Goal: Task Accomplishment & Management: Manage account settings

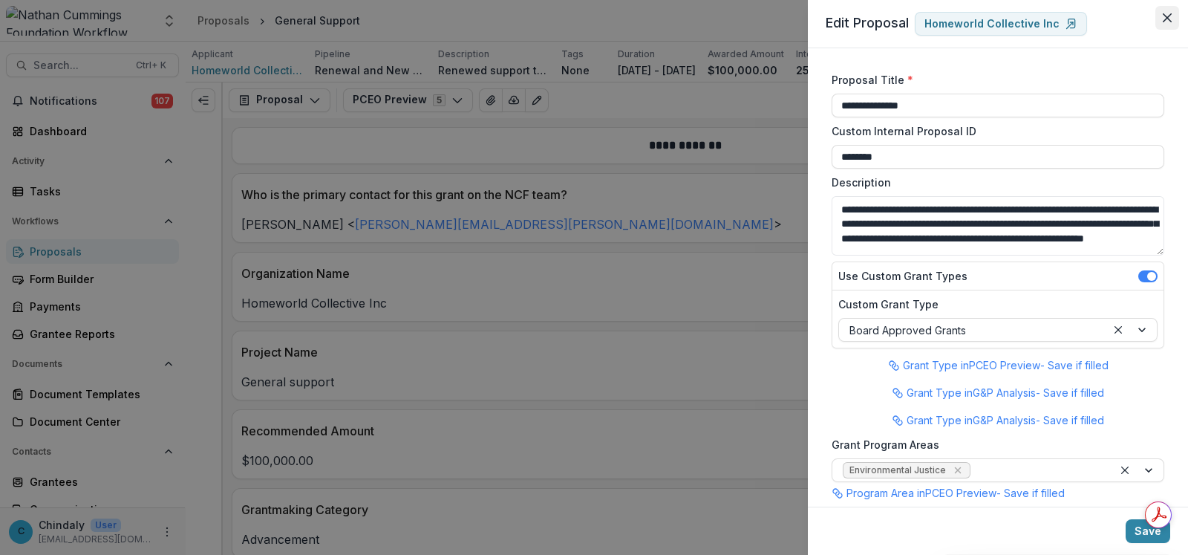
click at [1173, 16] on button "Close" at bounding box center [1168, 18] width 24 height 24
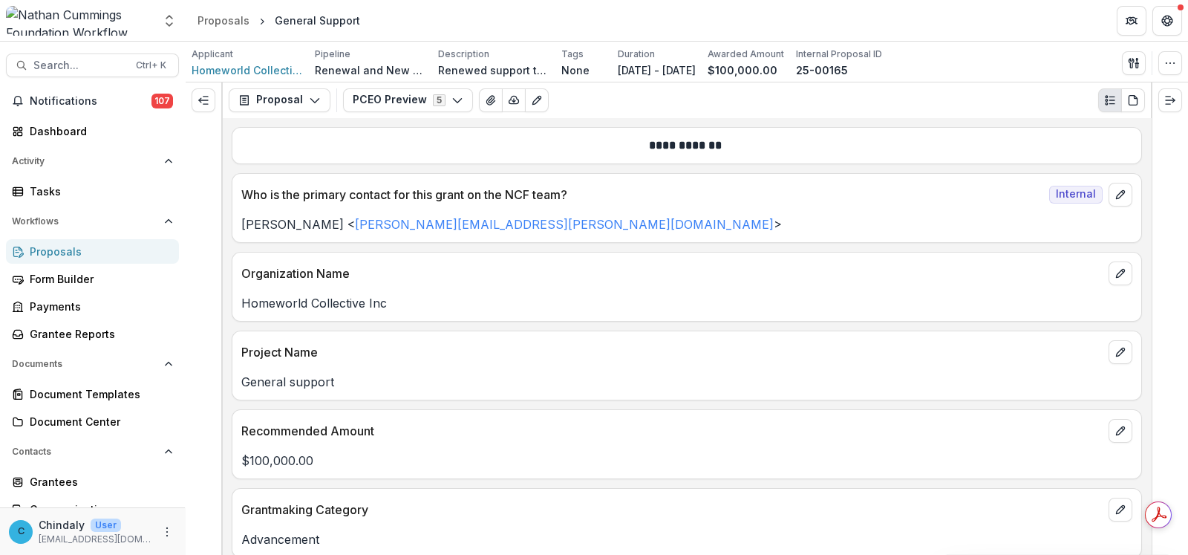
click at [83, 255] on div "Proposals" at bounding box center [98, 252] width 137 height 16
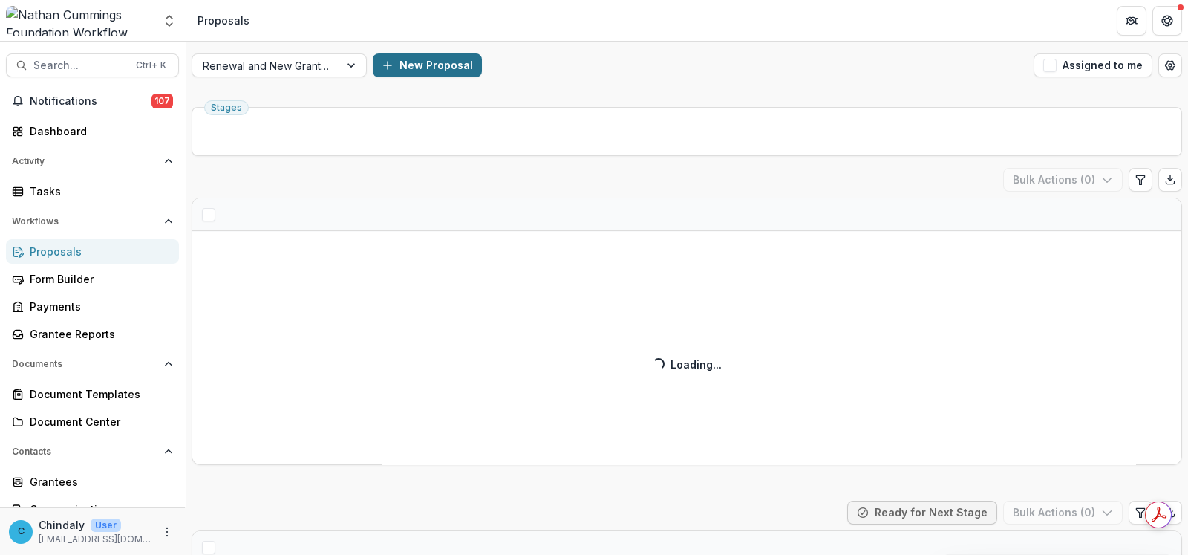
click at [429, 66] on button "New Proposal" at bounding box center [427, 65] width 109 height 24
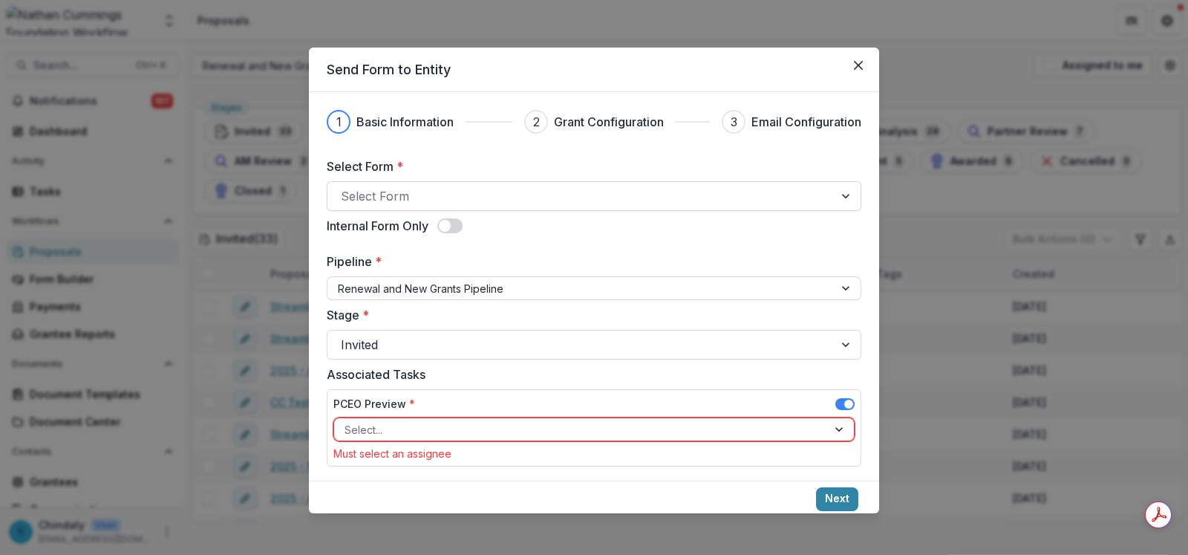
click at [463, 195] on div at bounding box center [581, 196] width 480 height 21
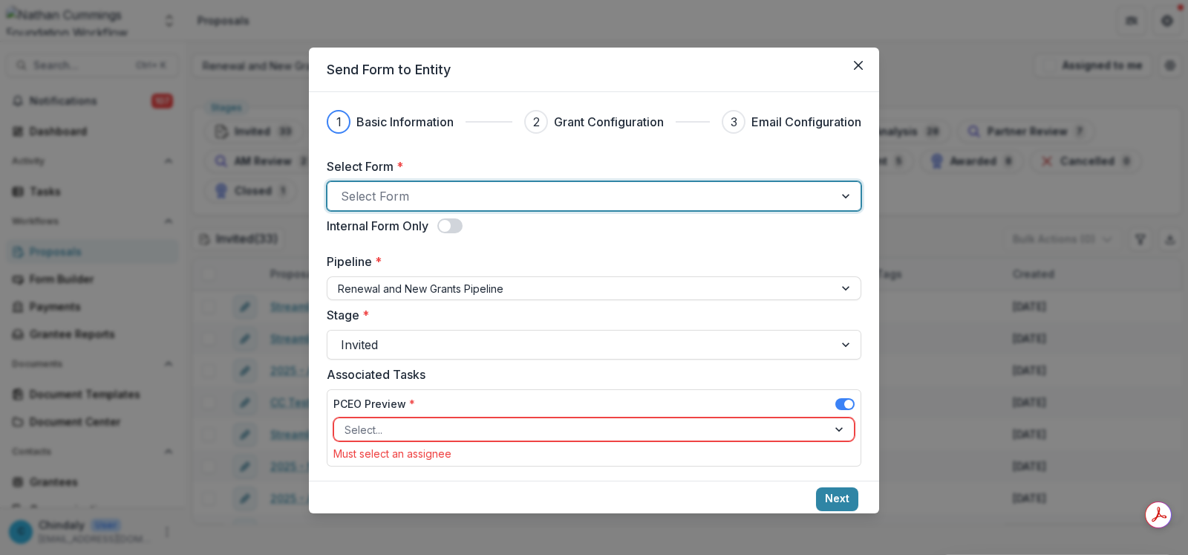
click at [463, 195] on div at bounding box center [581, 196] width 480 height 21
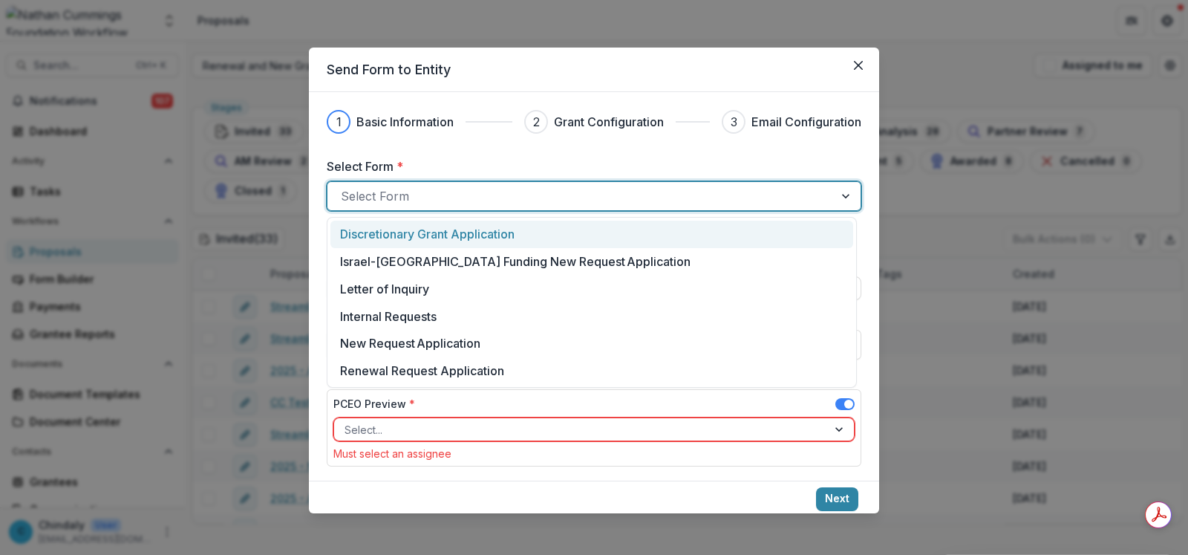
click at [463, 195] on div at bounding box center [581, 196] width 480 height 21
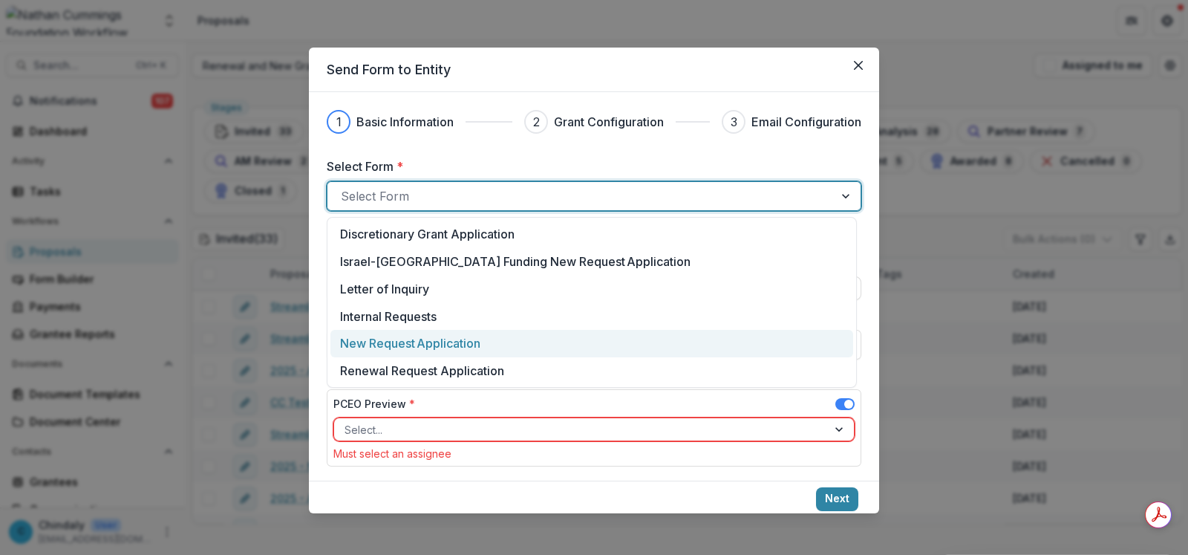
click at [436, 336] on p "New Request Application" at bounding box center [410, 343] width 140 height 18
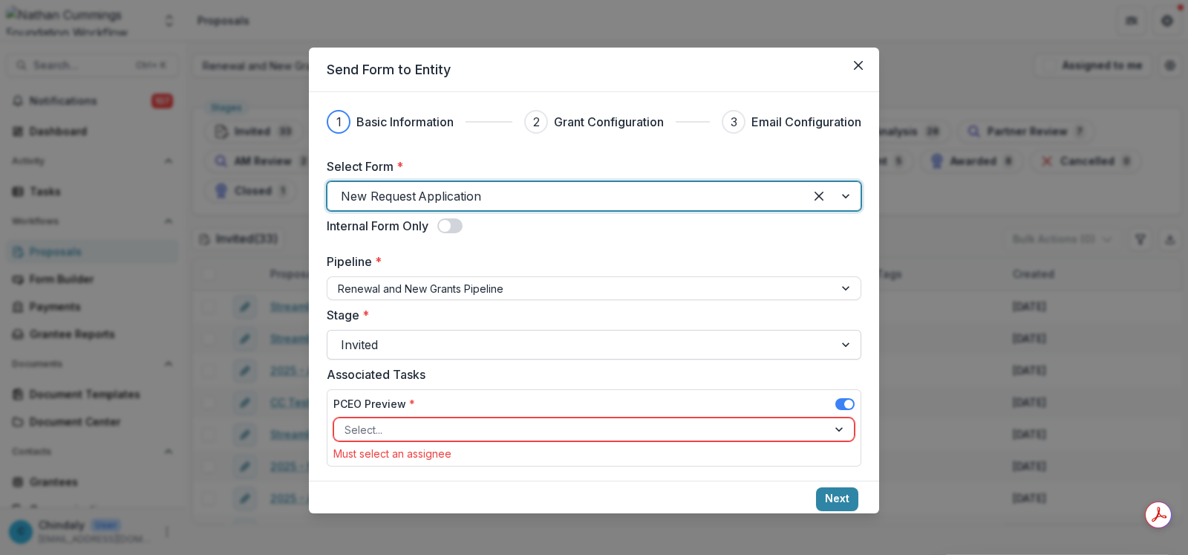
scroll to position [8, 0]
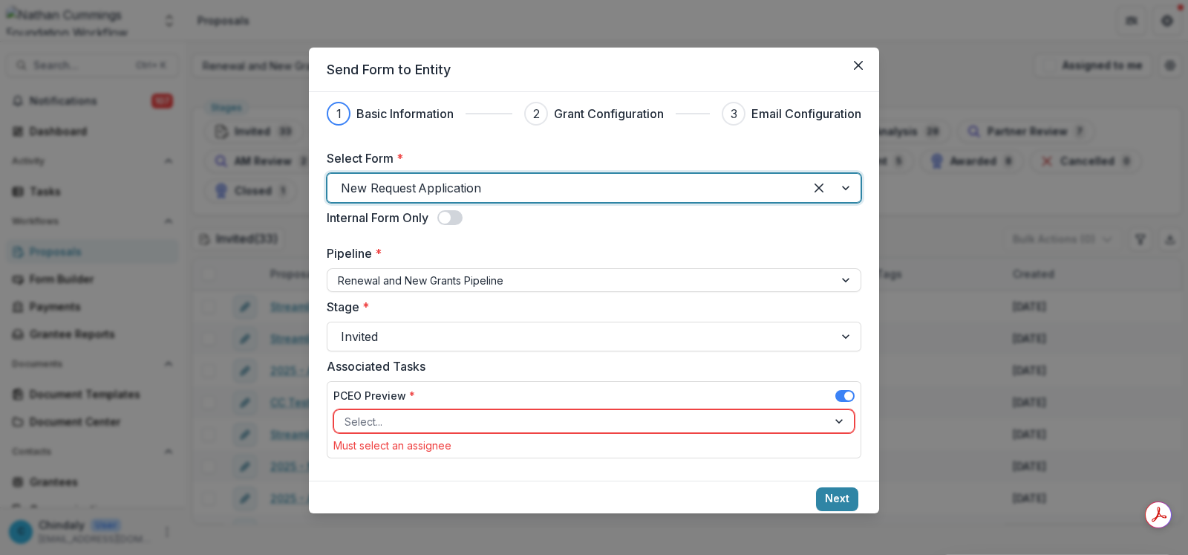
click at [433, 409] on div "Select..." at bounding box center [593, 421] width 521 height 24
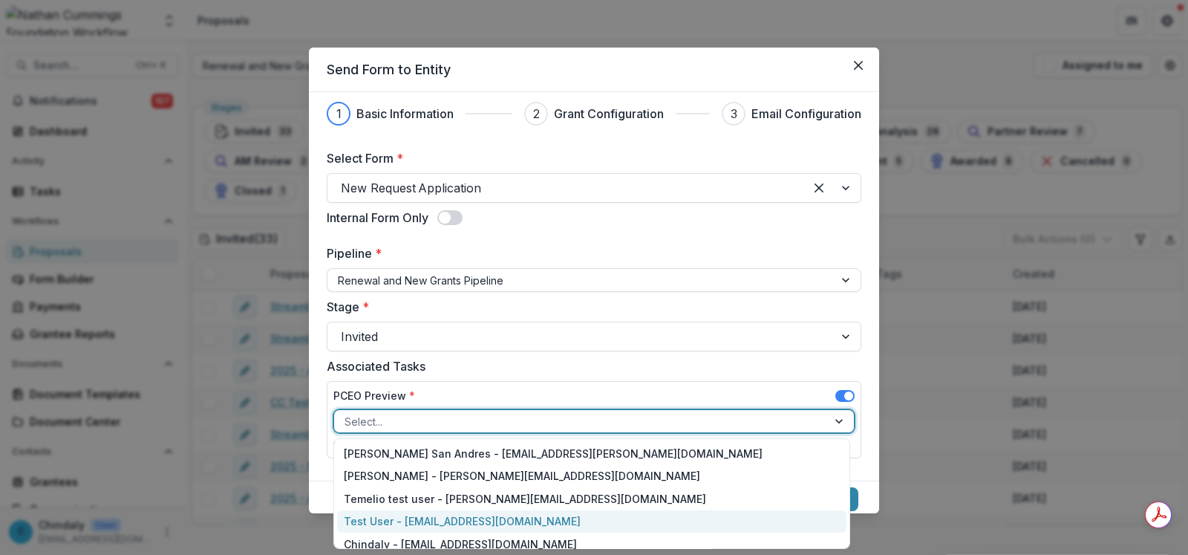
click at [472, 519] on div "Test User - [EMAIL_ADDRESS][DOMAIN_NAME]" at bounding box center [592, 521] width 510 height 23
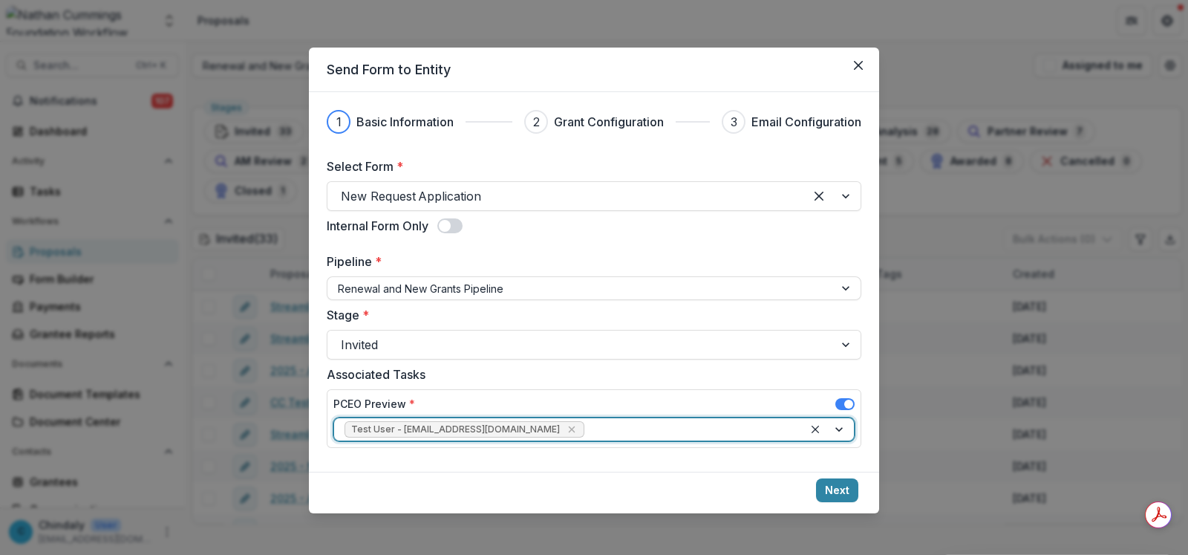
scroll to position [0, 0]
click at [568, 429] on icon "Remove Test User - chindaly.choun@gmail.com" at bounding box center [571, 429] width 7 height 7
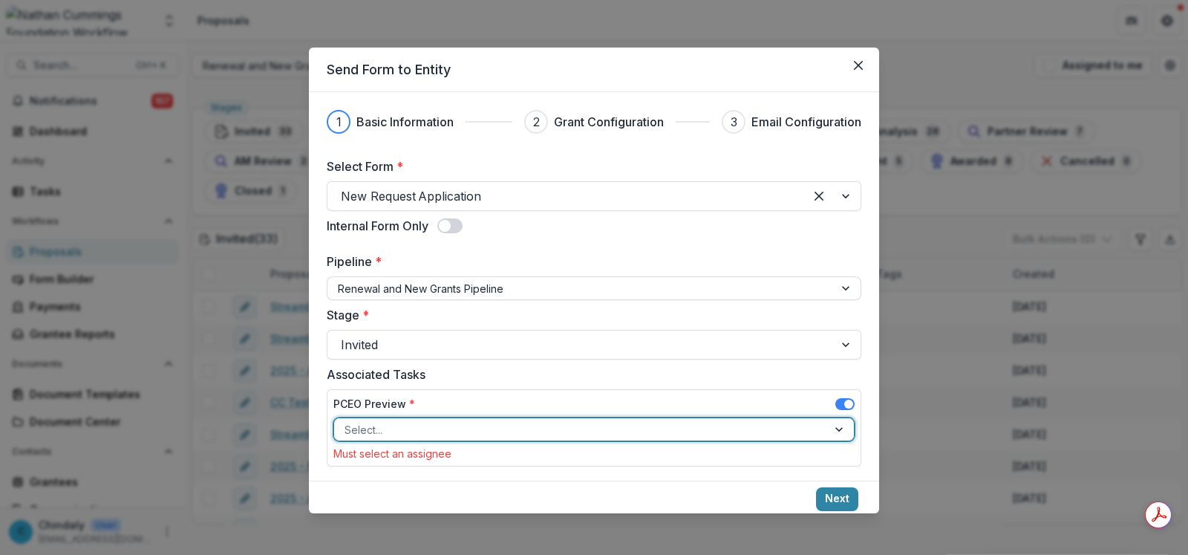
click at [531, 429] on div at bounding box center [581, 429] width 472 height 19
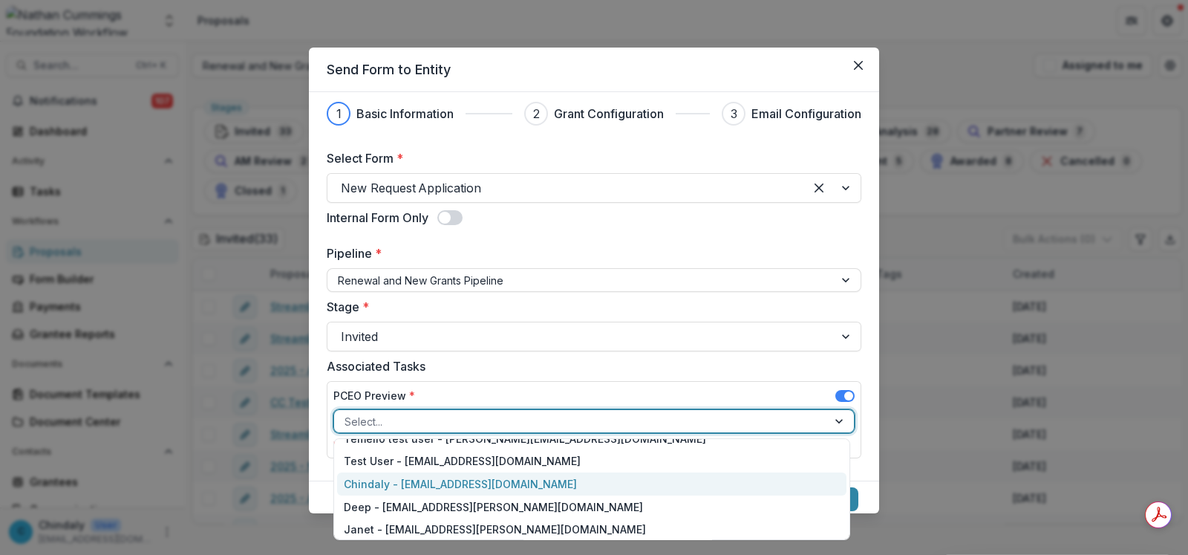
scroll to position [73, 0]
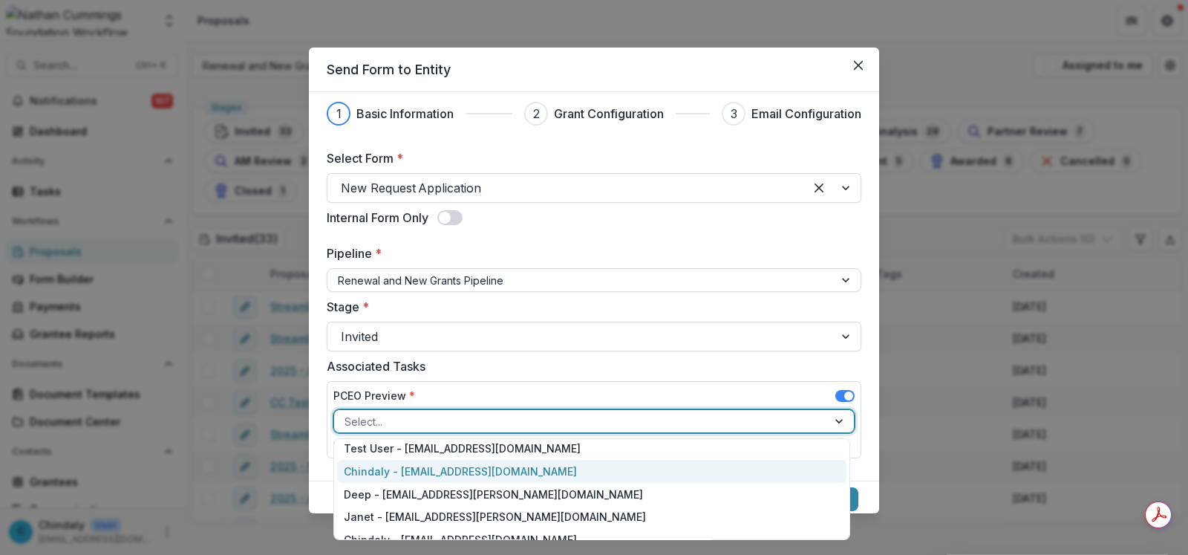
click at [527, 468] on div "Chindaly - [EMAIL_ADDRESS][DOMAIN_NAME]" at bounding box center [592, 471] width 510 height 23
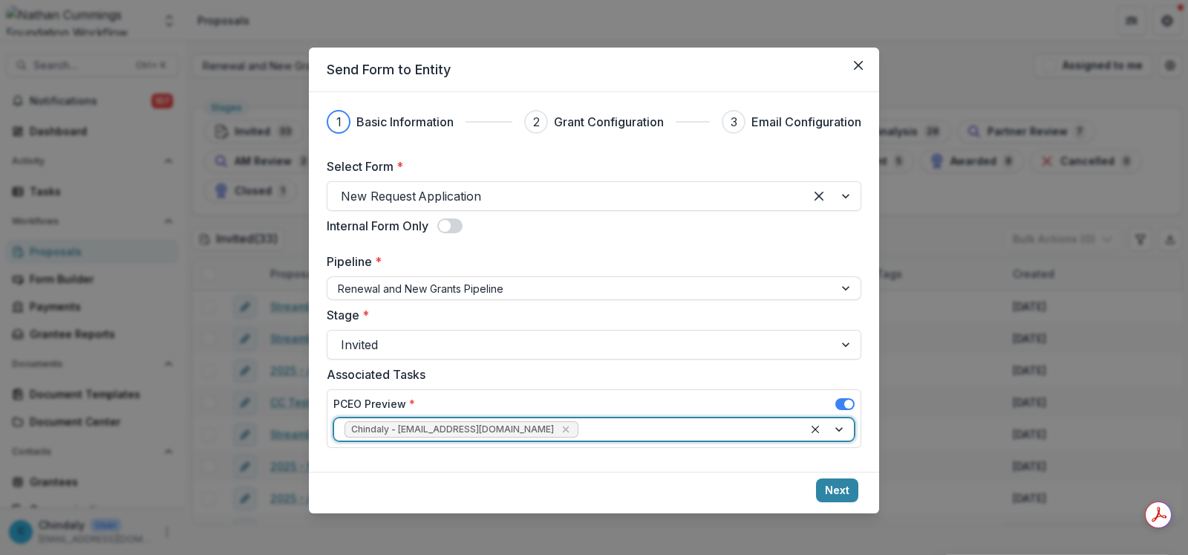
click at [537, 463] on div "1 Basic Information 2 Grant Configuration 3 Email Configuration Select Form * N…" at bounding box center [594, 282] width 570 height 380
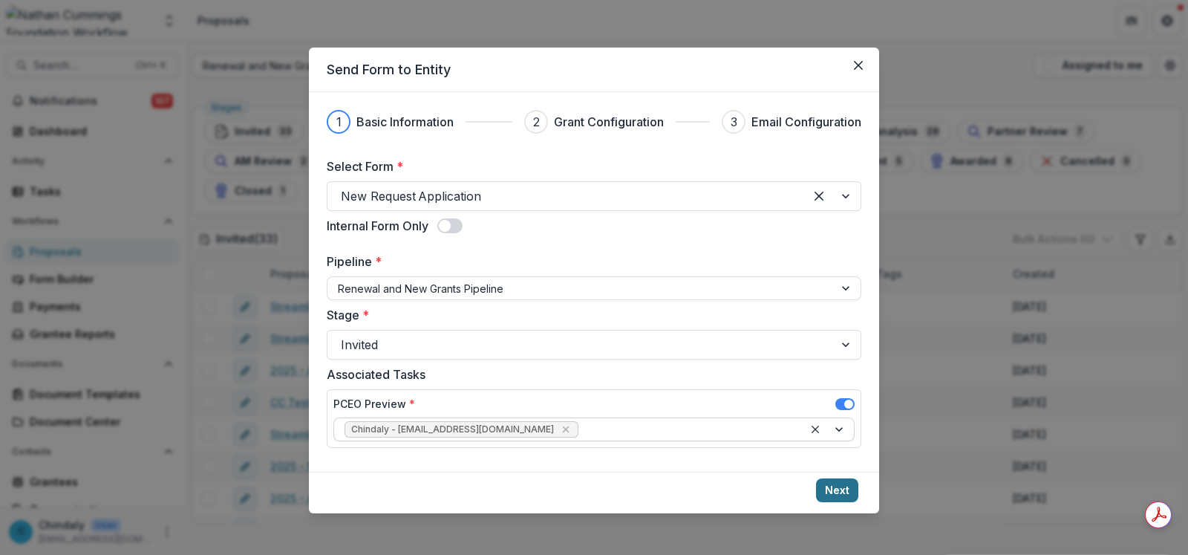
click at [834, 488] on button "Next" at bounding box center [837, 490] width 42 height 24
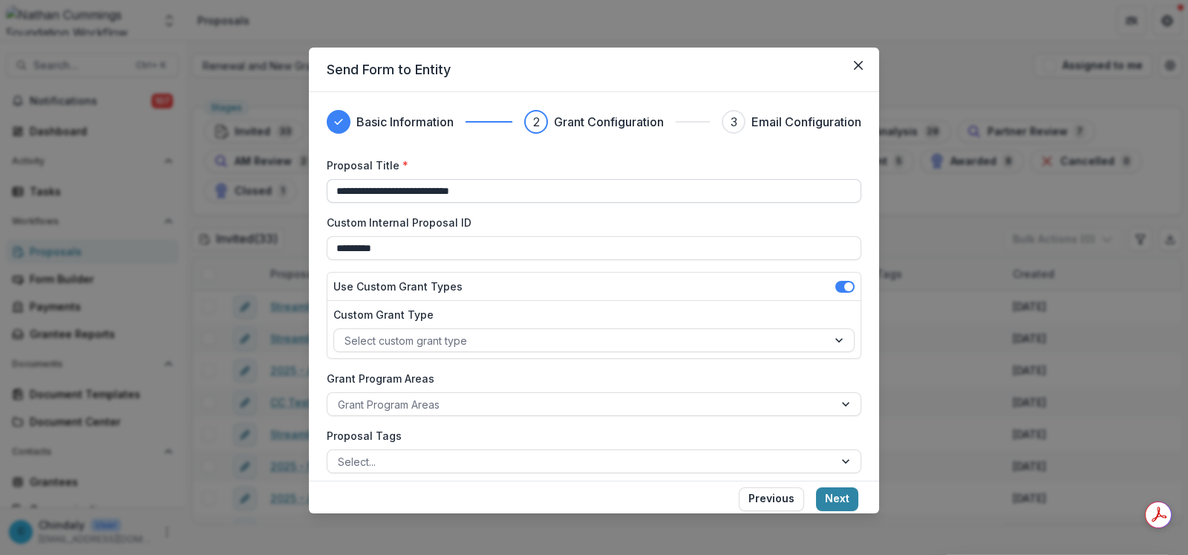
click at [382, 197] on input "**********" at bounding box center [594, 191] width 535 height 24
type input "*"
type input "**********"
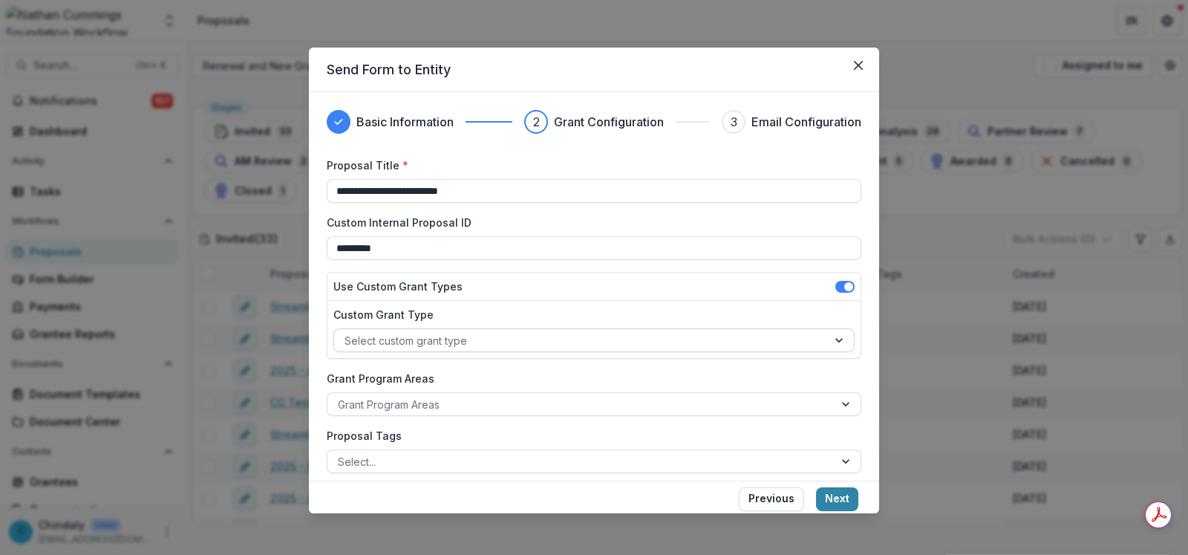
click at [415, 346] on div at bounding box center [581, 340] width 472 height 19
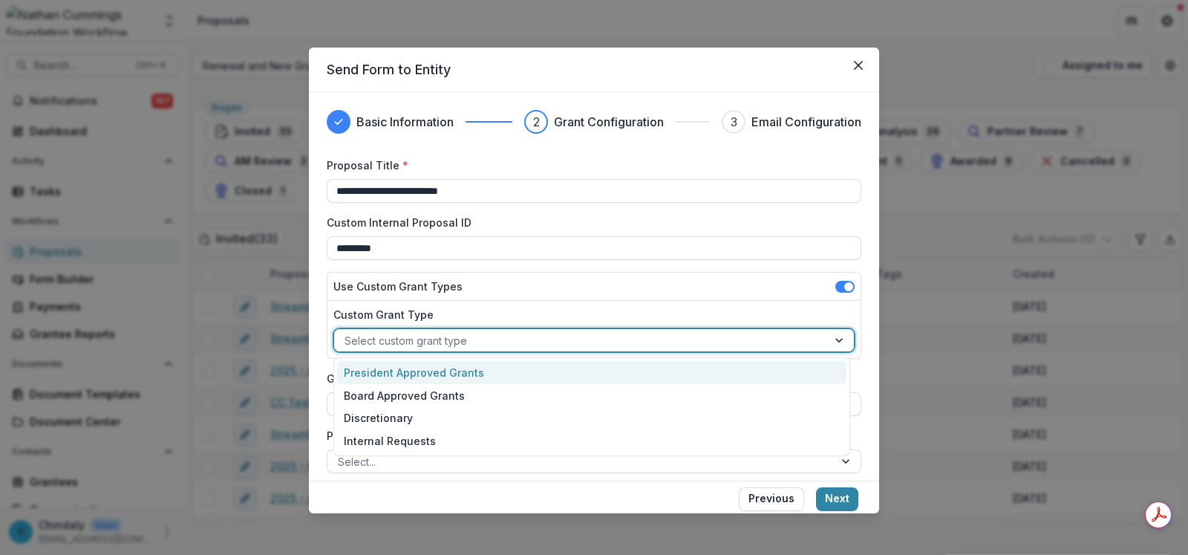
click at [415, 378] on div "President Approved Grants" at bounding box center [592, 372] width 510 height 23
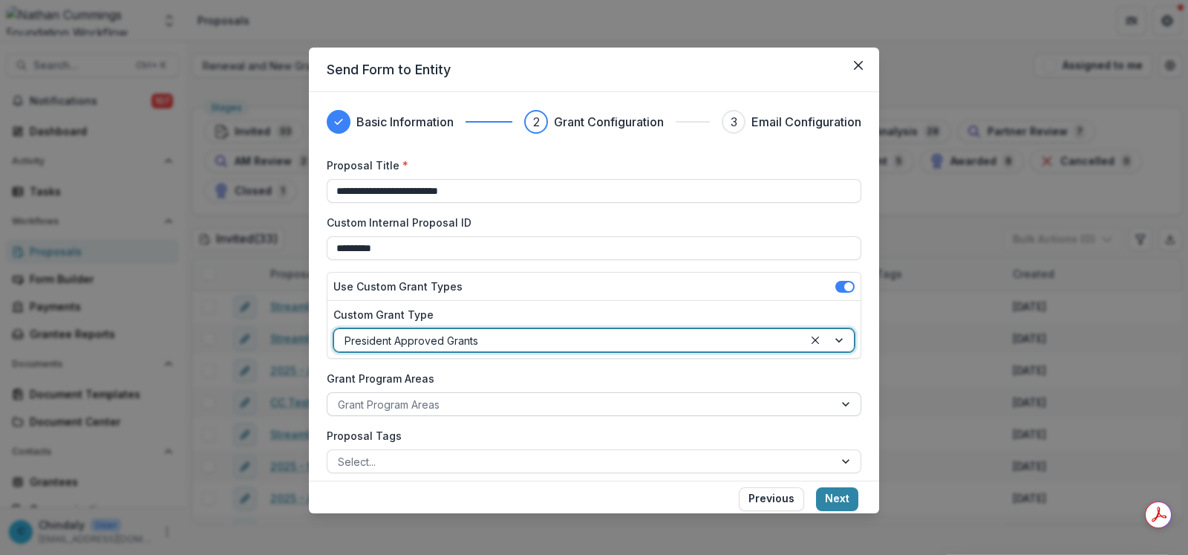
click at [420, 402] on div at bounding box center [581, 404] width 486 height 19
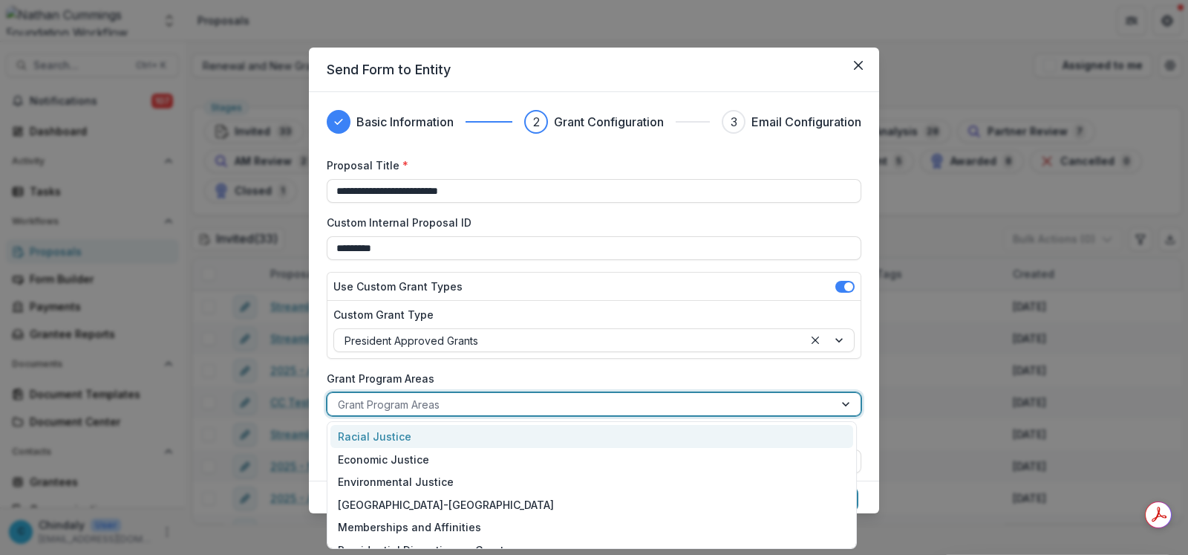
click at [423, 433] on div "Racial Justice" at bounding box center [591, 436] width 523 height 23
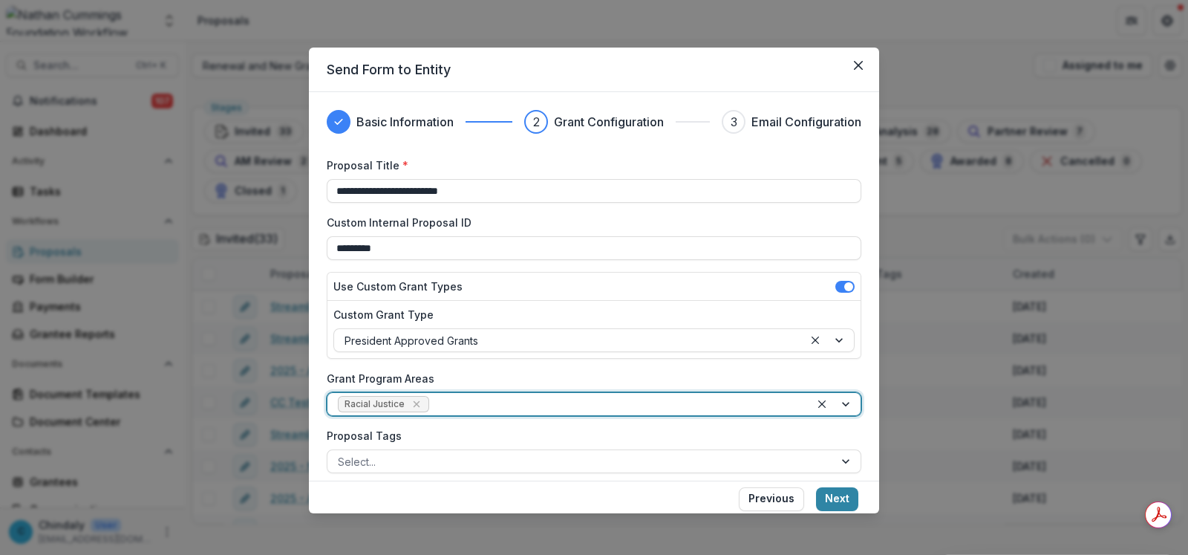
scroll to position [295, 0]
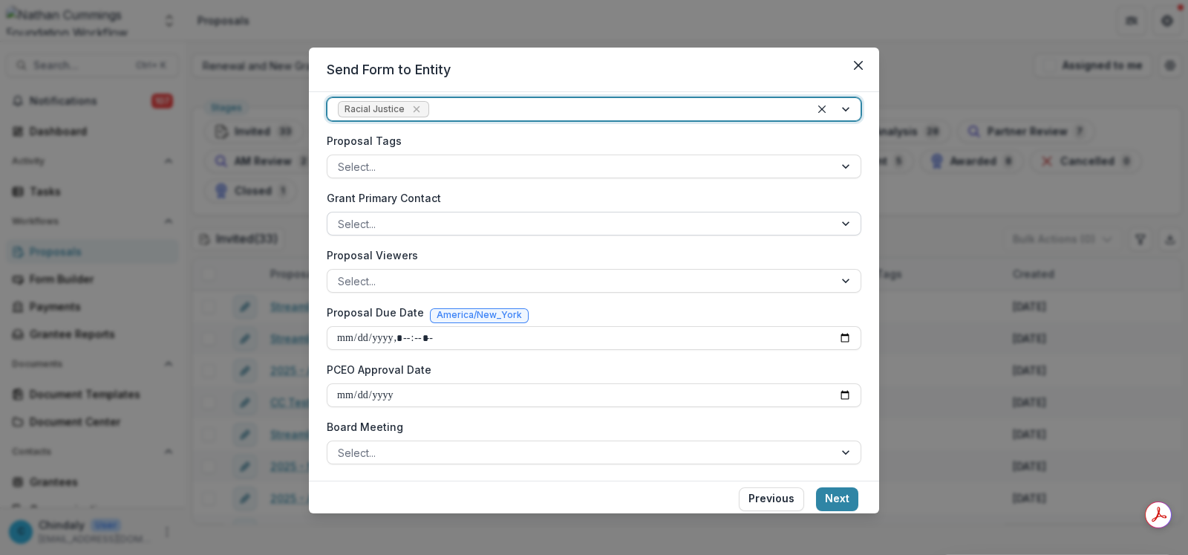
click at [412, 221] on div at bounding box center [581, 224] width 486 height 19
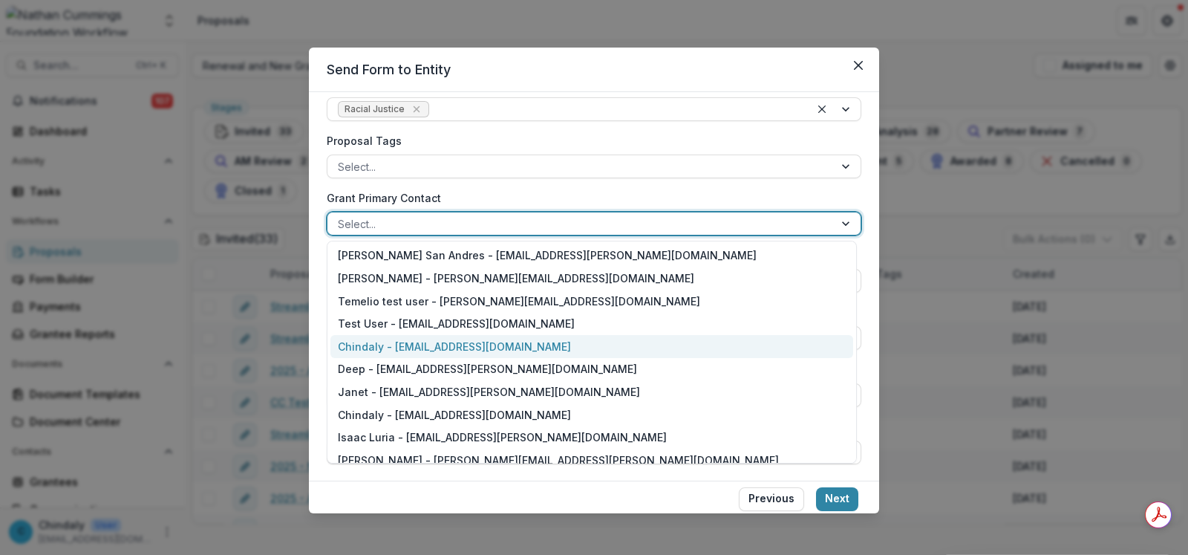
click at [427, 351] on div "Chindaly - [EMAIL_ADDRESS][DOMAIN_NAME]" at bounding box center [591, 346] width 523 height 23
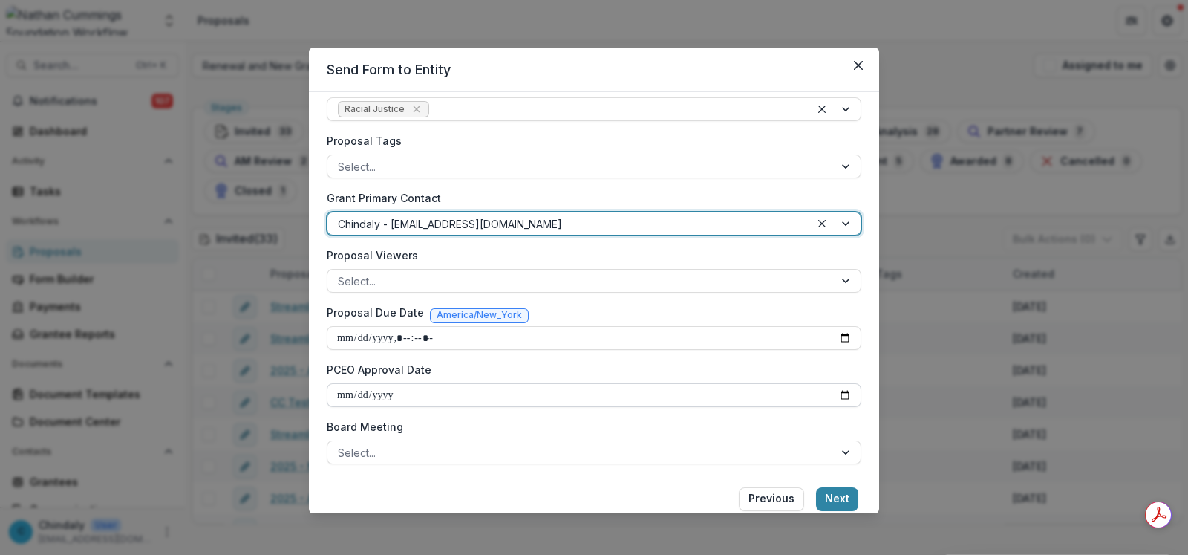
click at [403, 391] on input "PCEO Approval Date" at bounding box center [594, 395] width 535 height 24
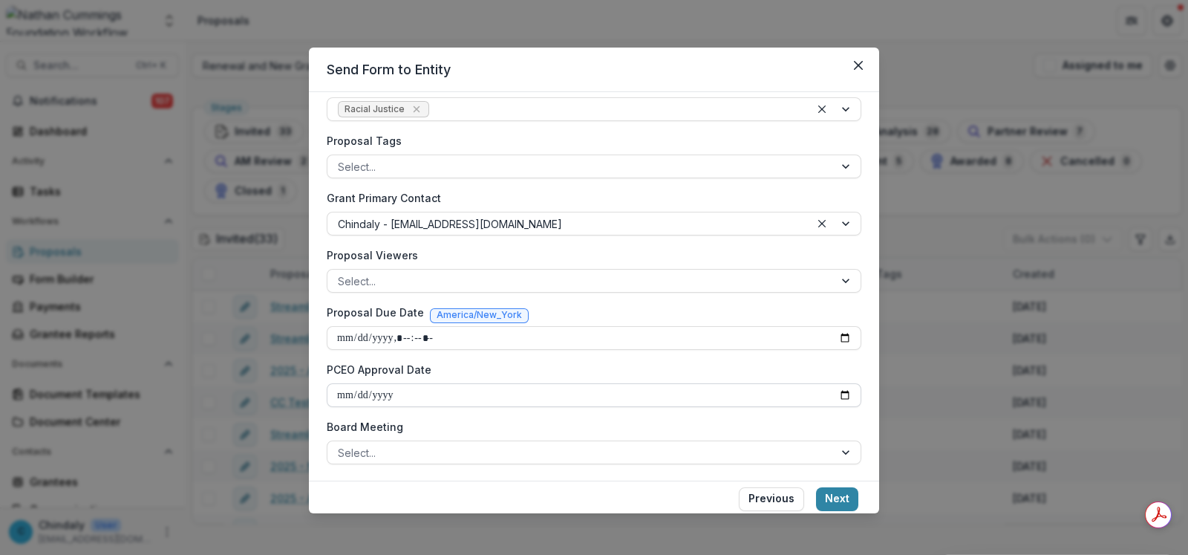
type input "**********"
click at [414, 452] on div at bounding box center [581, 452] width 486 height 19
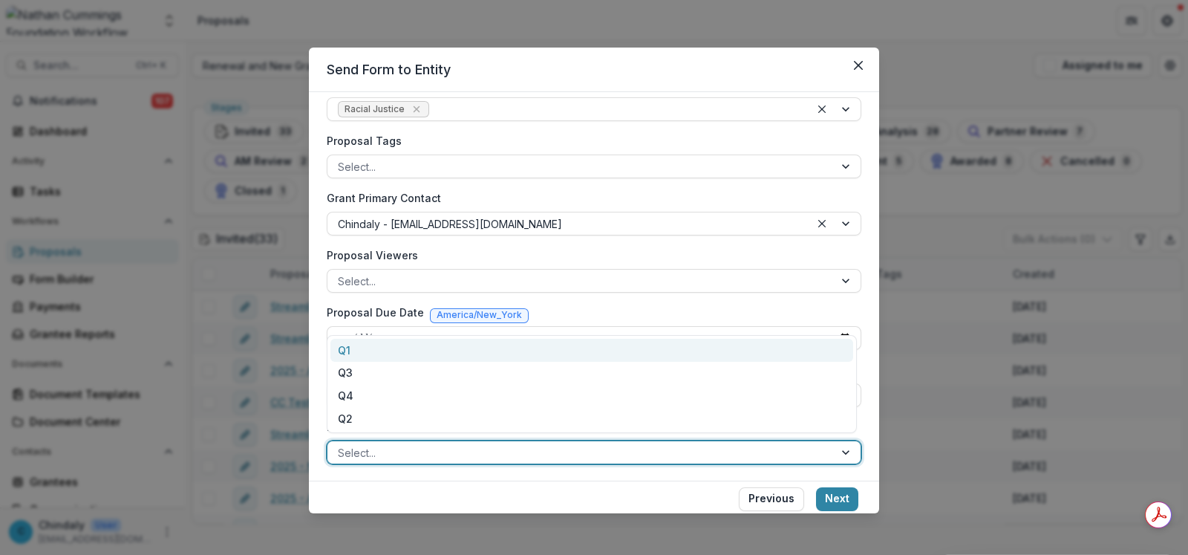
click at [394, 351] on div "Q1" at bounding box center [591, 350] width 523 height 23
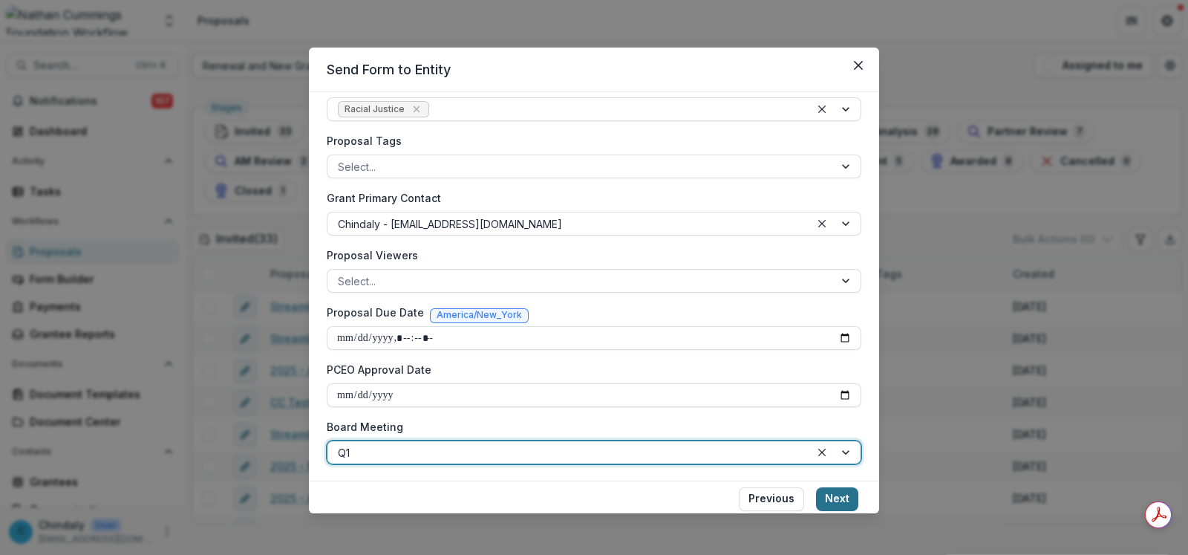
click at [838, 496] on button "Next" at bounding box center [837, 499] width 42 height 24
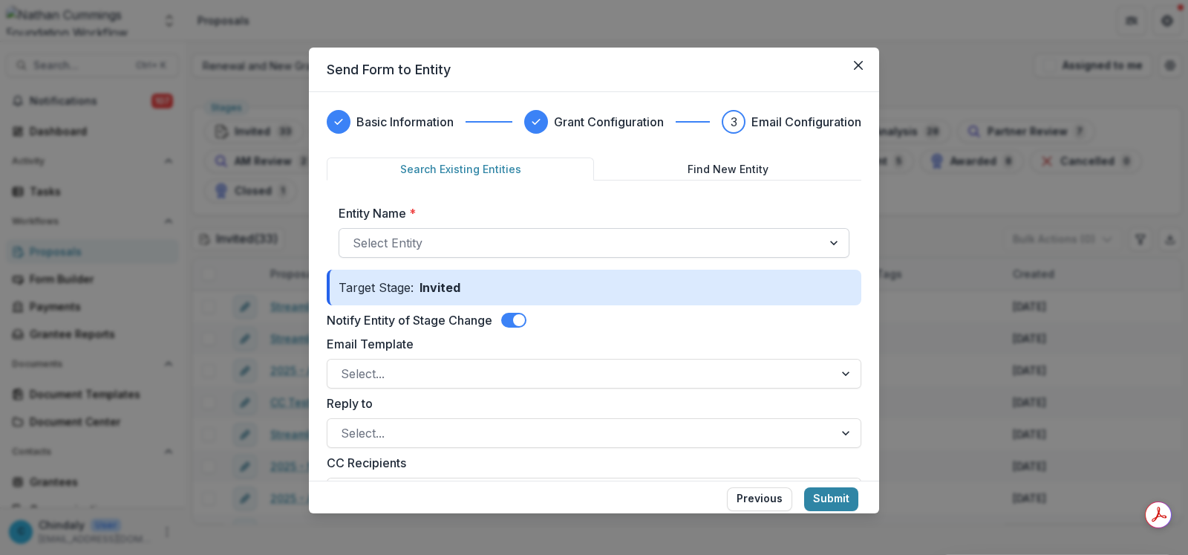
click at [435, 239] on div at bounding box center [581, 242] width 456 height 21
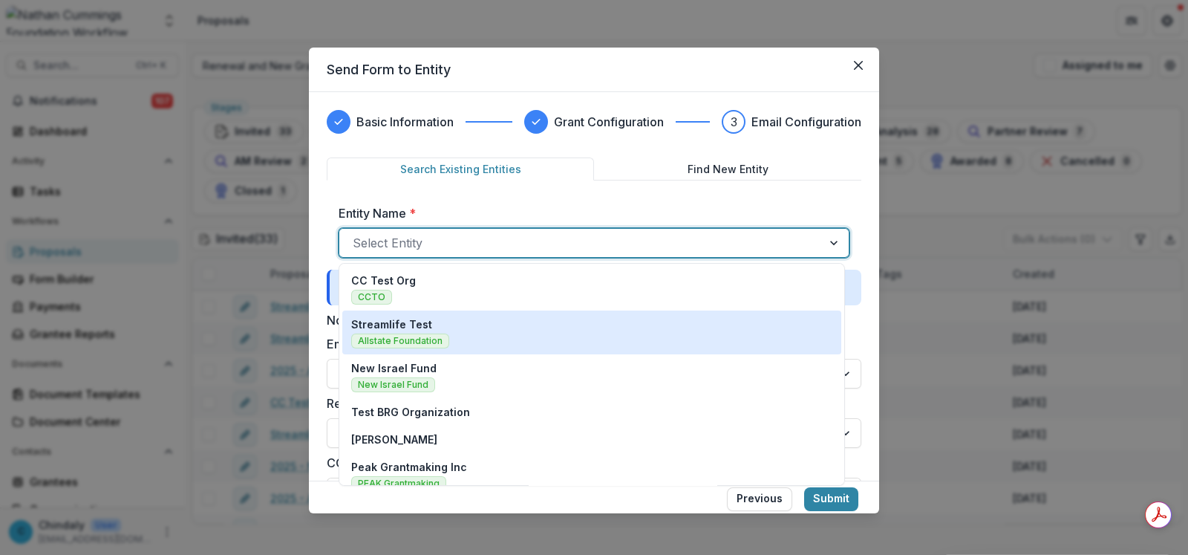
click at [443, 338] on span "Allstate Foundation" at bounding box center [400, 340] width 98 height 15
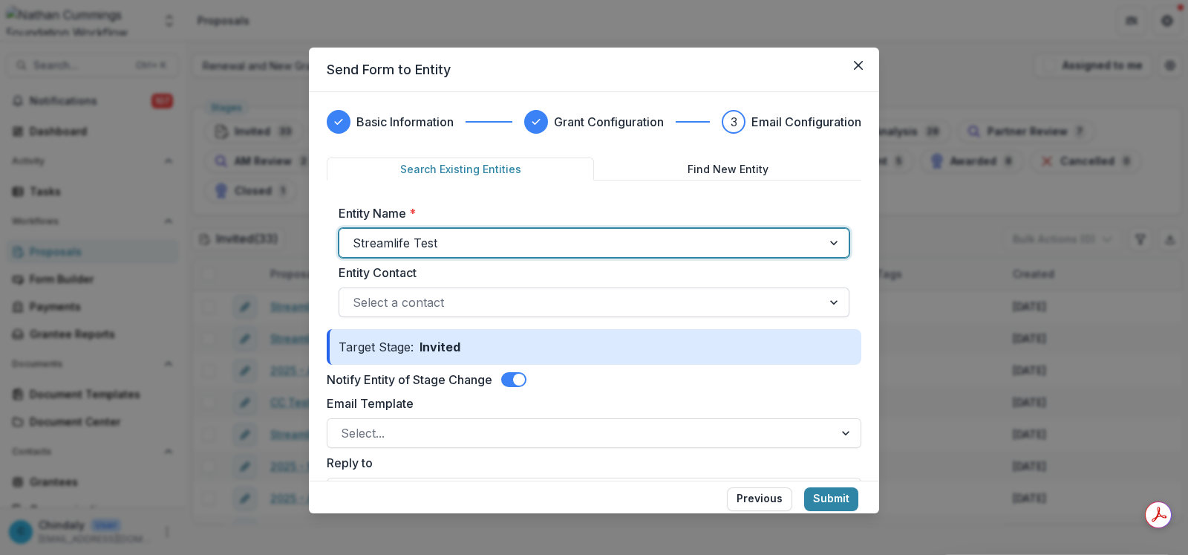
click at [434, 287] on div "Select a contact" at bounding box center [594, 302] width 511 height 30
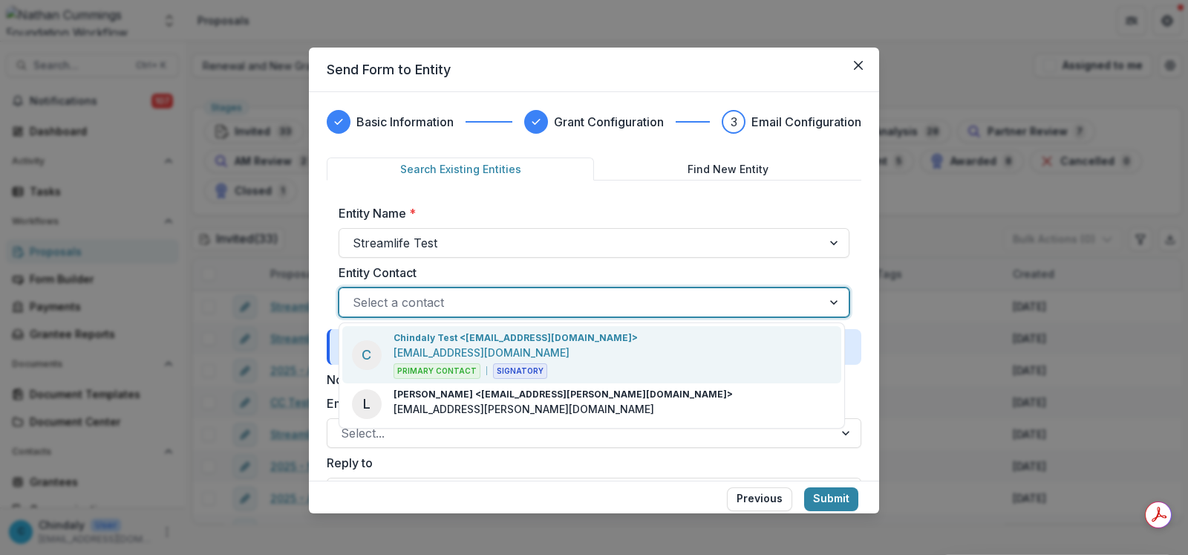
click at [437, 336] on p "Chindaly Test <[EMAIL_ADDRESS][DOMAIN_NAME]>" at bounding box center [516, 337] width 244 height 13
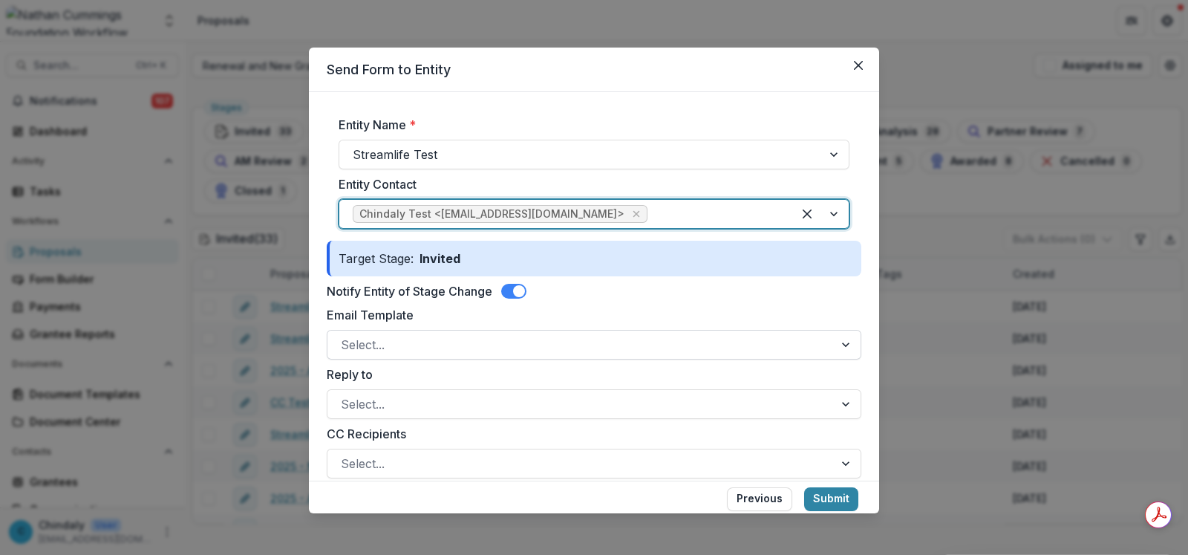
click at [423, 335] on div at bounding box center [581, 344] width 480 height 21
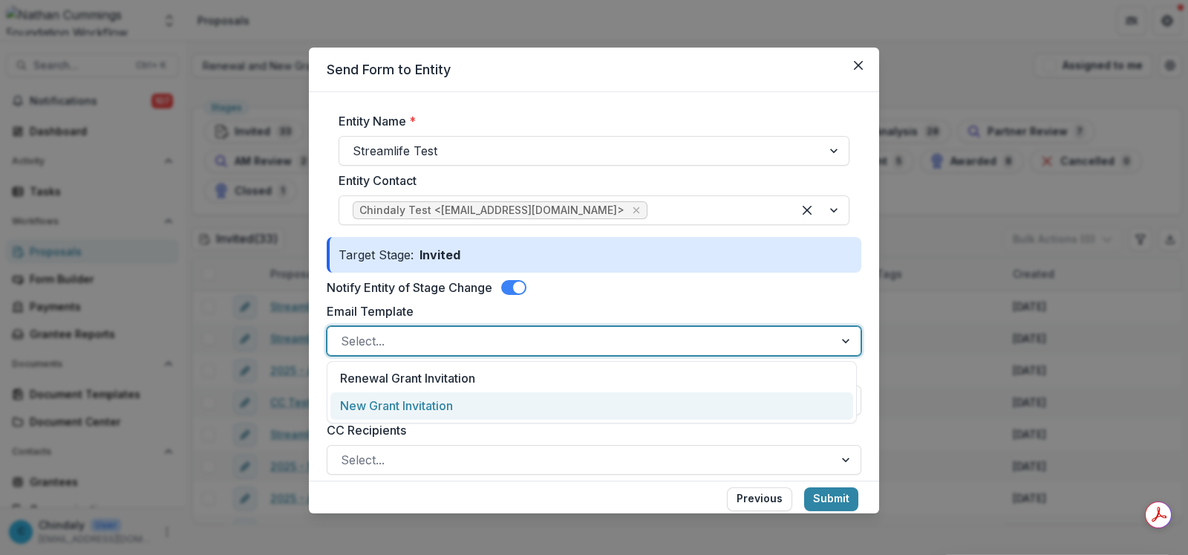
click at [431, 408] on div "New Grant Invitation" at bounding box center [591, 405] width 523 height 27
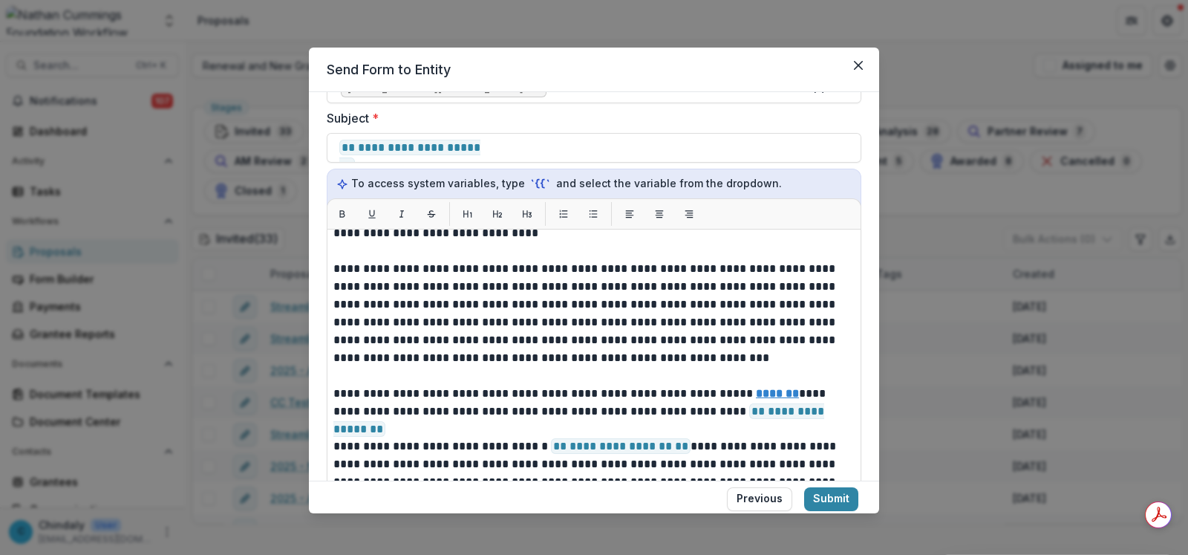
scroll to position [99, 0]
click at [824, 503] on button "Submit" at bounding box center [831, 499] width 54 height 24
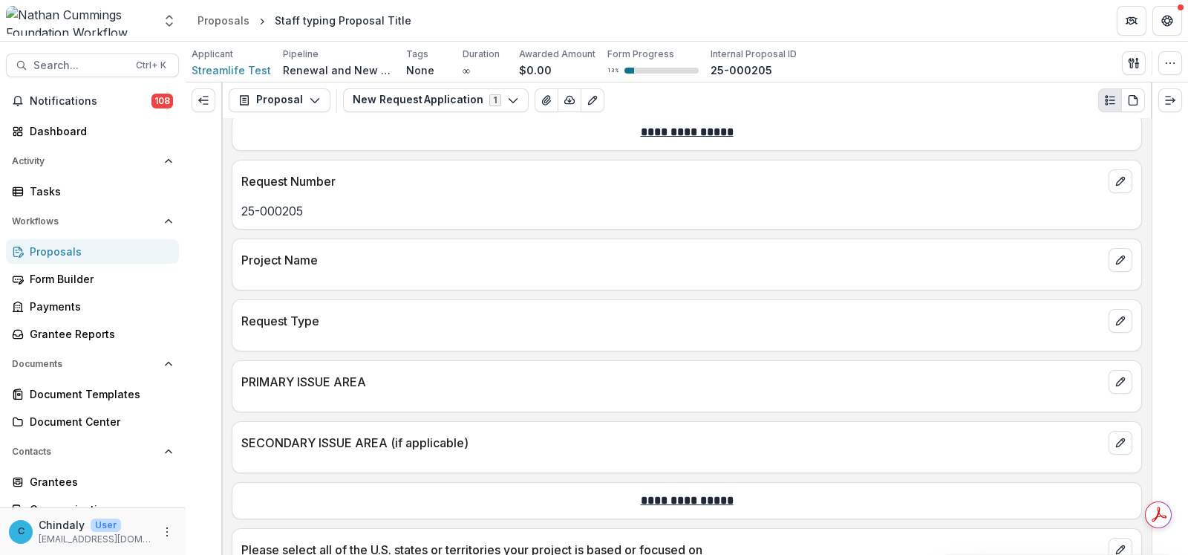
scroll to position [1038, 0]
click at [1167, 65] on icon "button" at bounding box center [1171, 63] width 12 height 12
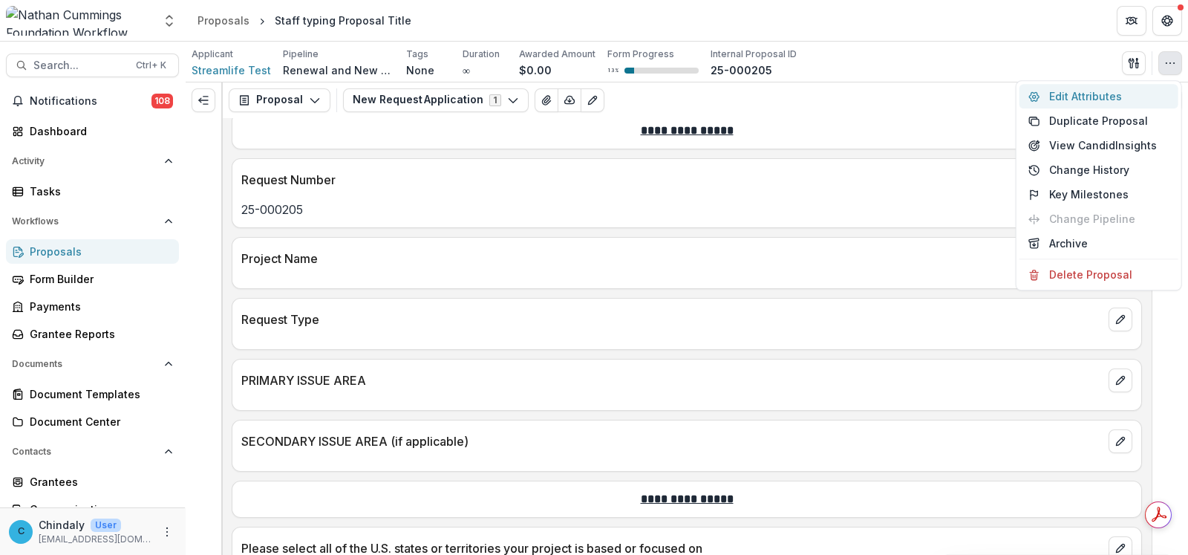
click at [1054, 91] on button "Edit Attributes" at bounding box center [1099, 96] width 159 height 25
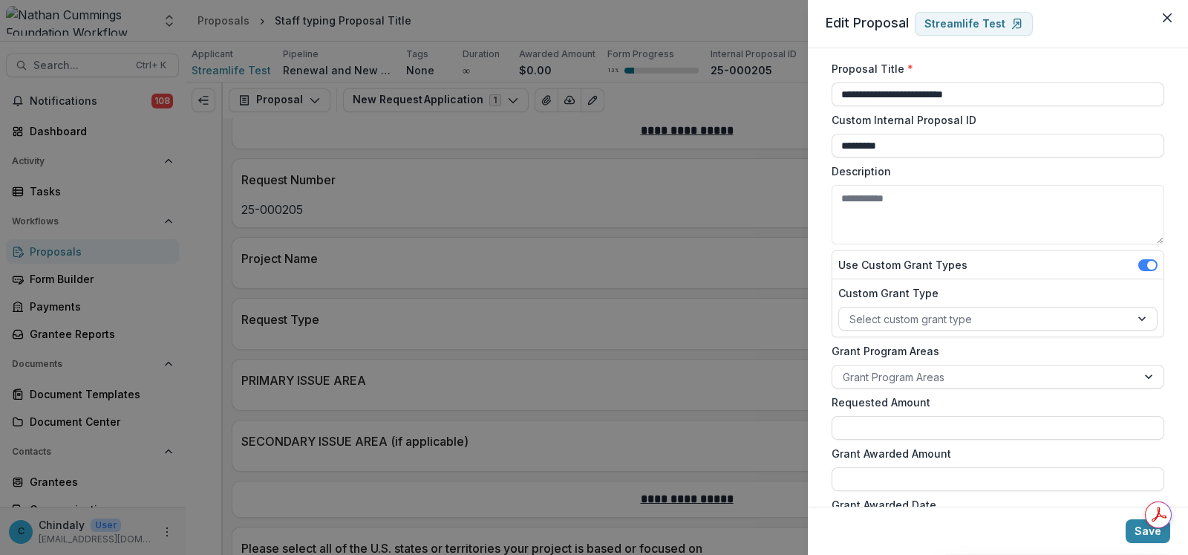
scroll to position [0, 0]
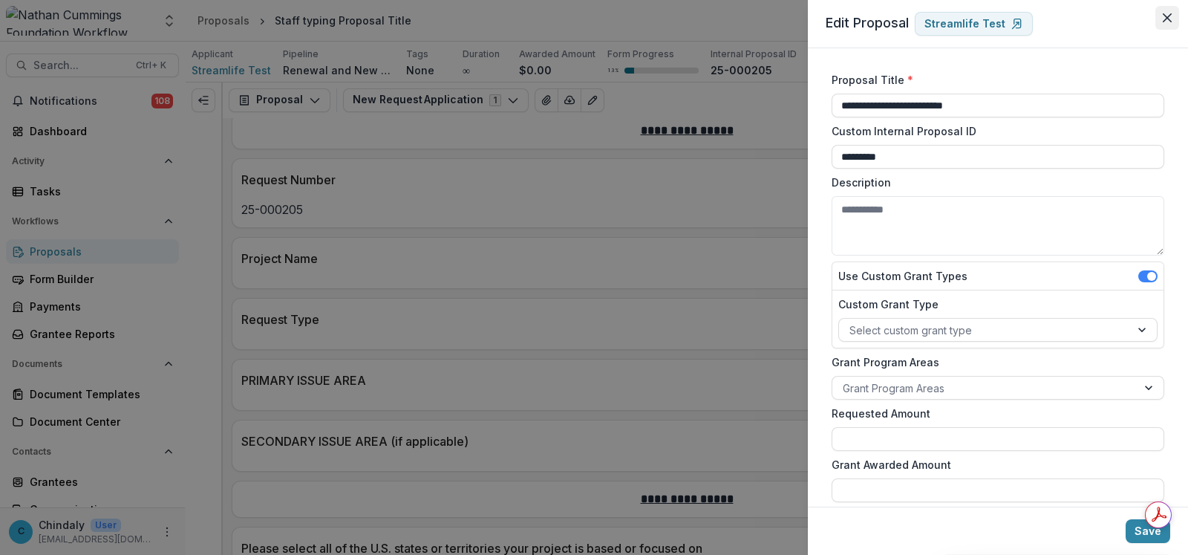
click at [1173, 20] on button "Close" at bounding box center [1168, 18] width 24 height 24
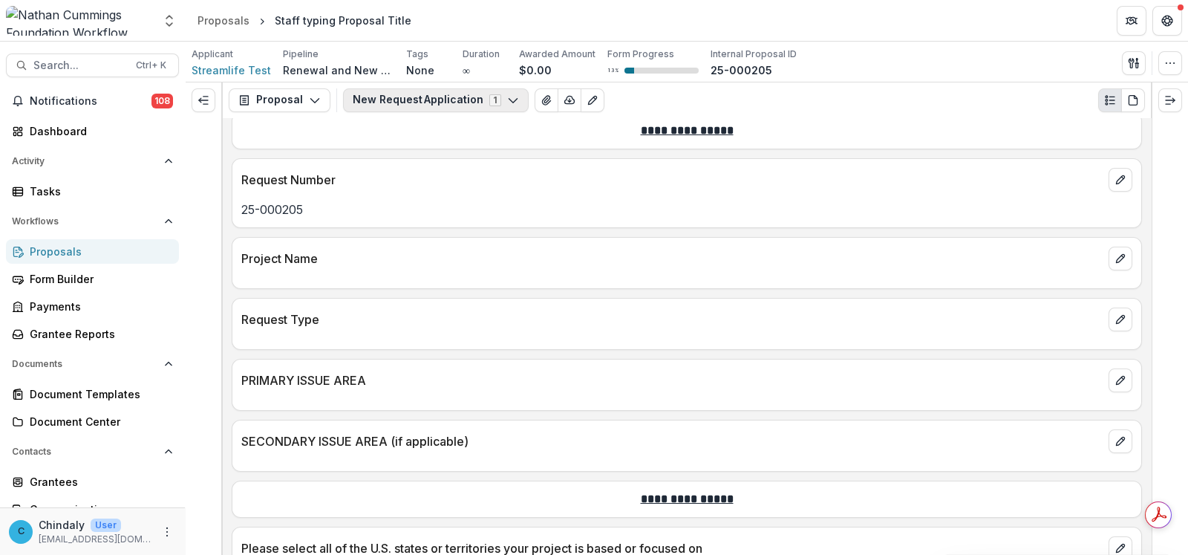
click at [420, 89] on button "New Request Application 1" at bounding box center [436, 100] width 186 height 24
click at [211, 102] on button "Expand left" at bounding box center [204, 100] width 24 height 24
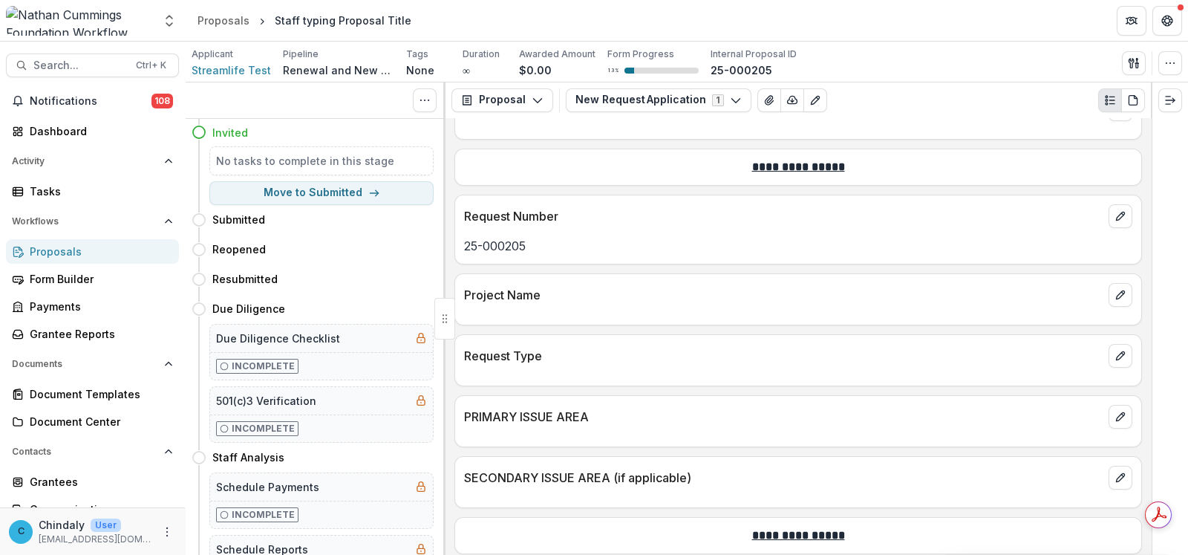
scroll to position [1092, 0]
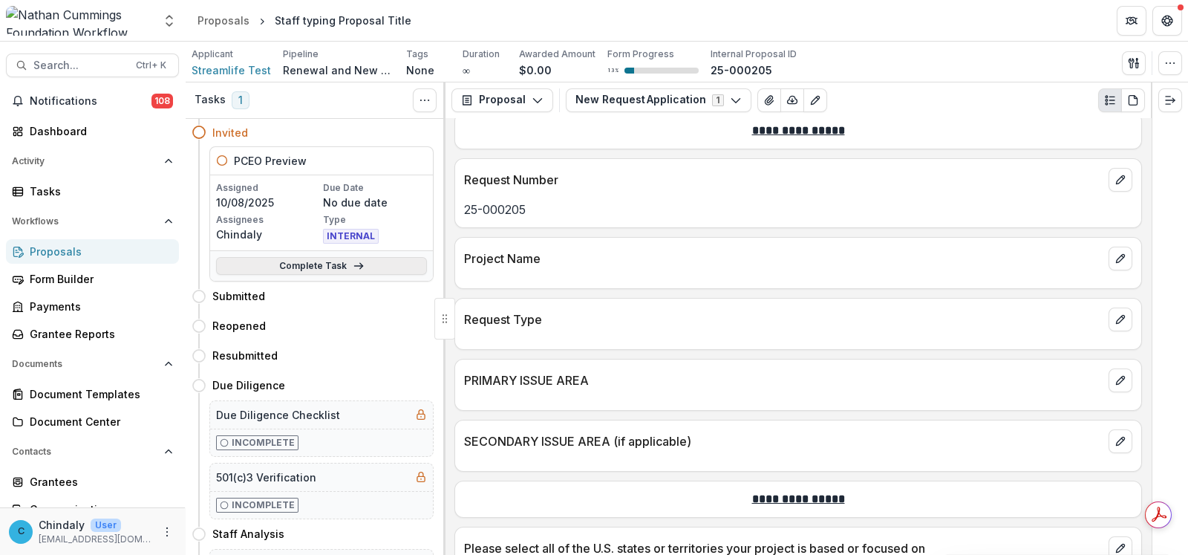
click at [299, 266] on link "Complete Task" at bounding box center [321, 266] width 211 height 18
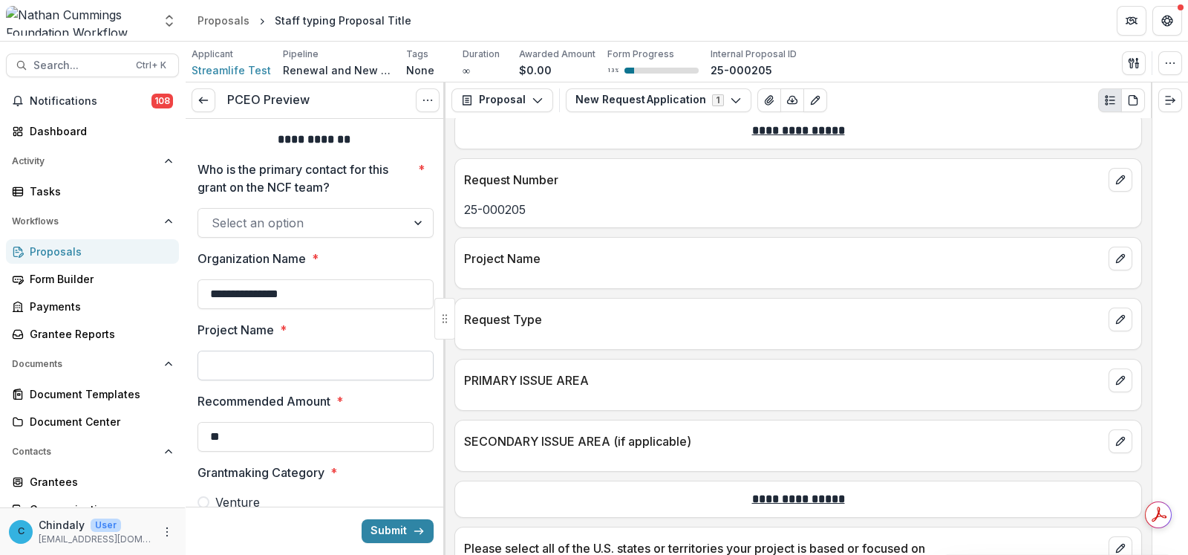
click at [234, 351] on input "Project Name *" at bounding box center [316, 366] width 236 height 30
type input "**********"
click at [315, 443] on input "**" at bounding box center [316, 437] width 236 height 30
type input "*******"
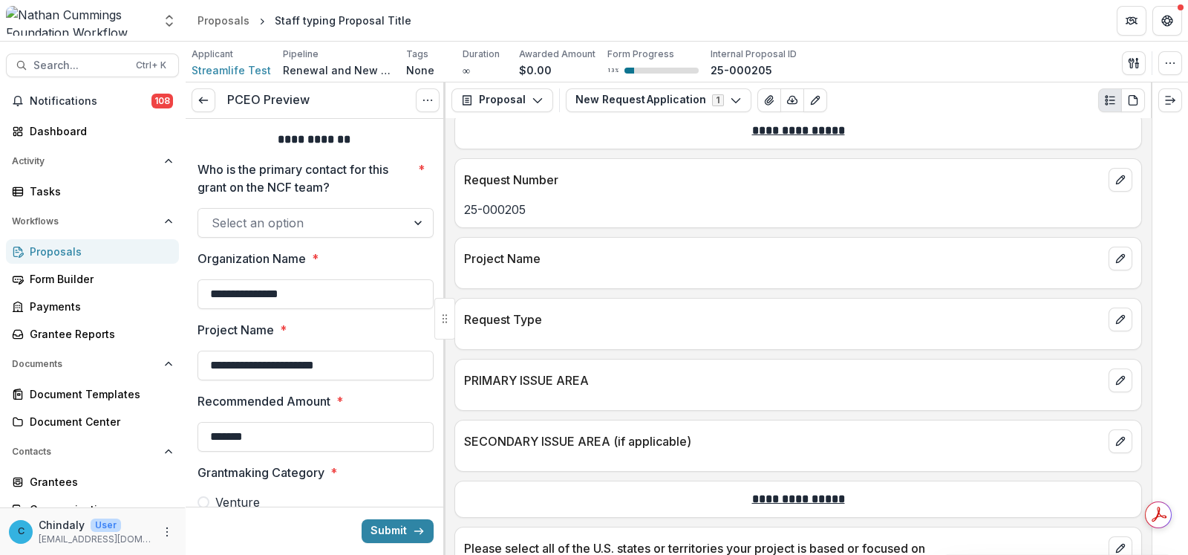
click at [297, 233] on div "Select an option" at bounding box center [302, 223] width 208 height 24
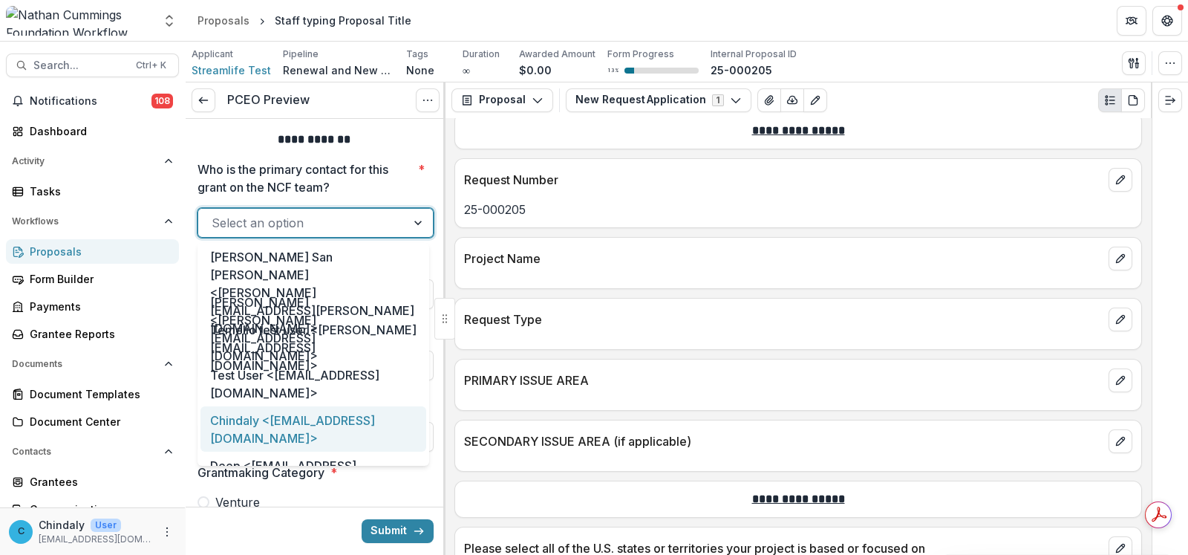
click at [290, 430] on div "Chindaly <[EMAIL_ADDRESS][DOMAIN_NAME]>" at bounding box center [314, 428] width 226 height 45
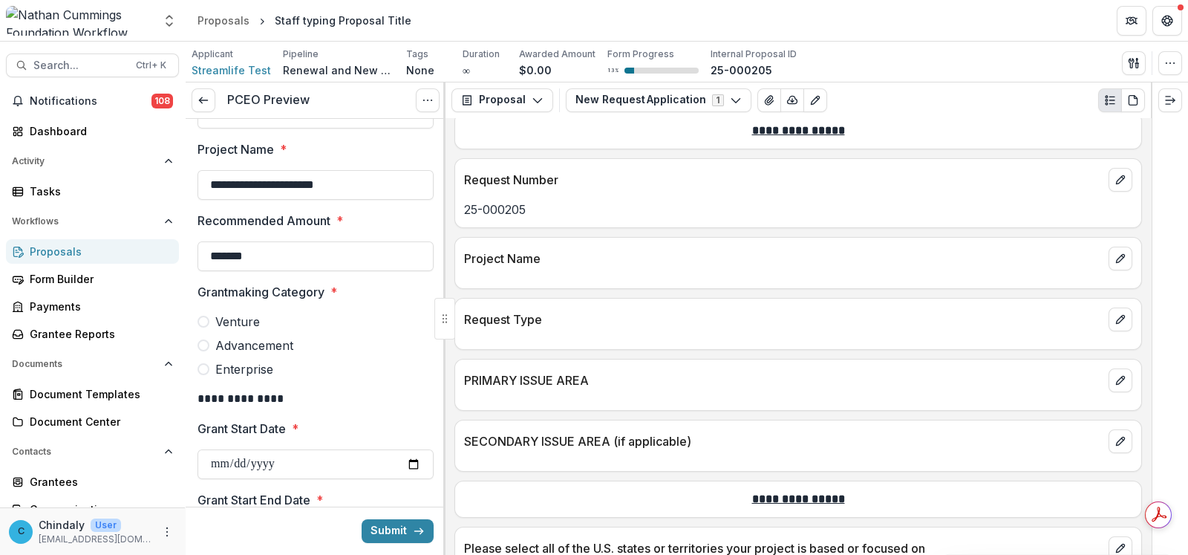
scroll to position [181, 0]
click at [204, 319] on span at bounding box center [204, 321] width 12 height 12
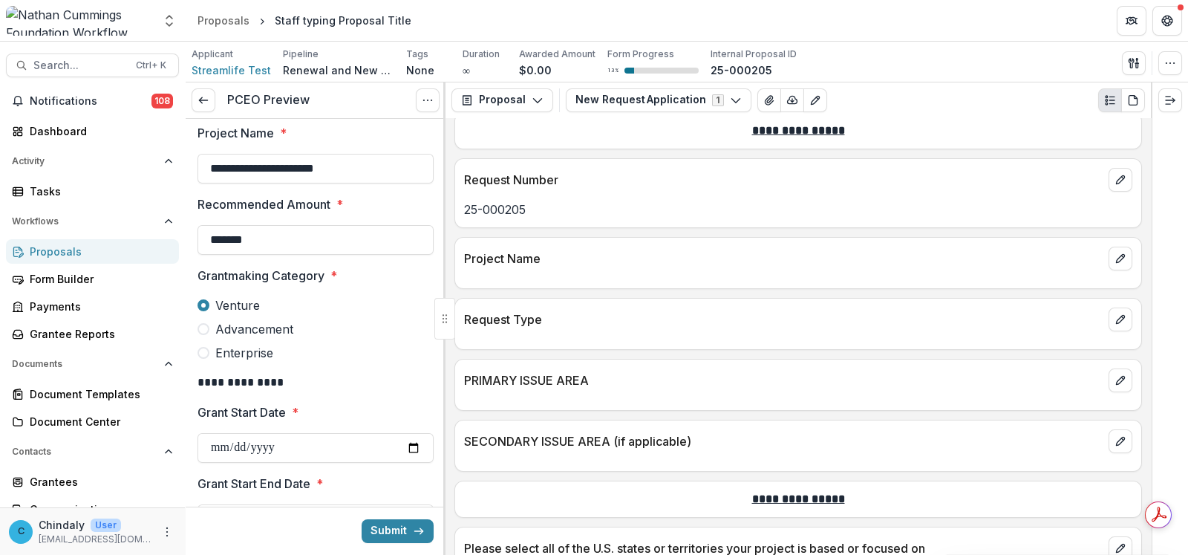
scroll to position [274, 0]
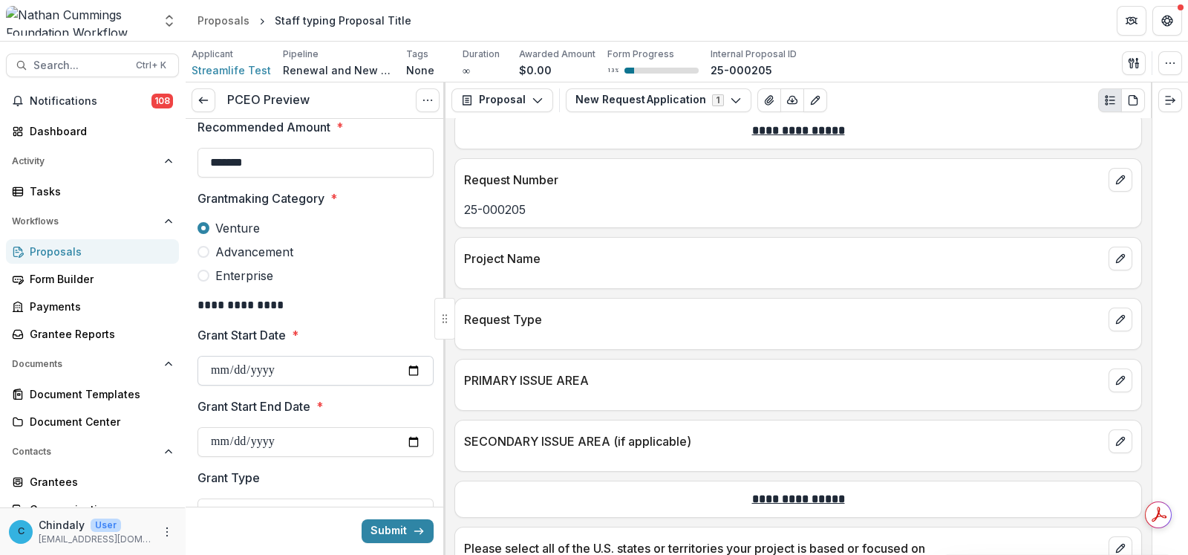
click at [324, 374] on input "Grant Start Date *" at bounding box center [316, 371] width 236 height 30
click at [420, 367] on input "Grant Start Date *" at bounding box center [316, 371] width 236 height 30
type input "**********"
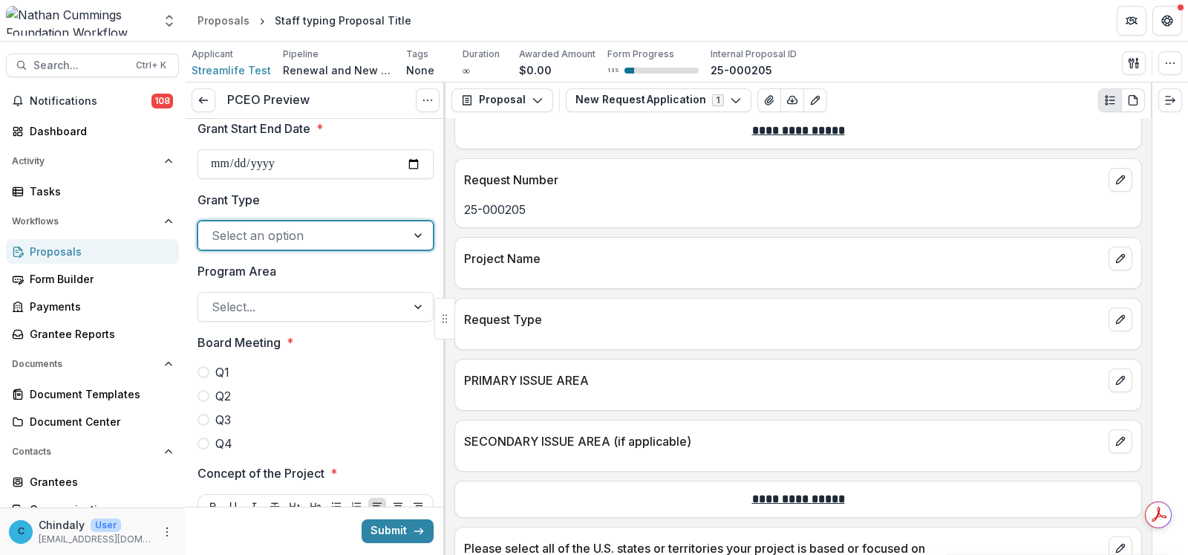
click at [310, 243] on div at bounding box center [302, 235] width 181 height 21
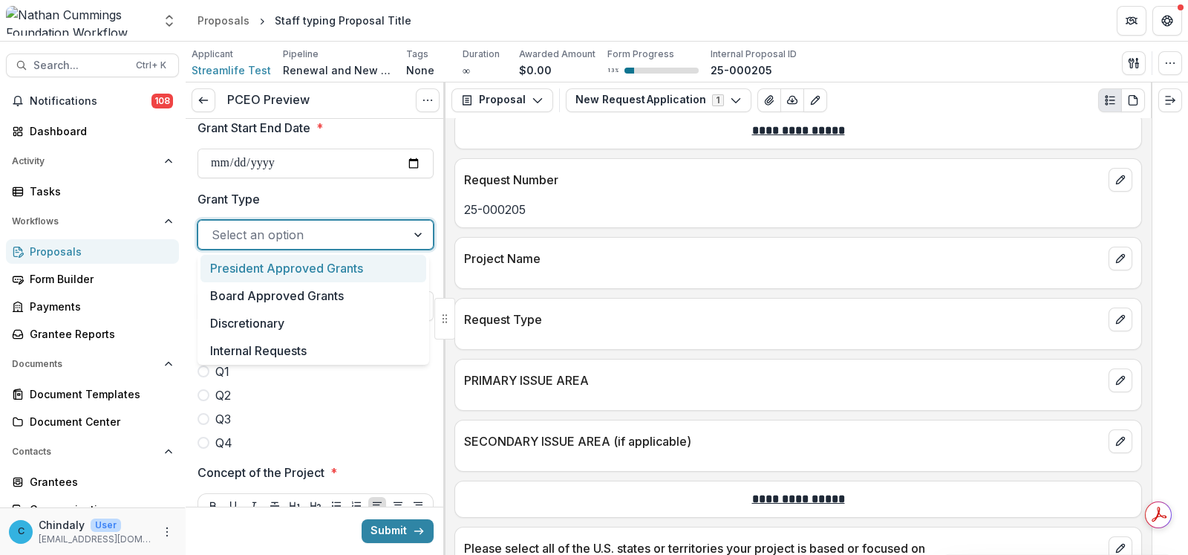
click at [300, 269] on div "President Approved Grants" at bounding box center [314, 268] width 226 height 27
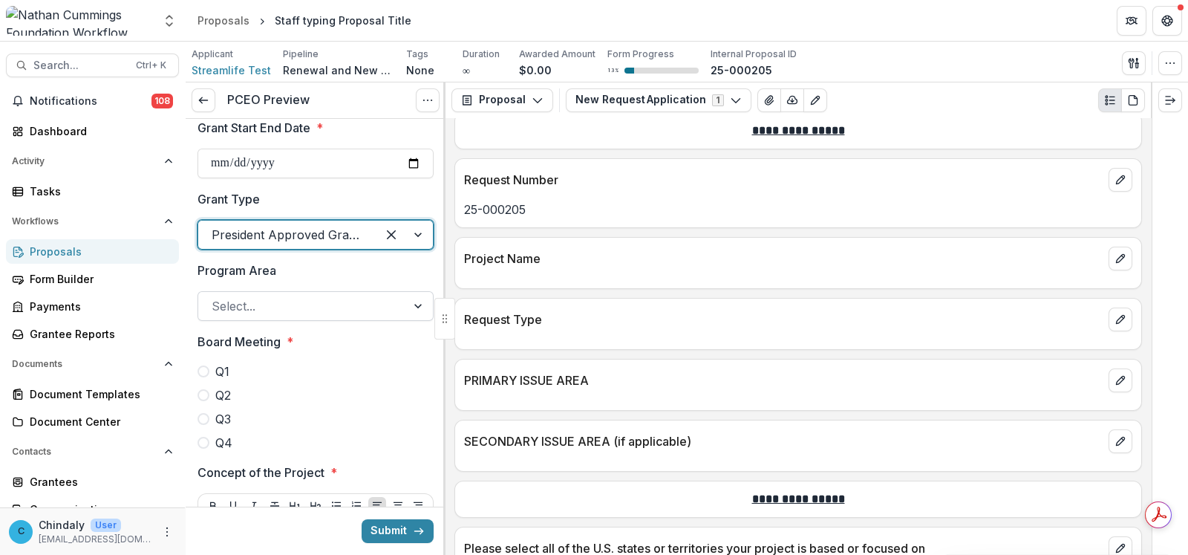
click at [287, 296] on div at bounding box center [302, 306] width 181 height 21
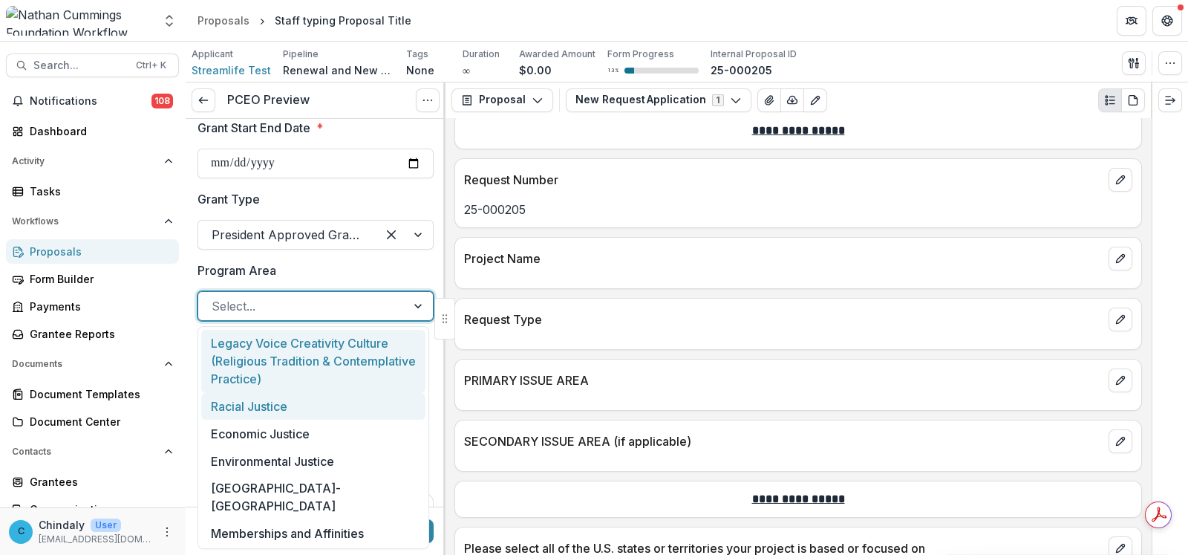
click at [292, 406] on div "Racial Justice" at bounding box center [313, 406] width 224 height 27
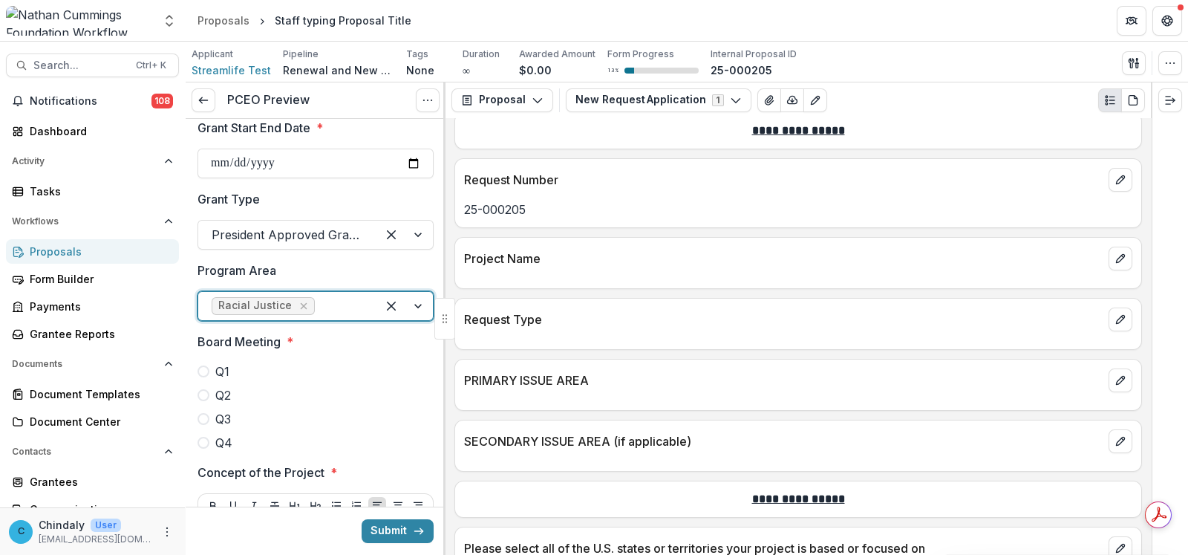
click at [208, 374] on label "Q1" at bounding box center [316, 371] width 236 height 18
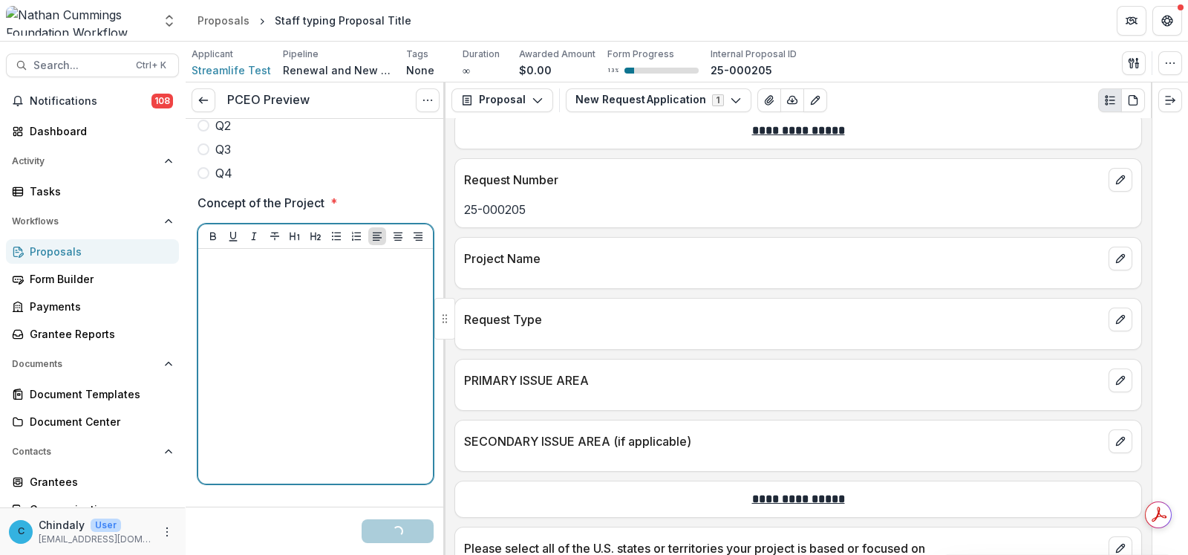
click at [319, 371] on div at bounding box center [315, 366] width 223 height 223
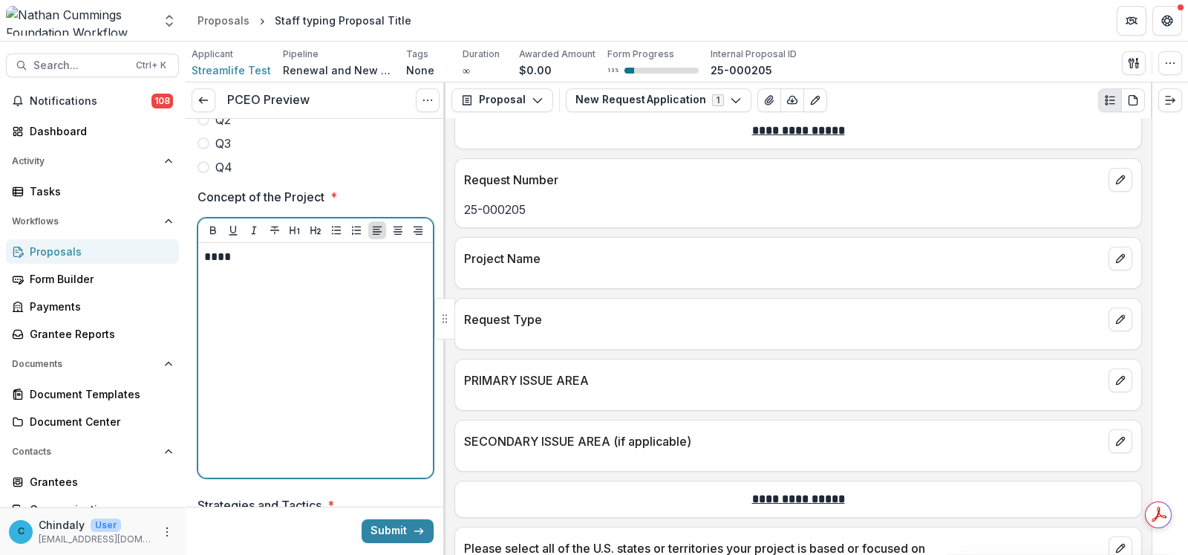
scroll to position [843, 0]
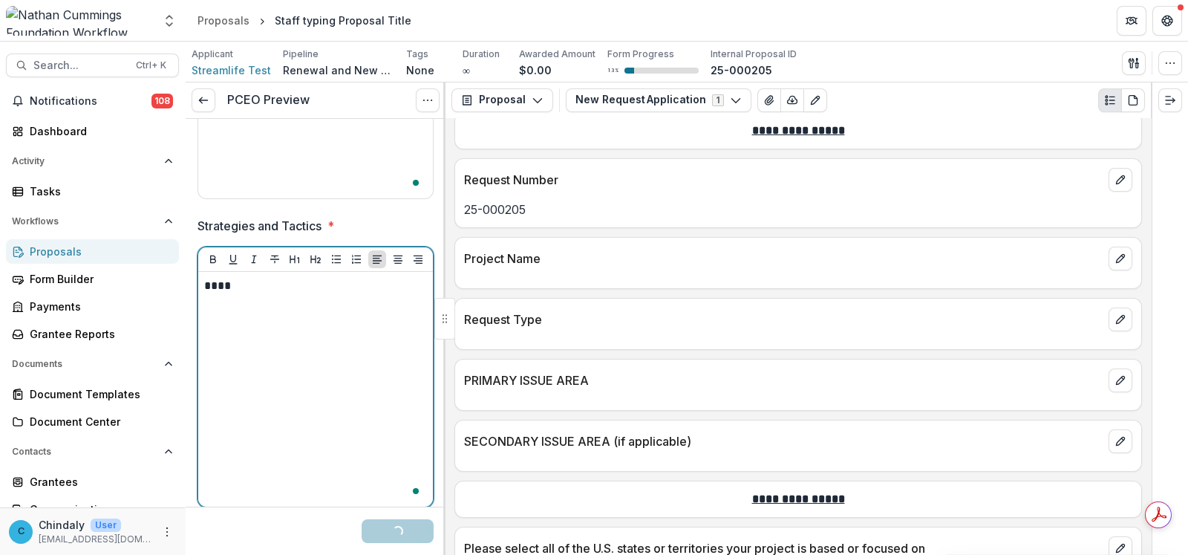
scroll to position [1030, 0]
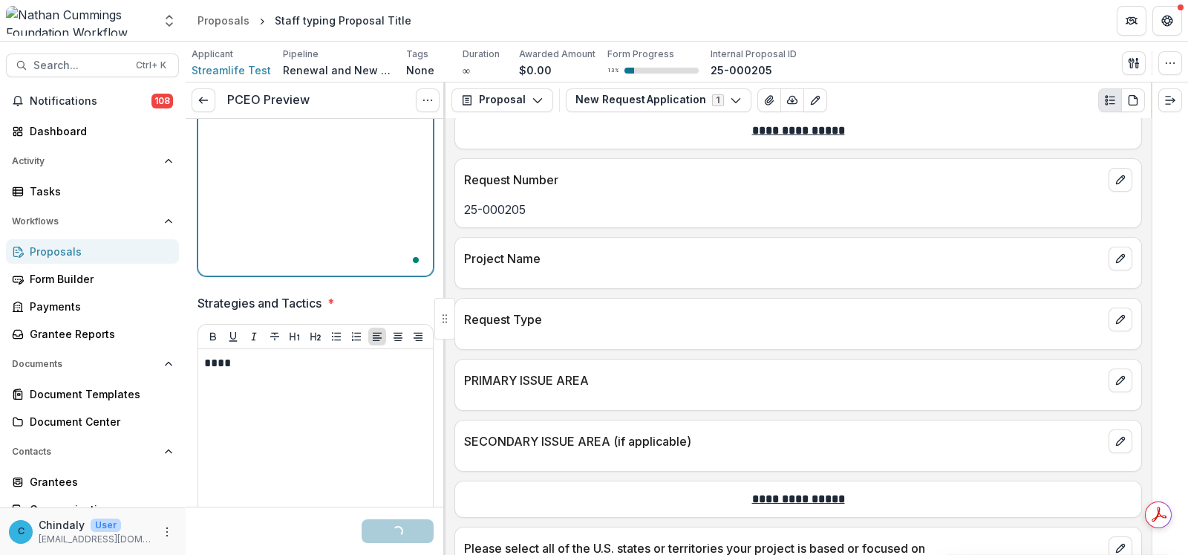
click at [303, 270] on div "****" at bounding box center [315, 158] width 223 height 223
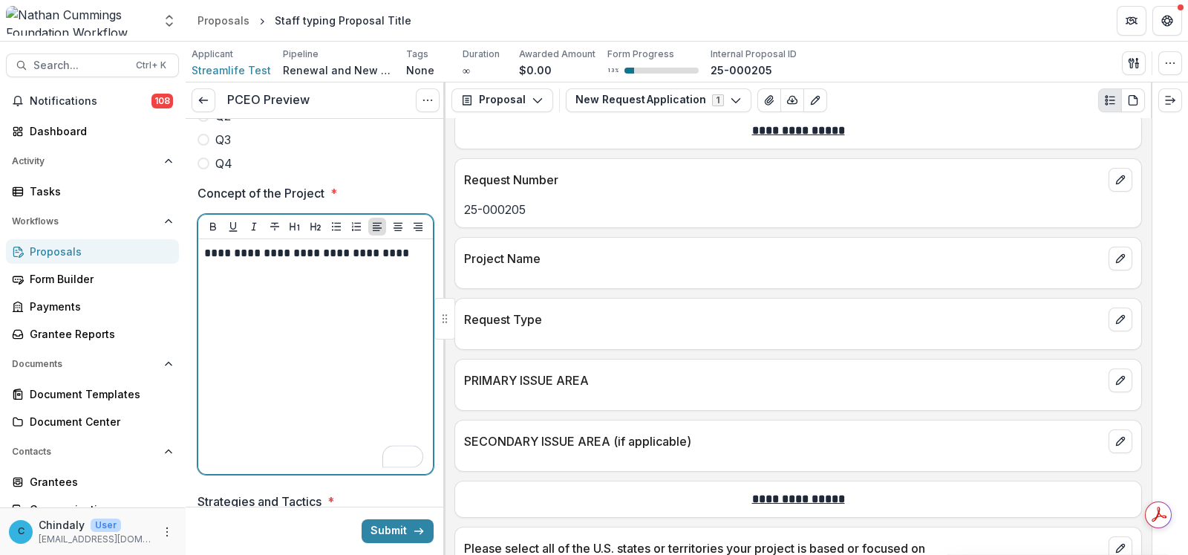
scroll to position [1159, 0]
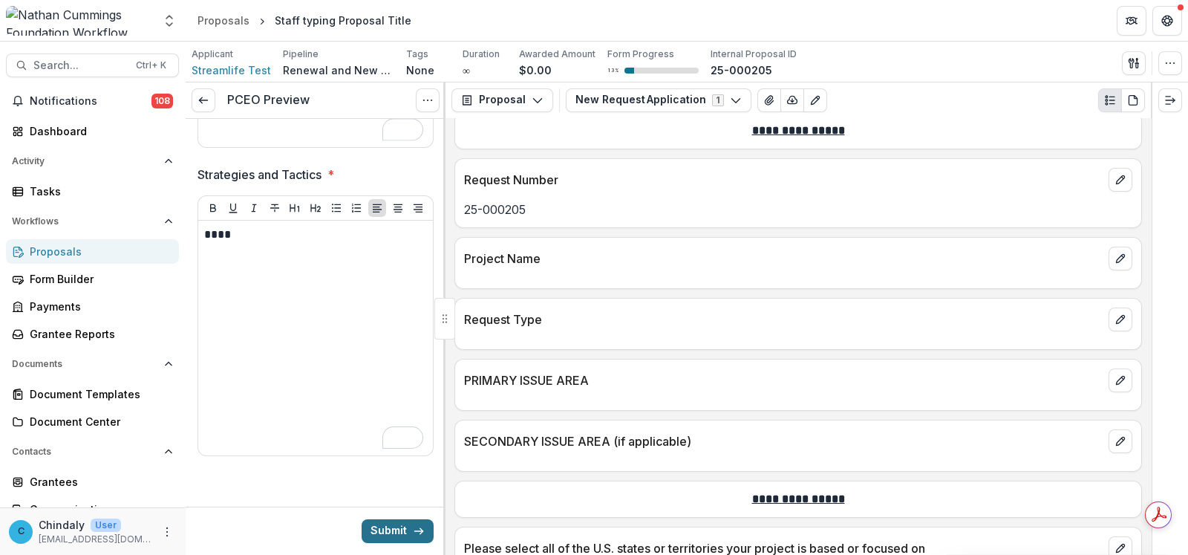
click at [397, 533] on button "Submit" at bounding box center [398, 531] width 72 height 24
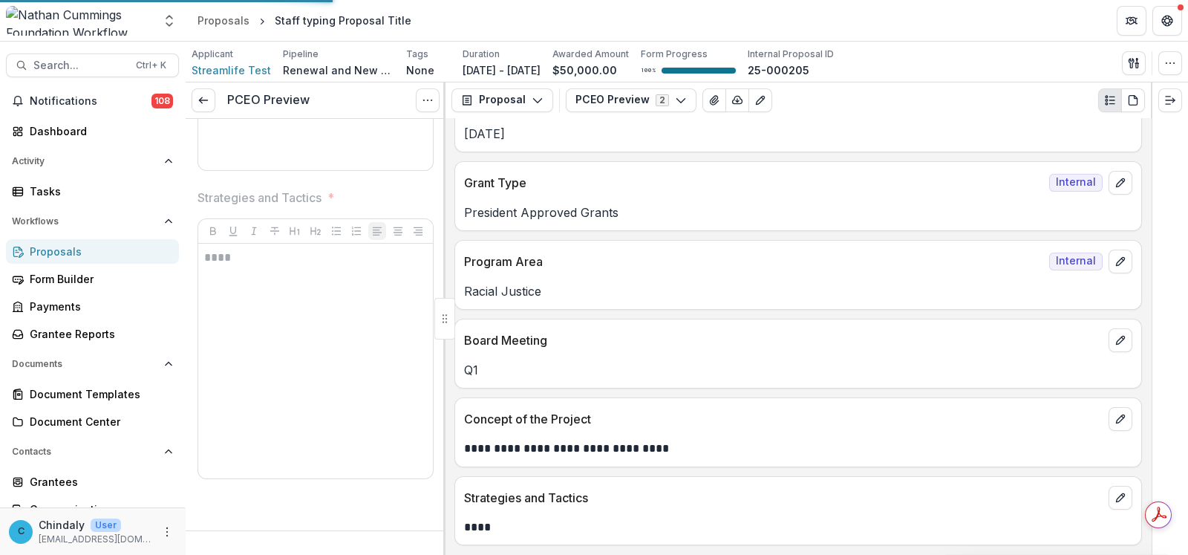
scroll to position [605, 0]
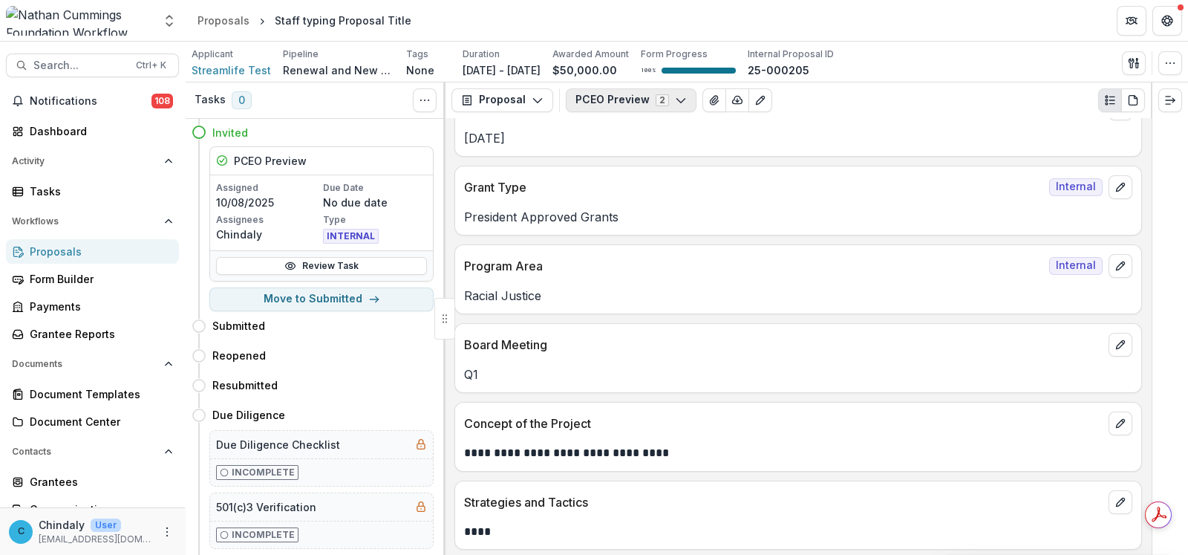
click at [613, 94] on button "PCEO Preview 2" at bounding box center [631, 100] width 131 height 24
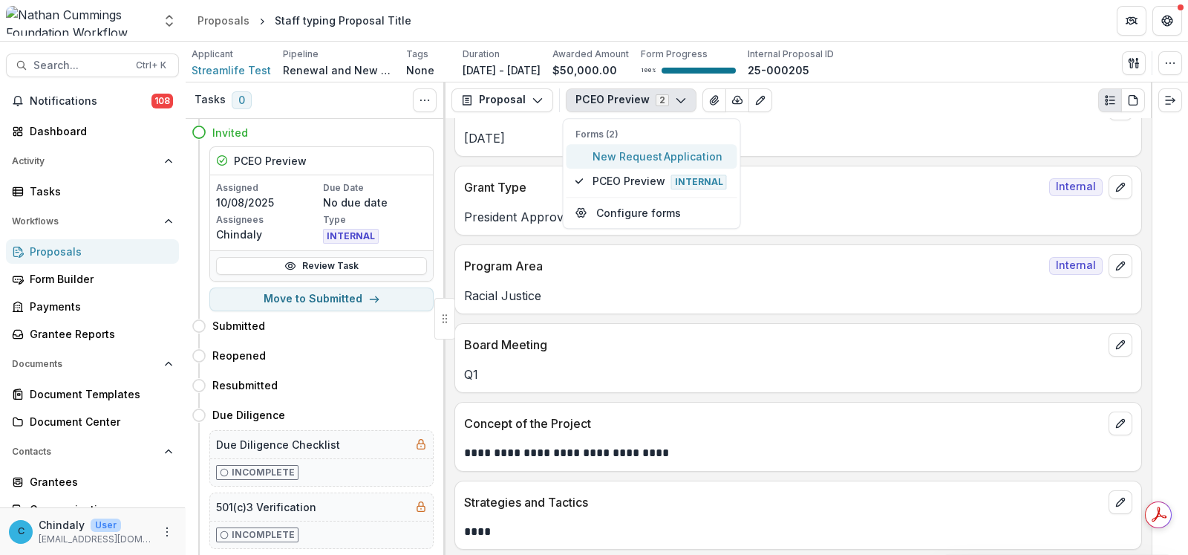
click at [616, 150] on span "New Request Application" at bounding box center [661, 157] width 136 height 16
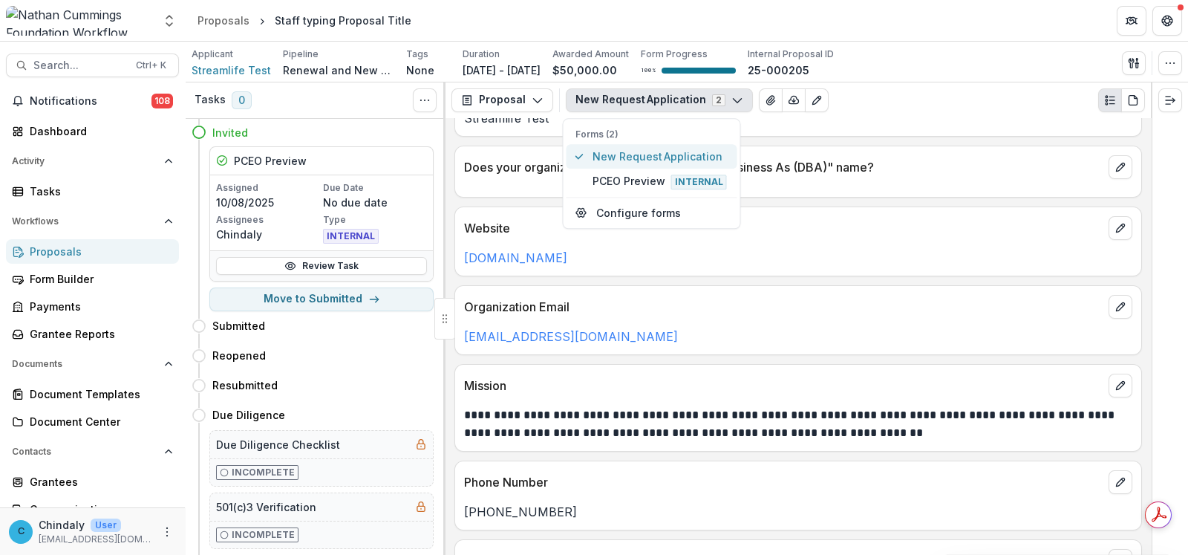
scroll to position [1016, 0]
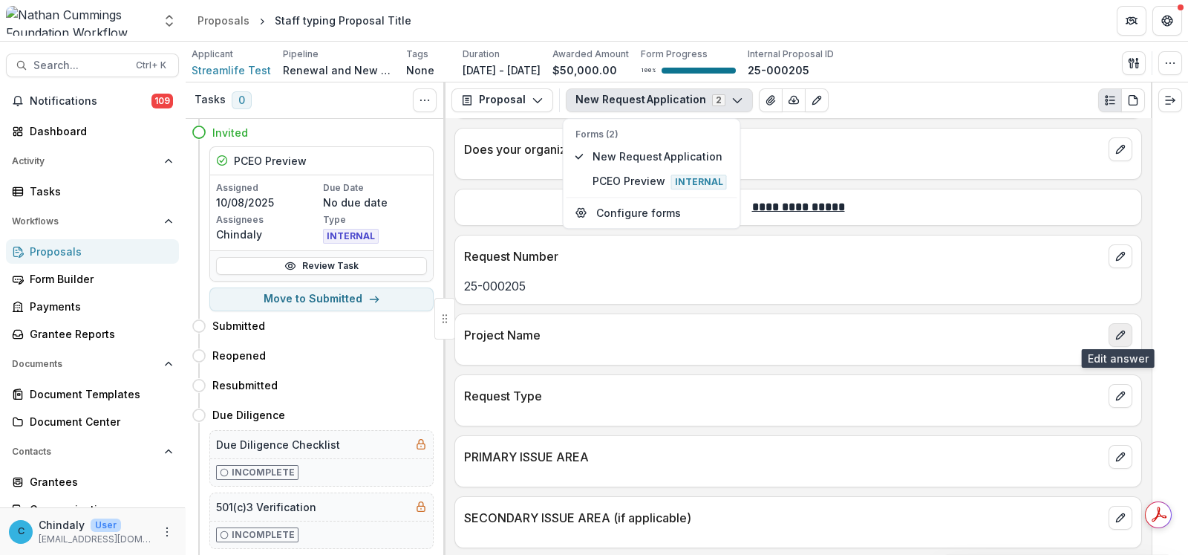
click at [1121, 331] on icon "edit" at bounding box center [1121, 335] width 12 height 12
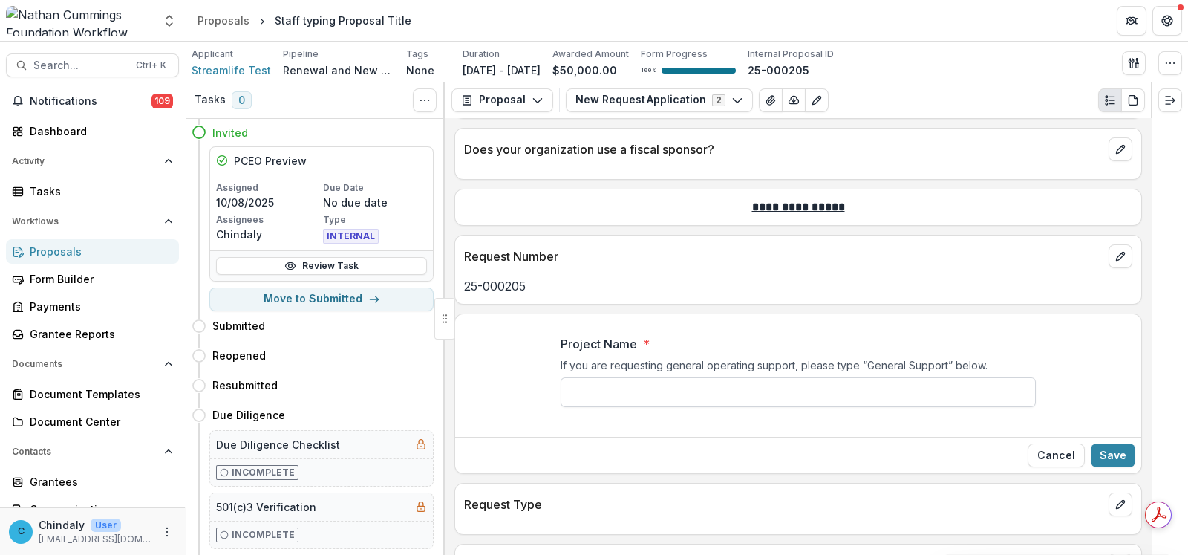
click at [790, 384] on input "Project Name *" at bounding box center [798, 392] width 475 height 30
type input "**********"
click at [1104, 452] on button "Save" at bounding box center [1113, 455] width 45 height 24
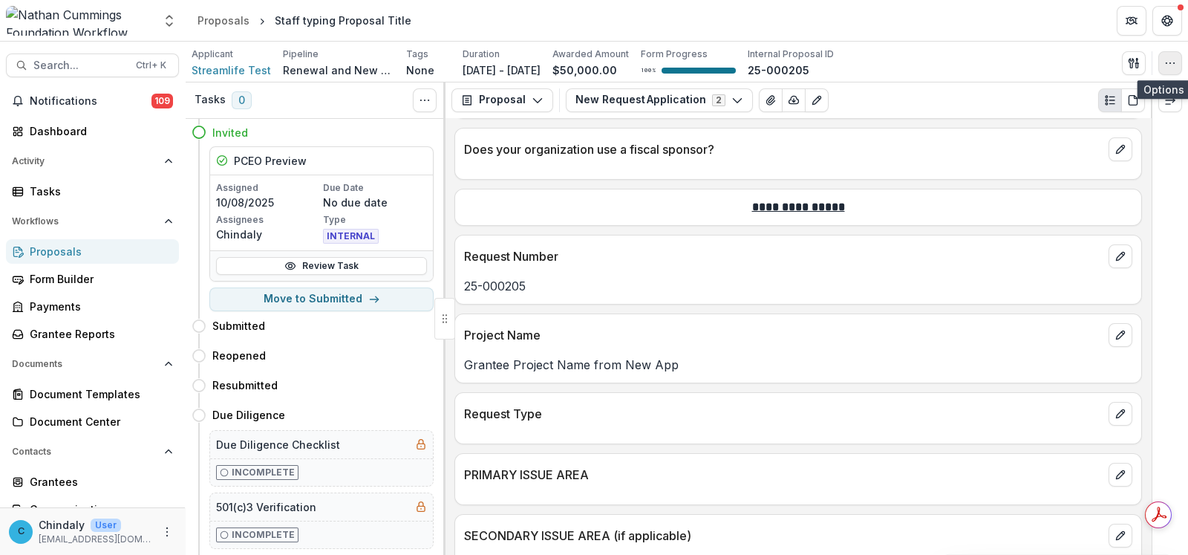
click at [1172, 58] on icon "button" at bounding box center [1171, 63] width 12 height 12
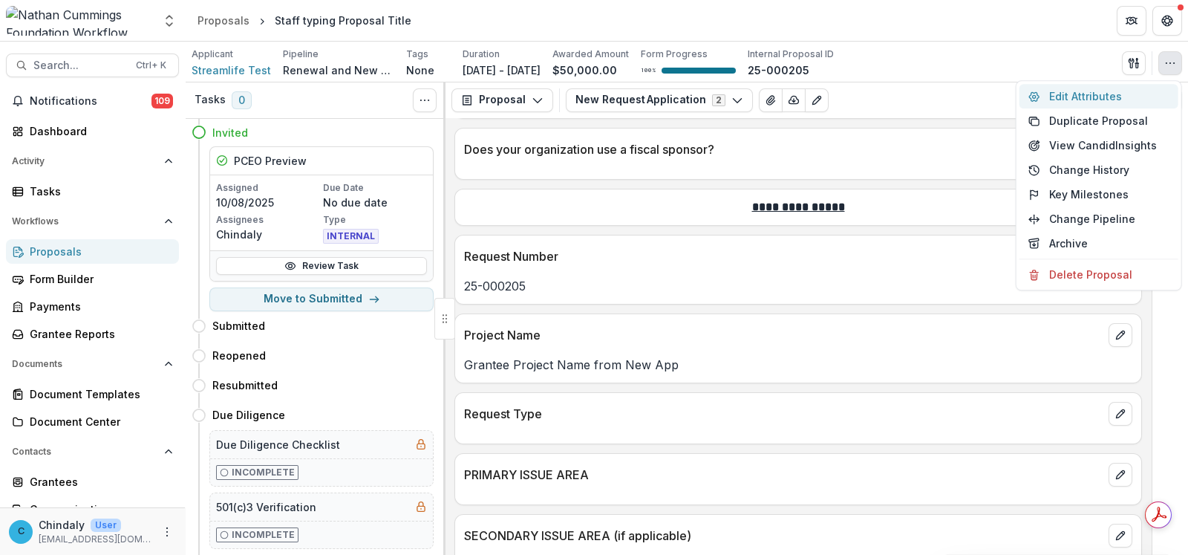
click at [1069, 91] on button "Edit Attributes" at bounding box center [1099, 96] width 159 height 25
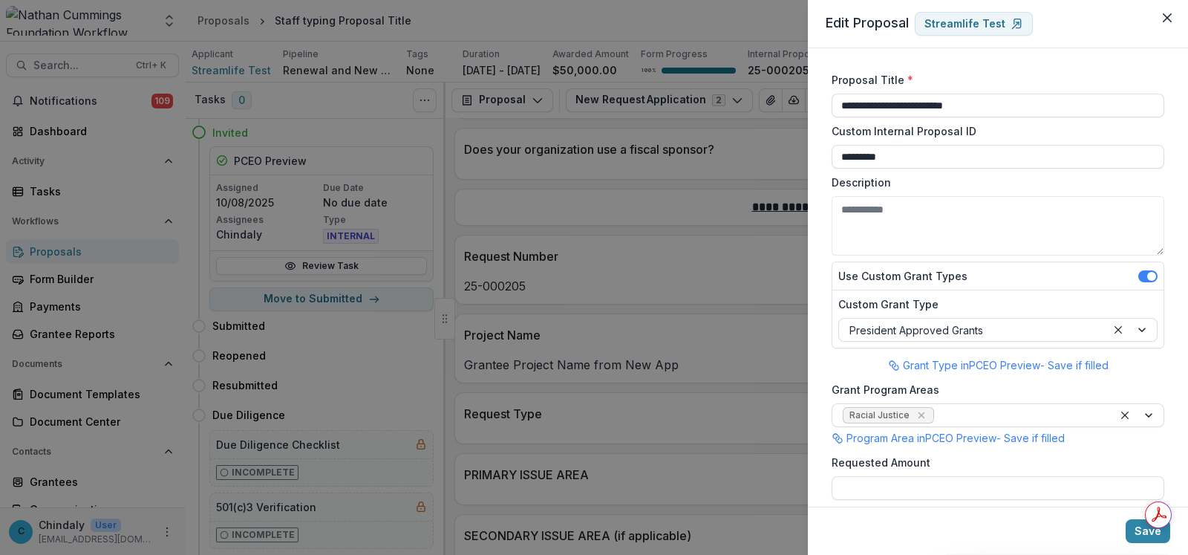
click at [321, 265] on div "**********" at bounding box center [594, 277] width 1188 height 555
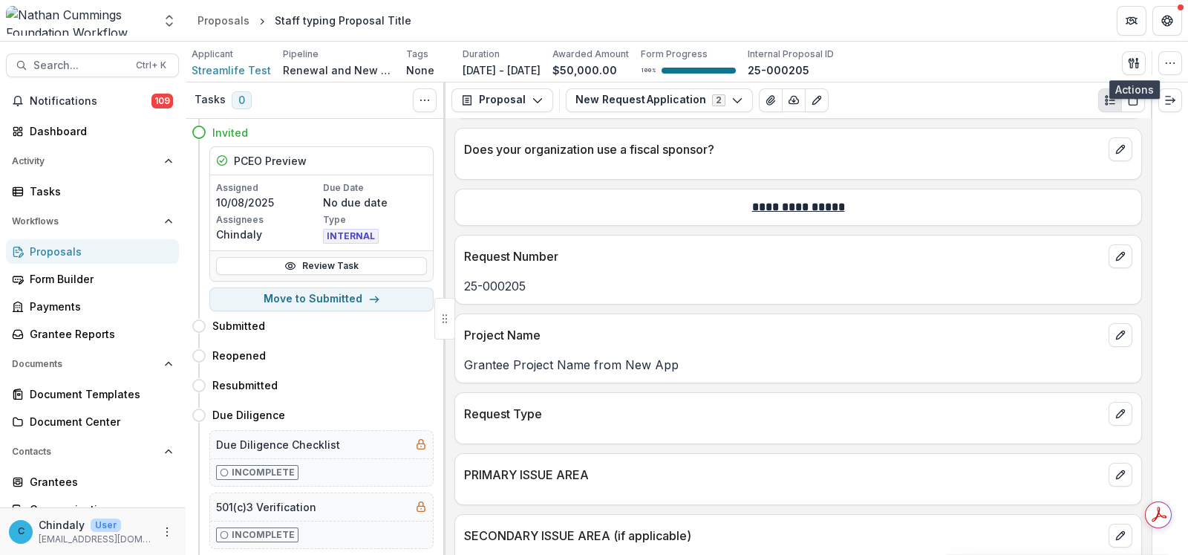
click at [321, 265] on link "Review Task" at bounding box center [321, 266] width 211 height 18
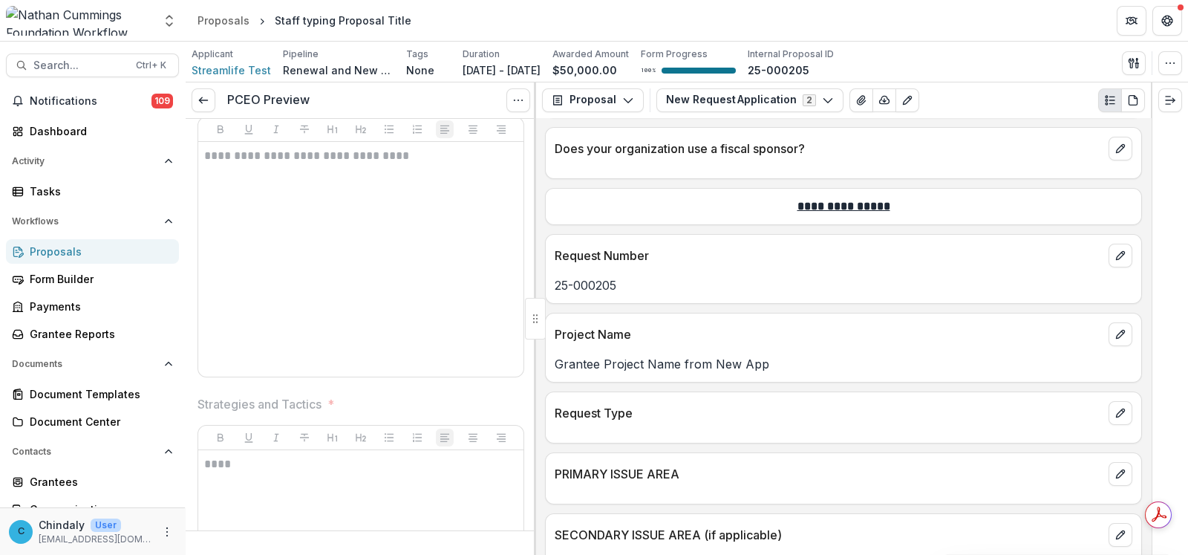
scroll to position [1136, 0]
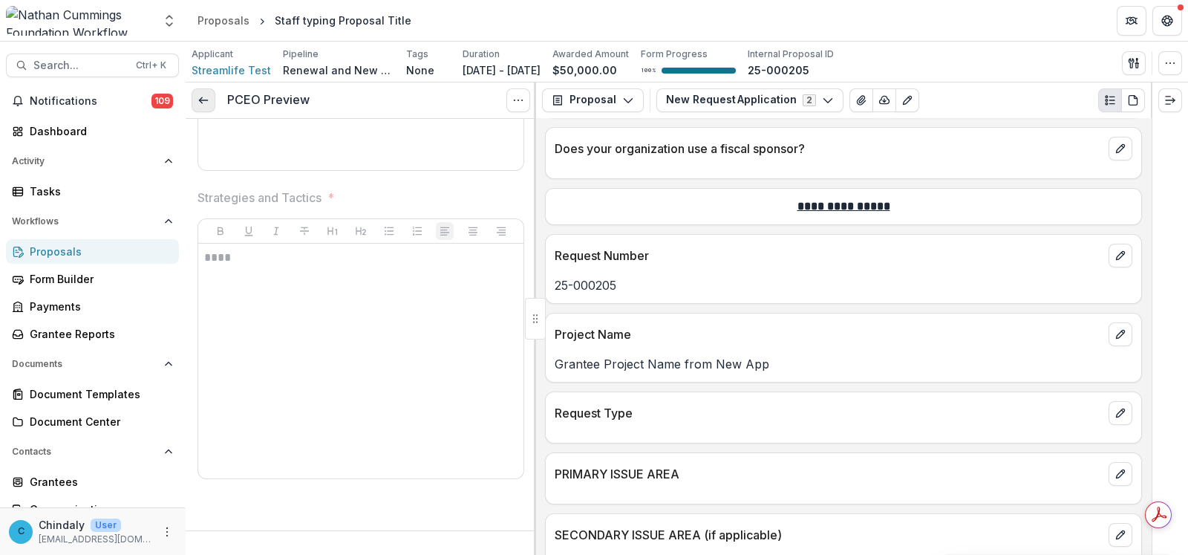
click at [204, 94] on icon at bounding box center [204, 100] width 12 height 12
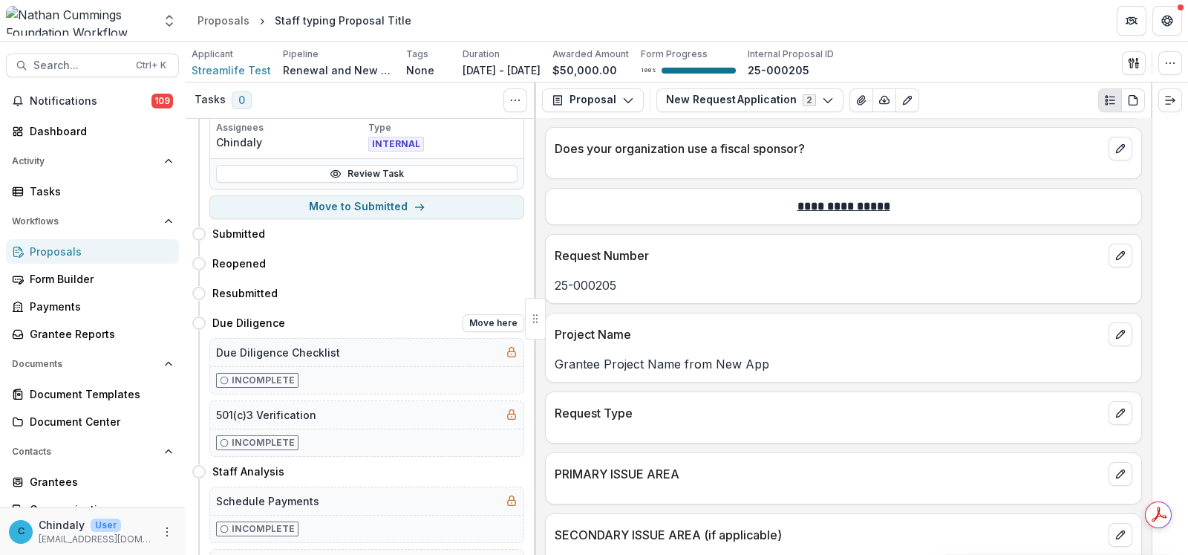
scroll to position [92, 0]
click at [497, 320] on button "Move here" at bounding box center [494, 323] width 62 height 18
select select "**********"
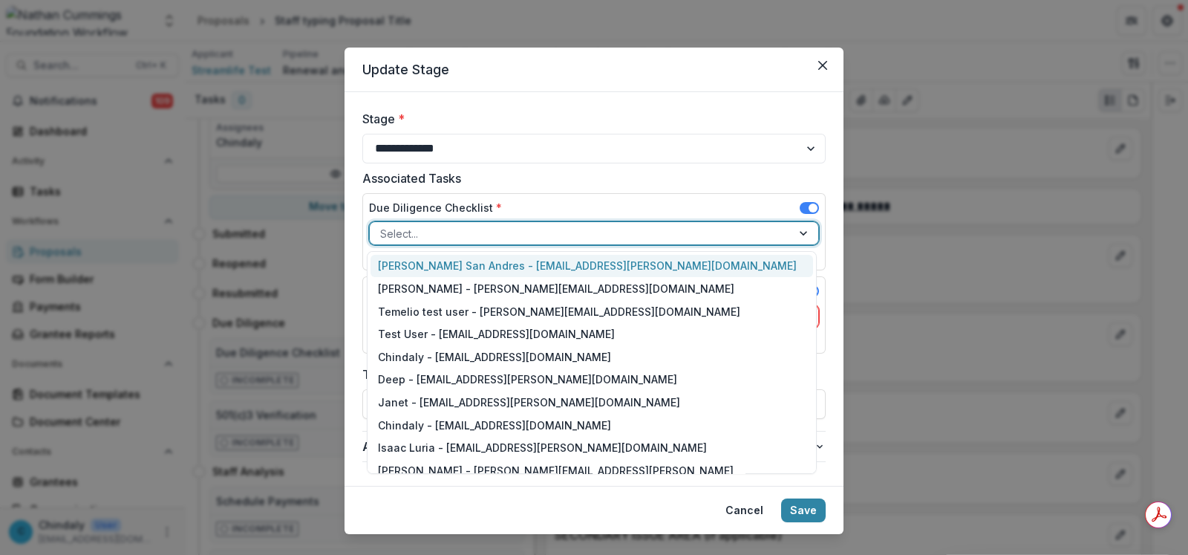
click at [484, 235] on div at bounding box center [580, 233] width 401 height 19
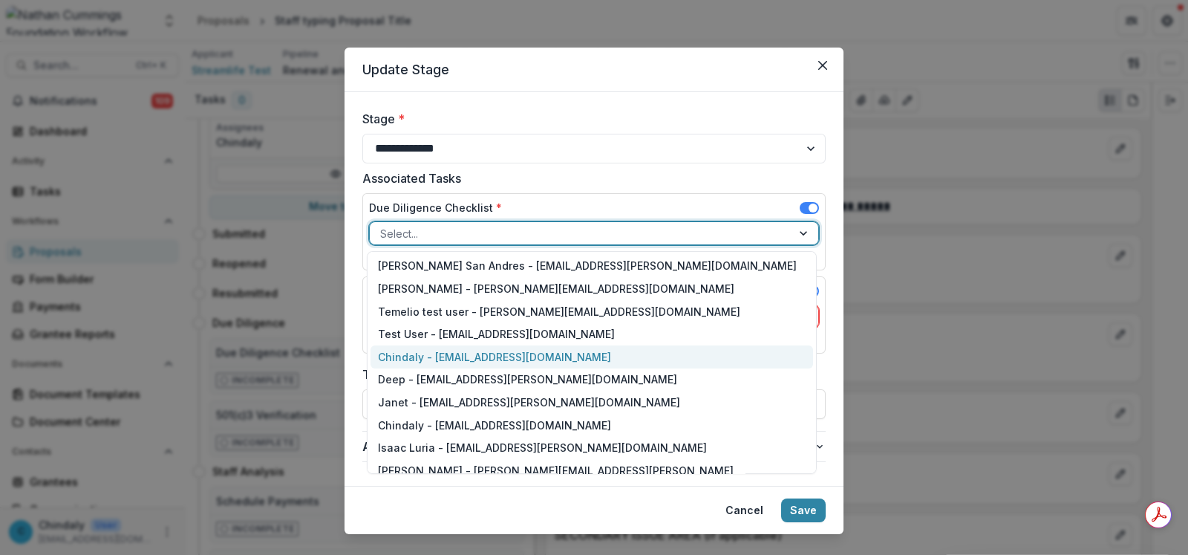
click at [503, 362] on div "Chindaly - [EMAIL_ADDRESS][DOMAIN_NAME]" at bounding box center [592, 356] width 443 height 23
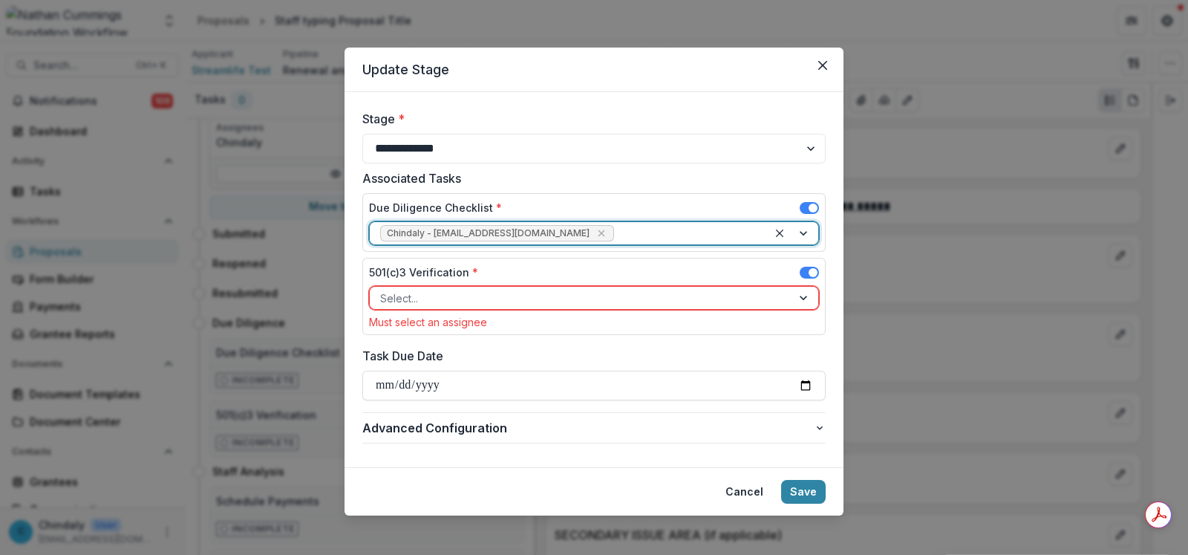
click at [555, 303] on div at bounding box center [580, 298] width 401 height 19
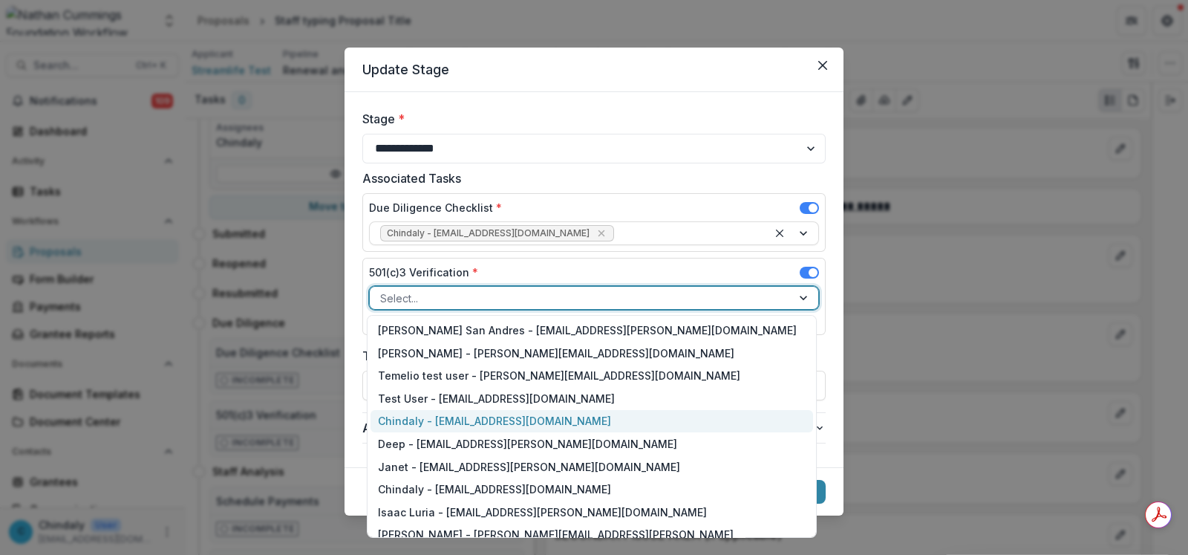
click at [576, 422] on div "Chindaly - [EMAIL_ADDRESS][DOMAIN_NAME]" at bounding box center [592, 421] width 443 height 23
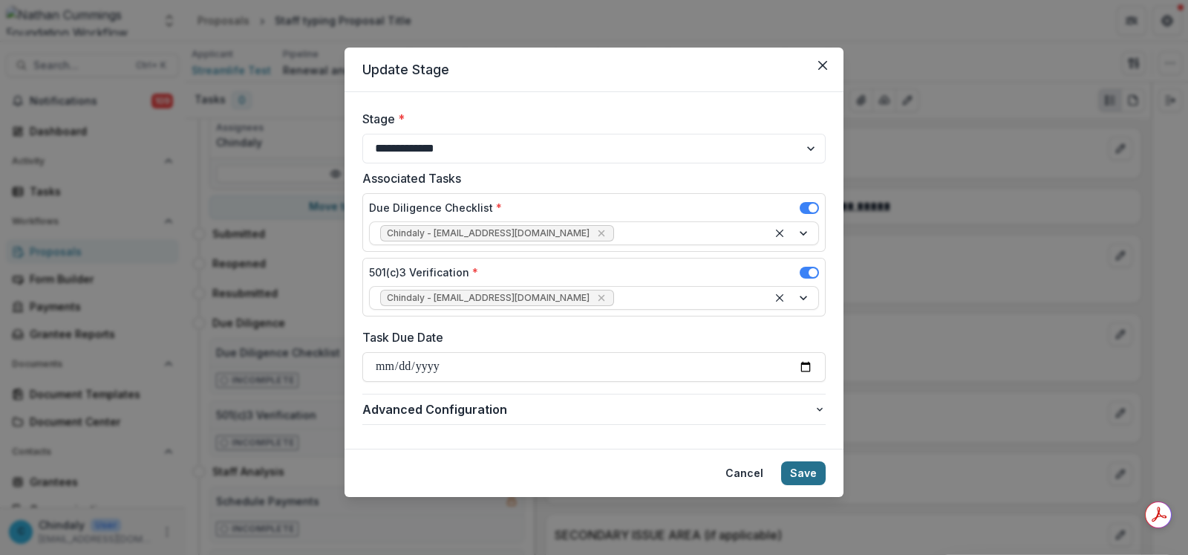
click at [810, 469] on button "Save" at bounding box center [803, 473] width 45 height 24
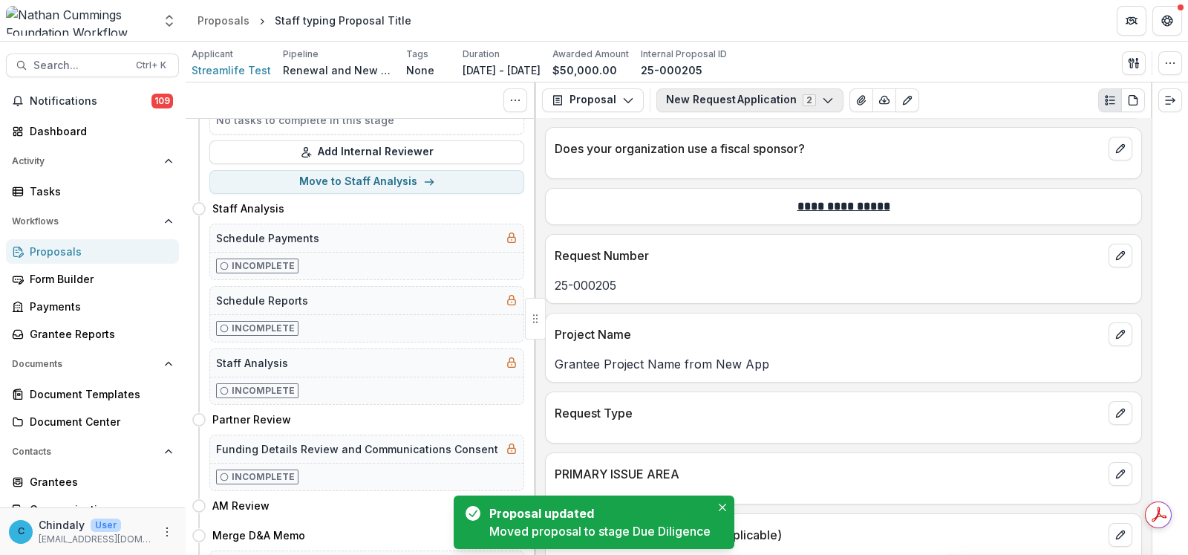
scroll to position [0, 0]
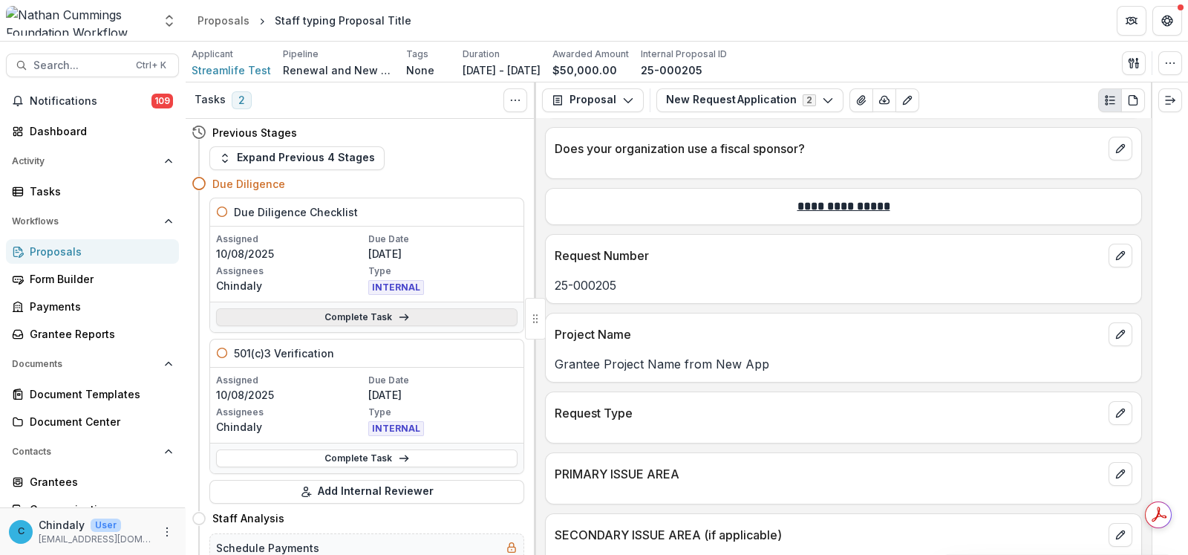
click at [356, 318] on link "Complete Task" at bounding box center [367, 317] width 302 height 18
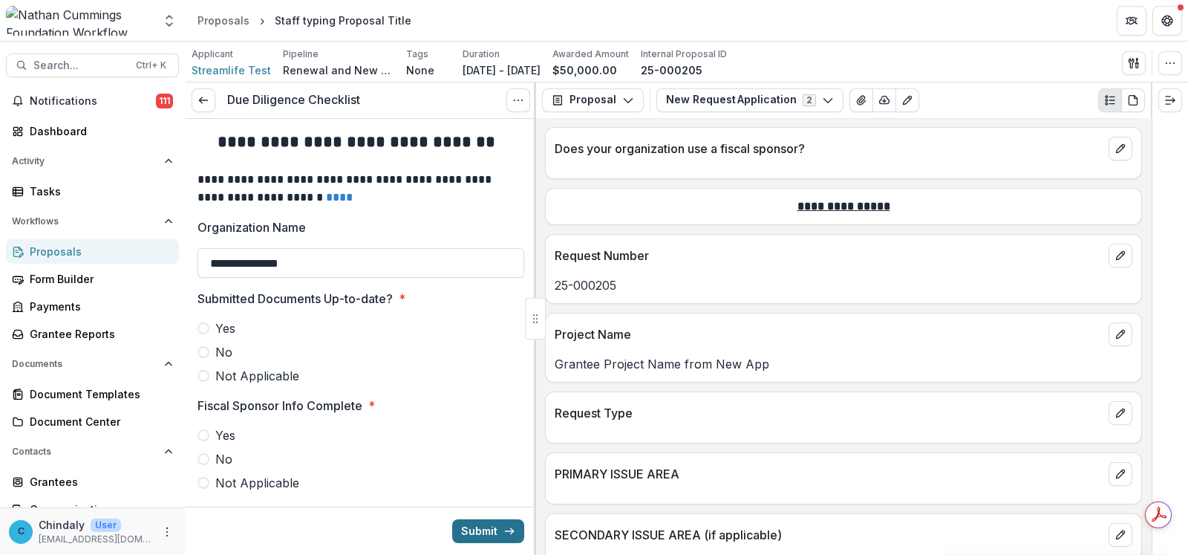
click at [464, 524] on button "Submit" at bounding box center [488, 531] width 72 height 24
click at [208, 326] on span at bounding box center [204, 328] width 12 height 12
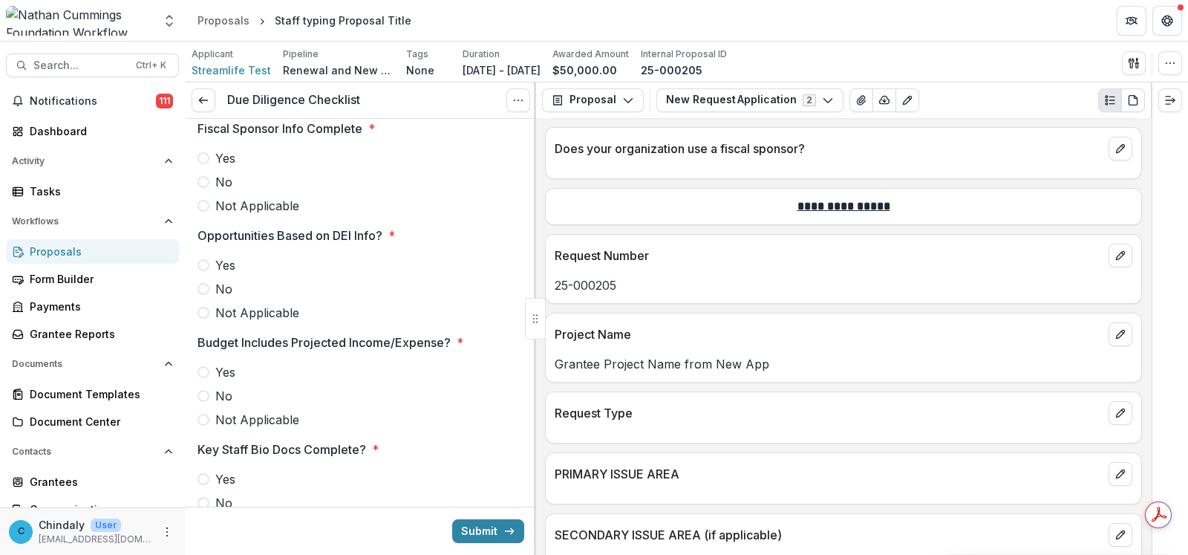
scroll to position [278, 0]
click at [203, 207] on span at bounding box center [204, 205] width 12 height 12
click at [207, 312] on span at bounding box center [204, 312] width 12 height 12
click at [208, 416] on span at bounding box center [204, 419] width 12 height 12
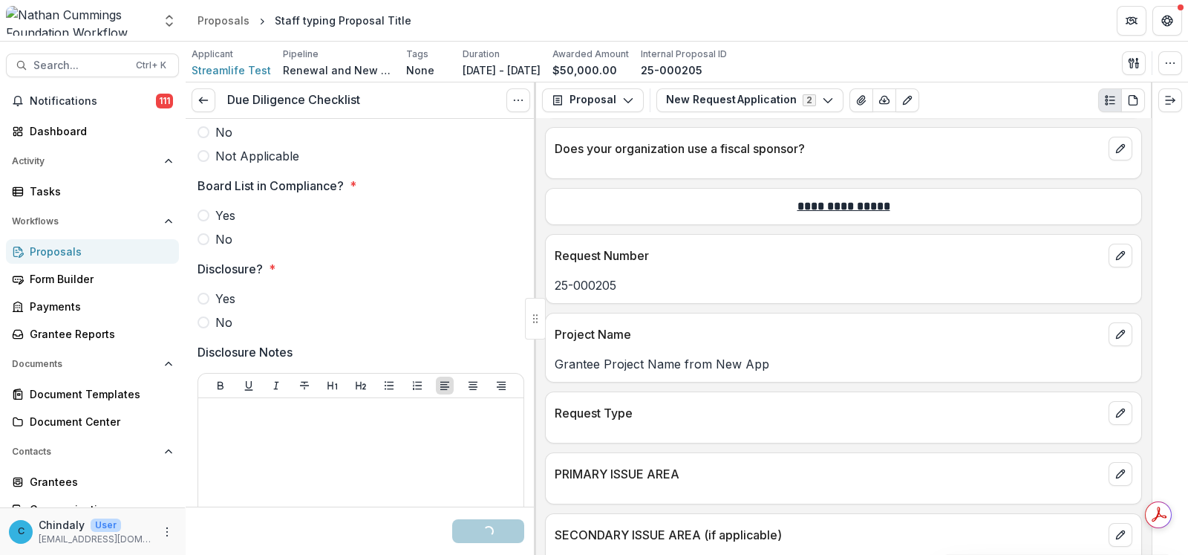
scroll to position [649, 0]
click at [205, 160] on label "Not Applicable" at bounding box center [361, 155] width 327 height 18
click at [203, 217] on span at bounding box center [204, 214] width 12 height 12
click at [201, 319] on span at bounding box center [204, 321] width 12 height 12
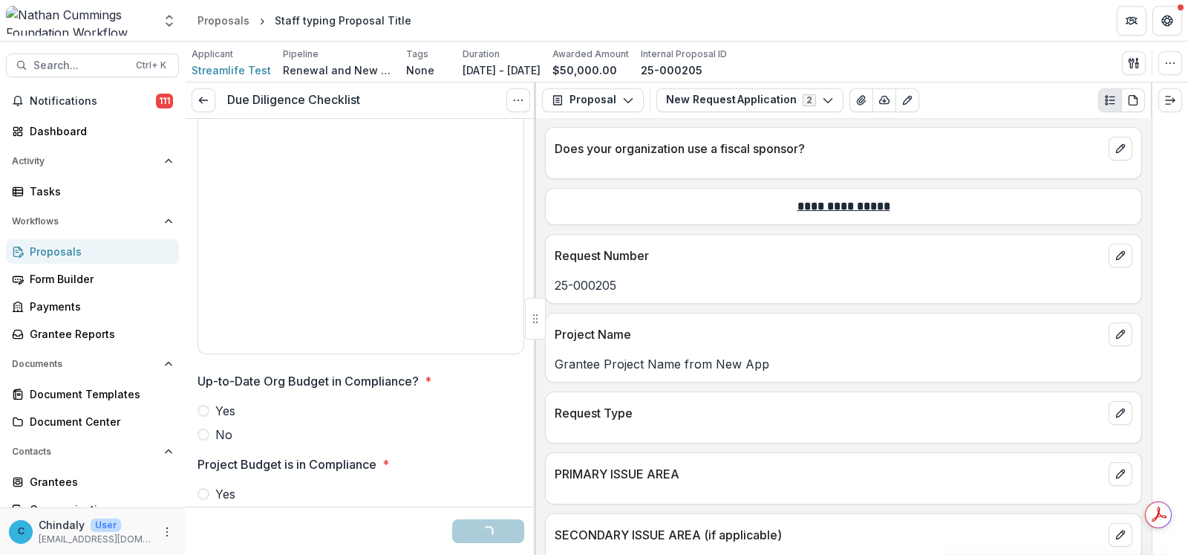
scroll to position [928, 0]
click at [207, 429] on span at bounding box center [204, 434] width 12 height 12
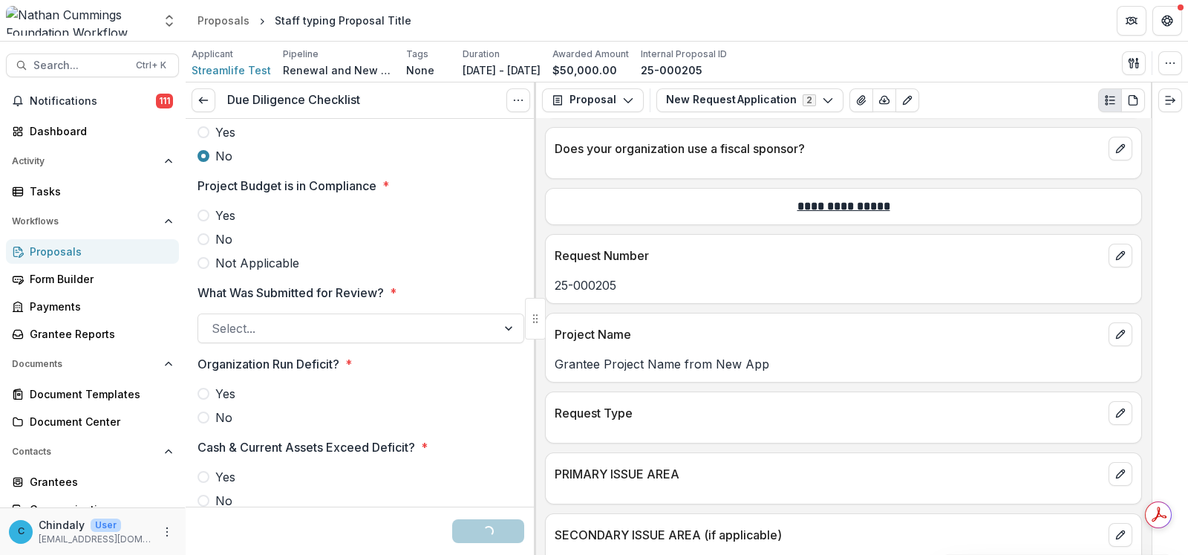
scroll to position [1206, 0]
click at [205, 264] on span at bounding box center [204, 262] width 12 height 12
click at [214, 322] on input "What Was Submitted for Review? *" at bounding box center [214, 328] width 4 height 18
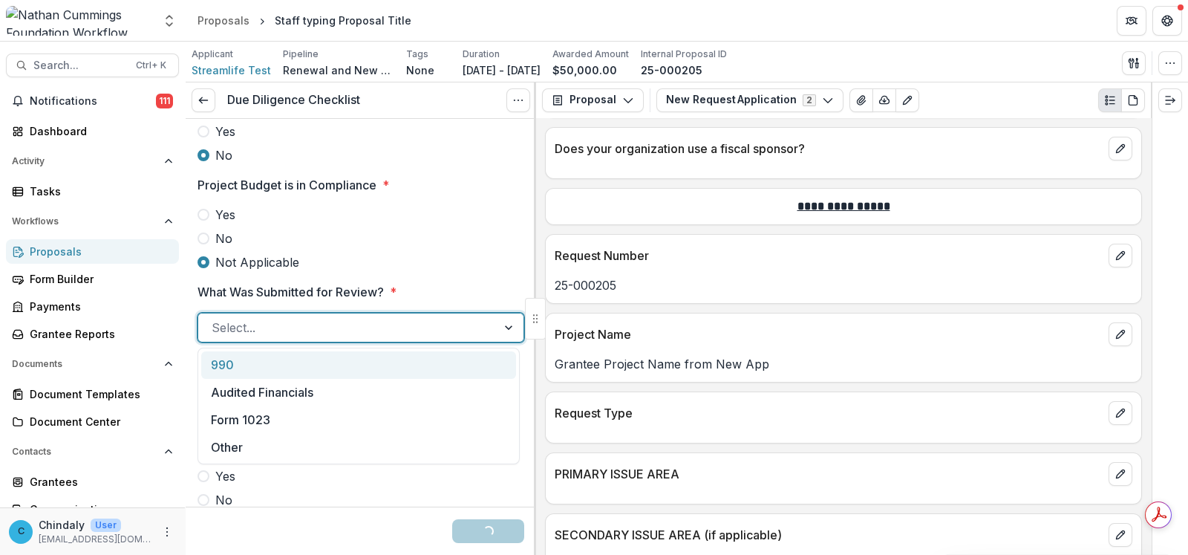
click at [224, 362] on div "990" at bounding box center [358, 364] width 315 height 27
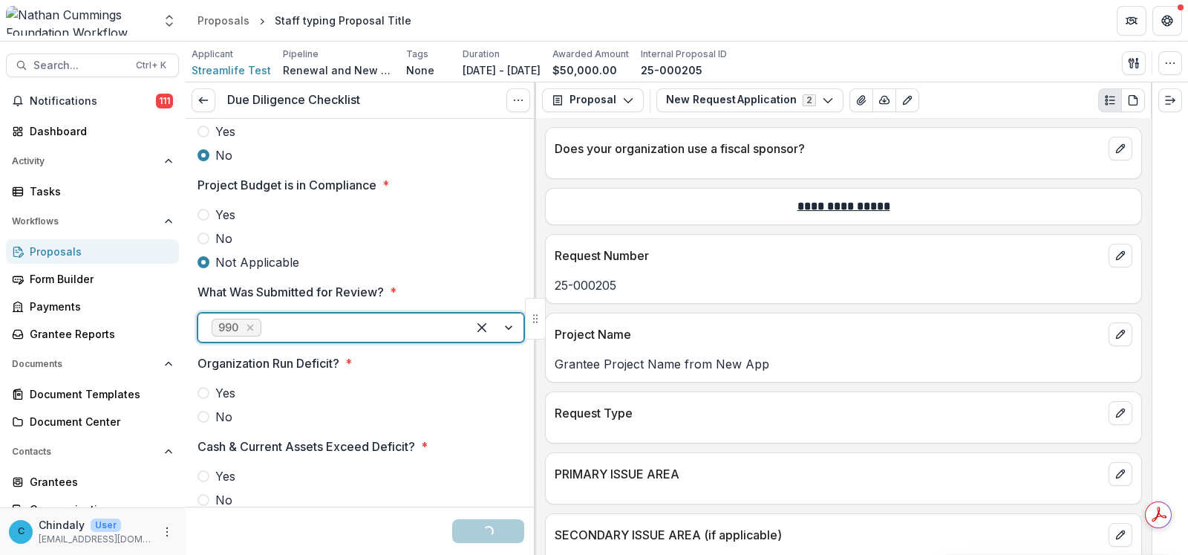
click at [211, 411] on label "No" at bounding box center [361, 417] width 327 height 18
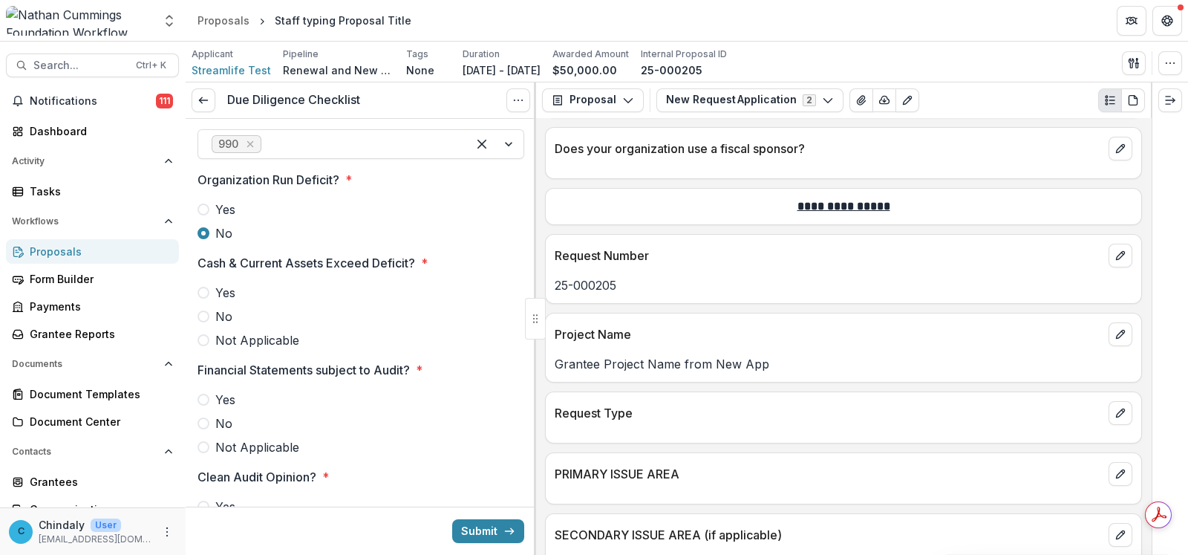
scroll to position [1391, 0]
click at [209, 339] on label "Not Applicable" at bounding box center [361, 339] width 327 height 18
click at [203, 442] on span at bounding box center [204, 446] width 12 height 12
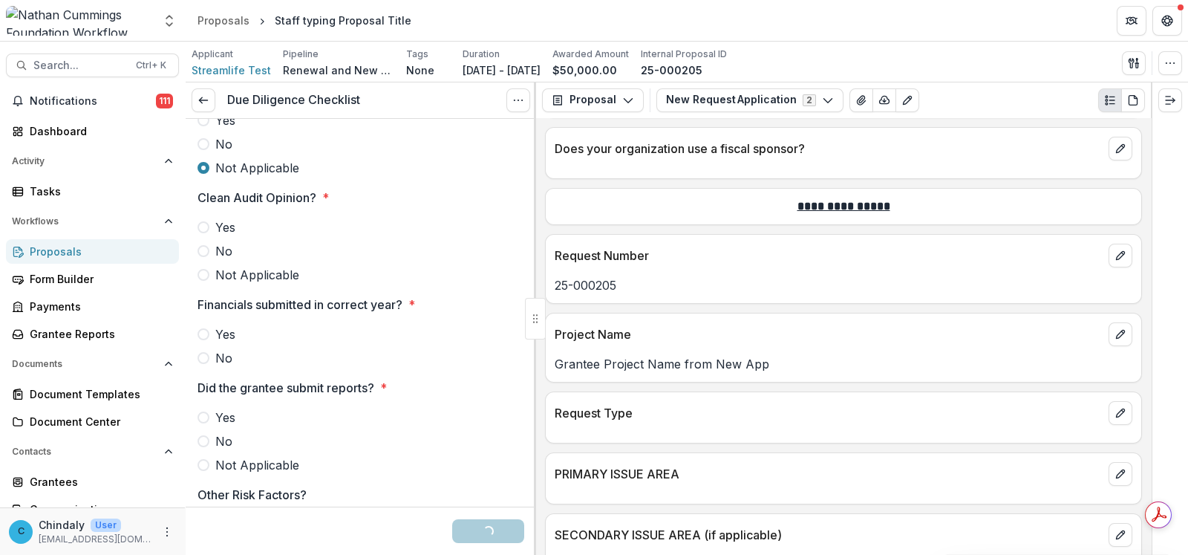
scroll to position [1670, 0]
click at [206, 279] on label "Not Applicable" at bounding box center [361, 274] width 327 height 18
click at [197, 353] on div "**********" at bounding box center [361, 334] width 351 height 3770
click at [206, 356] on span at bounding box center [204, 357] width 12 height 12
click at [204, 461] on span at bounding box center [204, 464] width 12 height 12
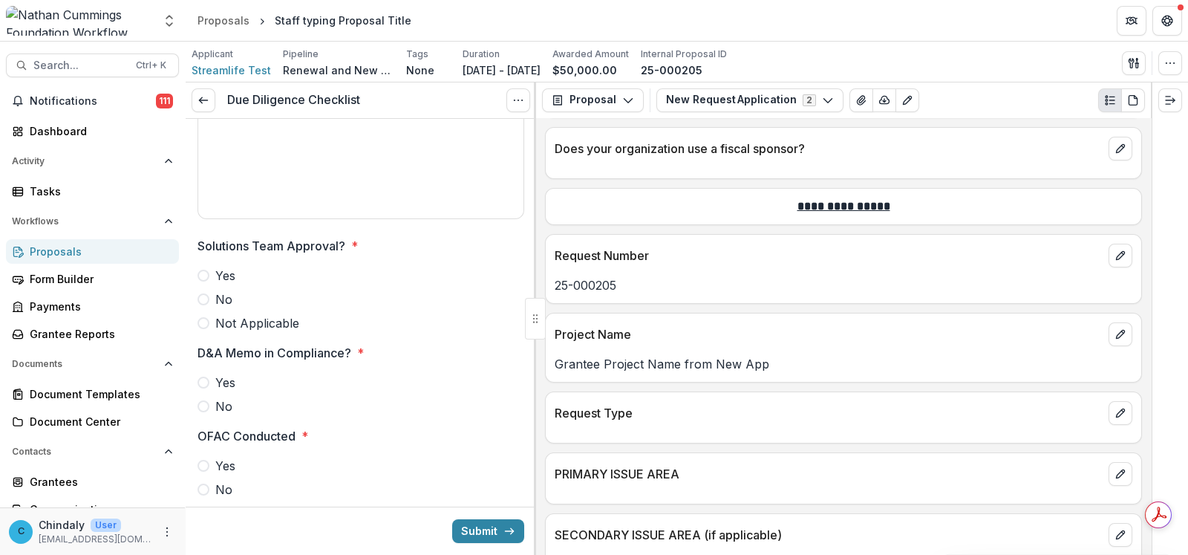
scroll to position [2227, 0]
click at [206, 320] on span at bounding box center [204, 322] width 12 height 12
click at [201, 403] on span at bounding box center [204, 406] width 12 height 12
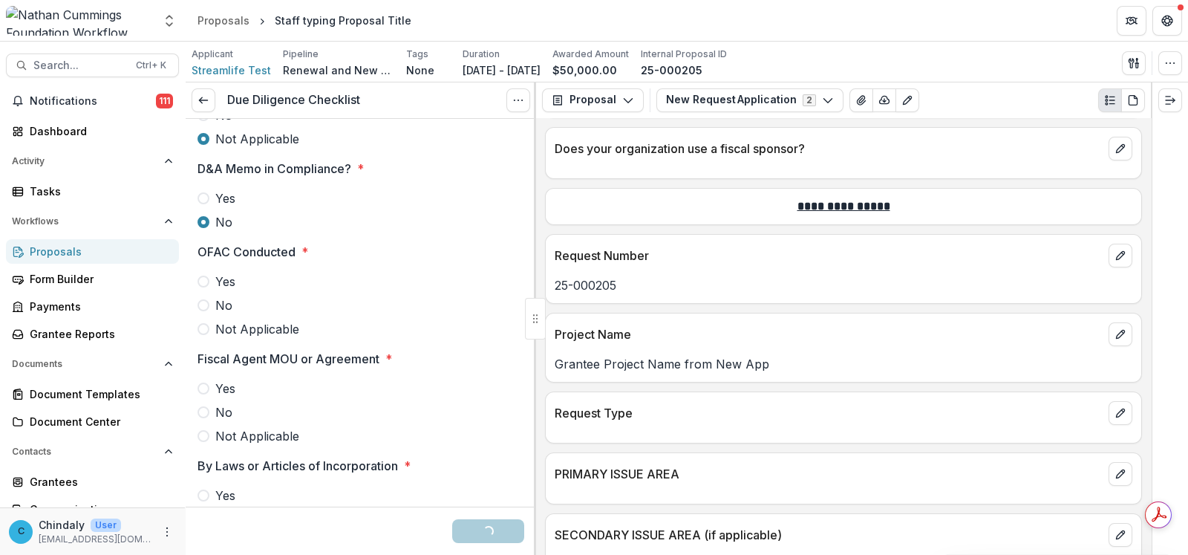
scroll to position [2411, 0]
click at [204, 330] on span at bounding box center [204, 328] width 12 height 12
click at [199, 436] on span at bounding box center [204, 435] width 12 height 12
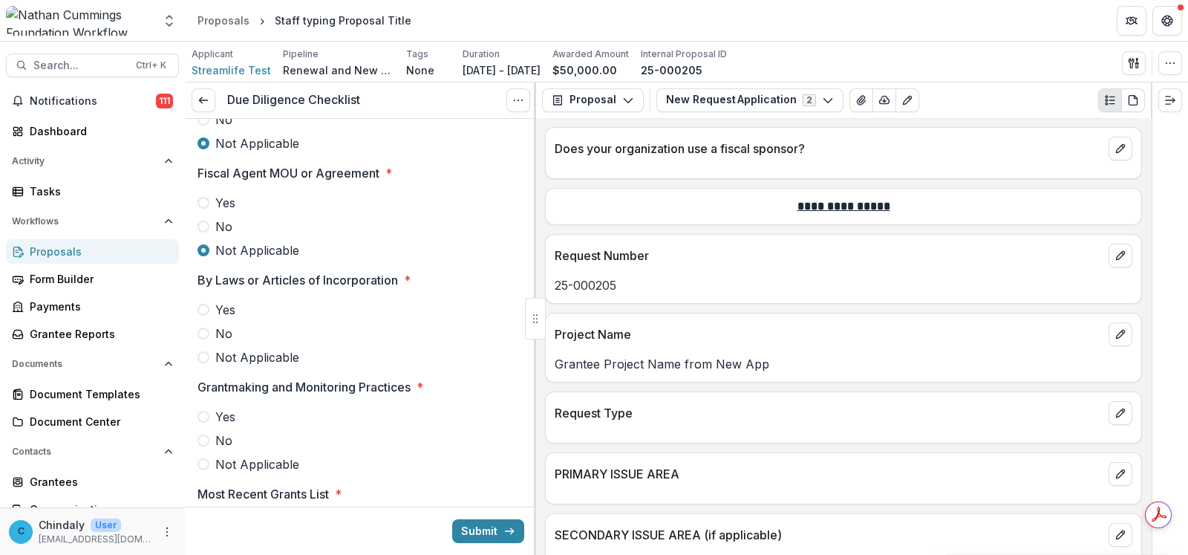
scroll to position [2596, 0]
click at [204, 359] on span at bounding box center [204, 357] width 12 height 12
click at [204, 461] on span at bounding box center [204, 463] width 12 height 12
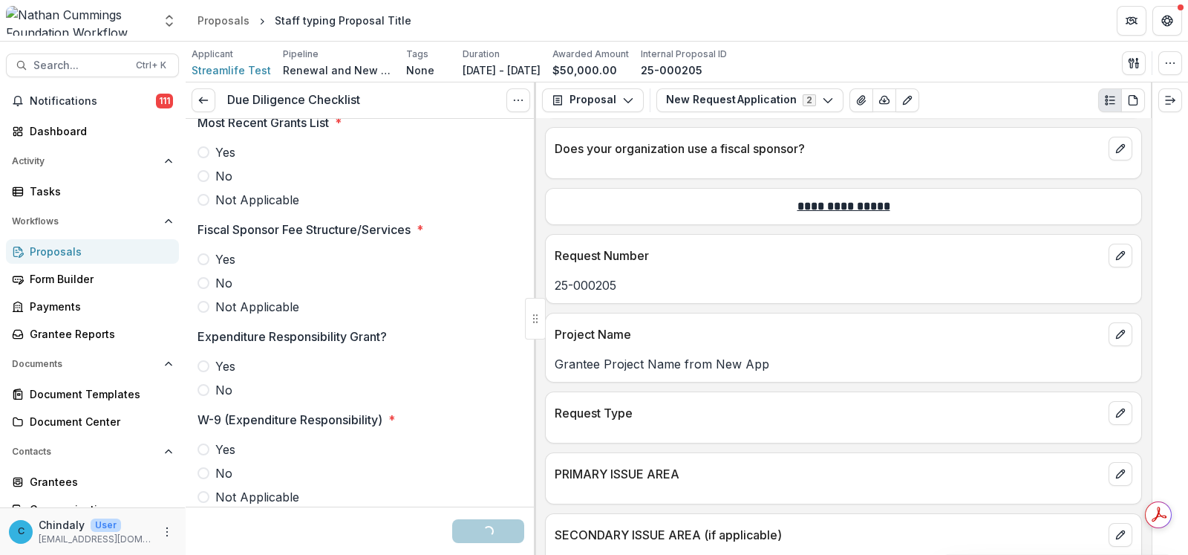
scroll to position [2968, 0]
click at [204, 204] on label "Not Applicable" at bounding box center [361, 199] width 327 height 18
click at [205, 300] on span at bounding box center [204, 306] width 12 height 12
click at [201, 384] on span at bounding box center [204, 389] width 12 height 12
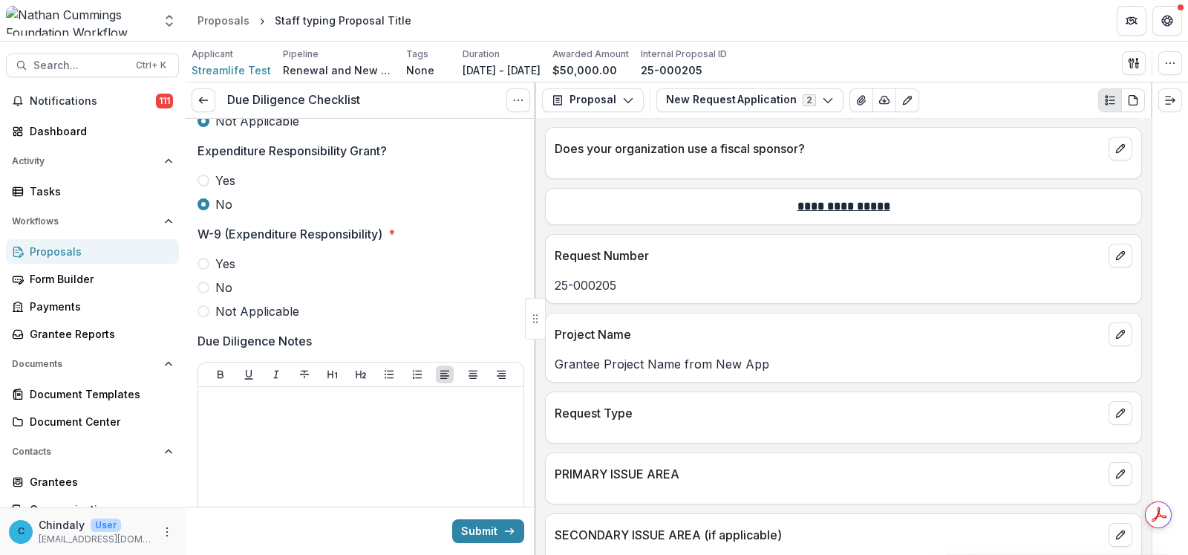
scroll to position [3153, 0]
click at [204, 310] on span at bounding box center [204, 311] width 12 height 12
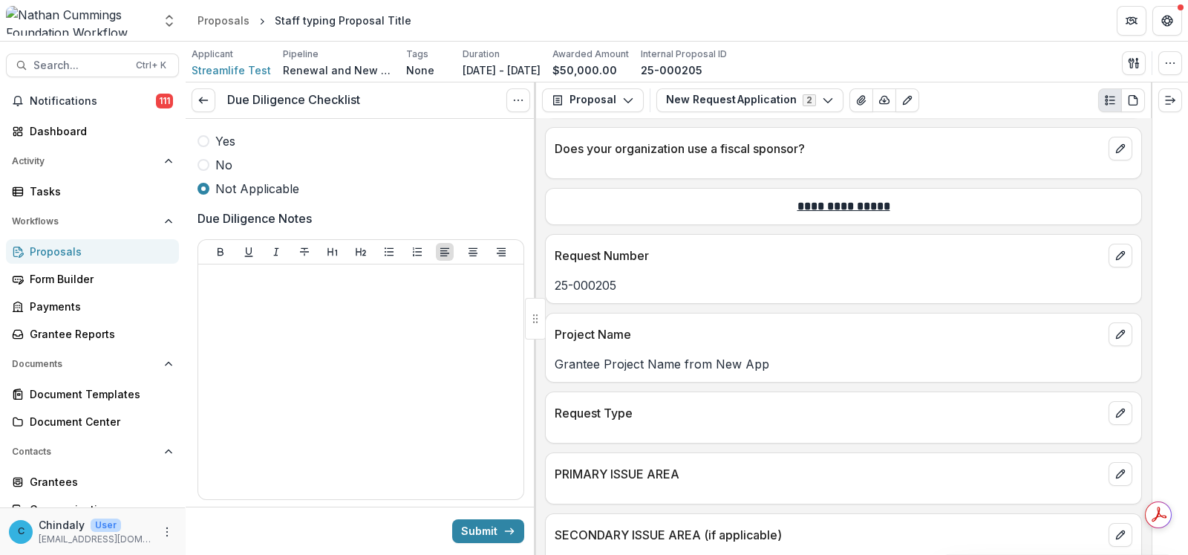
scroll to position [3402, 0]
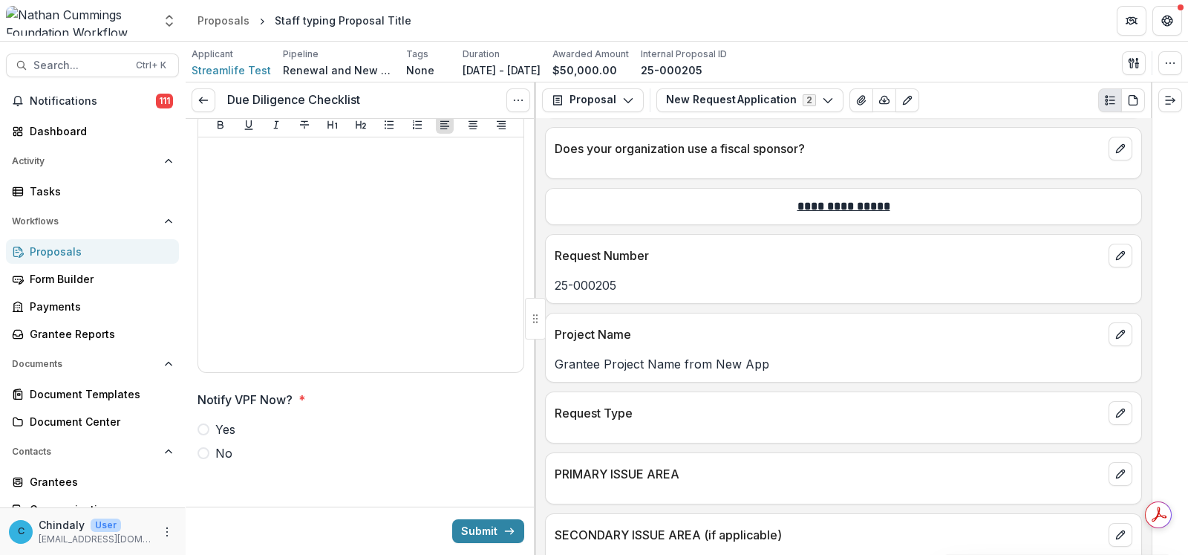
click at [210, 448] on label "No" at bounding box center [361, 453] width 327 height 18
click at [468, 527] on button "Submit" at bounding box center [488, 531] width 72 height 24
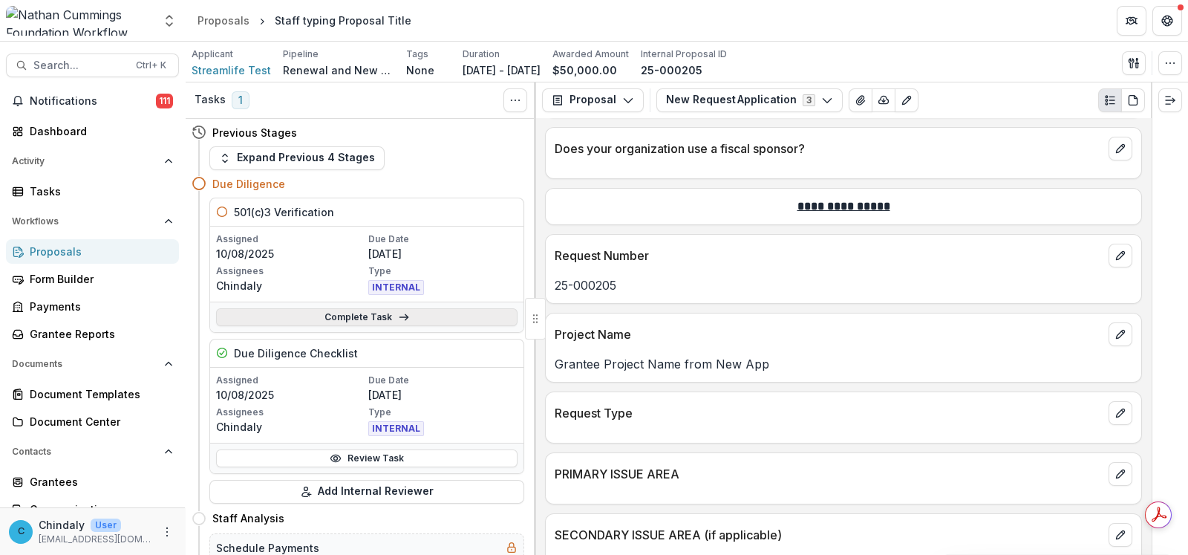
click at [433, 313] on link "Complete Task" at bounding box center [367, 317] width 302 height 18
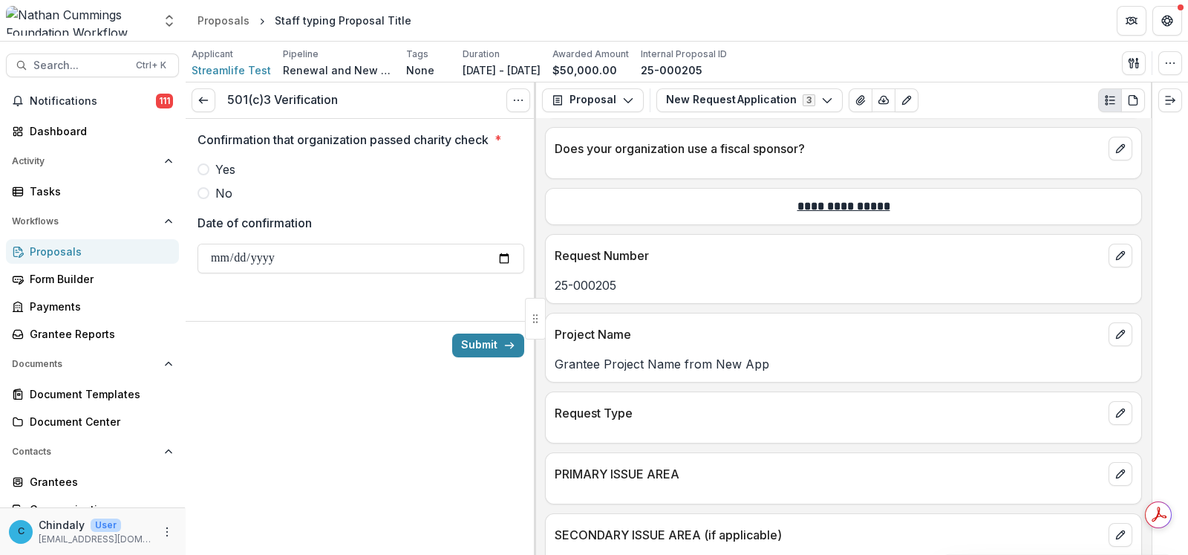
click at [204, 168] on span at bounding box center [204, 169] width 12 height 12
click at [473, 345] on button "Submit" at bounding box center [488, 345] width 72 height 24
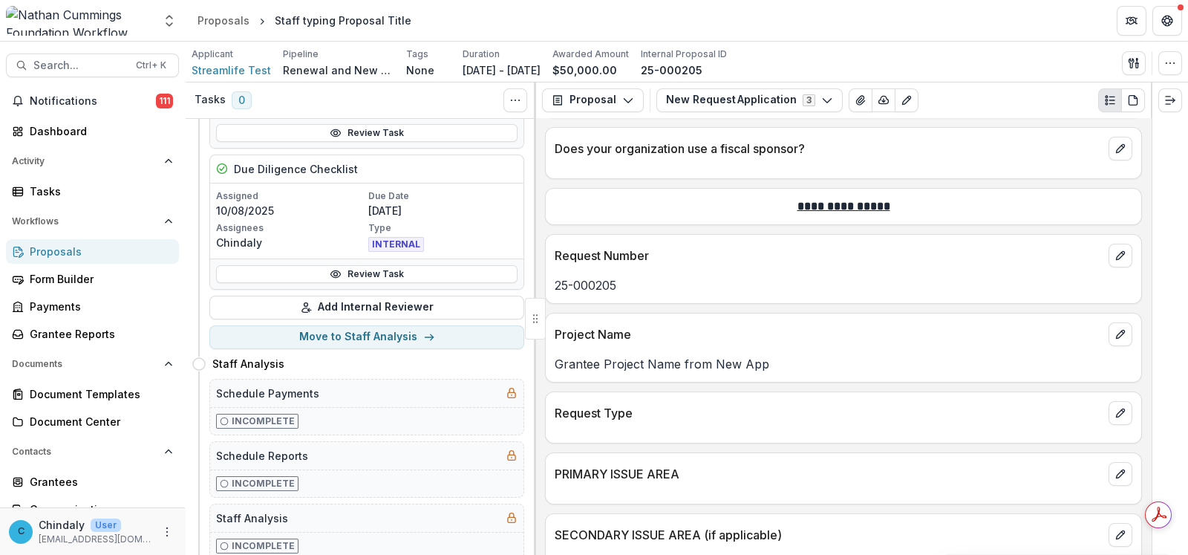
scroll to position [185, 0]
click at [473, 345] on button "Move to Staff Analysis" at bounding box center [366, 337] width 315 height 24
select select "**********"
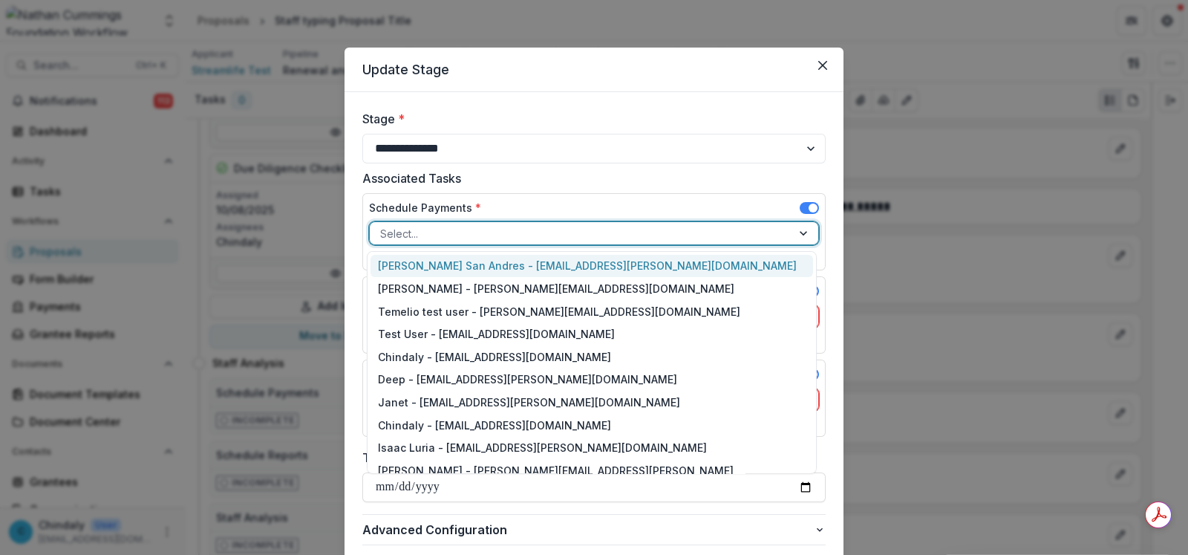
click at [439, 224] on div at bounding box center [580, 233] width 401 height 19
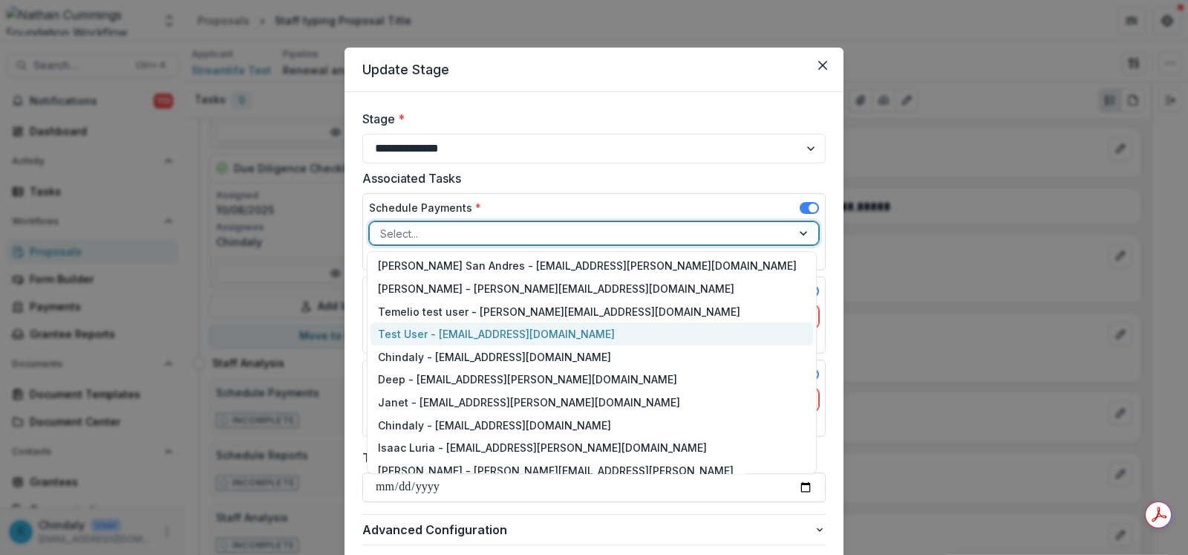
drag, startPoint x: 455, startPoint y: 356, endPoint x: 453, endPoint y: 334, distance: 22.3
click at [453, 334] on div "[PERSON_NAME] San Andres - [EMAIL_ADDRESS][PERSON_NAME][DOMAIN_NAME] [PERSON_NA…" at bounding box center [592, 362] width 450 height 223
click at [453, 334] on div "Test User - [EMAIL_ADDRESS][DOMAIN_NAME]" at bounding box center [592, 333] width 443 height 23
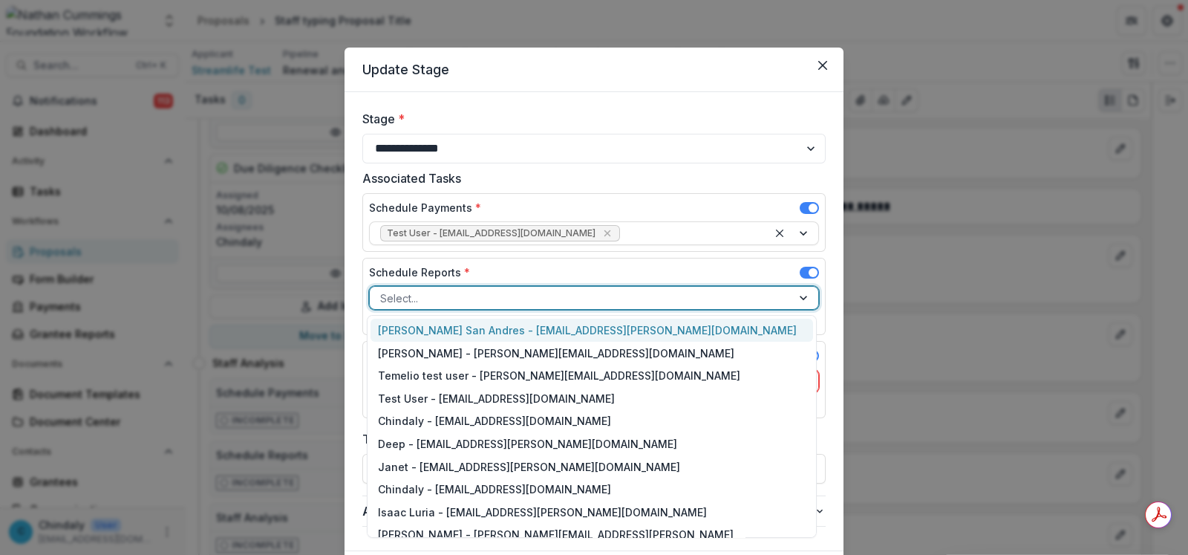
click at [444, 289] on div at bounding box center [580, 298] width 401 height 19
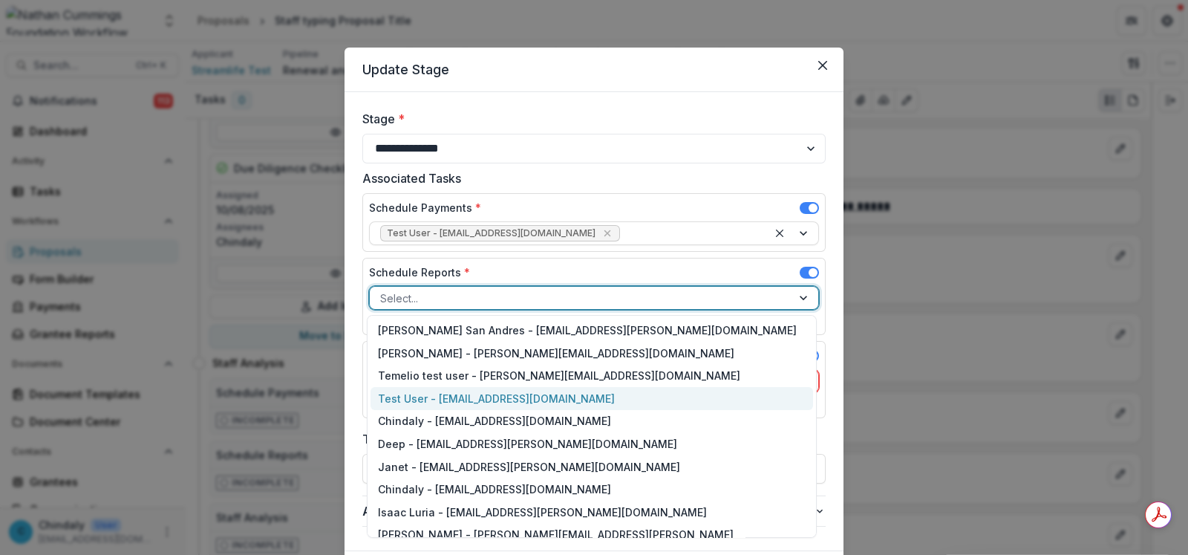
click at [498, 391] on div "Test User - [EMAIL_ADDRESS][DOMAIN_NAME]" at bounding box center [592, 398] width 443 height 23
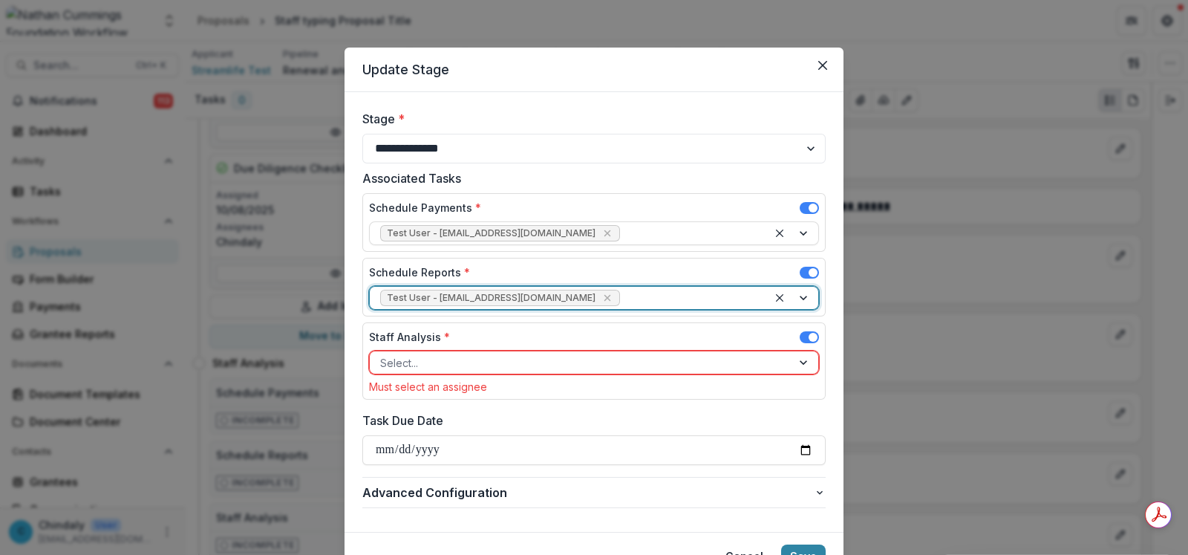
click at [475, 354] on div at bounding box center [580, 363] width 401 height 19
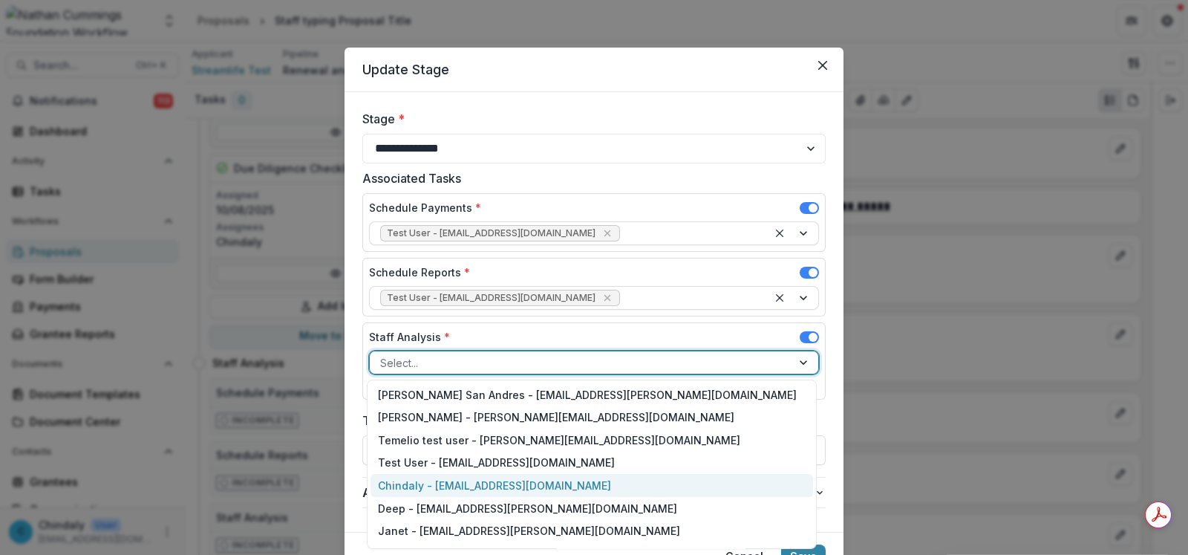
click at [507, 492] on div "Chindaly - [EMAIL_ADDRESS][DOMAIN_NAME]" at bounding box center [592, 485] width 443 height 23
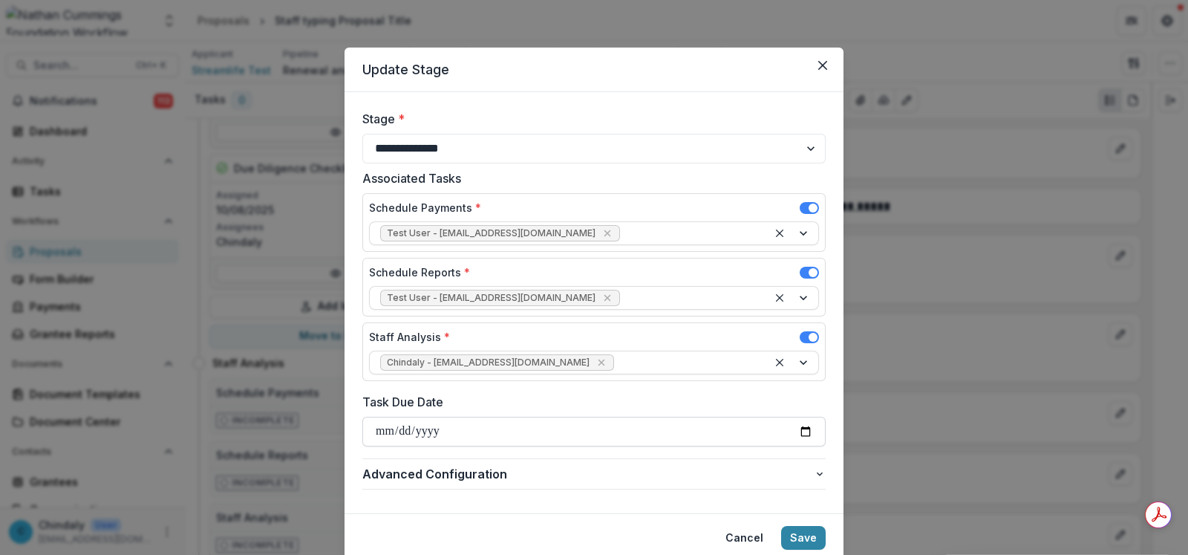
click at [709, 435] on input "Task Due Date" at bounding box center [593, 432] width 463 height 30
click at [794, 431] on input "Task Due Date" at bounding box center [593, 432] width 463 height 30
click at [807, 430] on input "Task Due Date" at bounding box center [593, 432] width 463 height 30
type input "**********"
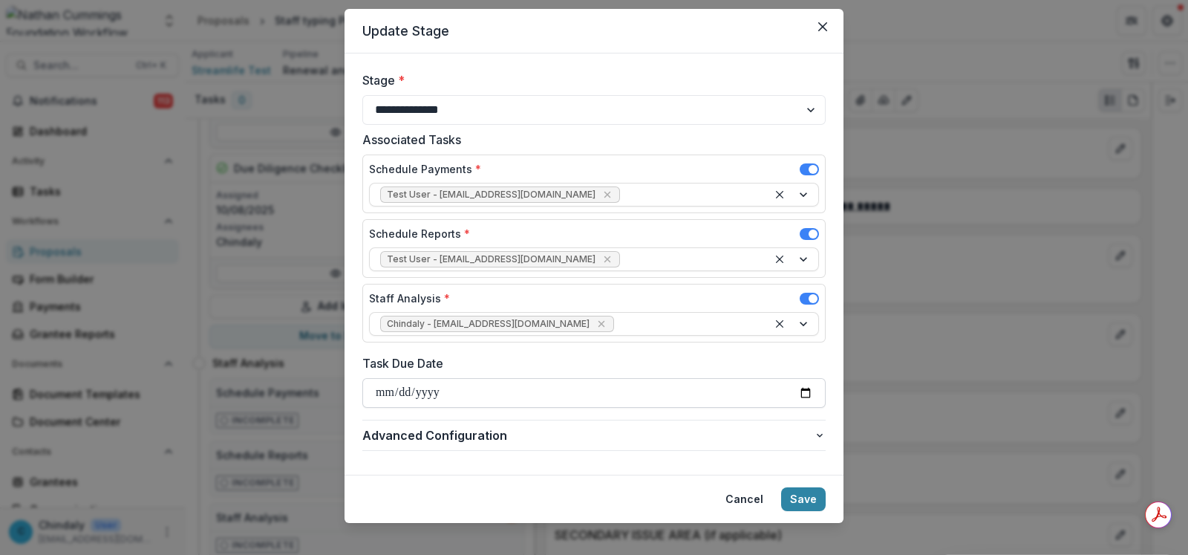
scroll to position [52, 0]
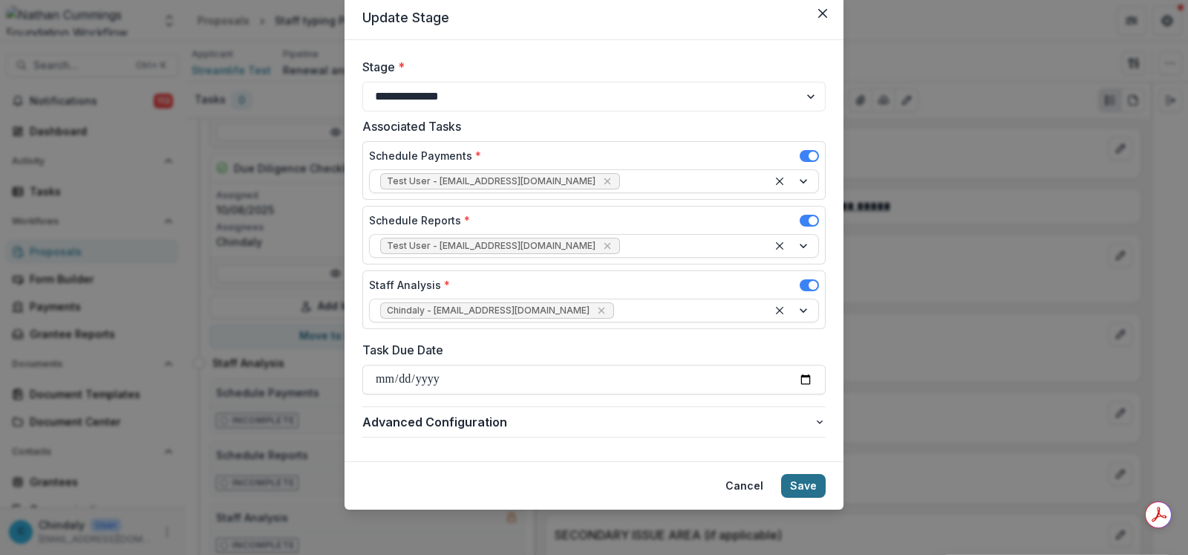
click at [801, 484] on button "Save" at bounding box center [803, 486] width 45 height 24
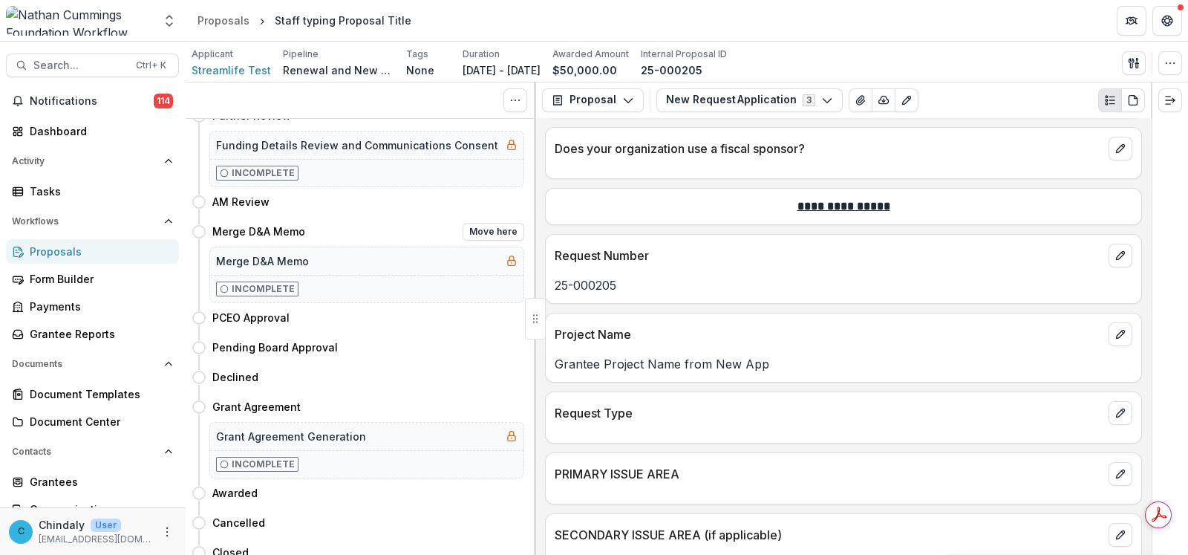
scroll to position [0, 0]
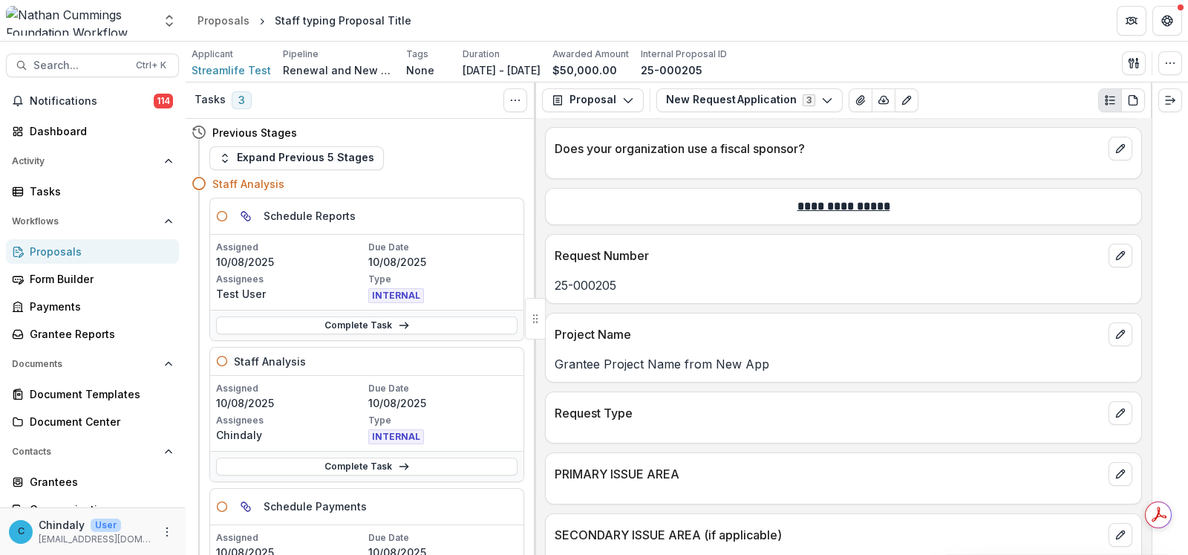
click at [386, 336] on div "Complete Task" at bounding box center [366, 325] width 313 height 30
click at [389, 330] on link "Complete Task" at bounding box center [367, 325] width 302 height 18
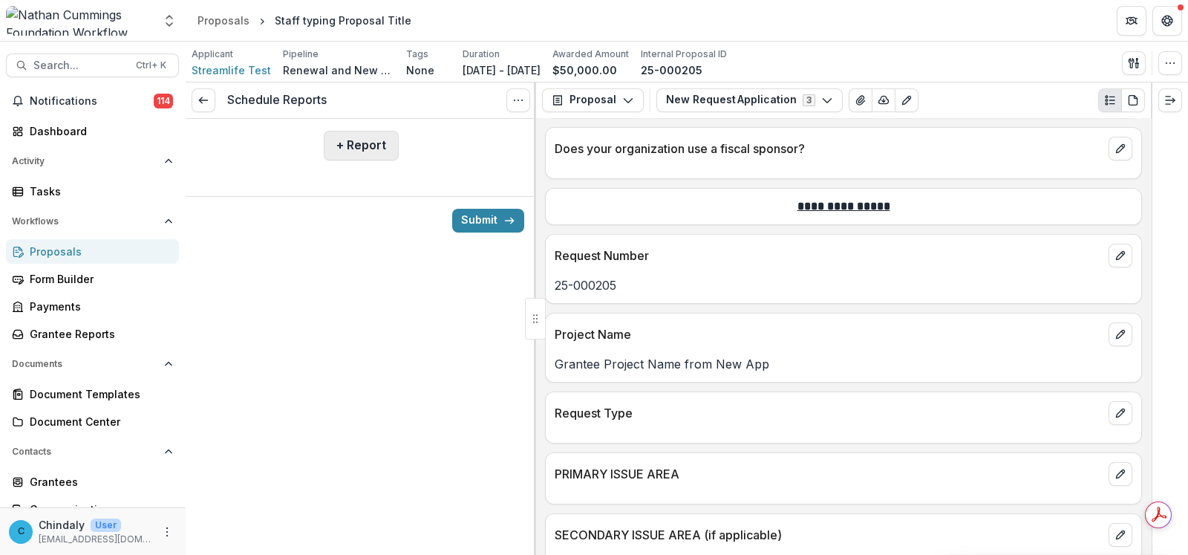
click at [363, 143] on button "+ Report" at bounding box center [361, 146] width 75 height 30
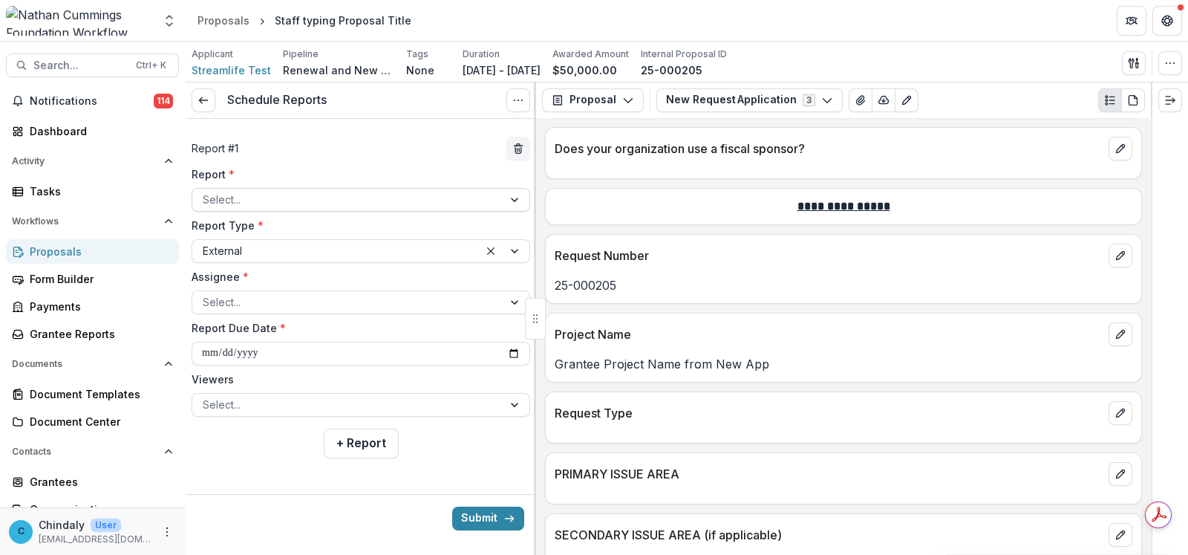
click at [382, 198] on div at bounding box center [348, 199] width 290 height 19
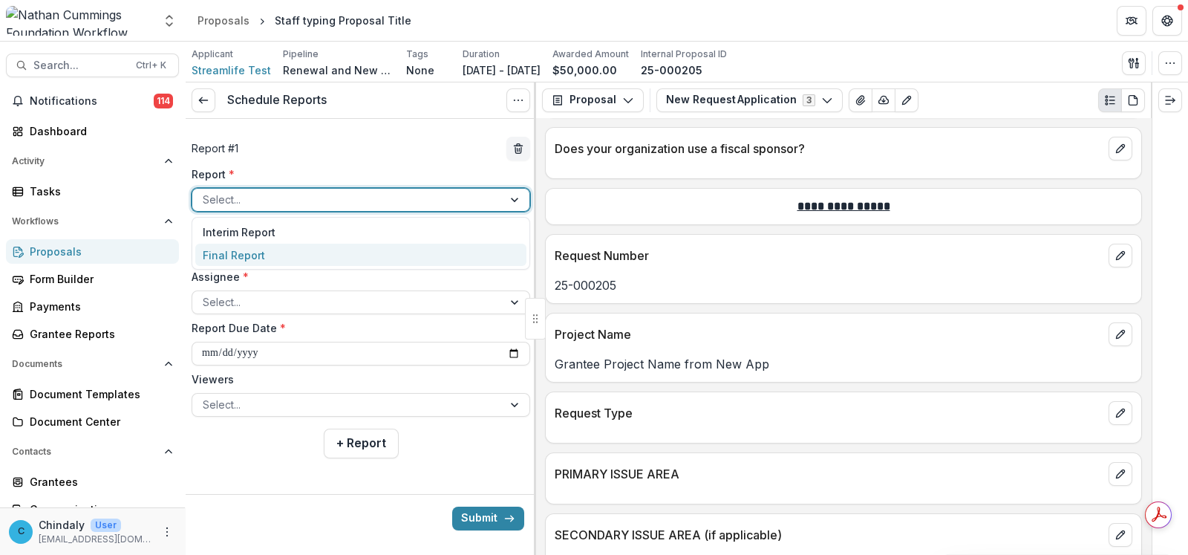
click at [383, 255] on div "Final Report" at bounding box center [360, 255] width 331 height 23
click at [383, 256] on div at bounding box center [336, 250] width 266 height 19
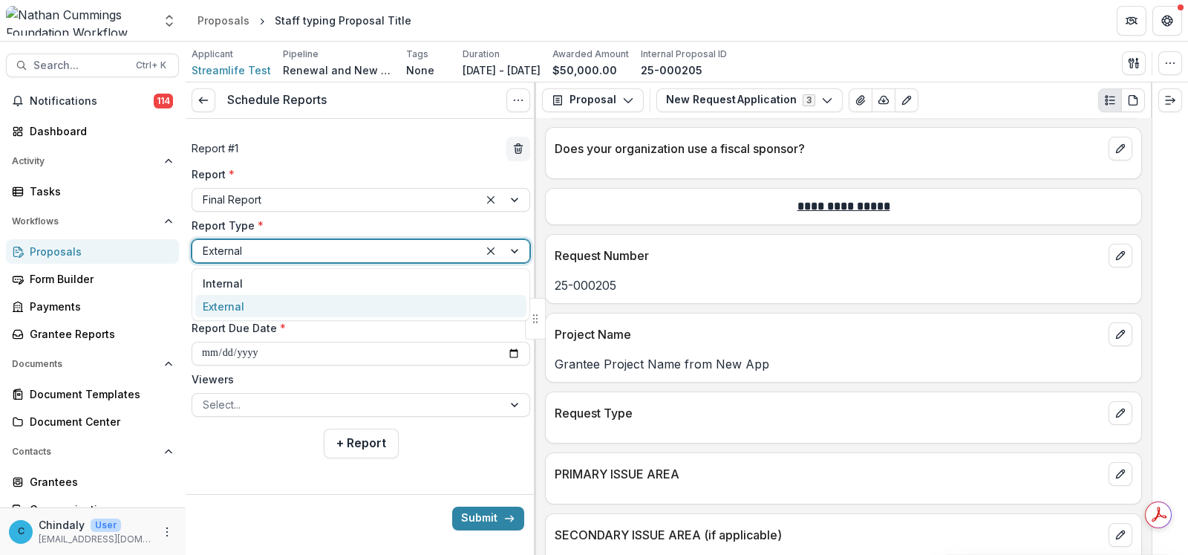
click at [382, 306] on div "External" at bounding box center [360, 306] width 331 height 23
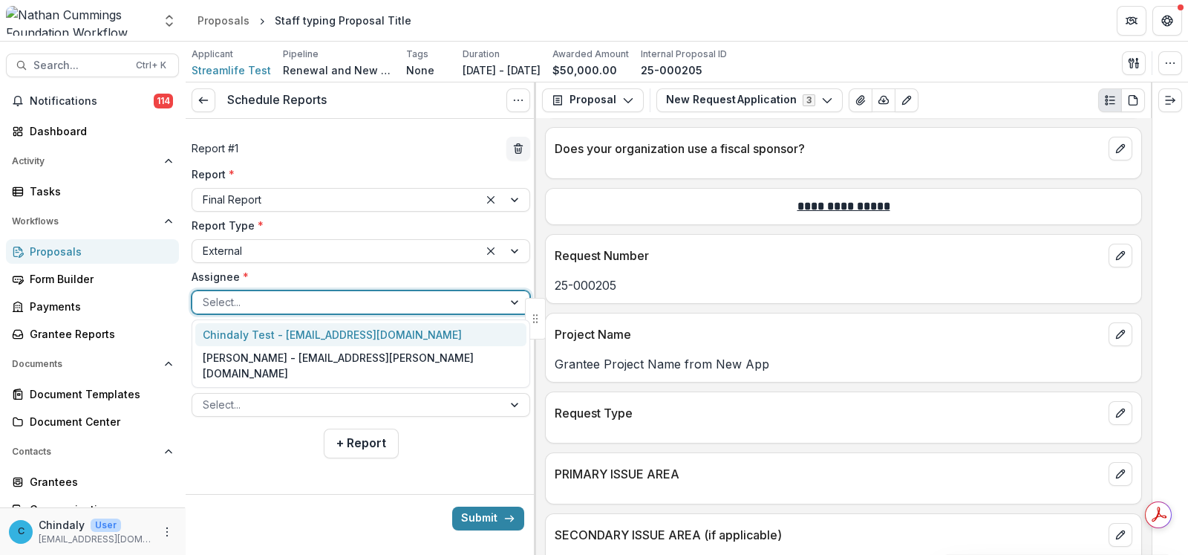
click at [382, 306] on div at bounding box center [348, 302] width 290 height 19
click at [385, 336] on div "Chindaly Test - [EMAIL_ADDRESS][DOMAIN_NAME]" at bounding box center [360, 334] width 331 height 23
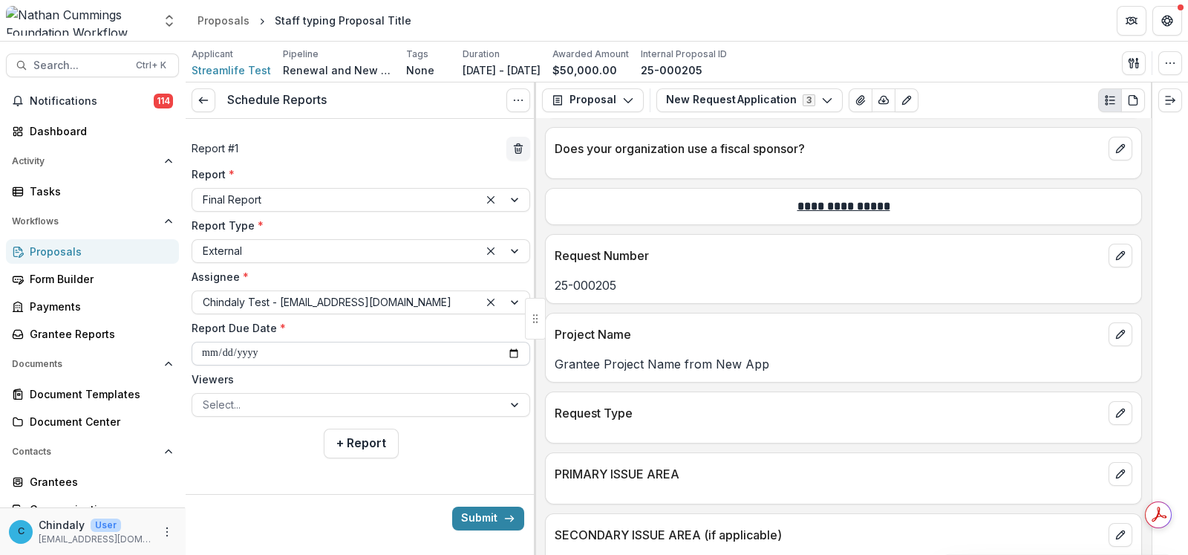
click at [314, 349] on input "**********" at bounding box center [361, 354] width 339 height 24
click at [428, 360] on input "**********" at bounding box center [361, 354] width 339 height 24
click at [411, 348] on input "**********" at bounding box center [361, 354] width 339 height 24
click at [253, 348] on input "**********" at bounding box center [361, 354] width 339 height 24
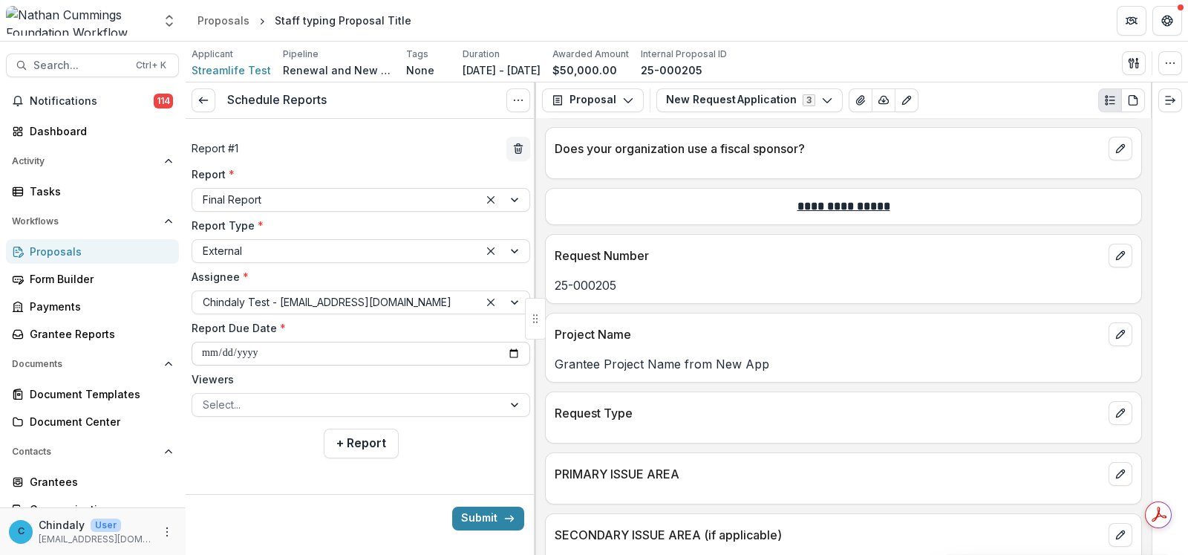
type input "**********"
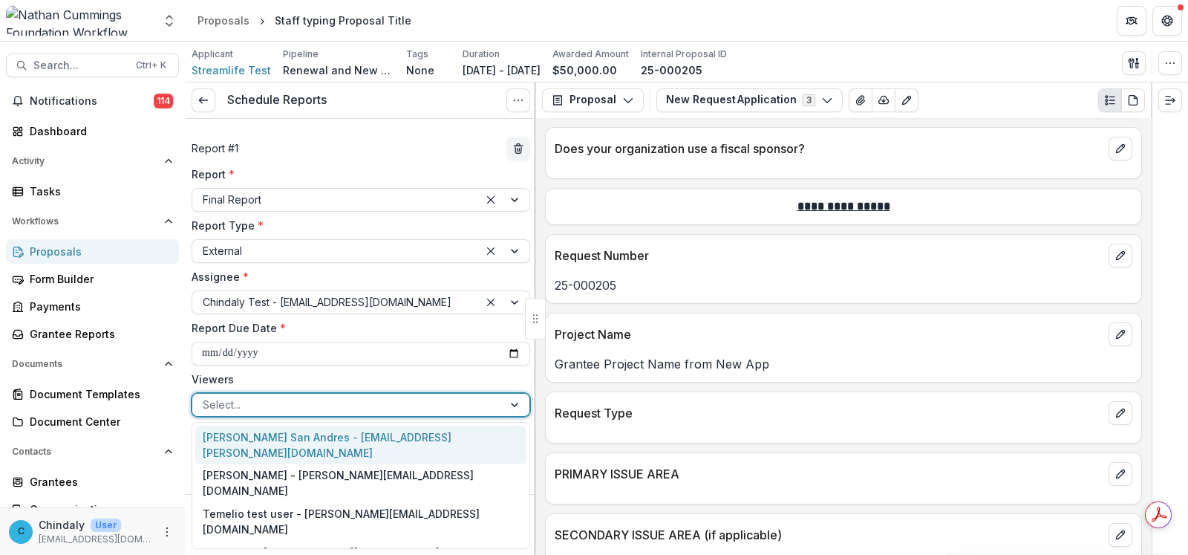
click at [251, 406] on div at bounding box center [348, 404] width 290 height 19
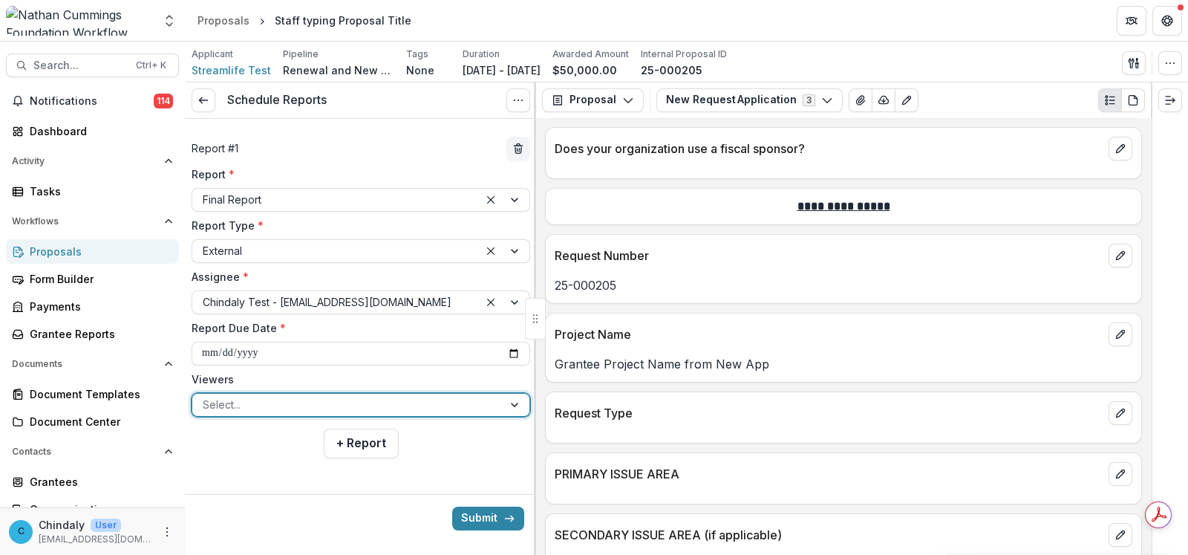
click at [251, 406] on div at bounding box center [348, 404] width 290 height 19
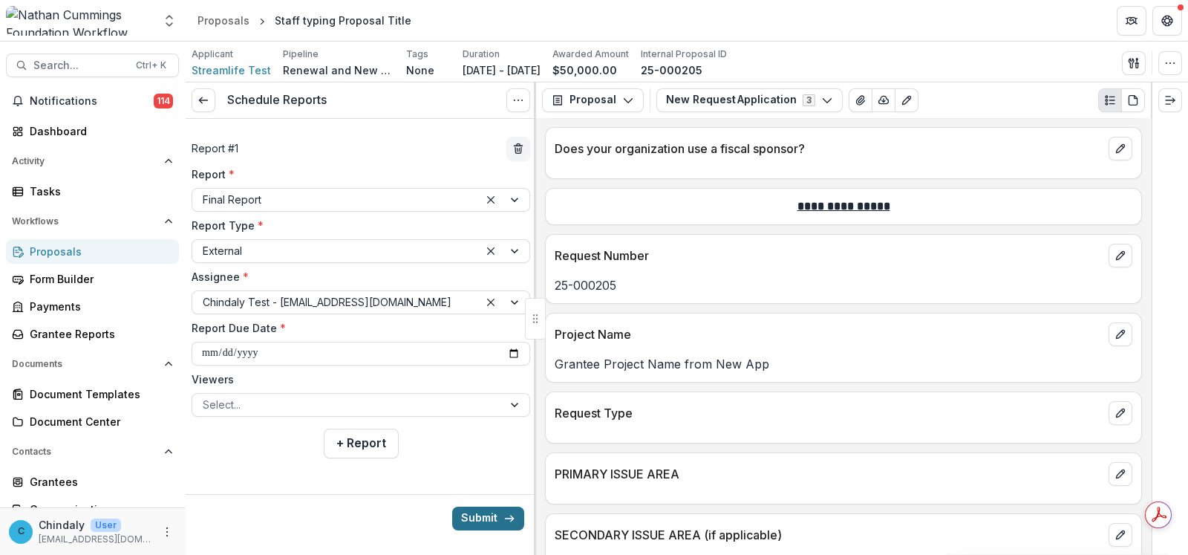
click at [492, 527] on button "Submit" at bounding box center [488, 519] width 72 height 24
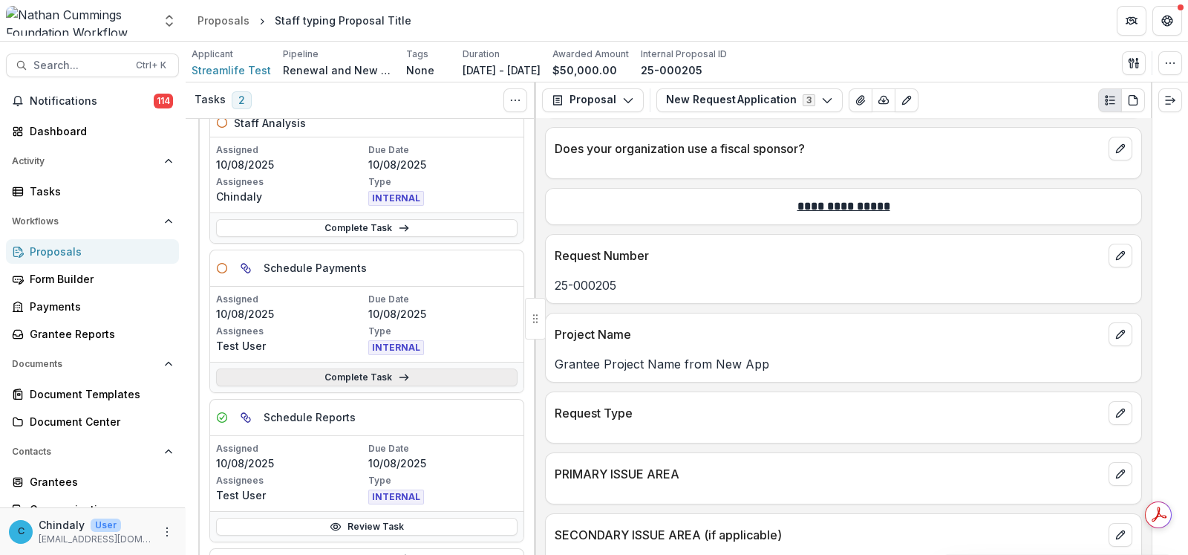
click at [406, 369] on link "Complete Task" at bounding box center [367, 377] width 302 height 18
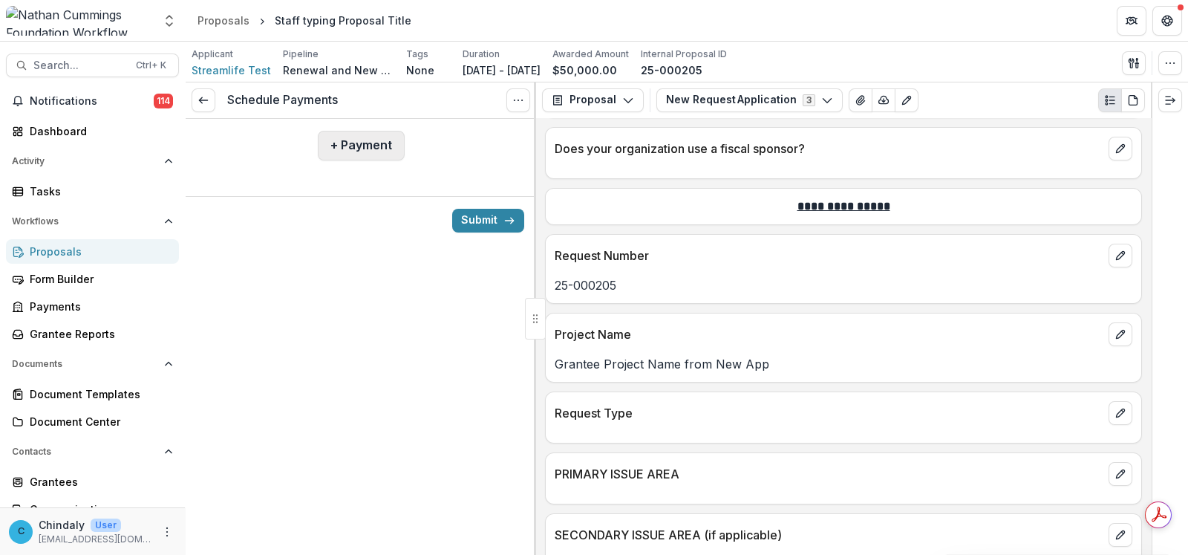
click at [357, 146] on button "+ Payment" at bounding box center [361, 146] width 87 height 30
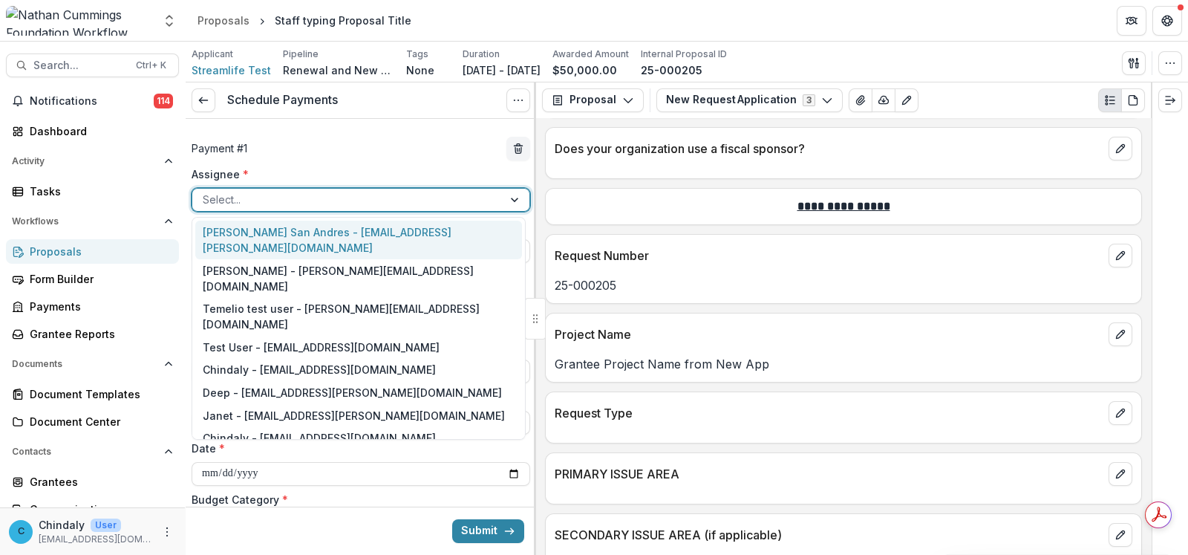
click at [307, 195] on div at bounding box center [348, 199] width 290 height 19
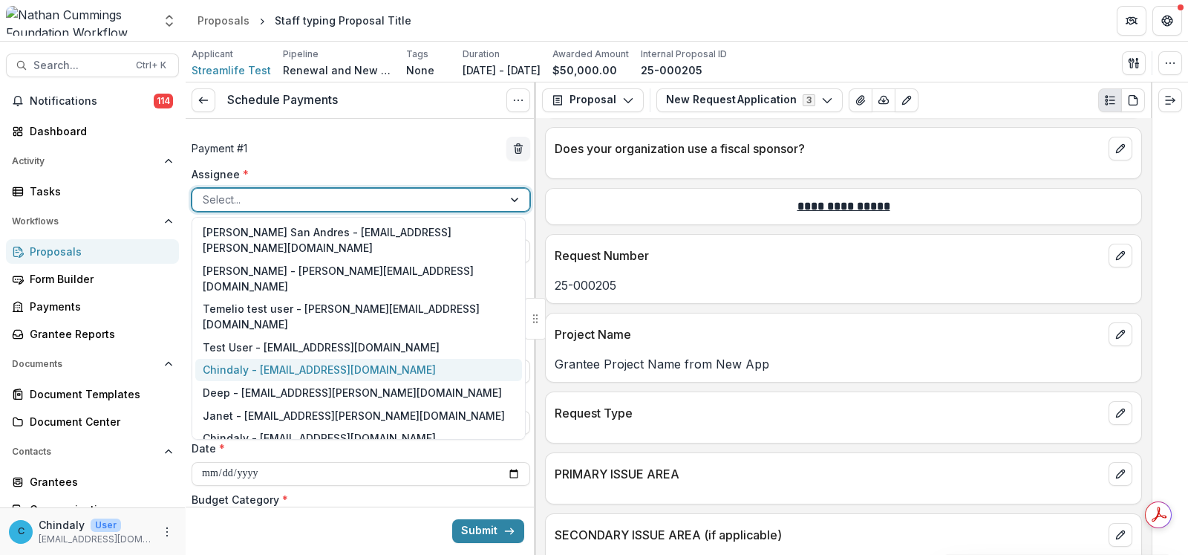
click at [313, 359] on div "Chindaly - [EMAIL_ADDRESS][DOMAIN_NAME]" at bounding box center [358, 370] width 327 height 23
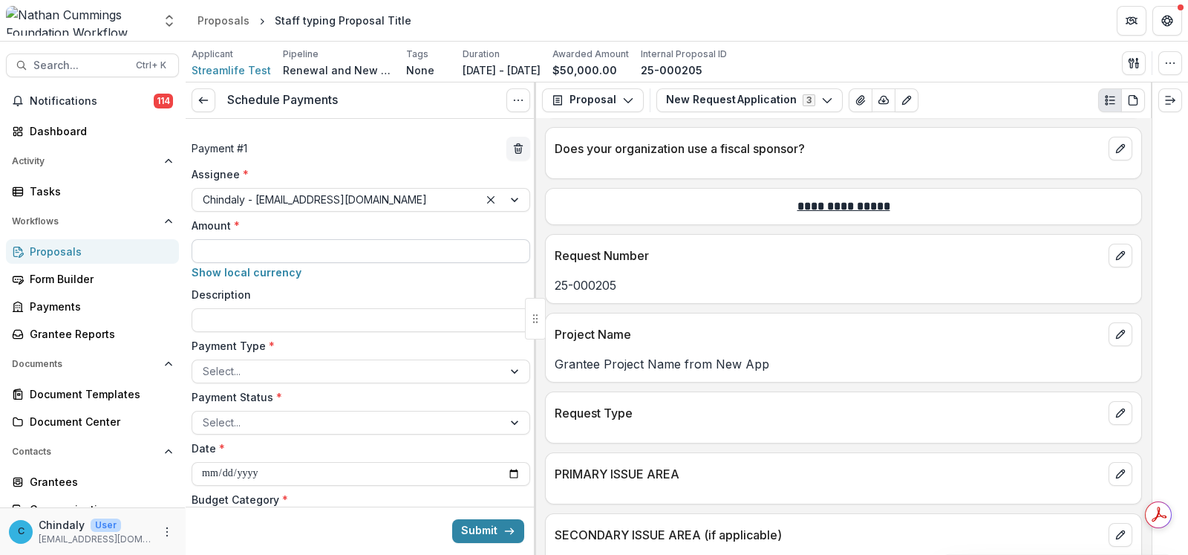
click at [284, 251] on input "Amount *" at bounding box center [361, 251] width 339 height 24
type input "*******"
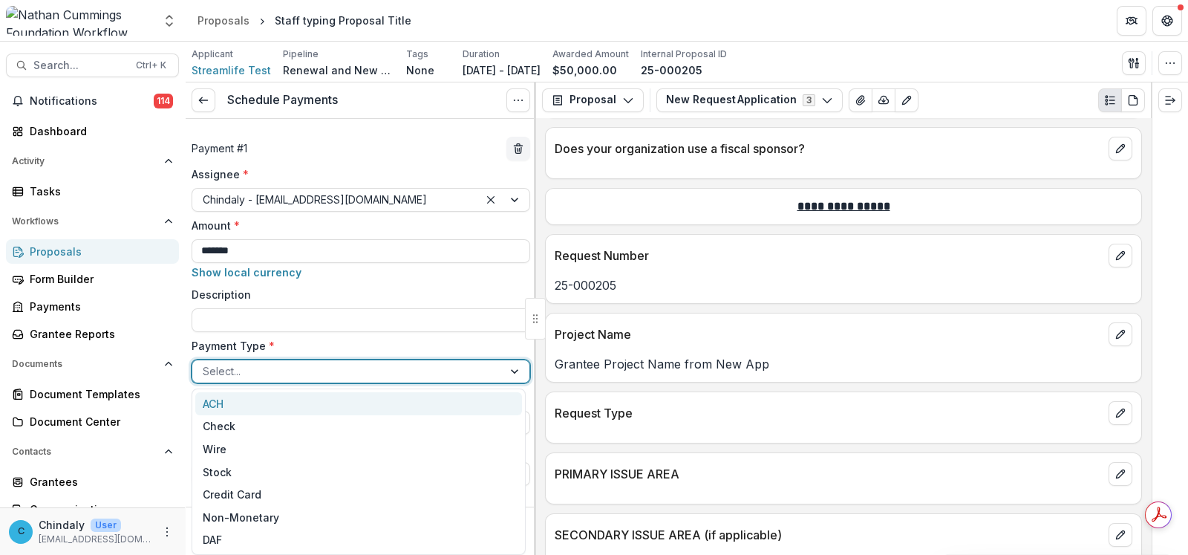
click at [290, 371] on div at bounding box center [348, 371] width 290 height 19
click at [290, 421] on div "Check" at bounding box center [358, 426] width 327 height 23
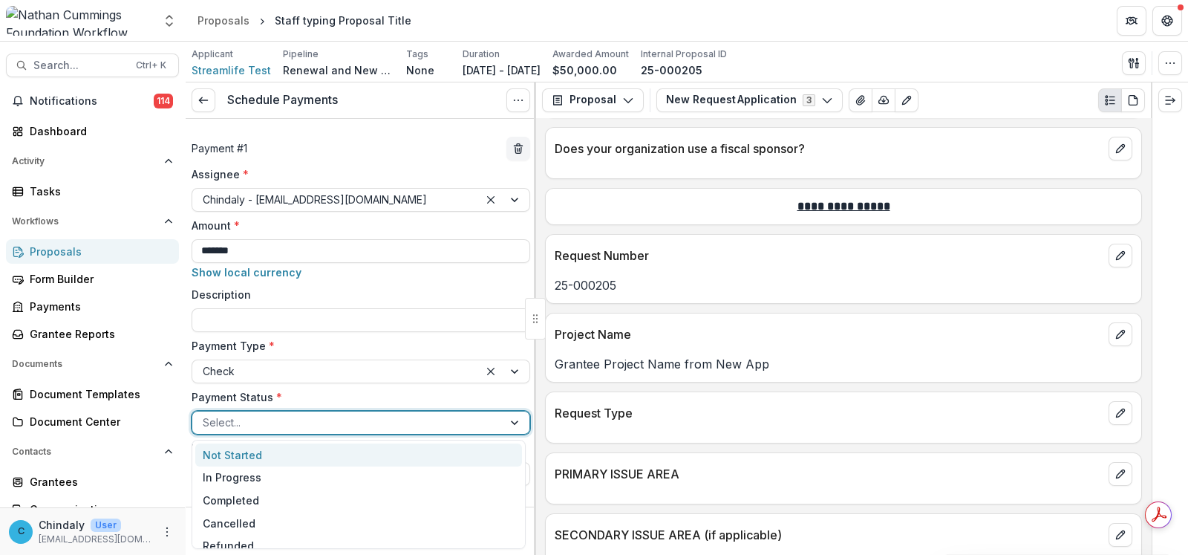
click at [290, 421] on div at bounding box center [348, 422] width 290 height 19
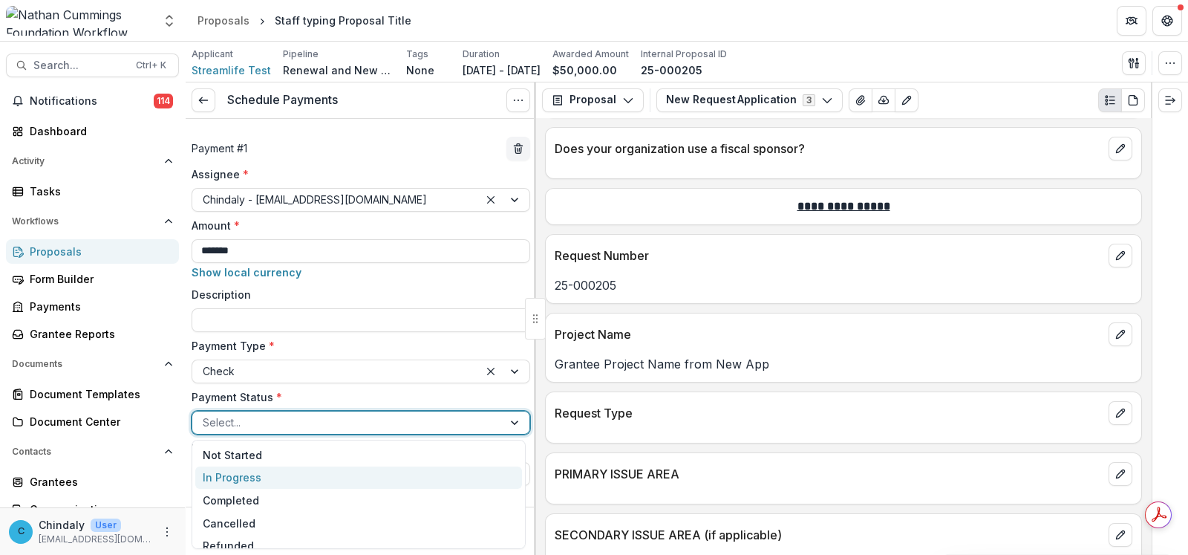
click at [283, 478] on div "In Progress" at bounding box center [358, 477] width 327 height 23
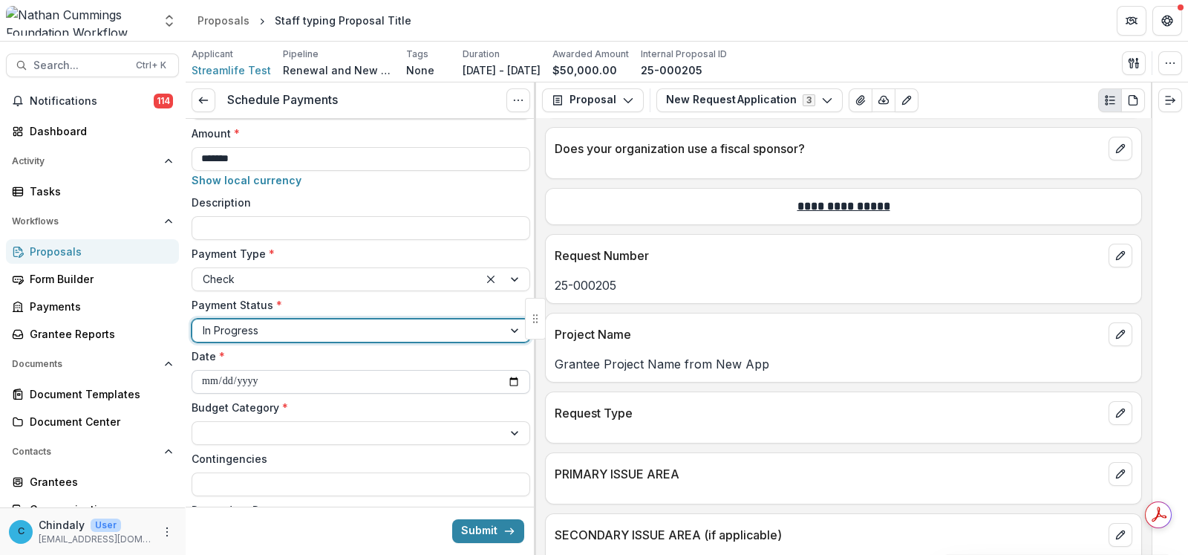
scroll to position [92, 0]
click at [223, 380] on input "**********" at bounding box center [361, 382] width 339 height 24
type input "**********"
click at [290, 421] on div at bounding box center [361, 433] width 339 height 24
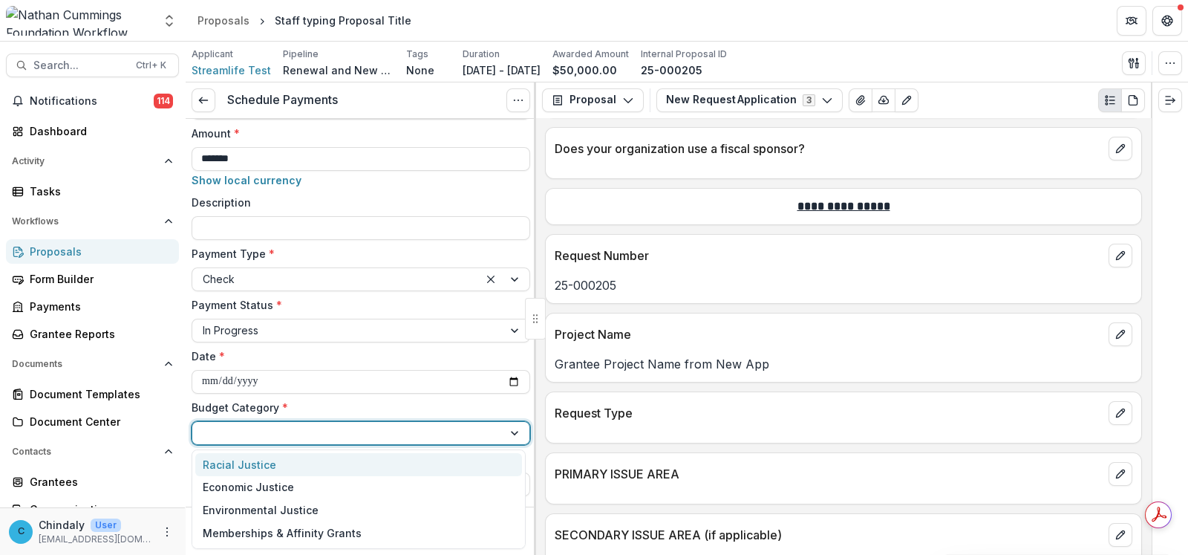
click at [281, 462] on div "Racial Justice" at bounding box center [358, 464] width 327 height 23
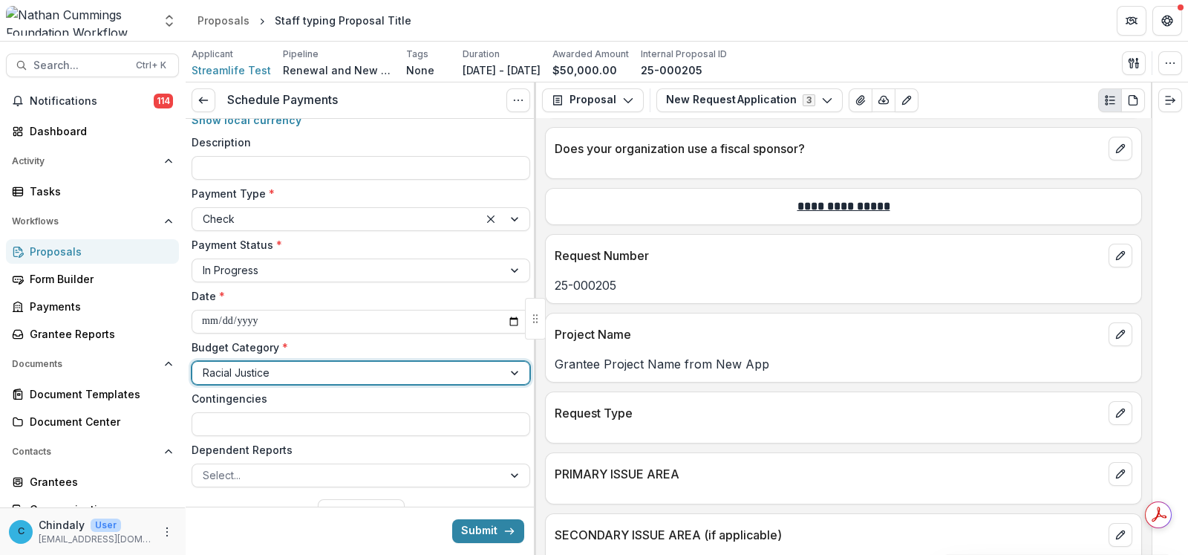
scroll to position [208, 0]
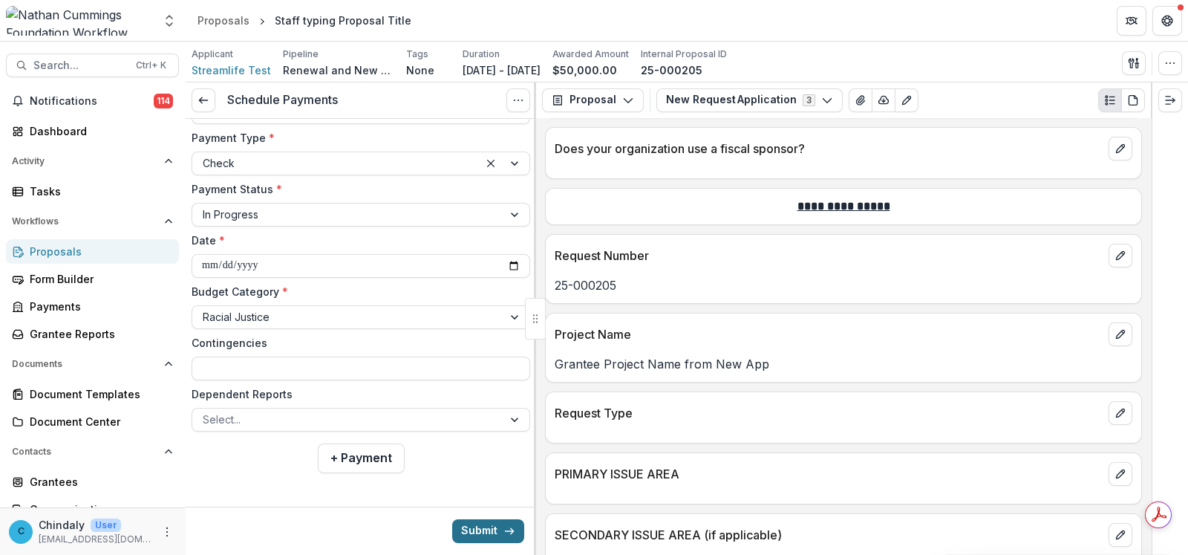
drag, startPoint x: 351, startPoint y: 455, endPoint x: 473, endPoint y: 530, distance: 143.7
click at [473, 530] on form "**********" at bounding box center [361, 234] width 351 height 646
click at [474, 530] on button "Submit" at bounding box center [488, 531] width 72 height 24
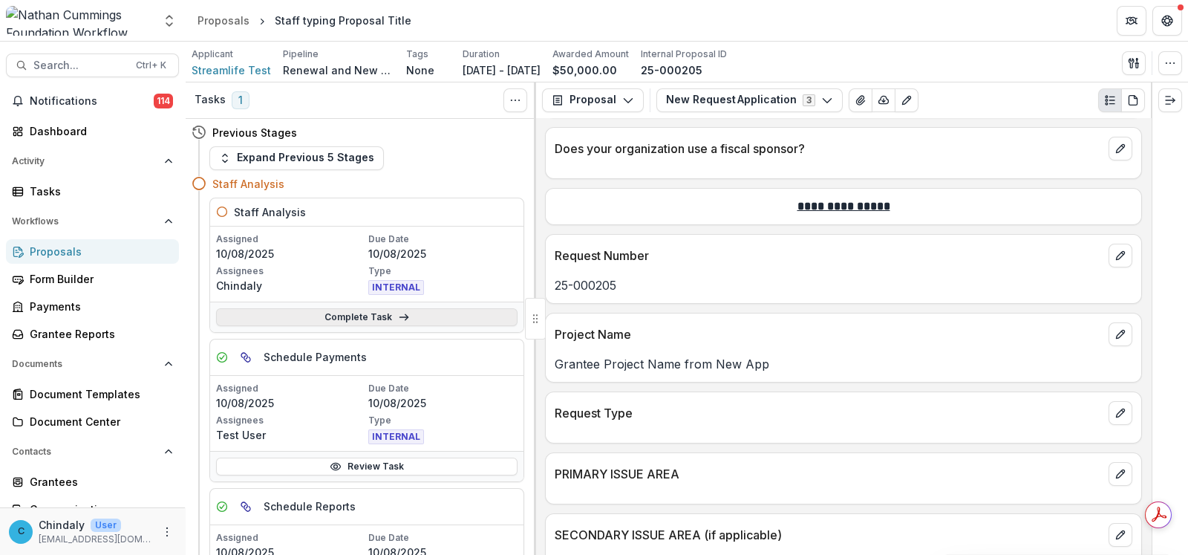
click at [368, 313] on link "Complete Task" at bounding box center [367, 317] width 302 height 18
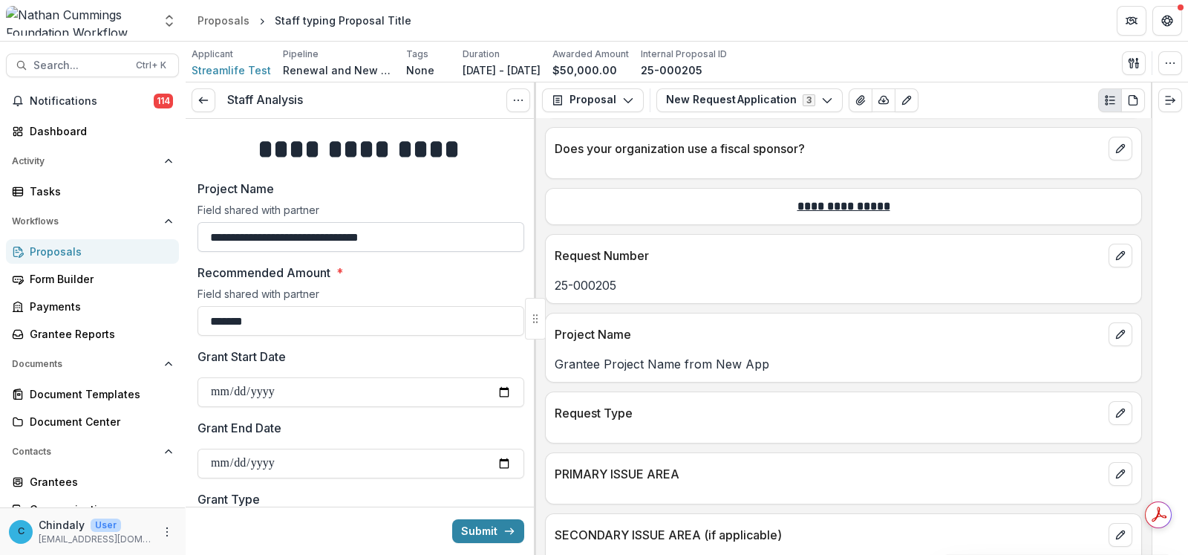
click at [450, 245] on input "**********" at bounding box center [361, 237] width 327 height 30
click at [209, 97] on icon at bounding box center [204, 100] width 12 height 12
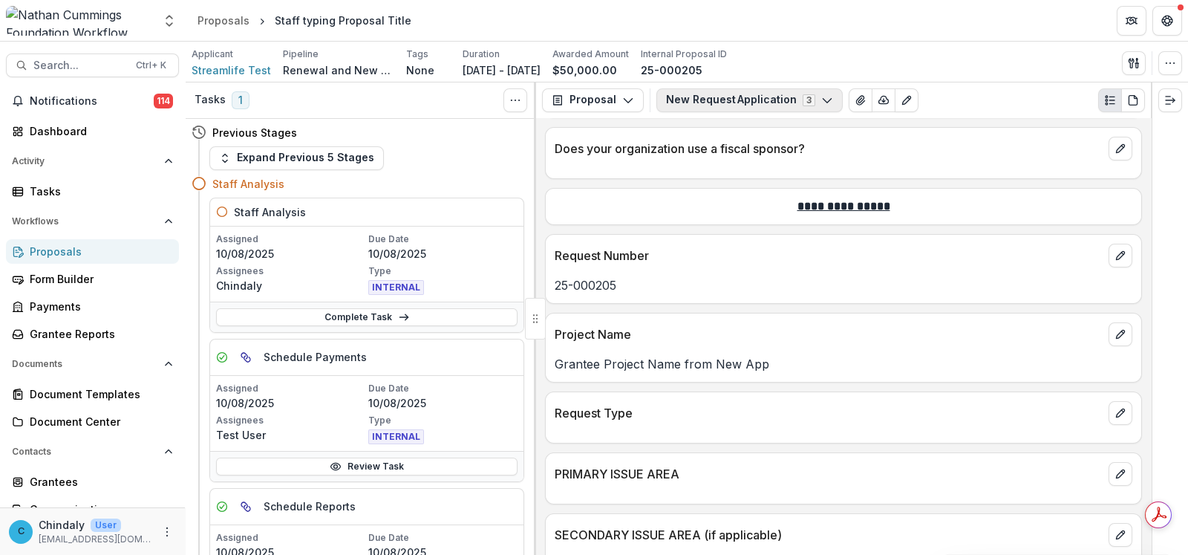
click at [687, 95] on button "New Request Application 3" at bounding box center [750, 100] width 186 height 24
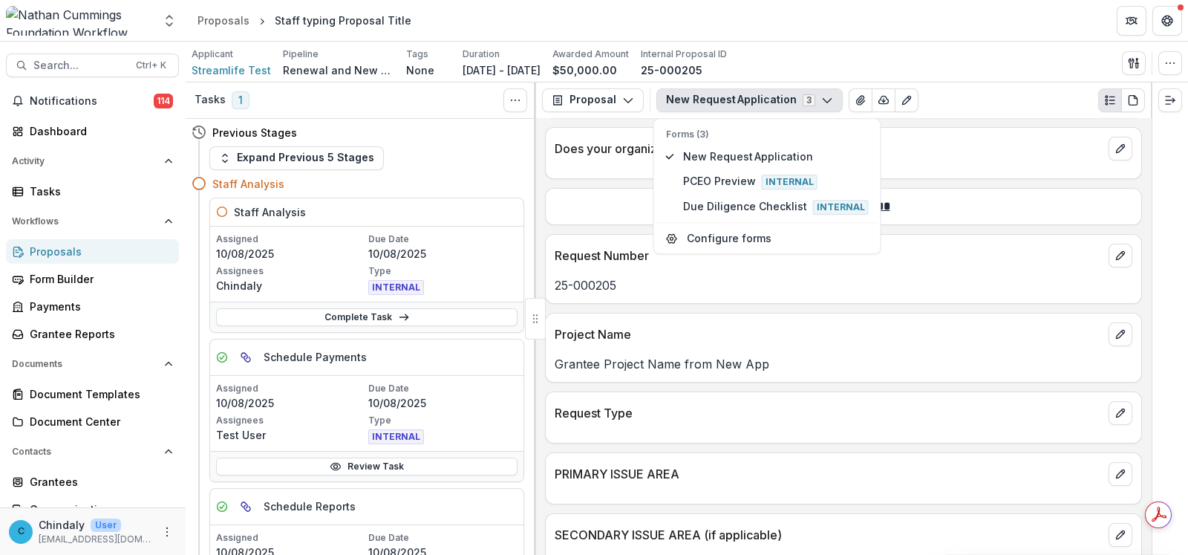
click at [687, 95] on button "New Request Application 3" at bounding box center [750, 100] width 186 height 24
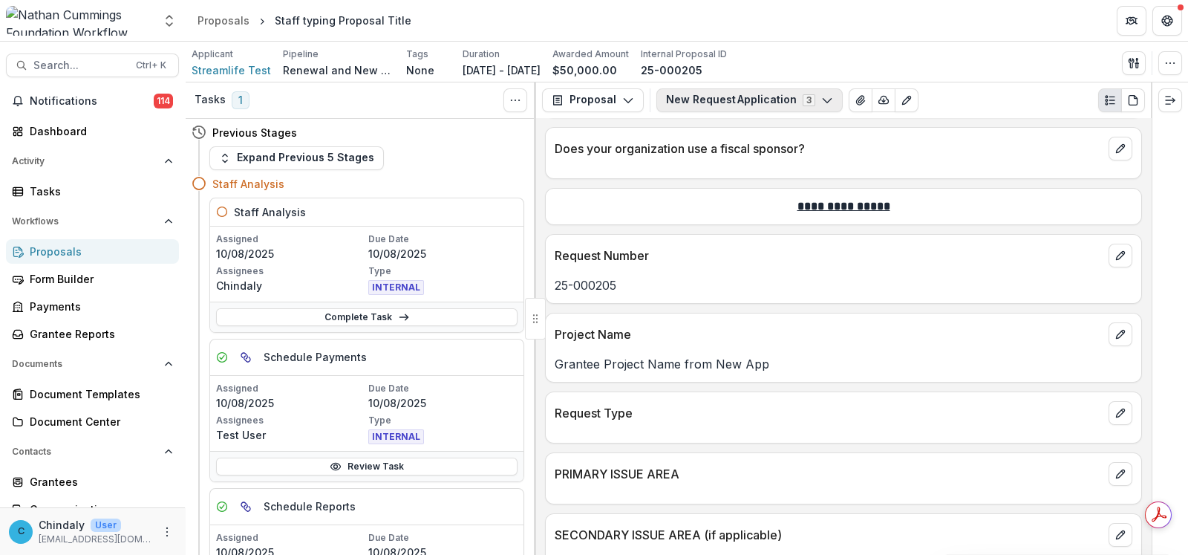
click at [732, 100] on button "New Request Application 3" at bounding box center [750, 100] width 186 height 24
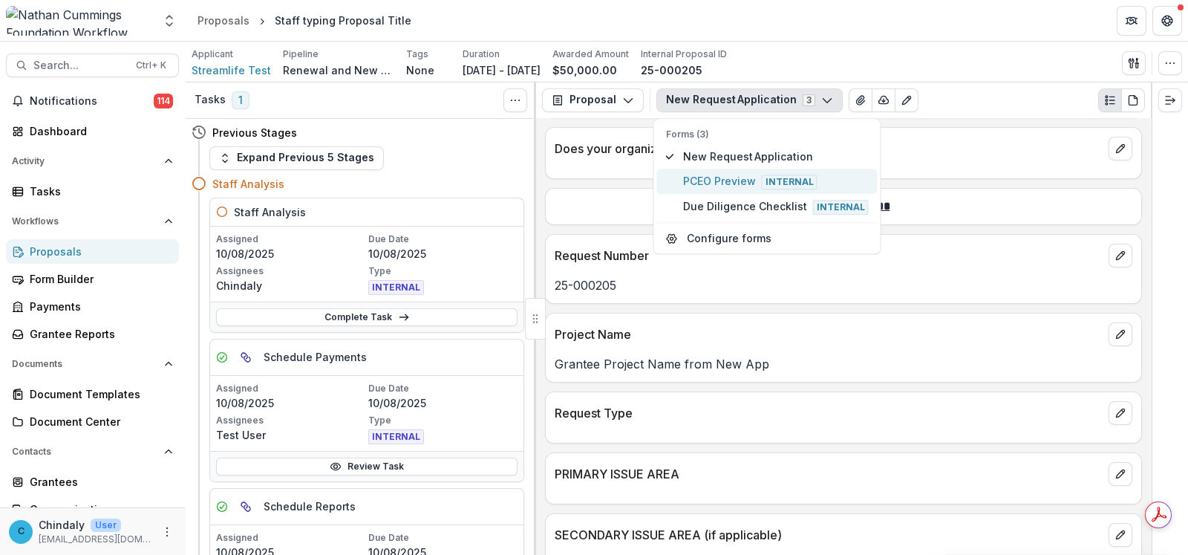
click at [721, 180] on span "PCEO Preview Internal" at bounding box center [776, 181] width 186 height 16
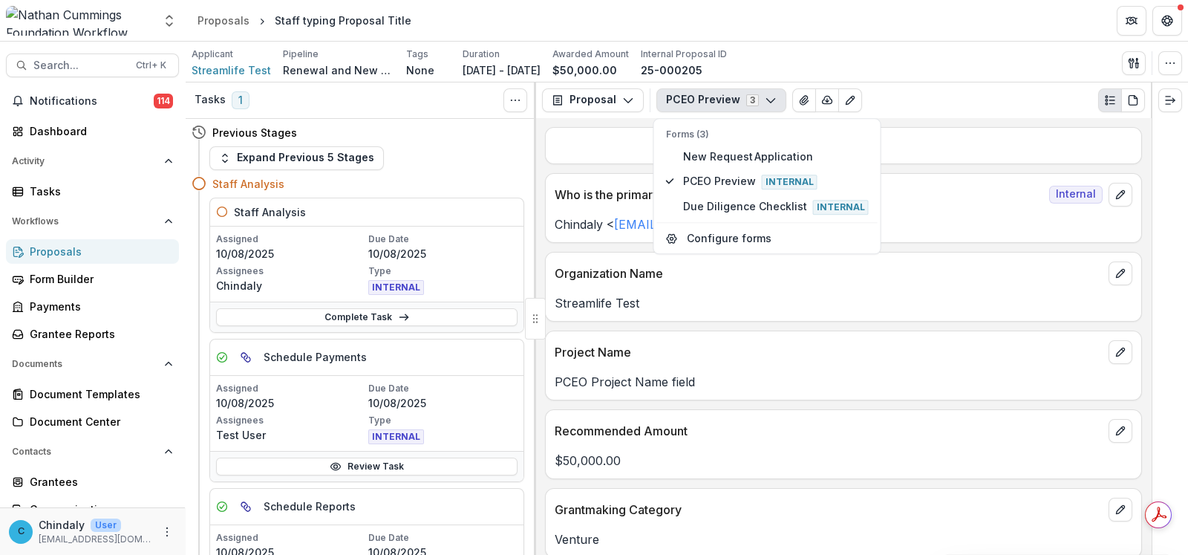
click at [672, 400] on div "**********" at bounding box center [843, 336] width 615 height 437
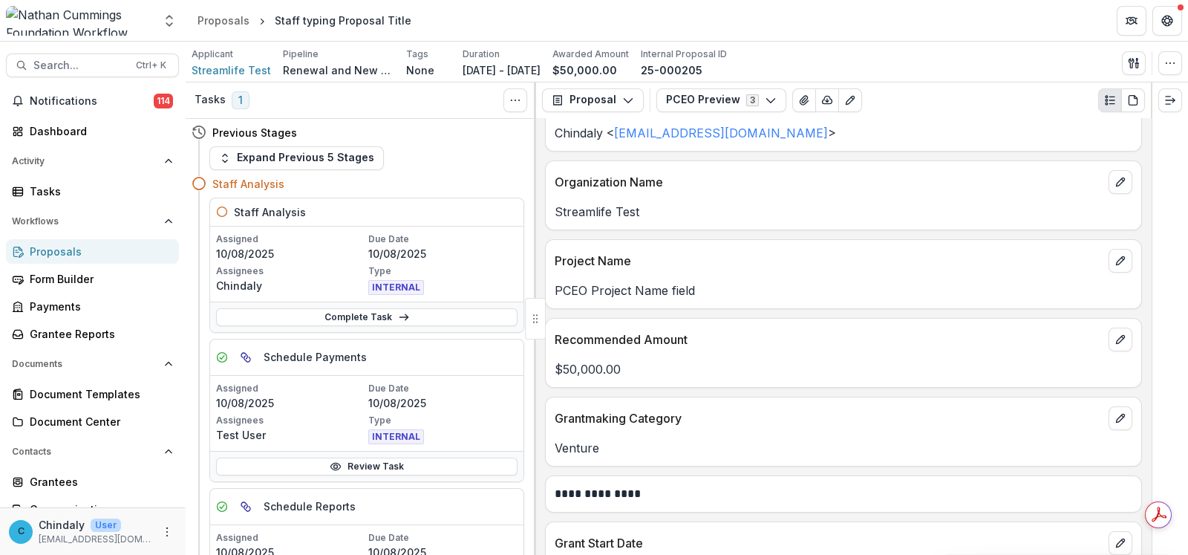
scroll to position [92, 0]
click at [1163, 64] on button "button" at bounding box center [1171, 63] width 24 height 24
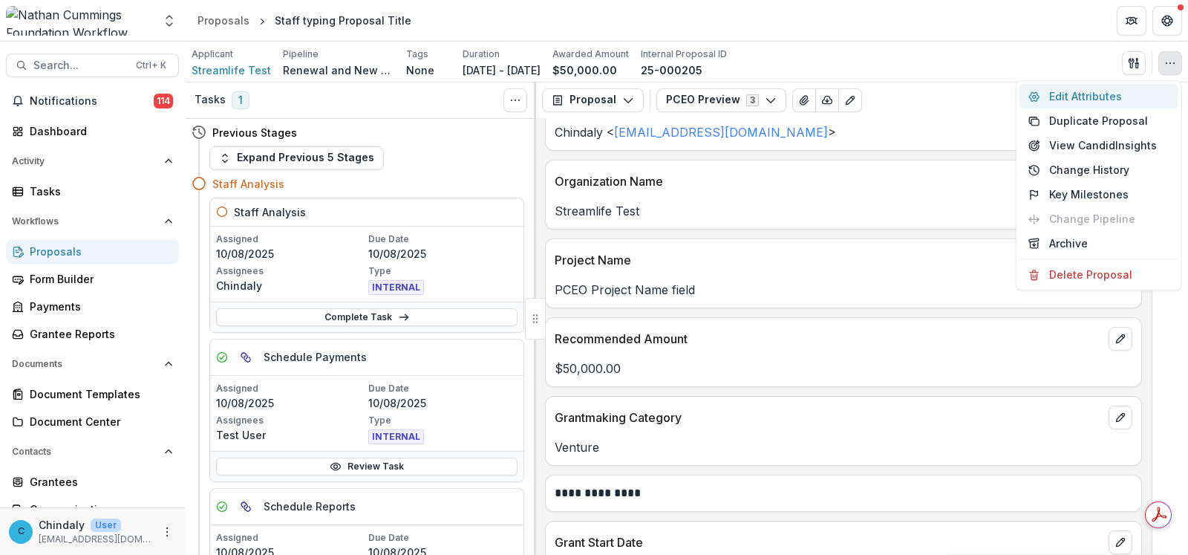
click at [1087, 87] on button "Edit Attributes" at bounding box center [1099, 96] width 159 height 25
type input "*******"
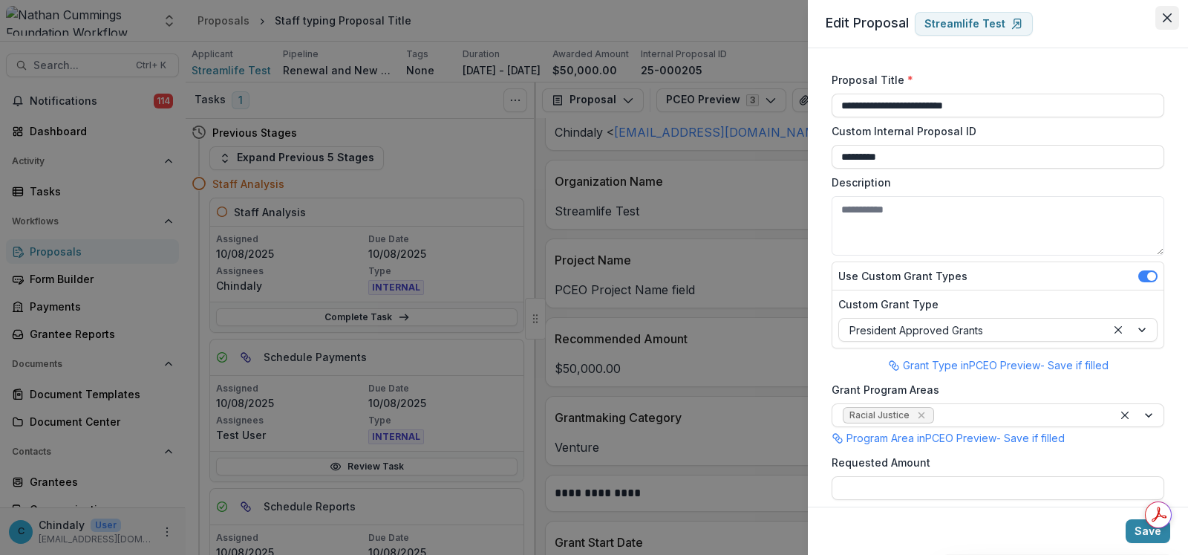
click at [1167, 21] on icon "Close" at bounding box center [1167, 17] width 9 height 9
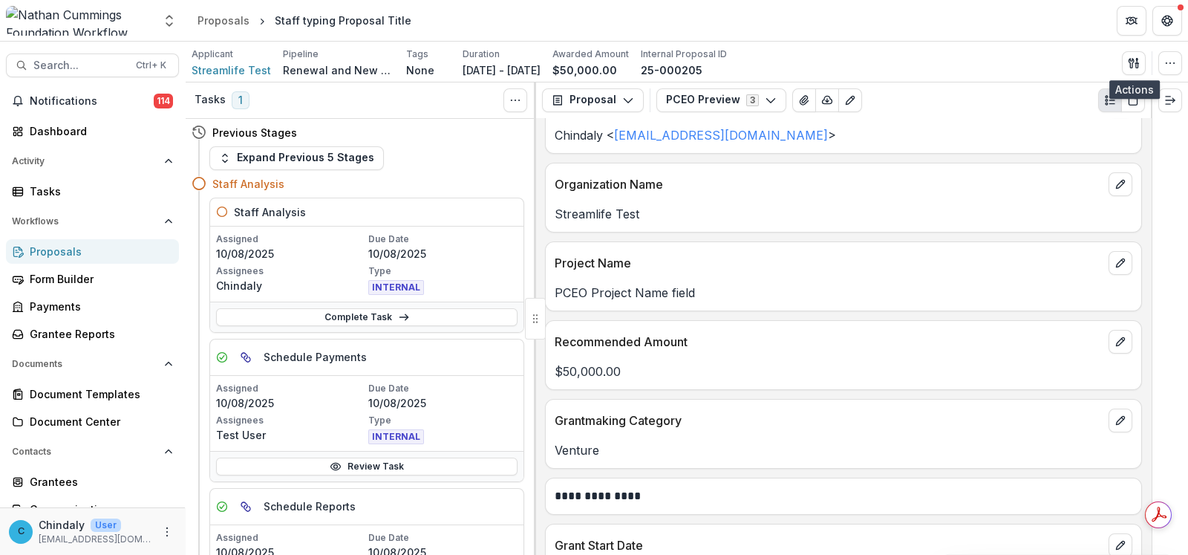
scroll to position [90, 0]
click at [691, 94] on button "PCEO Preview 3" at bounding box center [722, 100] width 130 height 24
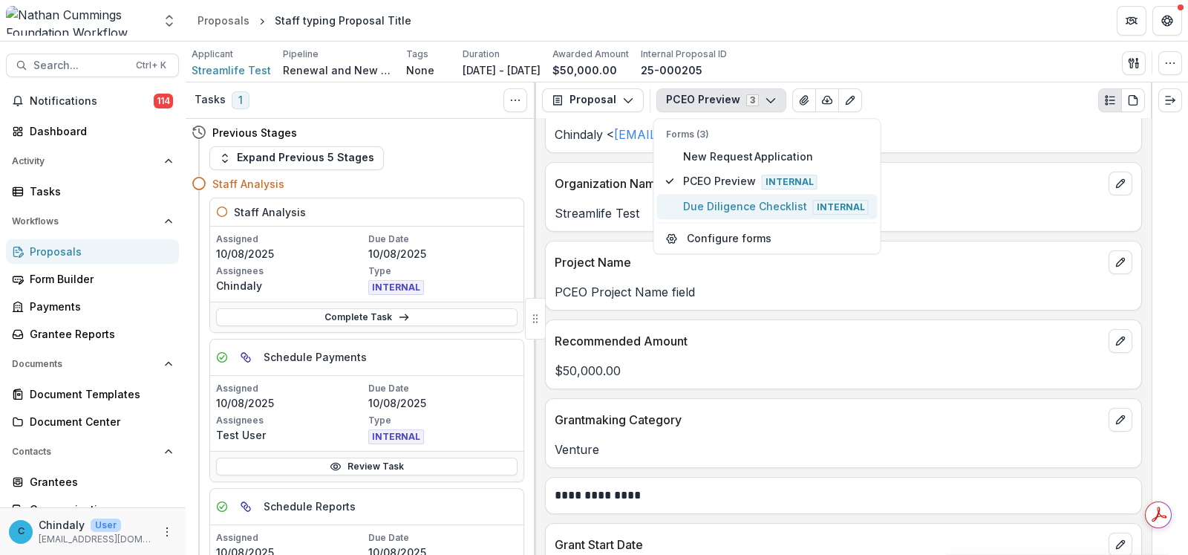
click at [712, 203] on span "Due Diligence Checklist Internal" at bounding box center [776, 206] width 186 height 16
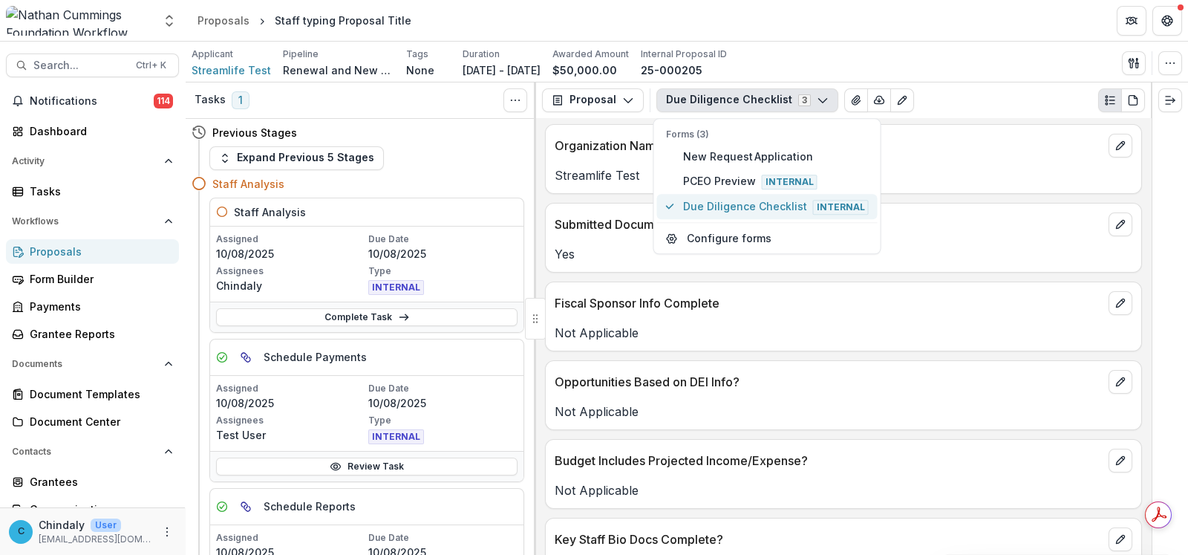
scroll to position [148, 0]
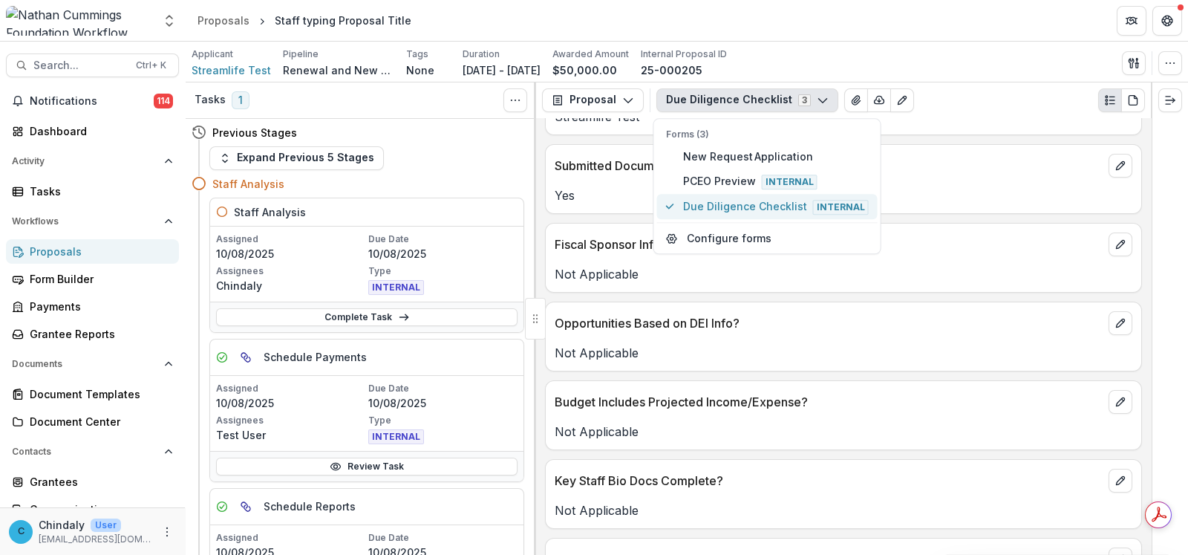
click at [749, 211] on span "Due Diligence Checklist Internal" at bounding box center [776, 206] width 186 height 16
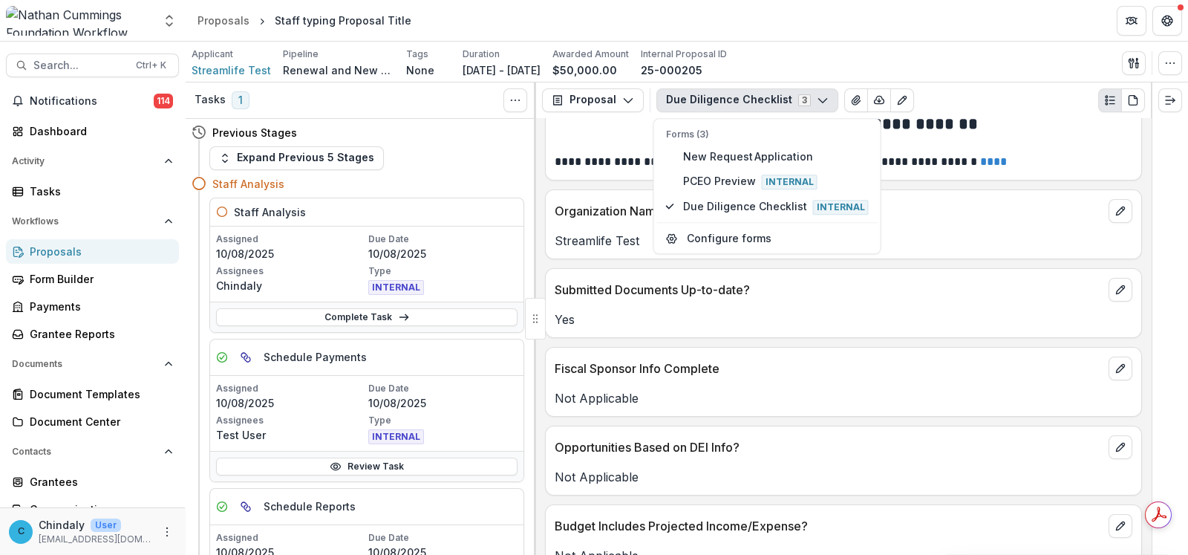
scroll to position [0, 0]
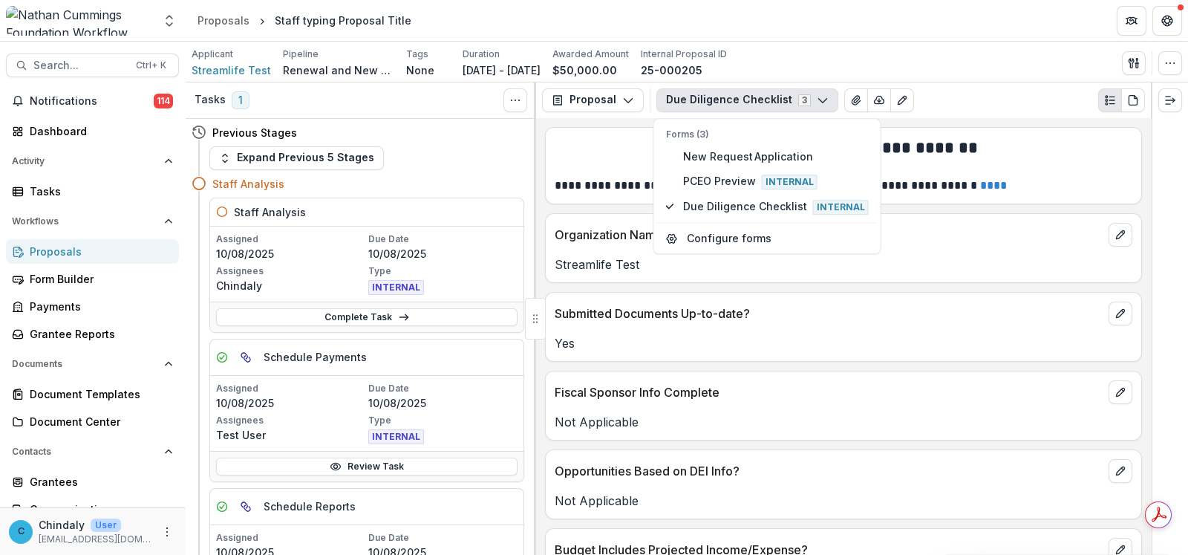
click at [632, 269] on p "Streamlife Test" at bounding box center [844, 264] width 578 height 18
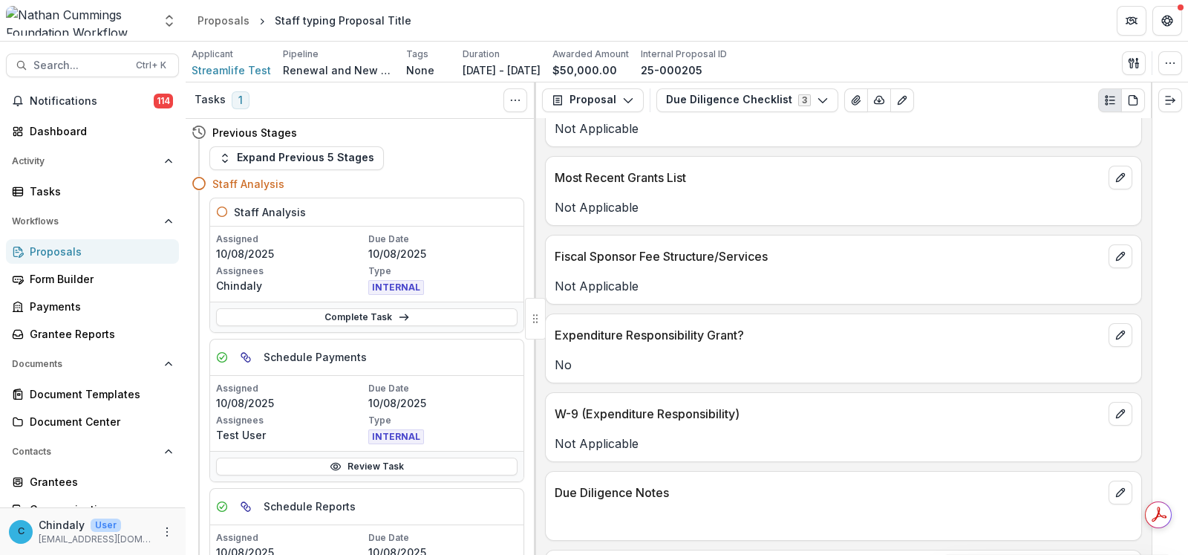
scroll to position [2090, 0]
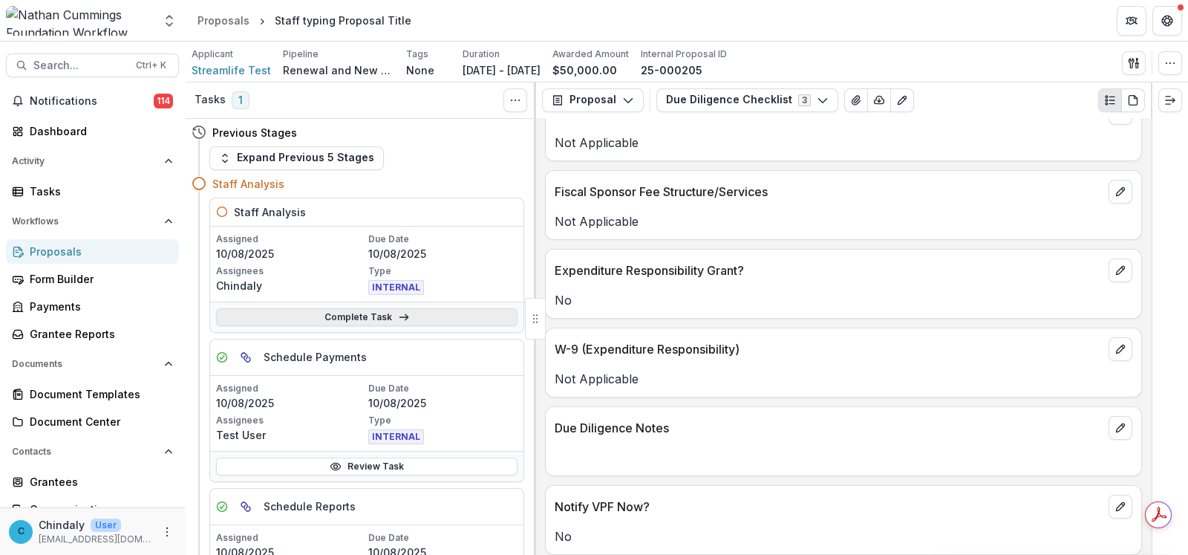
click at [388, 317] on link "Complete Task" at bounding box center [367, 317] width 302 height 18
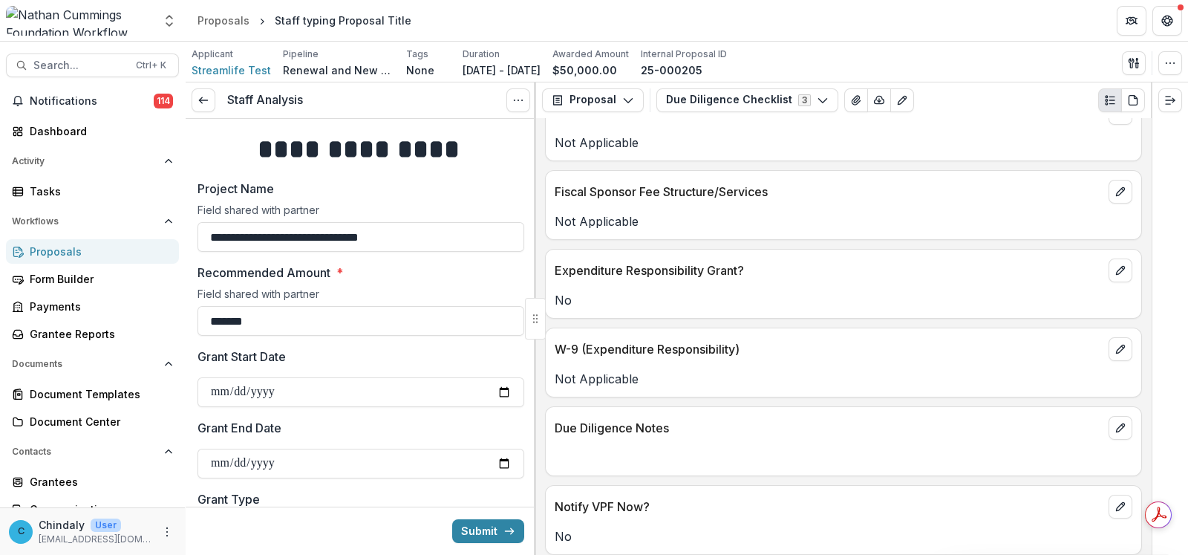
click at [838, 45] on div "Applicant Streamlife Test Pipeline Renewal and New Grants Pipeline Tags None Al…" at bounding box center [687, 62] width 1003 height 41
click at [1170, 67] on icon "button" at bounding box center [1171, 63] width 12 height 12
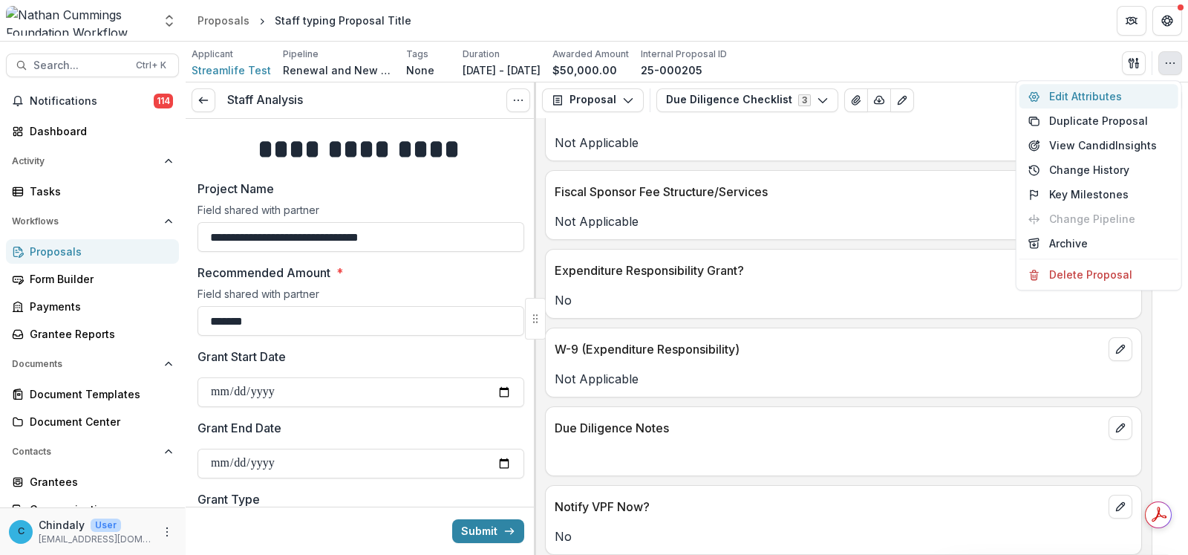
click at [1080, 97] on button "Edit Attributes" at bounding box center [1099, 96] width 159 height 25
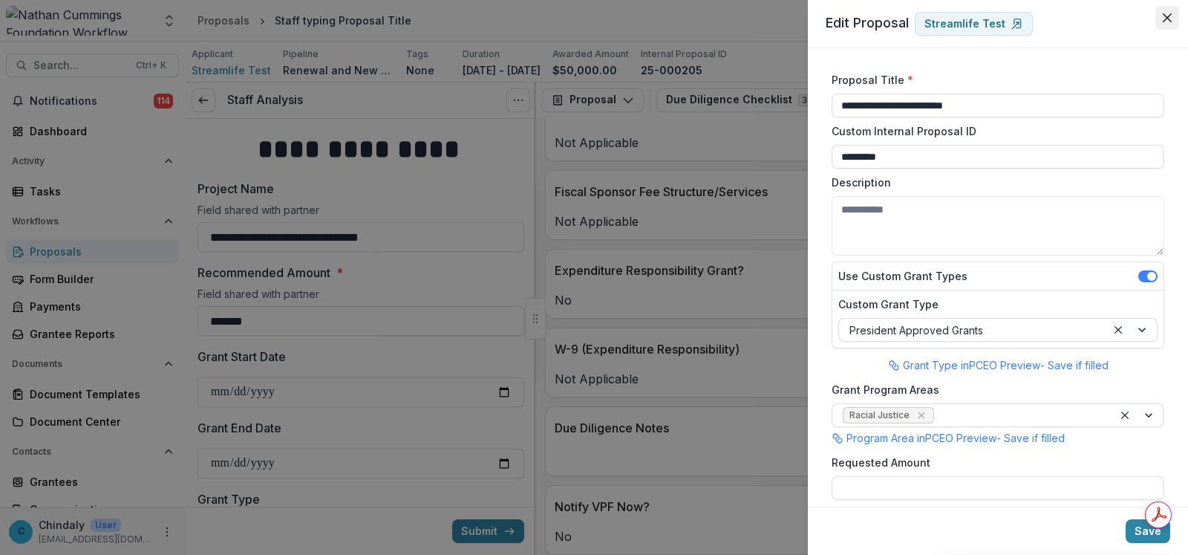
click at [1175, 17] on button "Close" at bounding box center [1168, 18] width 24 height 24
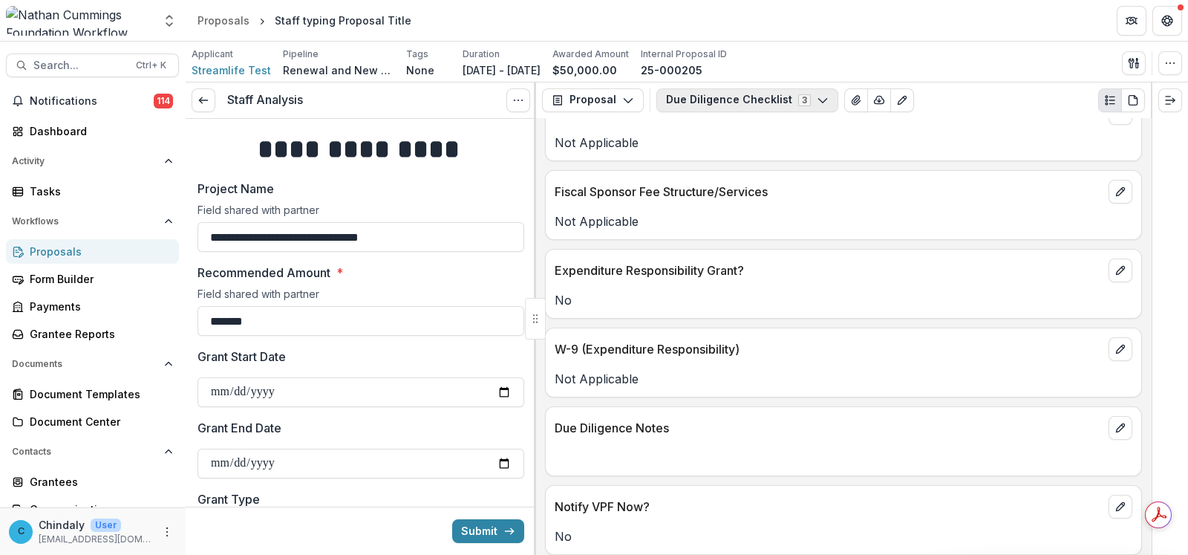
click at [732, 104] on button "Due Diligence Checklist 3" at bounding box center [748, 100] width 182 height 24
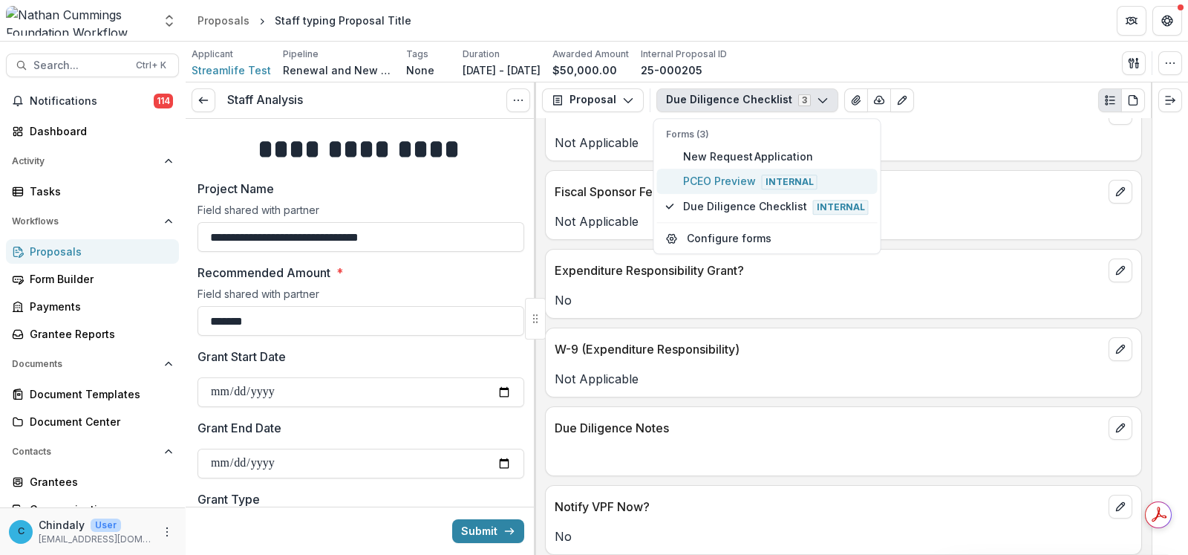
click at [717, 173] on span "PCEO Preview Internal" at bounding box center [776, 181] width 186 height 16
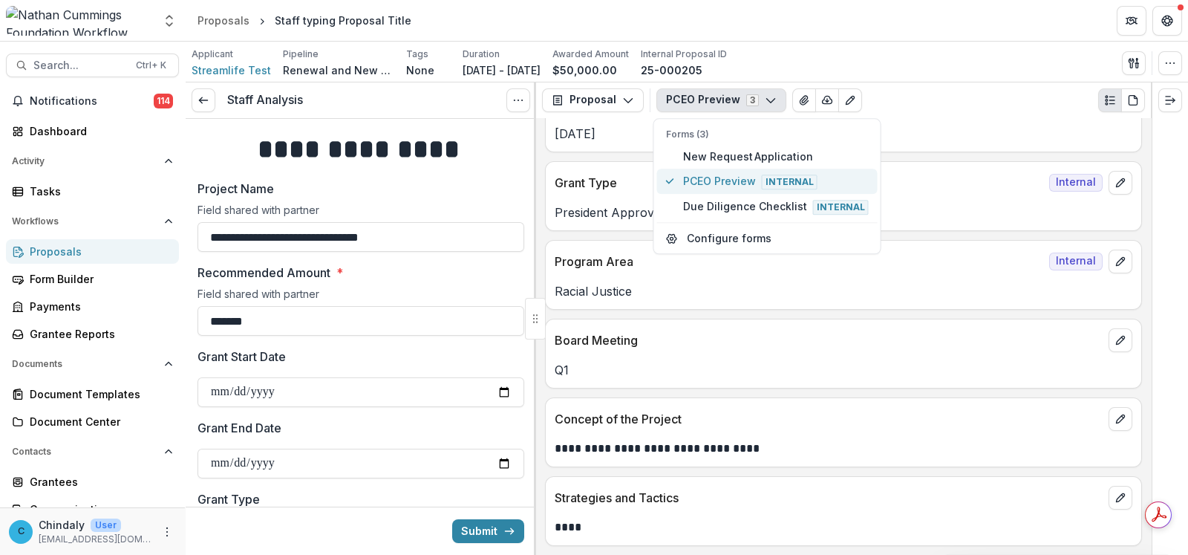
scroll to position [569, 0]
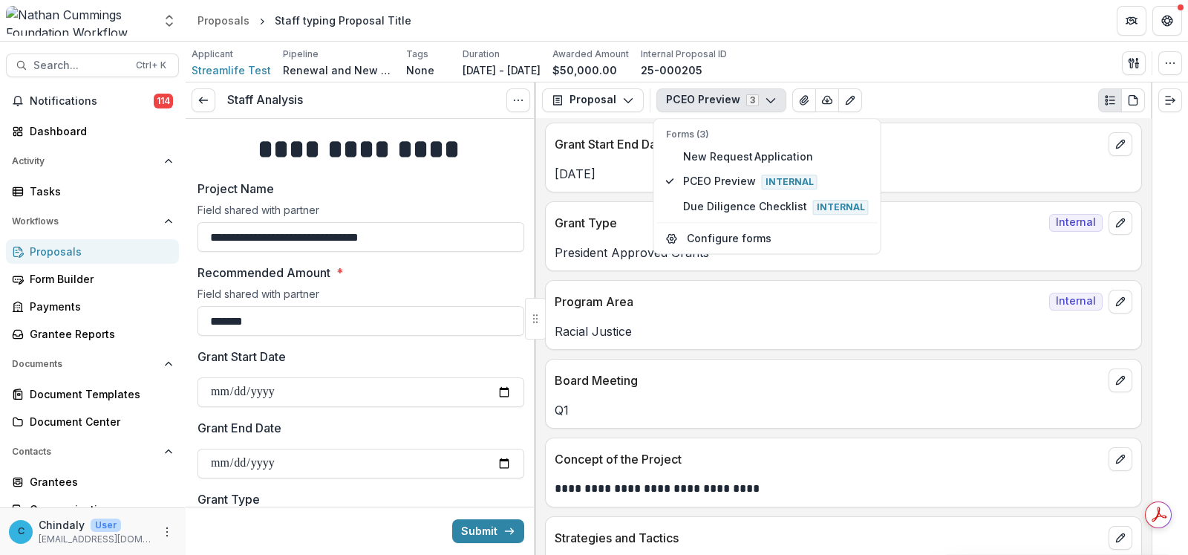
click at [622, 460] on p "Concept of the Project" at bounding box center [829, 459] width 548 height 18
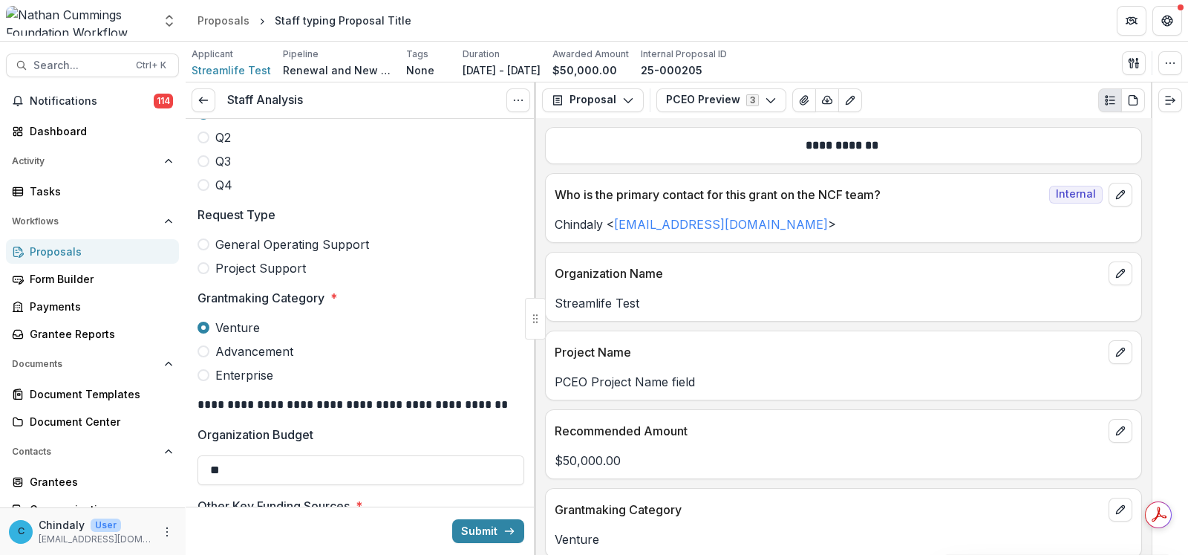
scroll to position [557, 0]
click at [204, 265] on span at bounding box center [204, 269] width 12 height 12
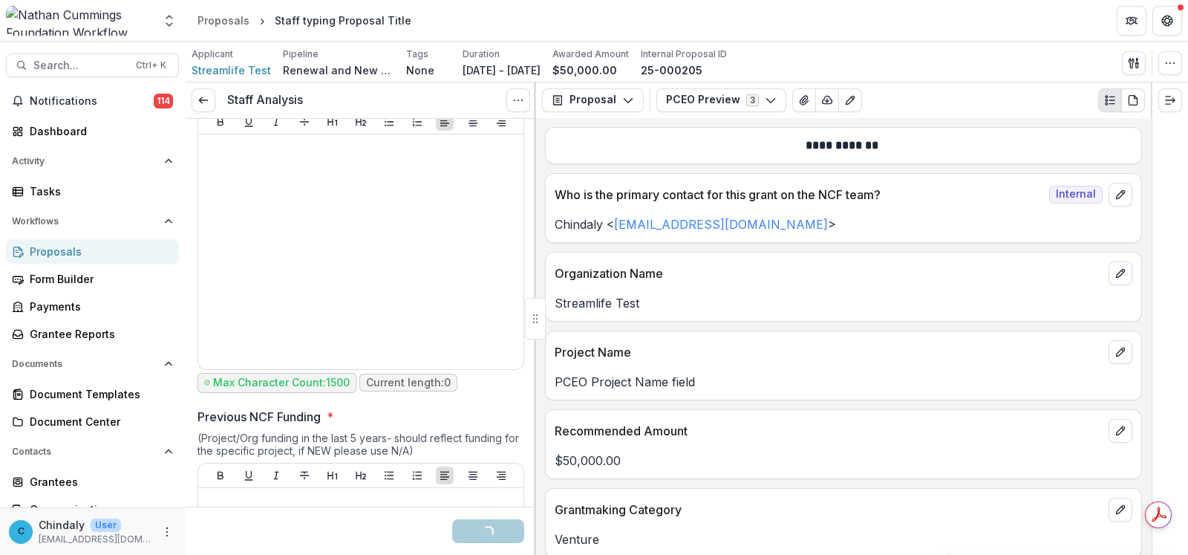
scroll to position [1105, 0]
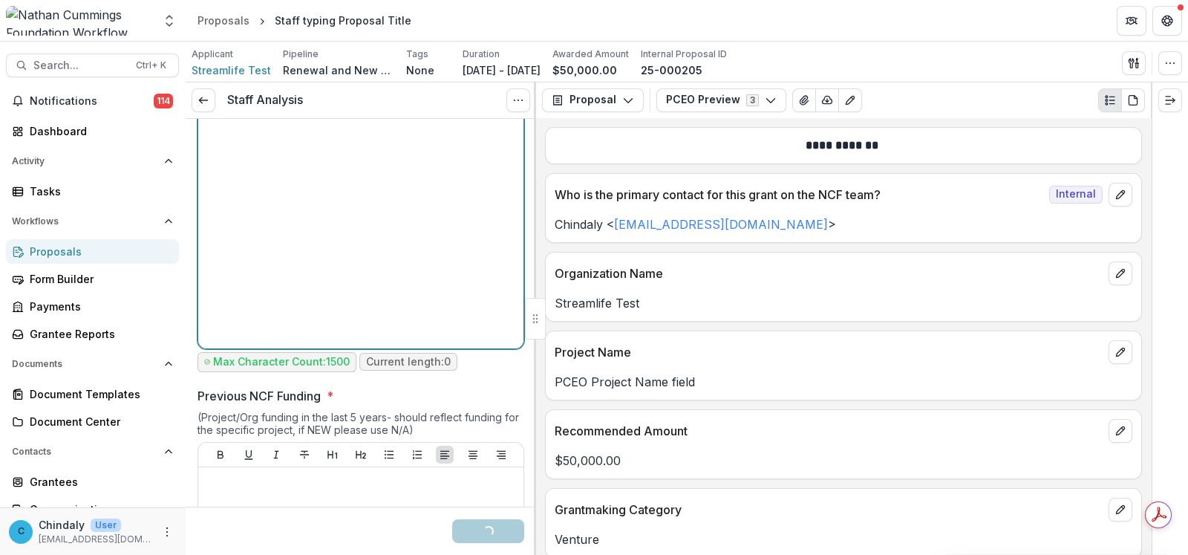
click at [383, 287] on div at bounding box center [360, 231] width 313 height 223
click at [366, 261] on div "To enrich screen reader interactions, please activate Accessibility in Grammarl…" at bounding box center [360, 231] width 313 height 223
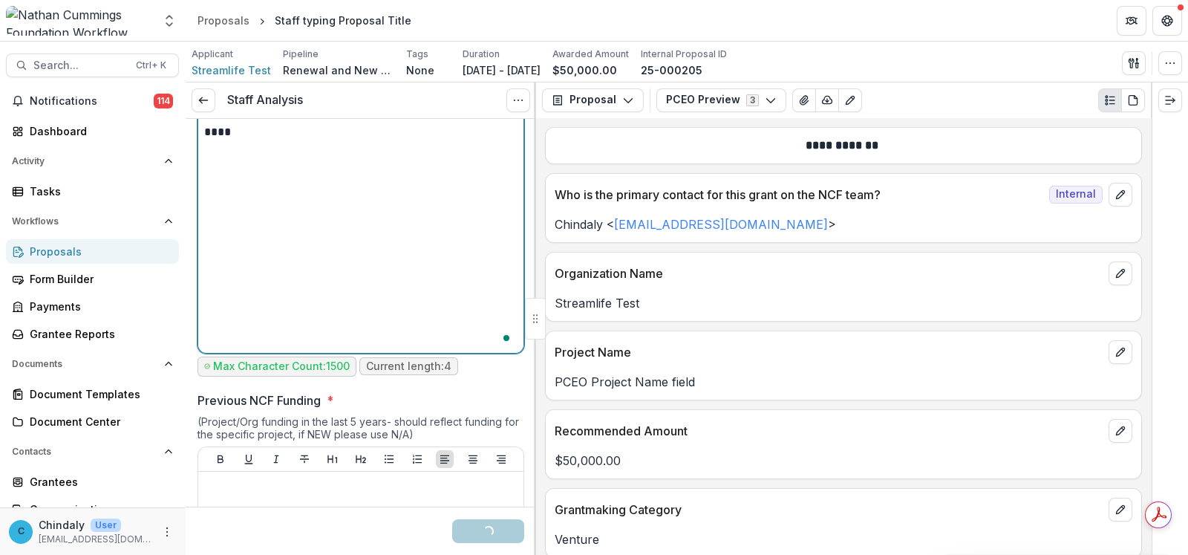
scroll to position [1379, 0]
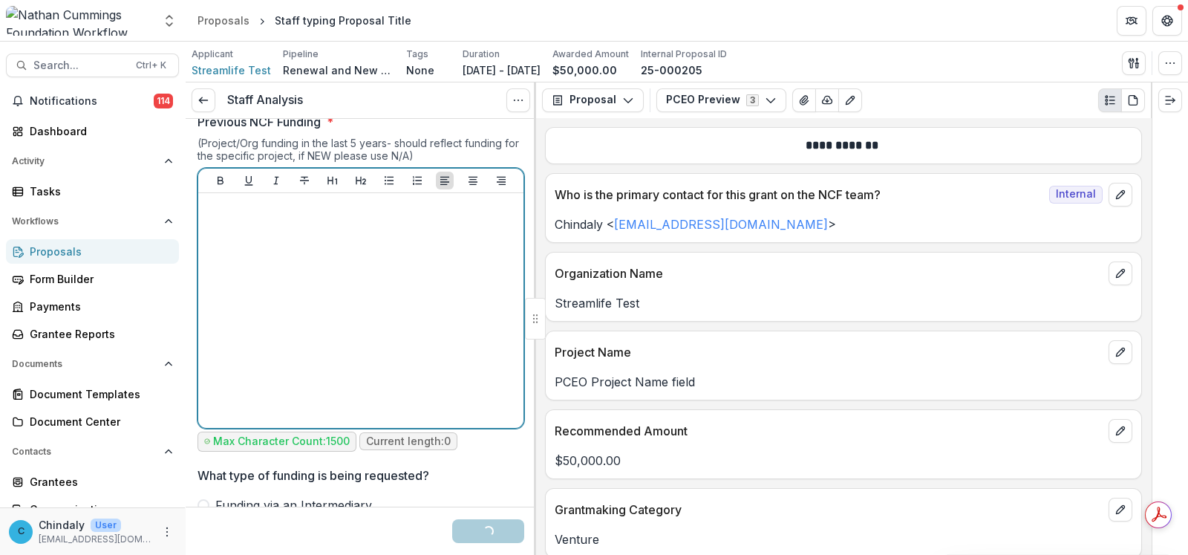
click at [374, 293] on div at bounding box center [360, 310] width 313 height 223
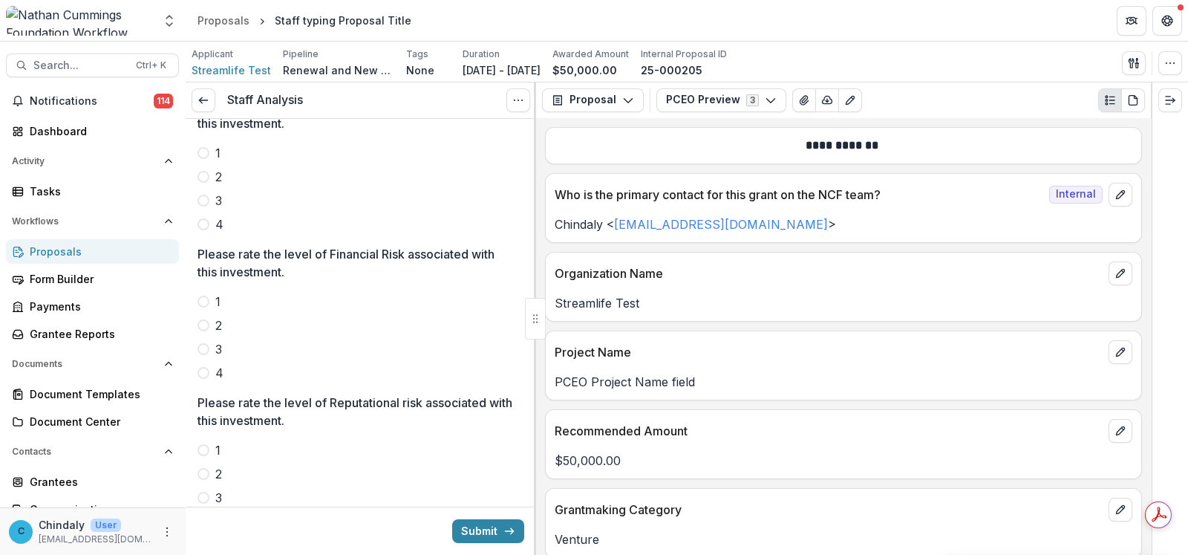
scroll to position [2475, 0]
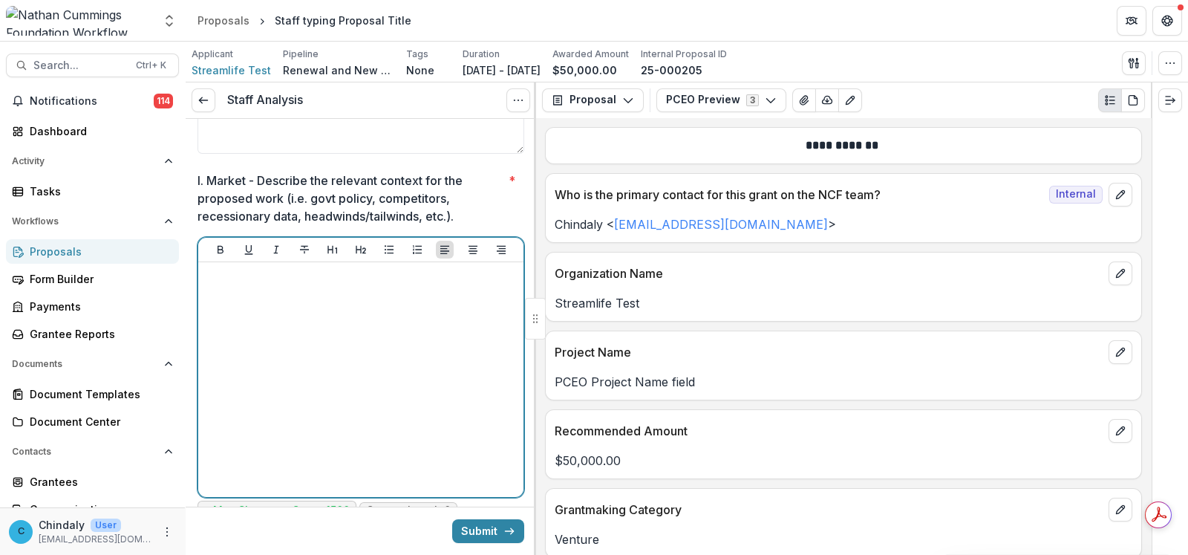
click at [374, 293] on div at bounding box center [360, 379] width 313 height 223
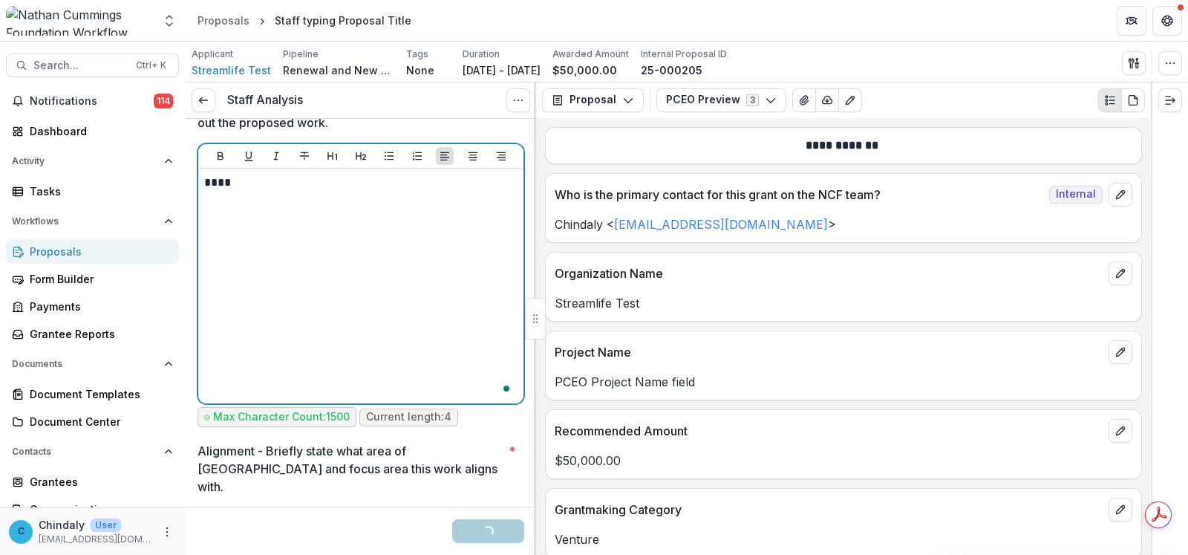
click at [374, 293] on div "****" at bounding box center [360, 286] width 313 height 223
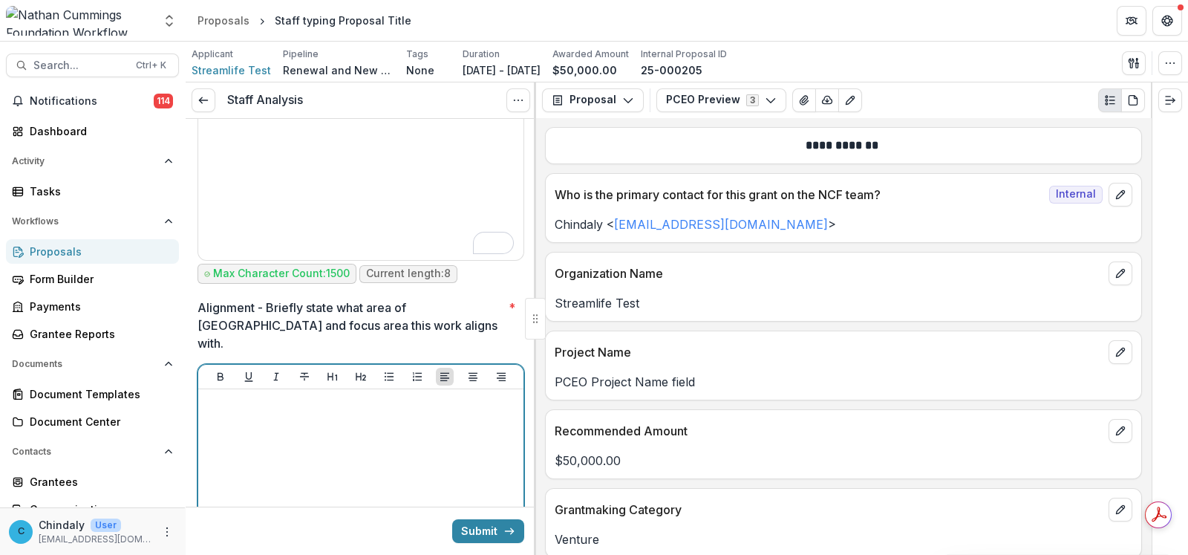
click at [382, 420] on div at bounding box center [360, 506] width 313 height 223
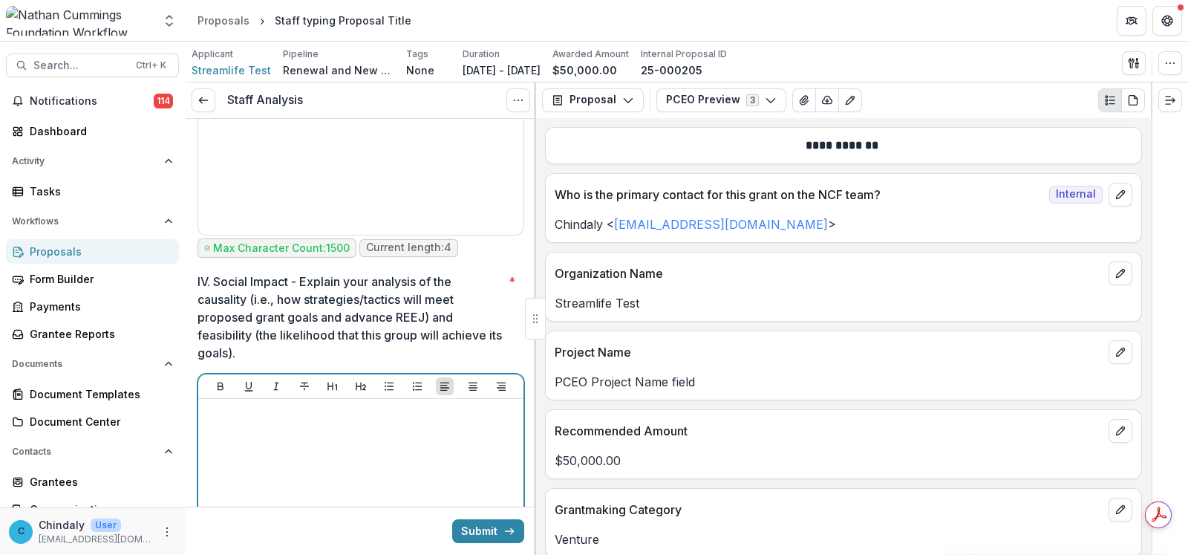
click at [382, 419] on div at bounding box center [360, 516] width 313 height 223
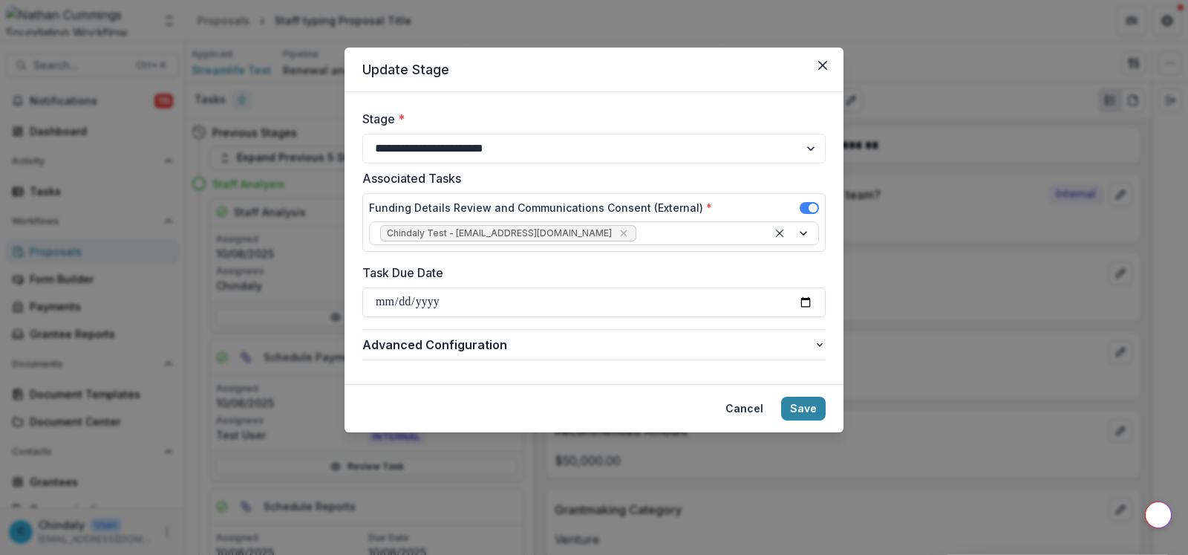
select select "**********"
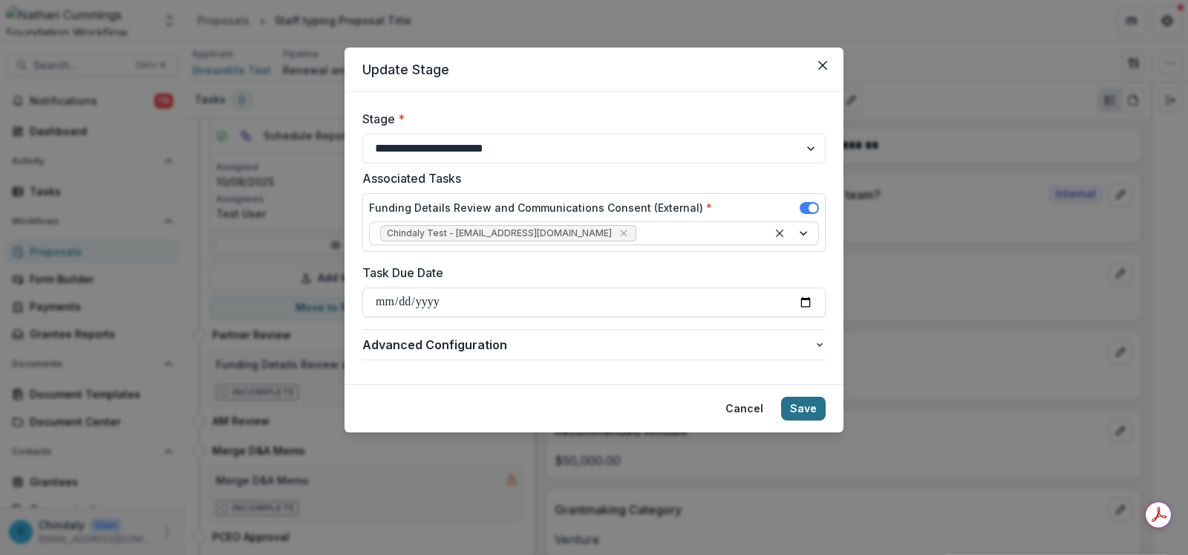
click at [803, 406] on button "Save" at bounding box center [803, 409] width 45 height 24
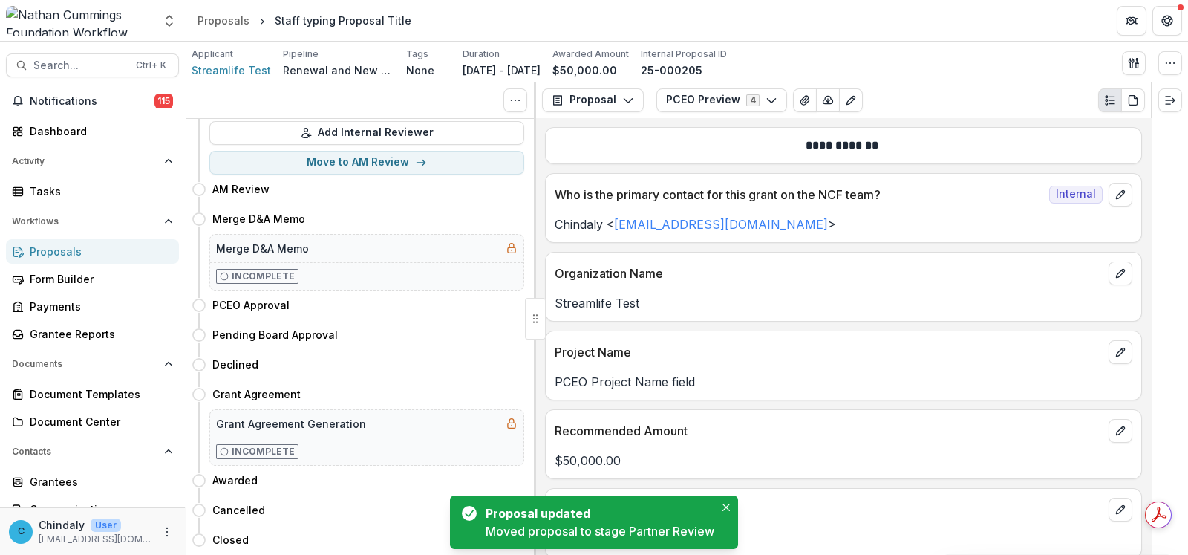
scroll to position [0, 0]
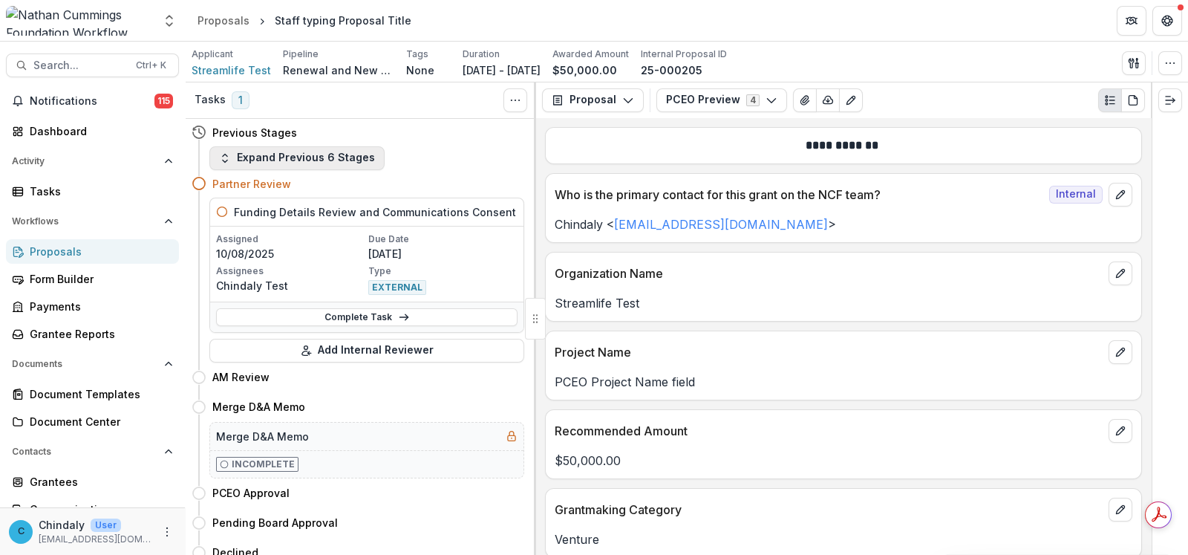
click at [325, 155] on button "Expand Previous 6 Stages" at bounding box center [296, 158] width 175 height 24
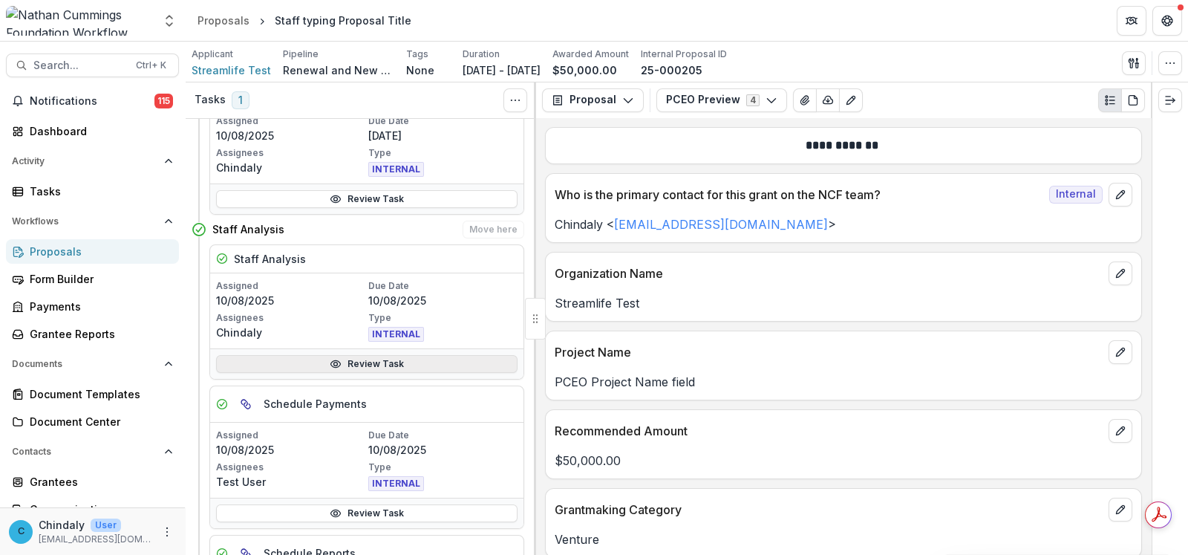
scroll to position [464, 0]
click at [348, 362] on link "Review Task" at bounding box center [367, 364] width 302 height 18
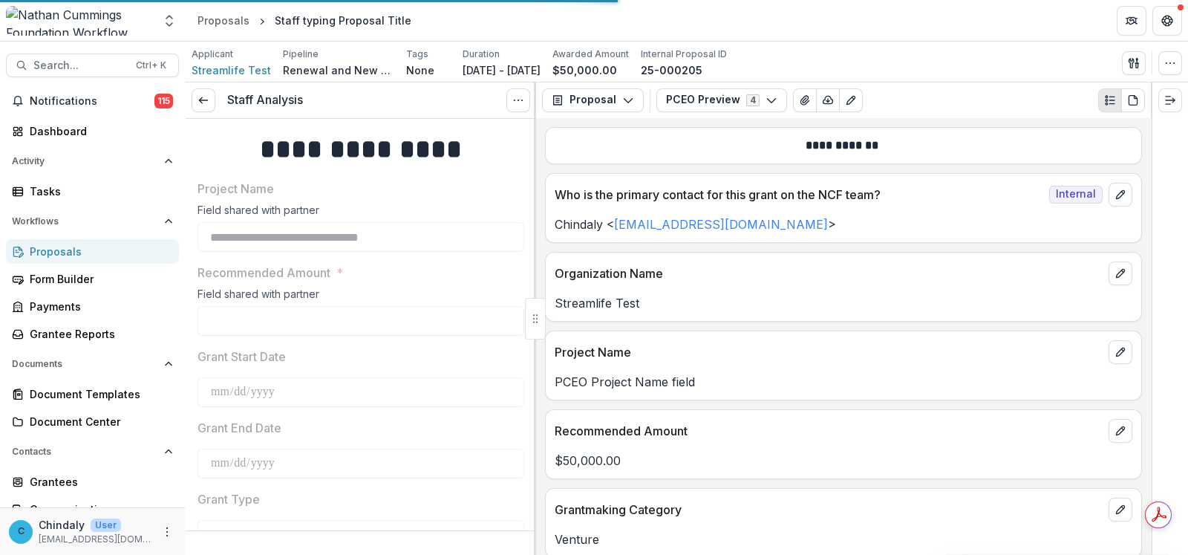
type input "*******"
type input "**"
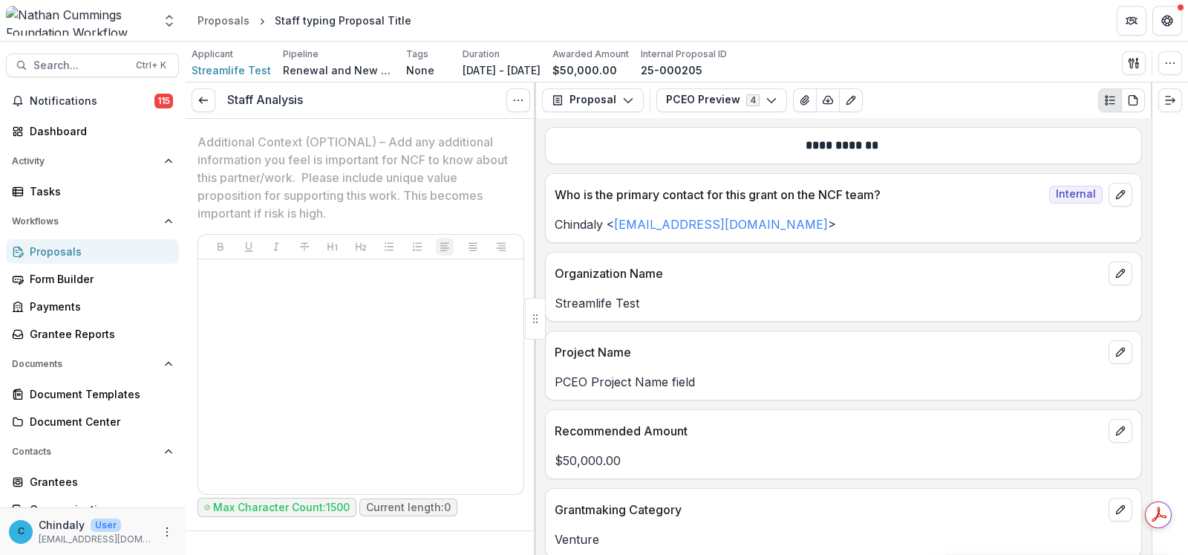
scroll to position [10719, 0]
click at [206, 97] on icon at bounding box center [204, 100] width 12 height 12
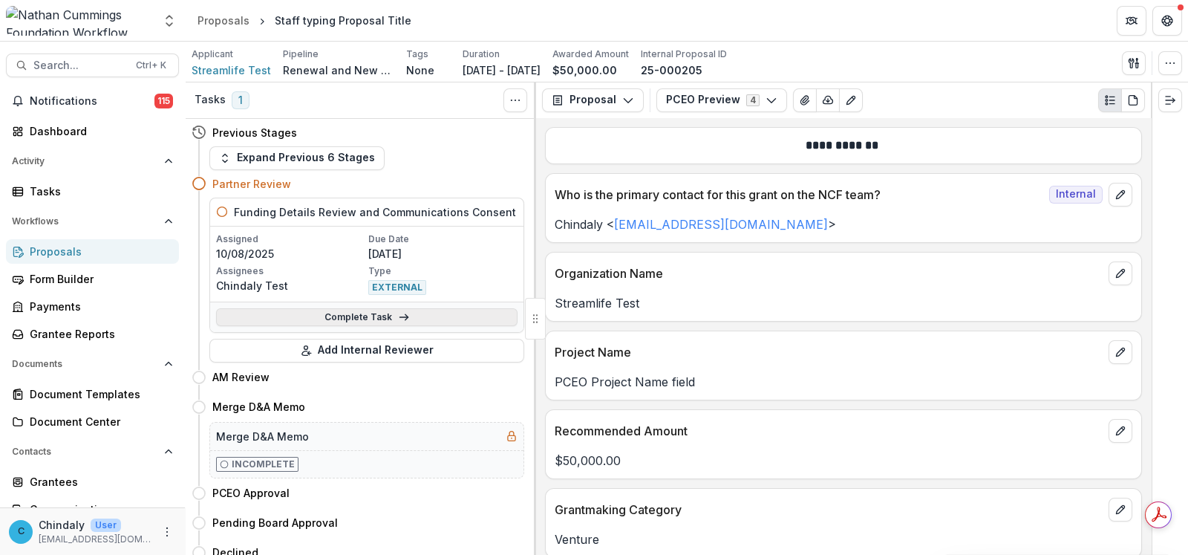
click at [390, 318] on link "Complete Task" at bounding box center [367, 317] width 302 height 18
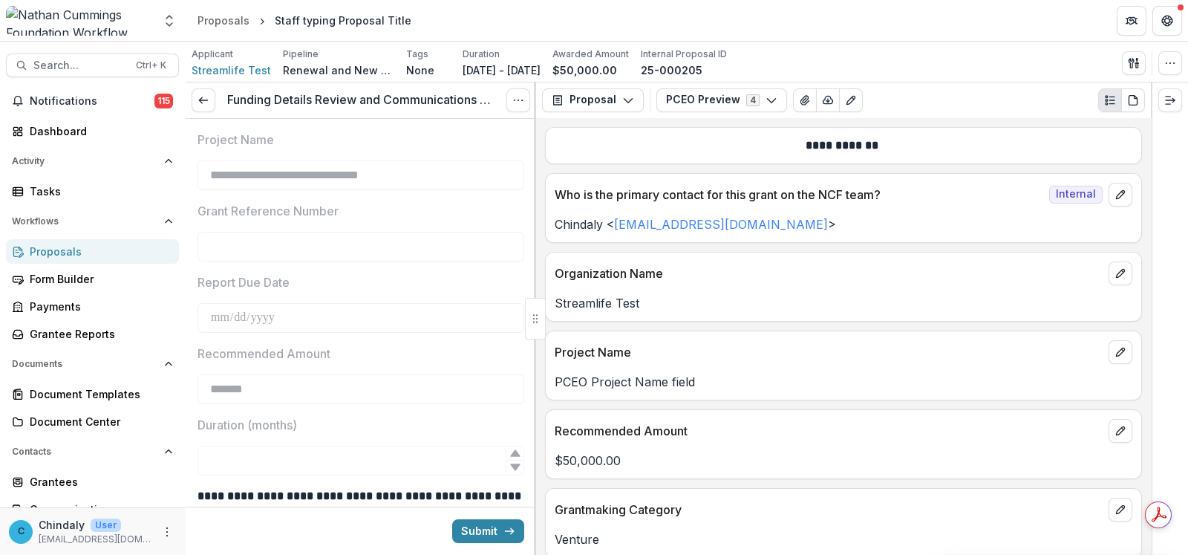
click at [735, 296] on p "Streamlife Test" at bounding box center [844, 303] width 578 height 18
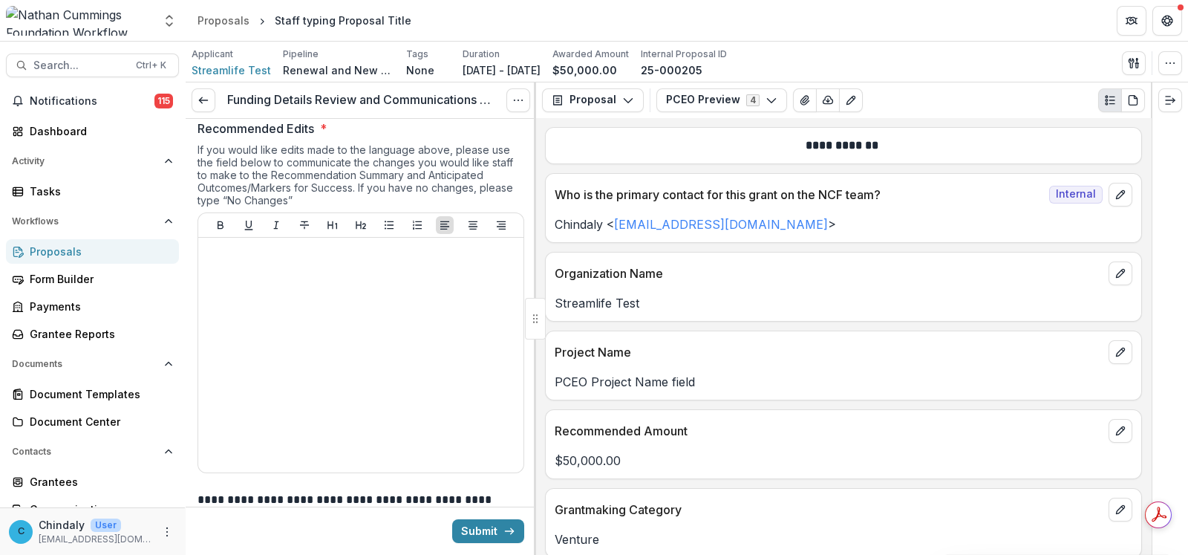
scroll to position [1205, 0]
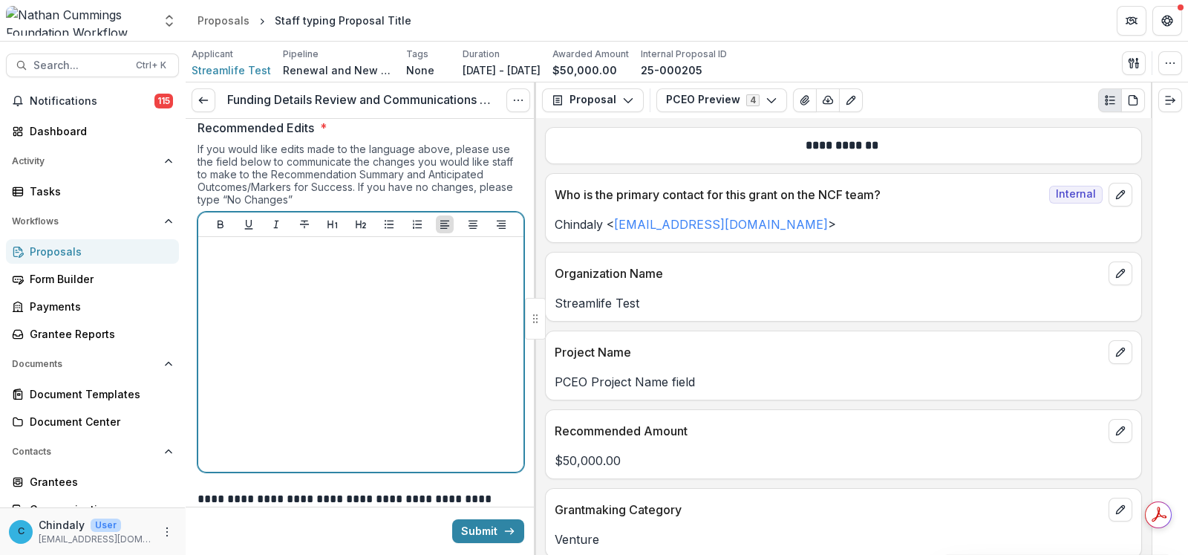
click at [412, 420] on div at bounding box center [360, 354] width 313 height 223
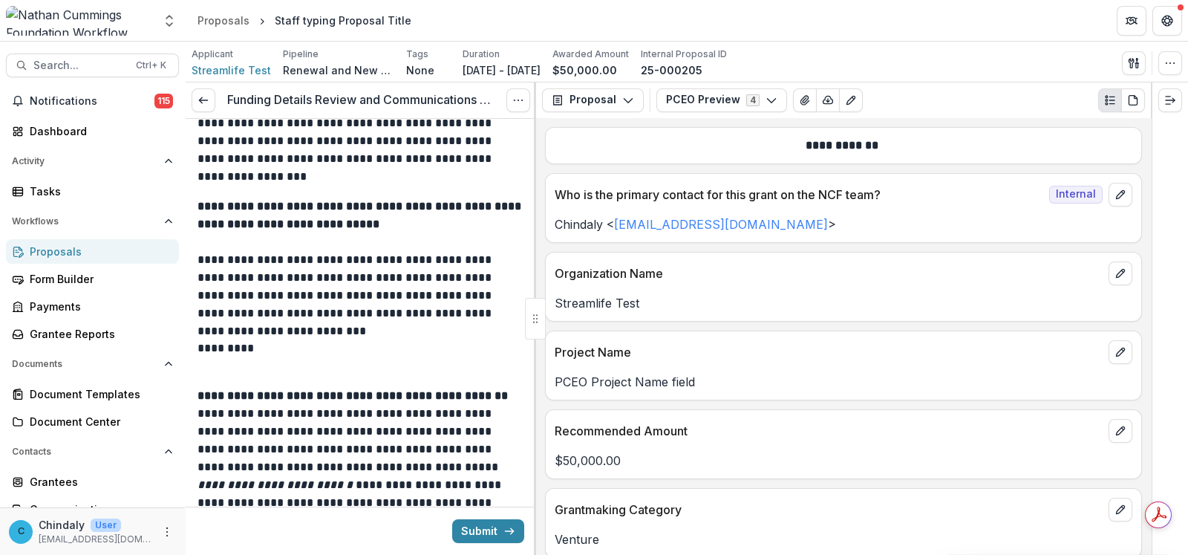
scroll to position [0, 0]
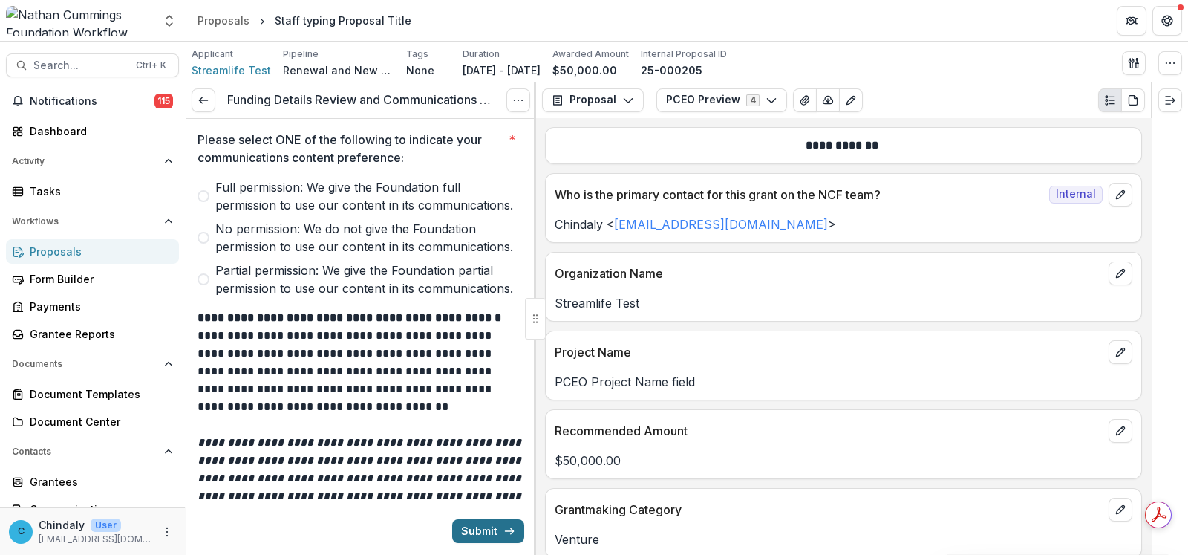
click at [482, 530] on button "Submit" at bounding box center [488, 531] width 72 height 24
click at [208, 202] on span at bounding box center [204, 196] width 12 height 12
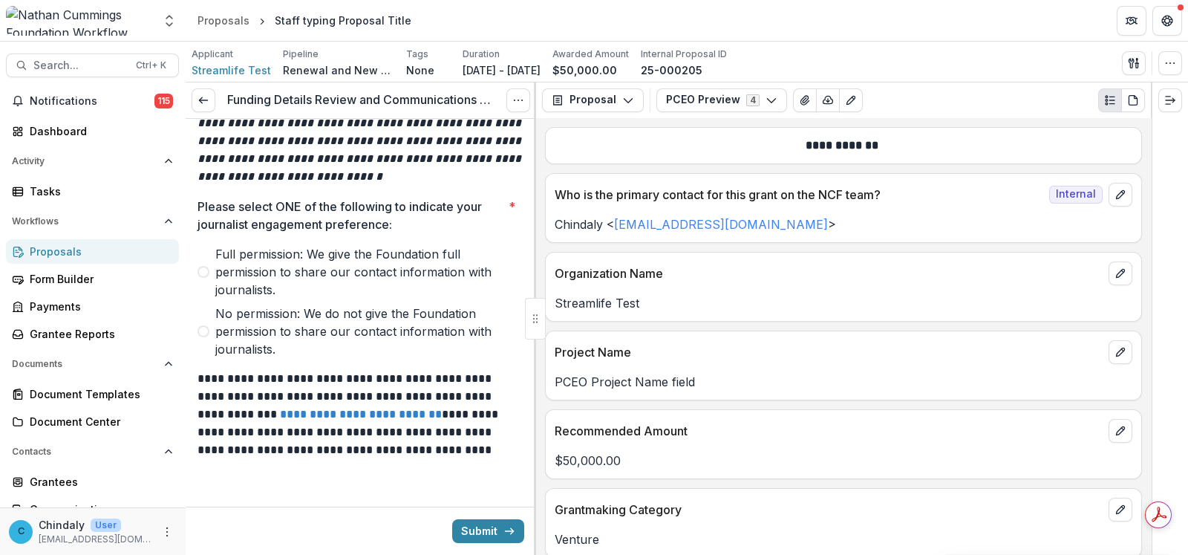
click at [205, 332] on span at bounding box center [204, 331] width 12 height 12
click at [486, 527] on button "Submit" at bounding box center [488, 531] width 72 height 24
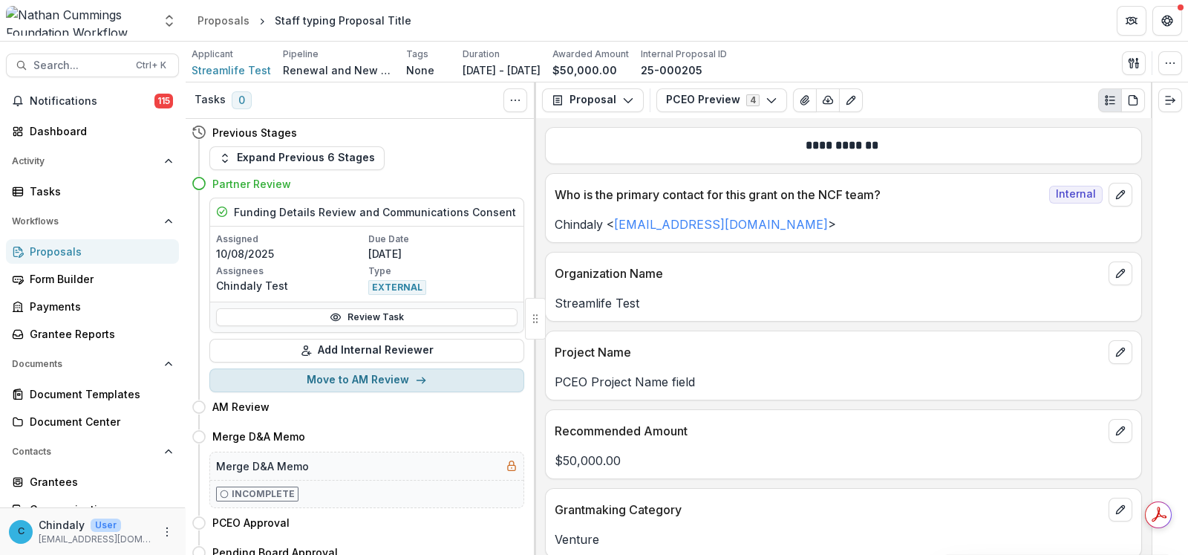
click at [422, 374] on icon "button" at bounding box center [421, 380] width 12 height 12
select select "*********"
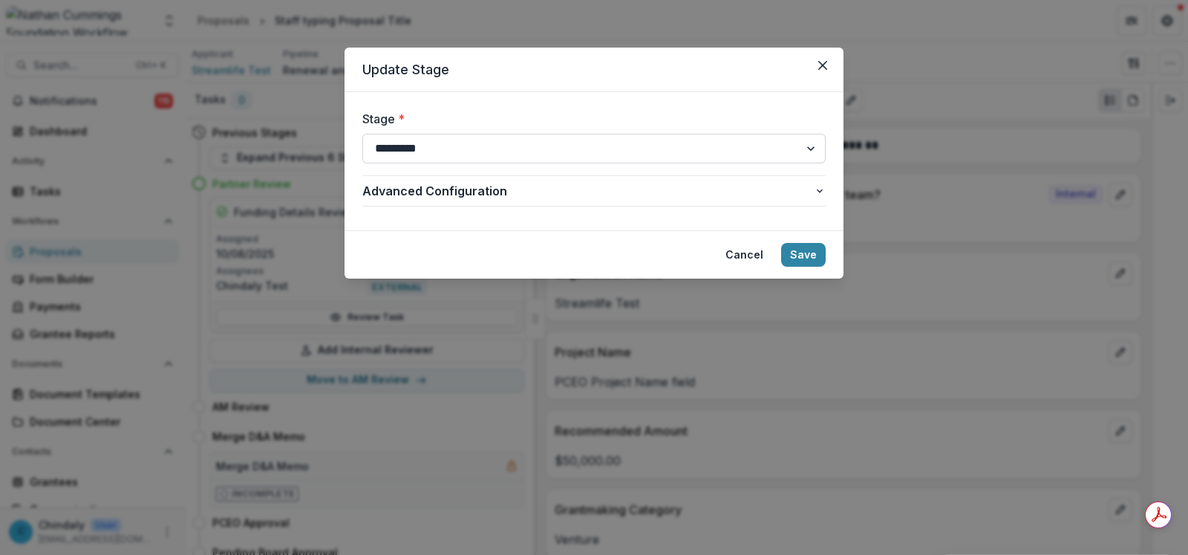
click at [454, 142] on select "**********" at bounding box center [593, 149] width 463 height 30
click at [810, 249] on button "Save" at bounding box center [803, 255] width 45 height 24
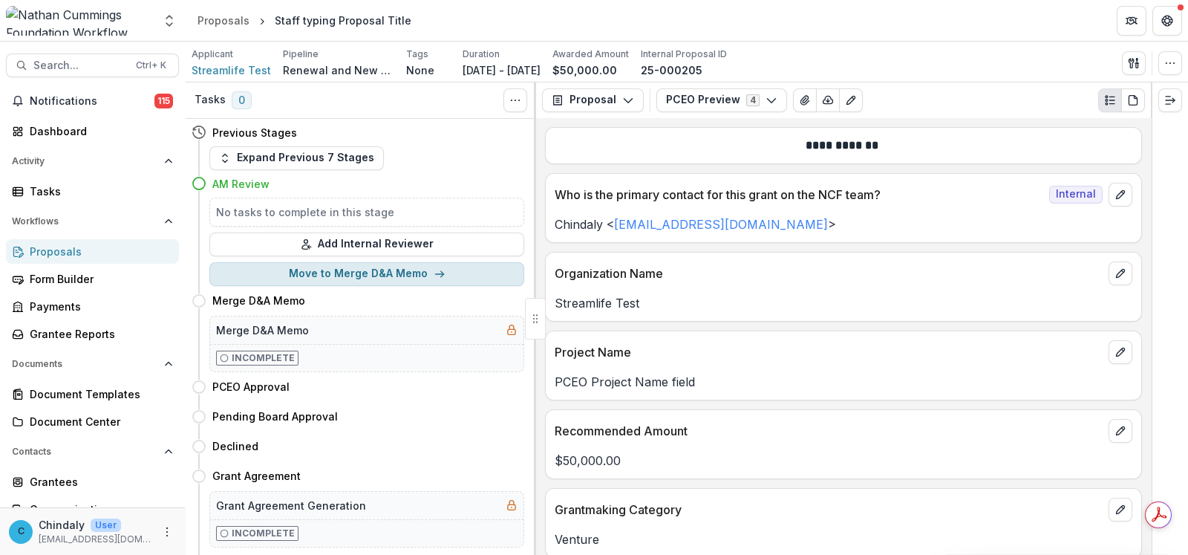
click at [472, 264] on button "Move to Merge D&A Memo" at bounding box center [366, 274] width 315 height 24
select select "**********"
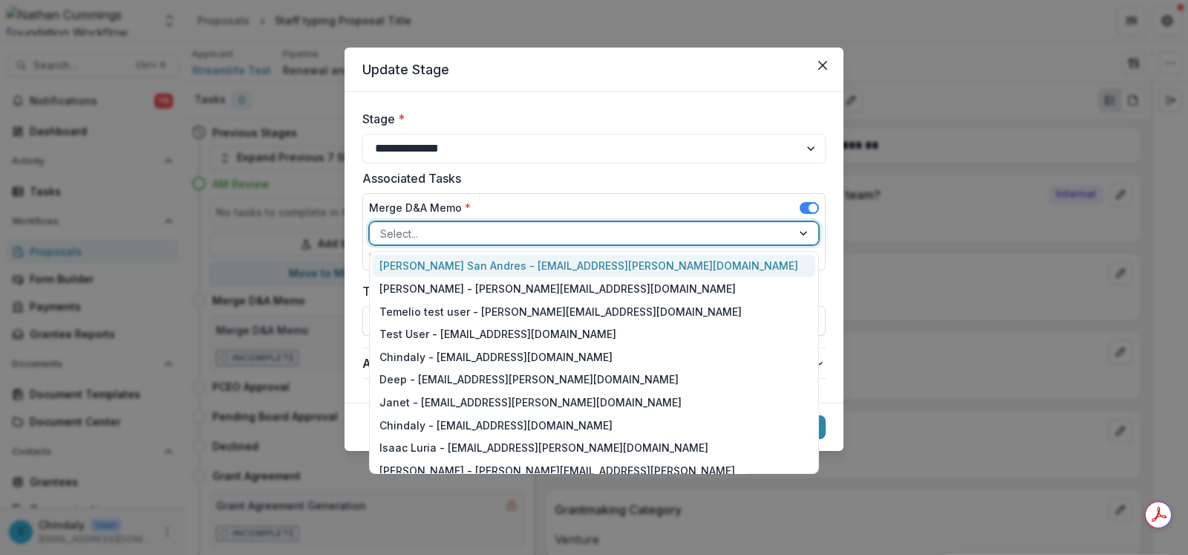
click at [472, 238] on div at bounding box center [580, 233] width 401 height 19
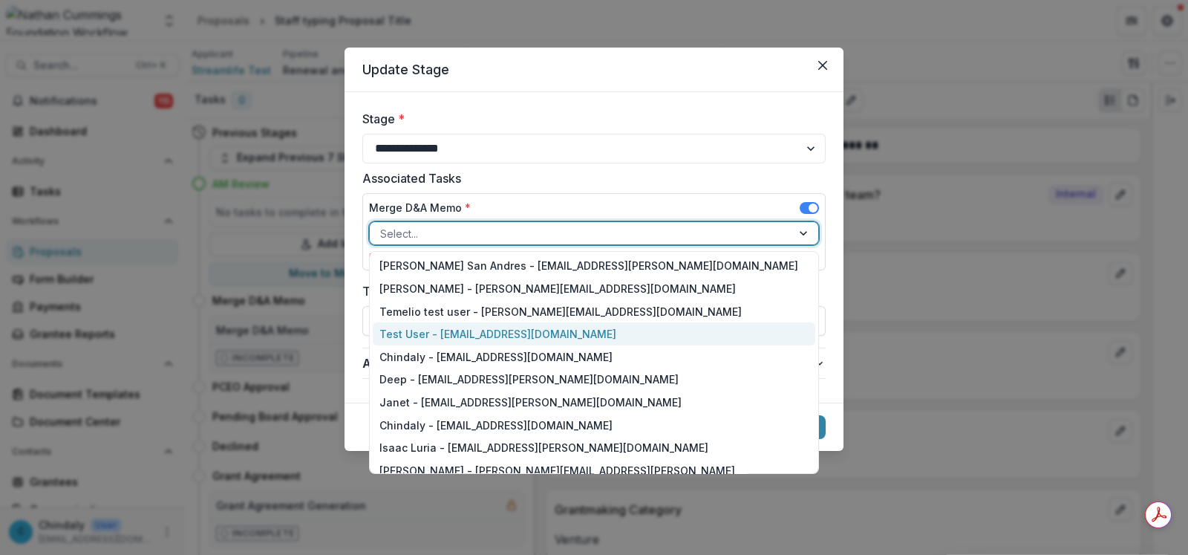
click at [501, 328] on div "Test User - [EMAIL_ADDRESS][DOMAIN_NAME]" at bounding box center [594, 333] width 443 height 23
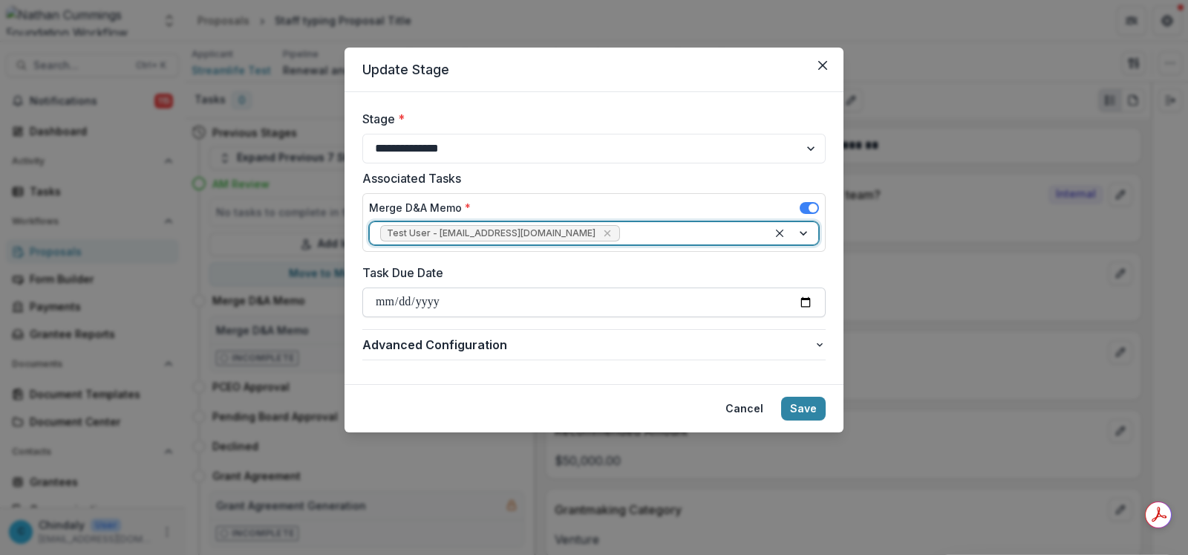
click at [804, 294] on input "Task Due Date" at bounding box center [593, 302] width 463 height 30
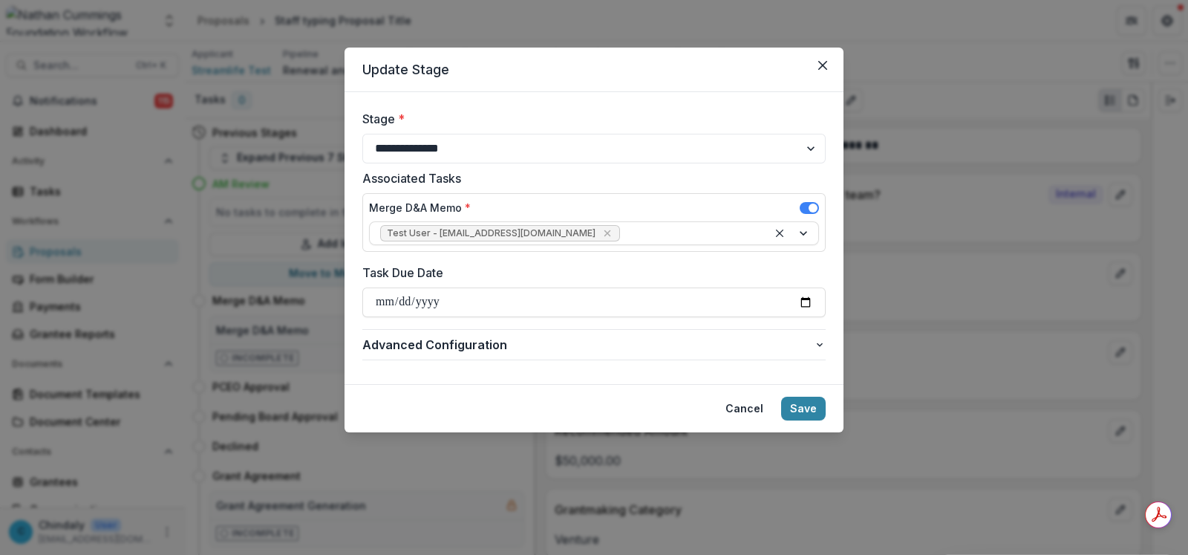
type input "**********"
click at [807, 411] on button "Save" at bounding box center [803, 409] width 45 height 24
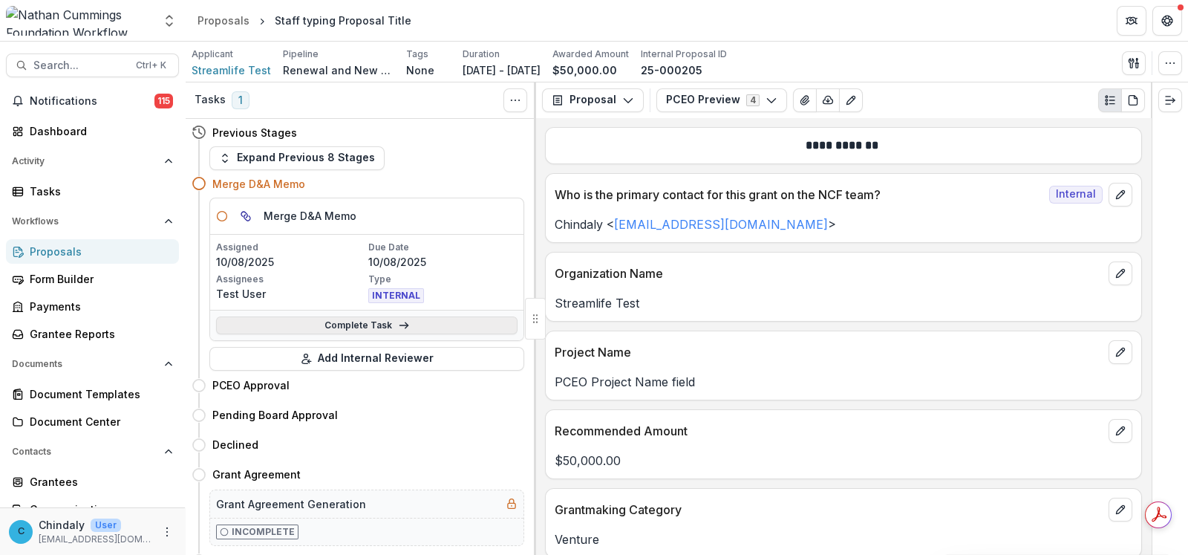
click at [342, 328] on link "Complete Task" at bounding box center [367, 325] width 302 height 18
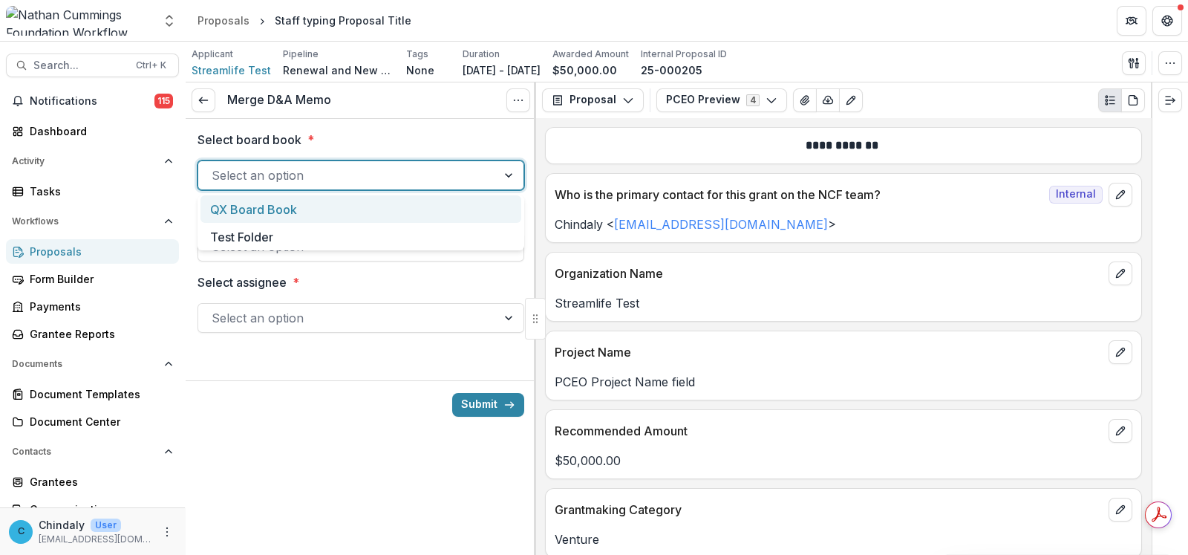
click at [297, 181] on div at bounding box center [348, 175] width 272 height 21
click at [299, 205] on div "QX Board Book" at bounding box center [361, 208] width 321 height 27
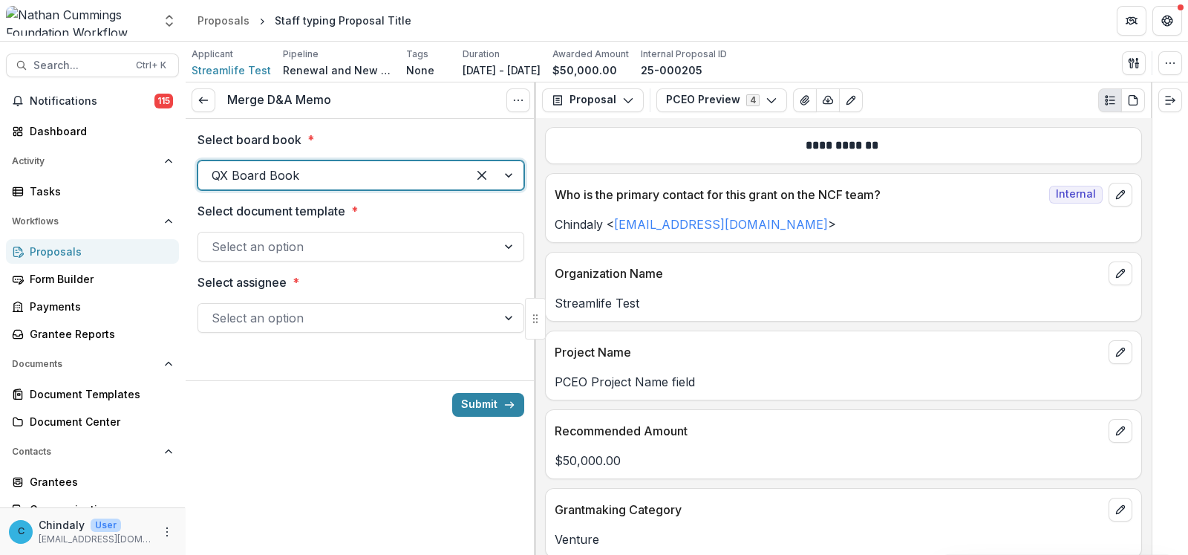
click at [304, 247] on div at bounding box center [348, 246] width 272 height 21
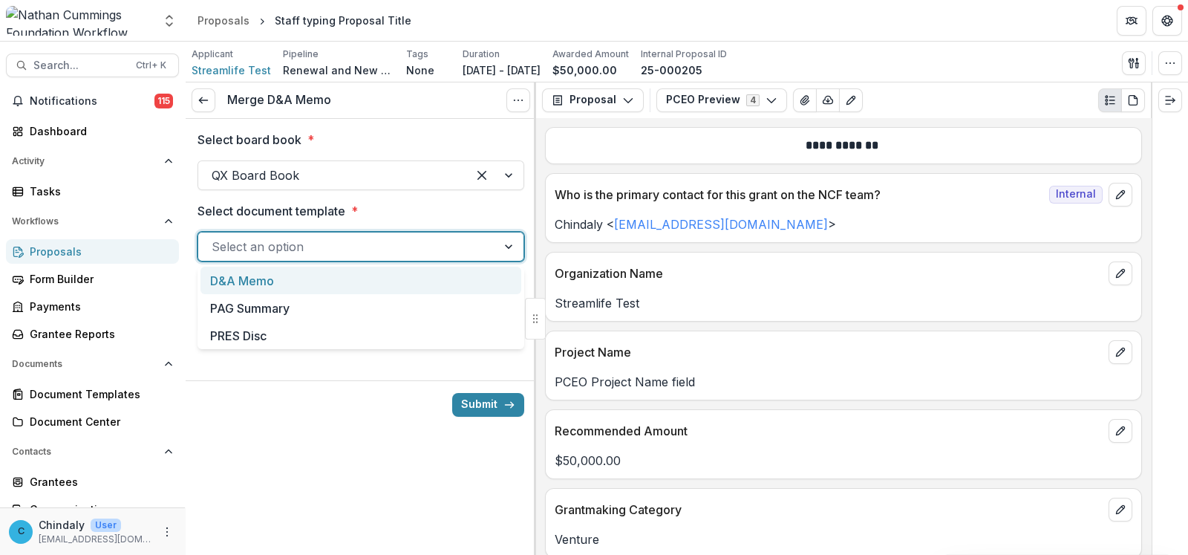
click at [306, 287] on div "D&A Memo" at bounding box center [361, 280] width 321 height 27
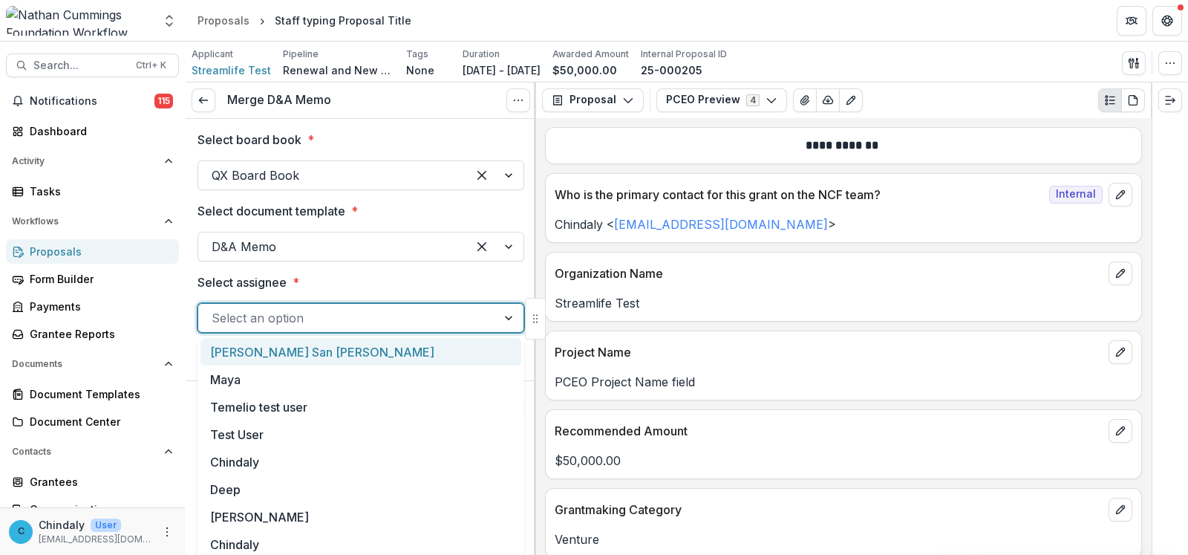
click at [310, 323] on div at bounding box center [348, 317] width 272 height 21
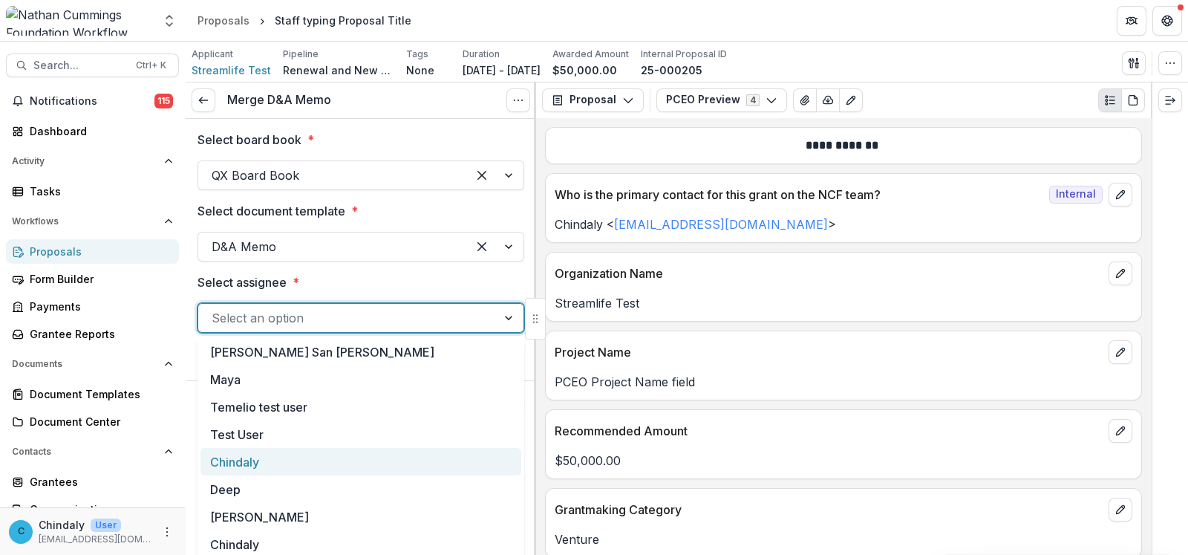
click at [295, 469] on div "Chindaly" at bounding box center [361, 461] width 321 height 27
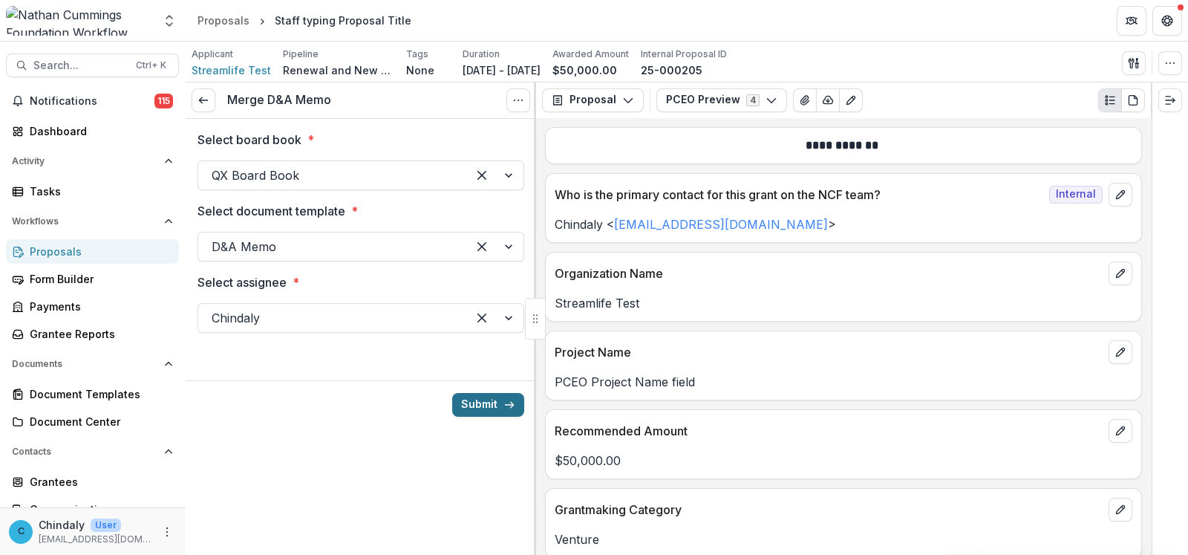
click at [481, 406] on button "Submit" at bounding box center [488, 405] width 72 height 24
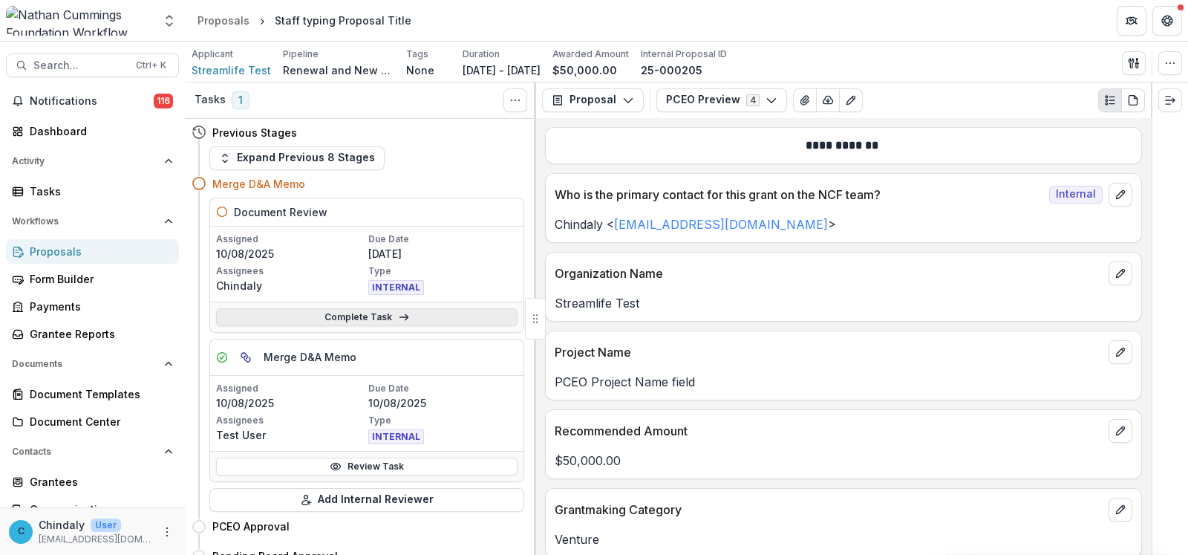
click at [336, 316] on link "Complete Task" at bounding box center [367, 317] width 302 height 18
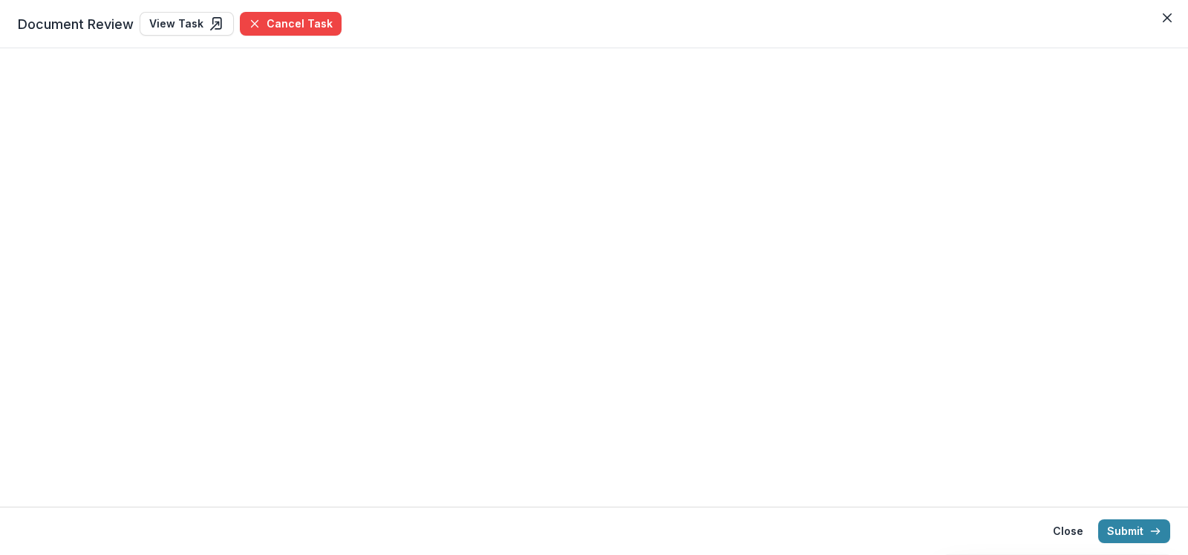
select select "**********"
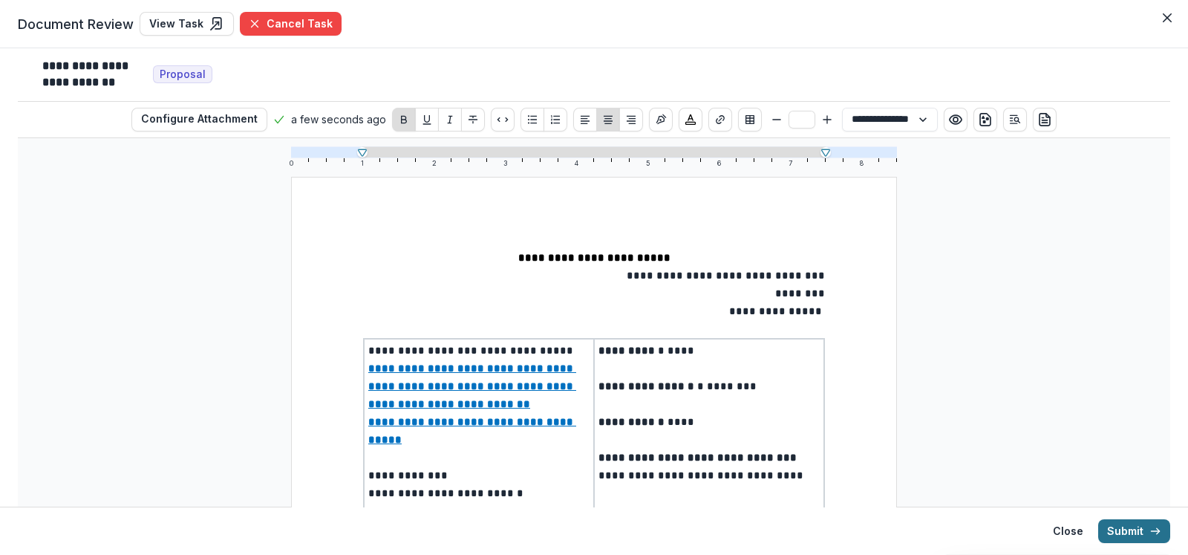
click at [1120, 541] on button "Submit" at bounding box center [1134, 531] width 72 height 24
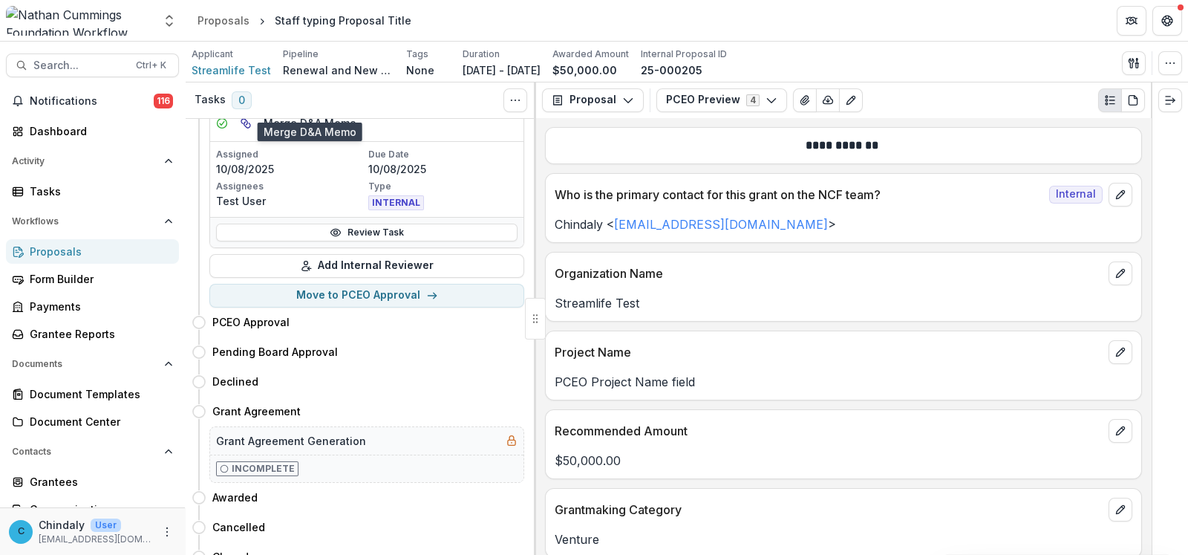
scroll to position [248, 0]
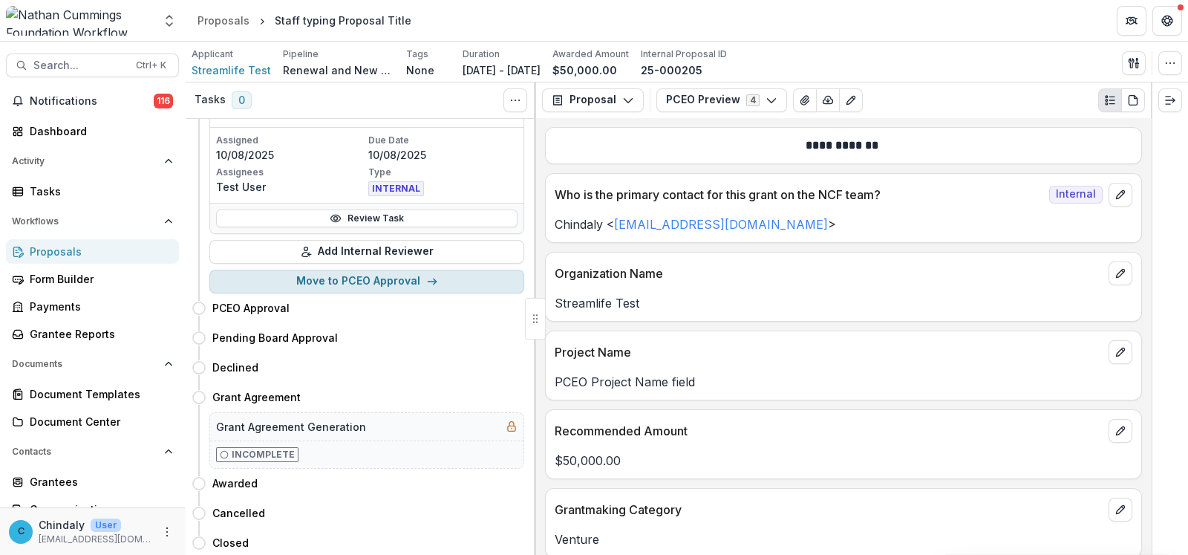
click at [345, 273] on button "Move to PCEO Approval" at bounding box center [366, 282] width 315 height 24
select select "**********"
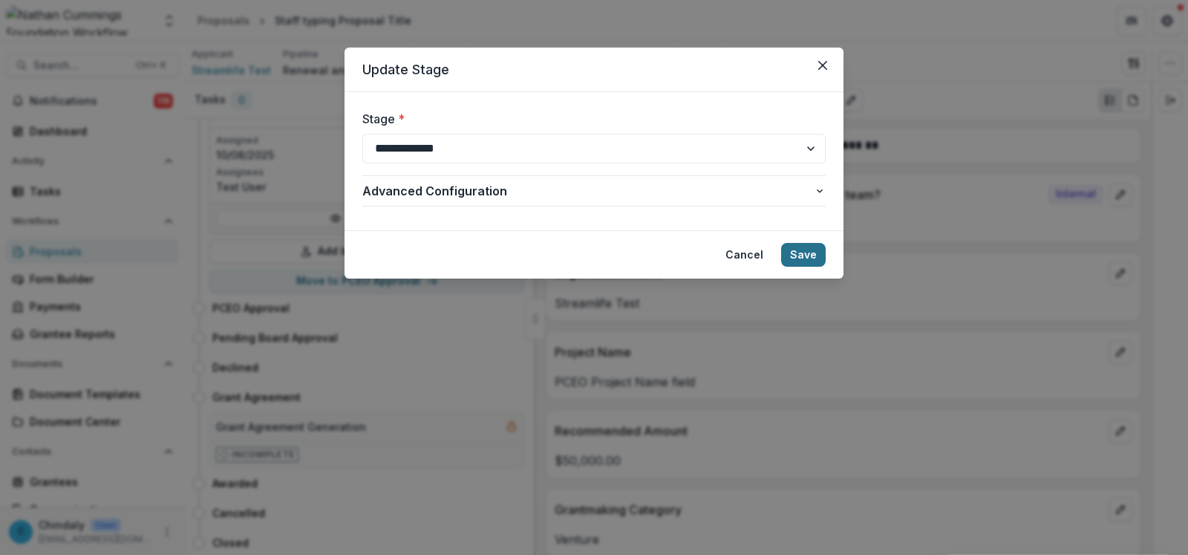
click at [797, 254] on button "Save" at bounding box center [803, 255] width 45 height 24
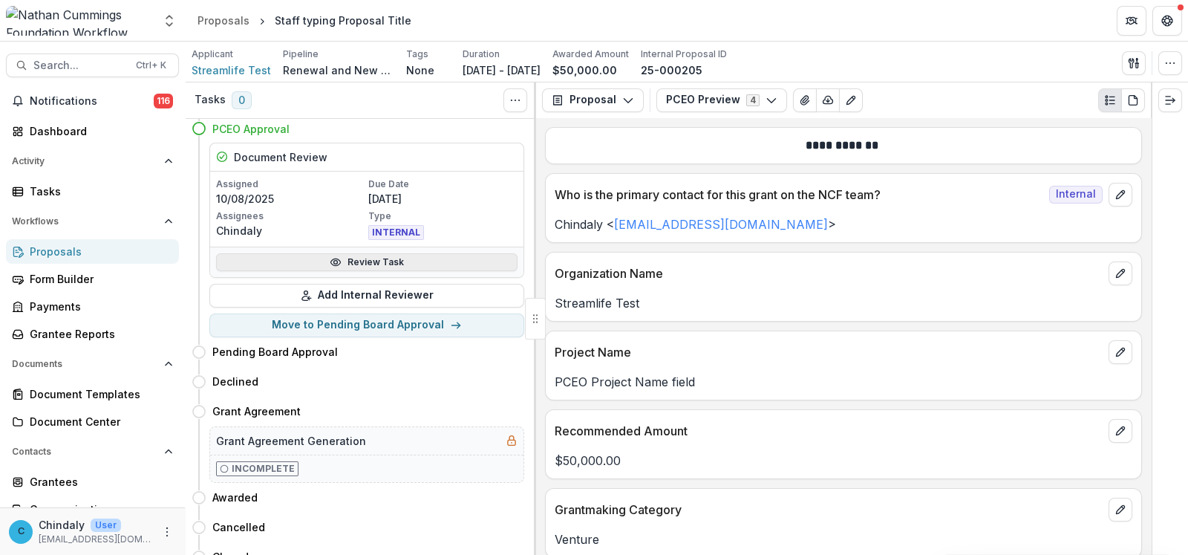
scroll to position [70, 0]
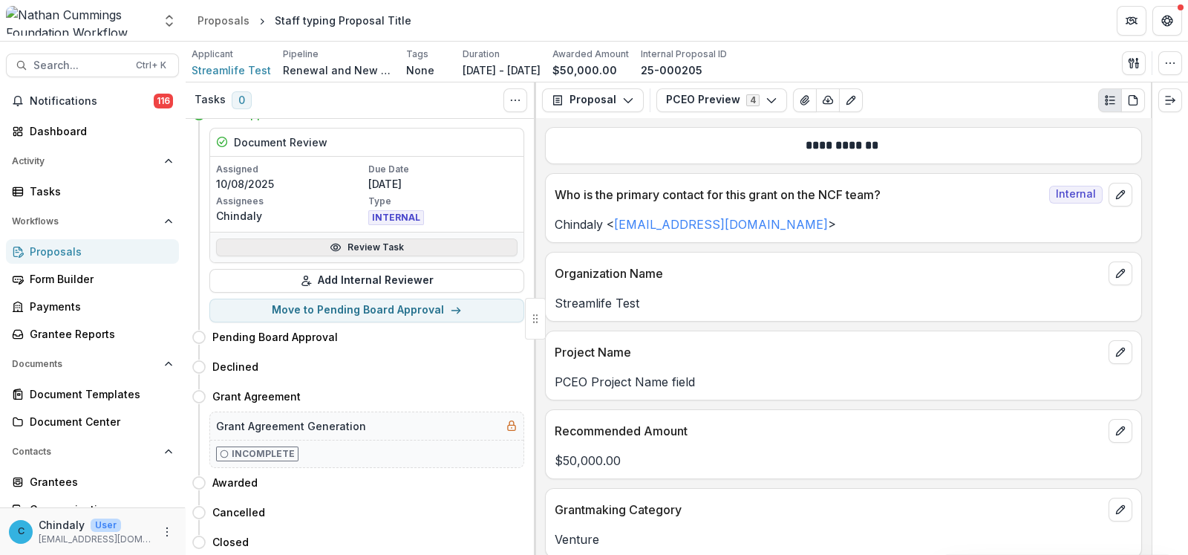
click at [369, 244] on link "Review Task" at bounding box center [367, 247] width 302 height 18
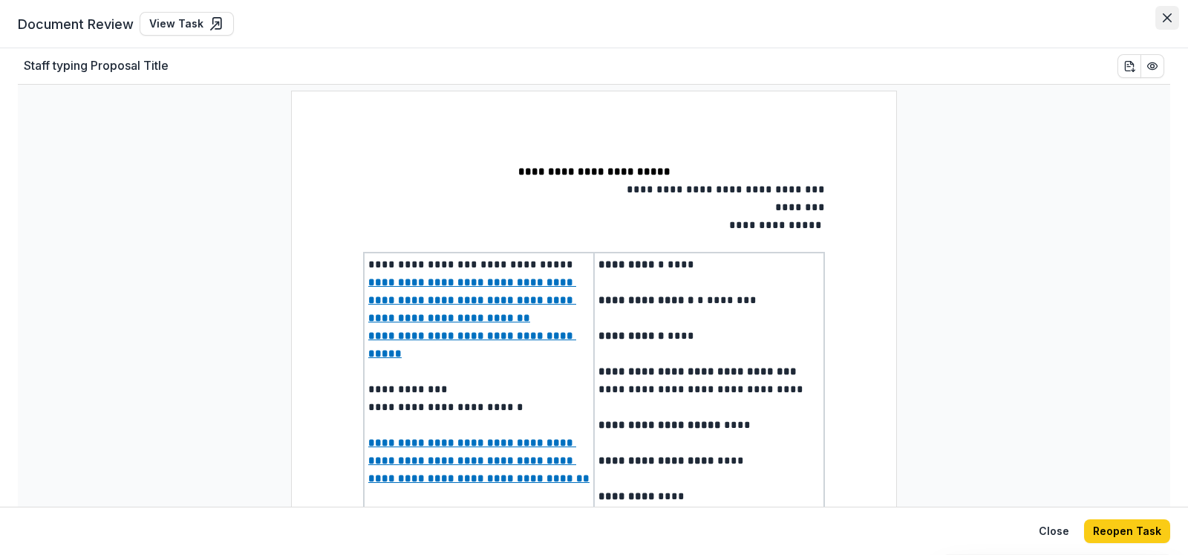
click at [1167, 18] on icon "Close" at bounding box center [1167, 17] width 9 height 9
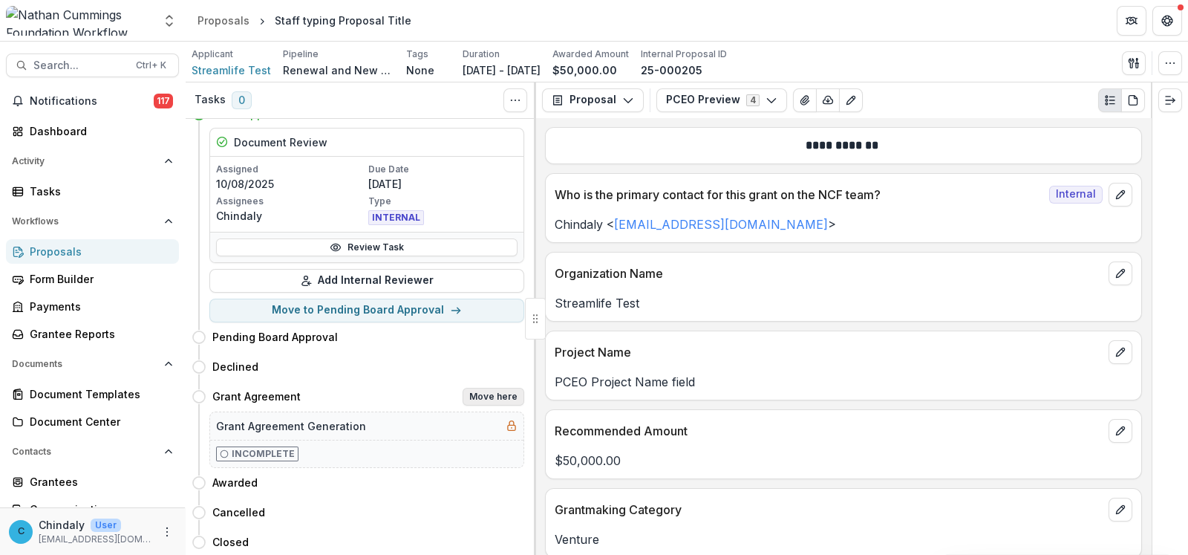
click at [489, 398] on button "Move here" at bounding box center [494, 397] width 62 height 18
select select "**********"
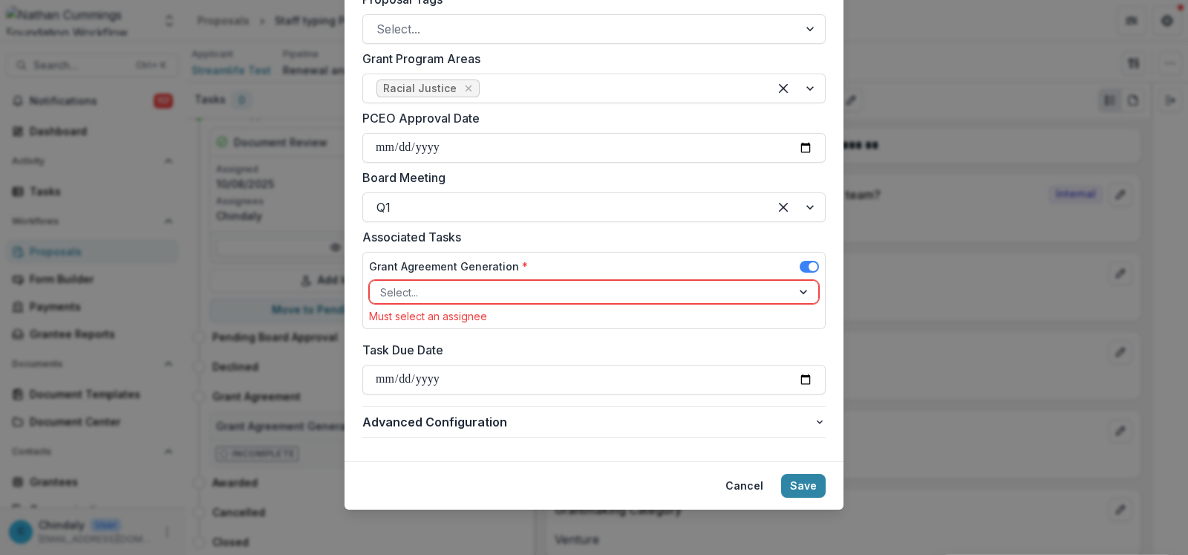
scroll to position [605, 0]
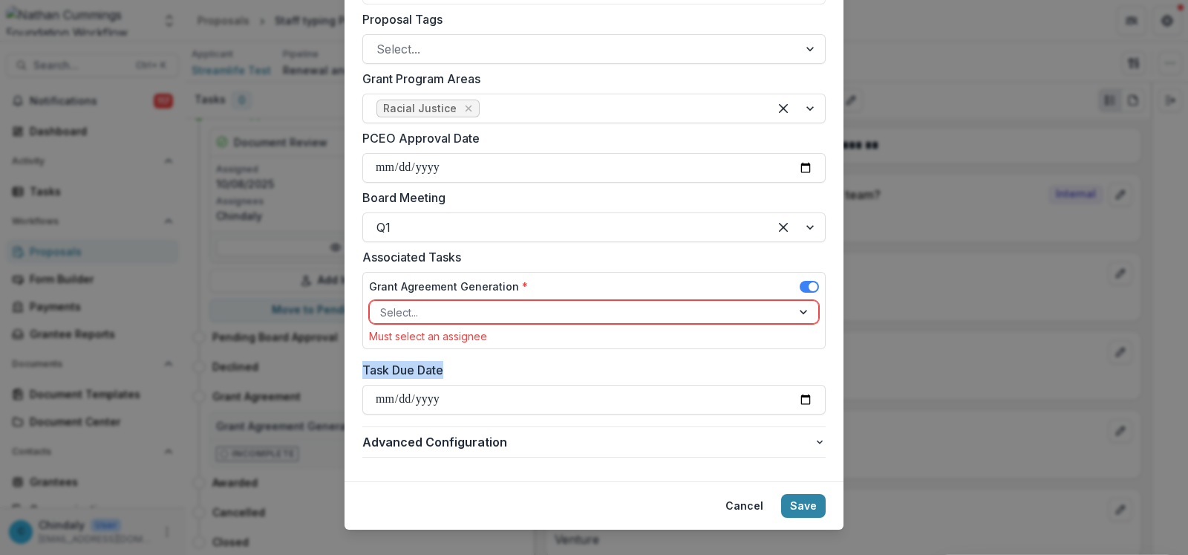
drag, startPoint x: 1182, startPoint y: 359, endPoint x: 1182, endPoint y: 339, distance: 19.3
click at [1182, 339] on div "**********" at bounding box center [594, 277] width 1188 height 555
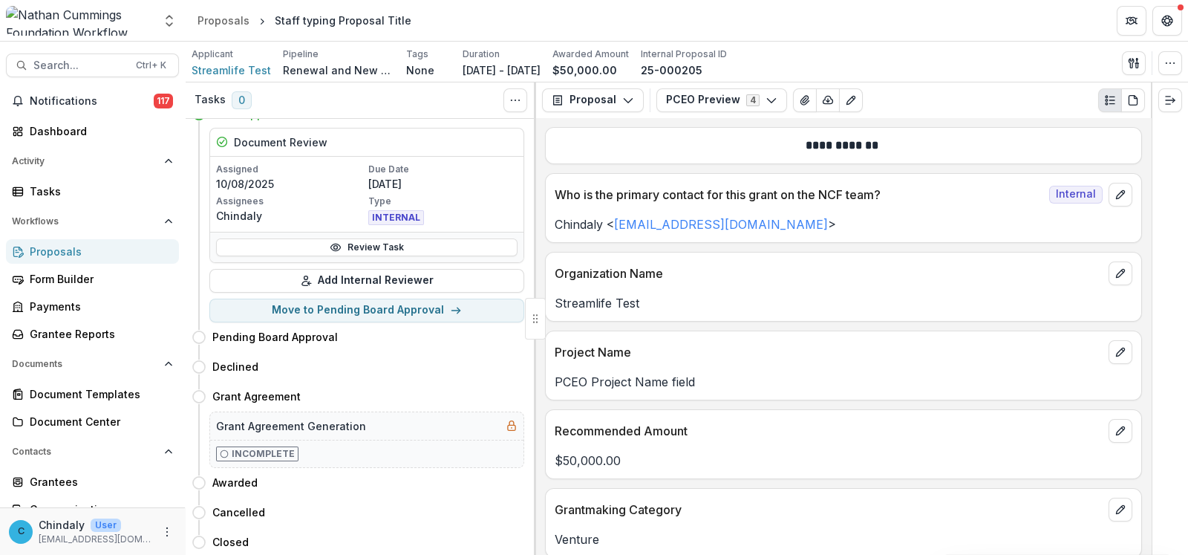
scroll to position [0, 0]
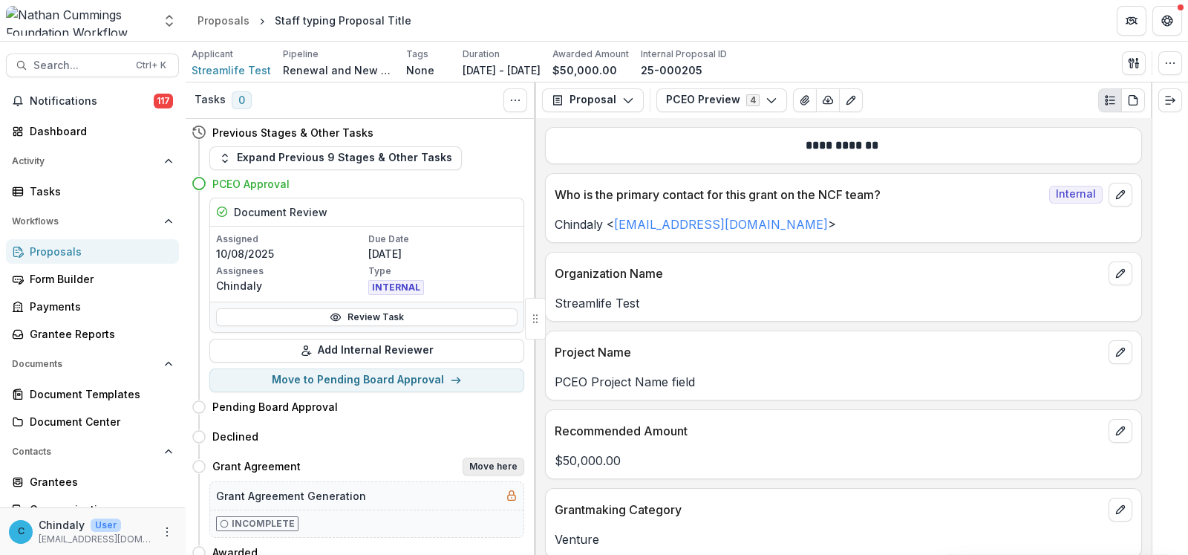
click at [473, 462] on button "Move here" at bounding box center [494, 466] width 62 height 18
select select "**********"
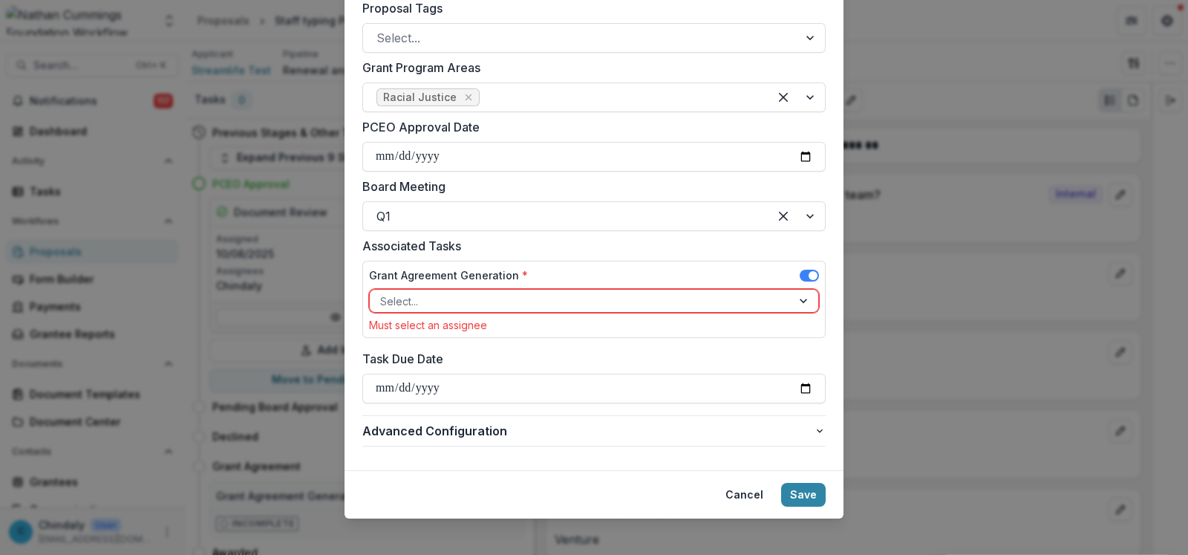
scroll to position [611, 0]
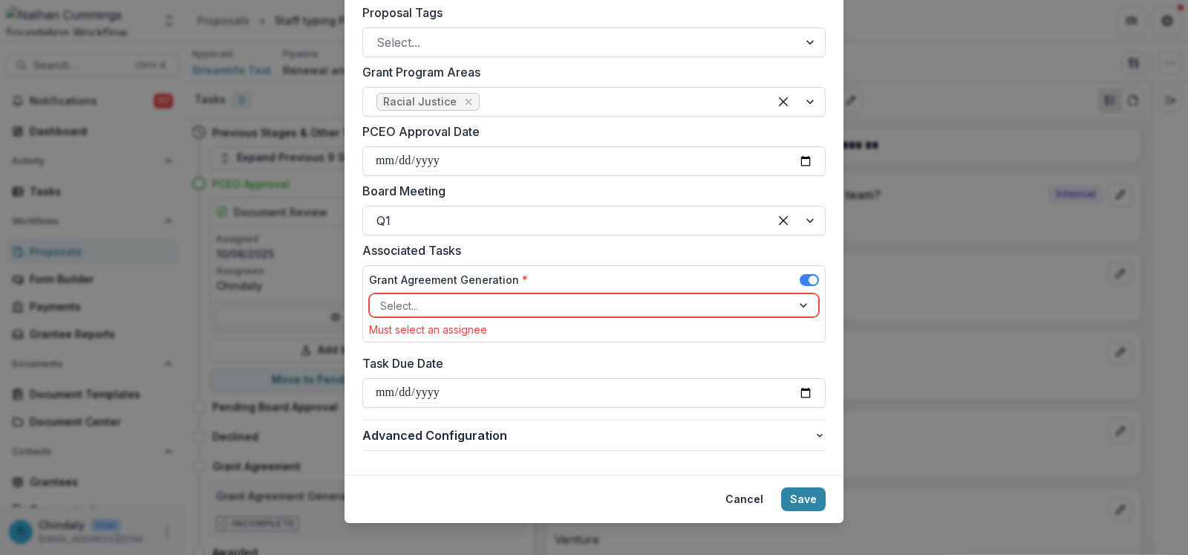
click at [516, 310] on div at bounding box center [580, 305] width 401 height 19
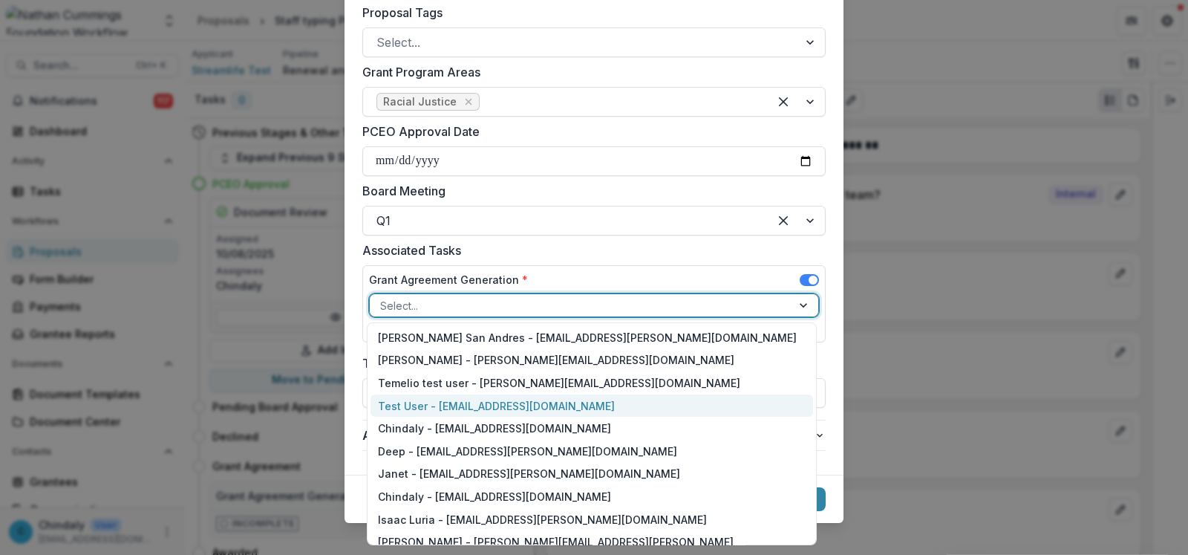
click at [531, 408] on div "Test User - [EMAIL_ADDRESS][DOMAIN_NAME]" at bounding box center [592, 405] width 443 height 23
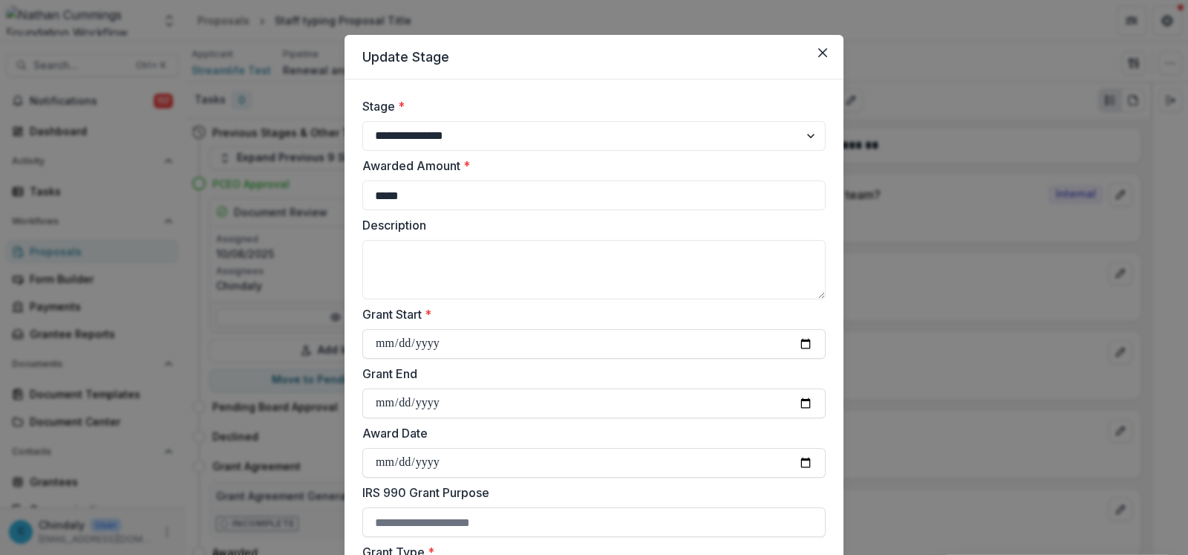
scroll to position [0, 0]
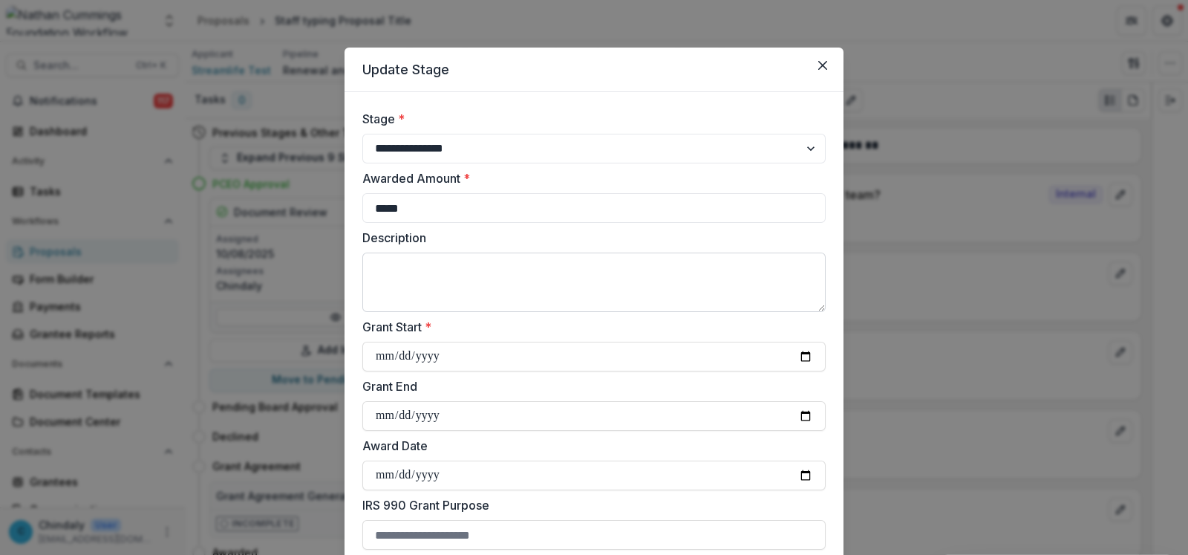
click at [512, 286] on textarea "Description" at bounding box center [593, 282] width 463 height 59
click at [379, 268] on textarea "**********" at bounding box center [593, 282] width 463 height 59
click at [403, 268] on textarea "**********" at bounding box center [593, 282] width 463 height 59
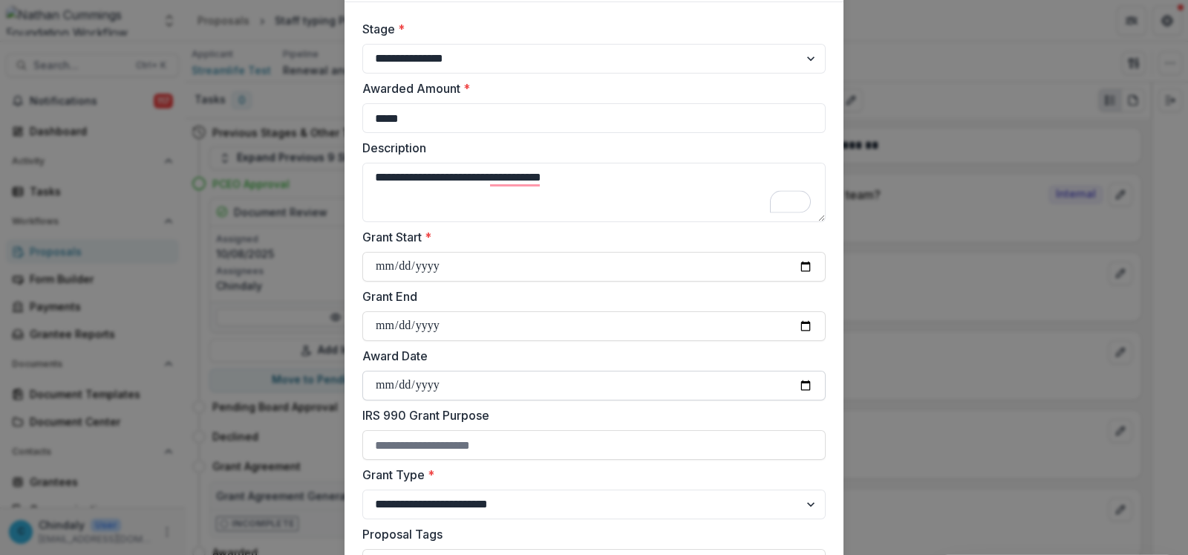
type textarea "**********"
click at [666, 380] on input "Award Date" at bounding box center [593, 385] width 463 height 30
type input "**********"
click at [662, 446] on input "IRS 990 Grant Purpose" at bounding box center [593, 444] width 463 height 30
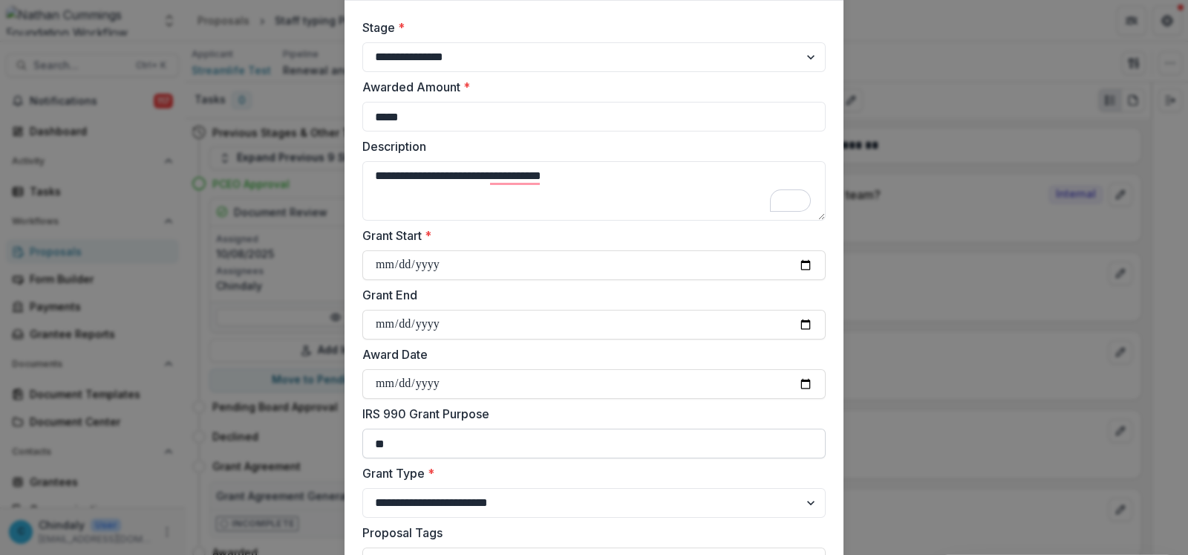
type input "*"
type input "**********"
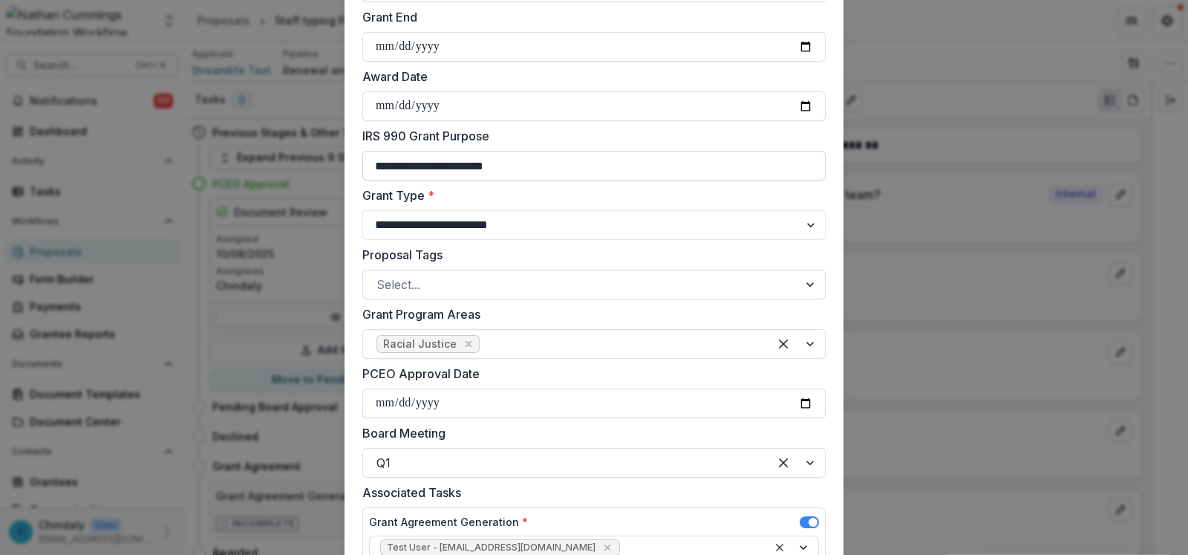
scroll to position [370, 0]
click at [455, 405] on input "PCEO Approval Date" at bounding box center [593, 403] width 463 height 30
click at [685, 404] on input "PCEO Approval Date" at bounding box center [593, 403] width 463 height 30
type input "**********"
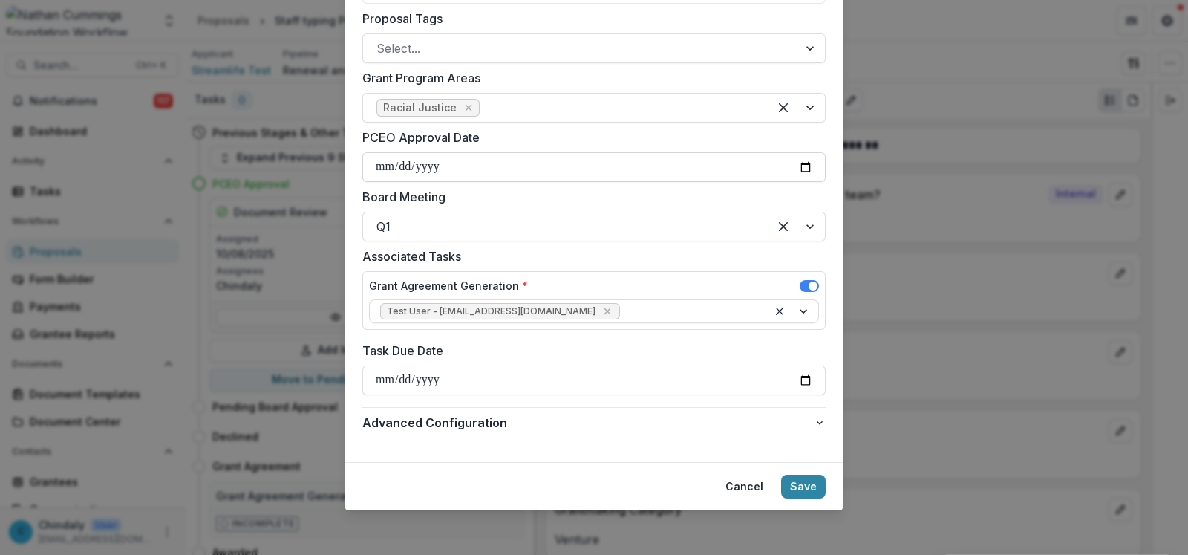
scroll to position [607, 0]
click at [801, 487] on button "Save" at bounding box center [803, 485] width 45 height 24
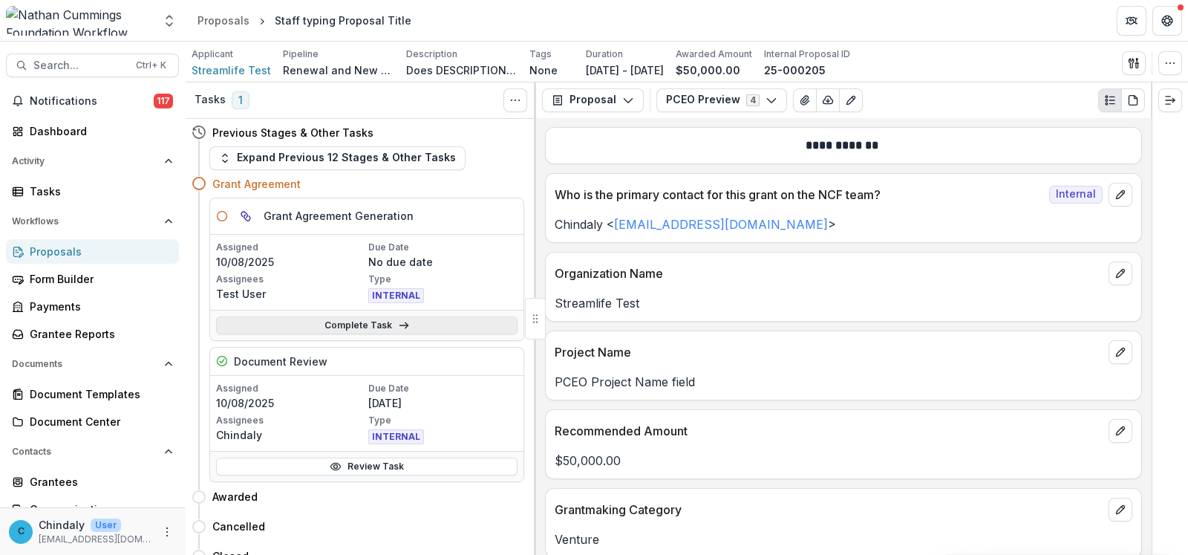
click at [449, 325] on link "Complete Task" at bounding box center [367, 325] width 302 height 18
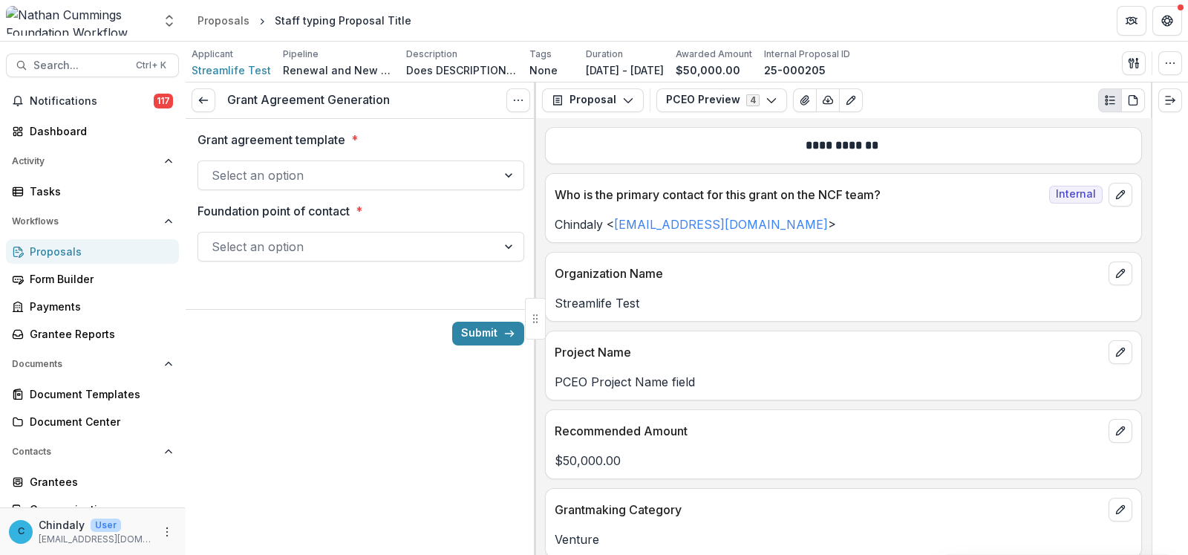
click at [380, 180] on div at bounding box center [348, 175] width 272 height 21
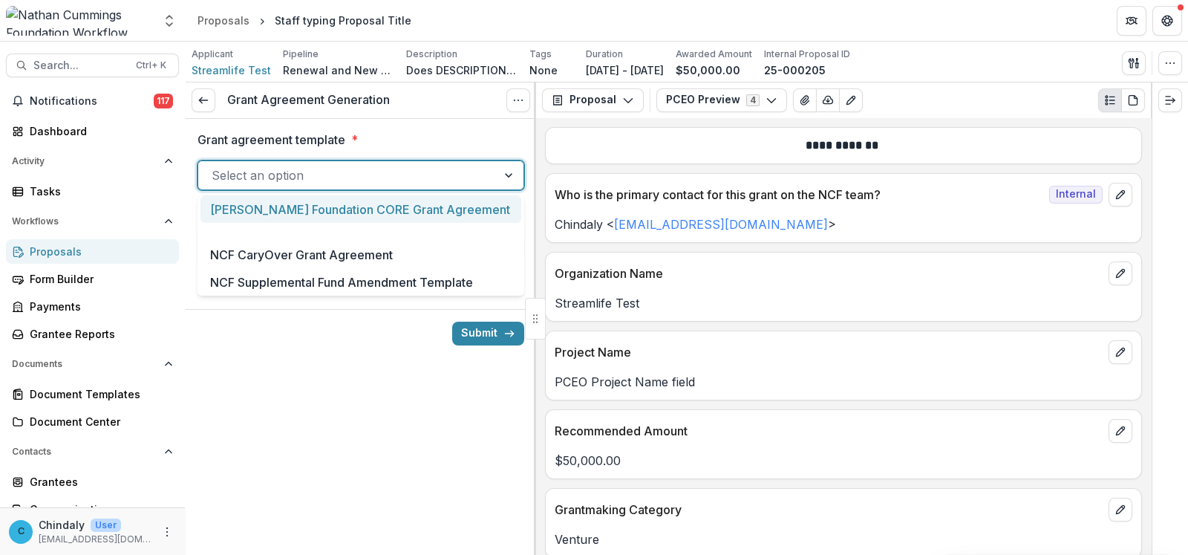
click at [388, 223] on div "Nathan Cummings Foundation CORE Grant Agreement" at bounding box center [361, 208] width 321 height 27
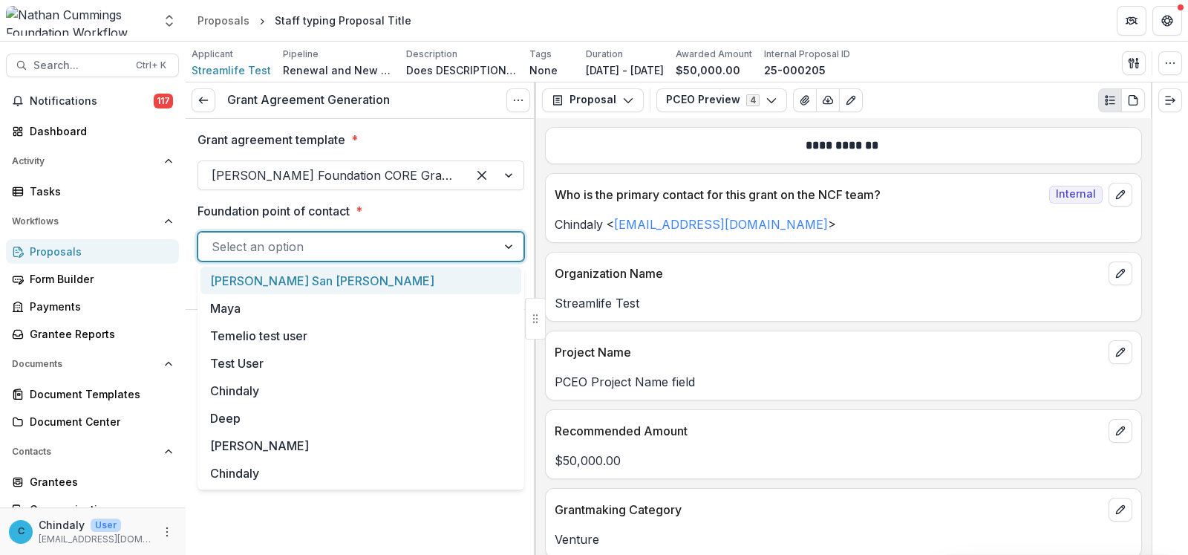
click at [388, 235] on div "Select an option" at bounding box center [347, 247] width 299 height 24
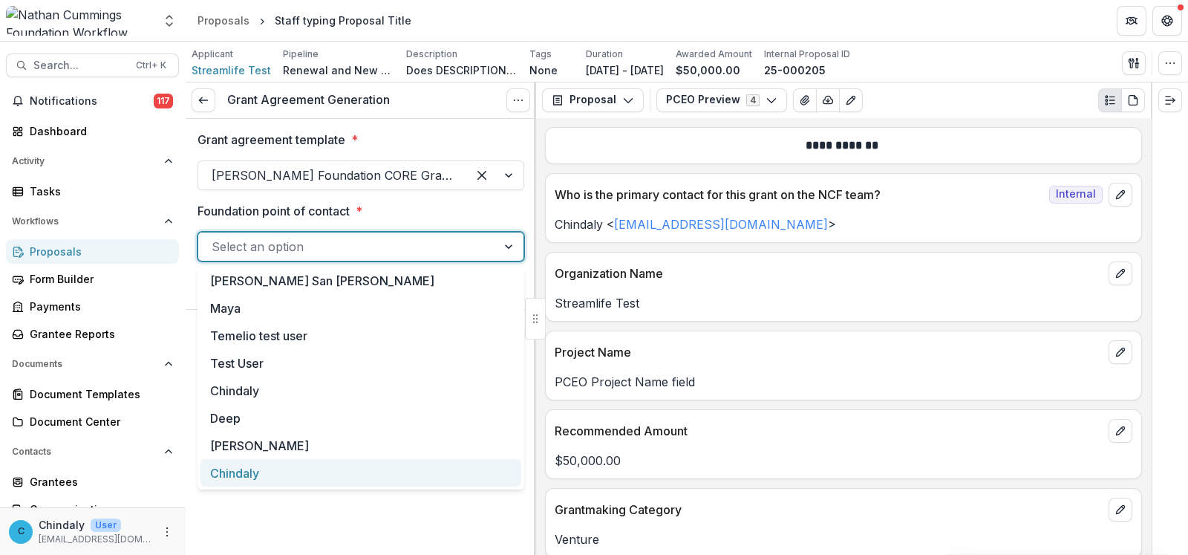
click at [404, 473] on div "Chindaly" at bounding box center [361, 472] width 321 height 27
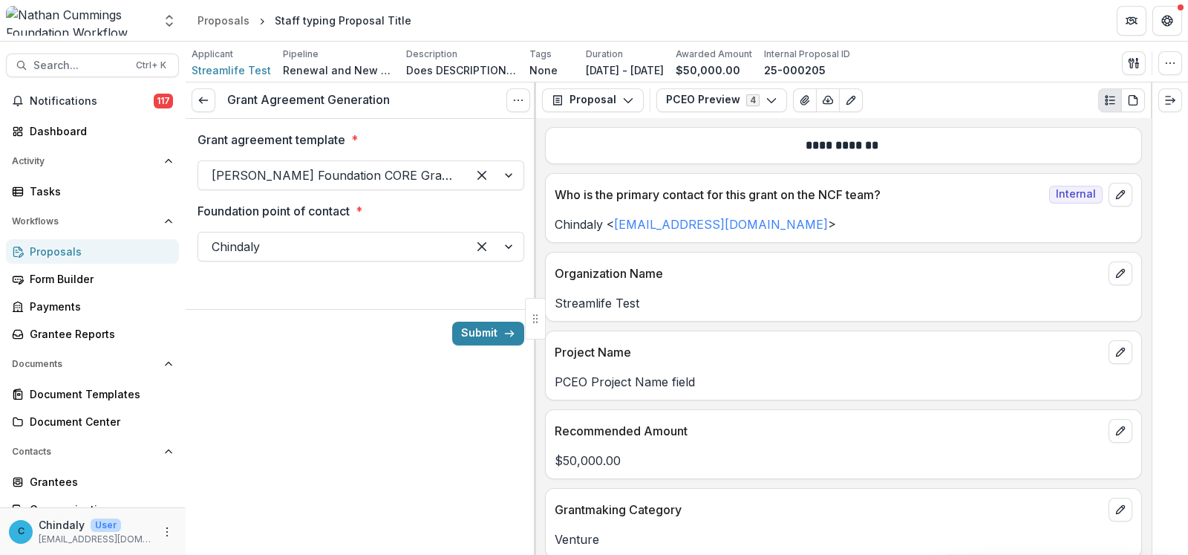
click at [492, 333] on button "Submit" at bounding box center [488, 334] width 72 height 24
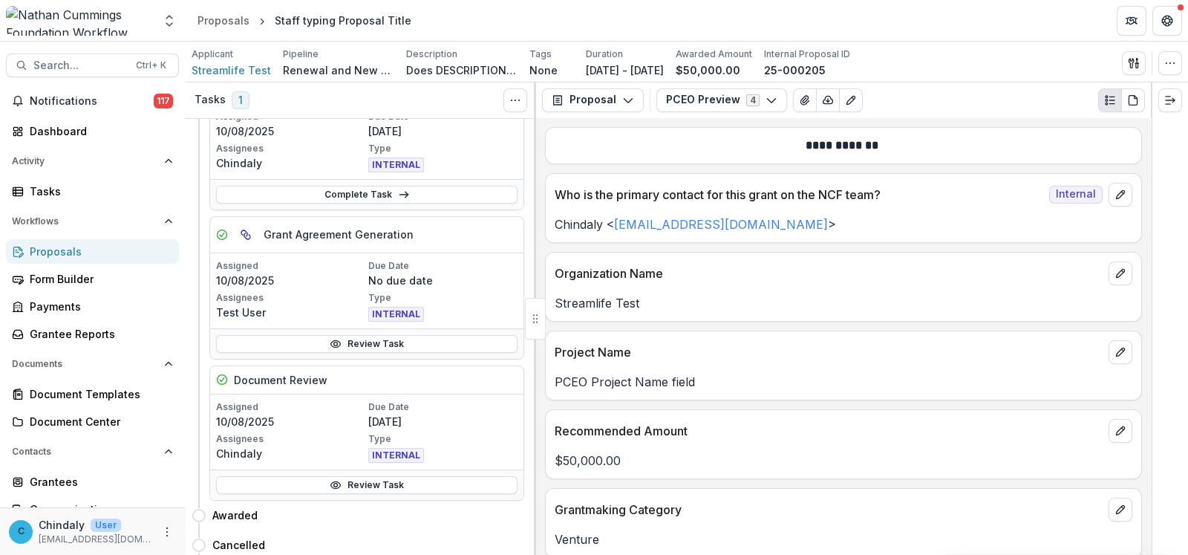
scroll to position [154, 0]
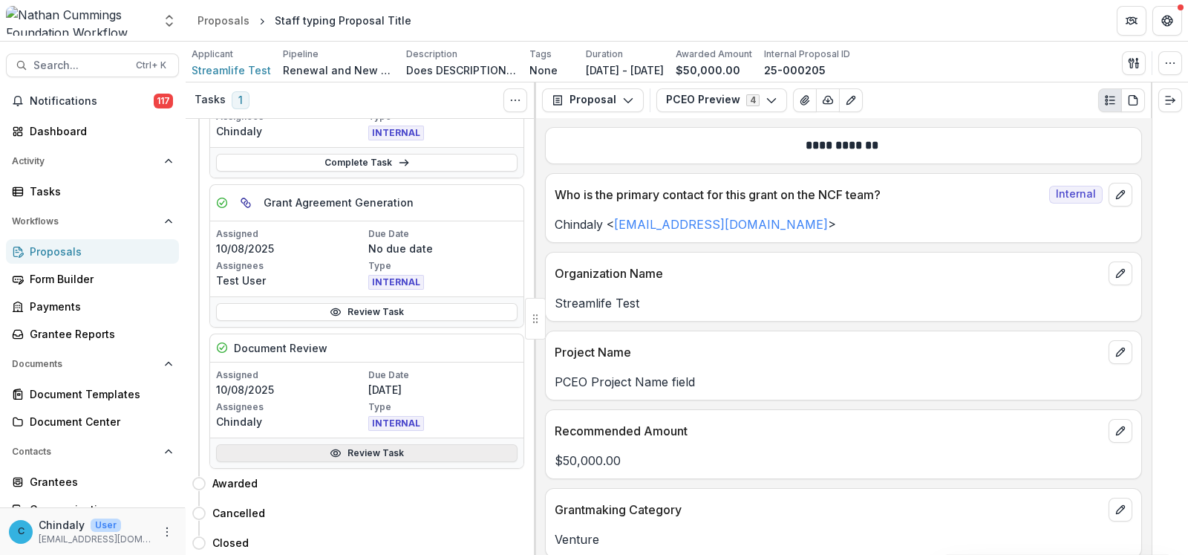
click at [373, 451] on link "Review Task" at bounding box center [367, 453] width 302 height 18
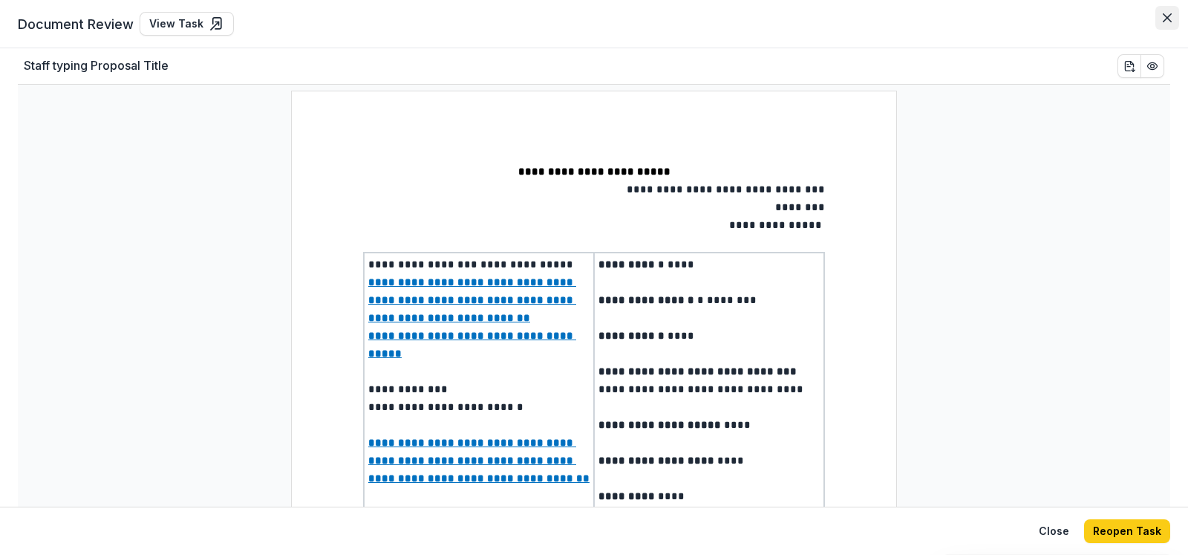
click at [1170, 16] on icon "Close" at bounding box center [1167, 17] width 9 height 9
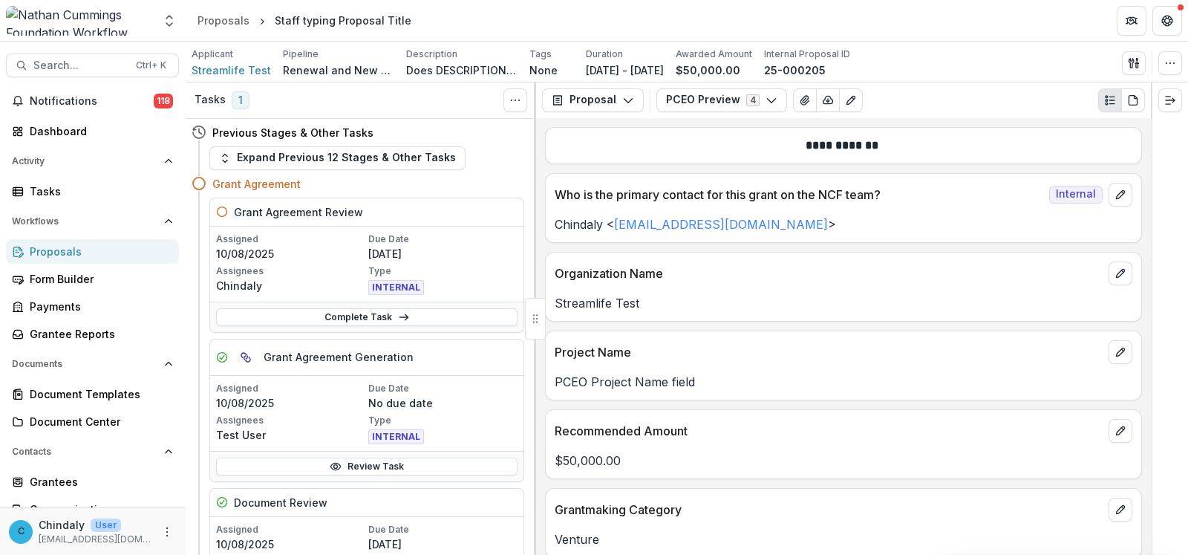
click at [388, 305] on div "Complete Task" at bounding box center [366, 317] width 313 height 30
click at [387, 314] on link "Complete Task" at bounding box center [367, 317] width 302 height 18
select select "**********"
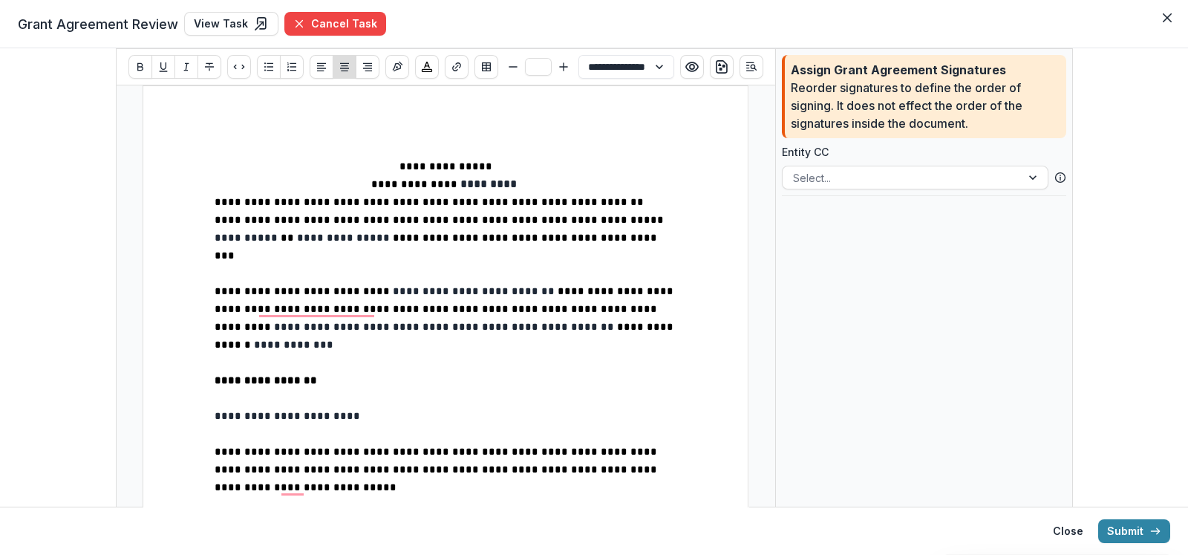
click at [393, 286] on span "**********" at bounding box center [475, 291] width 165 height 10
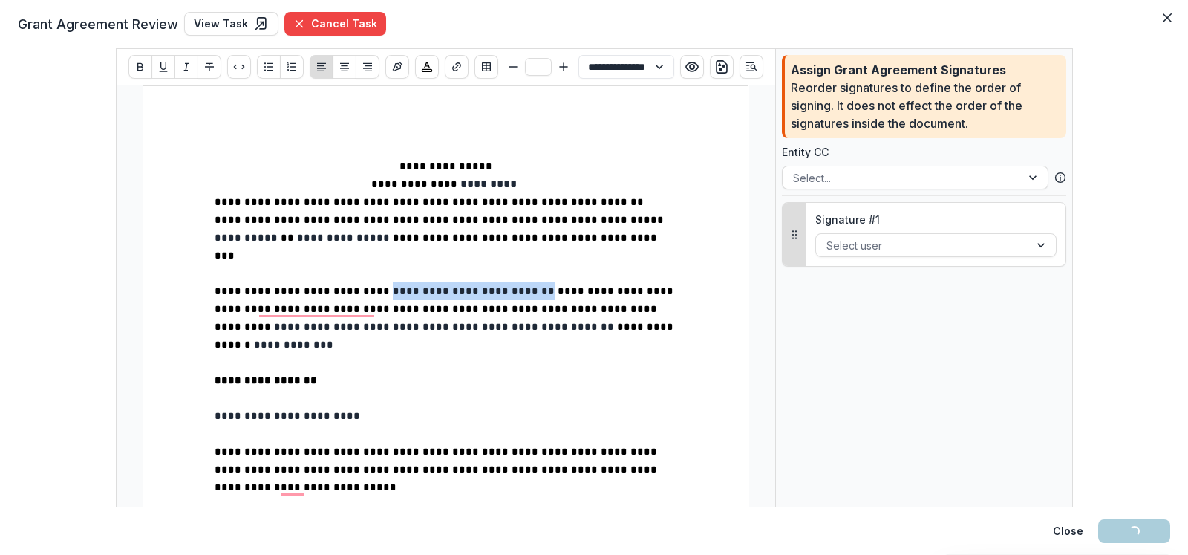
drag, startPoint x: 353, startPoint y: 275, endPoint x: 438, endPoint y: 273, distance: 85.4
click at [438, 286] on span "**********" at bounding box center [475, 291] width 165 height 10
click at [345, 25] on button "Cancel Task" at bounding box center [335, 24] width 102 height 24
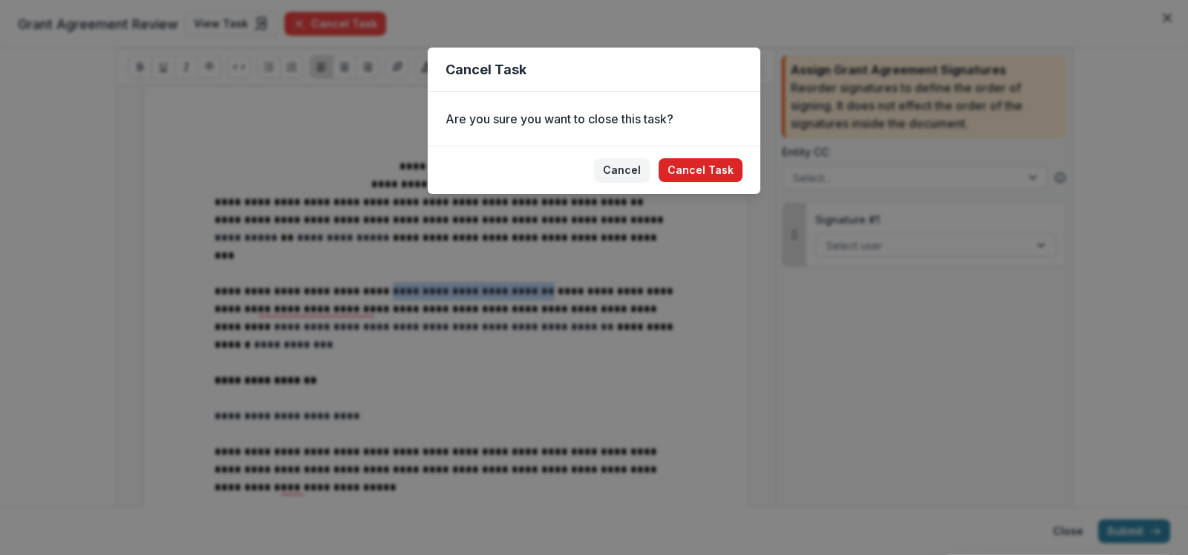
click at [683, 169] on button "Cancel Task" at bounding box center [701, 170] width 84 height 24
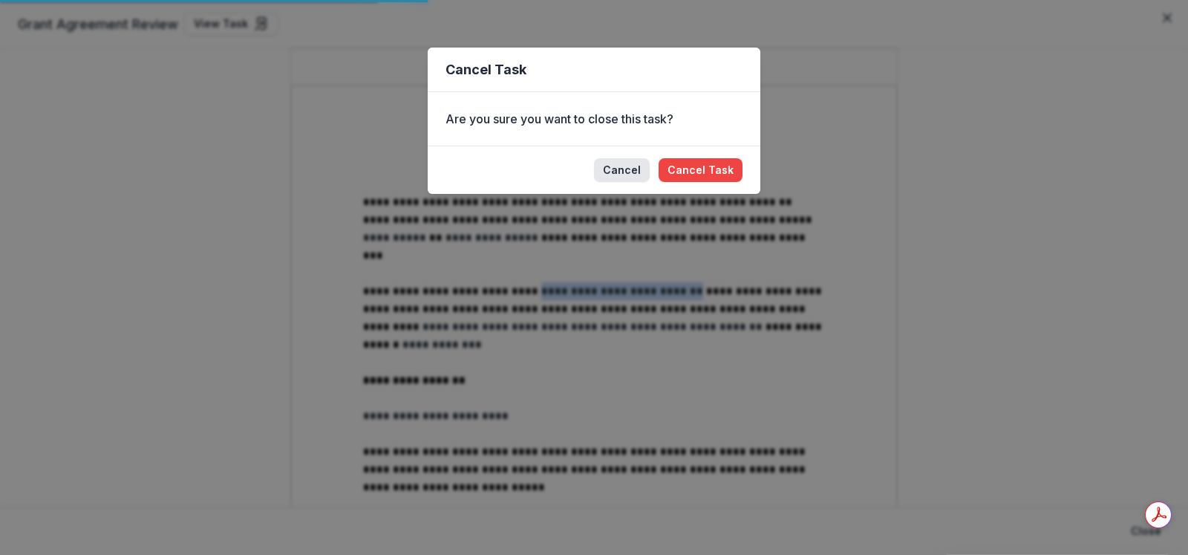
click at [628, 180] on button "Cancel" at bounding box center [622, 170] width 56 height 24
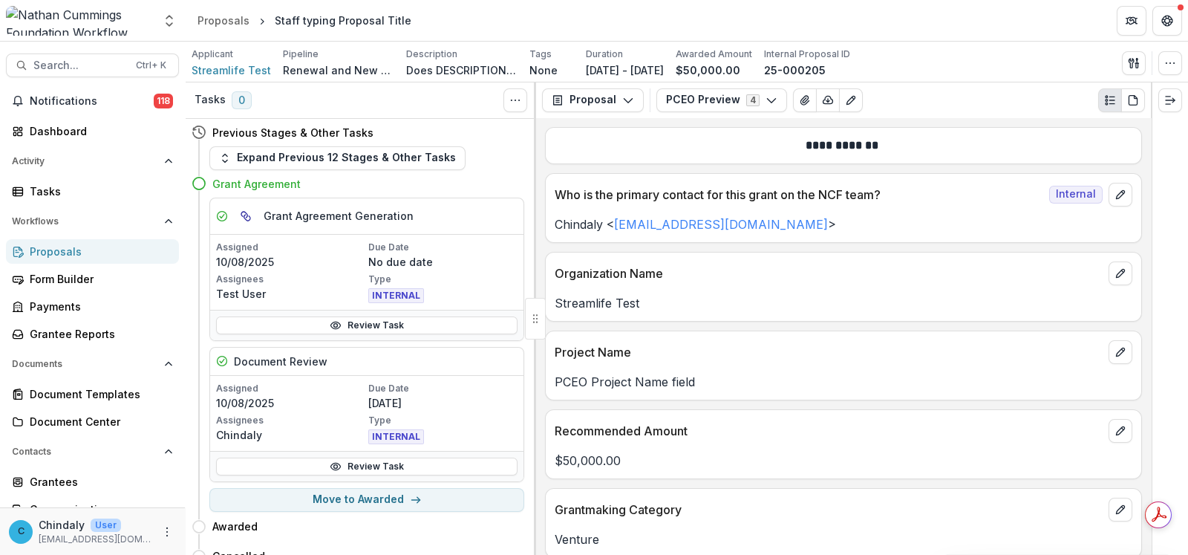
click at [48, 249] on div "Proposals" at bounding box center [98, 252] width 137 height 16
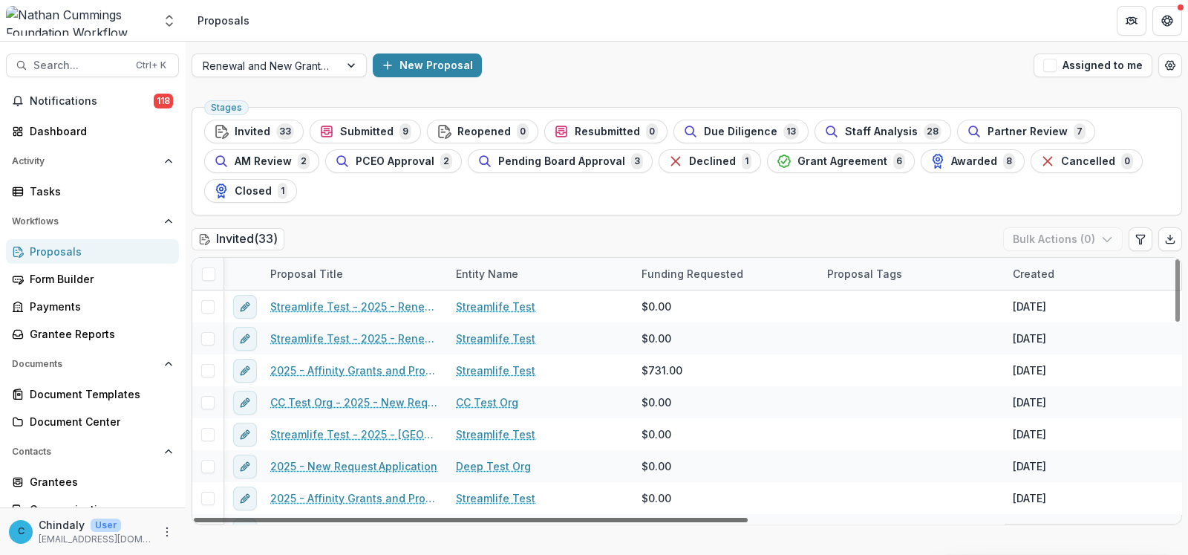
drag, startPoint x: 393, startPoint y: 521, endPoint x: 512, endPoint y: 522, distance: 119.6
click at [512, 522] on div at bounding box center [471, 520] width 554 height 4
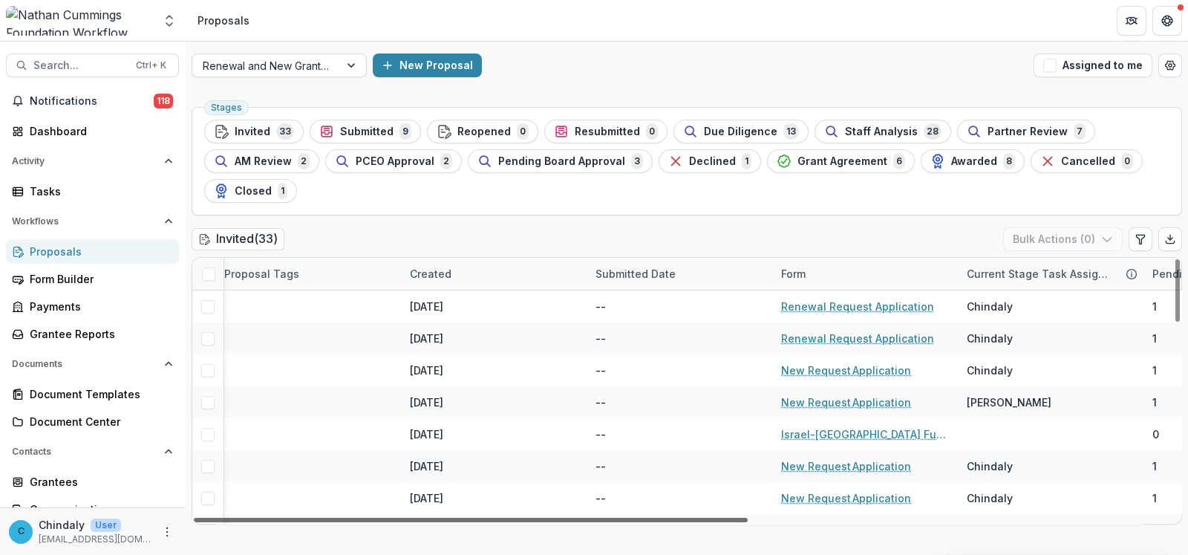
scroll to position [0, 605]
drag, startPoint x: 460, startPoint y: 518, endPoint x: 680, endPoint y: 519, distance: 219.1
click at [680, 519] on div at bounding box center [471, 520] width 554 height 4
click at [85, 250] on div "Proposals" at bounding box center [98, 252] width 137 height 16
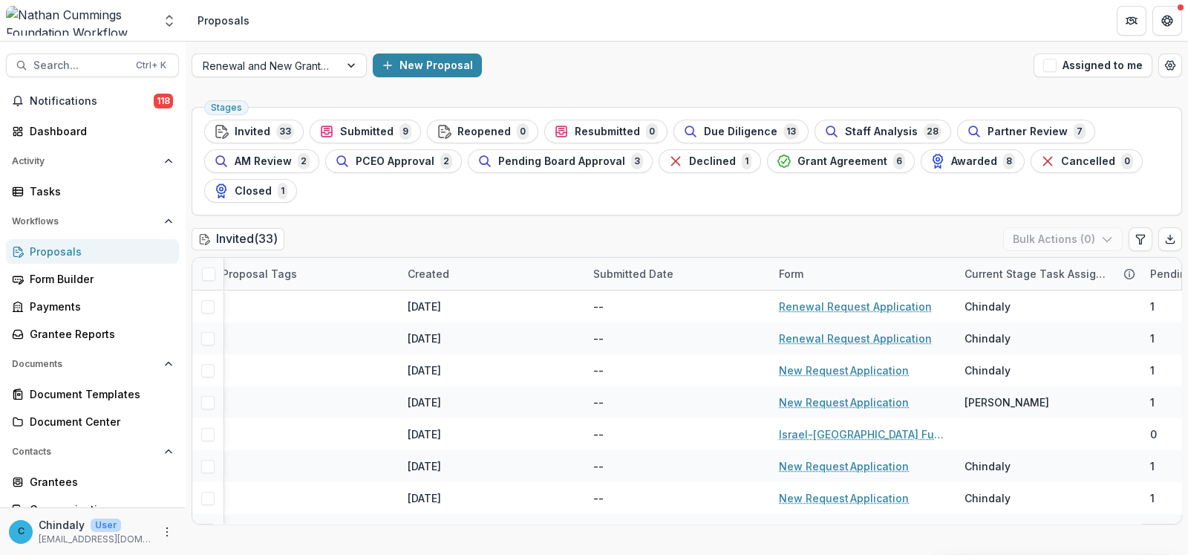
click at [63, 250] on div "Proposals" at bounding box center [98, 252] width 137 height 16
click at [829, 157] on span "Grant Agreement" at bounding box center [843, 161] width 90 height 13
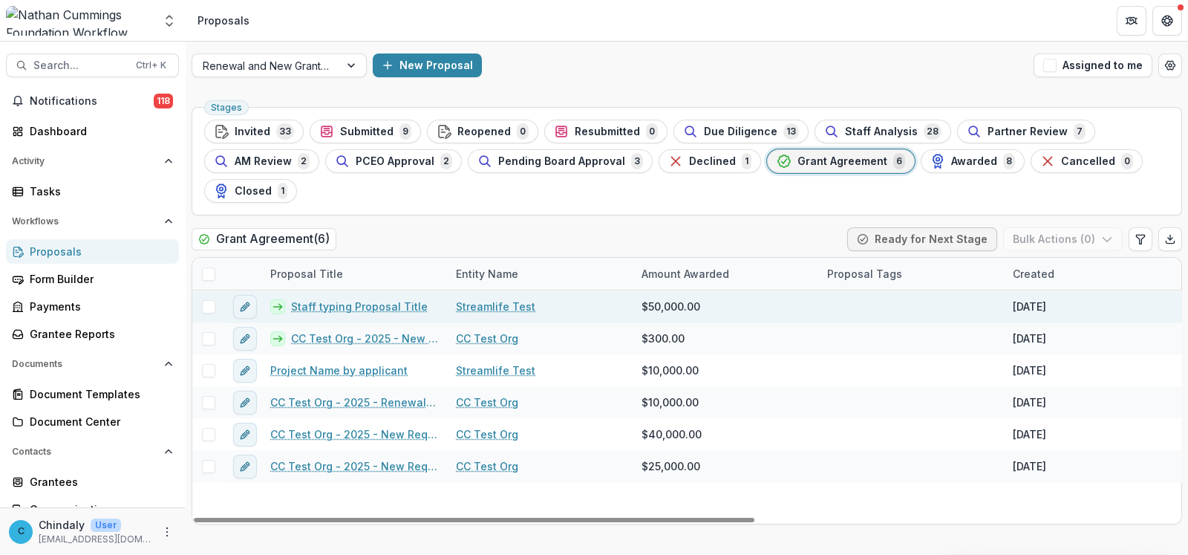
click at [345, 311] on link "Staff typing Proposal Title" at bounding box center [359, 307] width 137 height 16
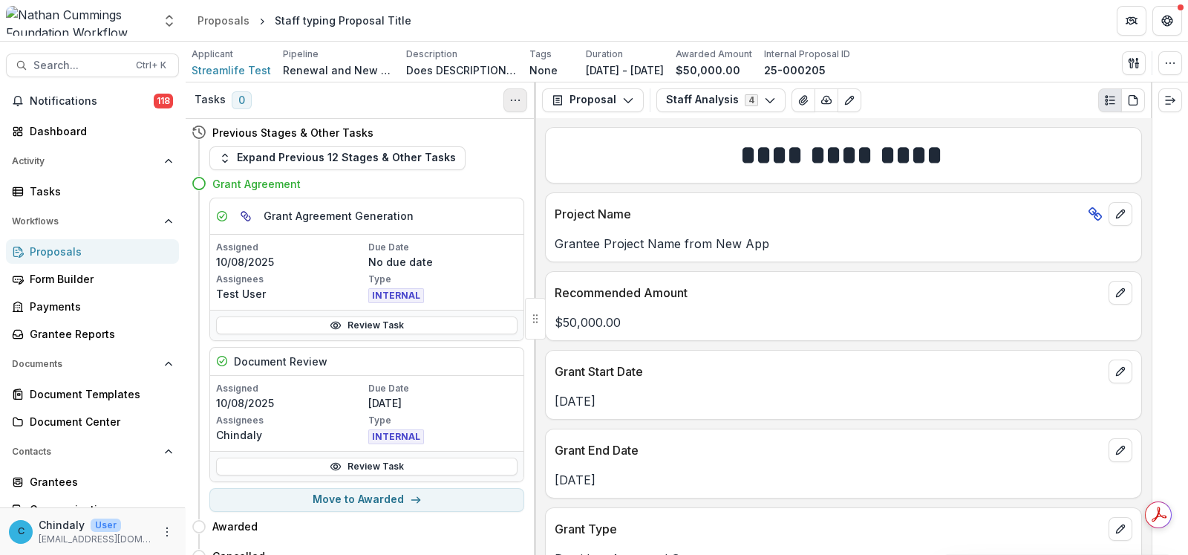
click at [516, 98] on icon "Toggle View Cancelled Tasks" at bounding box center [515, 100] width 12 height 12
click at [764, 102] on icon "button" at bounding box center [770, 100] width 12 height 12
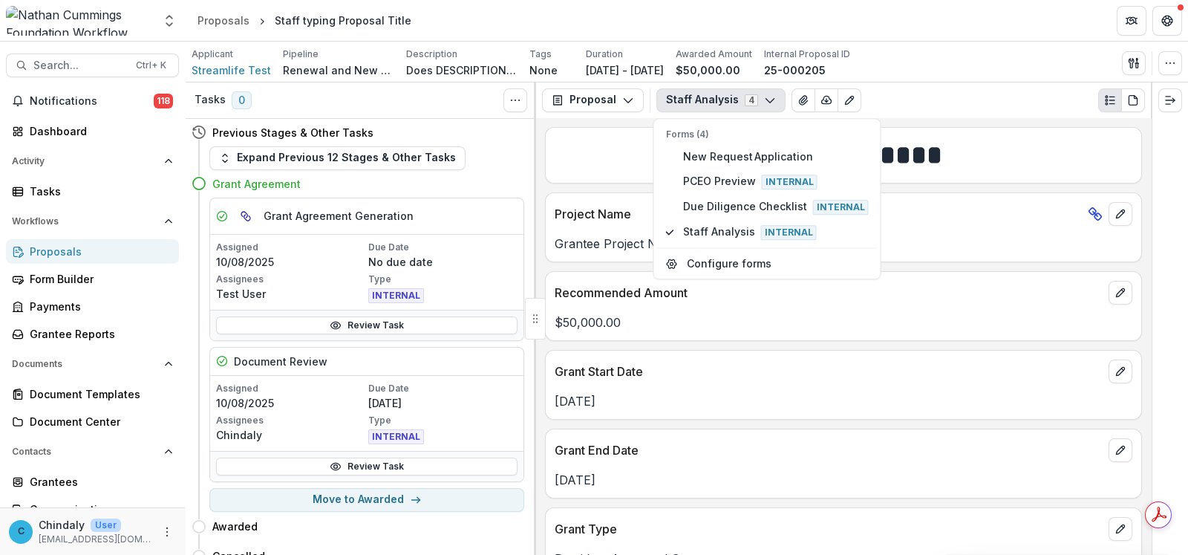
click at [764, 102] on icon "button" at bounding box center [770, 100] width 12 height 12
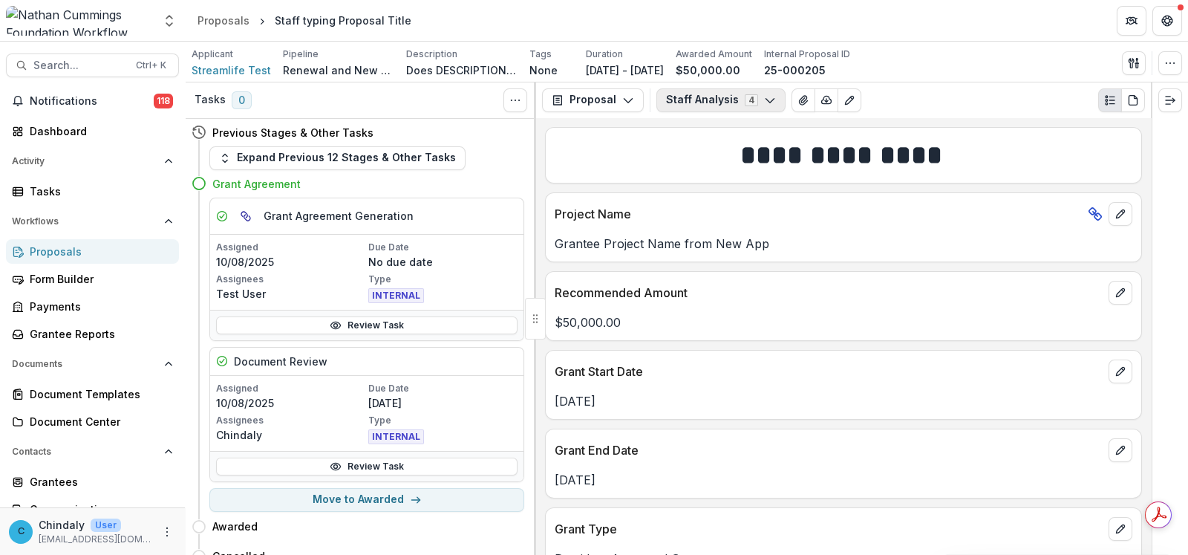
click at [764, 102] on icon "button" at bounding box center [770, 100] width 12 height 12
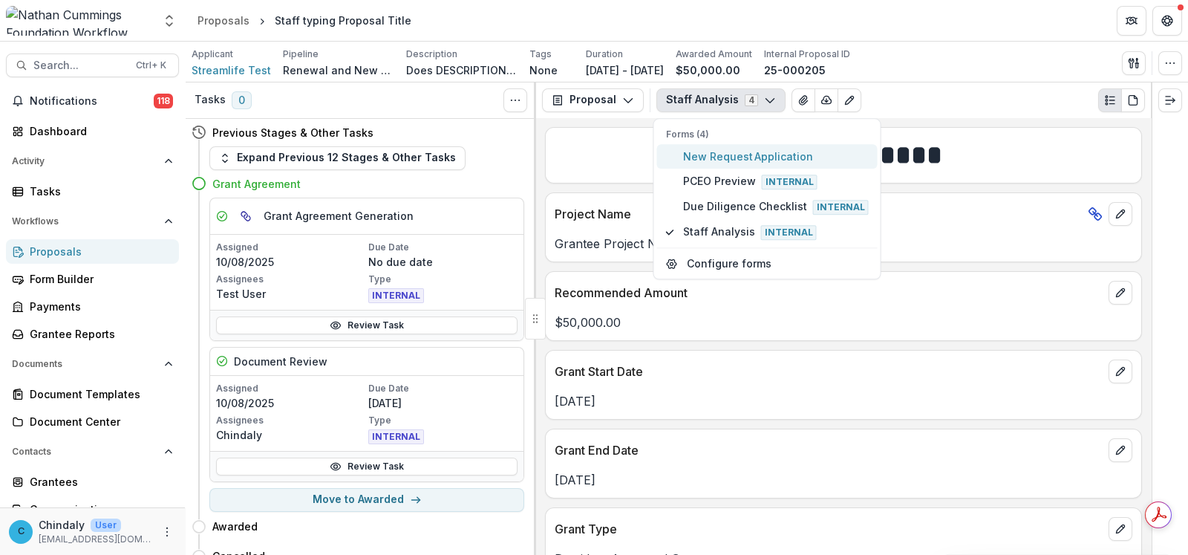
click at [743, 153] on span "New Request Application" at bounding box center [776, 157] width 186 height 16
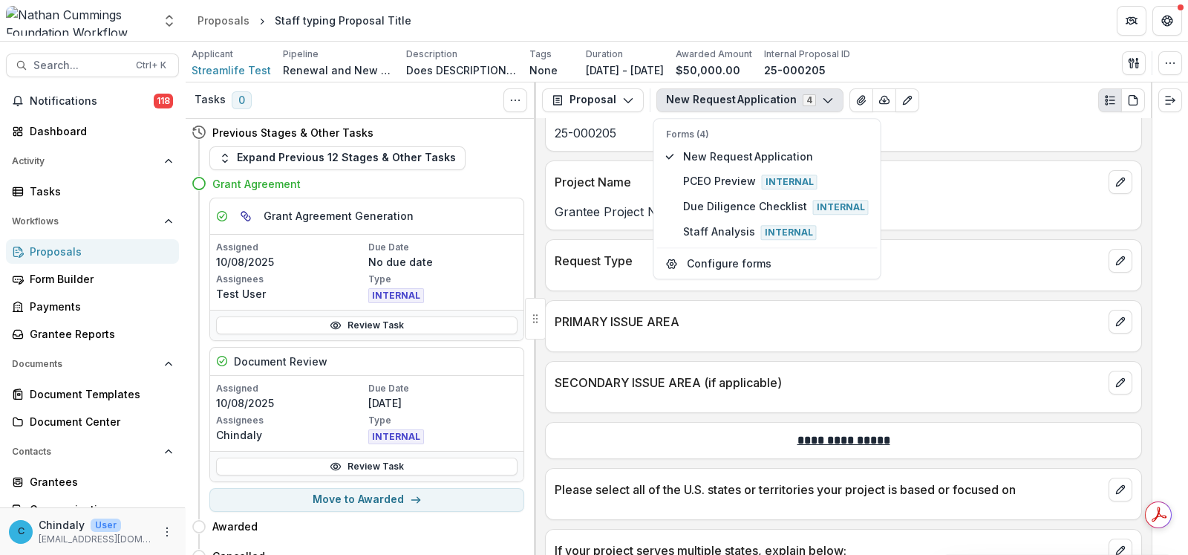
scroll to position [1206, 0]
click at [1116, 258] on icon "edit" at bounding box center [1120, 259] width 8 height 8
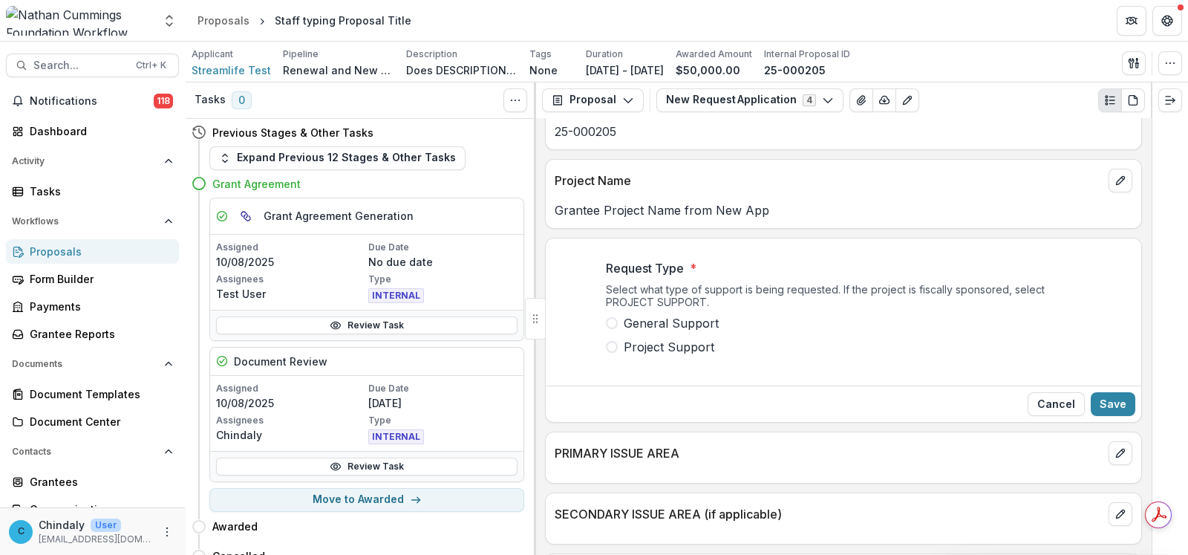
click at [668, 319] on span "General Support" at bounding box center [671, 323] width 95 height 18
click at [634, 338] on span "Project Support" at bounding box center [669, 347] width 91 height 18
click at [1113, 397] on button "Save" at bounding box center [1113, 404] width 45 height 24
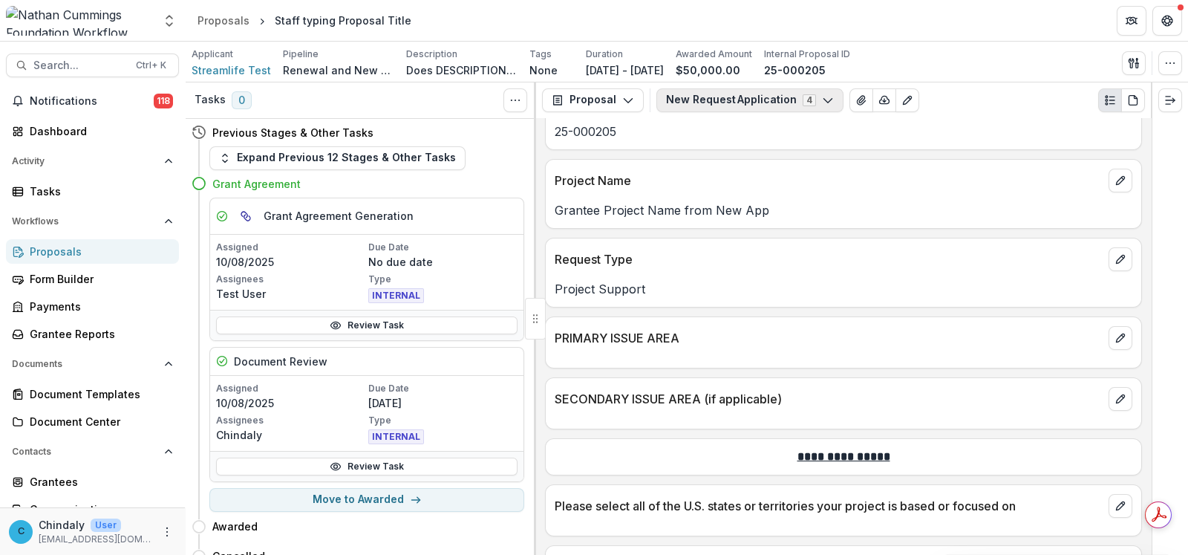
click at [730, 102] on button "New Request Application 4" at bounding box center [750, 100] width 187 height 24
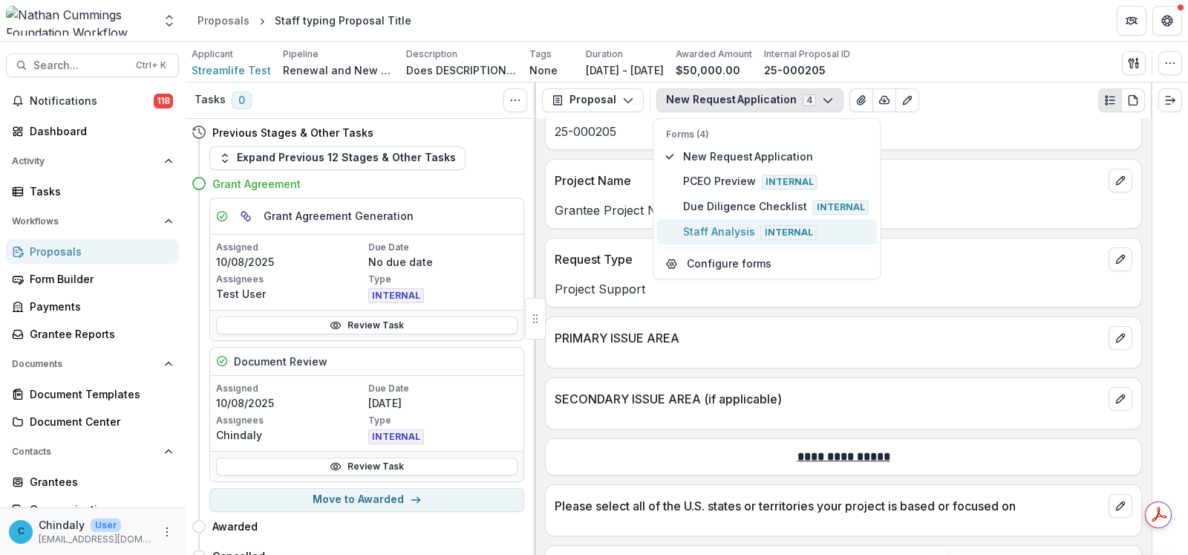
click at [718, 225] on span "Staff Analysis Internal" at bounding box center [776, 232] width 186 height 16
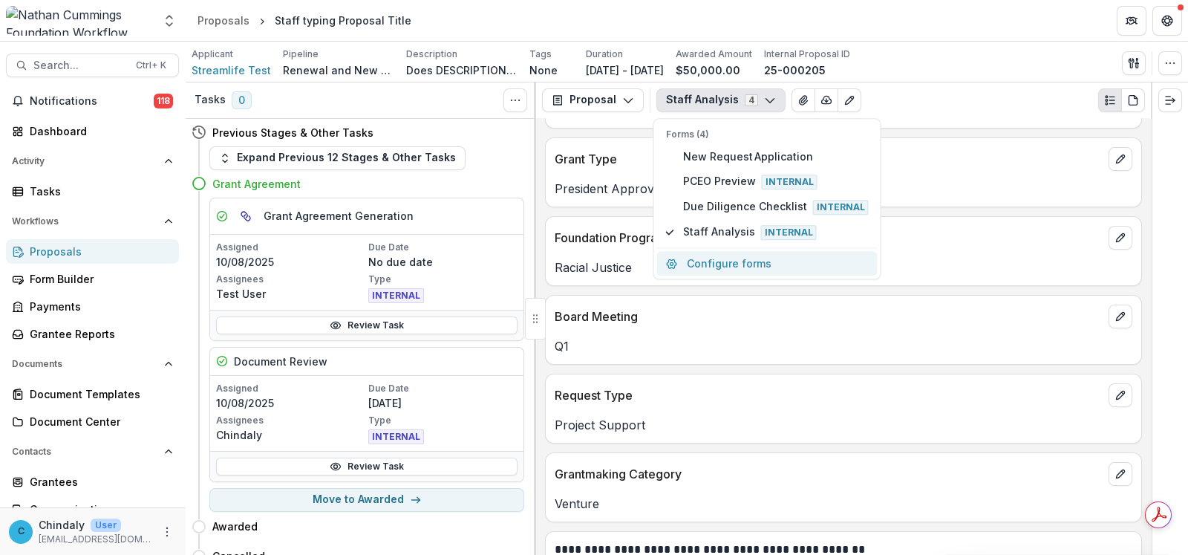
scroll to position [369, 0]
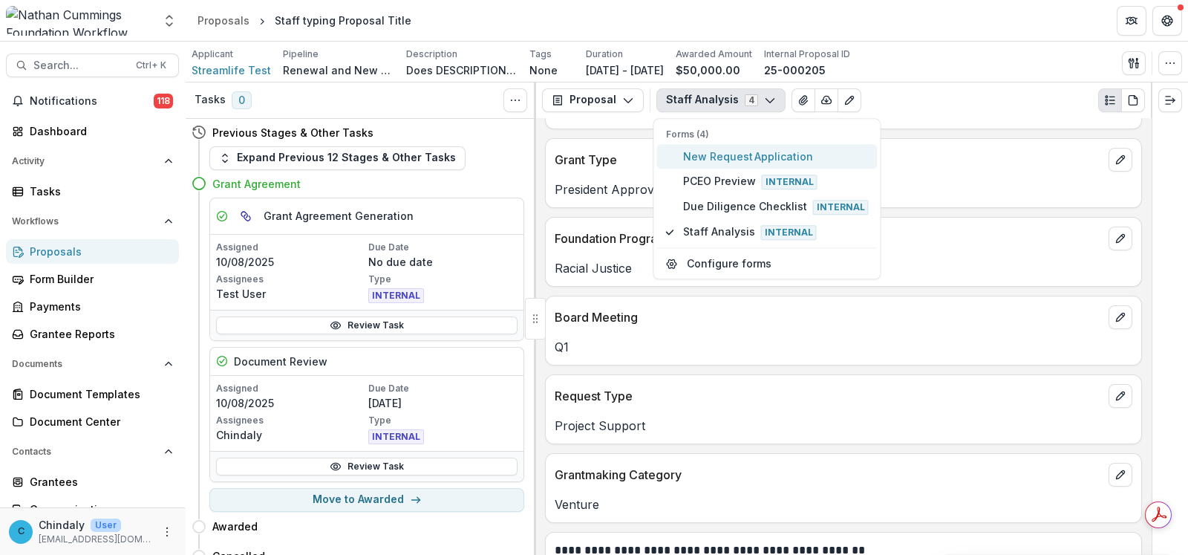
click at [710, 157] on span "New Request Application" at bounding box center [776, 157] width 186 height 16
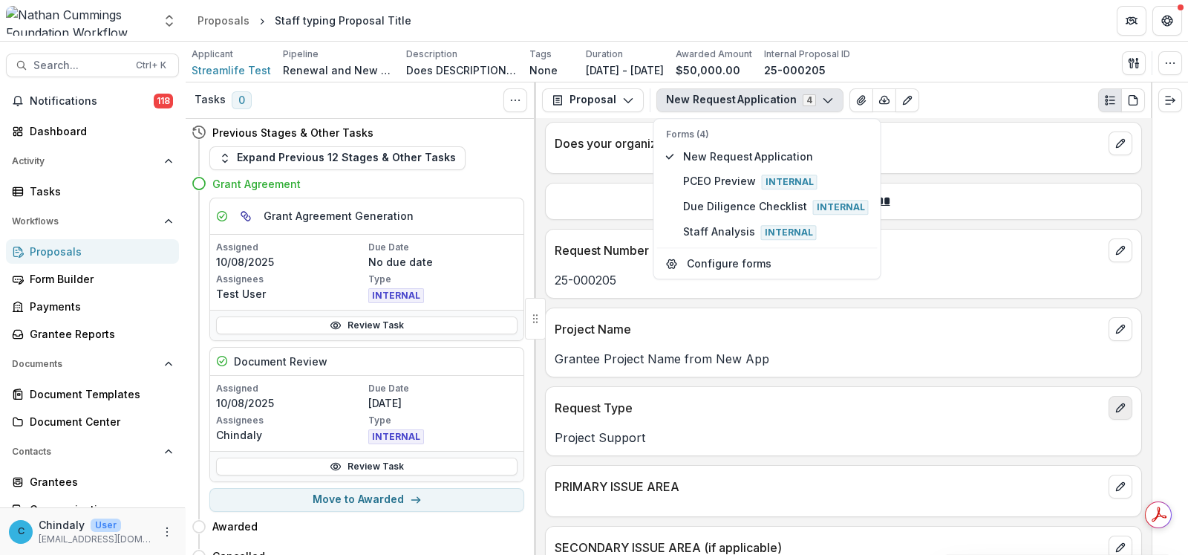
scroll to position [1058, 0]
click at [1116, 403] on icon "edit" at bounding box center [1121, 407] width 12 height 12
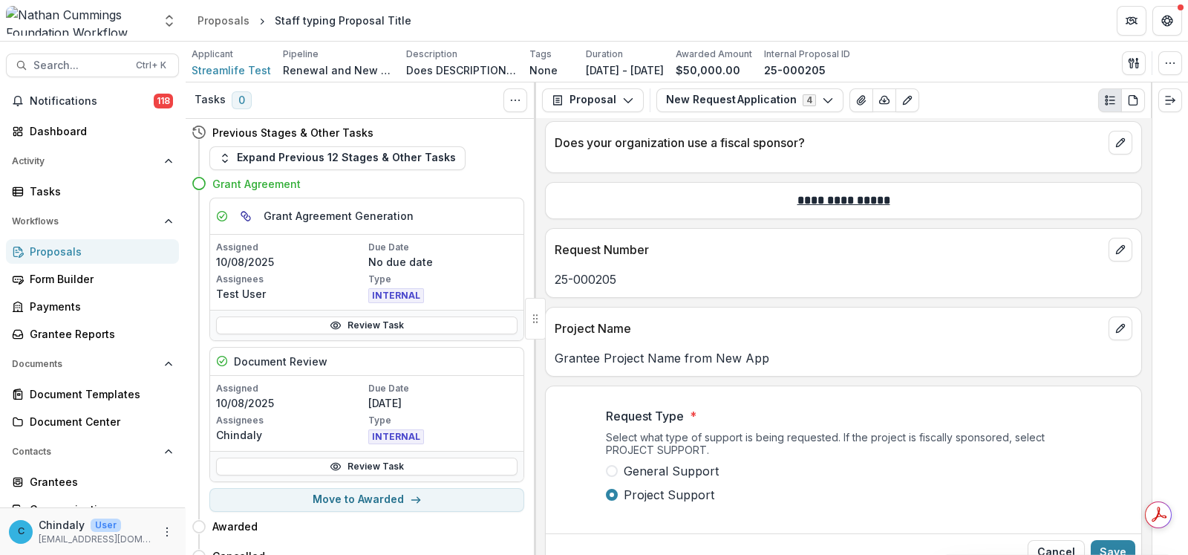
click at [613, 465] on span at bounding box center [612, 471] width 12 height 12
click at [1107, 548] on button "Save" at bounding box center [1113, 552] width 45 height 24
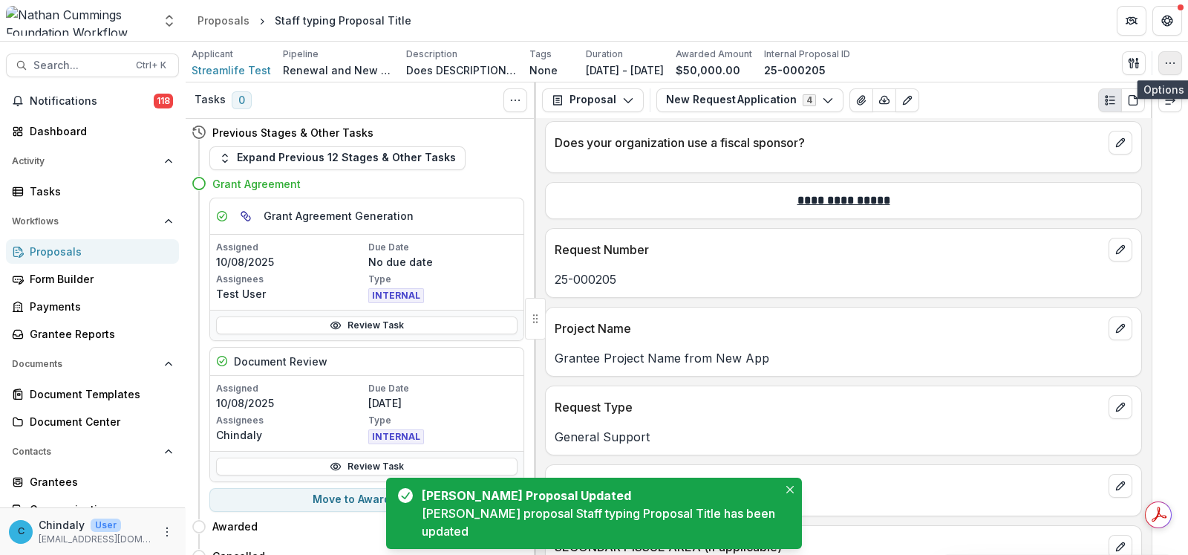
click at [1173, 68] on icon "button" at bounding box center [1171, 63] width 12 height 12
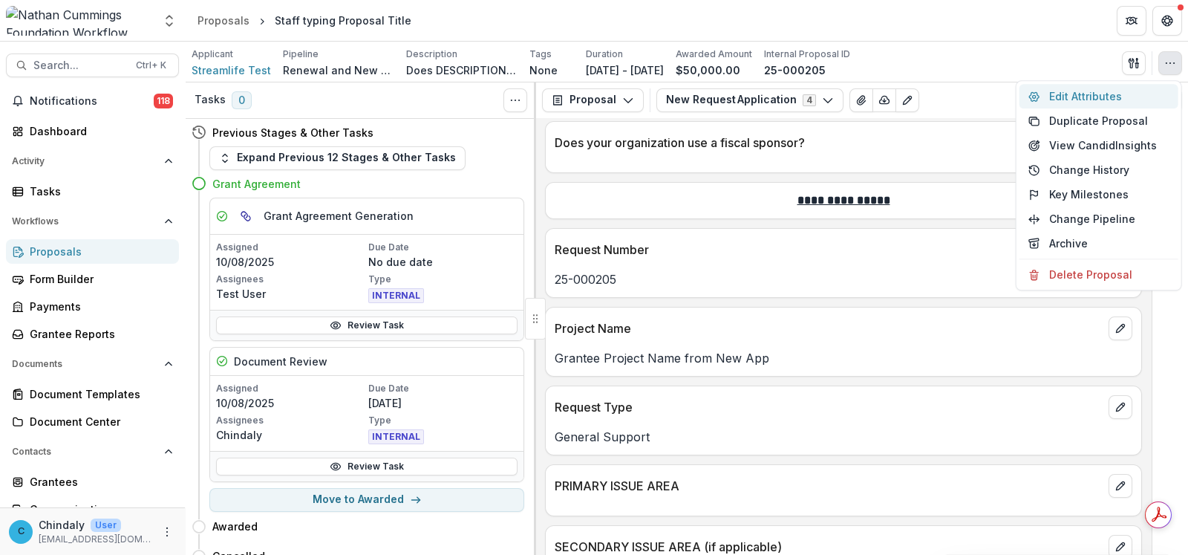
click at [1100, 95] on button "Edit Attributes" at bounding box center [1099, 96] width 159 height 25
type input "*******"
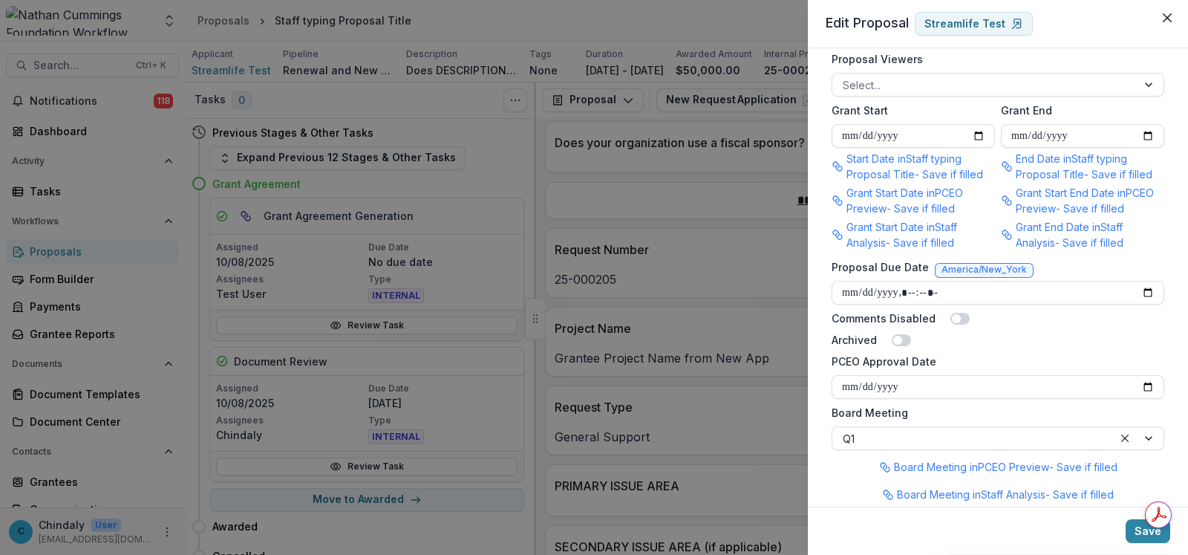
scroll to position [854, 0]
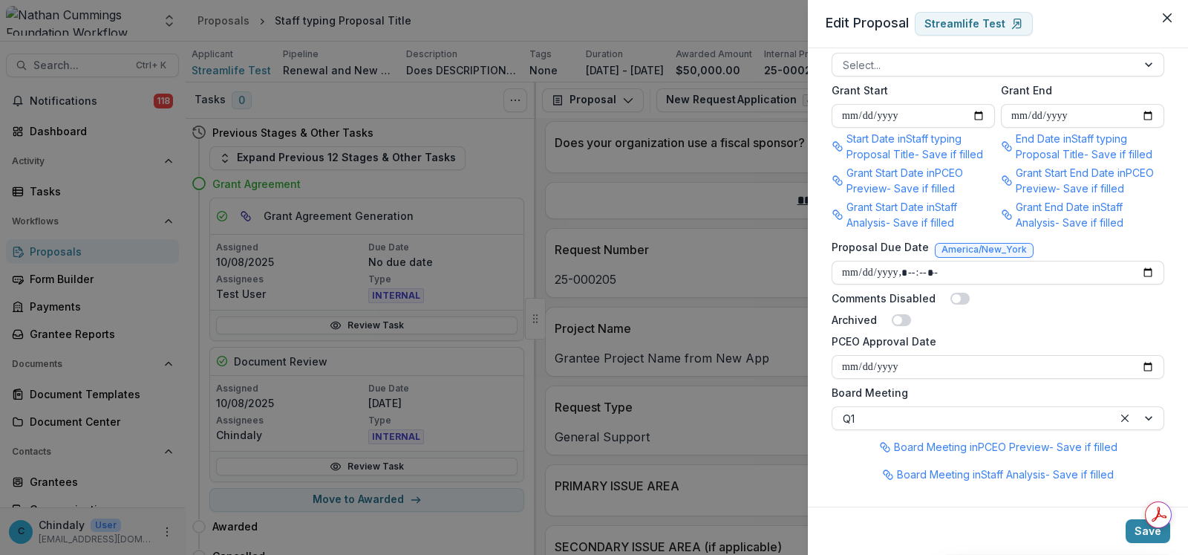
click at [310, 100] on div "**********" at bounding box center [594, 277] width 1188 height 555
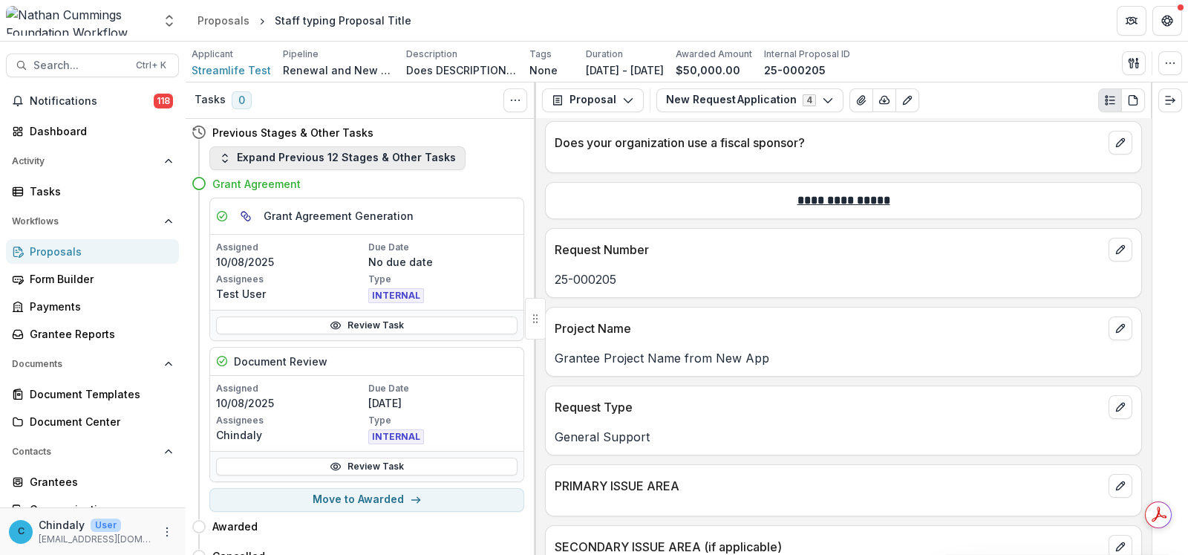
click at [385, 163] on button "Expand Previous 12 Stages & Other Tasks" at bounding box center [337, 158] width 256 height 24
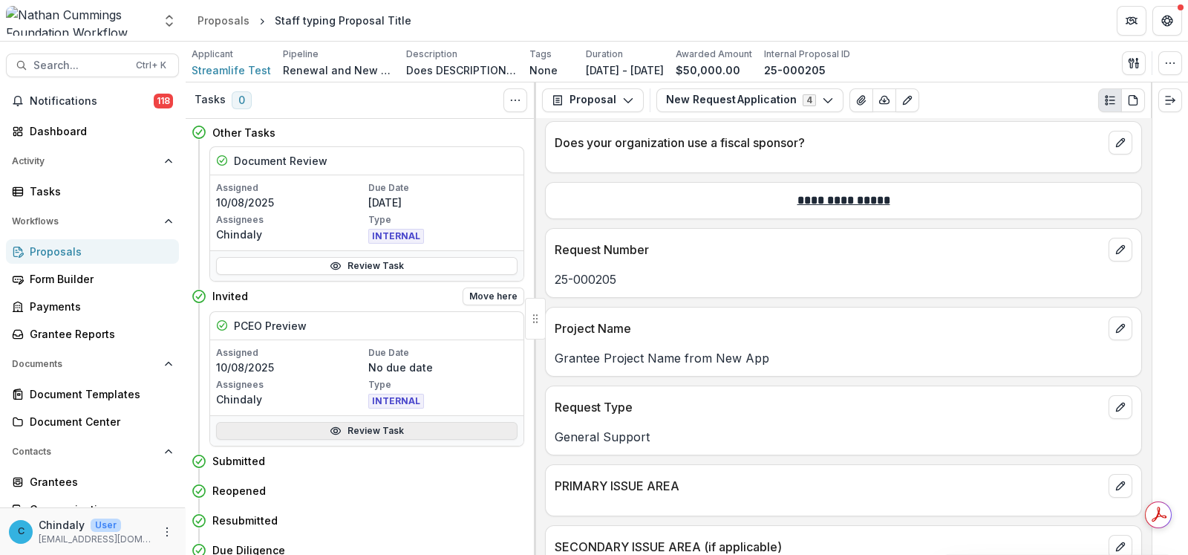
click at [381, 434] on link "Review Task" at bounding box center [367, 431] width 302 height 18
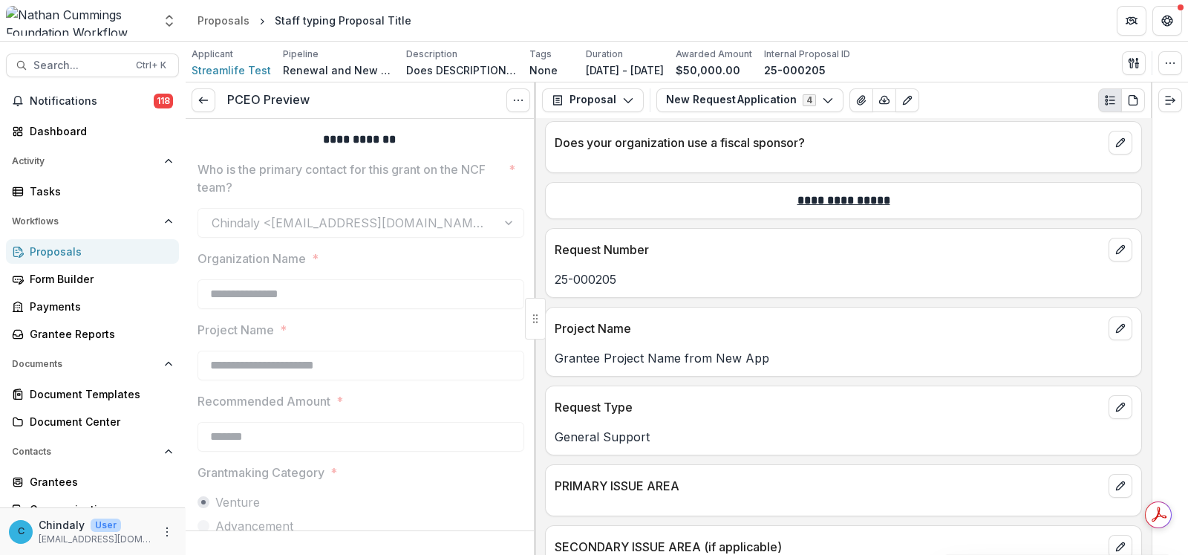
scroll to position [1058, 0]
click at [694, 106] on button "New Request Application 4" at bounding box center [750, 100] width 187 height 24
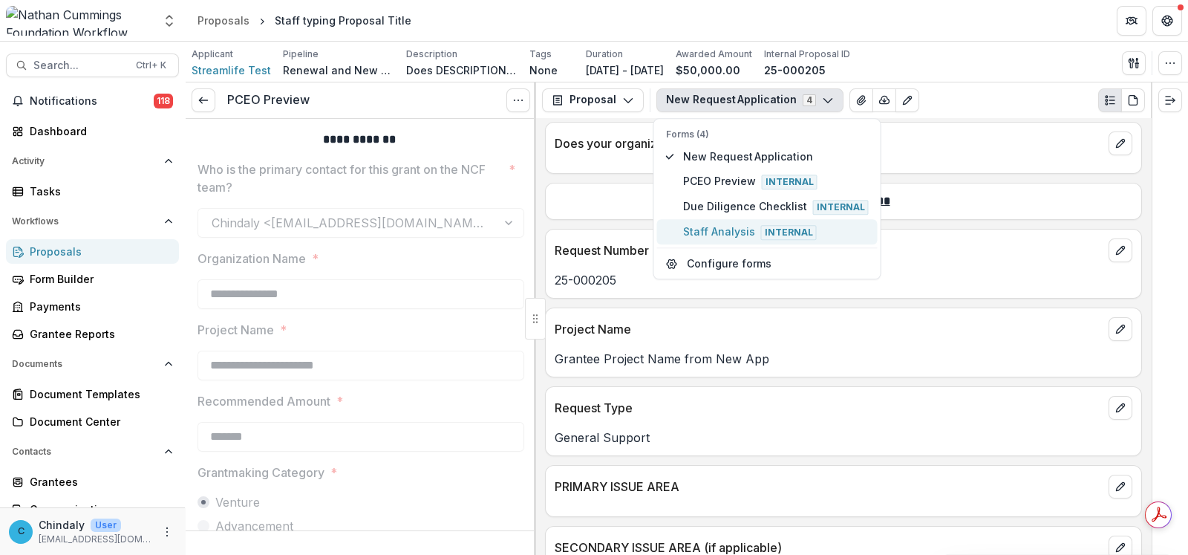
click at [718, 229] on span "Staff Analysis Internal" at bounding box center [776, 232] width 186 height 16
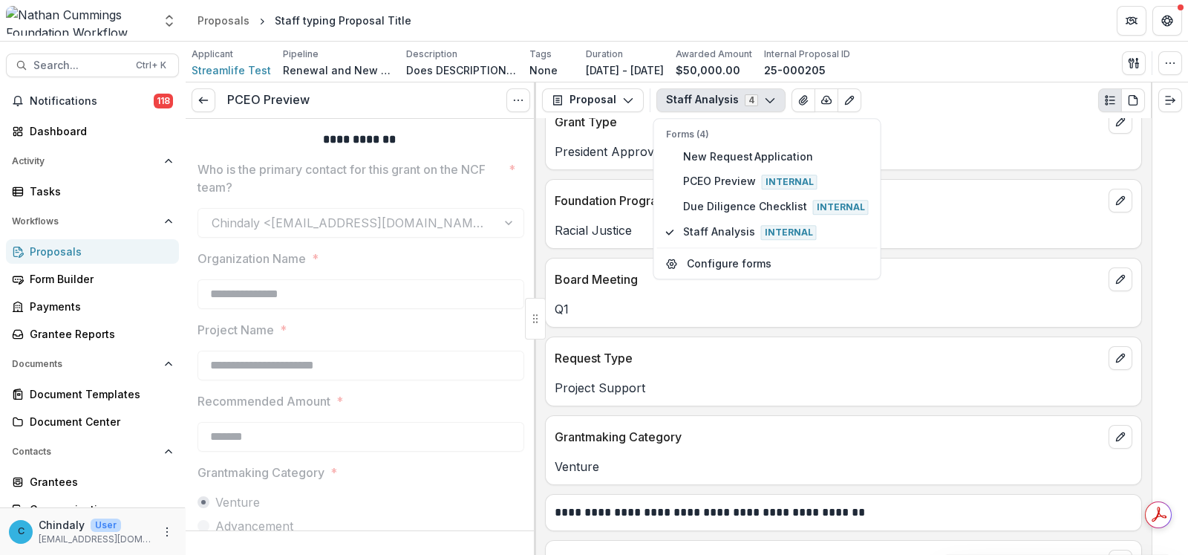
scroll to position [406, 0]
click at [713, 410] on div "**********" at bounding box center [843, 336] width 615 height 437
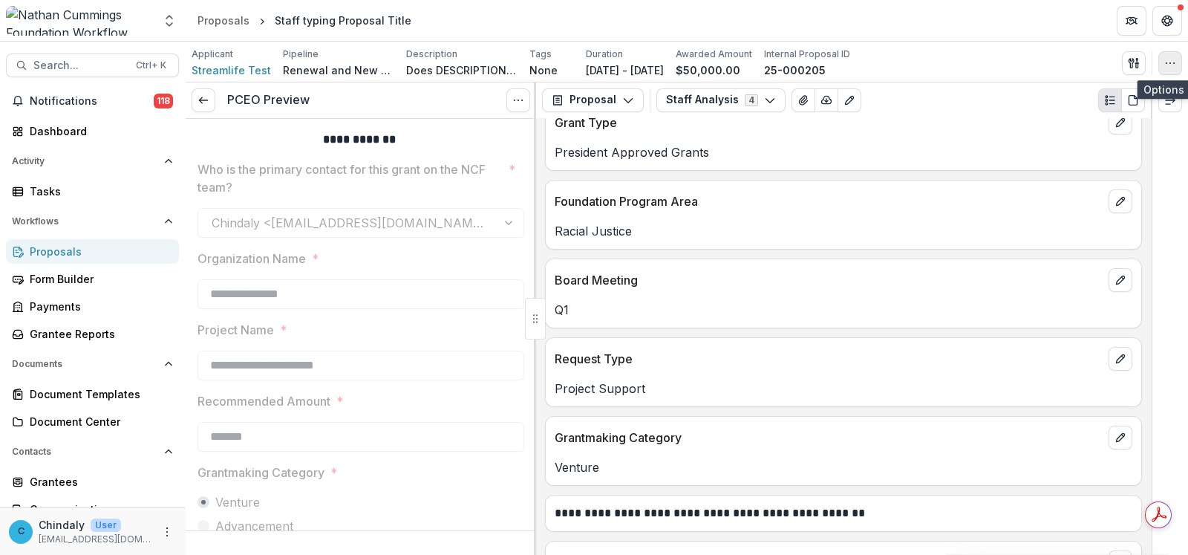
click at [1170, 62] on icon "button" at bounding box center [1171, 63] width 12 height 12
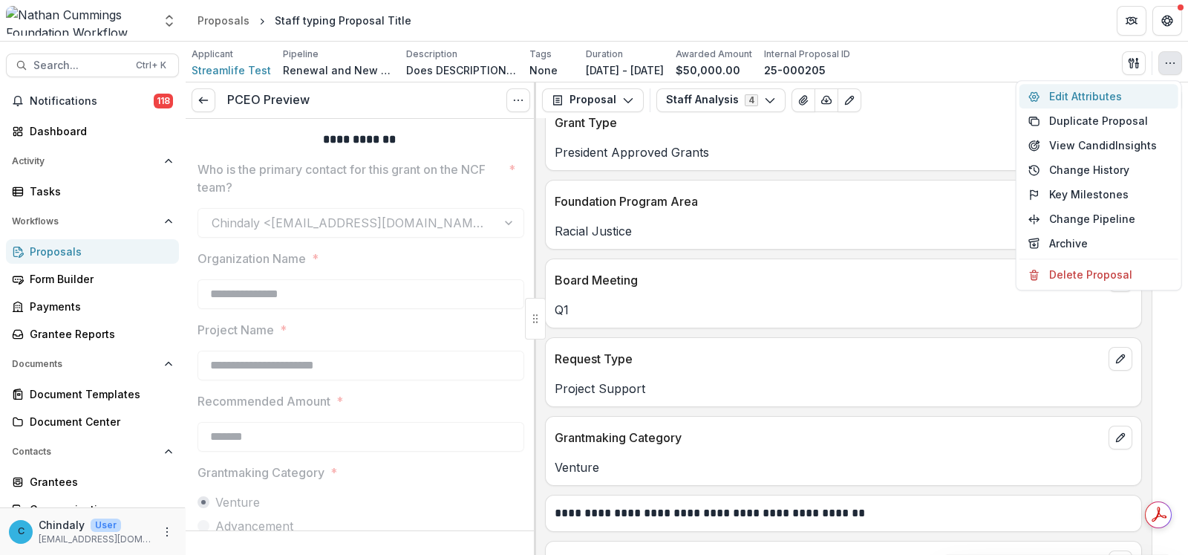
click at [1063, 102] on button "Edit Attributes" at bounding box center [1099, 96] width 159 height 25
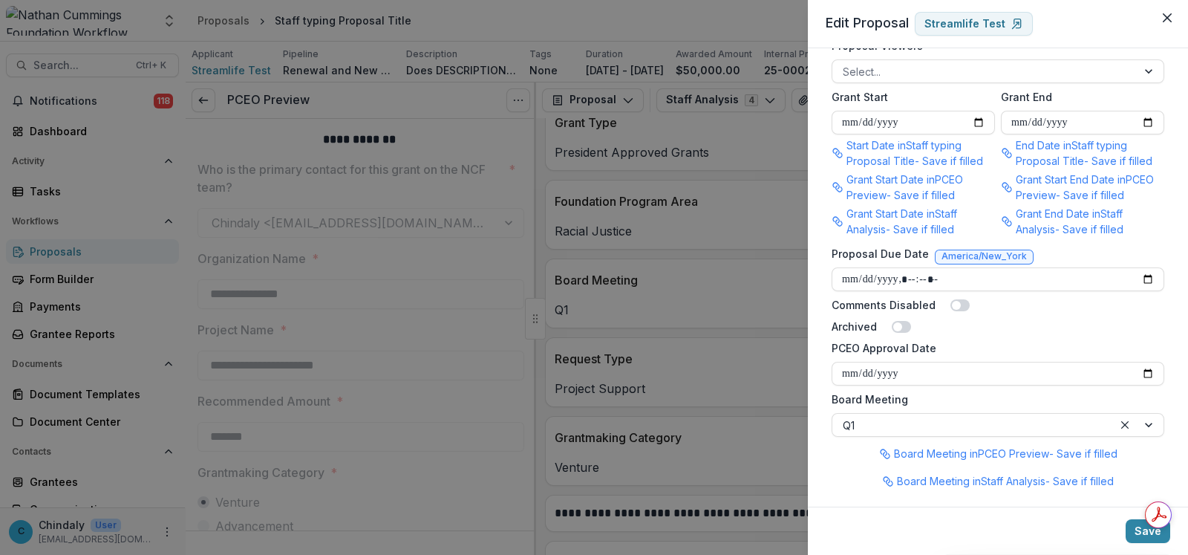
scroll to position [854, 0]
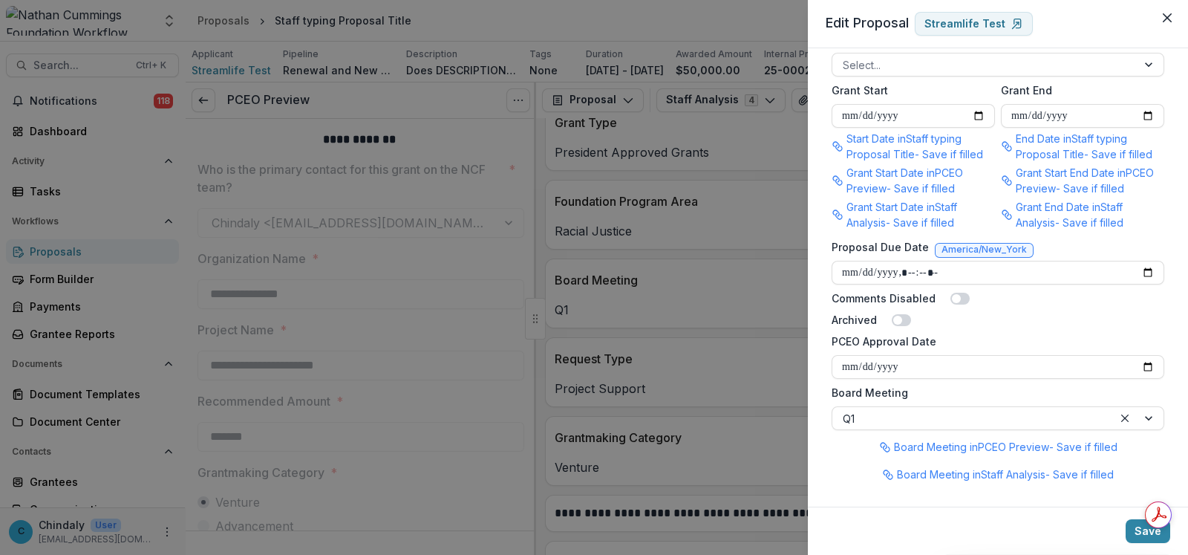
click at [765, 139] on div "**********" at bounding box center [594, 277] width 1188 height 555
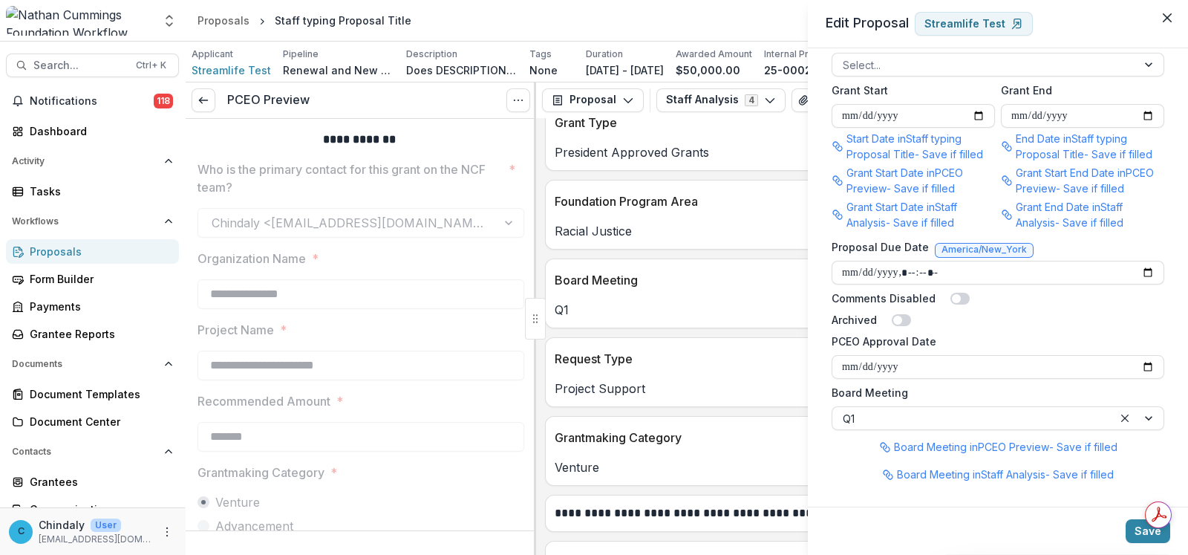
click at [726, 100] on div "**********" at bounding box center [594, 277] width 1188 height 555
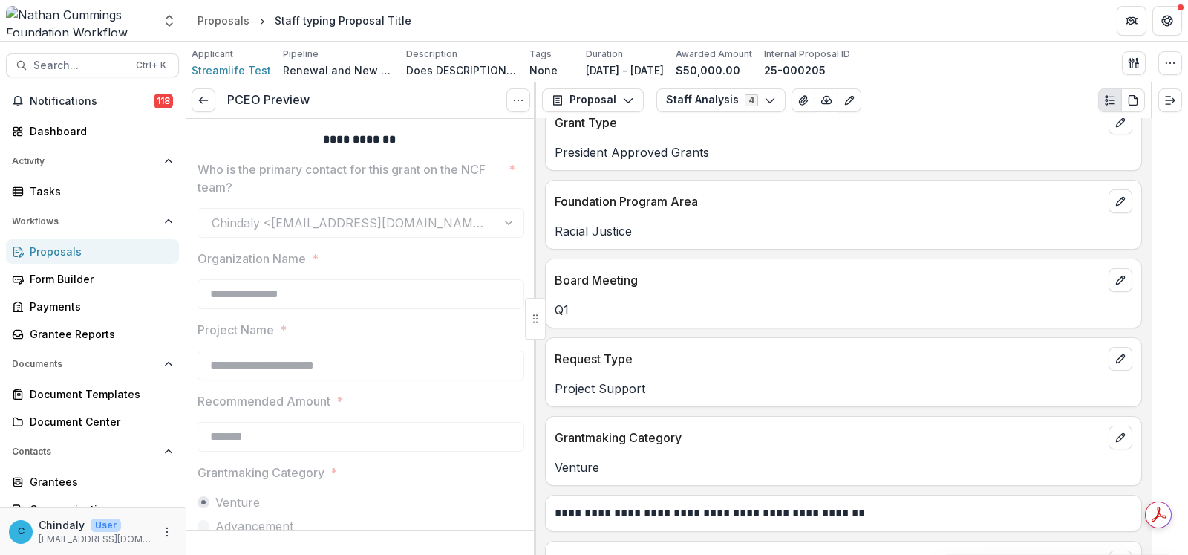
click at [726, 100] on button "Staff Analysis 4" at bounding box center [721, 100] width 129 height 24
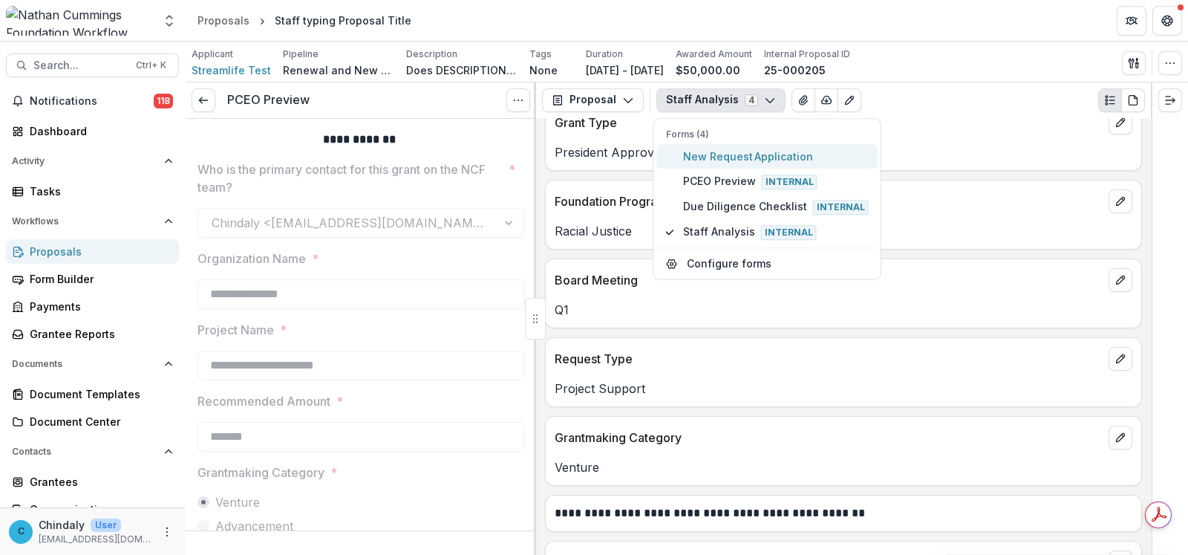
click at [723, 153] on span "New Request Application" at bounding box center [776, 157] width 186 height 16
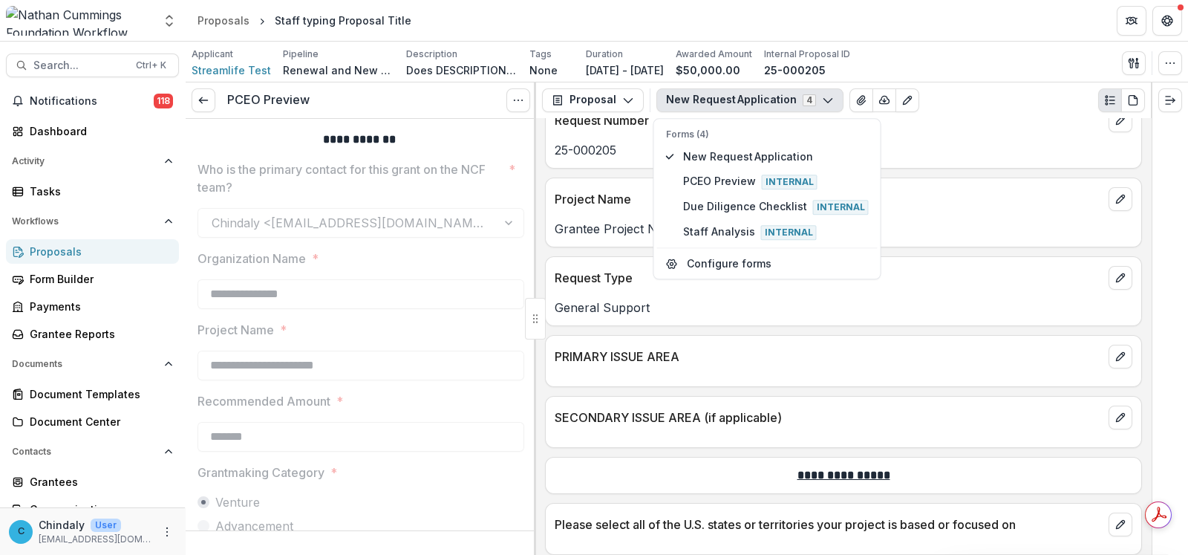
scroll to position [1188, 0]
click at [824, 10] on header "Proposals Staff typing Proposal Title" at bounding box center [687, 20] width 1003 height 41
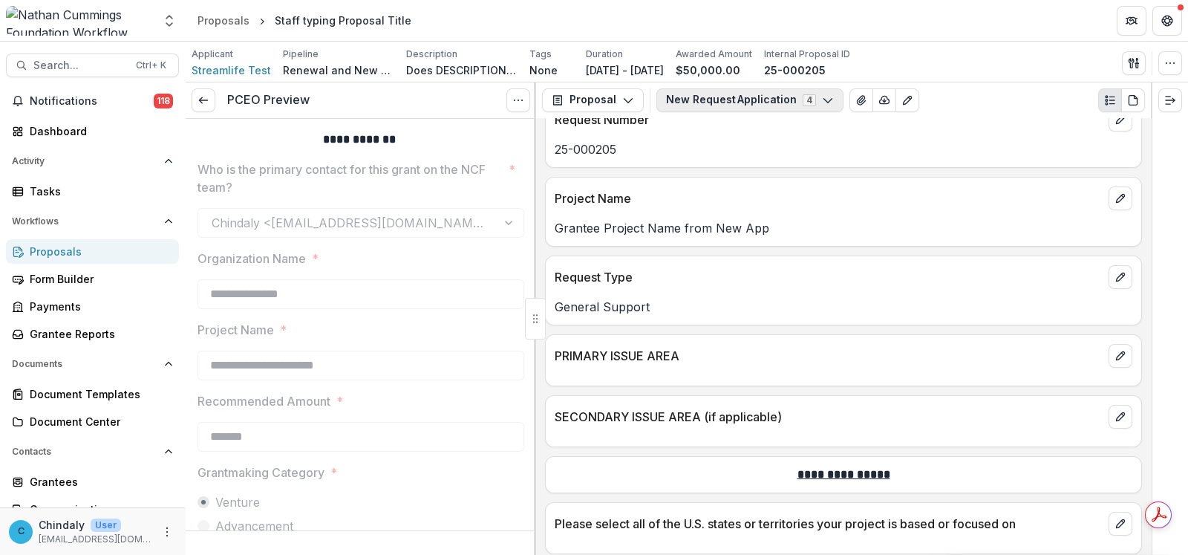
click at [812, 103] on button "New Request Application 4" at bounding box center [750, 100] width 187 height 24
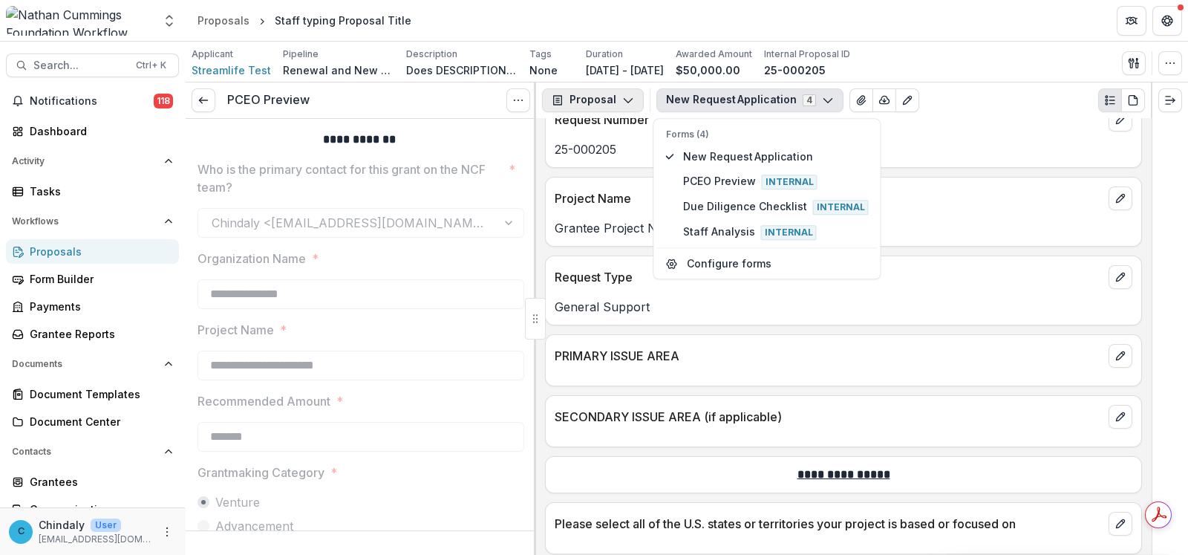
click at [586, 108] on button "Proposal" at bounding box center [593, 100] width 102 height 24
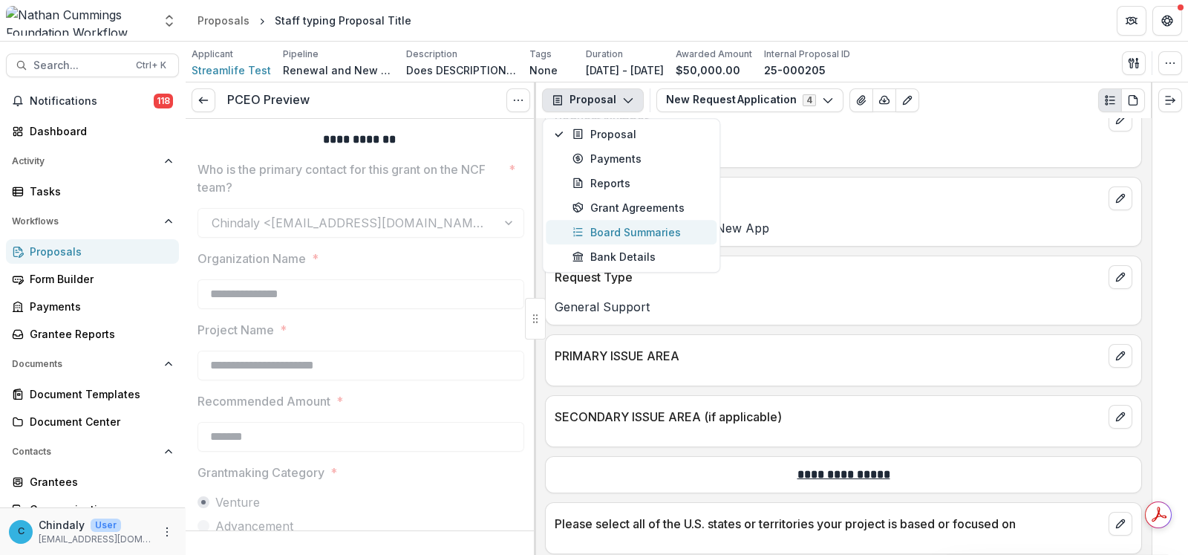
click at [616, 233] on div "Board Summaries" at bounding box center [641, 232] width 136 height 16
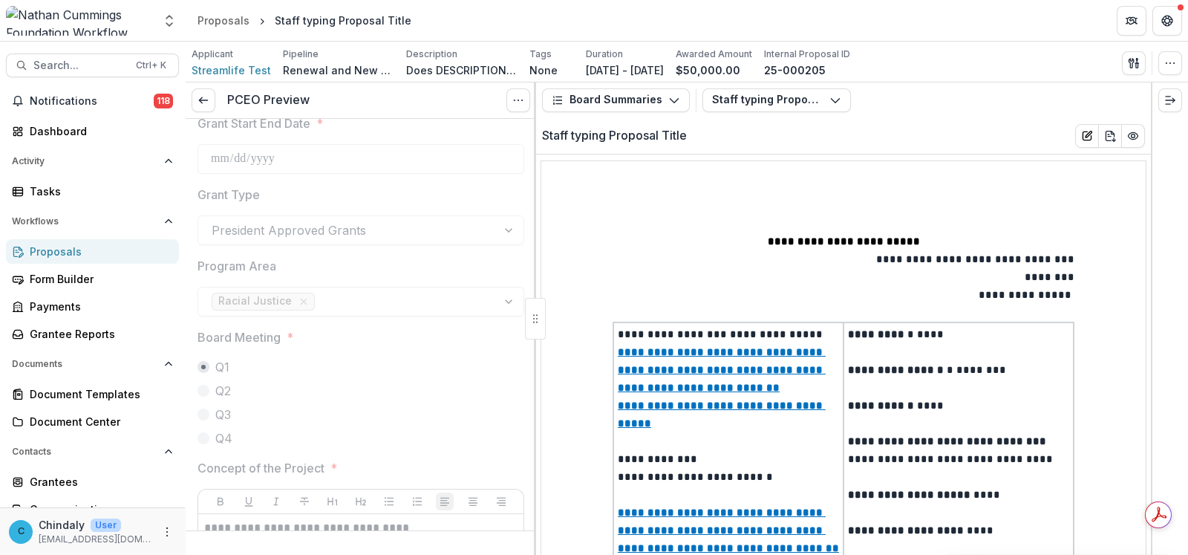
scroll to position [557, 0]
click at [1170, 57] on icon "button" at bounding box center [1171, 63] width 12 height 12
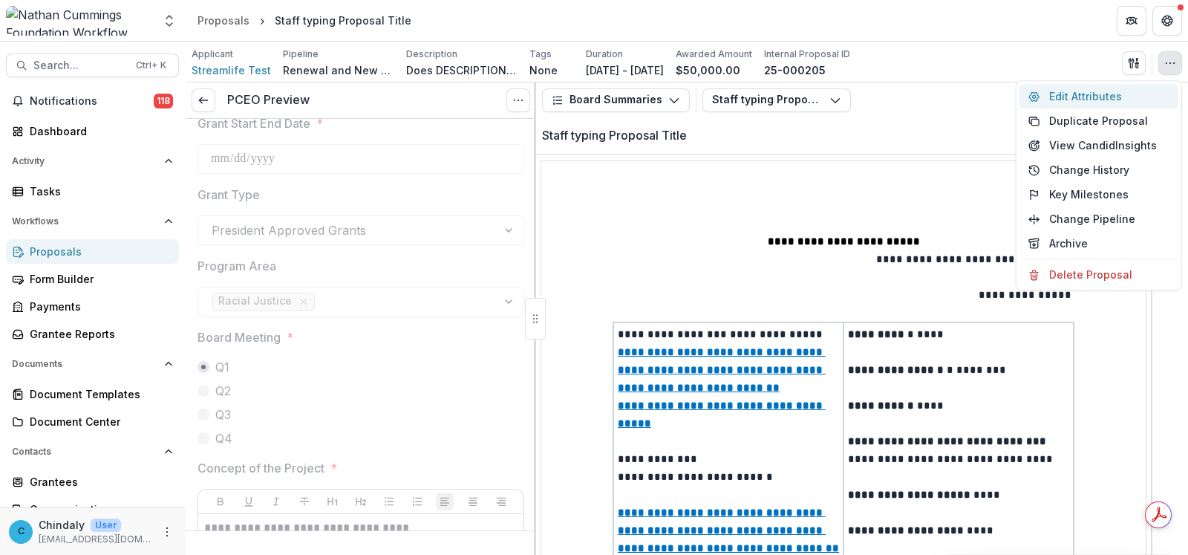
click at [1103, 94] on button "Edit Attributes" at bounding box center [1099, 96] width 159 height 25
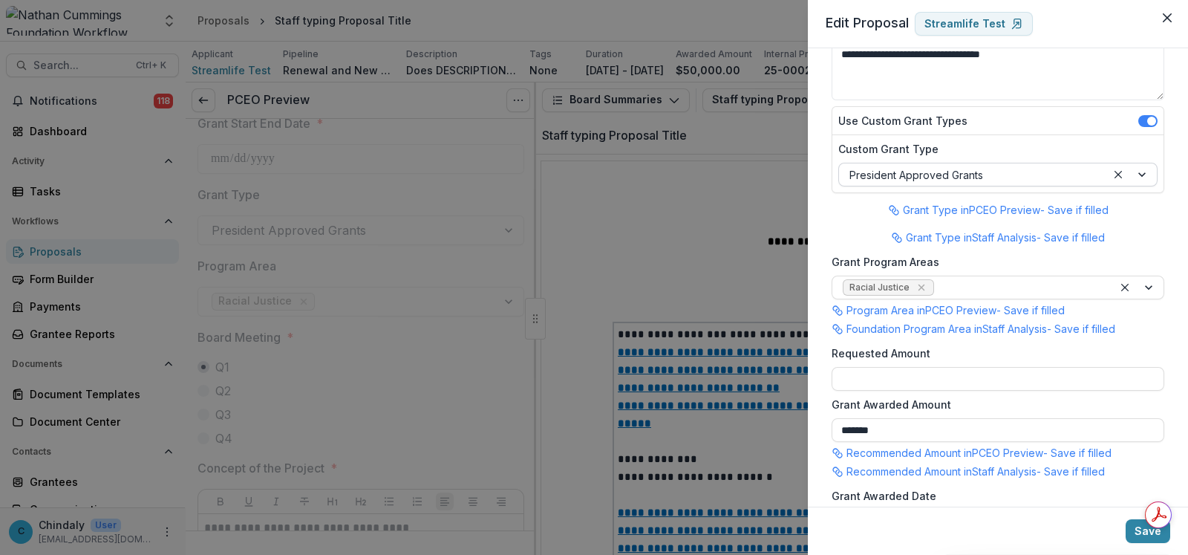
scroll to position [157, 0]
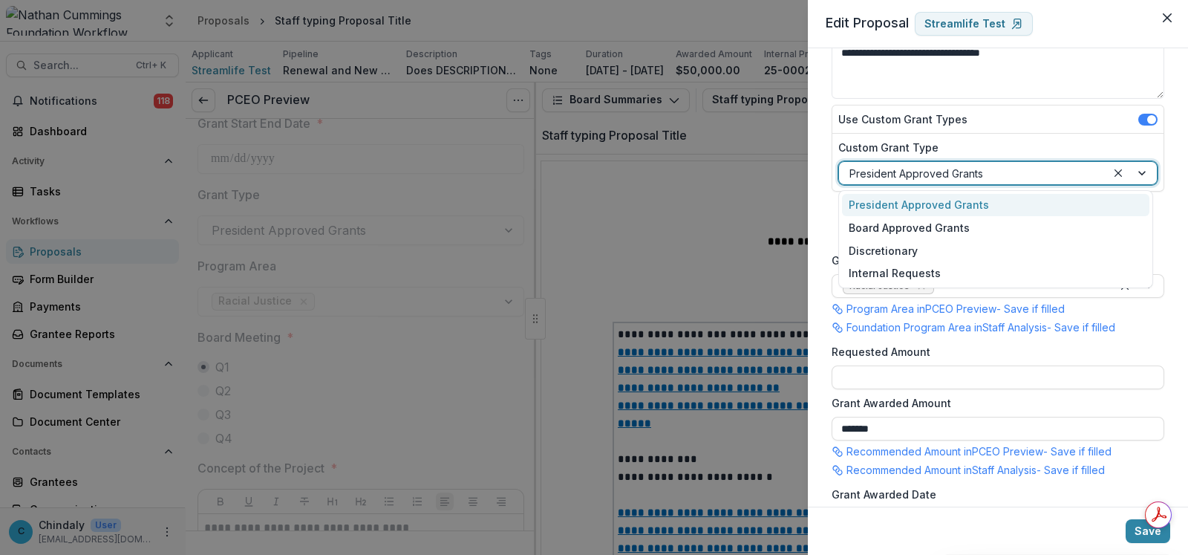
click at [922, 167] on div at bounding box center [973, 173] width 247 height 19
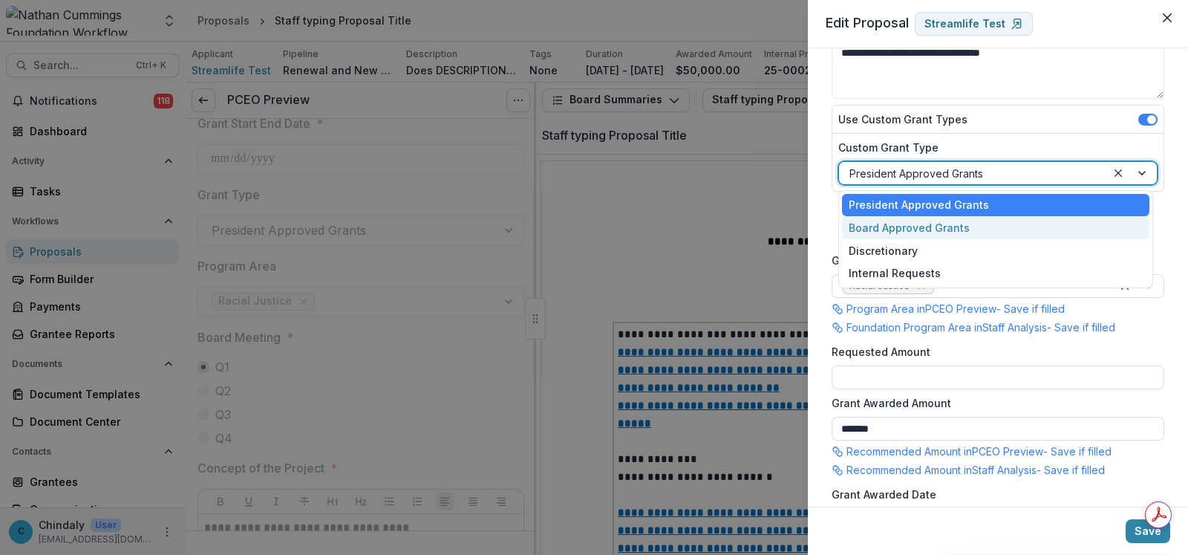
click at [922, 224] on div "Board Approved Grants" at bounding box center [996, 227] width 308 height 23
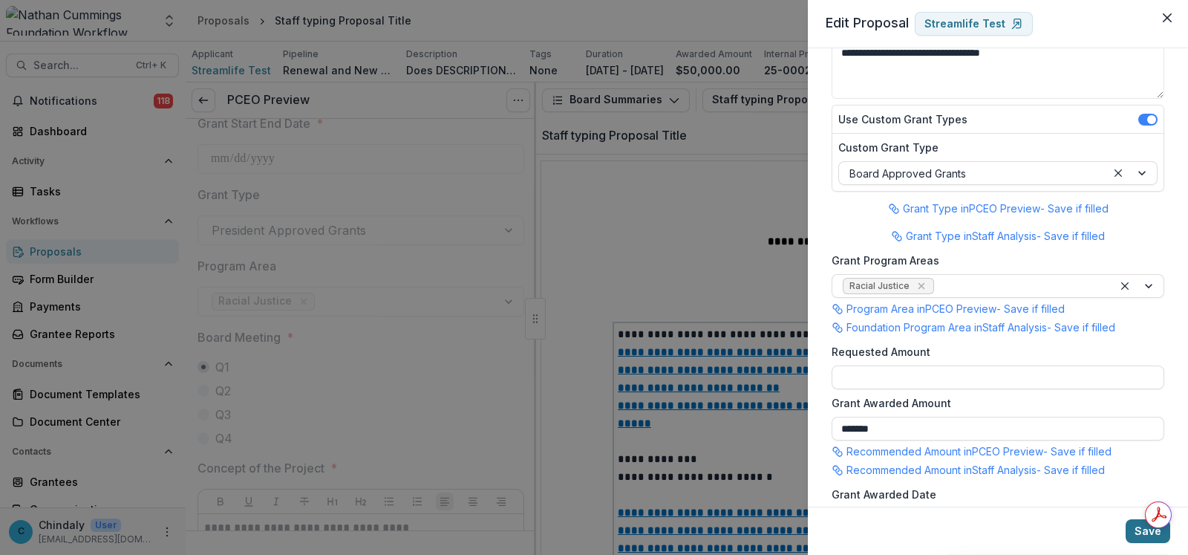
click at [1136, 534] on button "Save" at bounding box center [1148, 531] width 45 height 24
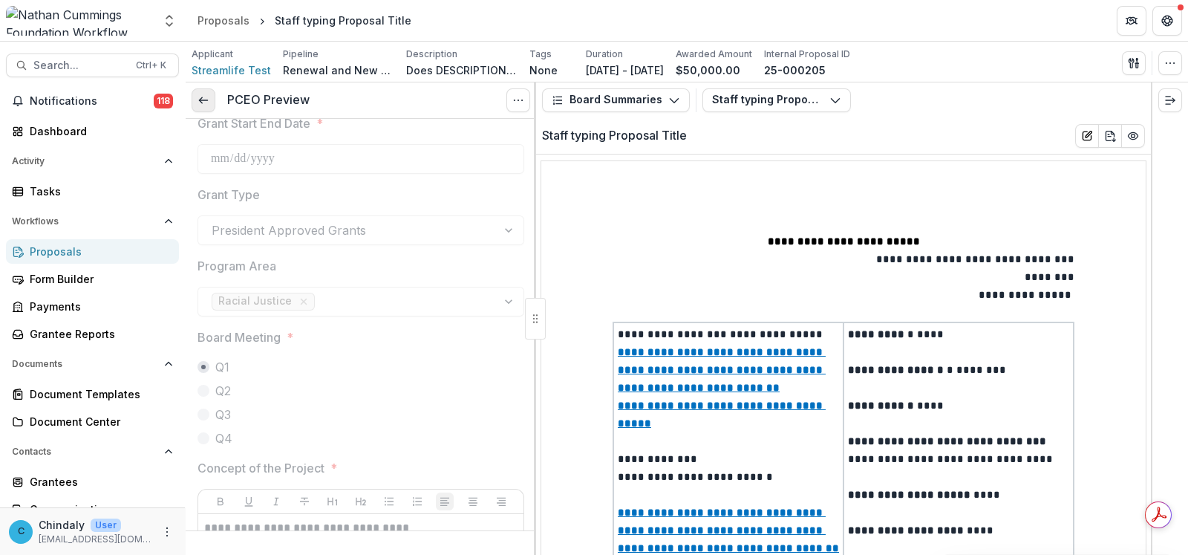
click at [203, 100] on line at bounding box center [203, 100] width 8 height 0
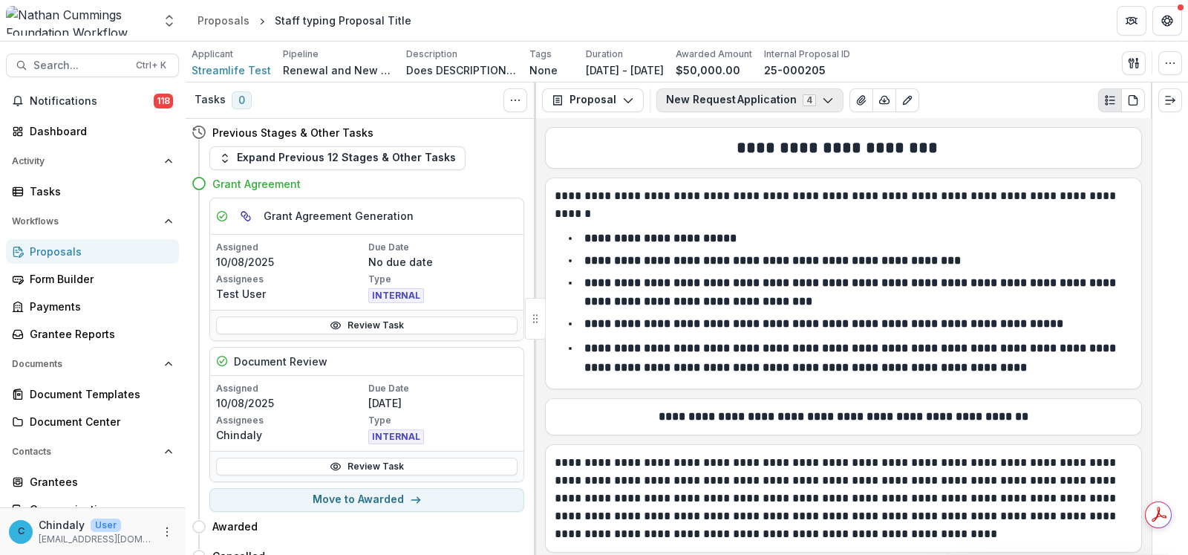
click at [731, 94] on button "New Request Application 4" at bounding box center [750, 100] width 187 height 24
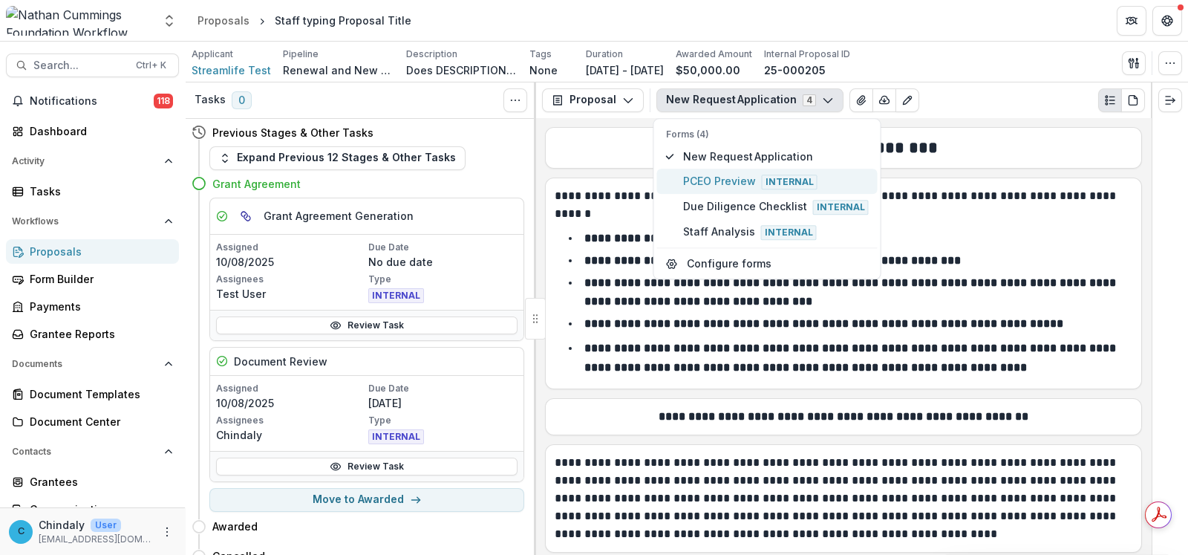
click at [743, 182] on span "PCEO Preview Internal" at bounding box center [776, 181] width 186 height 16
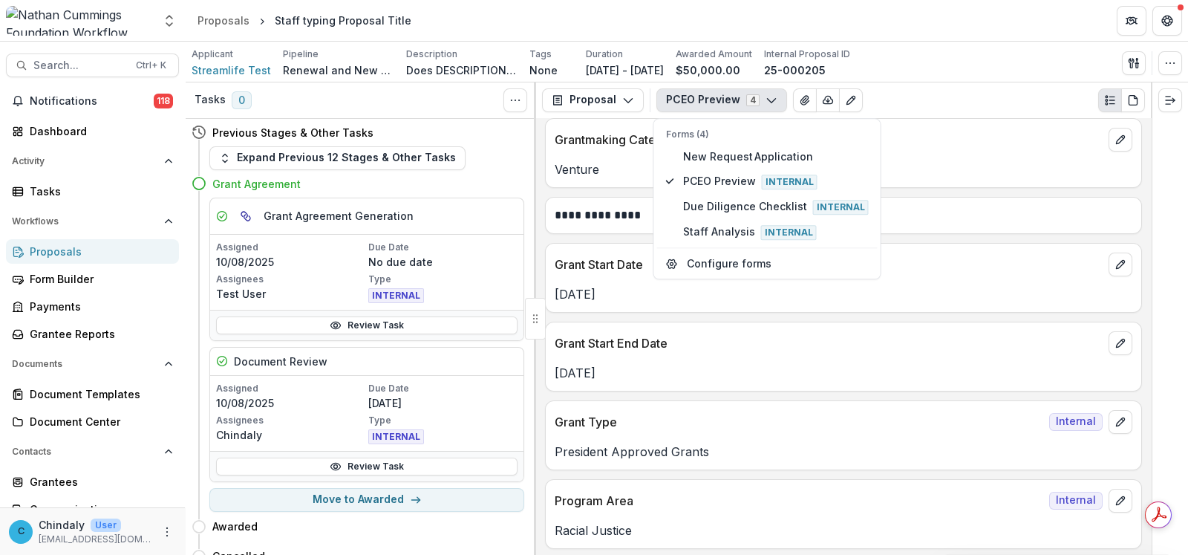
scroll to position [371, 0]
click at [631, 455] on p "President Approved Grants" at bounding box center [844, 451] width 578 height 18
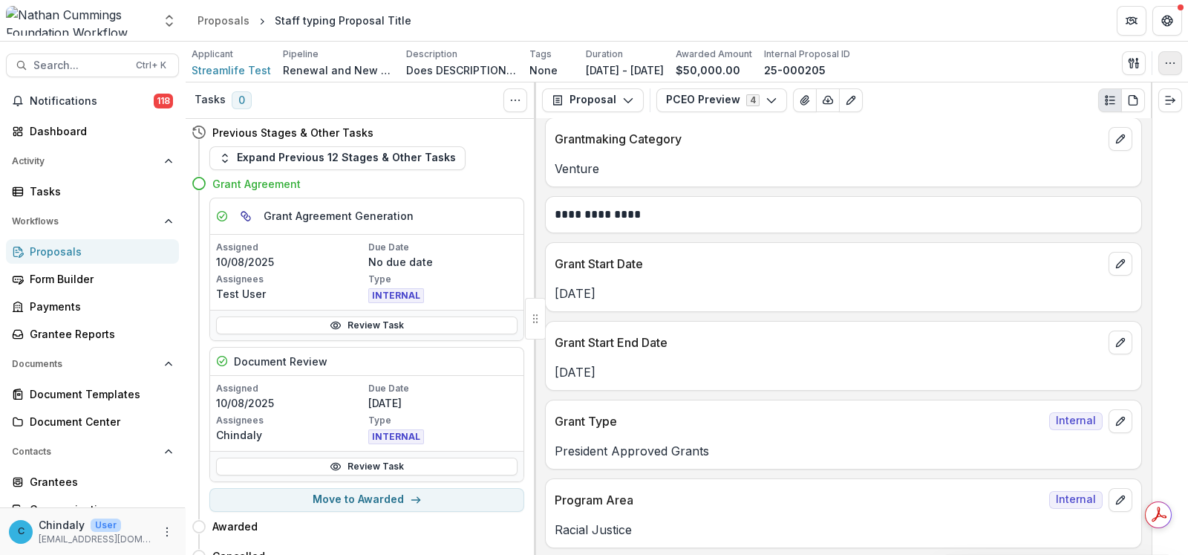
click at [1173, 68] on icon "button" at bounding box center [1171, 63] width 12 height 12
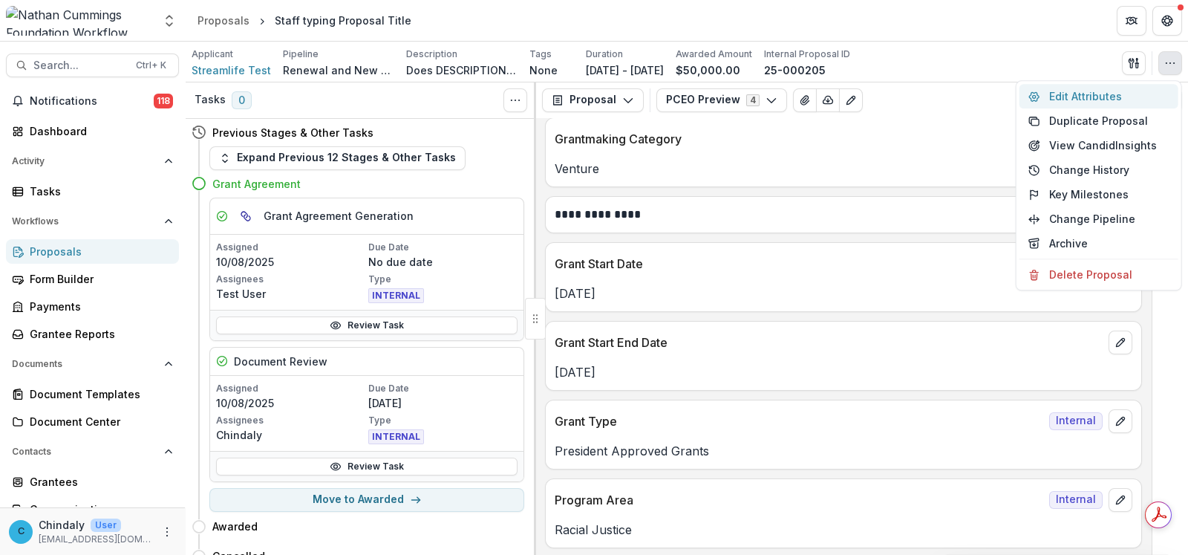
click at [1111, 98] on button "Edit Attributes" at bounding box center [1099, 96] width 159 height 25
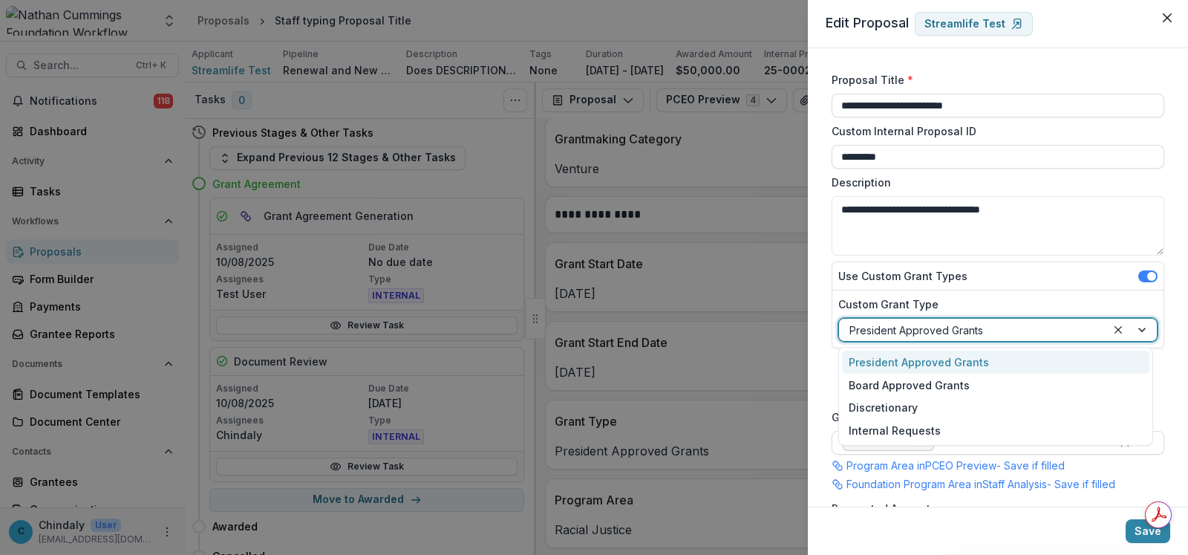
click at [1008, 340] on div "President Approved Grants" at bounding box center [997, 330] width 319 height 24
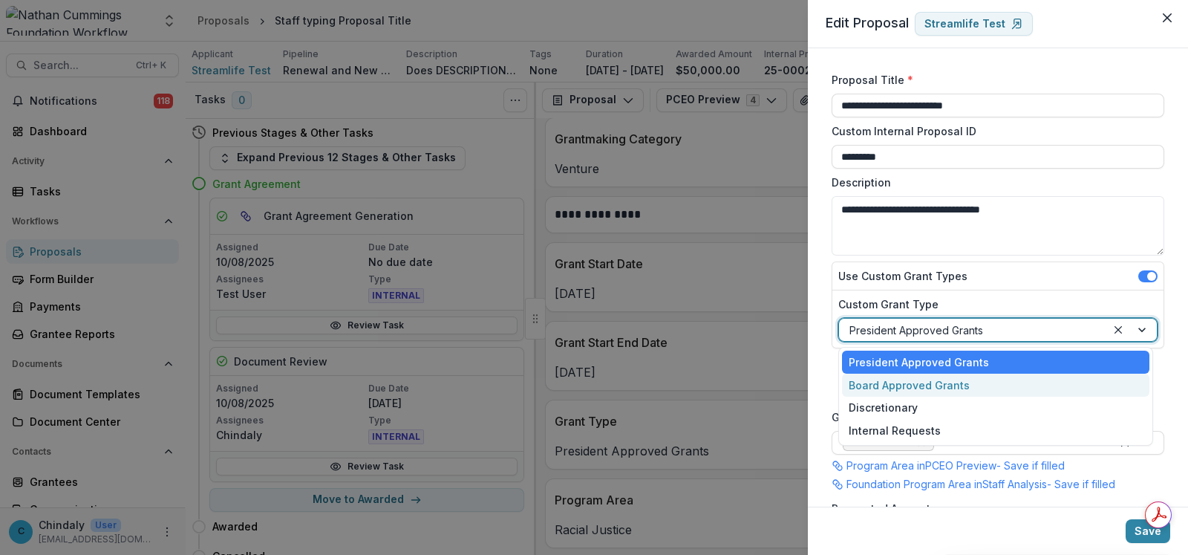
click at [978, 388] on div "Board Approved Grants" at bounding box center [996, 385] width 308 height 23
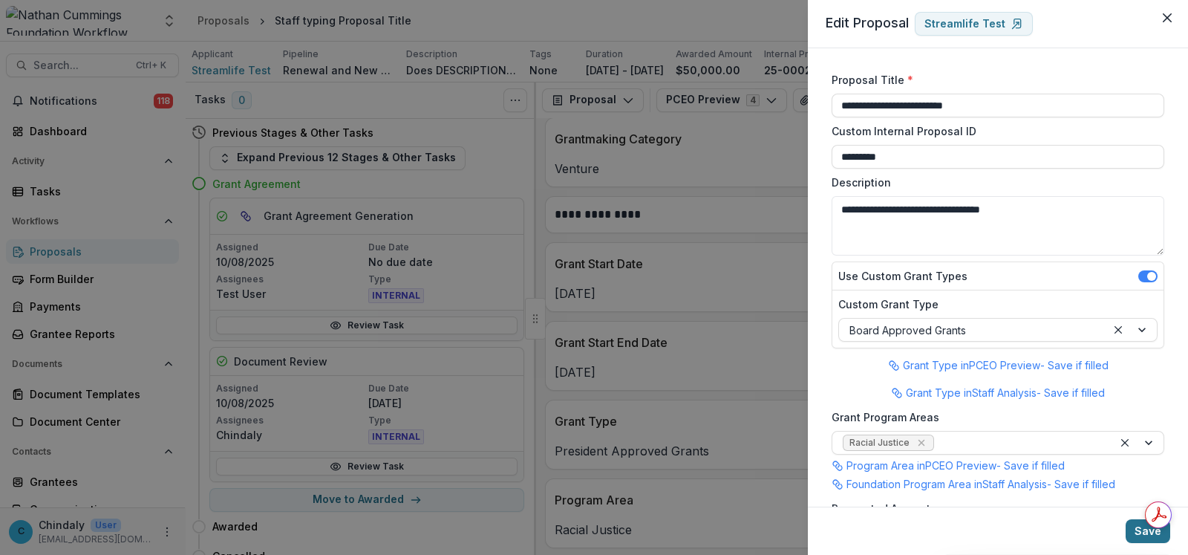
click at [1135, 533] on button "Save" at bounding box center [1148, 531] width 45 height 24
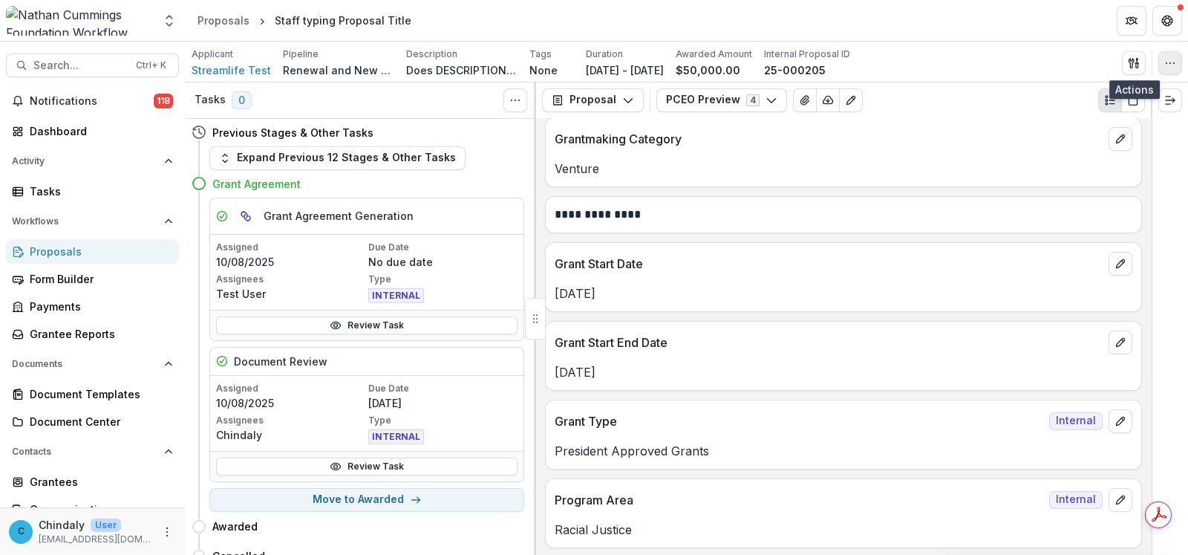
click at [1165, 67] on icon "button" at bounding box center [1171, 63] width 12 height 12
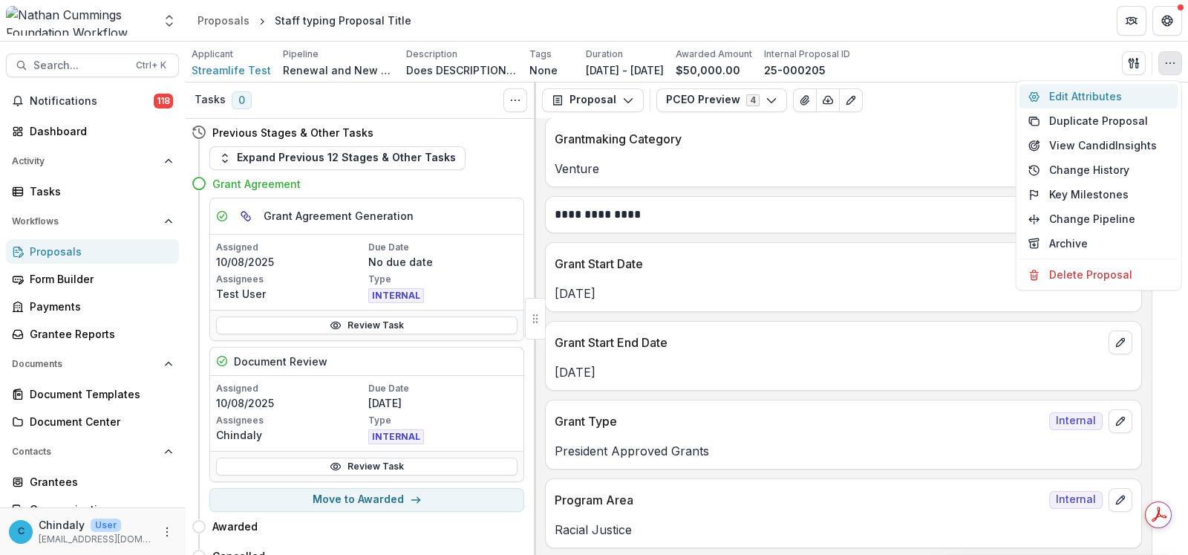
click at [1084, 94] on button "Edit Attributes" at bounding box center [1099, 96] width 159 height 25
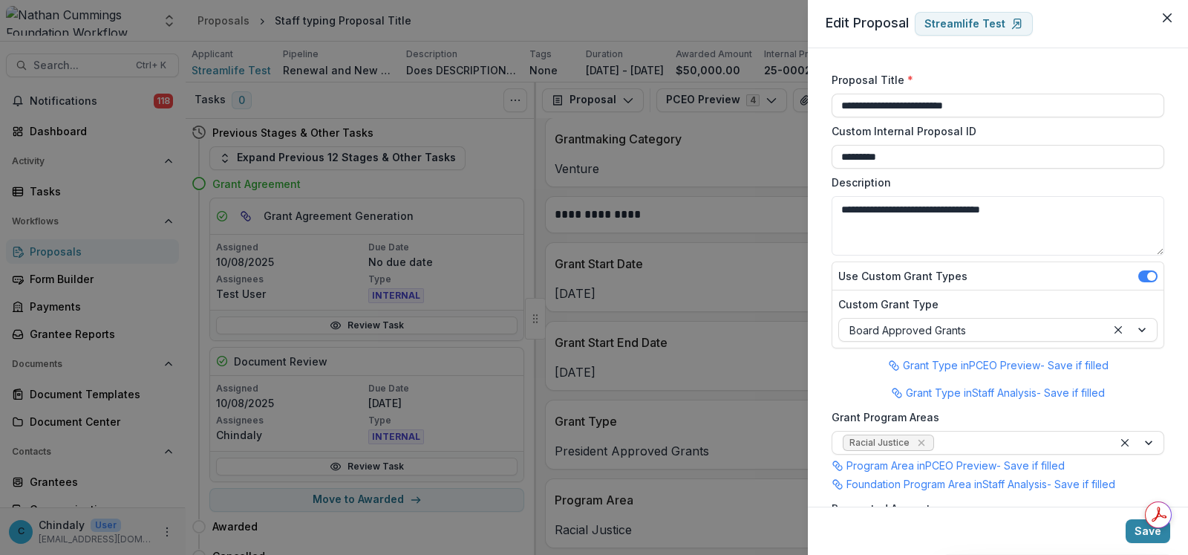
click at [949, 365] on p "Grant Type in PCEO Preview - Save if filled" at bounding box center [1006, 365] width 206 height 16
click at [951, 390] on p "Grant Type in Staff Analysis - Save if filled" at bounding box center [1005, 393] width 199 height 16
drag, startPoint x: 1142, startPoint y: 528, endPoint x: 5, endPoint y: 19, distance: 1245.3
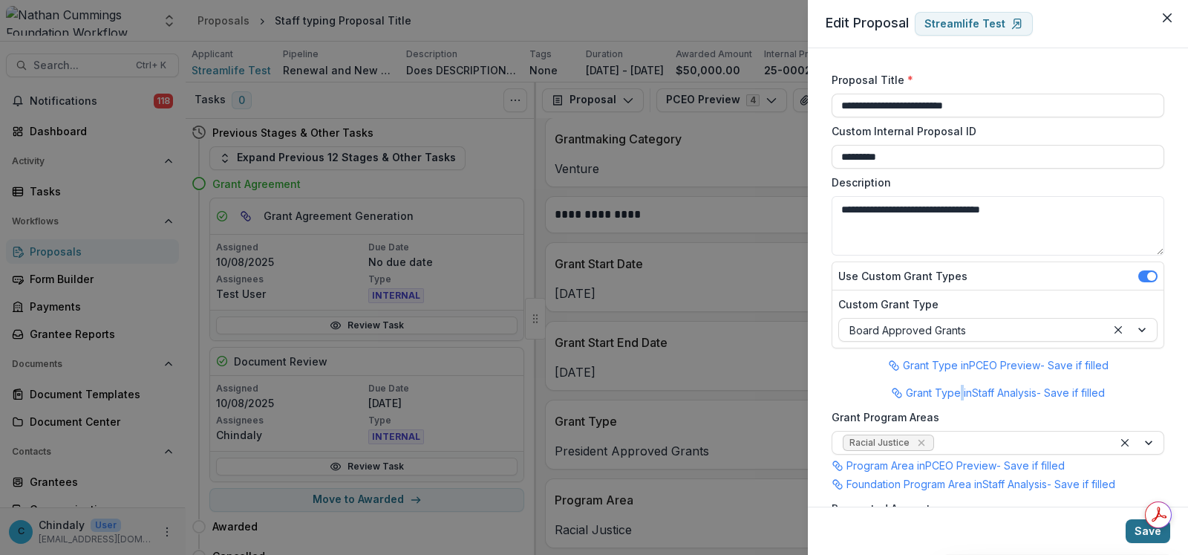
click at [1142, 528] on button "Save" at bounding box center [1148, 531] width 45 height 24
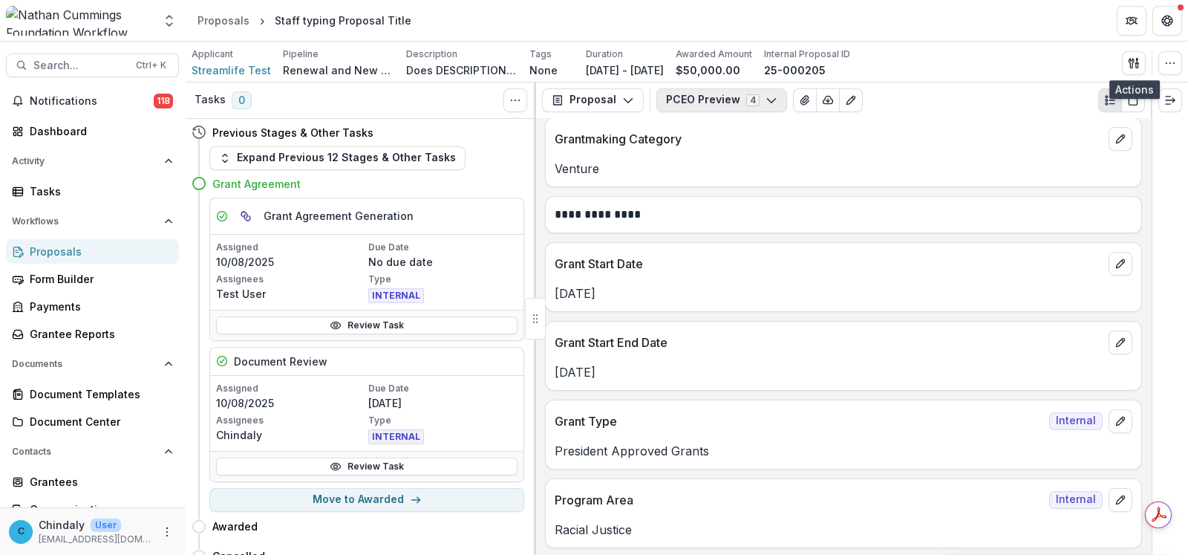
click at [698, 104] on button "PCEO Preview 4" at bounding box center [722, 100] width 131 height 24
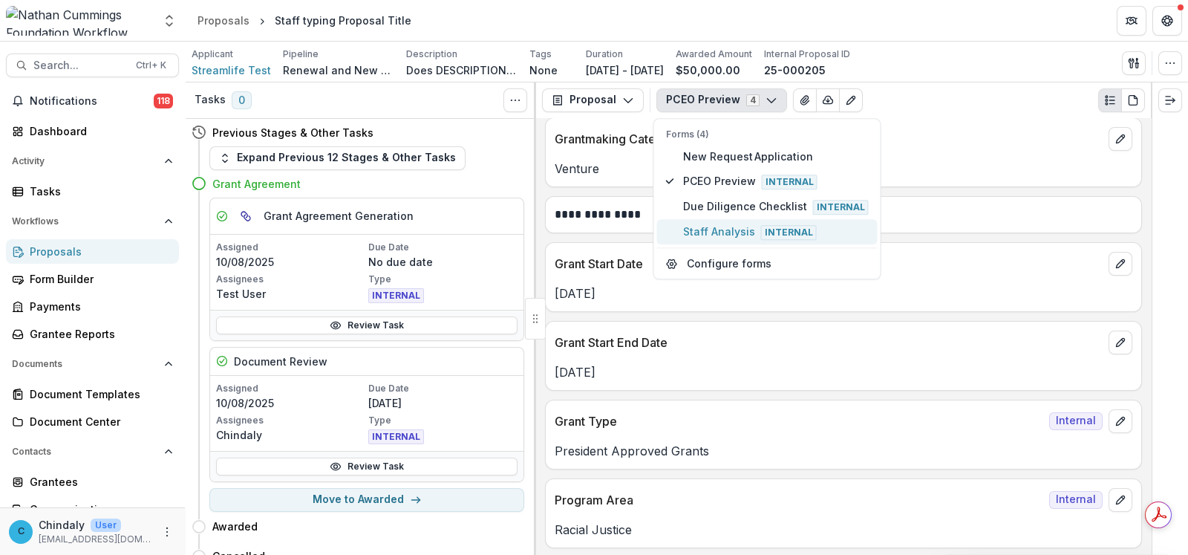
click at [707, 227] on span "Staff Analysis Internal" at bounding box center [776, 232] width 186 height 16
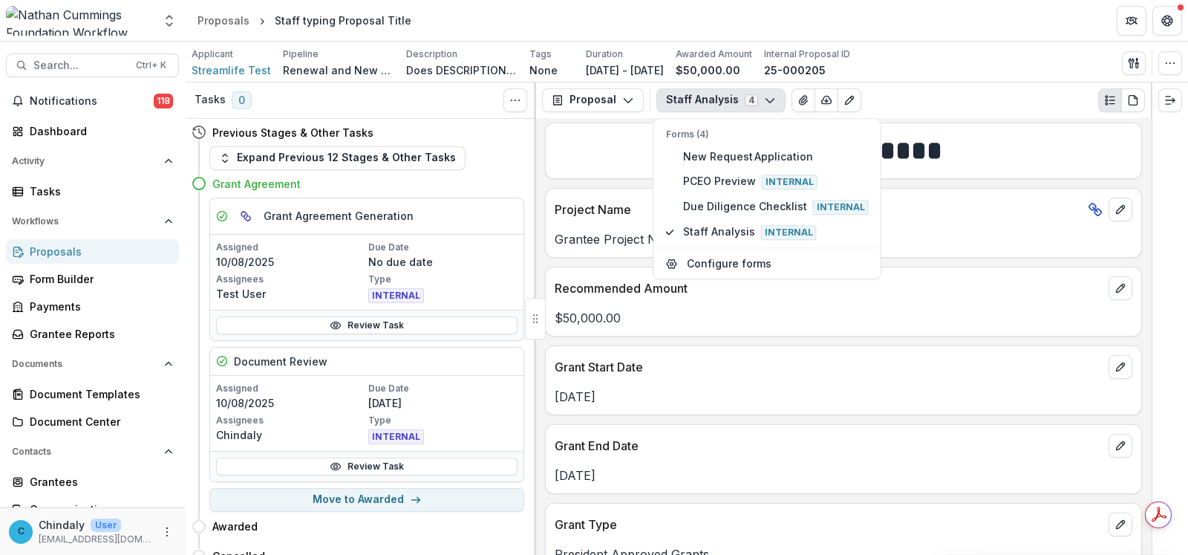
scroll to position [0, 0]
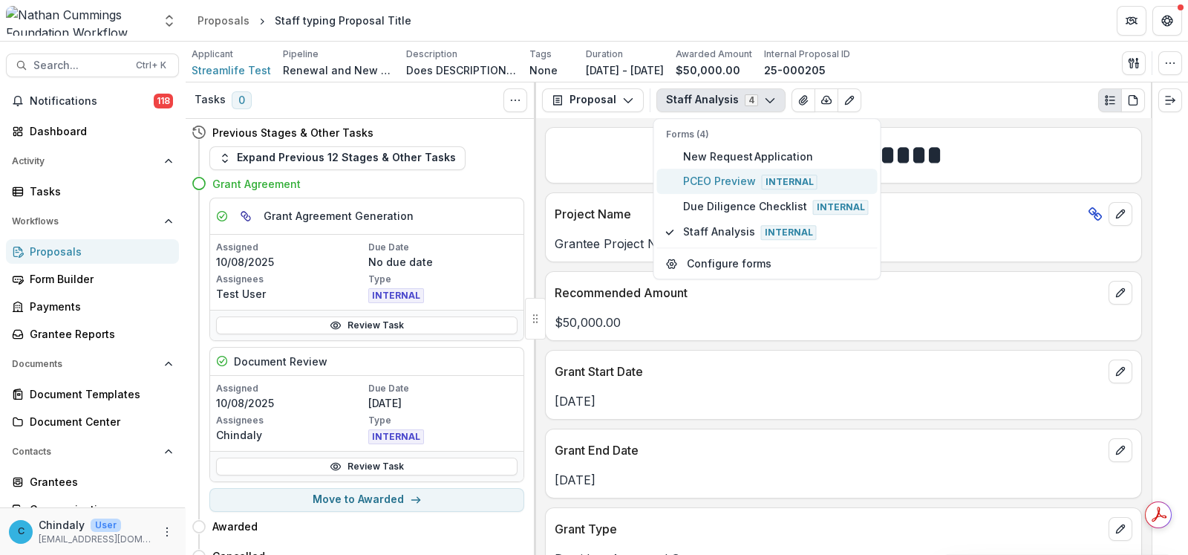
click at [732, 186] on span "PCEO Preview Internal" at bounding box center [776, 181] width 186 height 16
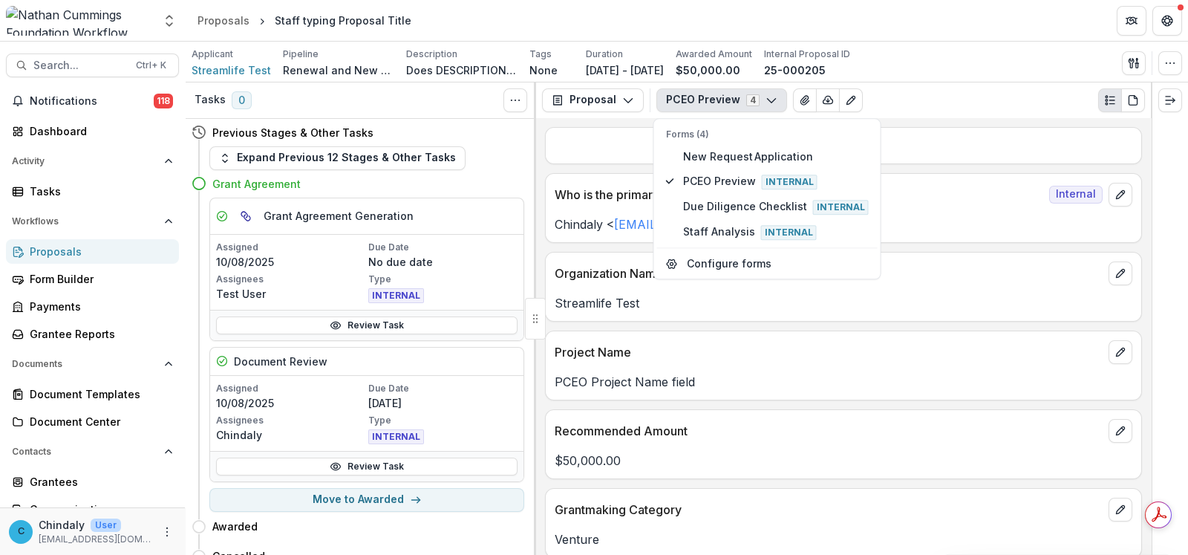
click at [708, 356] on p "Project Name" at bounding box center [829, 352] width 548 height 18
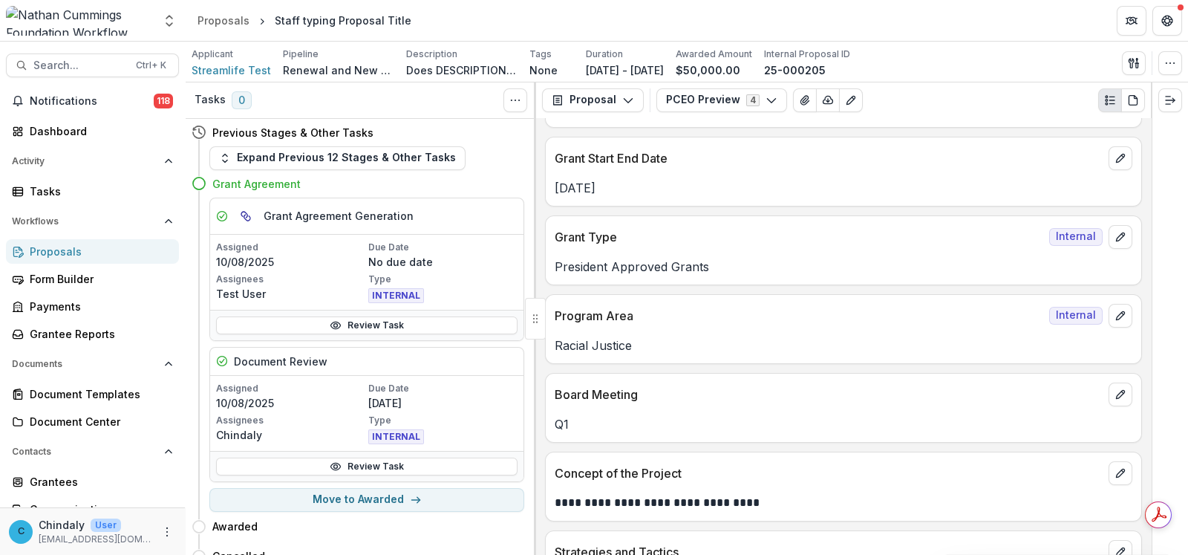
scroll to position [556, 0]
click at [1182, 63] on div "Applicant Streamlife Test Pipeline Renewal and New Grants Pipeline Description …" at bounding box center [687, 62] width 1003 height 41
click at [1170, 61] on icon "button" at bounding box center [1171, 63] width 12 height 12
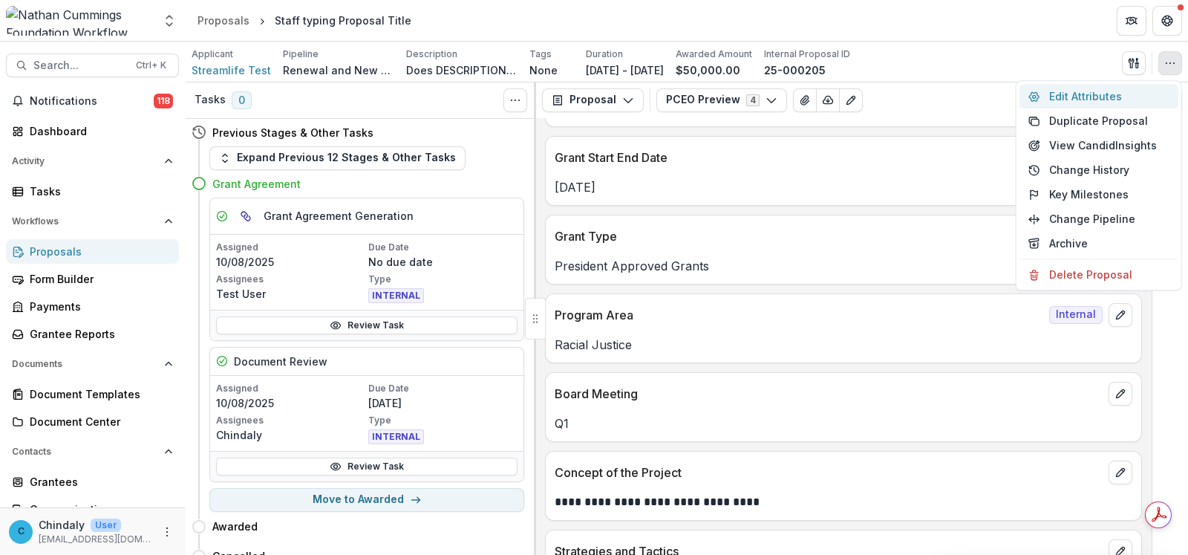
click at [1103, 94] on button "Edit Attributes" at bounding box center [1099, 96] width 159 height 25
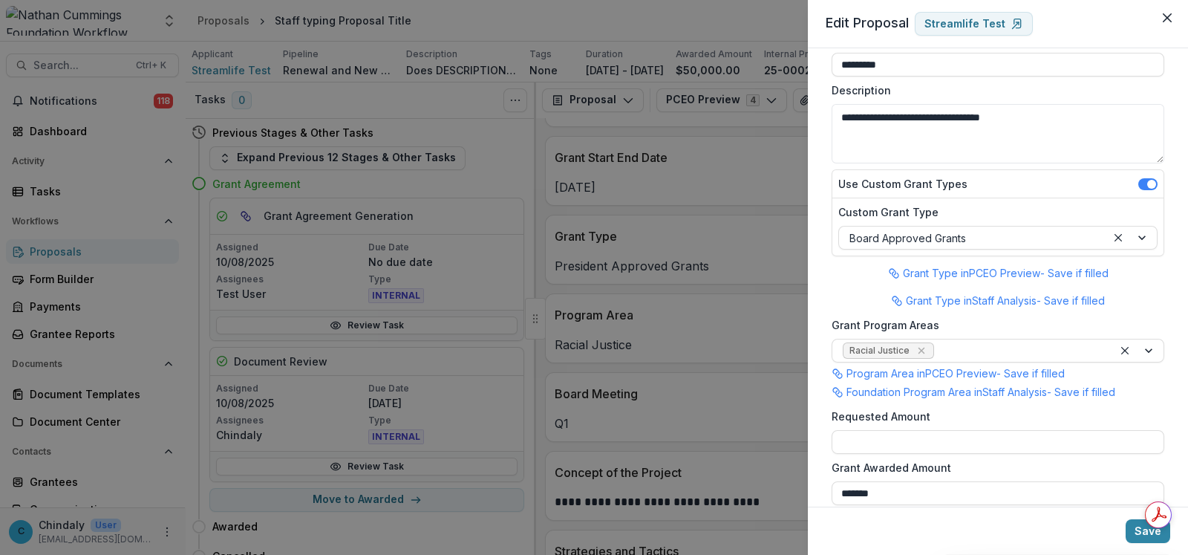
scroll to position [92, 0]
click at [1167, 14] on icon "Close" at bounding box center [1167, 17] width 9 height 9
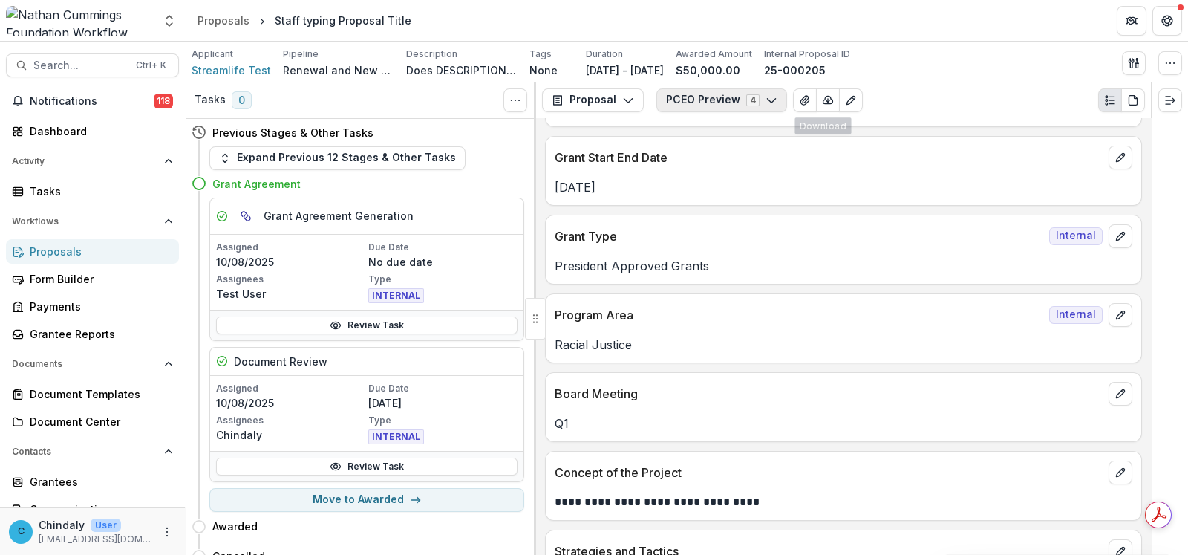
click at [730, 102] on button "PCEO Preview 4" at bounding box center [722, 100] width 131 height 24
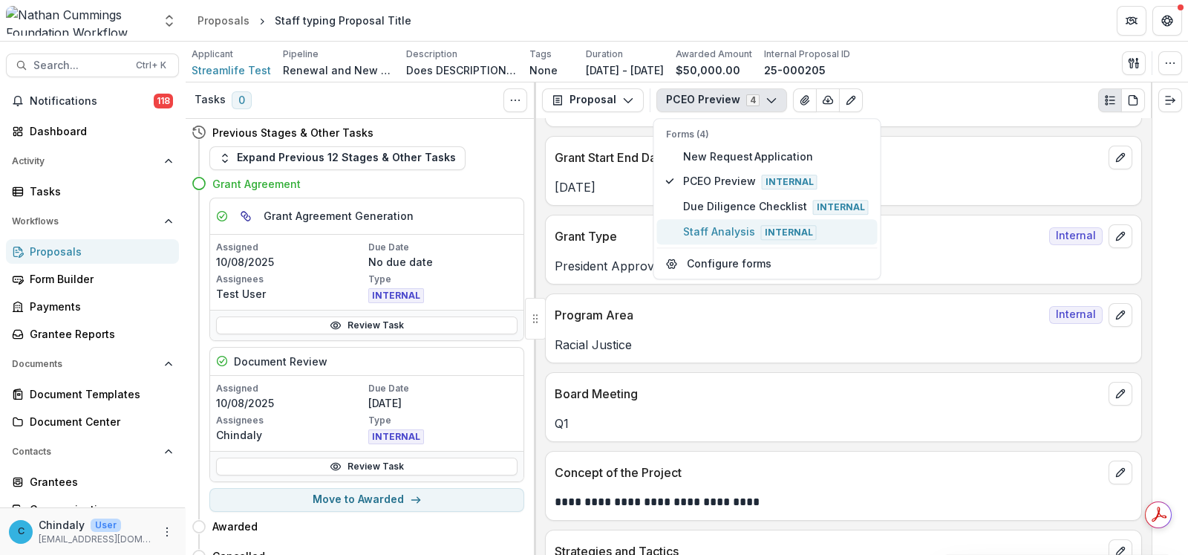
click at [726, 234] on span "Staff Analysis Internal" at bounding box center [776, 232] width 186 height 16
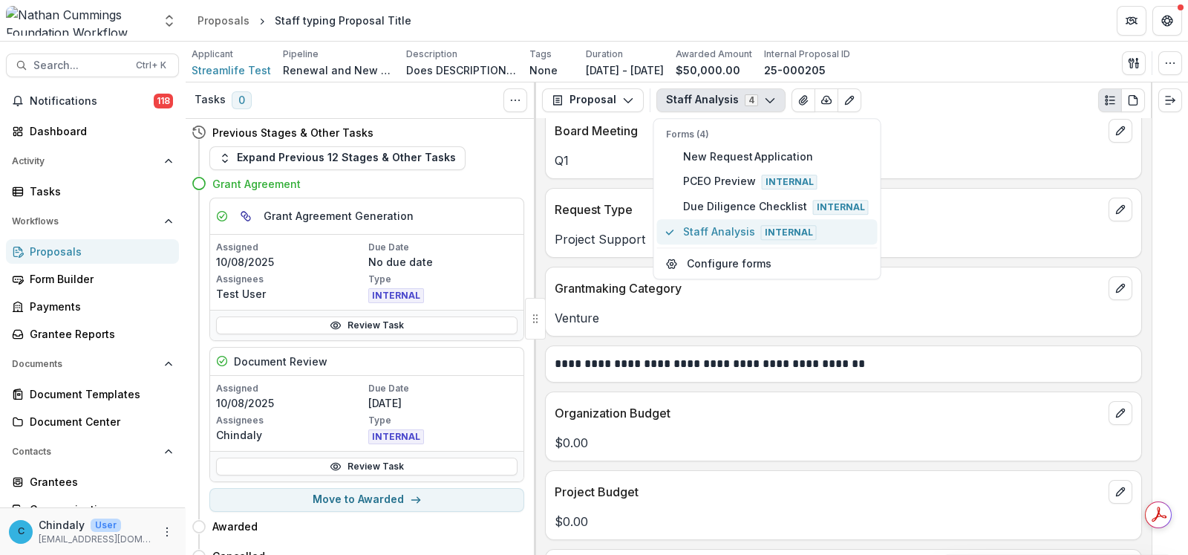
scroll to position [593, 0]
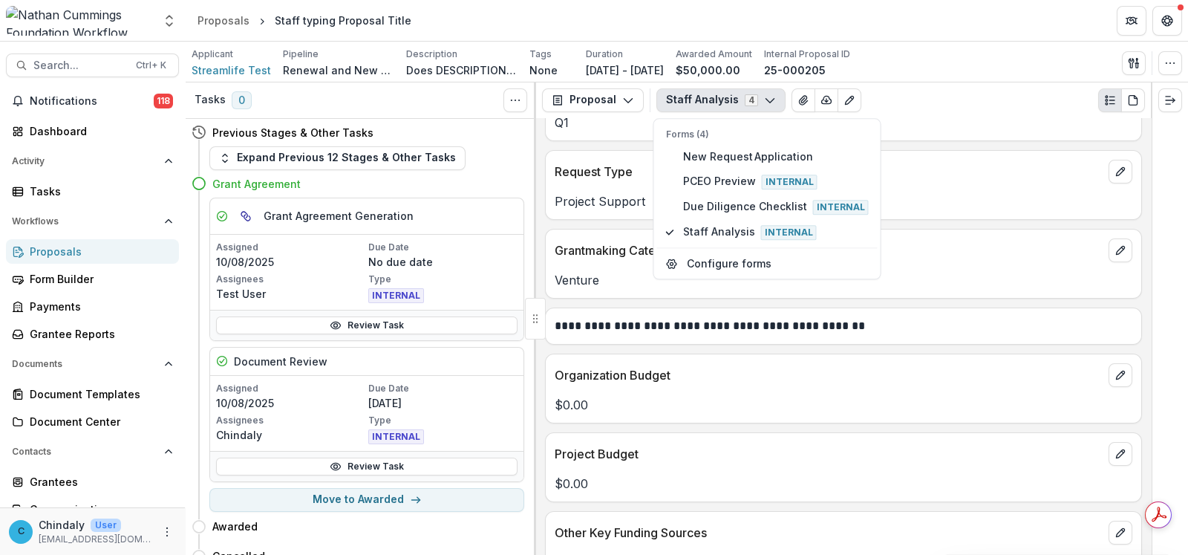
click at [583, 223] on div "**********" at bounding box center [843, 336] width 615 height 437
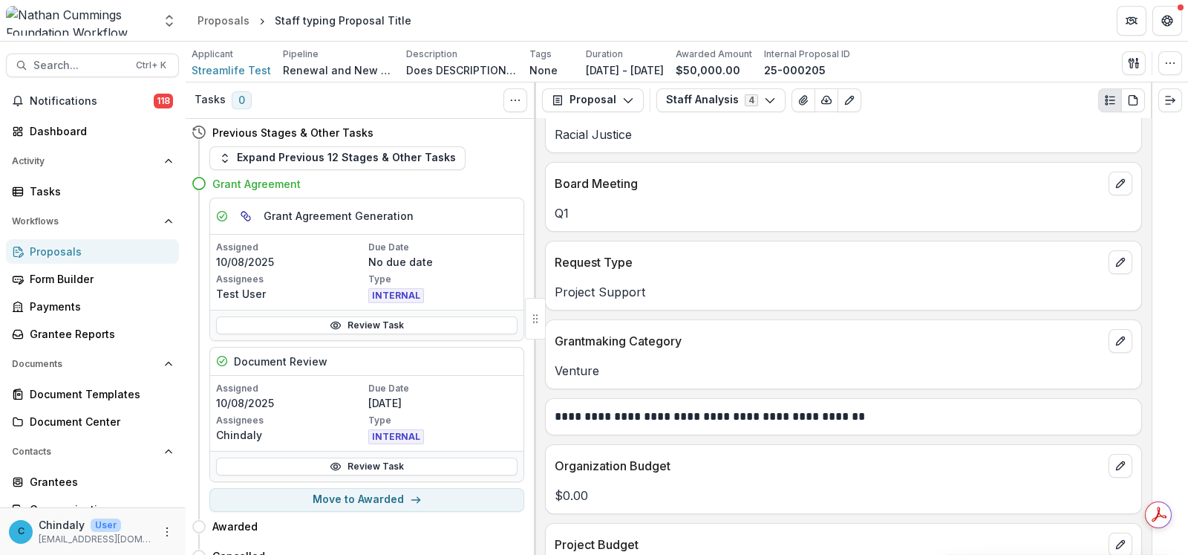
scroll to position [501, 0]
click at [694, 101] on button "Staff Analysis 4" at bounding box center [721, 100] width 129 height 24
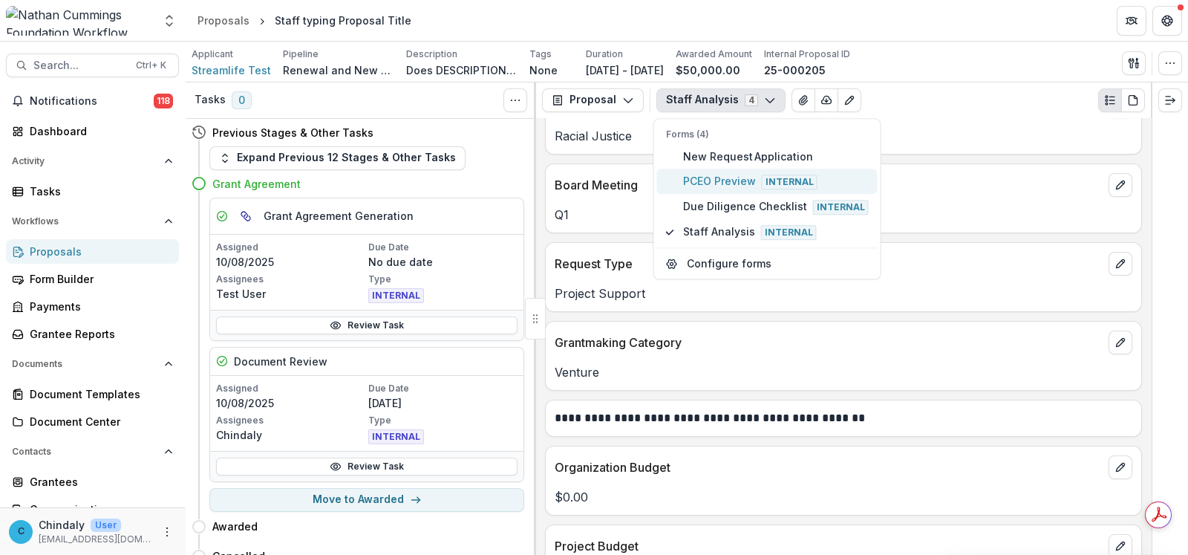
click at [711, 183] on span "PCEO Preview Internal" at bounding box center [776, 181] width 186 height 16
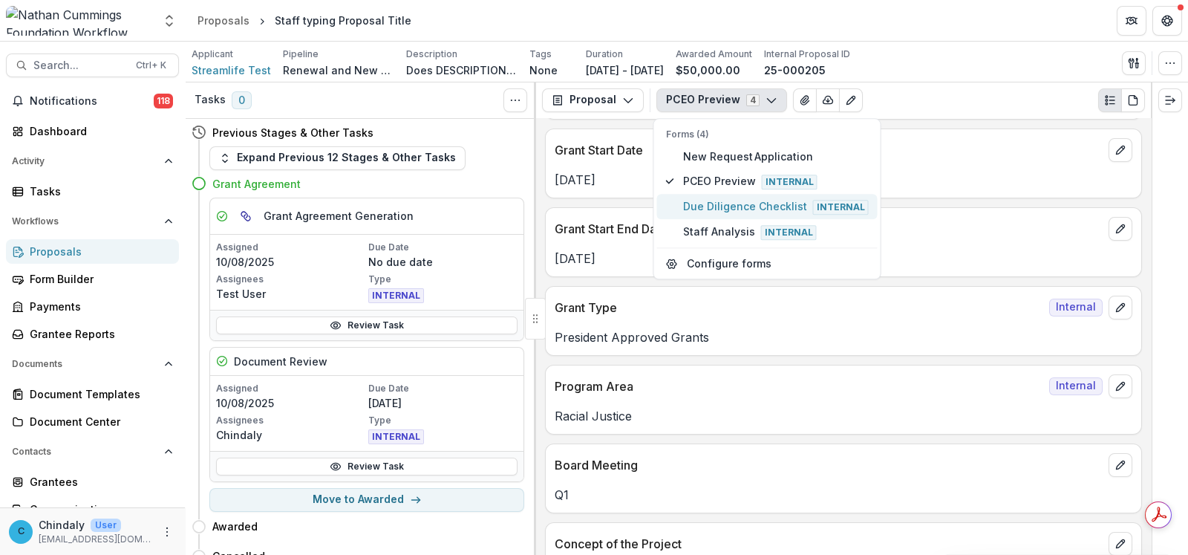
scroll to position [483, 0]
drag, startPoint x: 709, startPoint y: 205, endPoint x: 717, endPoint y: 229, distance: 25.6
click at [717, 229] on div "Forms (4) New Request Application PCEO Preview Internal Due Diligence Checklist…" at bounding box center [767, 186] width 221 height 117
click at [717, 229] on span "Staff Analysis Internal" at bounding box center [776, 232] width 186 height 16
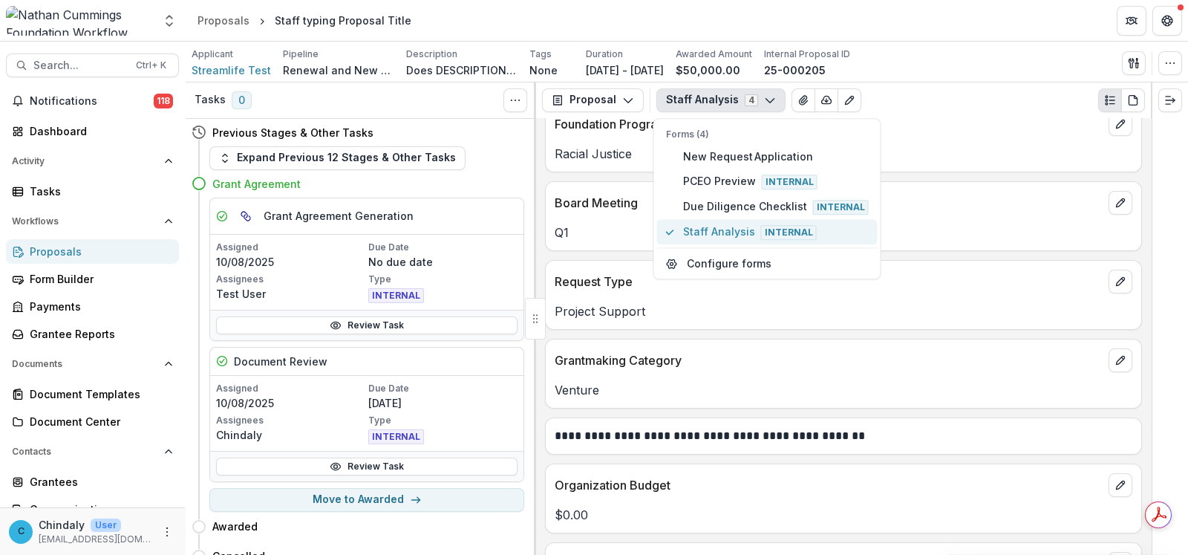
scroll to position [521, 0]
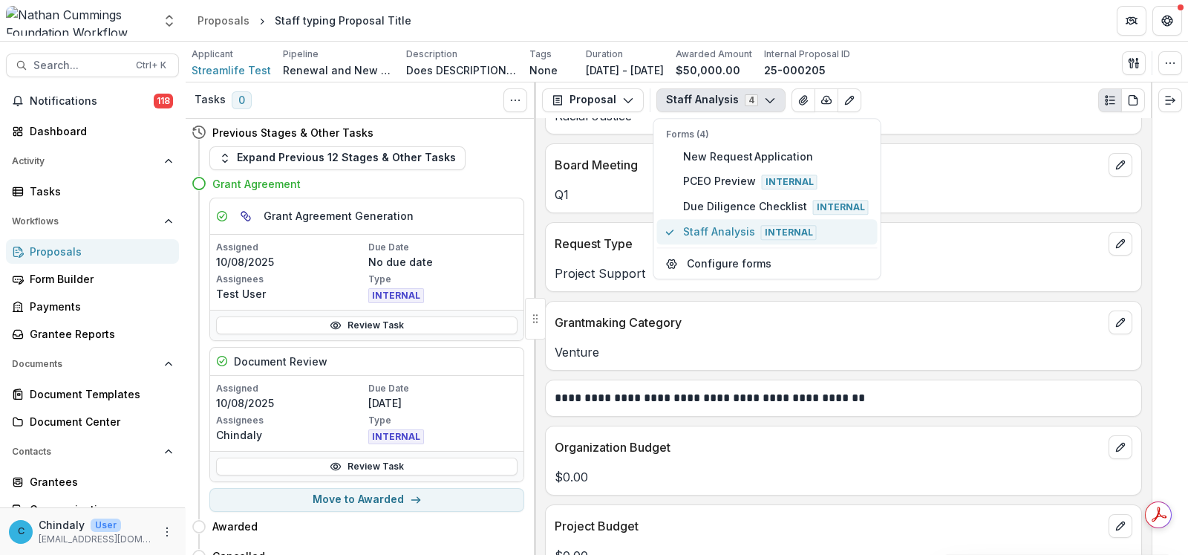
click at [717, 229] on span "Staff Analysis Internal" at bounding box center [776, 232] width 186 height 16
click at [632, 218] on div "**********" at bounding box center [843, 336] width 615 height 437
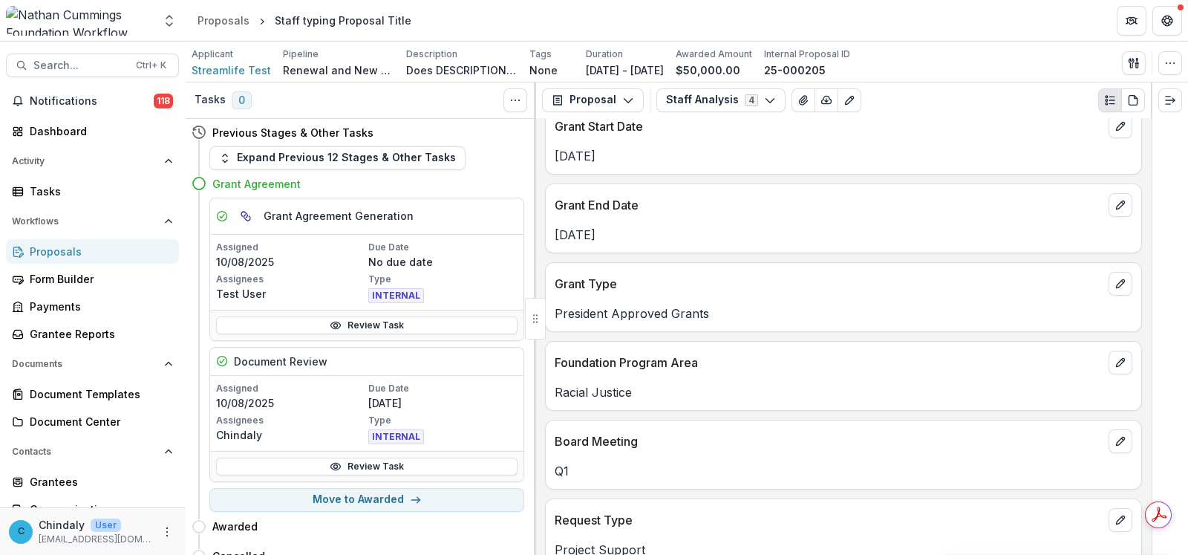
scroll to position [244, 0]
click at [1173, 62] on icon "button" at bounding box center [1171, 63] width 12 height 12
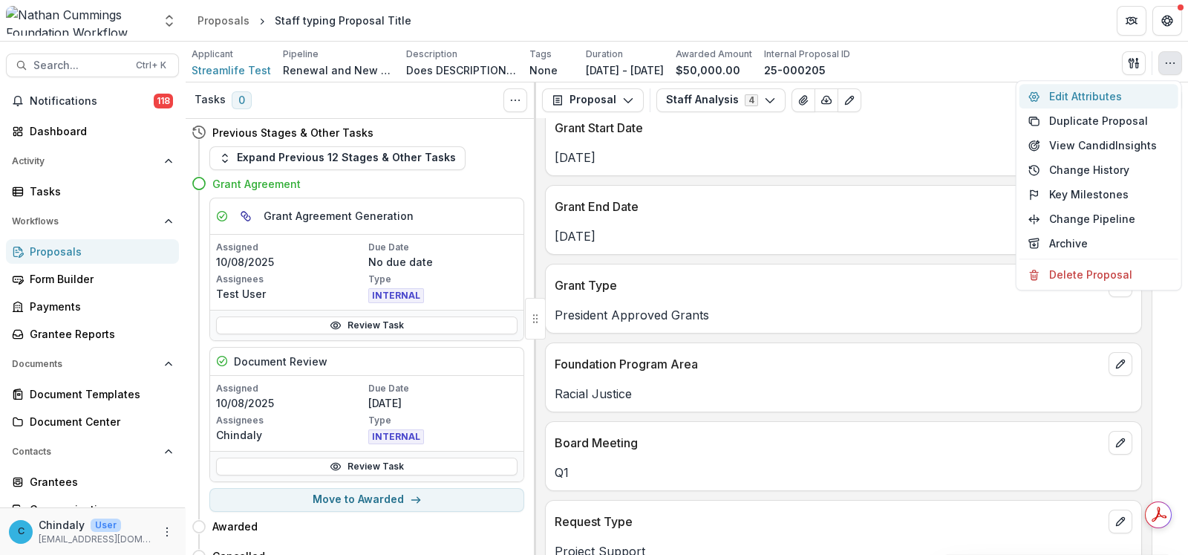
click at [1097, 102] on button "Edit Attributes" at bounding box center [1099, 96] width 159 height 25
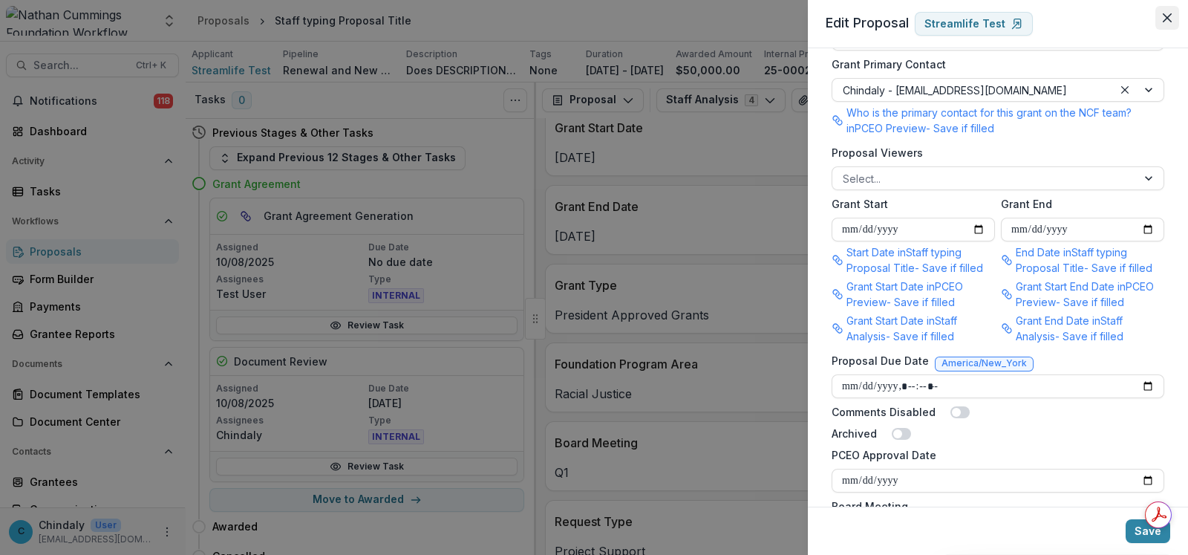
scroll to position [741, 0]
click at [1173, 14] on button "Close" at bounding box center [1168, 18] width 24 height 24
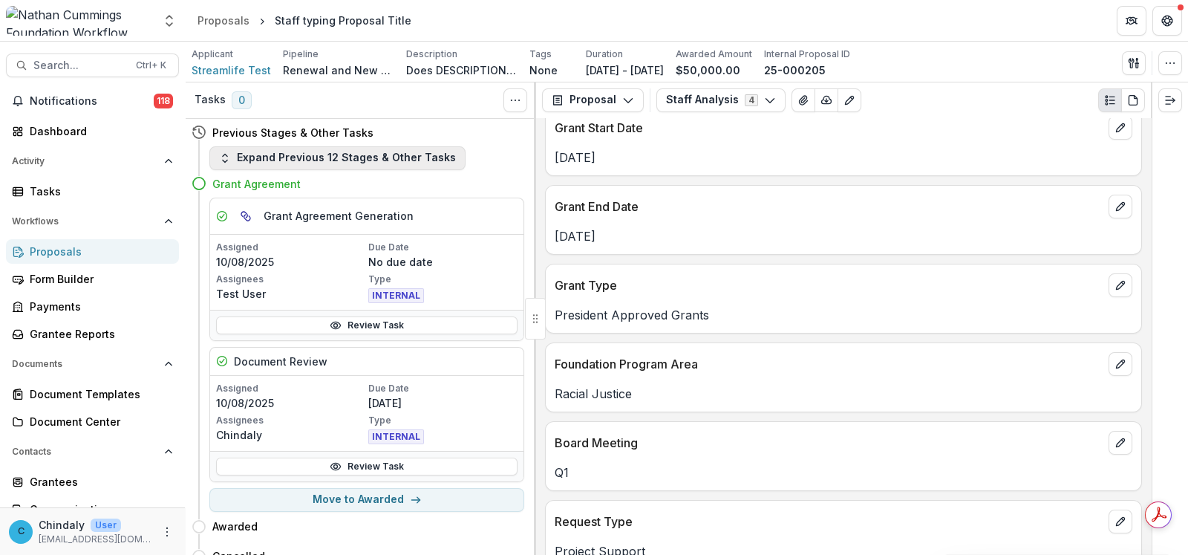
click at [273, 147] on button "Expand Previous 12 Stages & Other Tasks" at bounding box center [337, 158] width 256 height 24
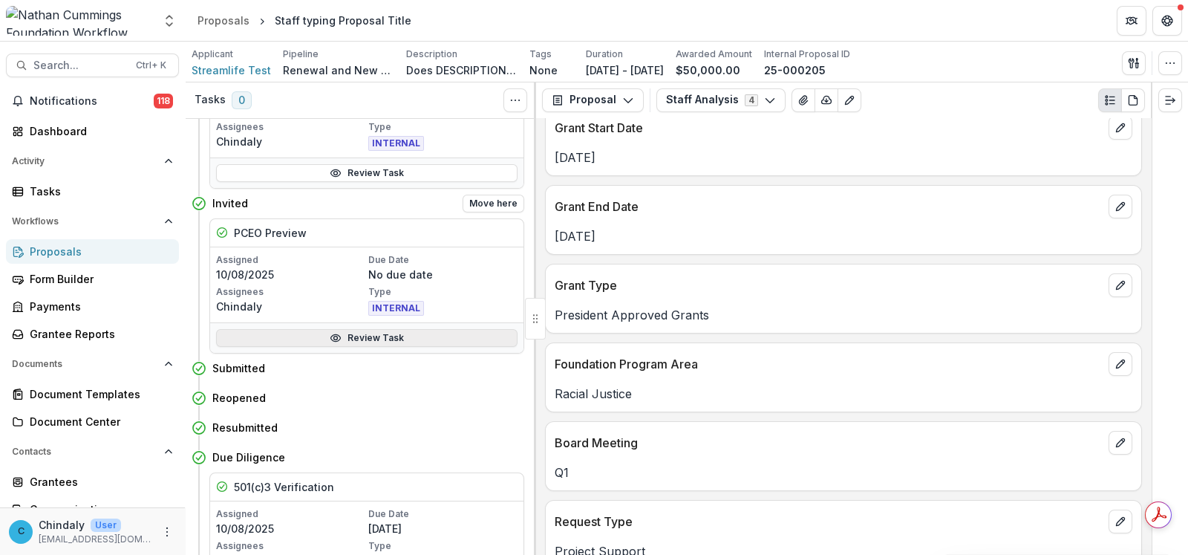
scroll to position [92, 0]
click at [336, 336] on icon at bounding box center [336, 339] width 12 height 12
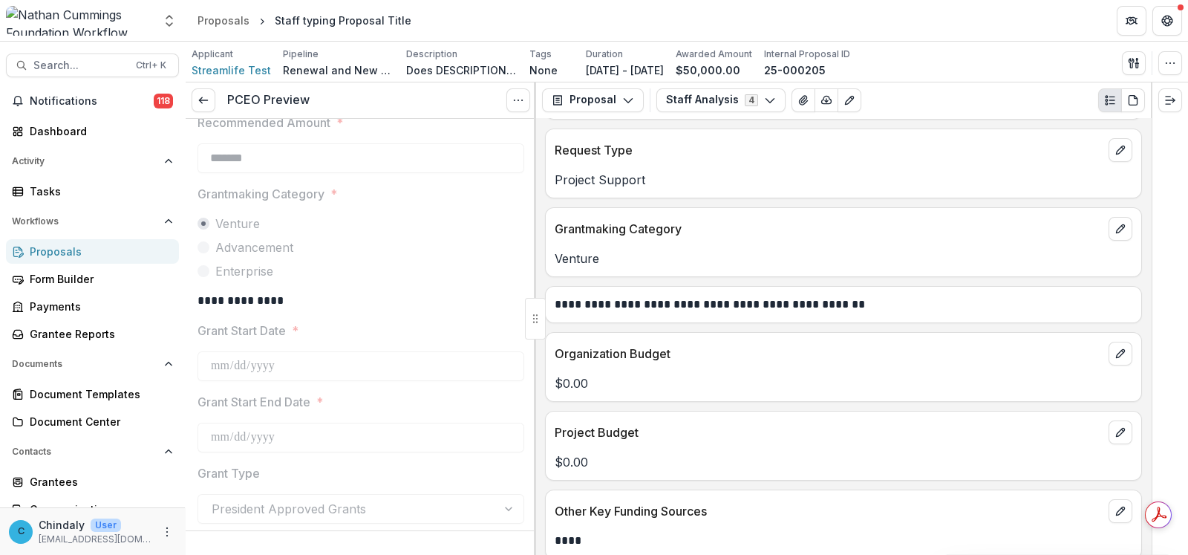
scroll to position [279, 0]
click at [1115, 230] on icon "edit" at bounding box center [1121, 229] width 12 height 12
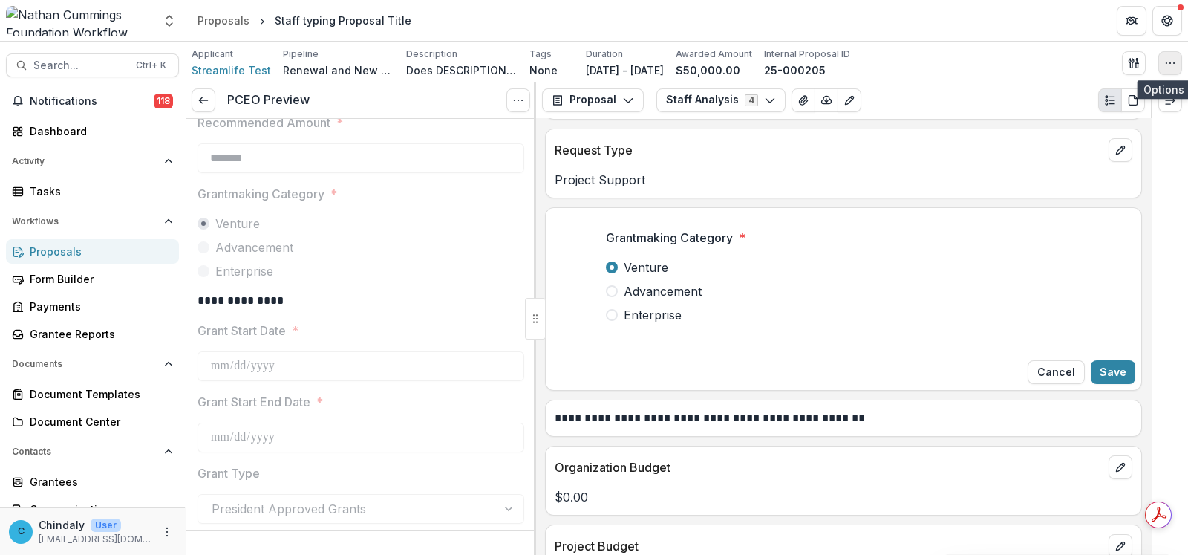
click at [1171, 65] on icon "button" at bounding box center [1171, 63] width 12 height 12
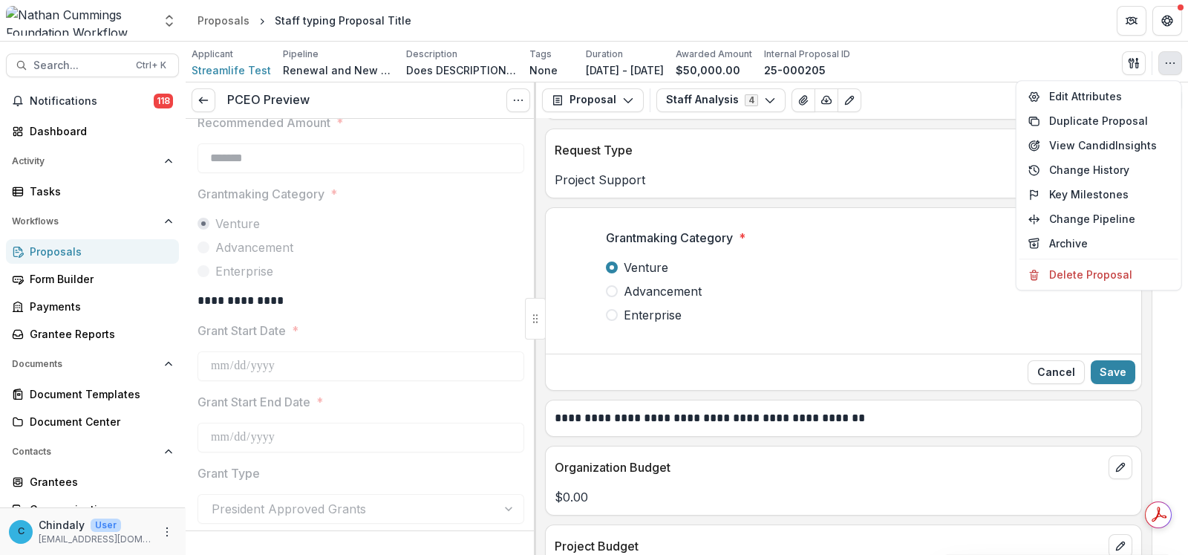
click at [1171, 65] on icon "button" at bounding box center [1171, 63] width 12 height 12
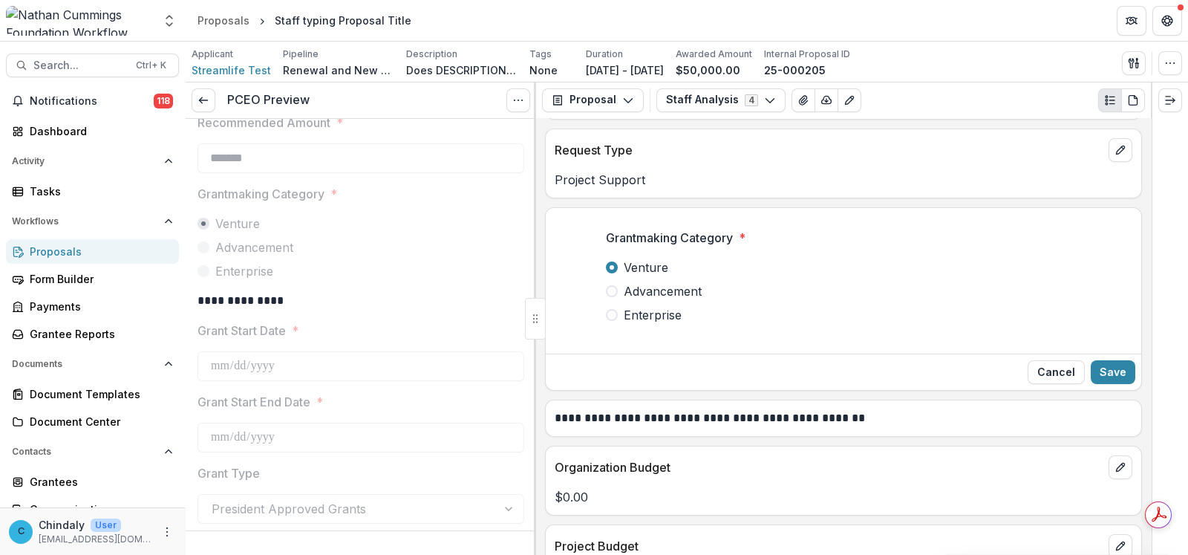
scroll to position [617, 0]
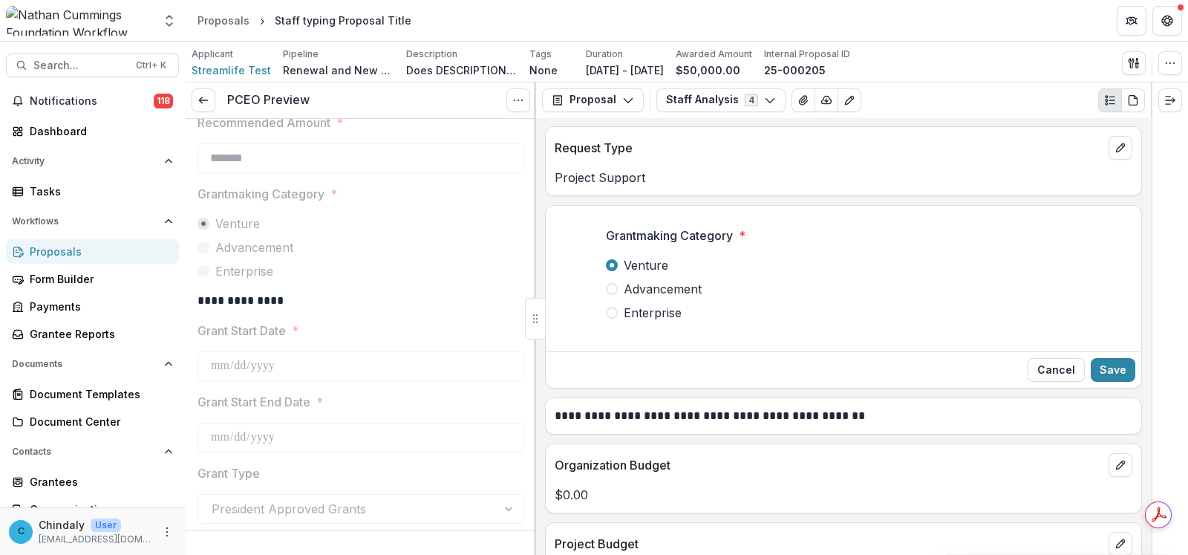
click at [614, 313] on span at bounding box center [612, 313] width 12 height 12
click at [1104, 368] on button "Save" at bounding box center [1113, 370] width 45 height 24
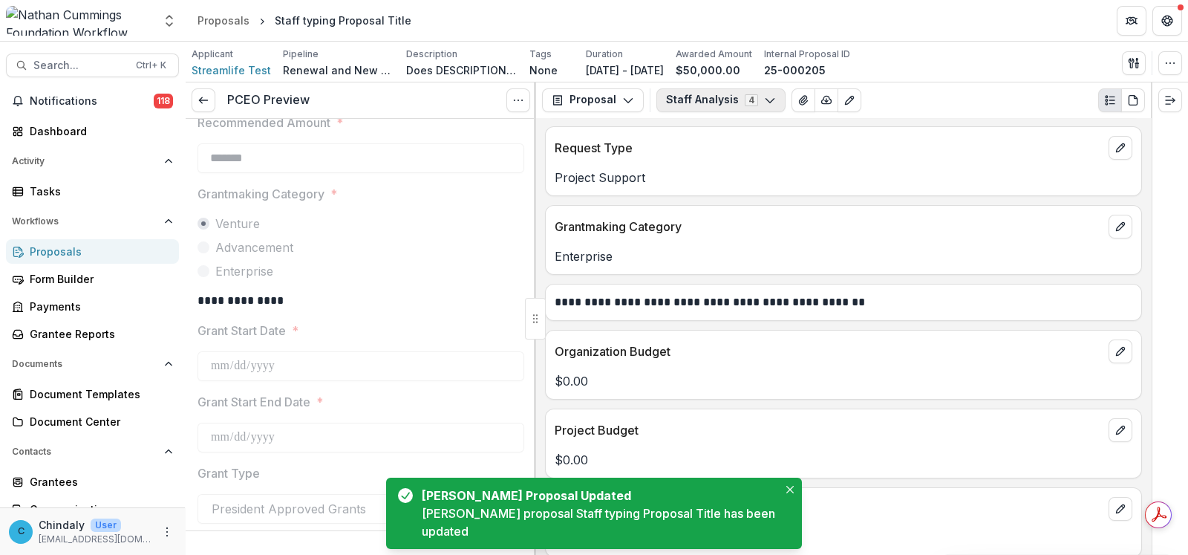
click at [752, 93] on button "Staff Analysis 4" at bounding box center [721, 100] width 129 height 24
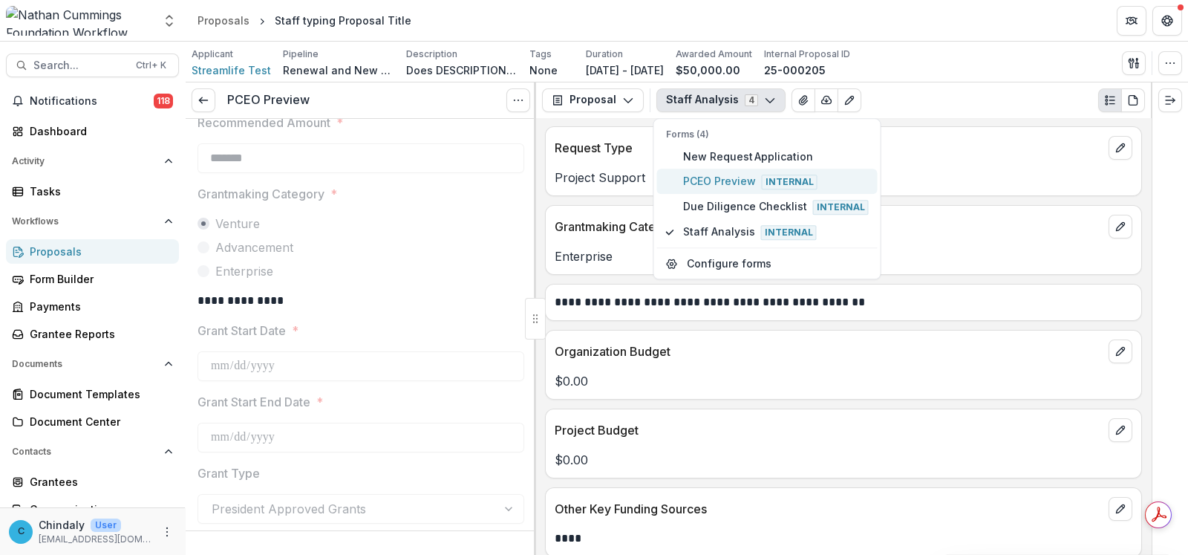
click at [712, 183] on span "PCEO Preview Internal" at bounding box center [776, 181] width 186 height 16
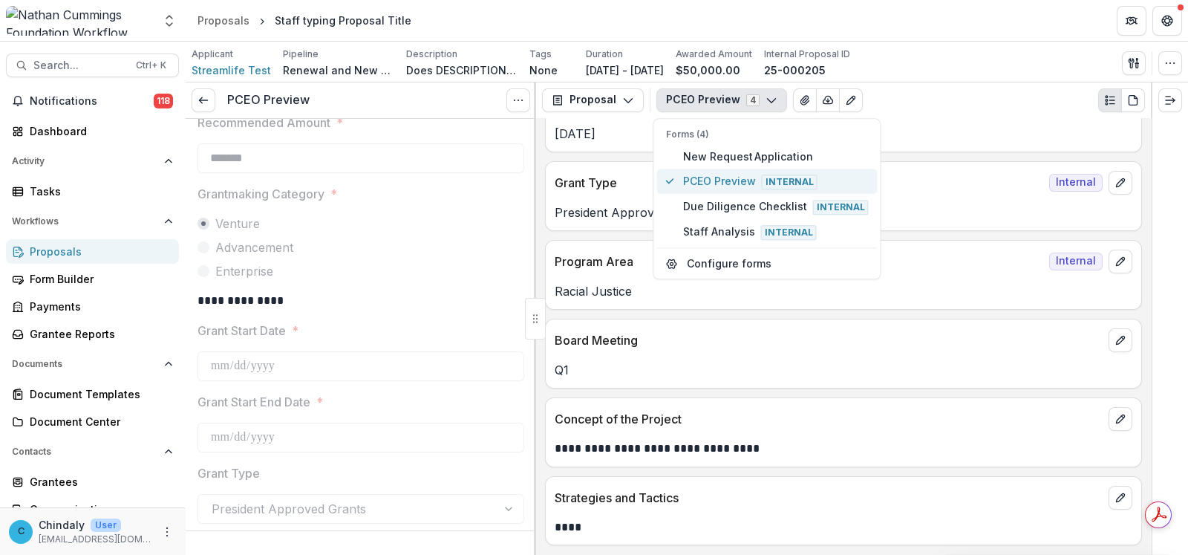
scroll to position [605, 0]
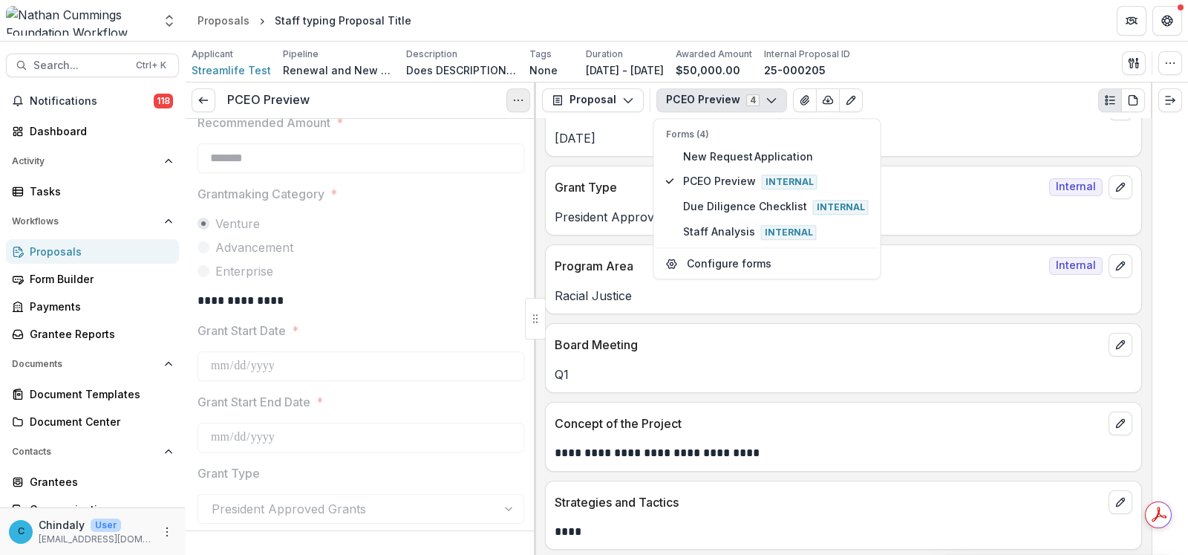
click at [521, 102] on icon "Options" at bounding box center [518, 100] width 12 height 12
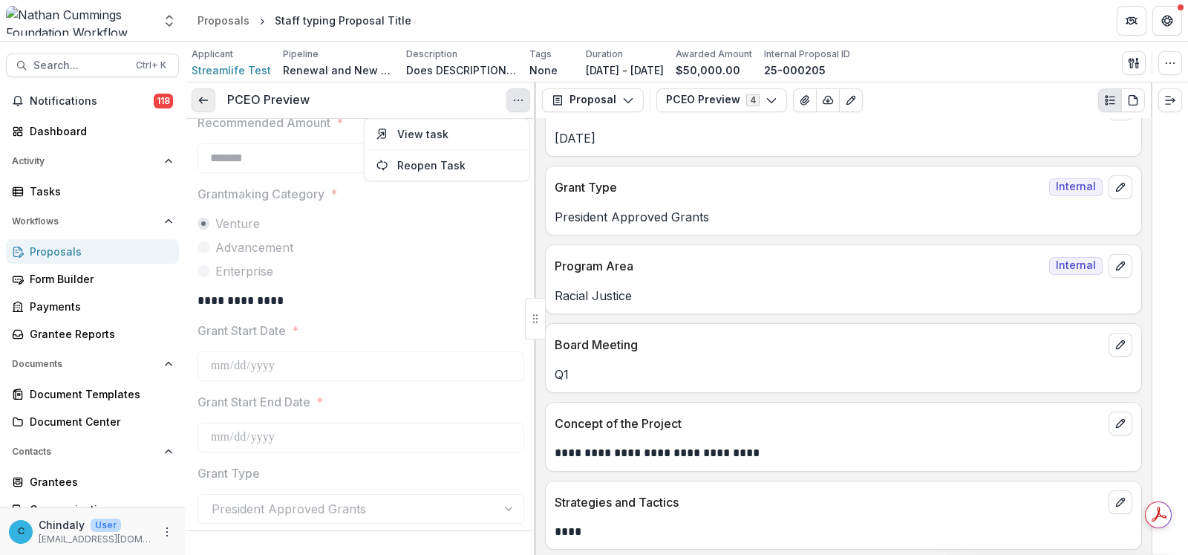
click at [206, 104] on icon at bounding box center [204, 100] width 12 height 12
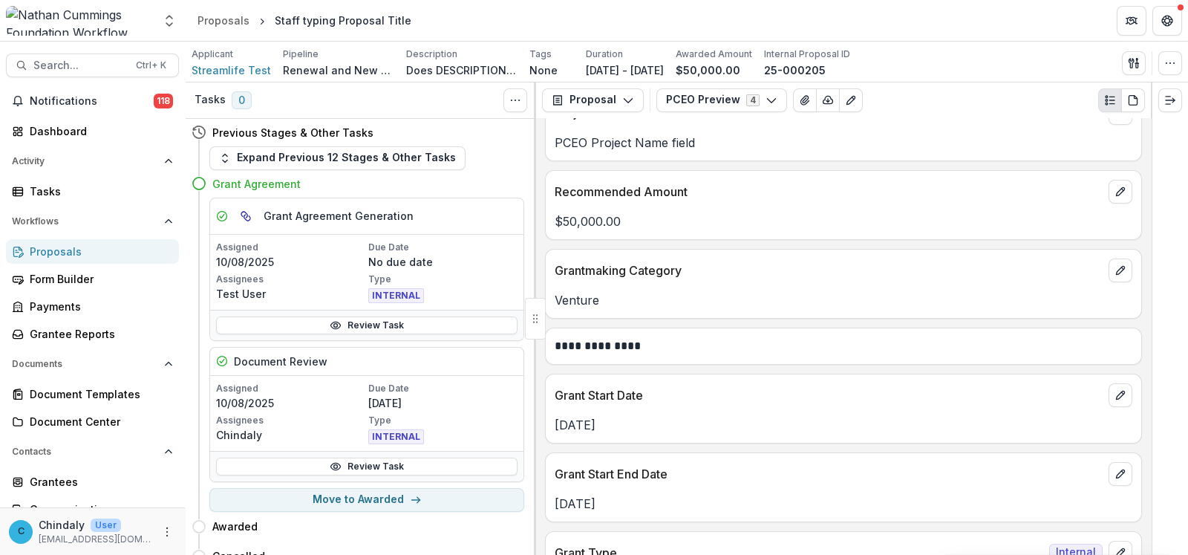
scroll to position [238, 0]
click at [718, 98] on button "PCEO Preview 4" at bounding box center [722, 100] width 131 height 24
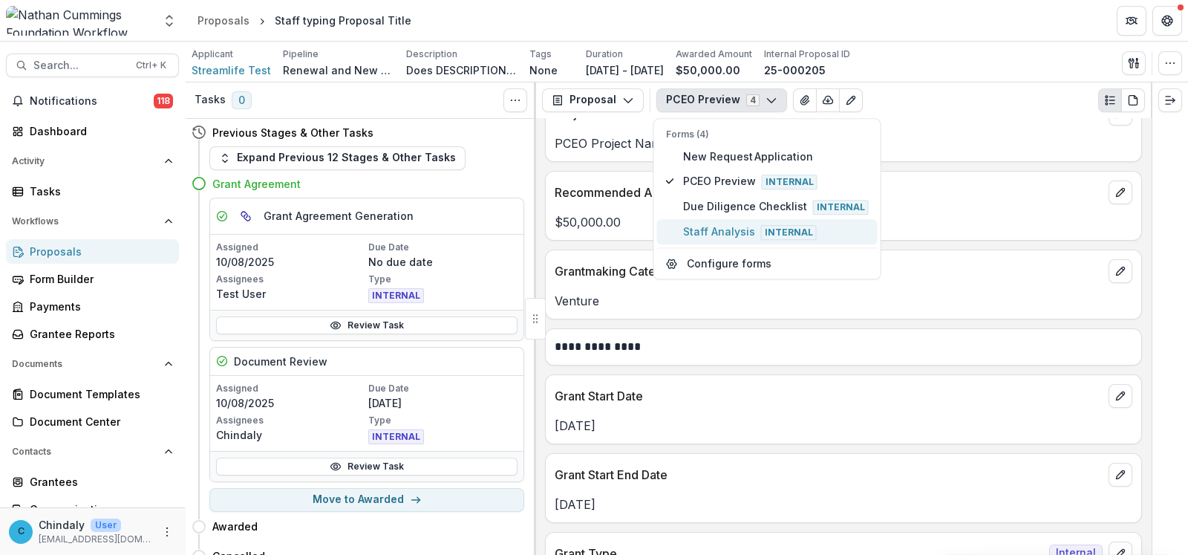
click at [723, 224] on span "Staff Analysis Internal" at bounding box center [776, 232] width 186 height 16
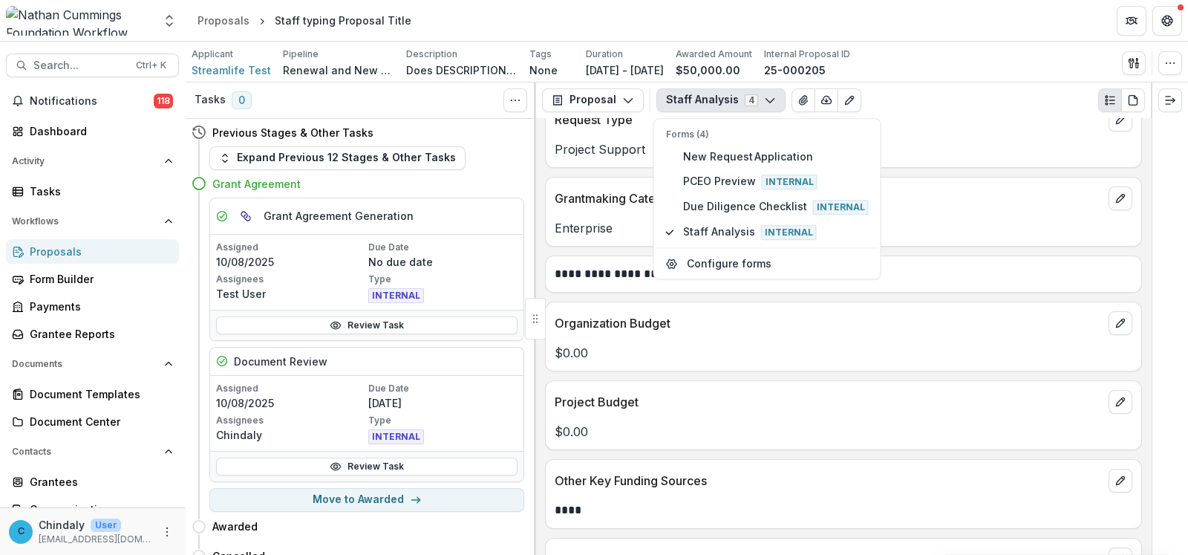
scroll to position [645, 0]
click at [1168, 72] on button "button" at bounding box center [1171, 63] width 24 height 24
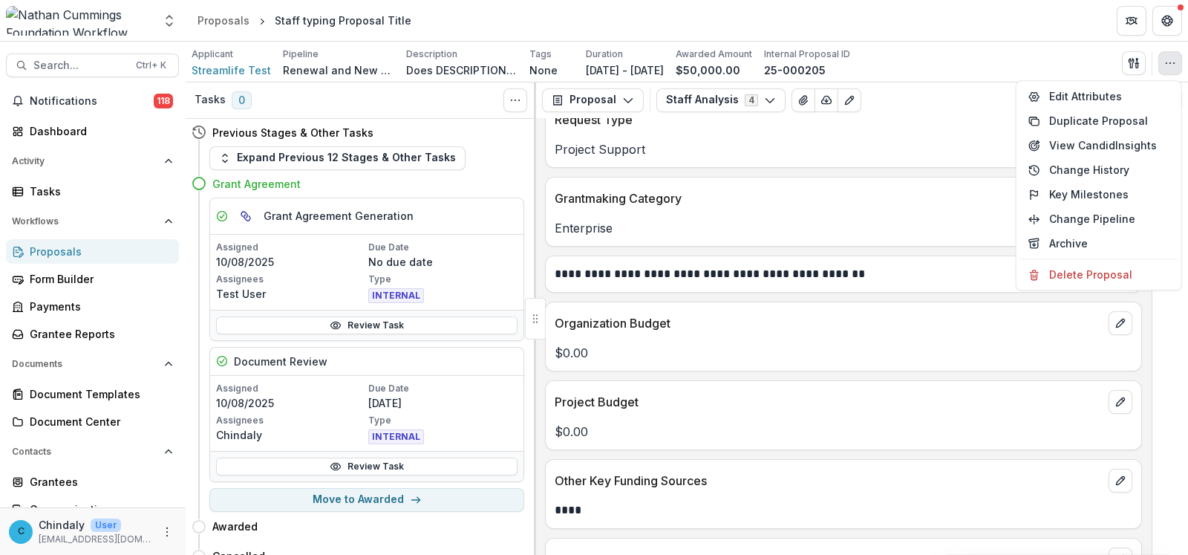
click at [741, 232] on p "Enterprise" at bounding box center [844, 228] width 578 height 18
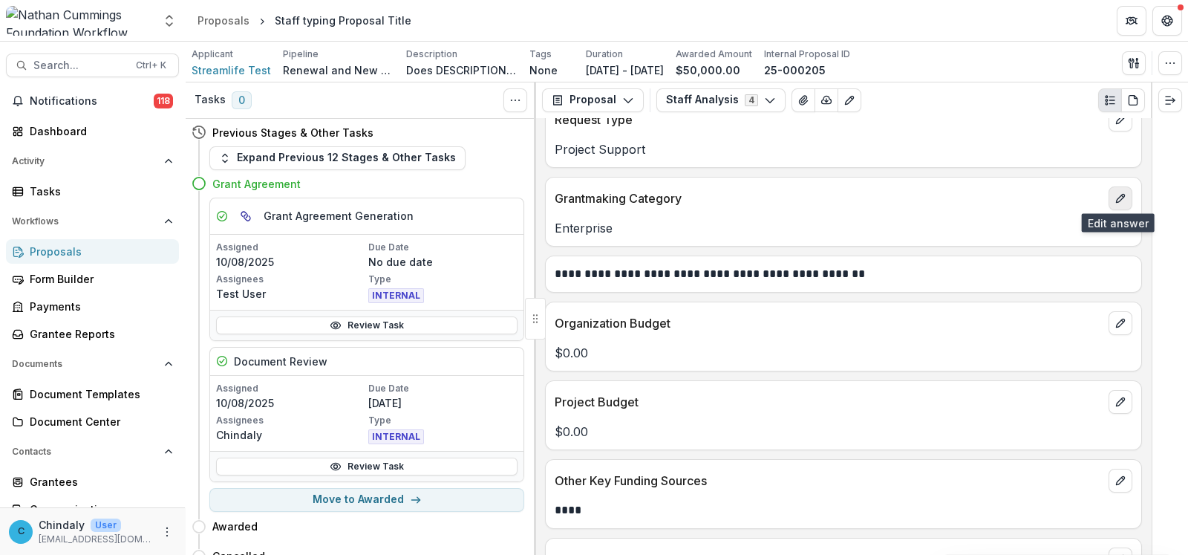
click at [1123, 195] on button "edit" at bounding box center [1121, 198] width 24 height 24
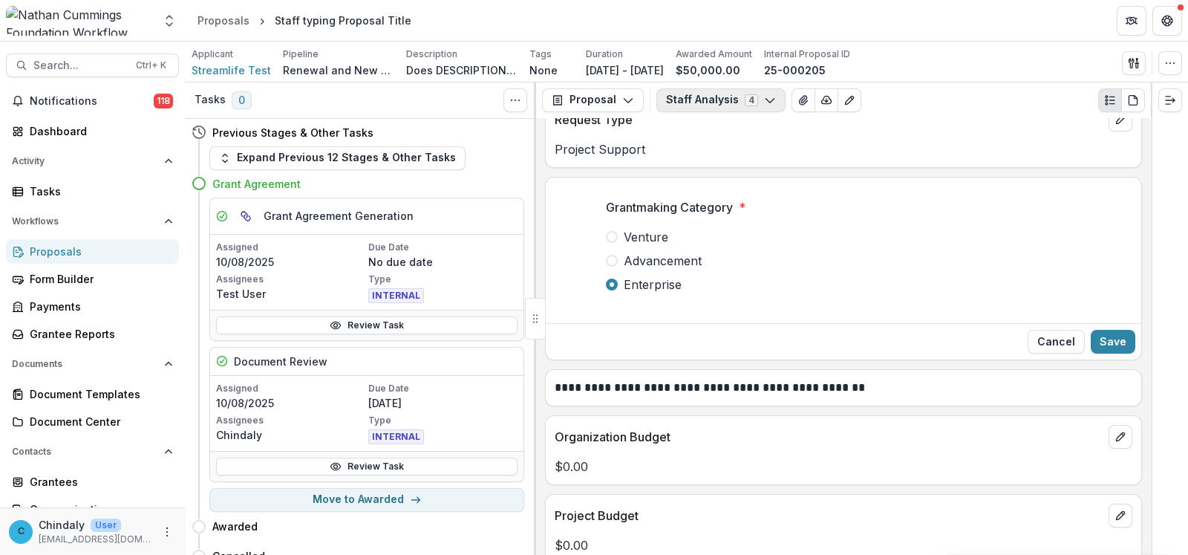
click at [685, 101] on button "Staff Analysis 4" at bounding box center [721, 100] width 129 height 24
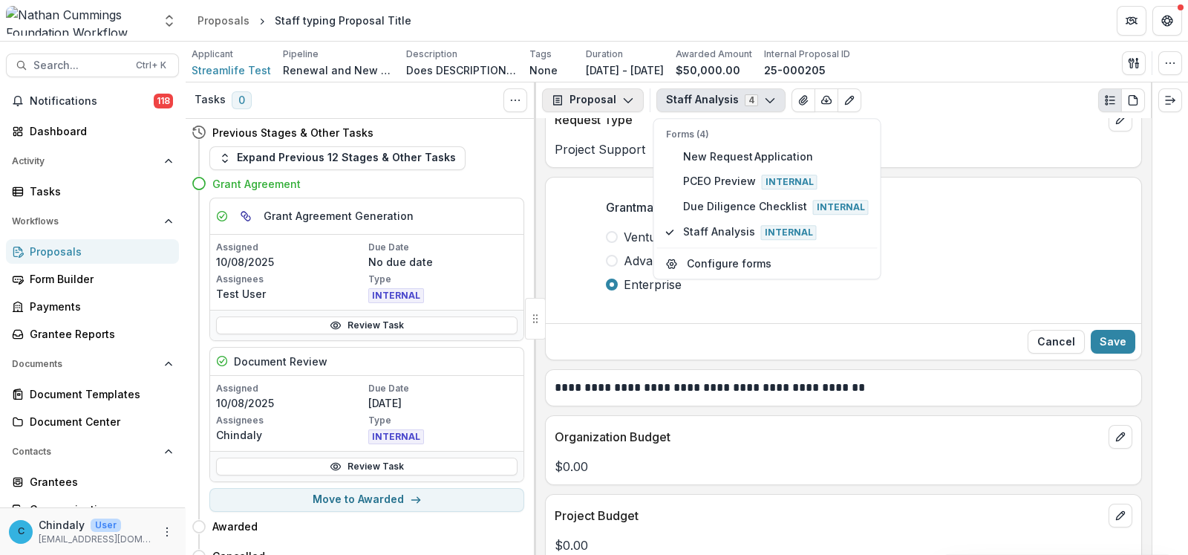
click at [616, 94] on button "Proposal" at bounding box center [593, 100] width 102 height 24
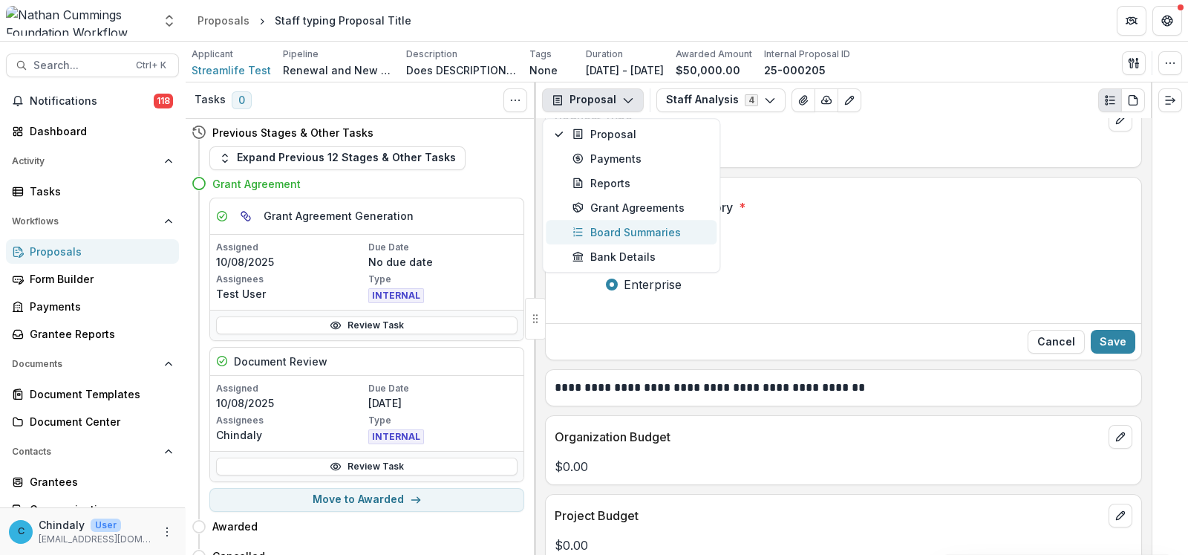
click at [624, 228] on div "Board Summaries" at bounding box center [641, 232] width 136 height 16
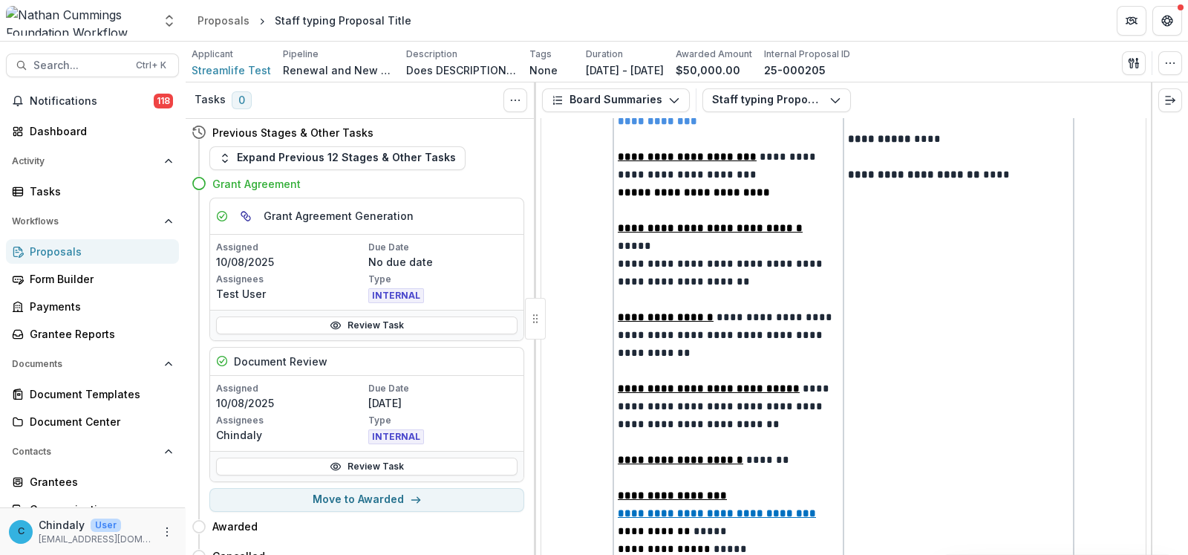
scroll to position [463, 0]
click at [746, 101] on button "Staff typing Proposal Title" at bounding box center [777, 100] width 149 height 24
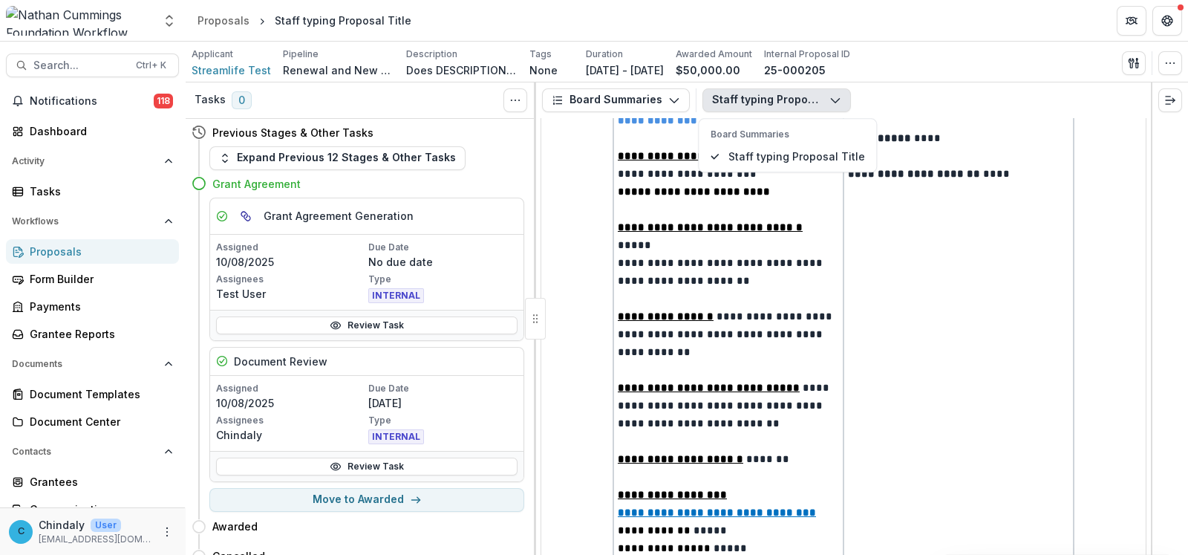
click at [746, 101] on button "Staff typing Proposal Title" at bounding box center [777, 100] width 149 height 24
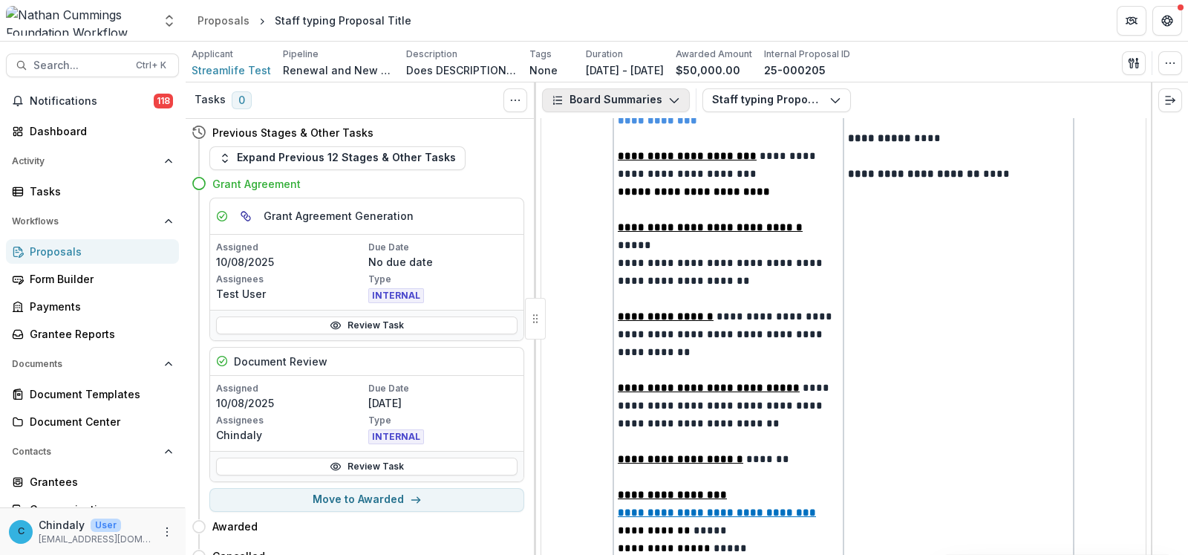
click at [641, 101] on button "Board Summaries" at bounding box center [616, 100] width 148 height 24
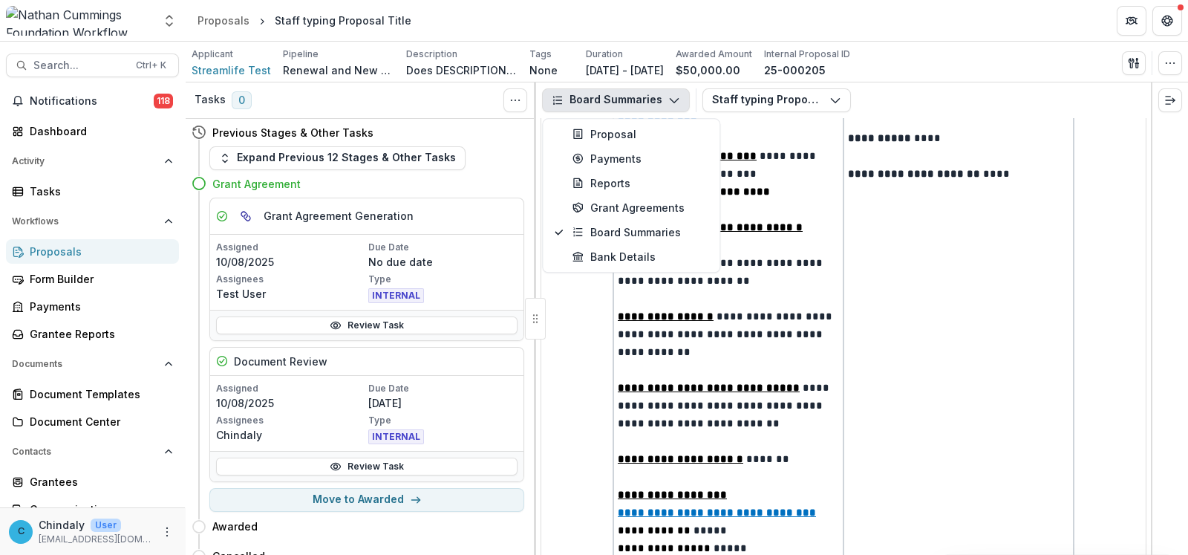
click at [641, 101] on button "Board Summaries" at bounding box center [616, 100] width 148 height 24
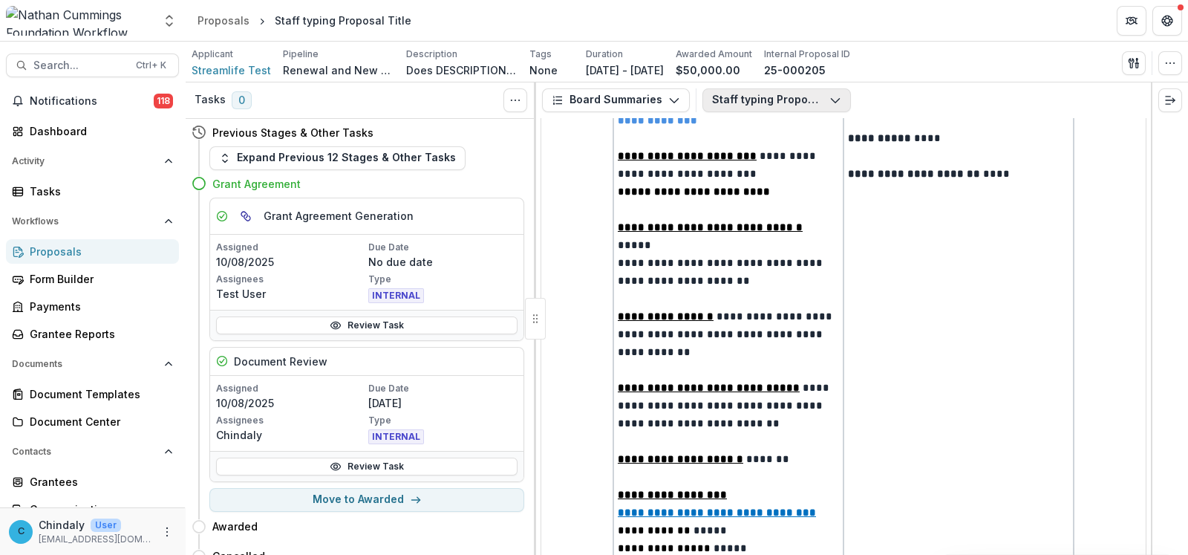
click at [745, 91] on button "Staff typing Proposal Title" at bounding box center [777, 100] width 149 height 24
click at [509, 104] on button "Toggle View Cancelled Tasks" at bounding box center [516, 100] width 24 height 24
click at [488, 163] on div "Expand Previous 12 Stages & Other Tasks" at bounding box center [366, 158] width 315 height 24
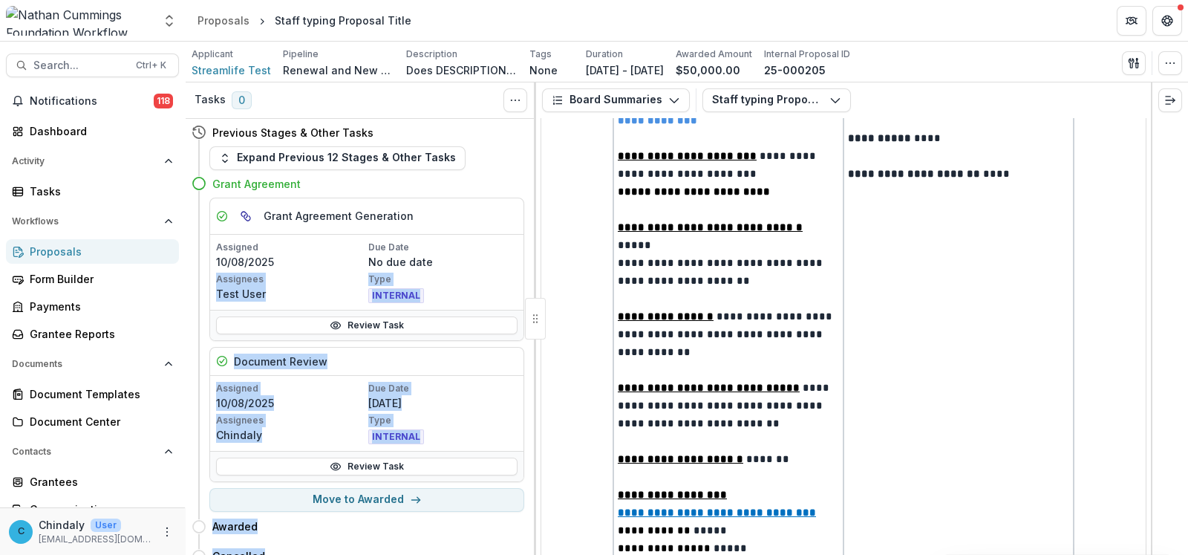
drag, startPoint x: 531, startPoint y: 269, endPoint x: 531, endPoint y: 222, distance: 46.8
click at [534, 227] on div "Tasks 0 Show Cancelled Tasks Previous Stages & Other Tasks Expand Previous 12 S…" at bounding box center [361, 318] width 351 height 472
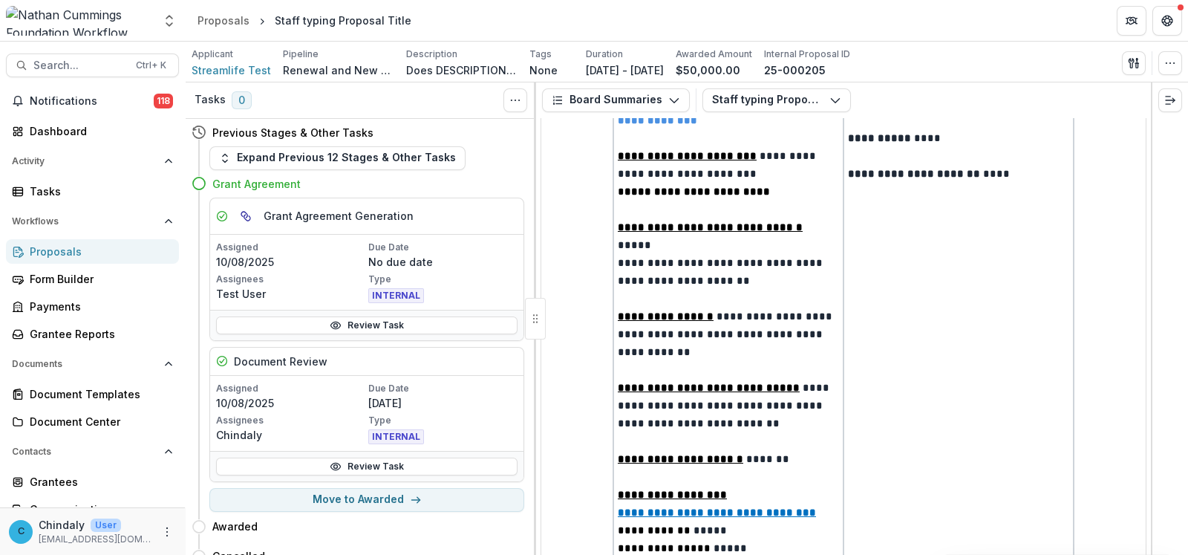
click at [224, 101] on div "Tasks 0" at bounding box center [223, 100] width 57 height 19
click at [275, 163] on button "Expand Previous 12 Stages & Other Tasks" at bounding box center [337, 158] width 256 height 24
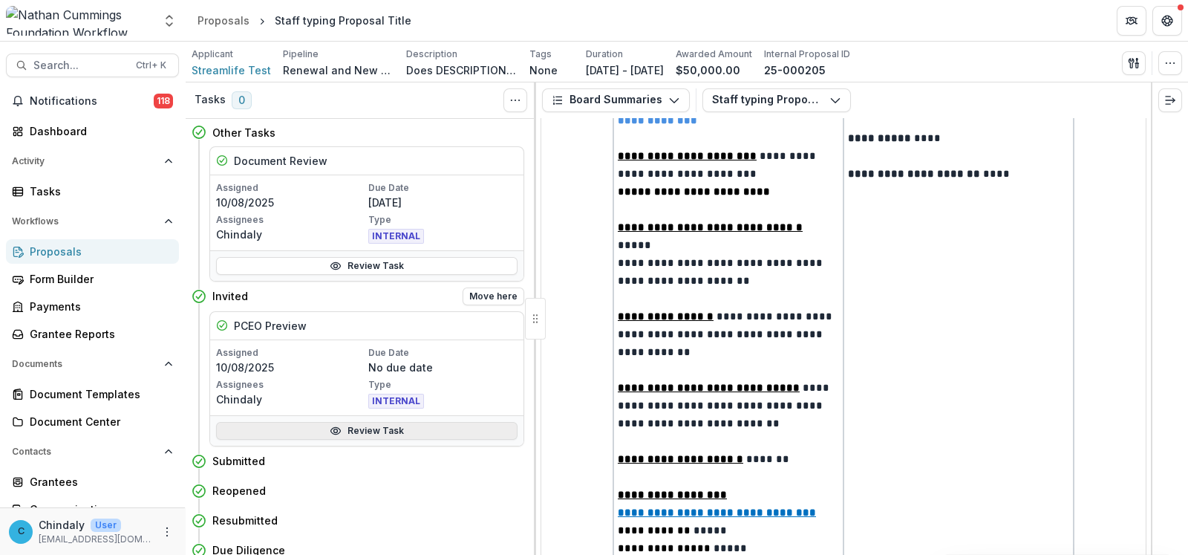
click at [302, 427] on link "Review Task" at bounding box center [367, 431] width 302 height 18
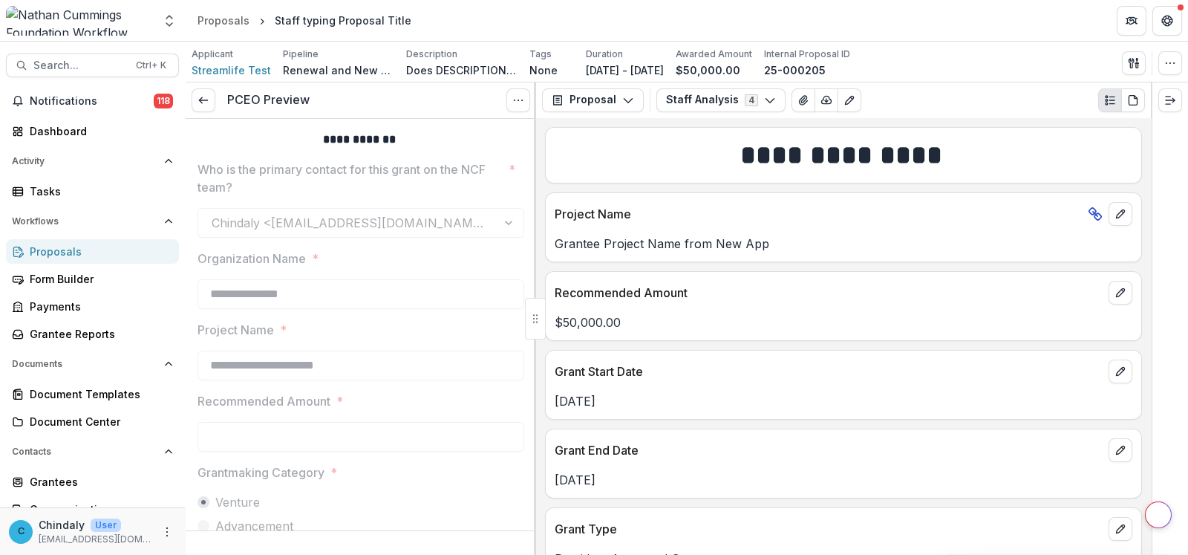
type input "*******"
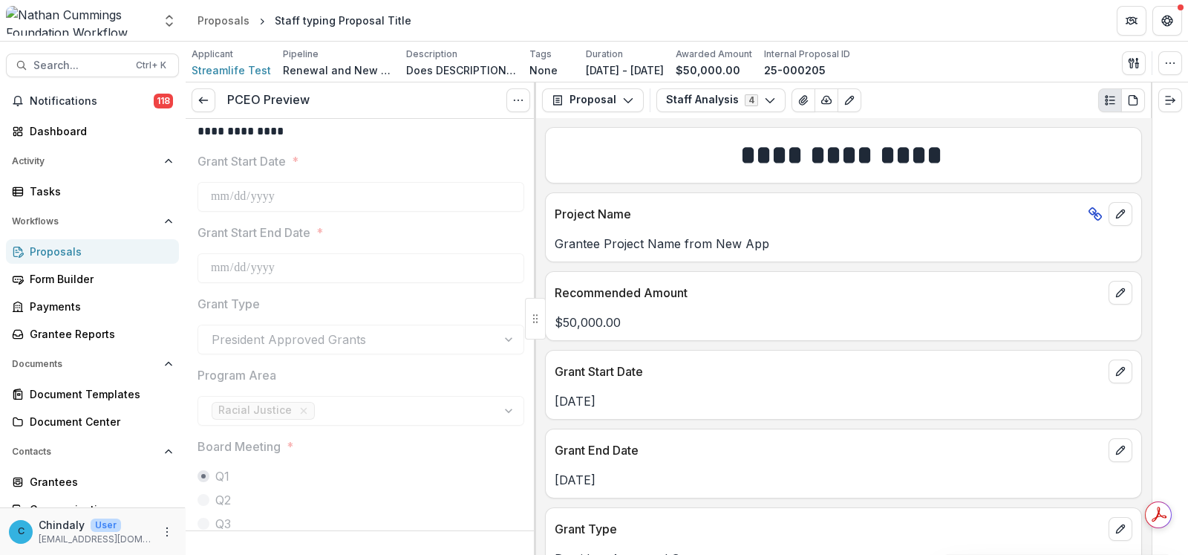
scroll to position [449, 0]
click at [695, 102] on button "Staff Analysis 4" at bounding box center [721, 100] width 129 height 24
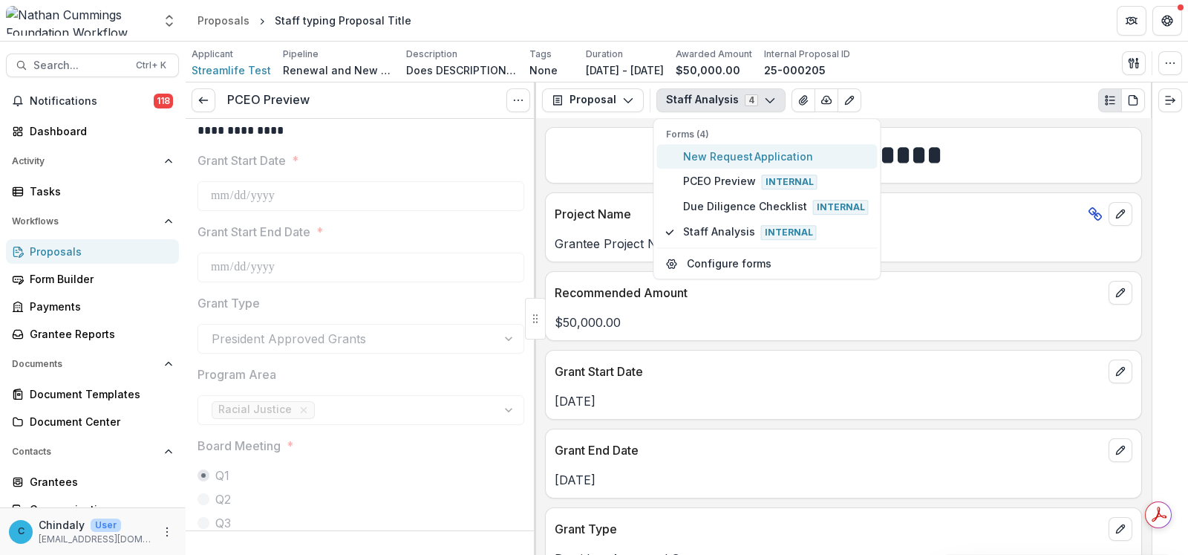
click at [706, 157] on span "New Request Application" at bounding box center [776, 157] width 186 height 16
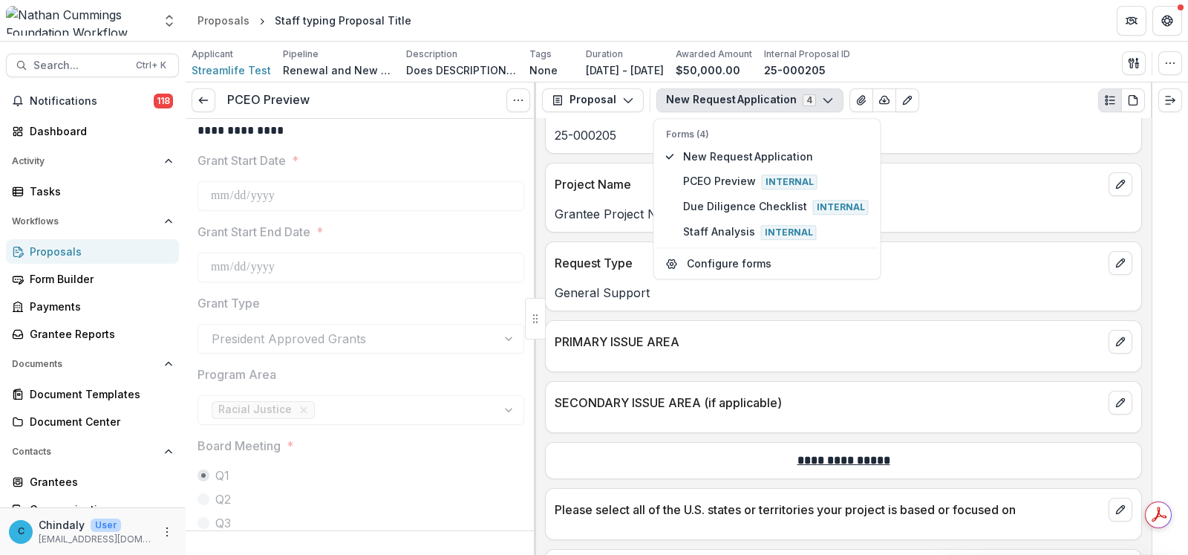
scroll to position [1202, 0]
click at [720, 232] on span "Staff Analysis Internal" at bounding box center [776, 232] width 186 height 16
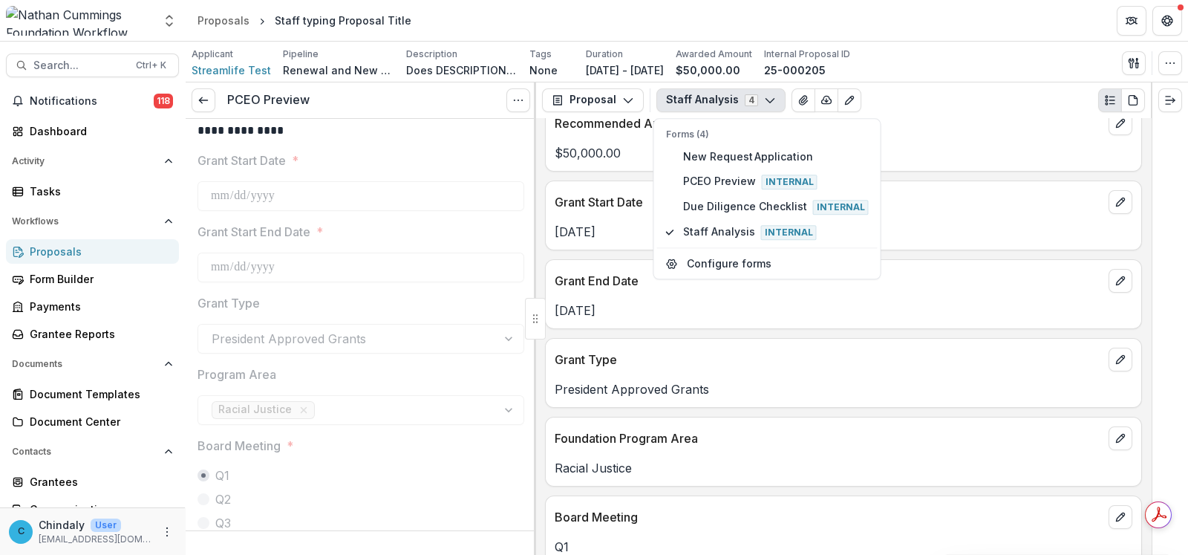
scroll to position [170, 0]
click at [201, 98] on icon at bounding box center [204, 100] width 12 height 12
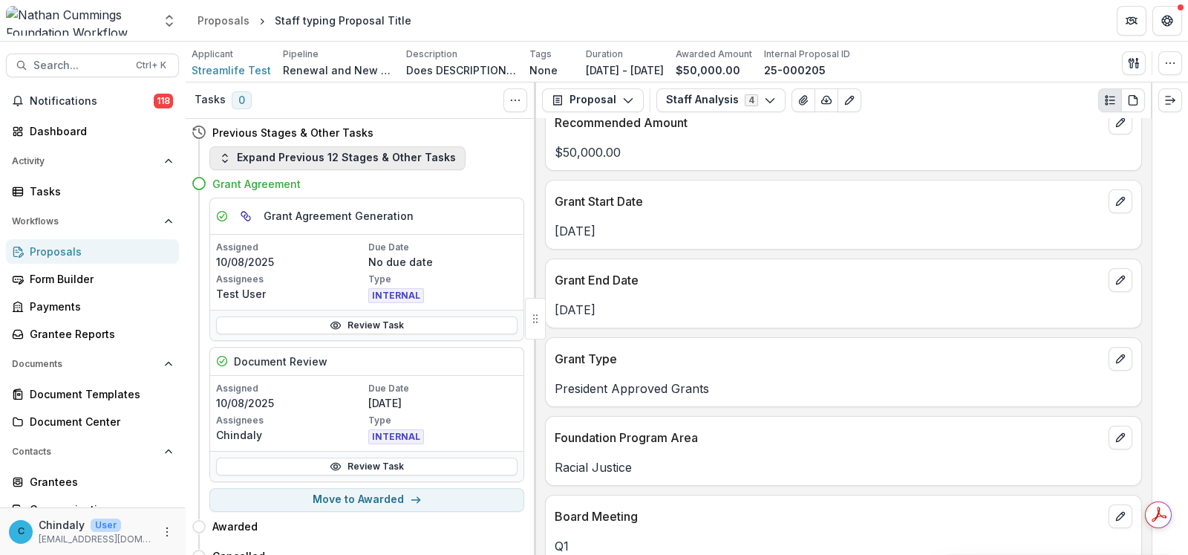
click at [333, 154] on button "Expand Previous 12 Stages & Other Tasks" at bounding box center [337, 158] width 256 height 24
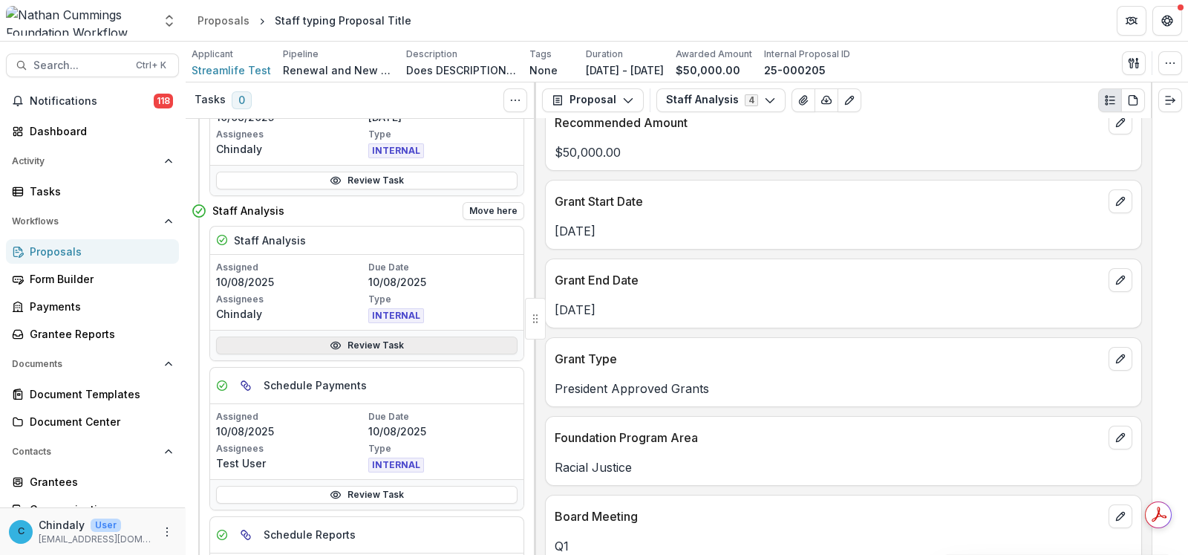
click at [372, 341] on link "Review Task" at bounding box center [367, 345] width 302 height 18
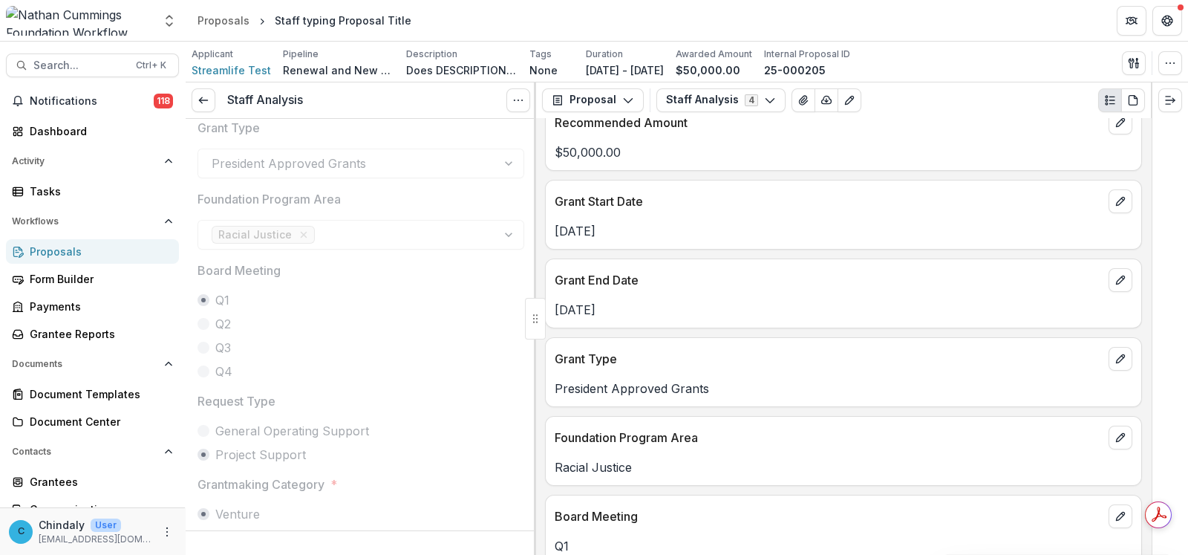
scroll to position [371, 0]
click at [609, 101] on button "Proposal" at bounding box center [593, 100] width 102 height 24
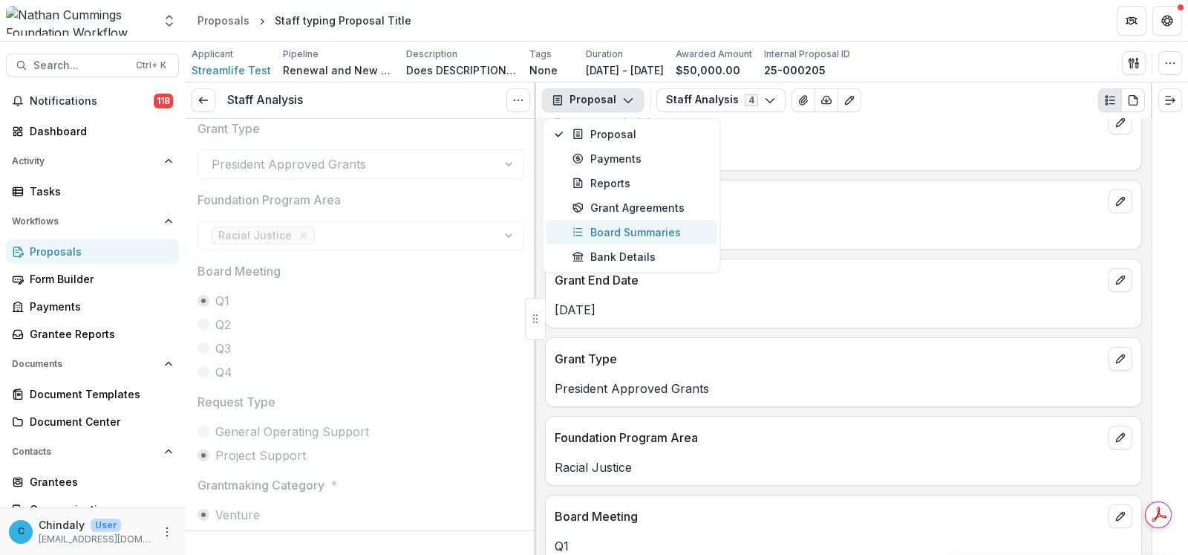
click at [642, 227] on div "Board Summaries" at bounding box center [641, 232] width 136 height 16
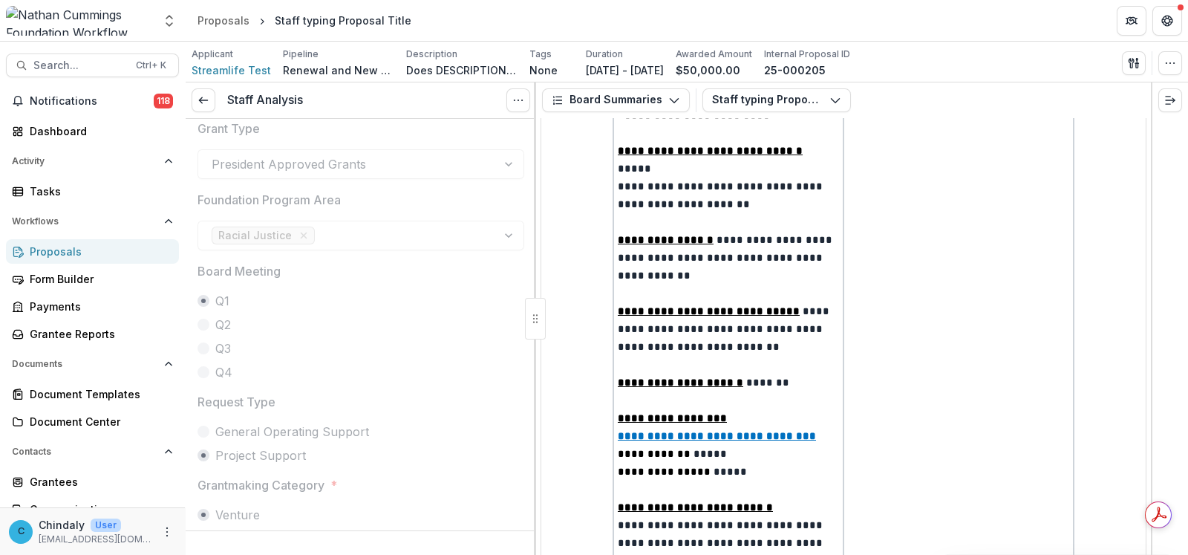
scroll to position [541, 0]
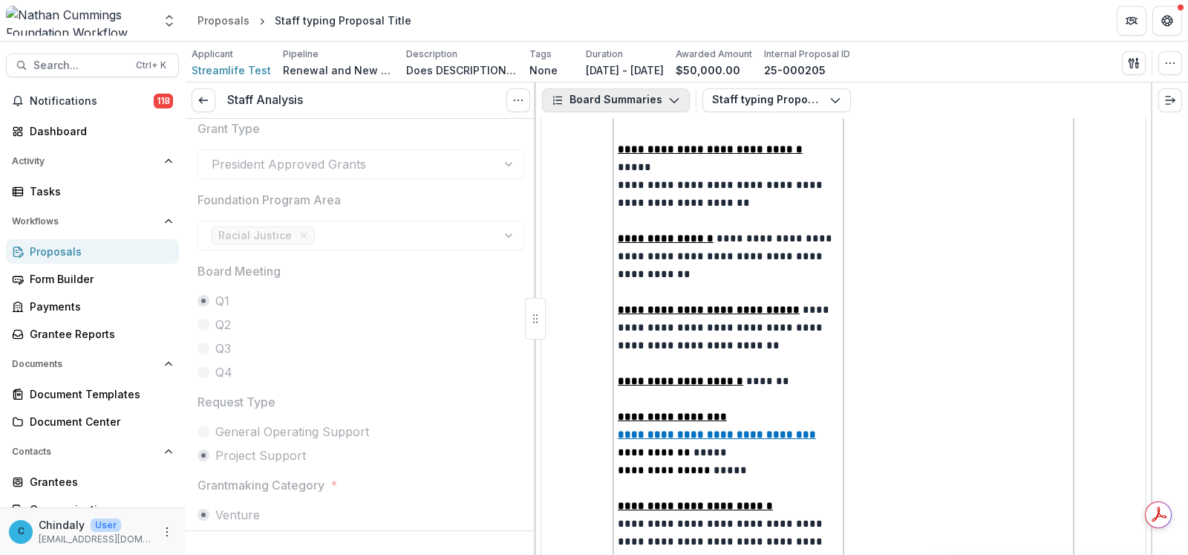
click at [613, 104] on button "Board Summaries" at bounding box center [616, 100] width 148 height 24
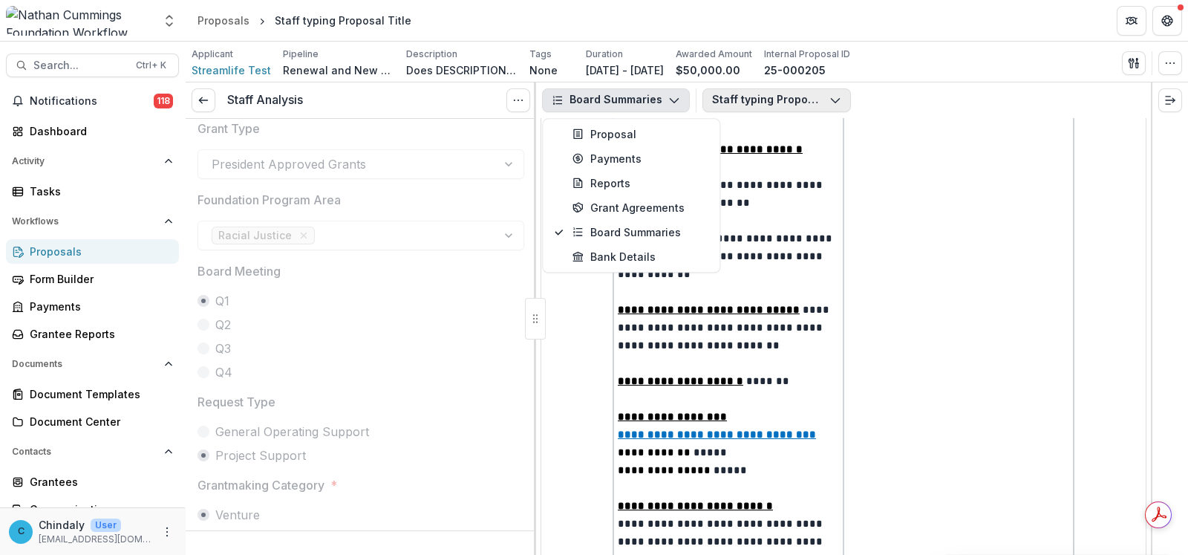
click at [758, 101] on button "Staff typing Proposal Title" at bounding box center [777, 100] width 149 height 24
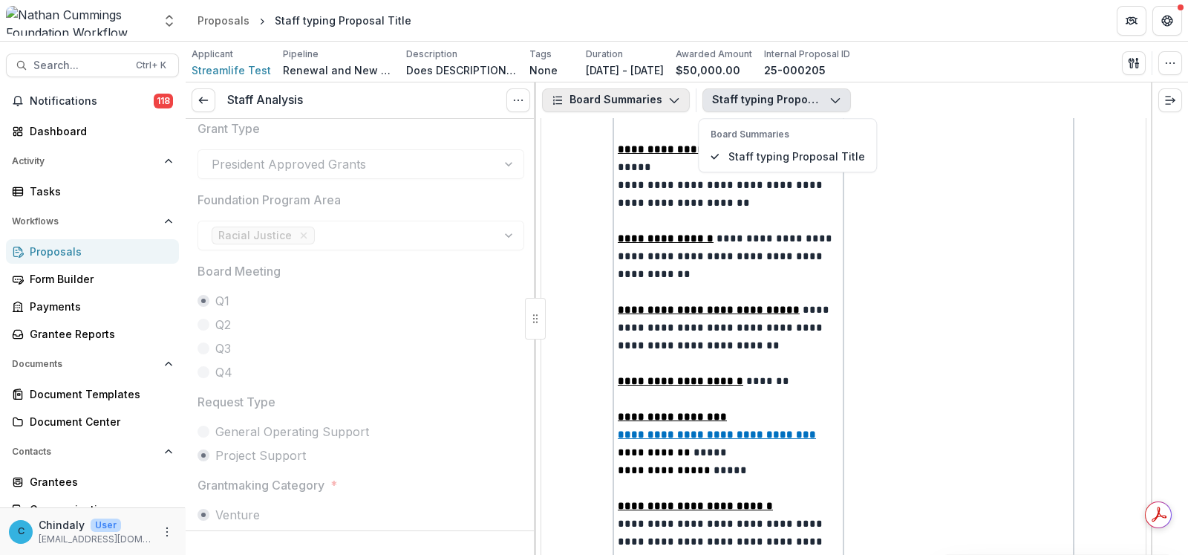
click at [628, 105] on button "Board Summaries" at bounding box center [616, 100] width 148 height 24
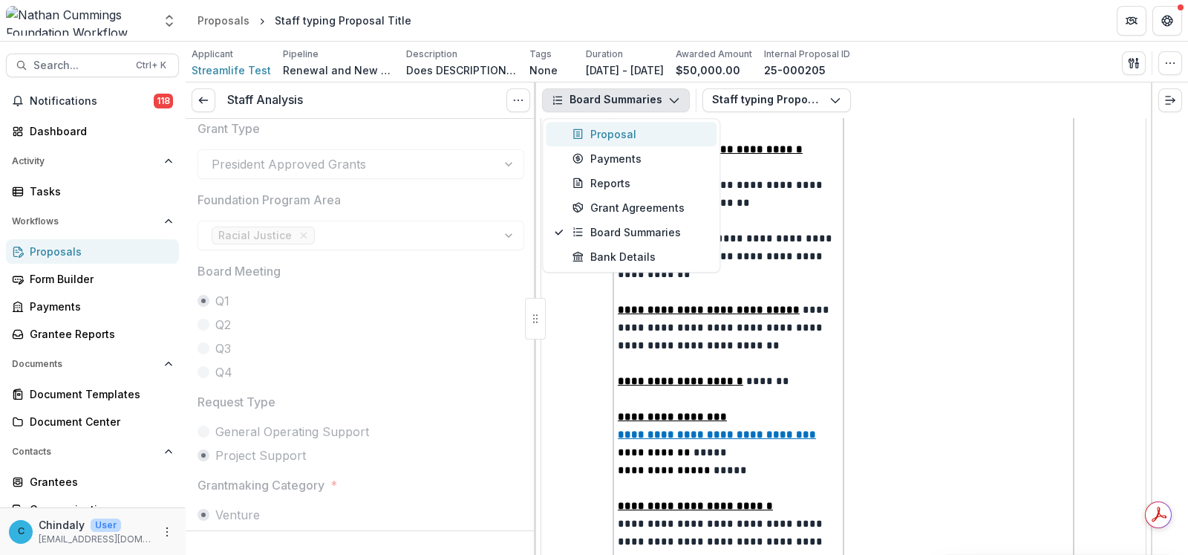
click at [607, 134] on div "Proposal" at bounding box center [641, 134] width 136 height 16
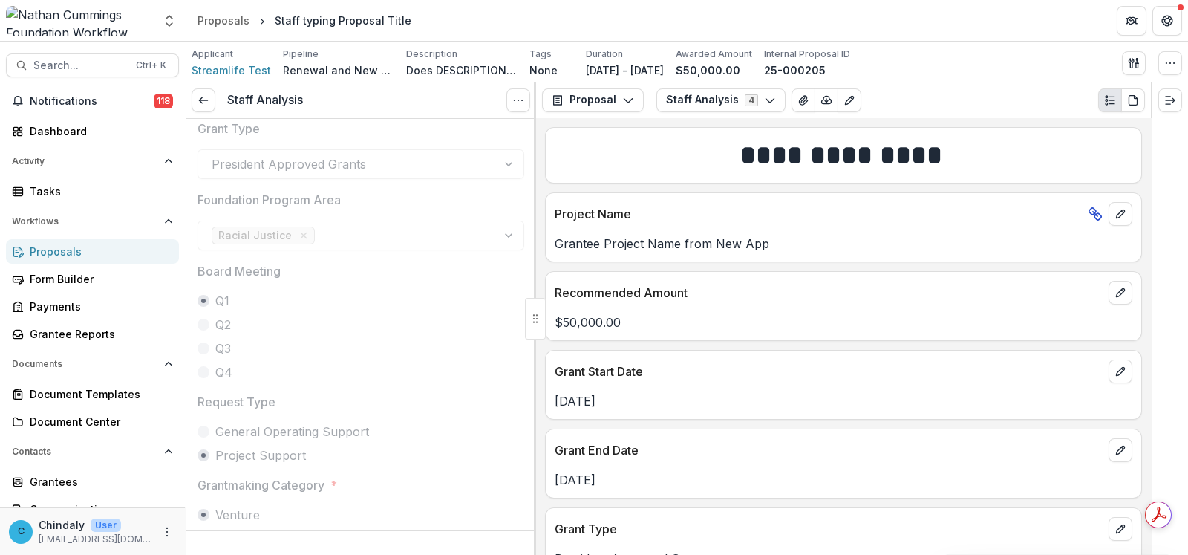
click at [730, 102] on button "Staff Analysis 4" at bounding box center [721, 100] width 129 height 24
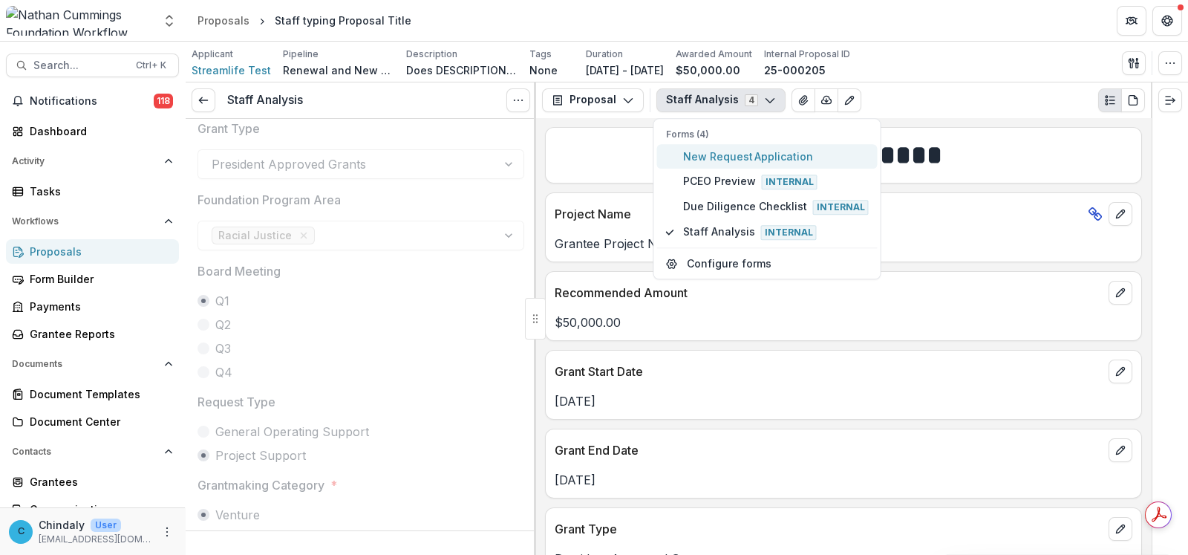
click at [731, 156] on span "New Request Application" at bounding box center [776, 157] width 186 height 16
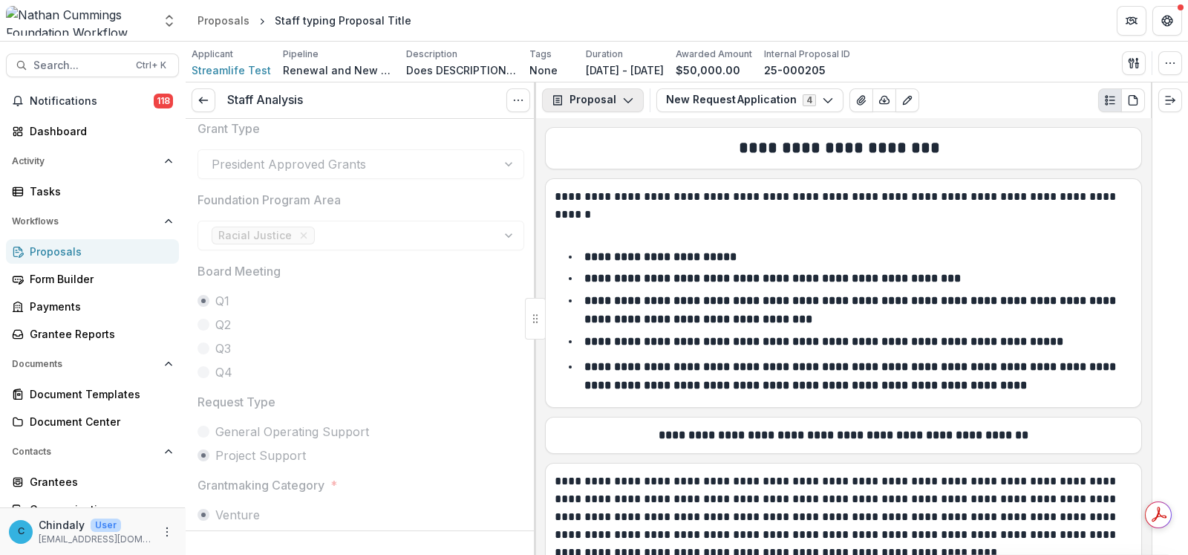
click at [624, 95] on icon "button" at bounding box center [628, 100] width 12 height 12
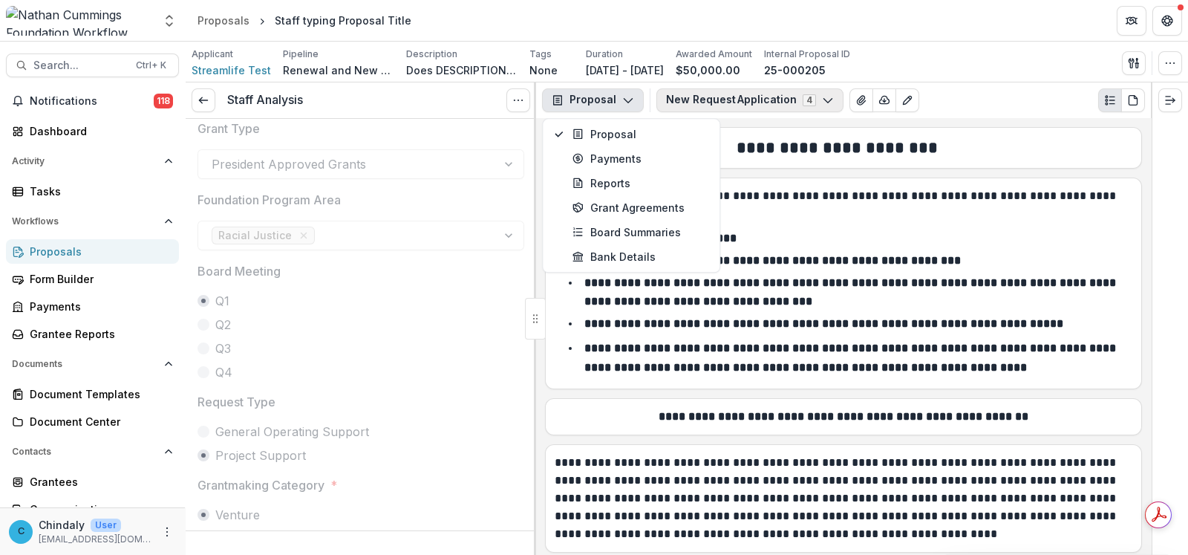
click at [702, 105] on button "New Request Application 4" at bounding box center [750, 100] width 187 height 24
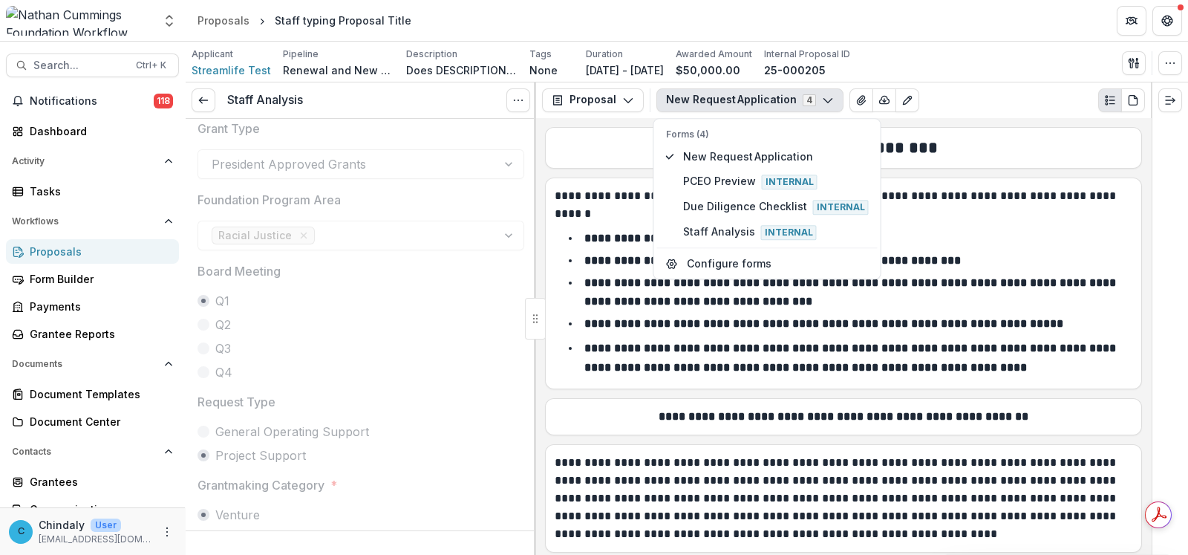
click at [805, 382] on div "**********" at bounding box center [843, 284] width 597 height 212
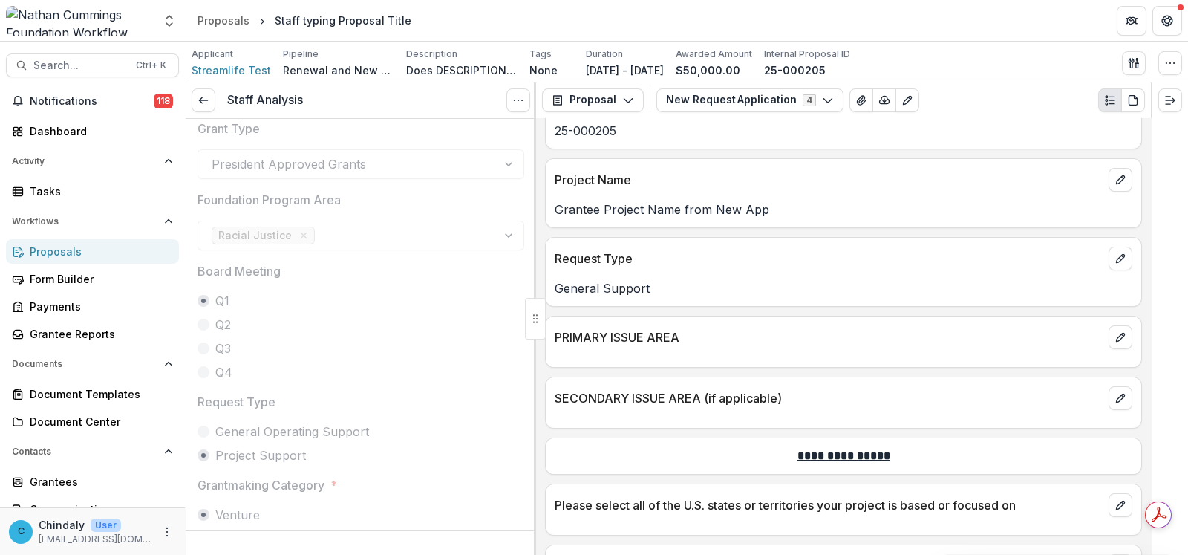
scroll to position [1206, 0]
click at [1115, 393] on icon "edit" at bounding box center [1121, 399] width 12 height 12
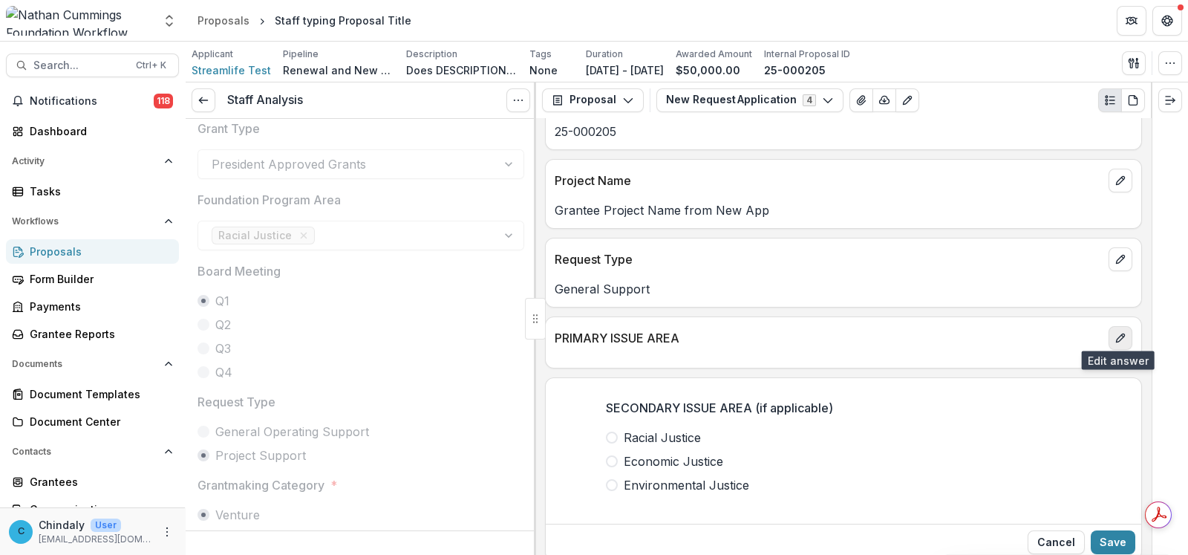
click at [1115, 333] on icon "edit" at bounding box center [1121, 338] width 12 height 12
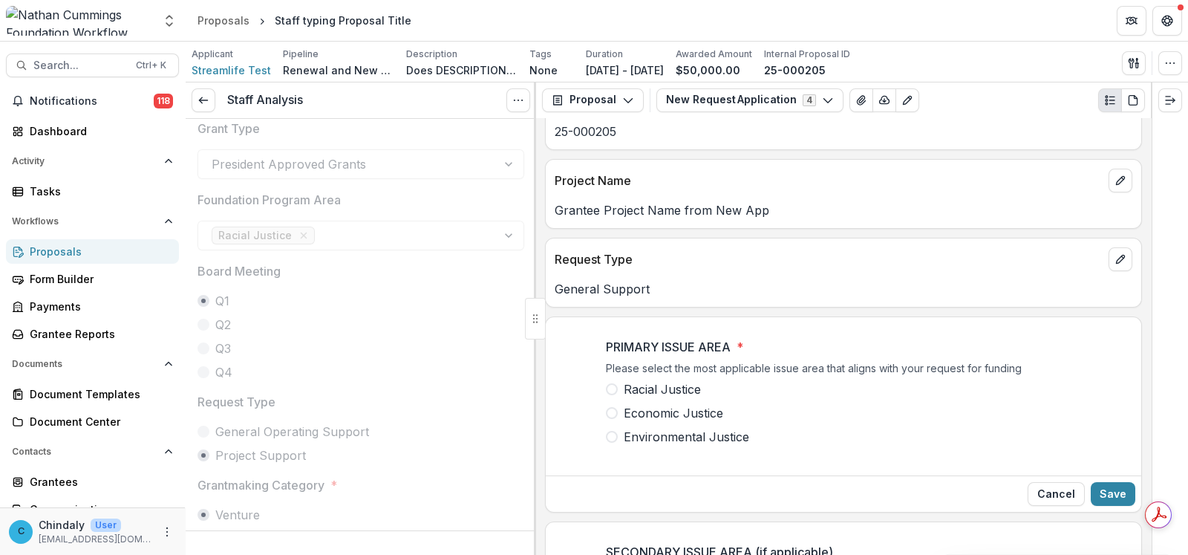
click at [619, 382] on label "Racial Justice" at bounding box center [843, 389] width 475 height 18
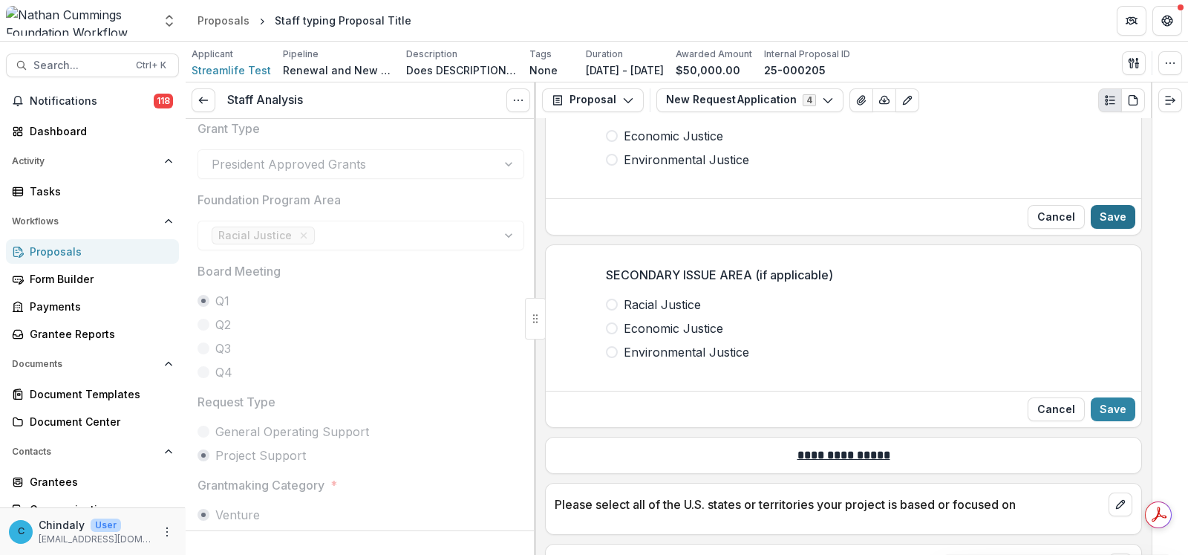
scroll to position [1485, 0]
click at [1113, 204] on button "Save" at bounding box center [1113, 215] width 45 height 24
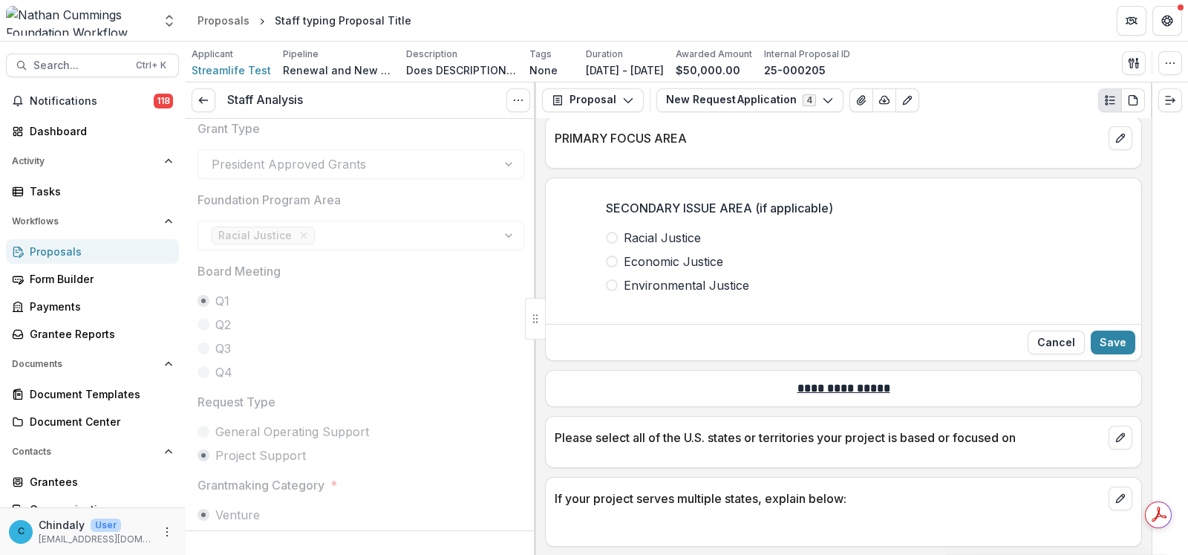
scroll to position [1378, 0]
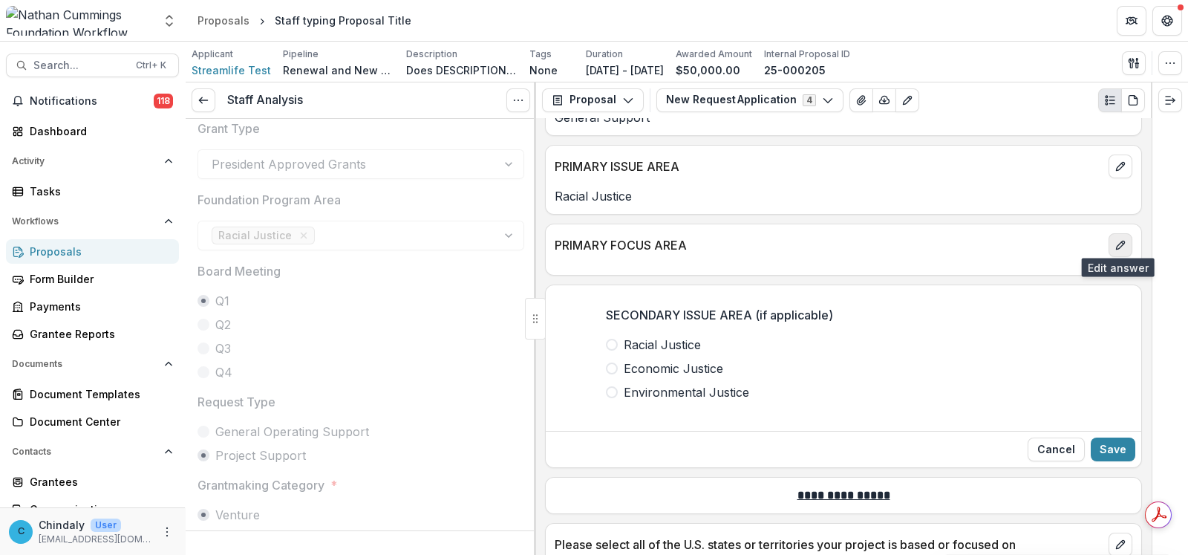
click at [1109, 246] on button "edit" at bounding box center [1121, 245] width 24 height 24
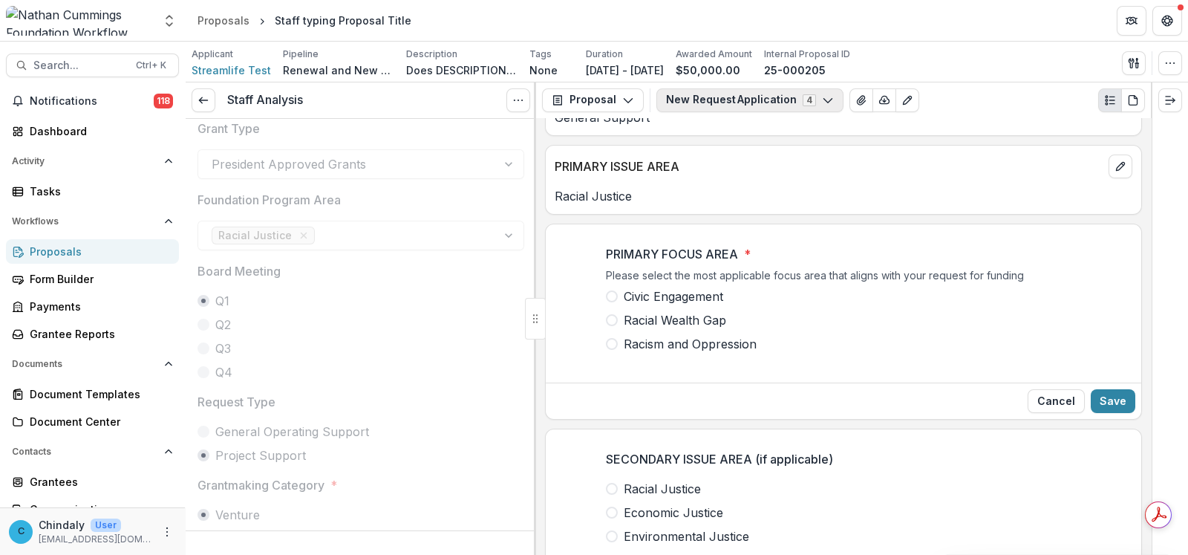
click at [728, 97] on button "New Request Application 4" at bounding box center [750, 100] width 187 height 24
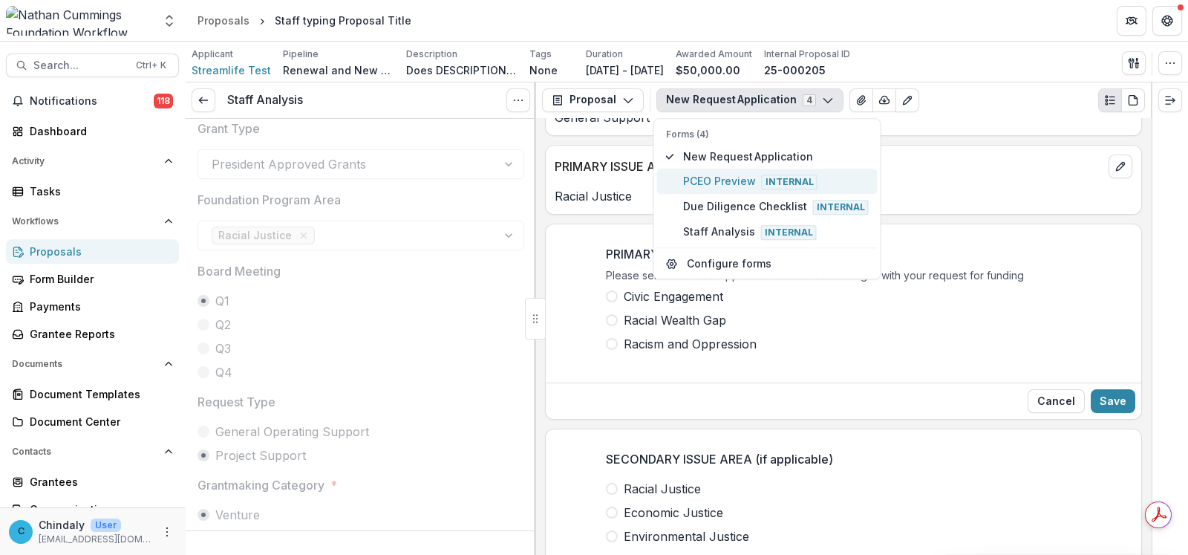
click at [717, 176] on span "PCEO Preview Internal" at bounding box center [776, 181] width 186 height 16
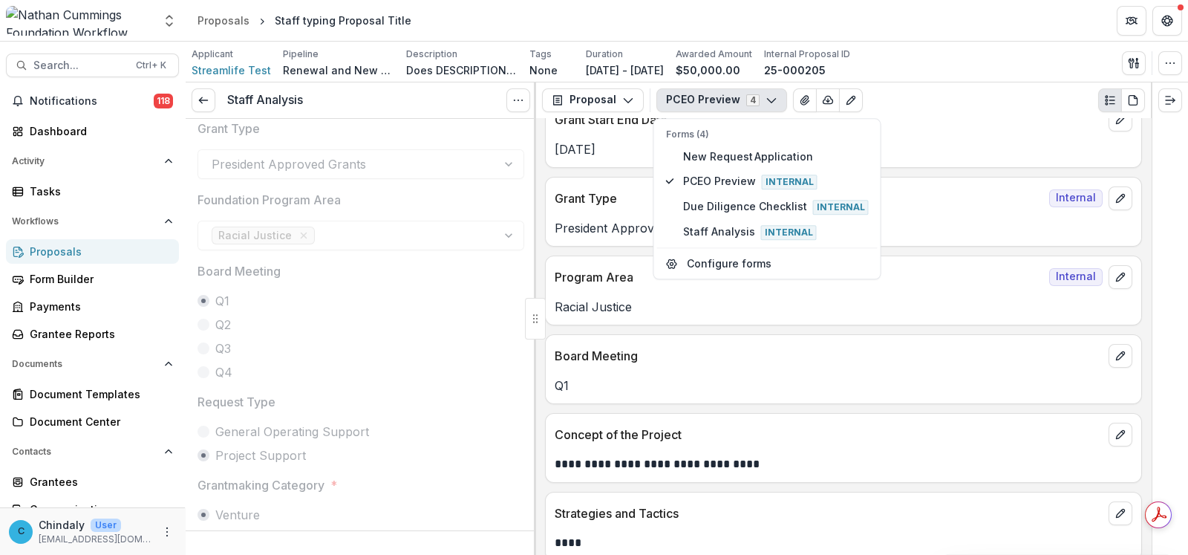
scroll to position [605, 0]
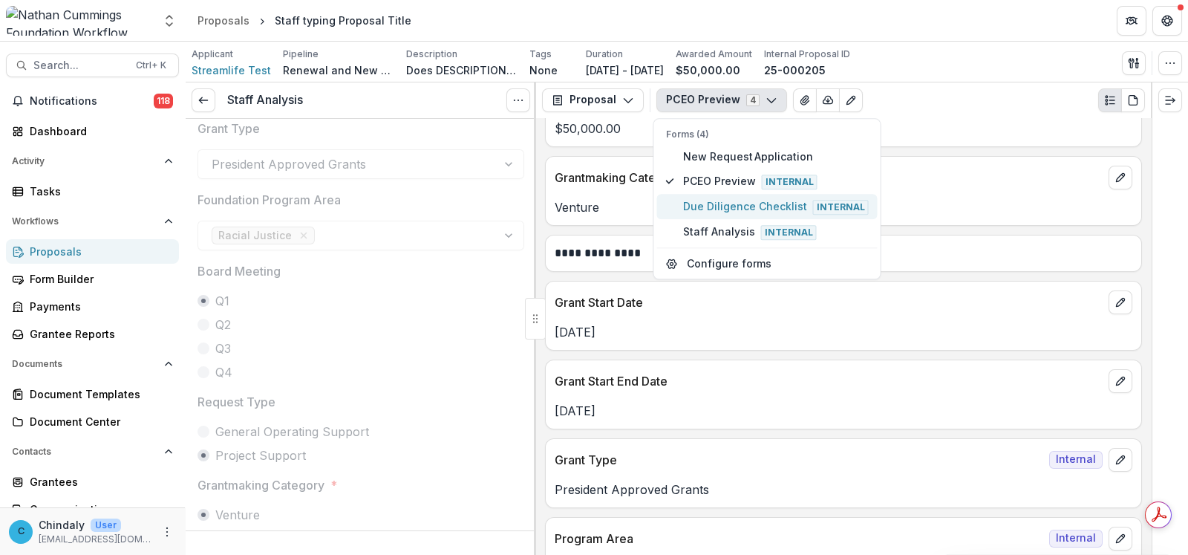
click at [728, 196] on button "Due Diligence Checklist Internal" at bounding box center [767, 206] width 221 height 25
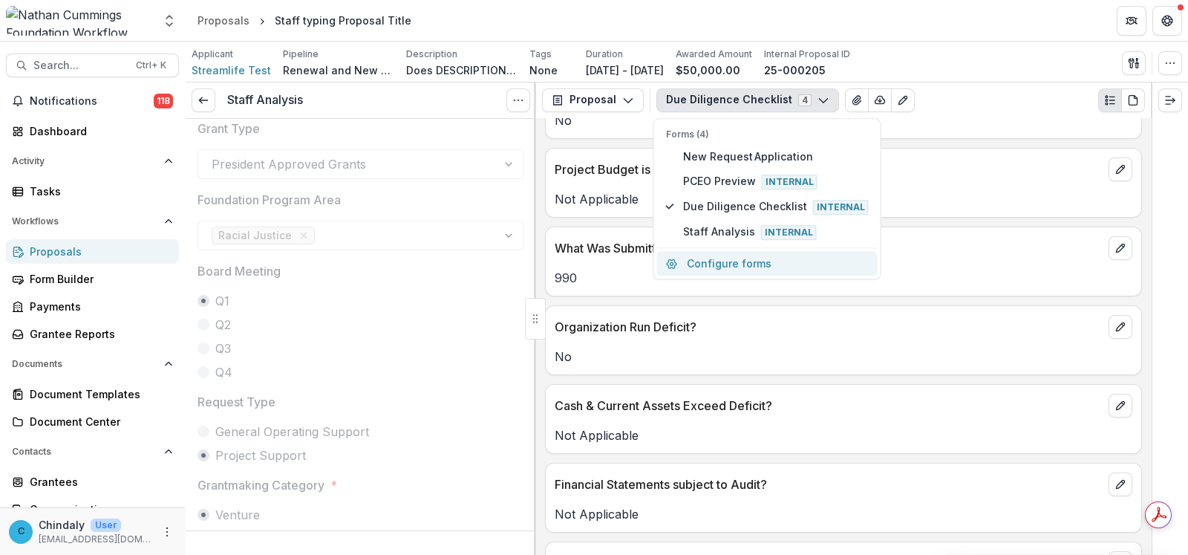
scroll to position [853, 0]
click at [634, 367] on div "Organization Run Deficit? No" at bounding box center [843, 339] width 597 height 70
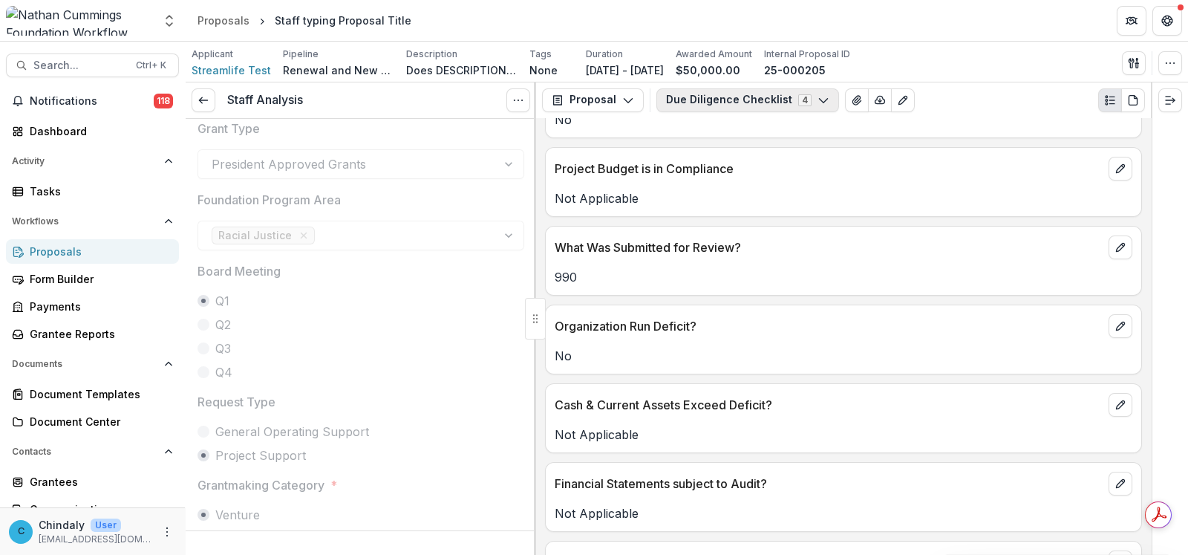
click at [717, 102] on button "Due Diligence Checklist 4" at bounding box center [748, 100] width 183 height 24
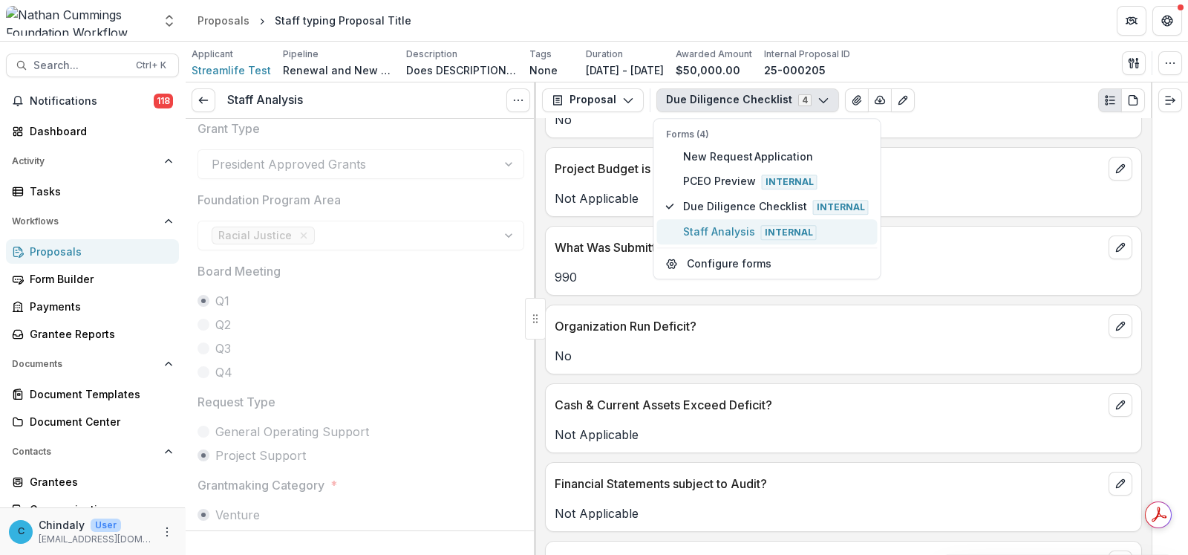
click at [713, 228] on span "Staff Analysis Internal" at bounding box center [776, 232] width 186 height 16
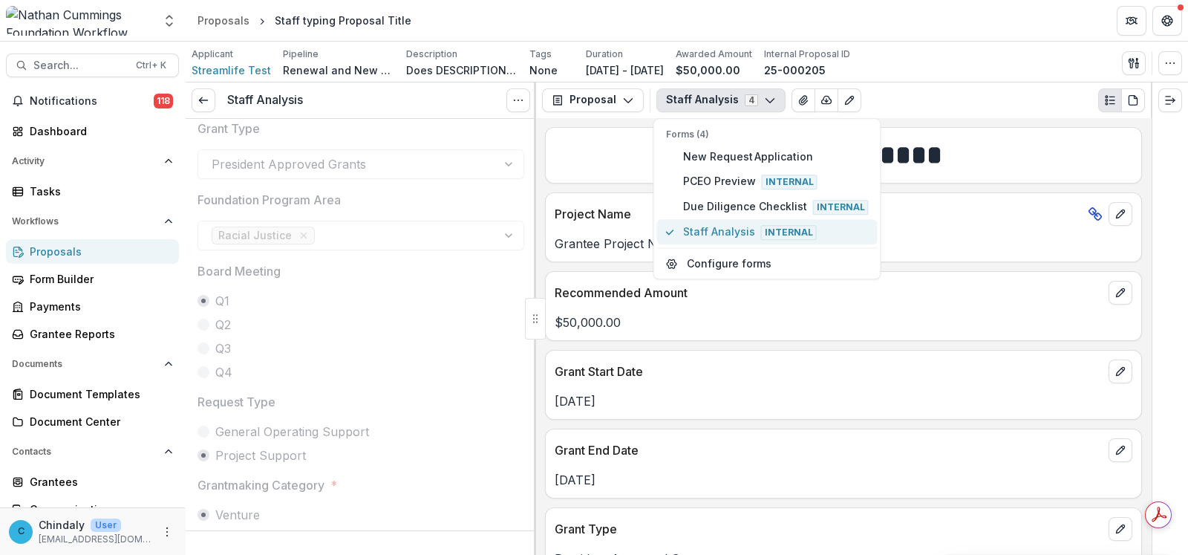
scroll to position [0, 0]
click at [663, 348] on div "**********" at bounding box center [843, 336] width 615 height 437
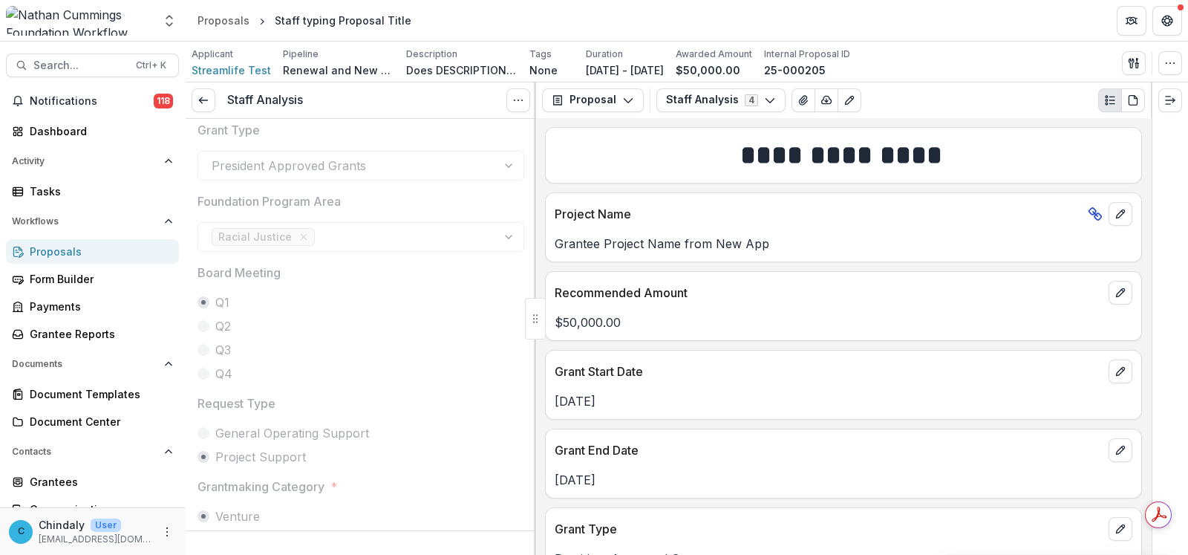
click at [400, 349] on label "Q3" at bounding box center [361, 350] width 327 height 18
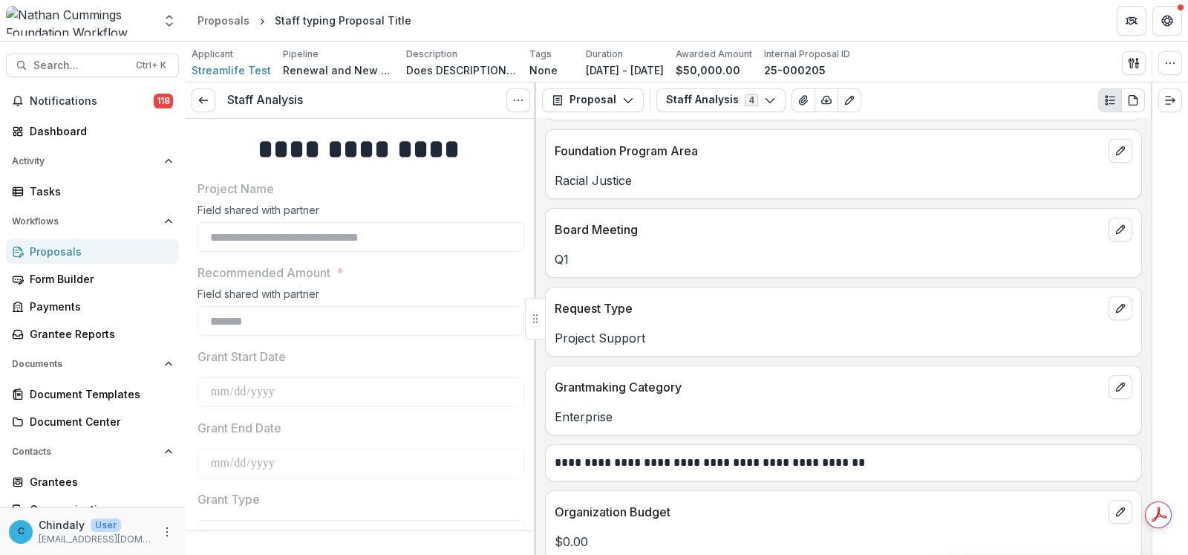
scroll to position [457, 0]
click at [1167, 57] on icon "button" at bounding box center [1171, 63] width 12 height 12
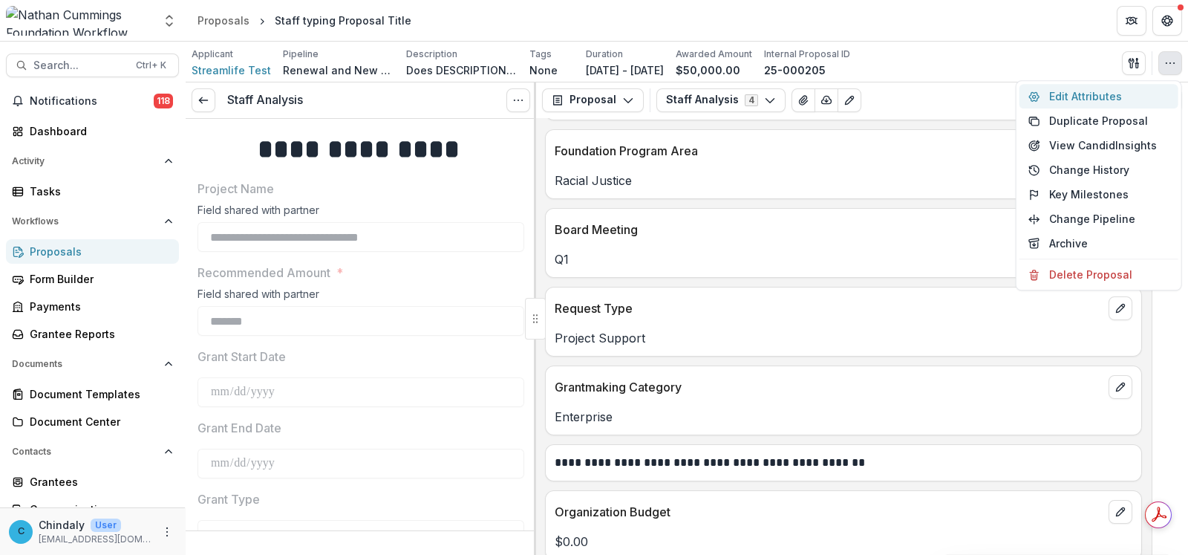
click at [1088, 94] on button "Edit Attributes" at bounding box center [1099, 96] width 159 height 25
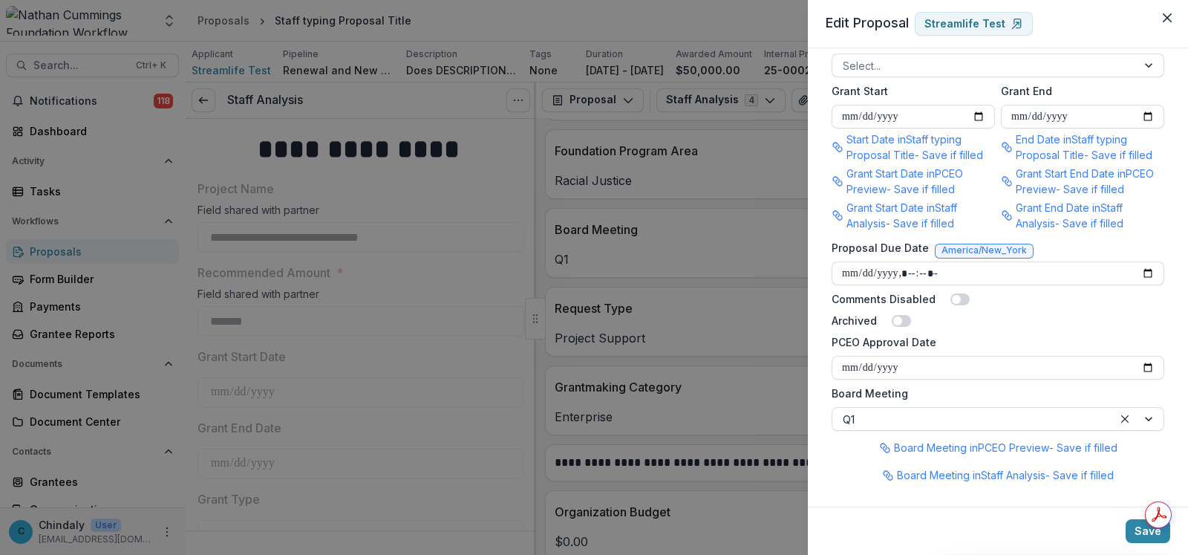
scroll to position [854, 0]
click at [605, 354] on div "**********" at bounding box center [594, 277] width 1188 height 555
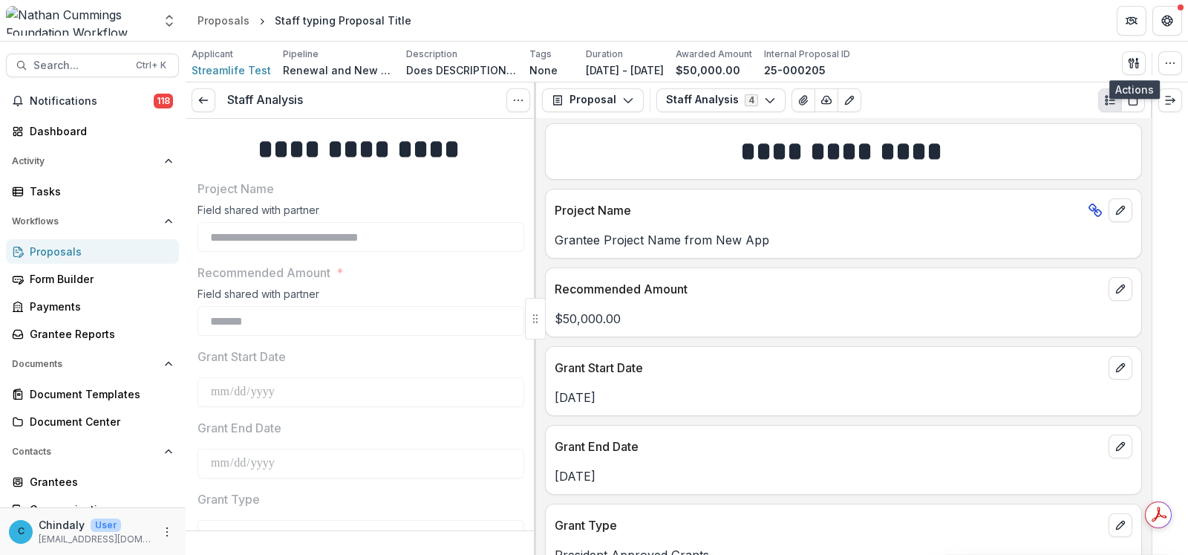
scroll to position [0, 0]
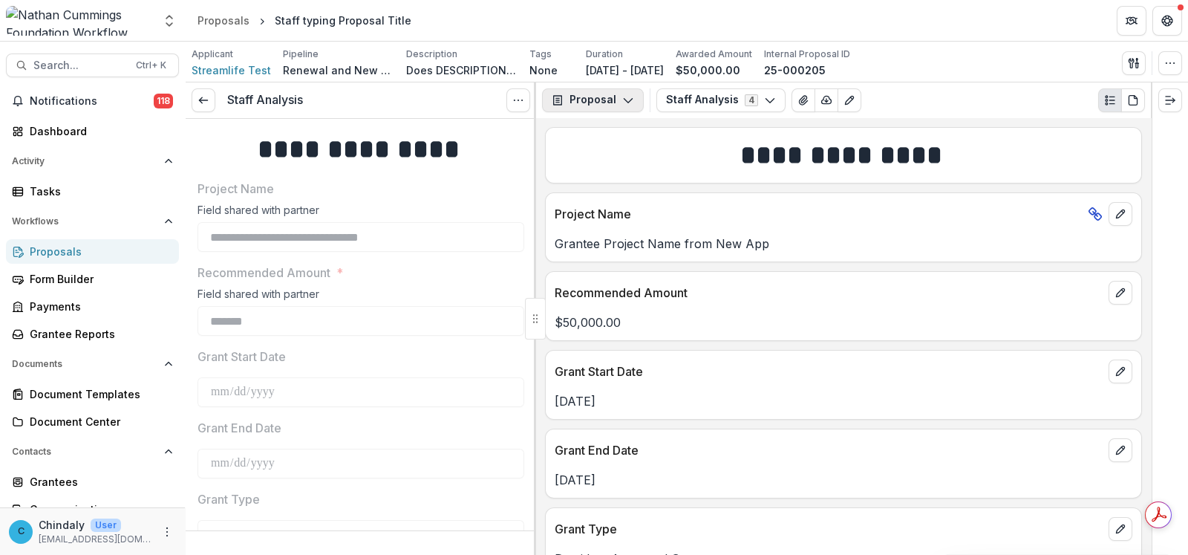
click at [615, 104] on button "Proposal" at bounding box center [593, 100] width 102 height 24
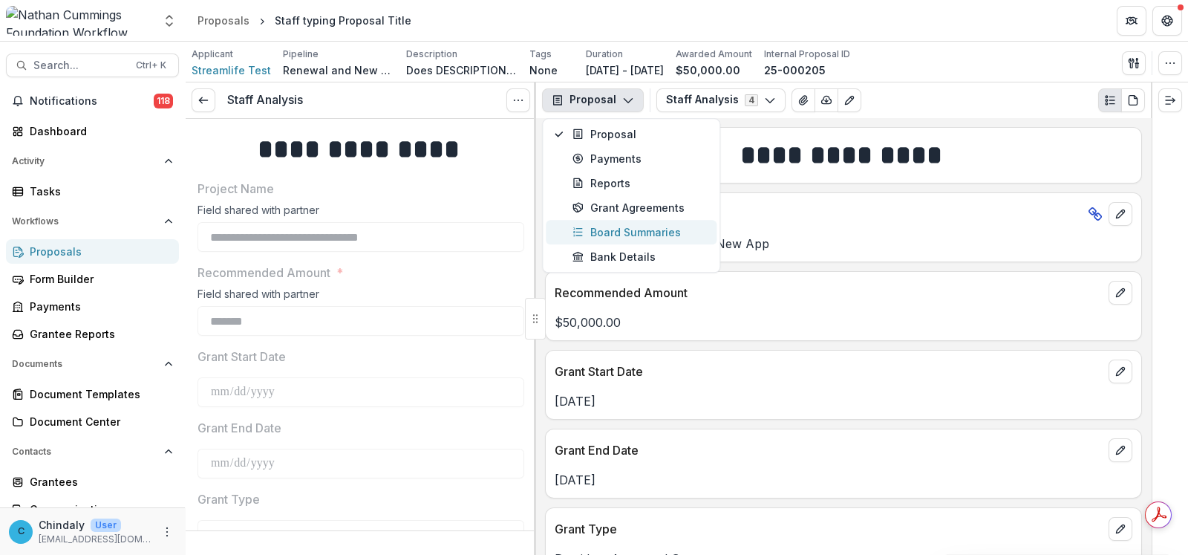
drag, startPoint x: 627, startPoint y: 206, endPoint x: 631, endPoint y: 230, distance: 24.2
click at [631, 230] on div "Proposal Payments Reports Grant Agreements Board Summaries Bank Details" at bounding box center [631, 195] width 171 height 147
click at [631, 230] on div "Board Summaries" at bounding box center [641, 232] width 136 height 16
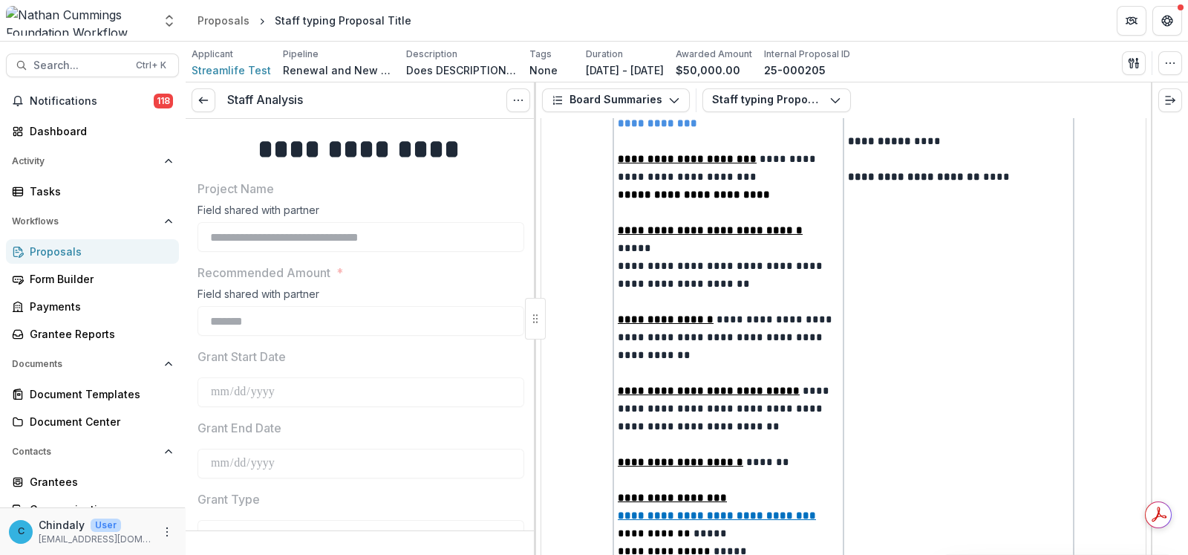
scroll to position [460, 0]
click at [626, 102] on button "Board Summaries" at bounding box center [616, 100] width 148 height 24
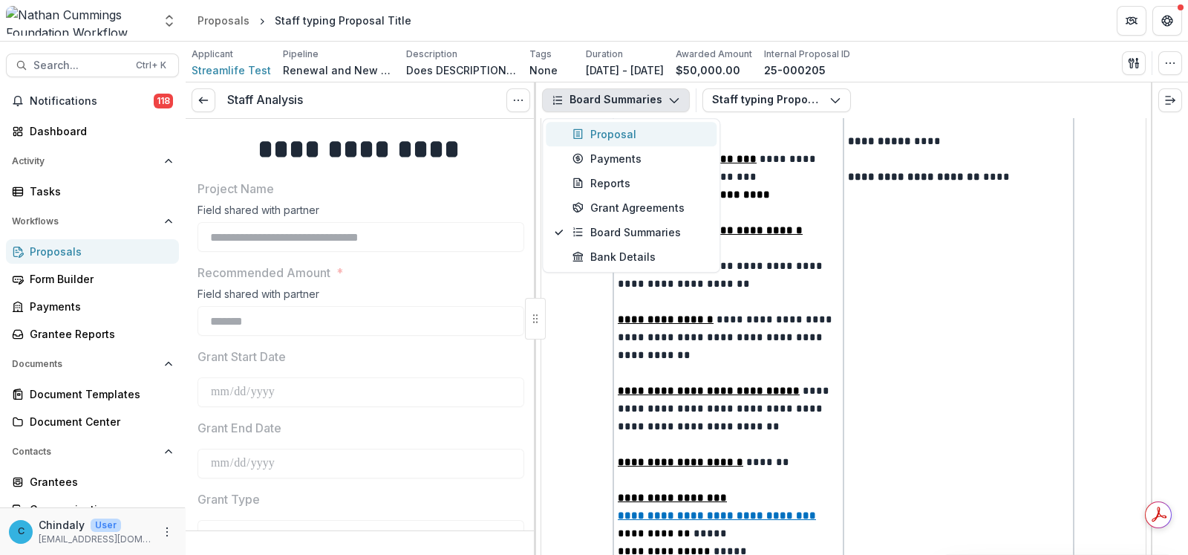
click at [612, 133] on div "Proposal" at bounding box center [641, 134] width 136 height 16
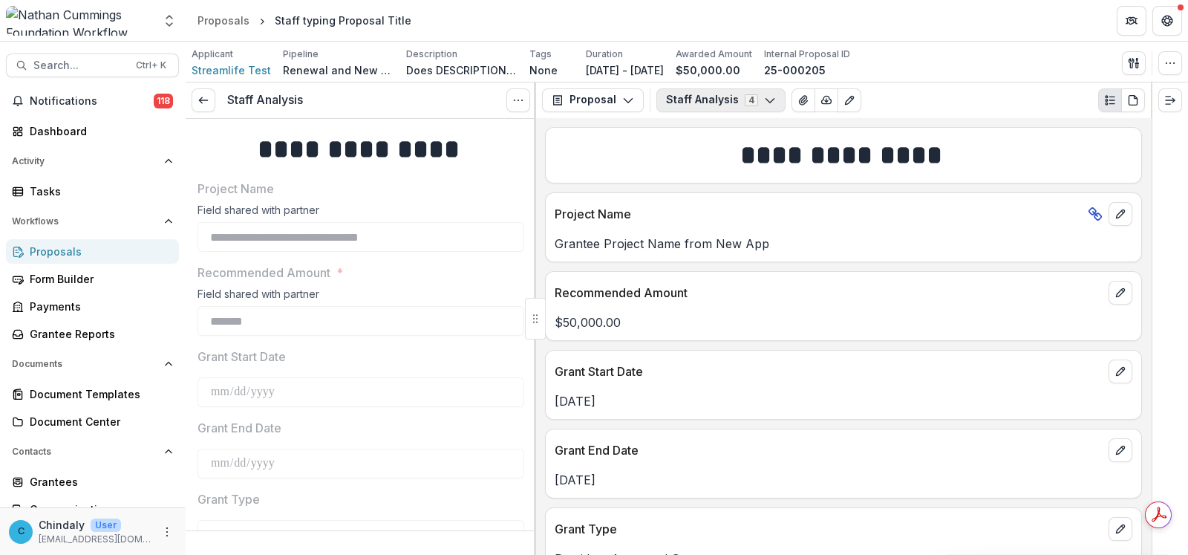
click at [721, 101] on button "Staff Analysis 4" at bounding box center [721, 100] width 129 height 24
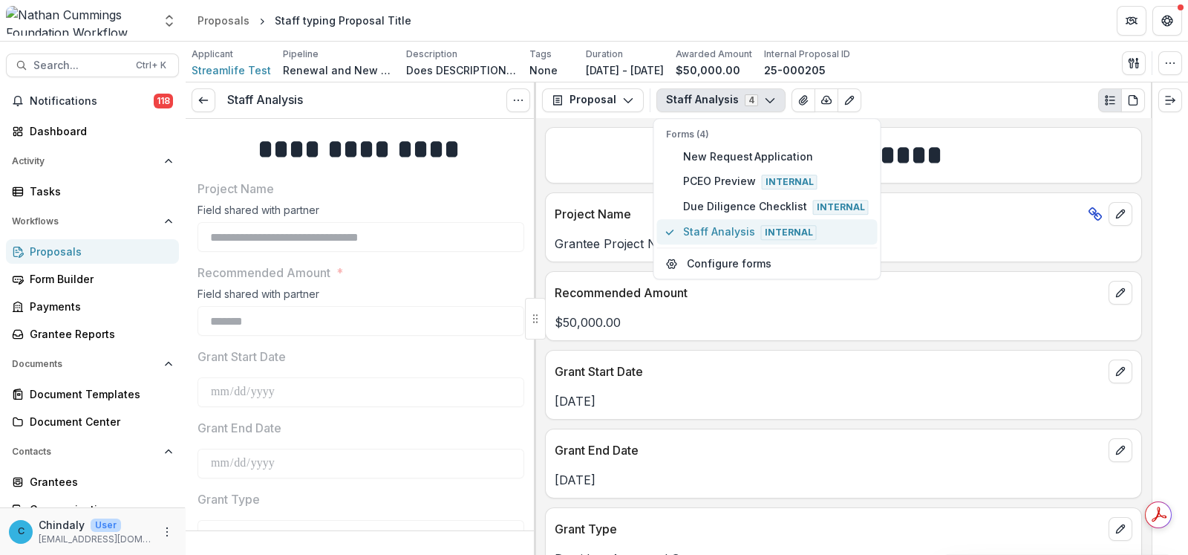
click at [726, 229] on span "Staff Analysis Internal" at bounding box center [776, 232] width 186 height 16
click at [732, 395] on p "[DATE]" at bounding box center [844, 401] width 578 height 18
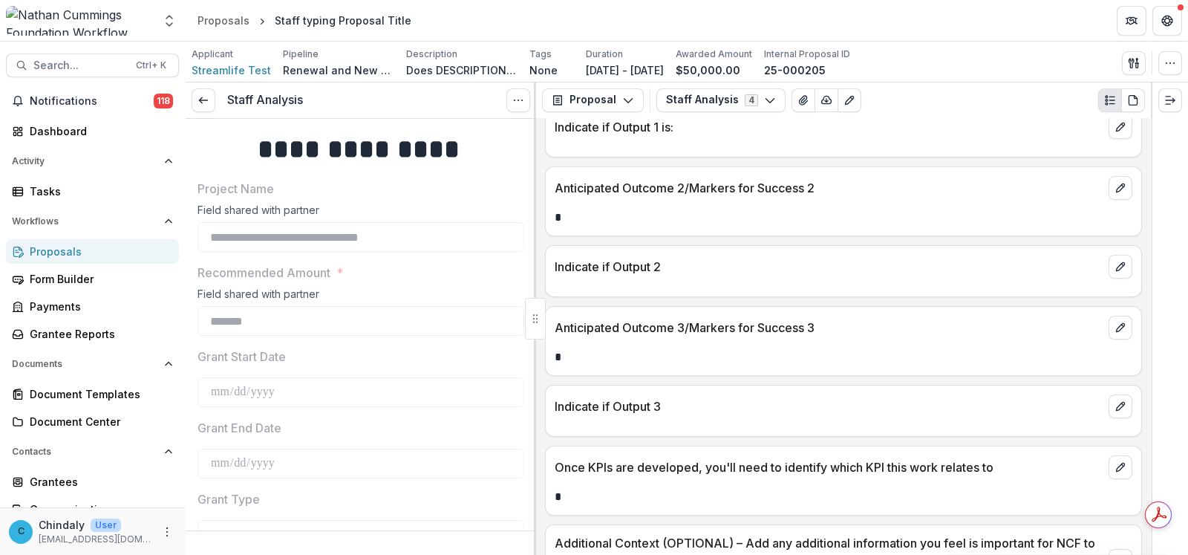
scroll to position [4118, 0]
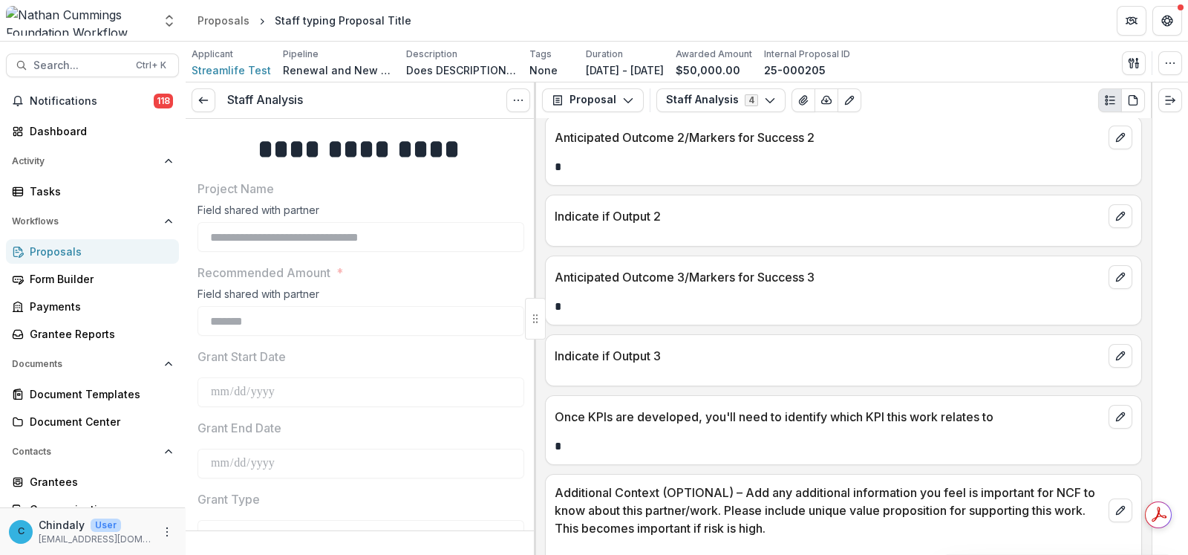
click at [68, 254] on div "Proposals" at bounding box center [98, 252] width 137 height 16
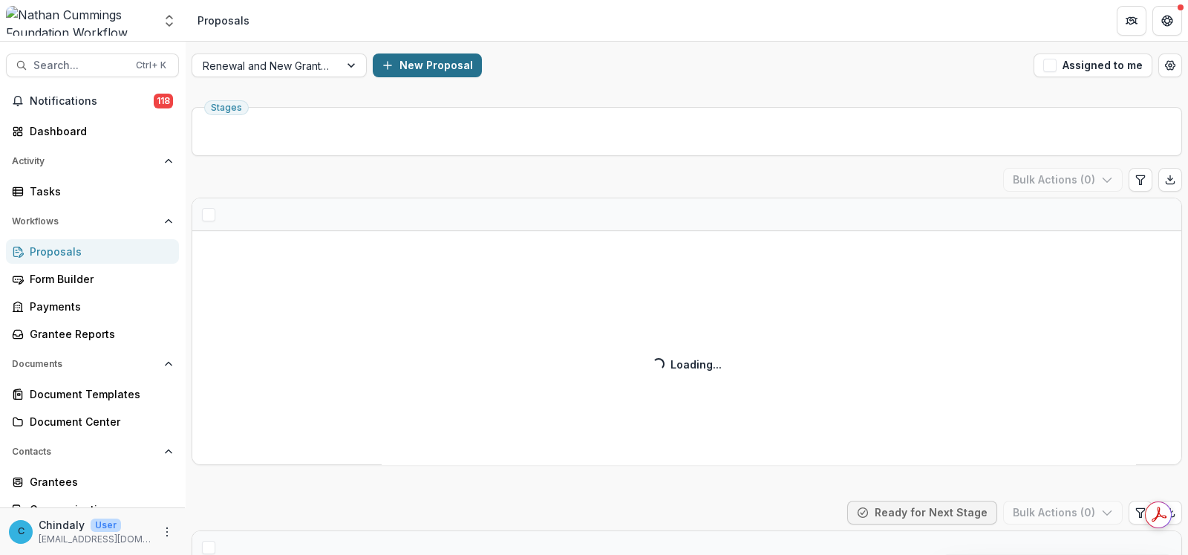
click at [432, 59] on button "New Proposal" at bounding box center [427, 65] width 109 height 24
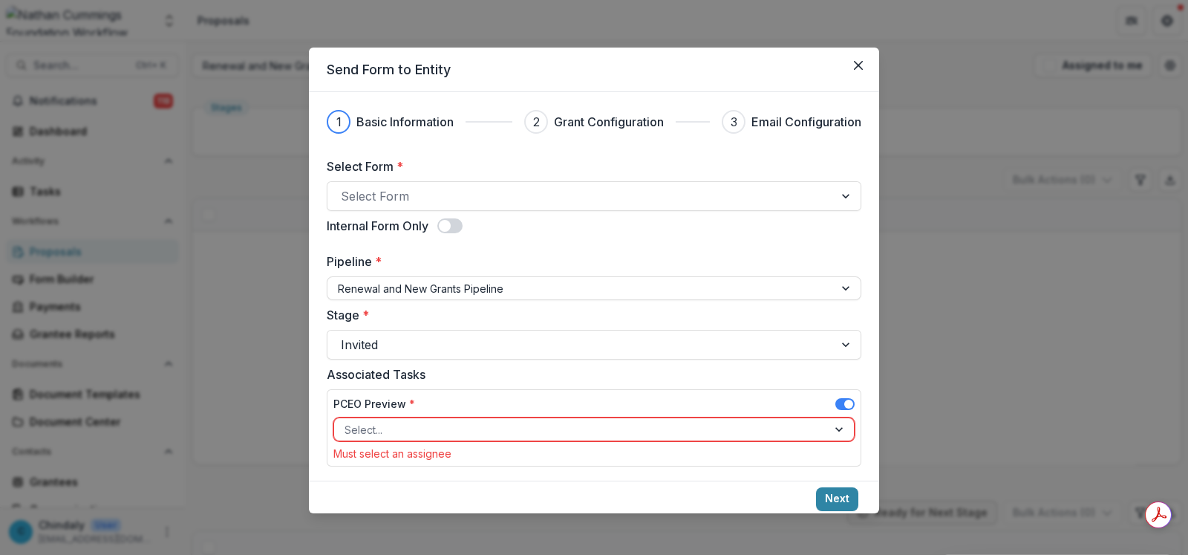
click at [427, 197] on div at bounding box center [581, 196] width 480 height 21
click at [412, 191] on div at bounding box center [581, 196] width 480 height 21
click at [549, 191] on div at bounding box center [581, 196] width 480 height 21
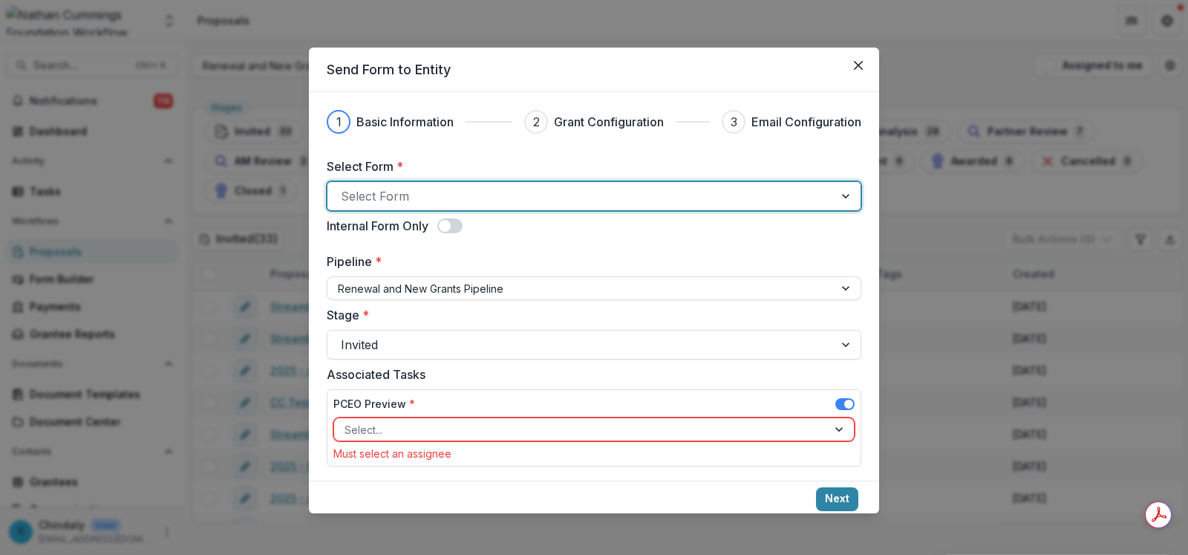
click at [625, 205] on div at bounding box center [581, 196] width 480 height 21
click at [446, 197] on div at bounding box center [581, 196] width 480 height 21
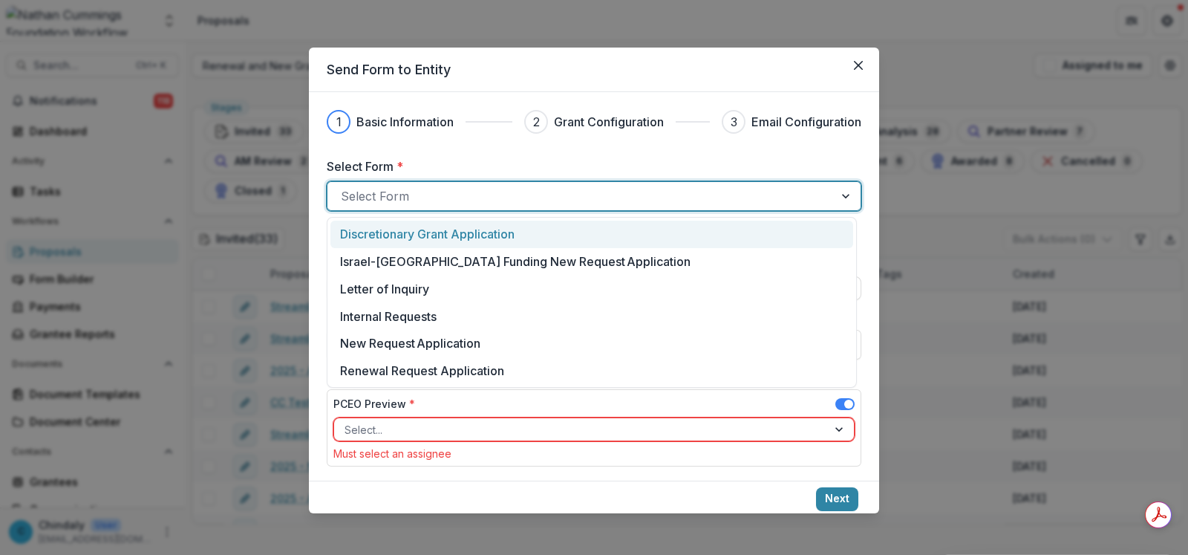
click at [446, 197] on div at bounding box center [581, 196] width 480 height 21
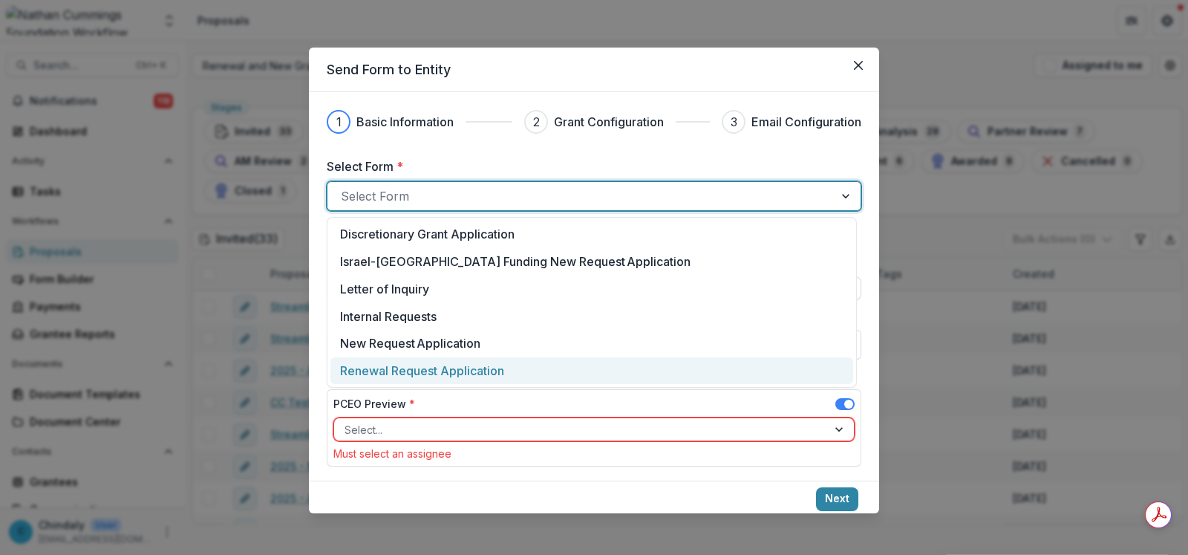
click at [456, 369] on p "Renewal Request Application" at bounding box center [422, 371] width 164 height 18
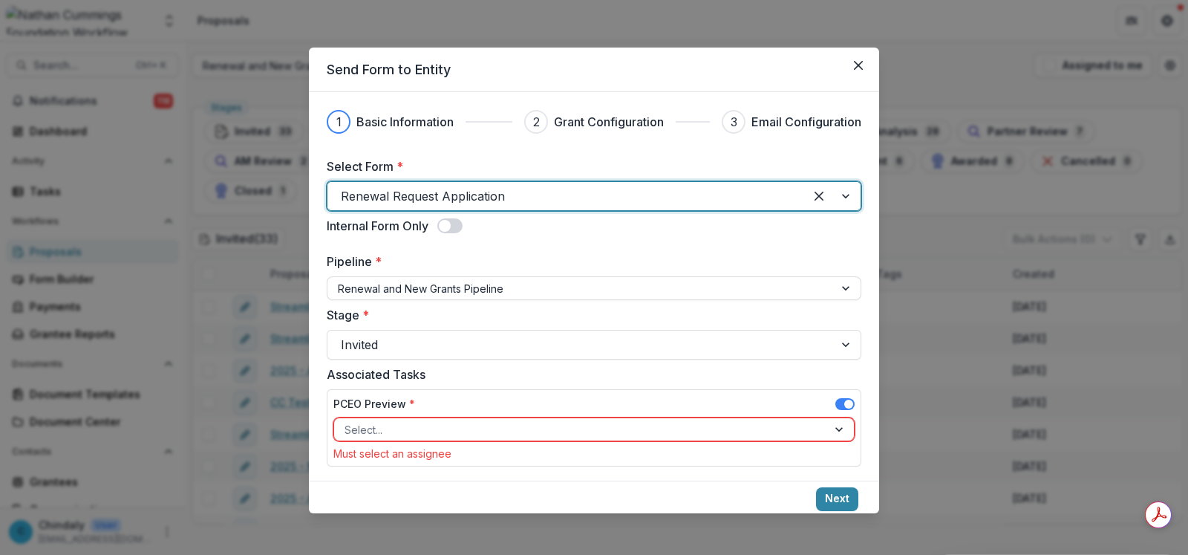
scroll to position [8, 0]
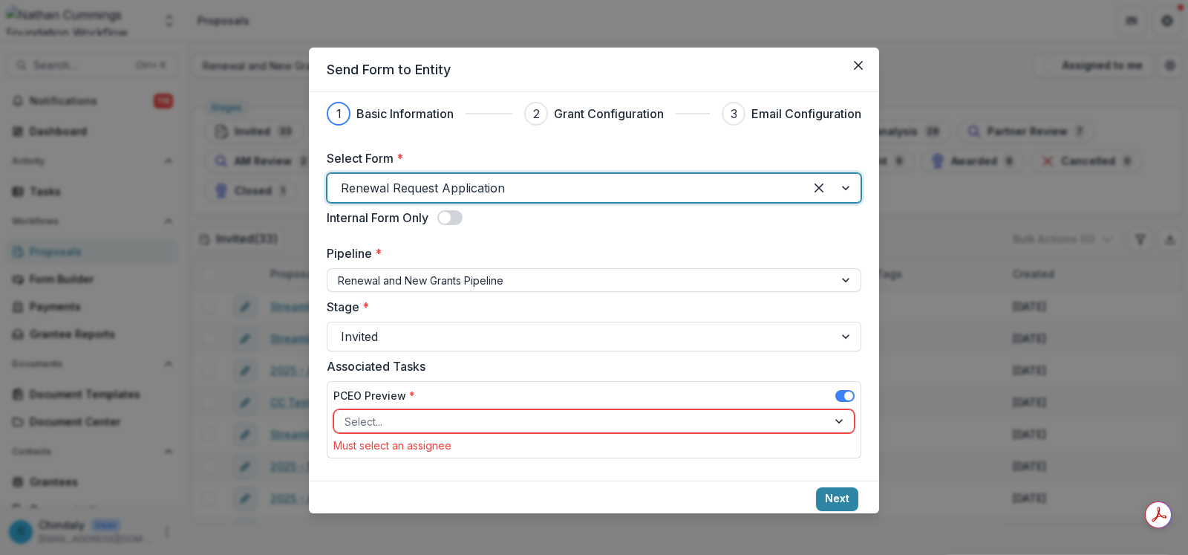
click at [494, 405] on div "PCEO Preview *" at bounding box center [593, 399] width 521 height 22
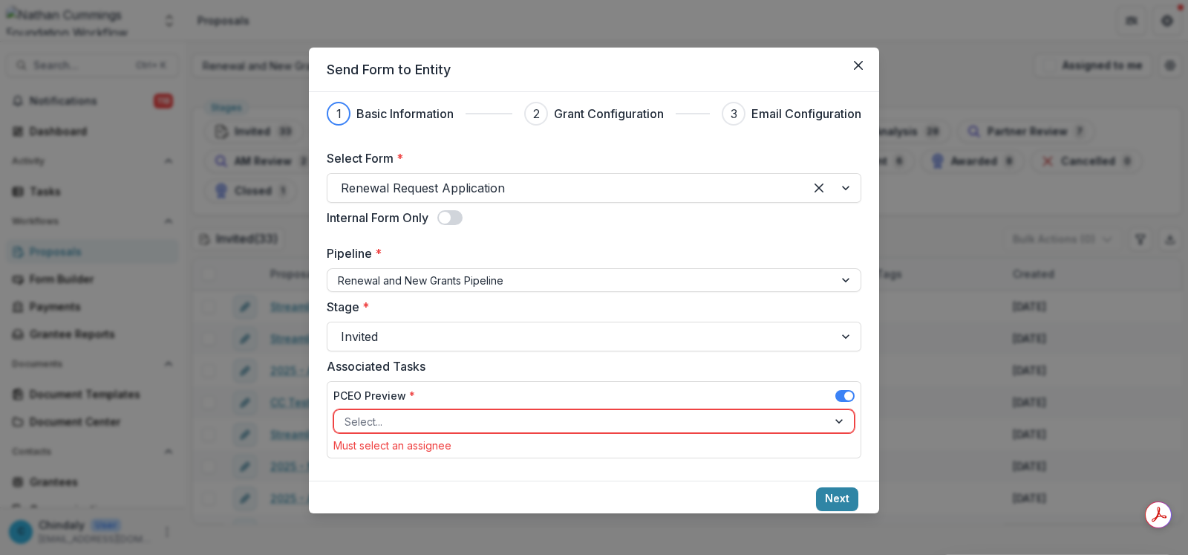
click at [492, 415] on div at bounding box center [581, 421] width 472 height 19
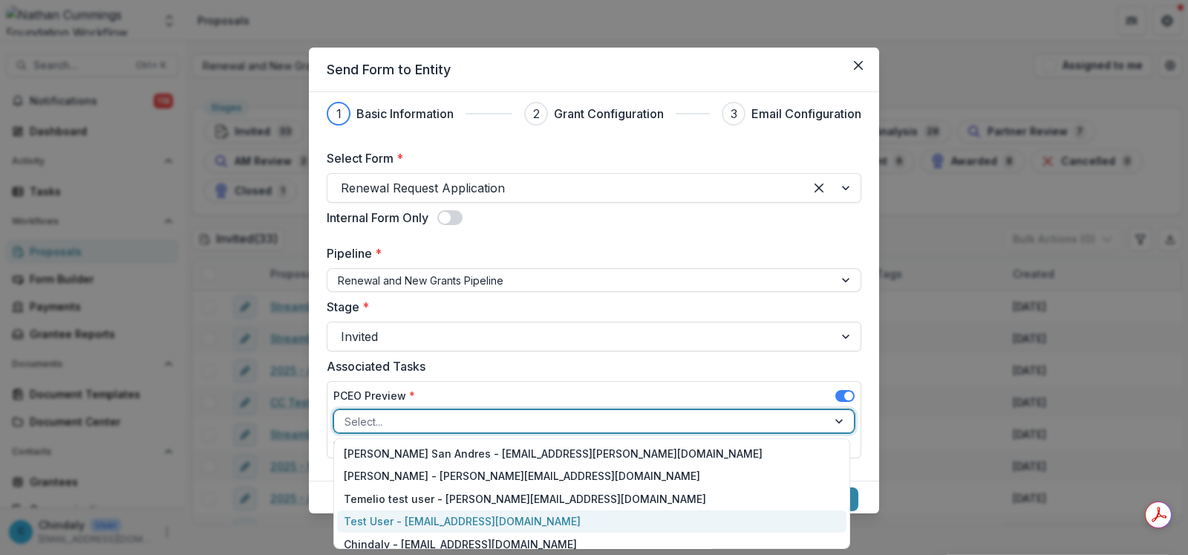
click at [508, 514] on div "Test User - [EMAIL_ADDRESS][DOMAIN_NAME]" at bounding box center [592, 521] width 510 height 23
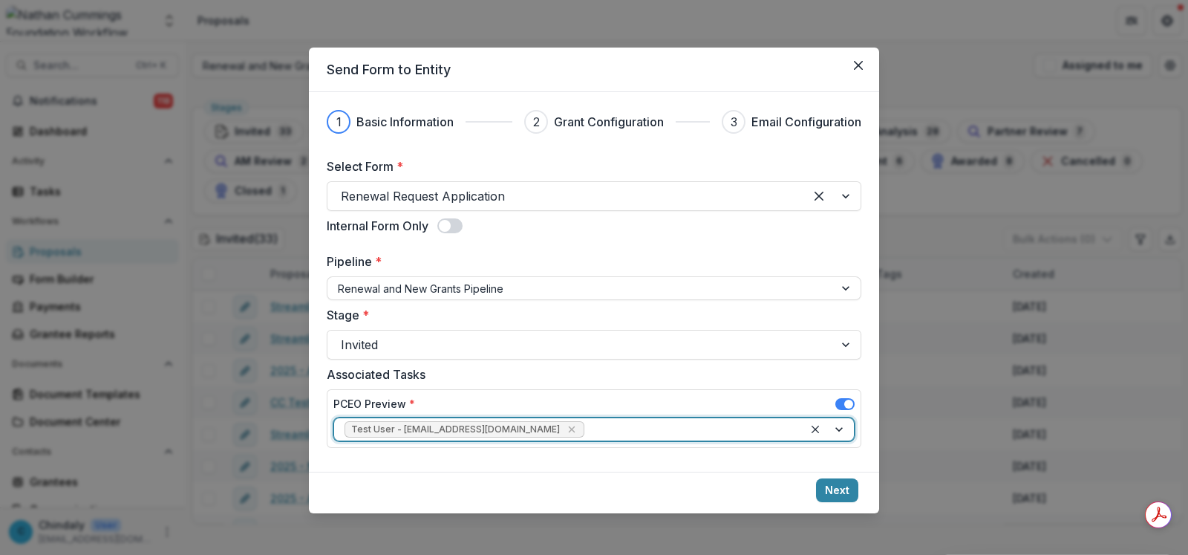
scroll to position [0, 0]
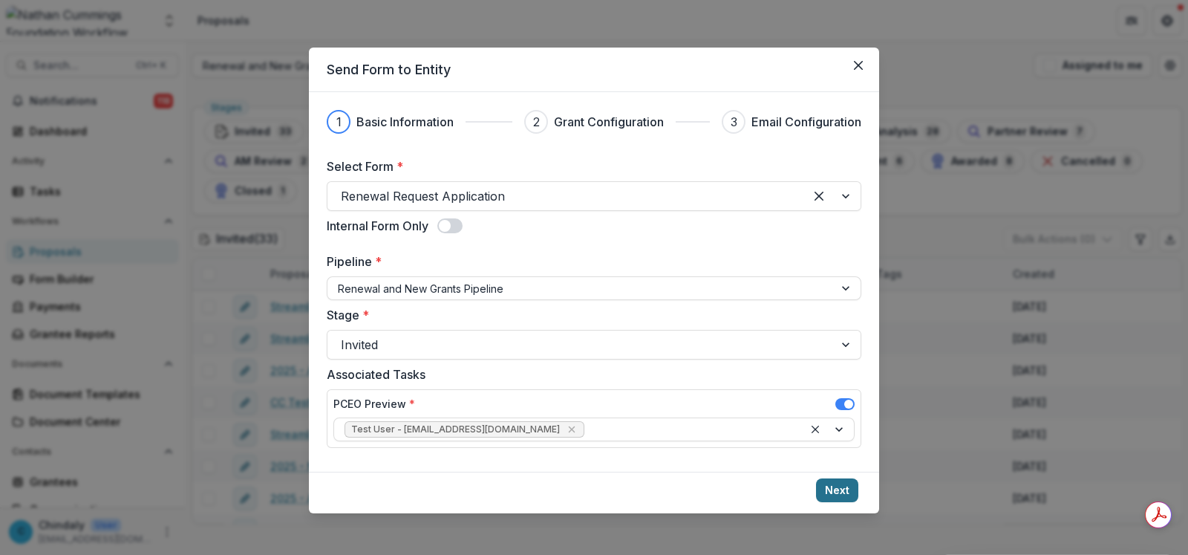
click at [829, 495] on button "Next" at bounding box center [837, 490] width 42 height 24
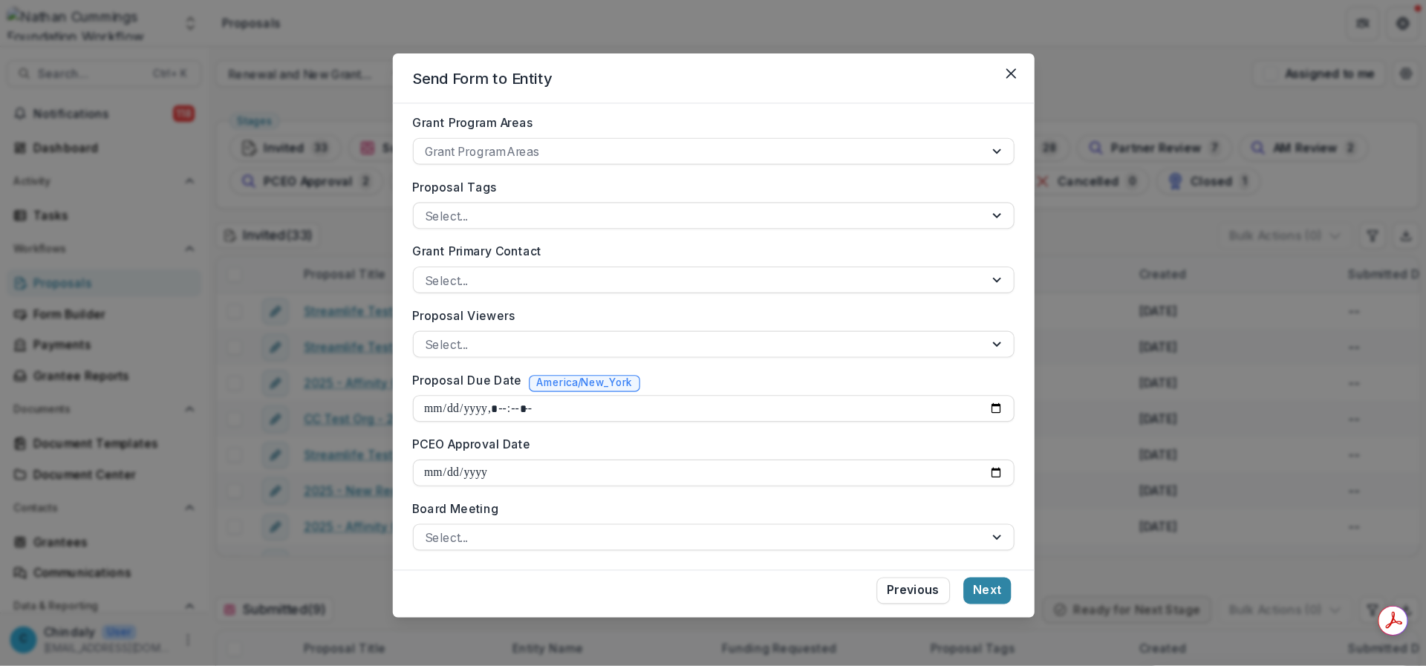
scroll to position [218, 0]
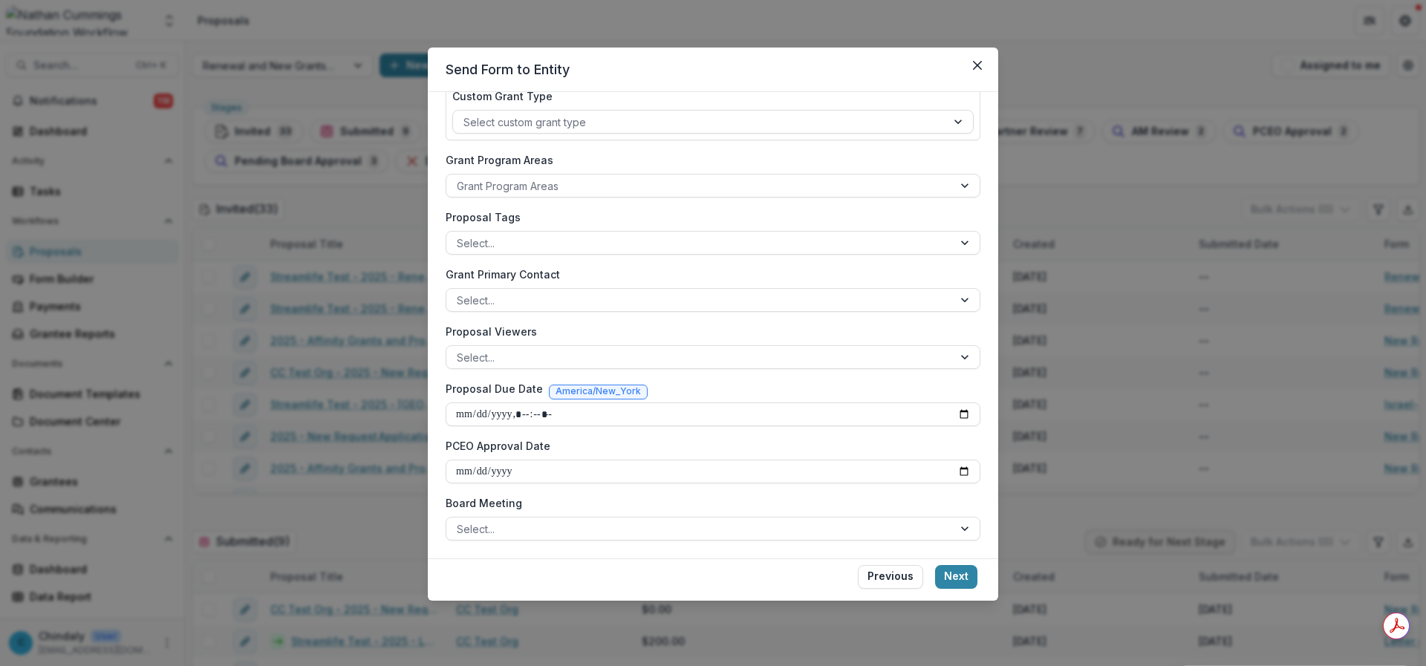
drag, startPoint x: 939, startPoint y: 5, endPoint x: 682, endPoint y: 66, distance: 264.8
click at [682, 66] on header "Send Form to Entity" at bounding box center [713, 70] width 570 height 45
click at [849, 56] on header "Send Form to Entity" at bounding box center [713, 70] width 570 height 45
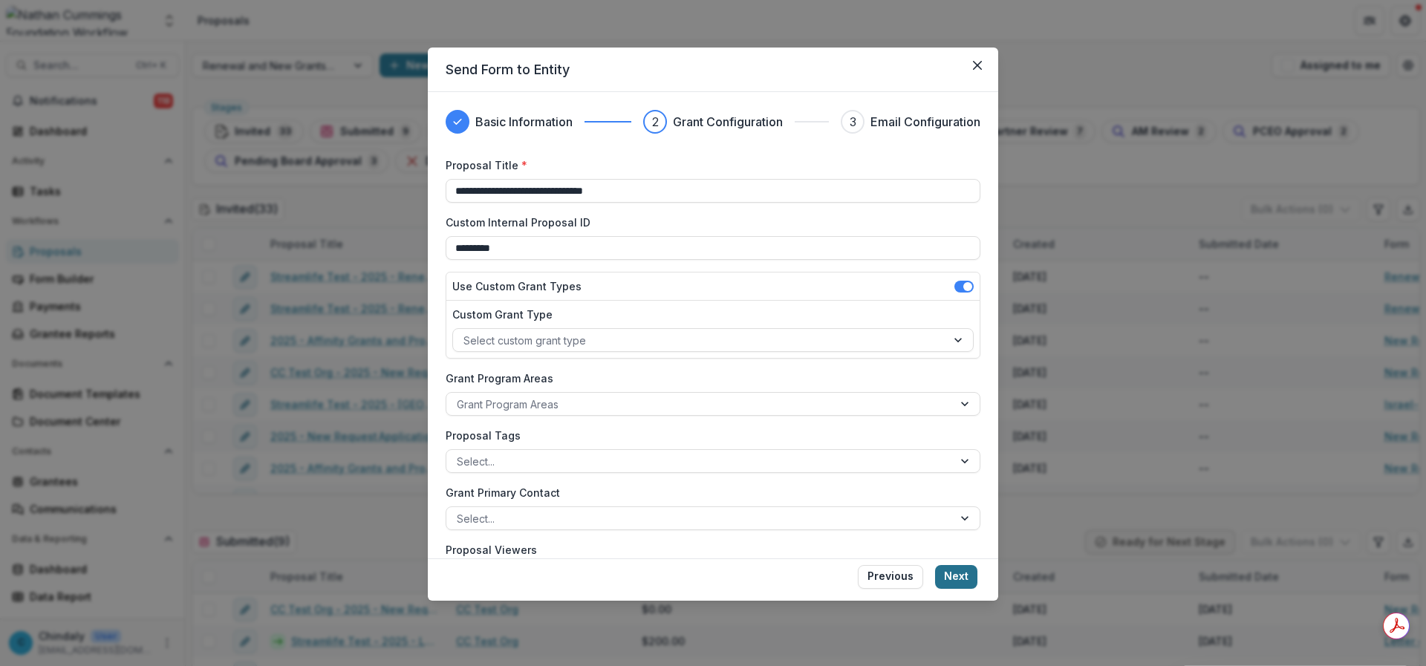
click at [948, 554] on button "Next" at bounding box center [956, 577] width 42 height 24
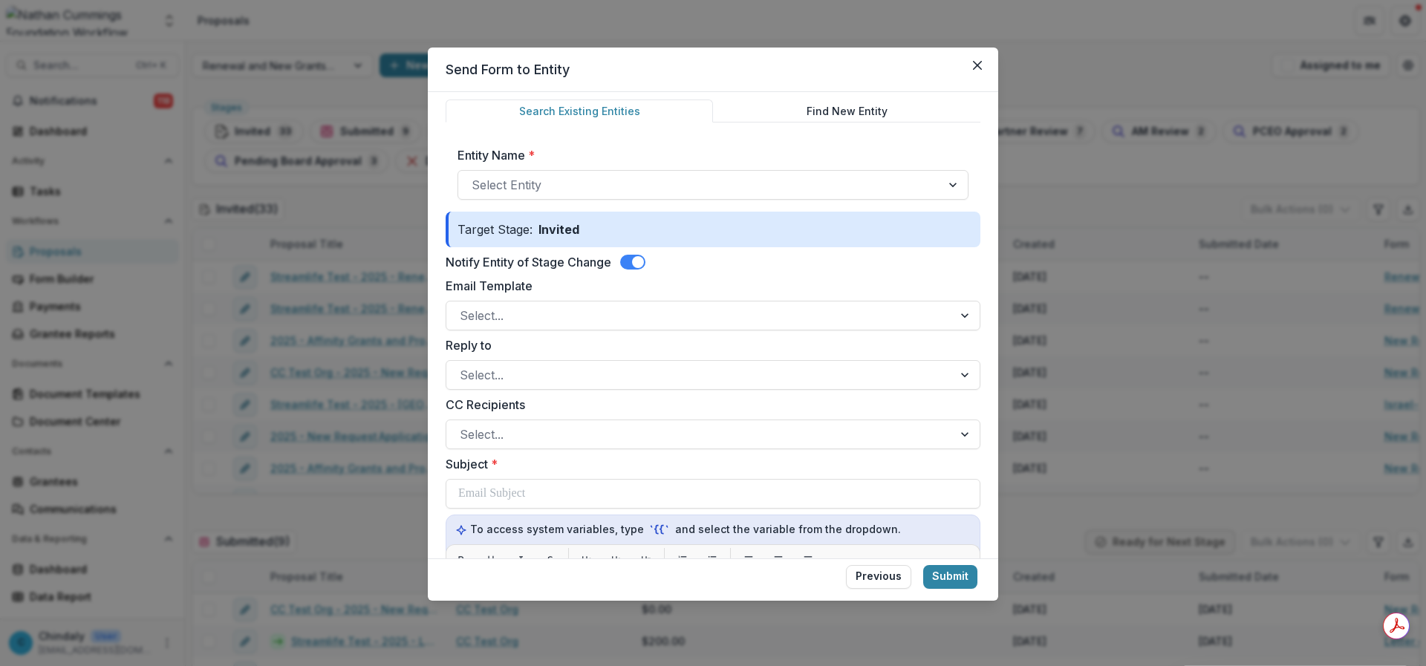
scroll to position [59, 0]
drag, startPoint x: 977, startPoint y: 59, endPoint x: 1110, endPoint y: 36, distance: 134.3
click at [1110, 36] on div "Send Form to Entity Basic Information Grant Configuration 3 Email Configuration…" at bounding box center [713, 333] width 1426 height 666
click at [988, 68] on button "Close" at bounding box center [977, 65] width 24 height 24
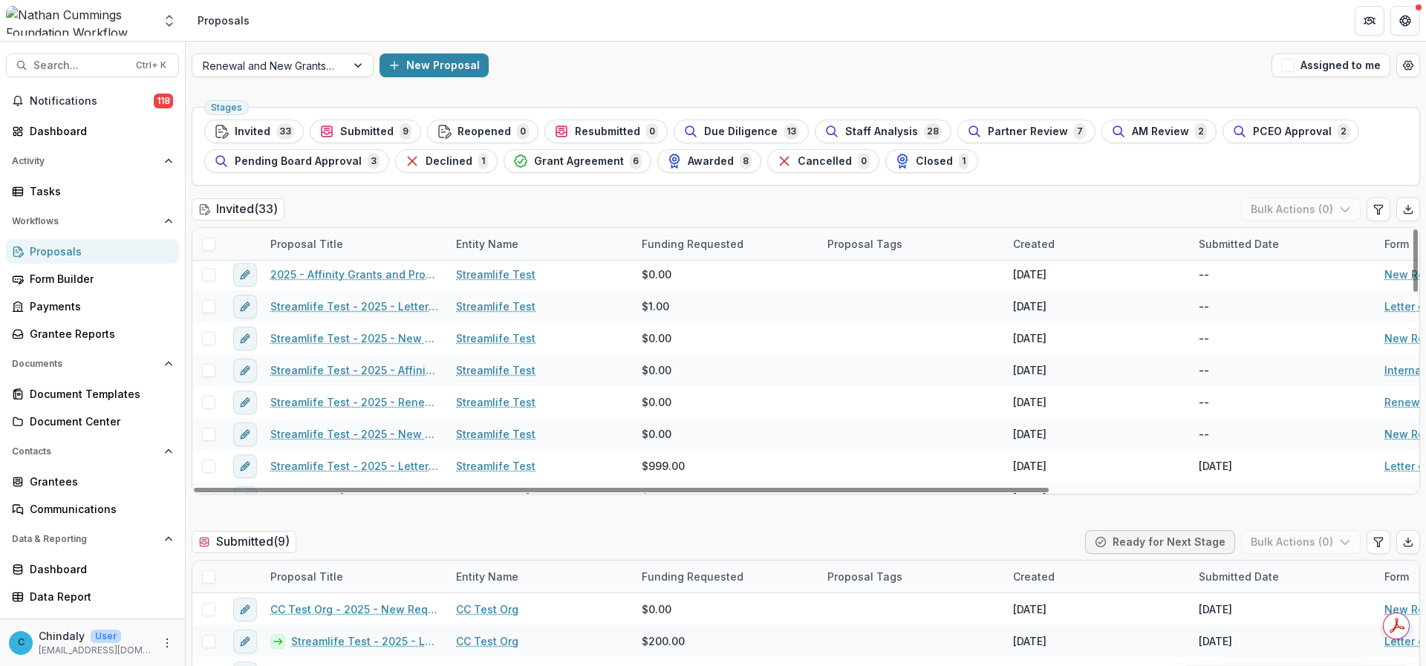
scroll to position [0, 0]
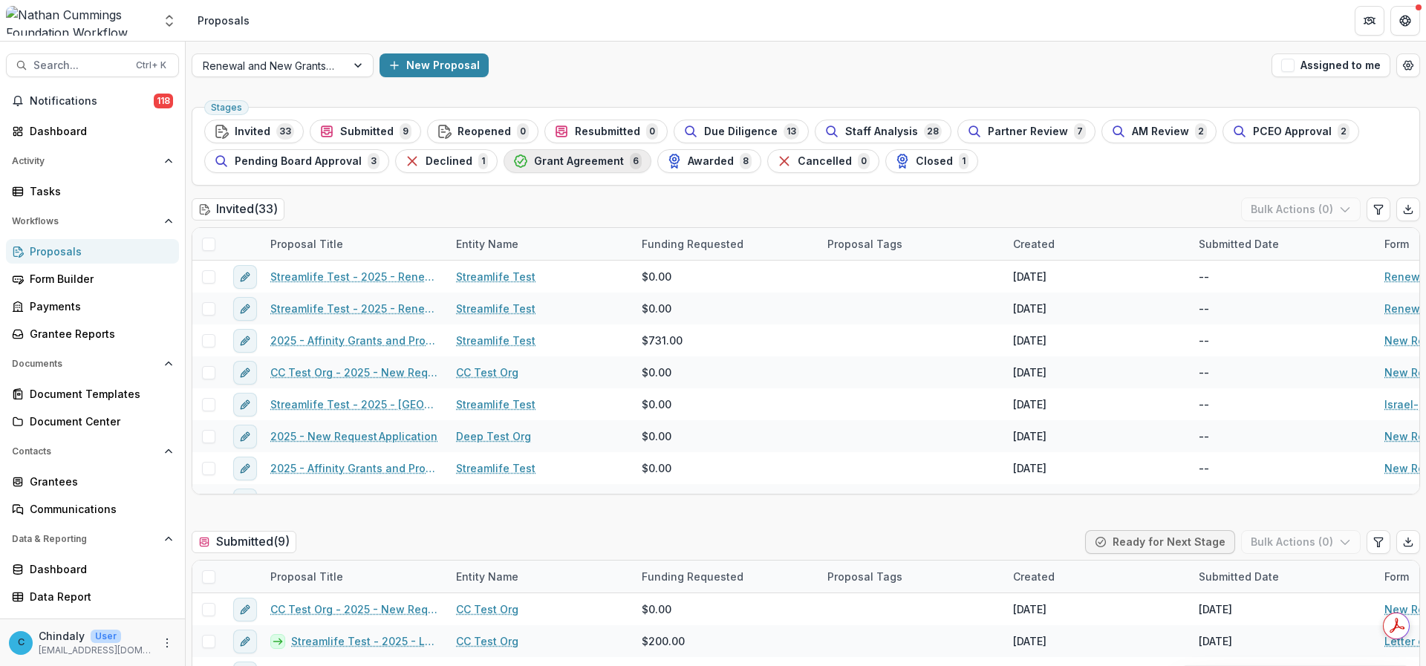
click at [589, 163] on span "Grant Agreement" at bounding box center [579, 161] width 90 height 13
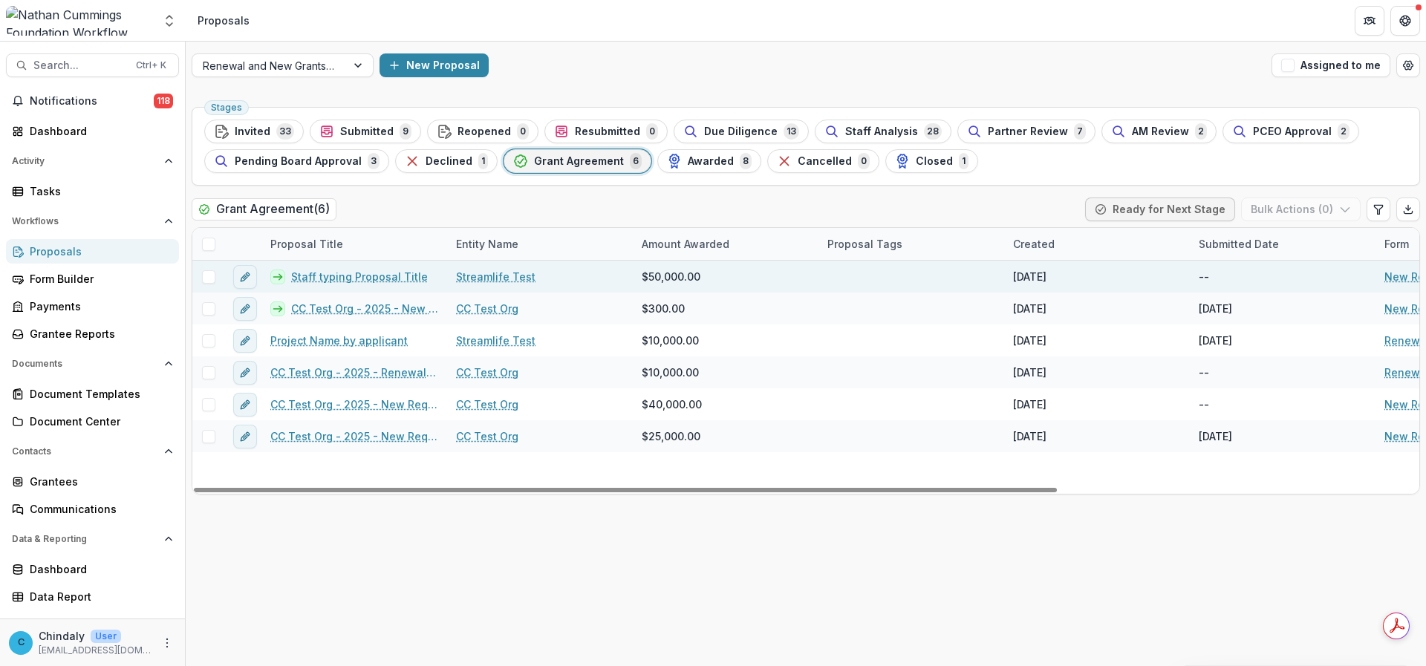
click at [371, 277] on link "Staff typing Proposal Title" at bounding box center [359, 277] width 137 height 16
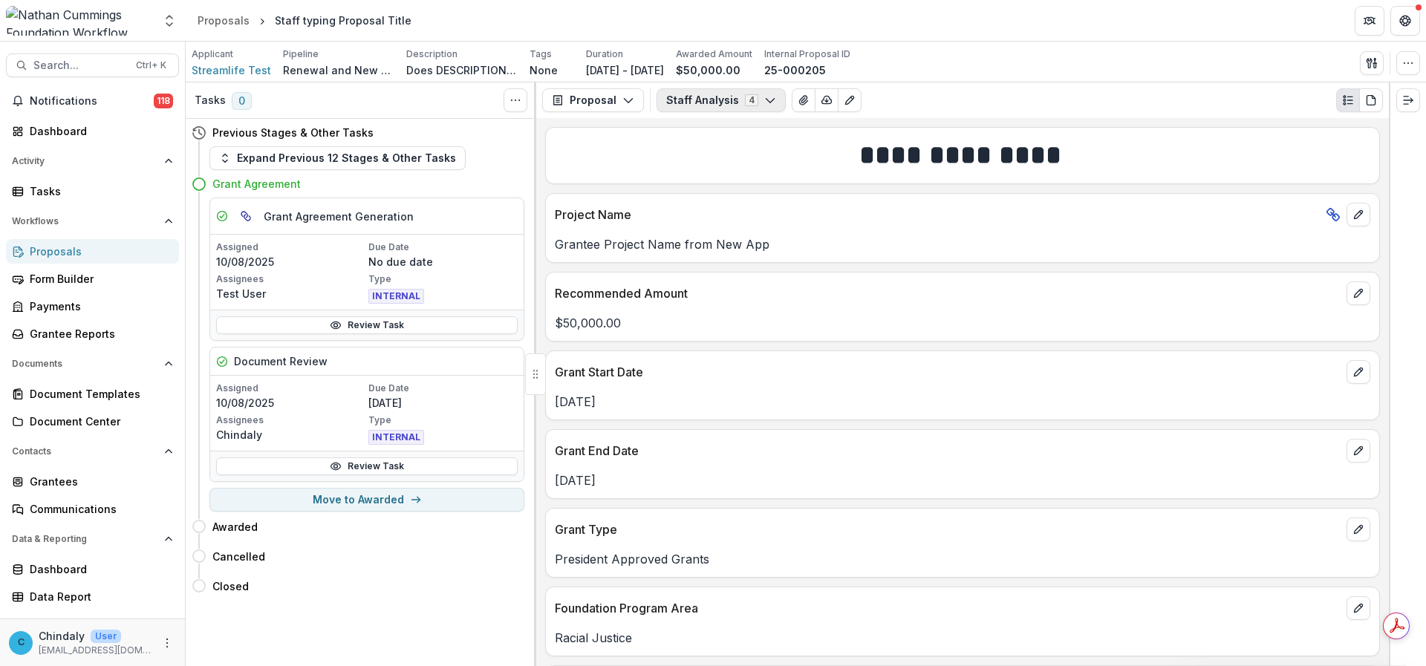
click at [714, 104] on button "Staff Analysis 4" at bounding box center [721, 100] width 129 height 24
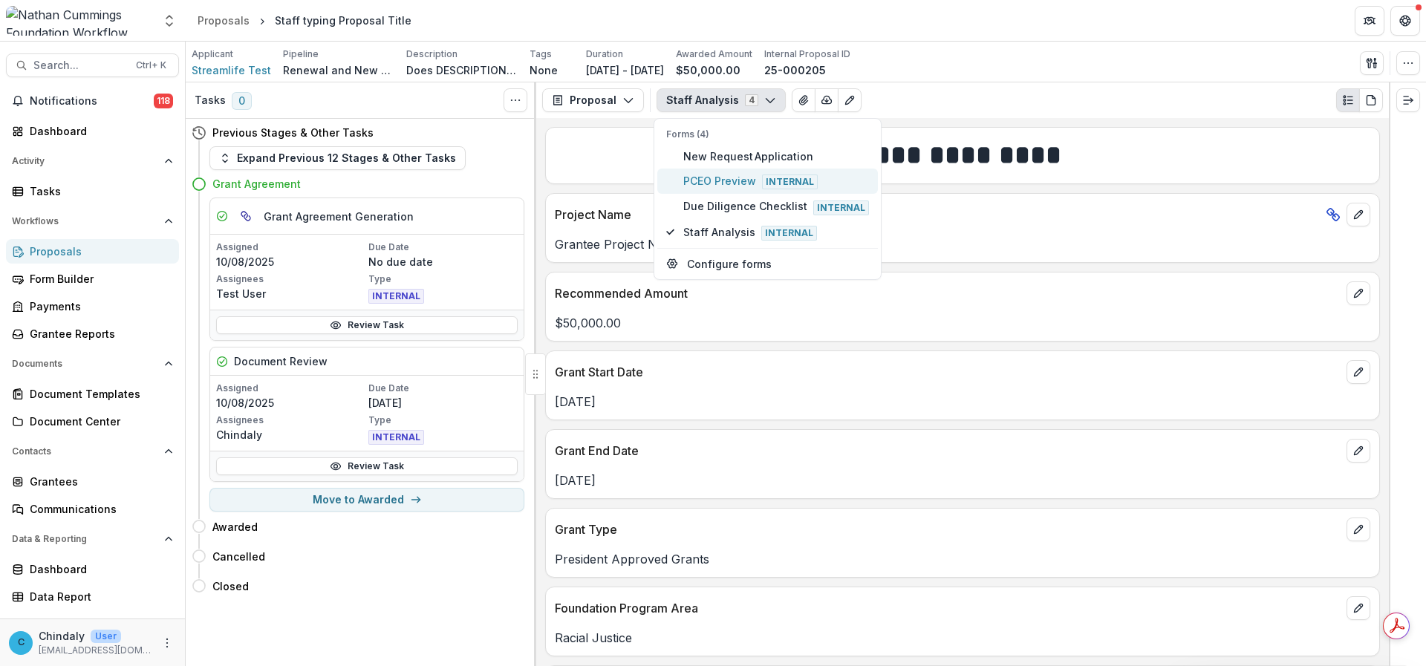
click at [721, 178] on span "PCEO Preview Internal" at bounding box center [776, 181] width 186 height 16
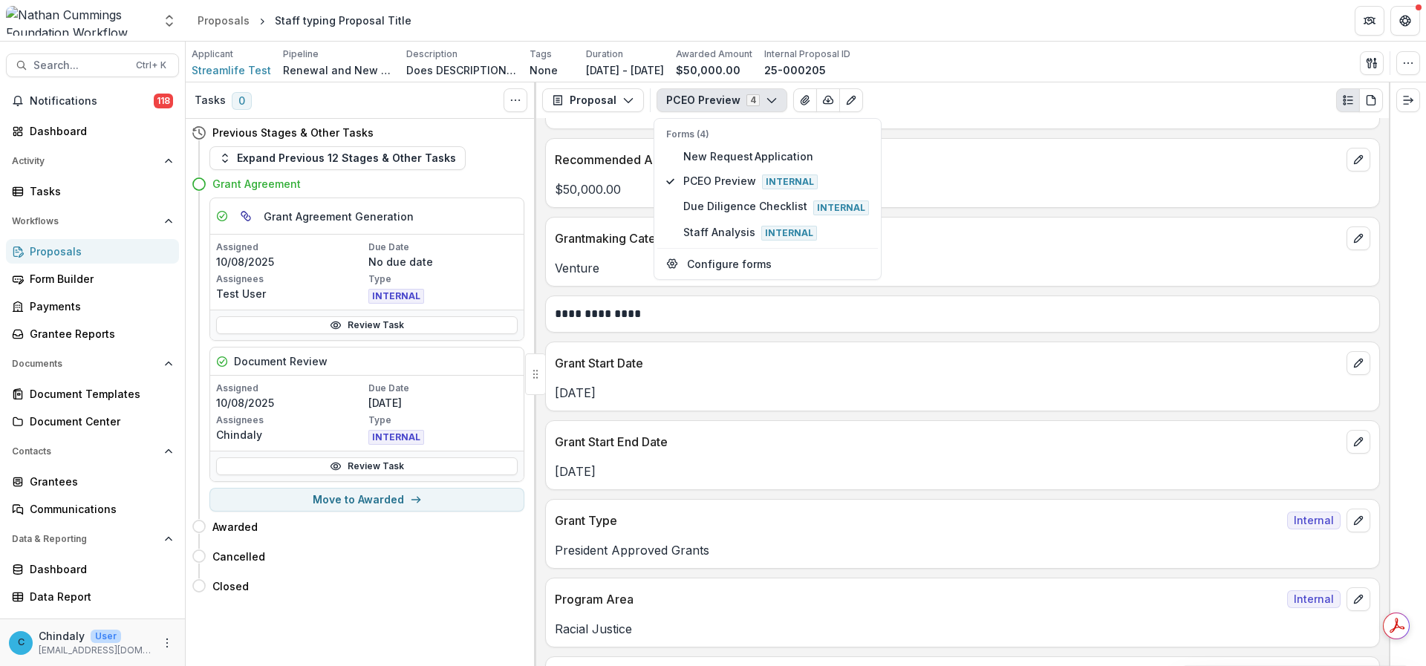
scroll to position [276, 0]
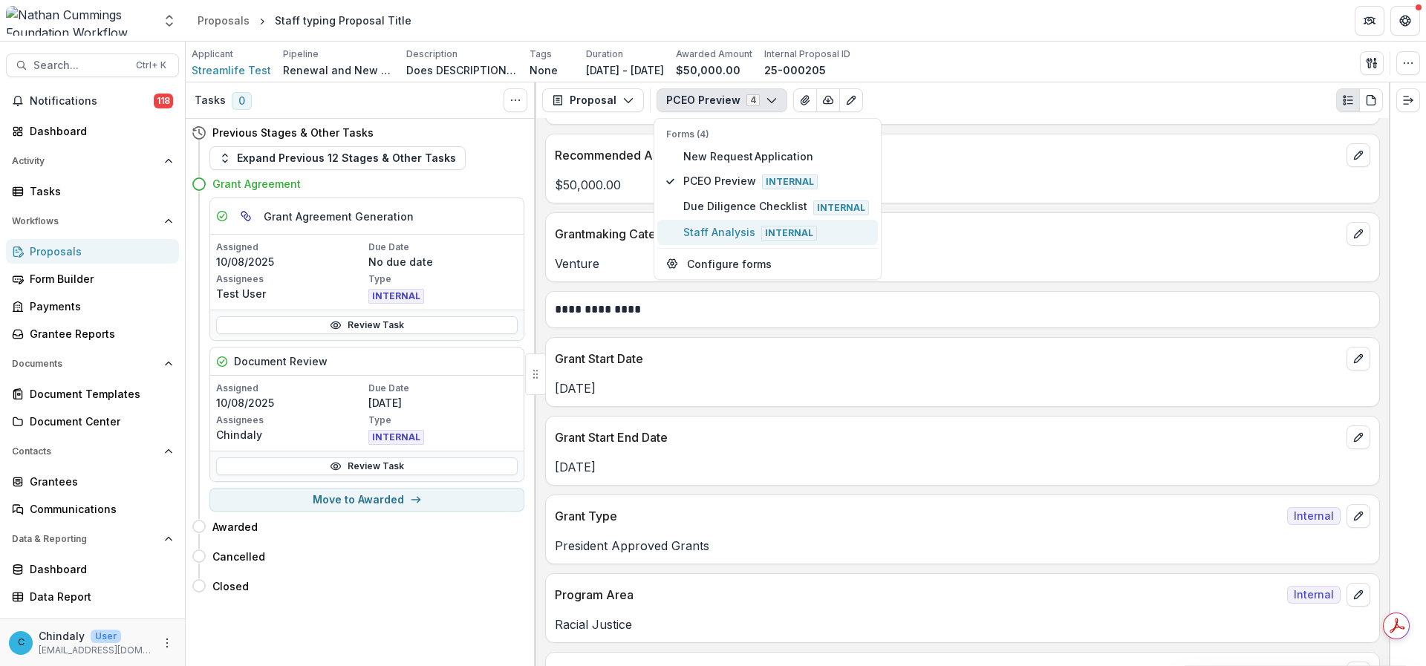
click at [720, 229] on span "Staff Analysis Internal" at bounding box center [776, 232] width 186 height 16
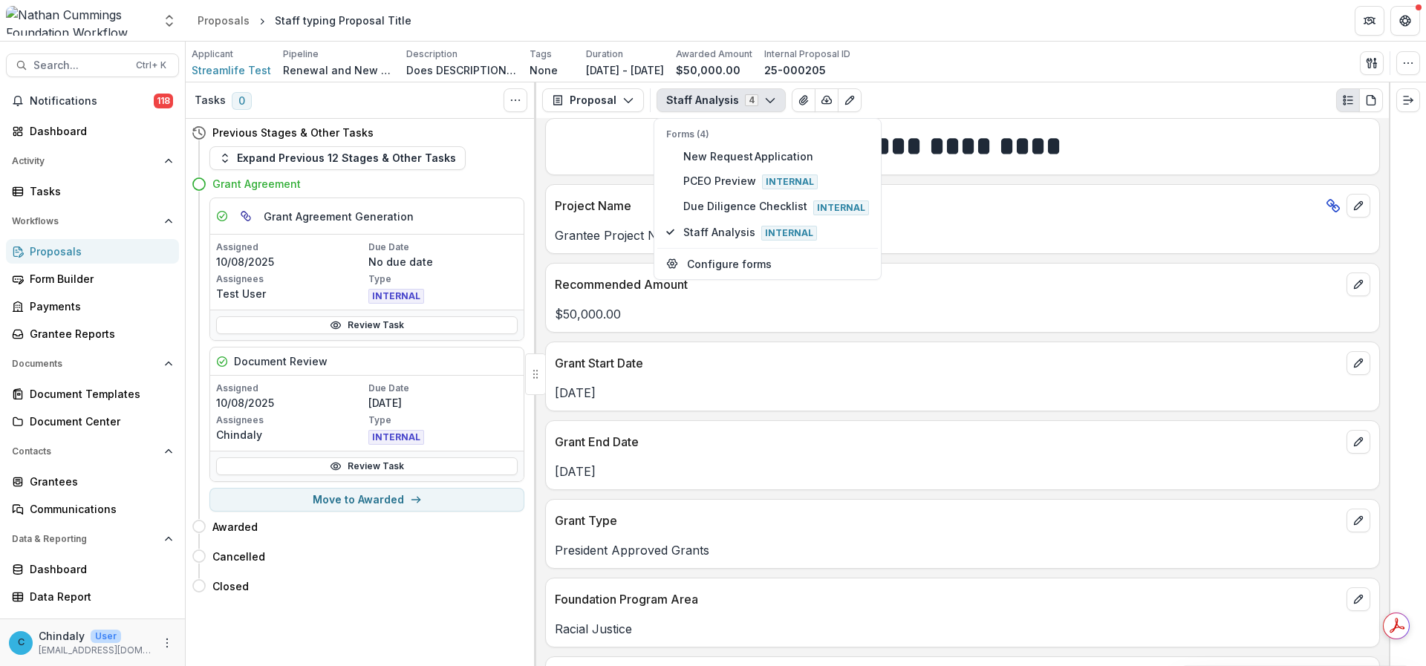
scroll to position [0, 0]
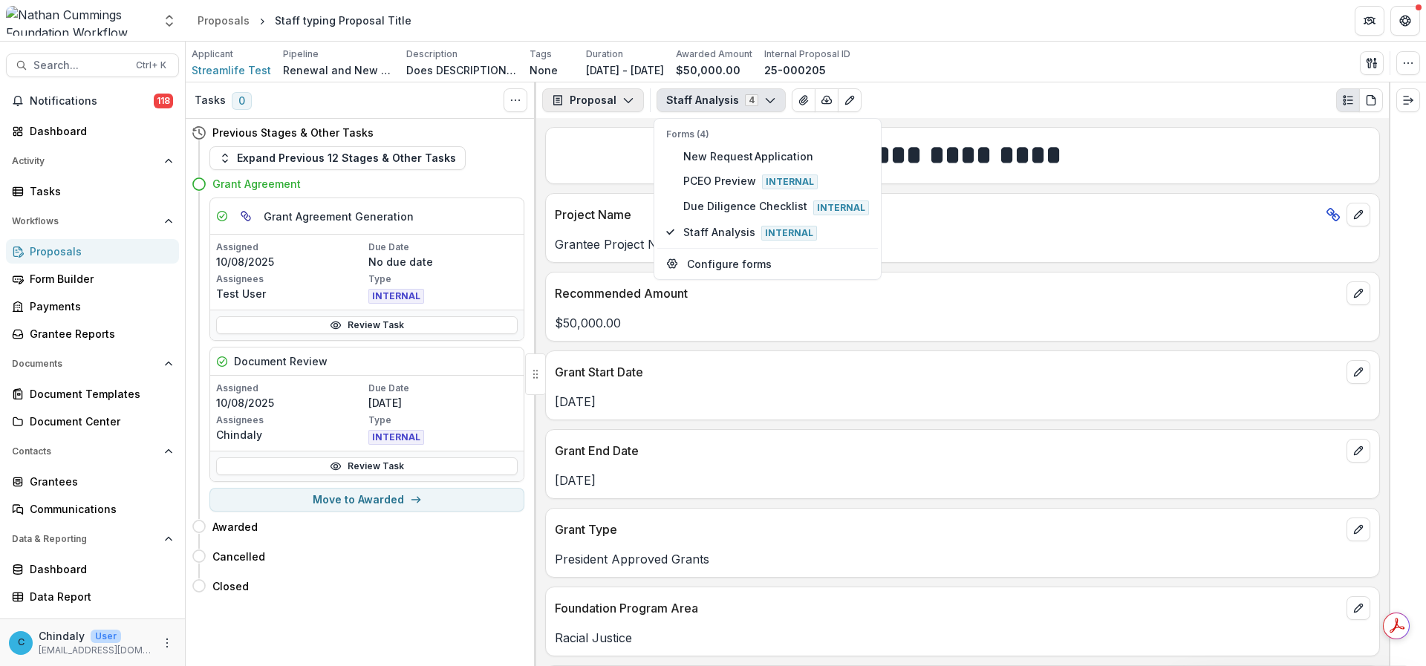
click at [607, 100] on button "Proposal" at bounding box center [593, 100] width 102 height 24
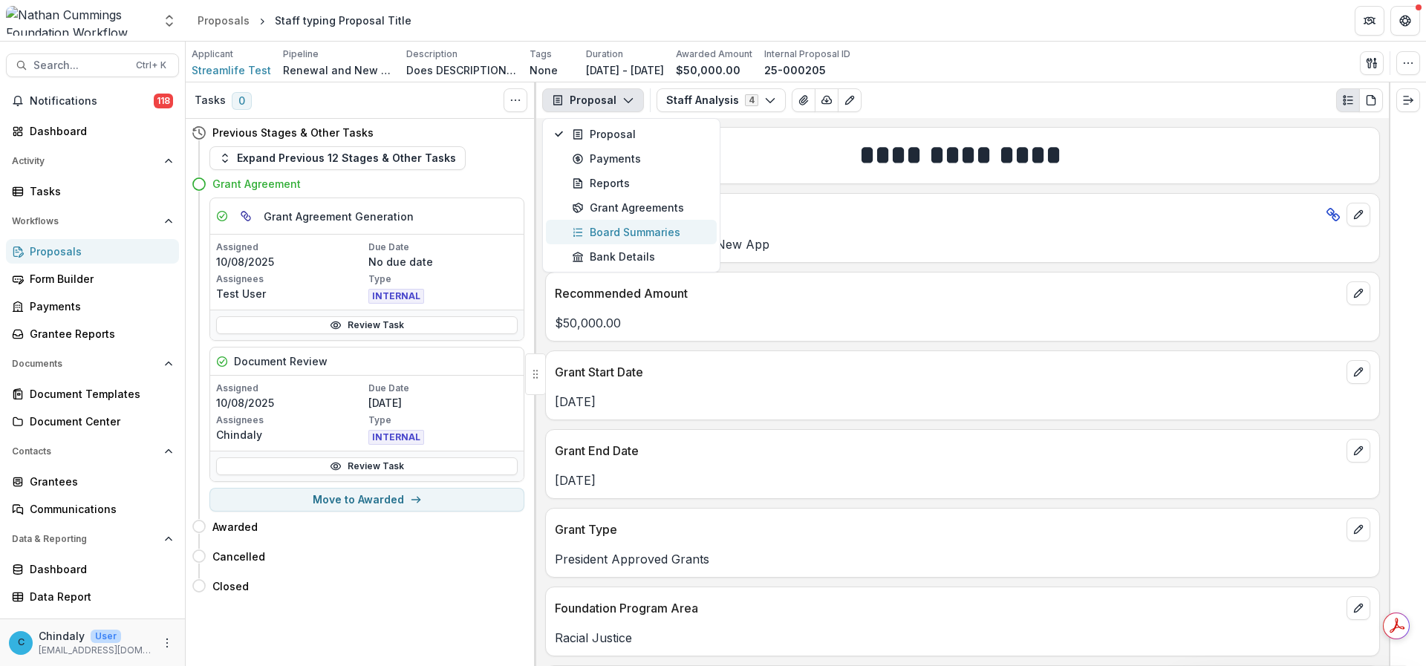
click at [619, 229] on div "Board Summaries" at bounding box center [640, 232] width 136 height 16
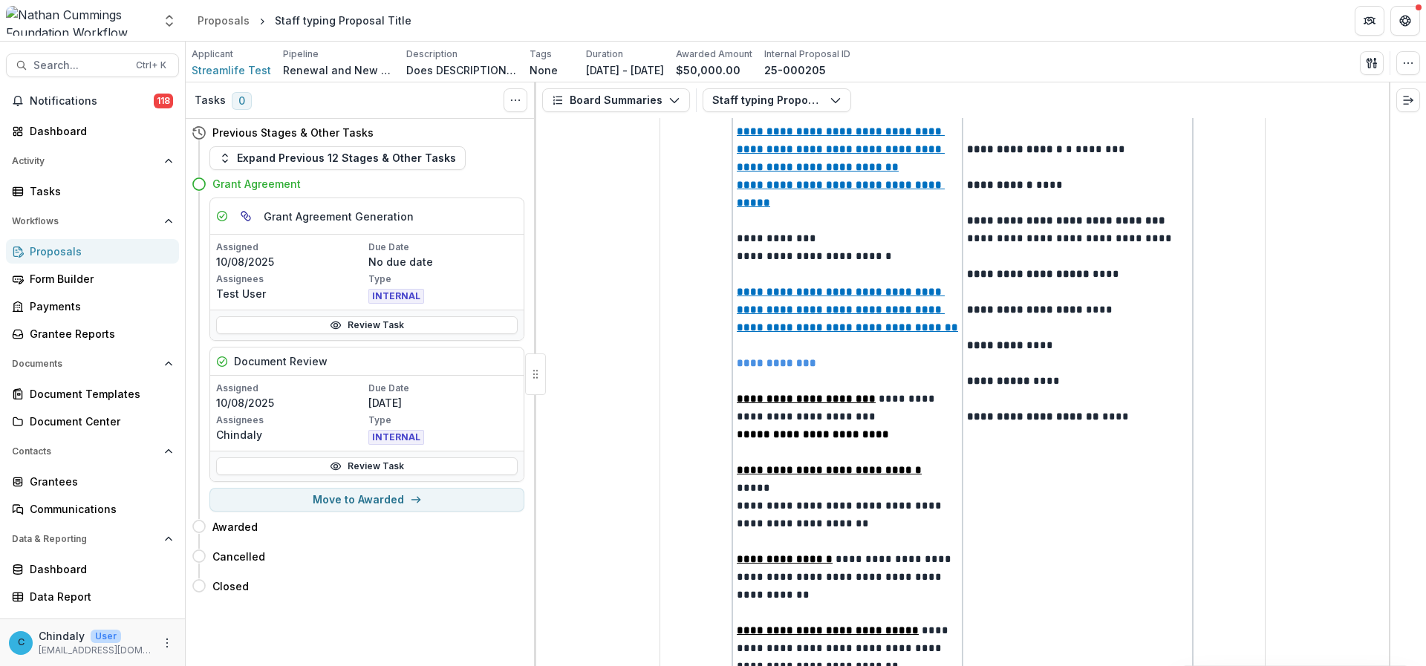
scroll to position [221, 0]
click at [636, 107] on button "Board Summaries" at bounding box center [616, 100] width 148 height 24
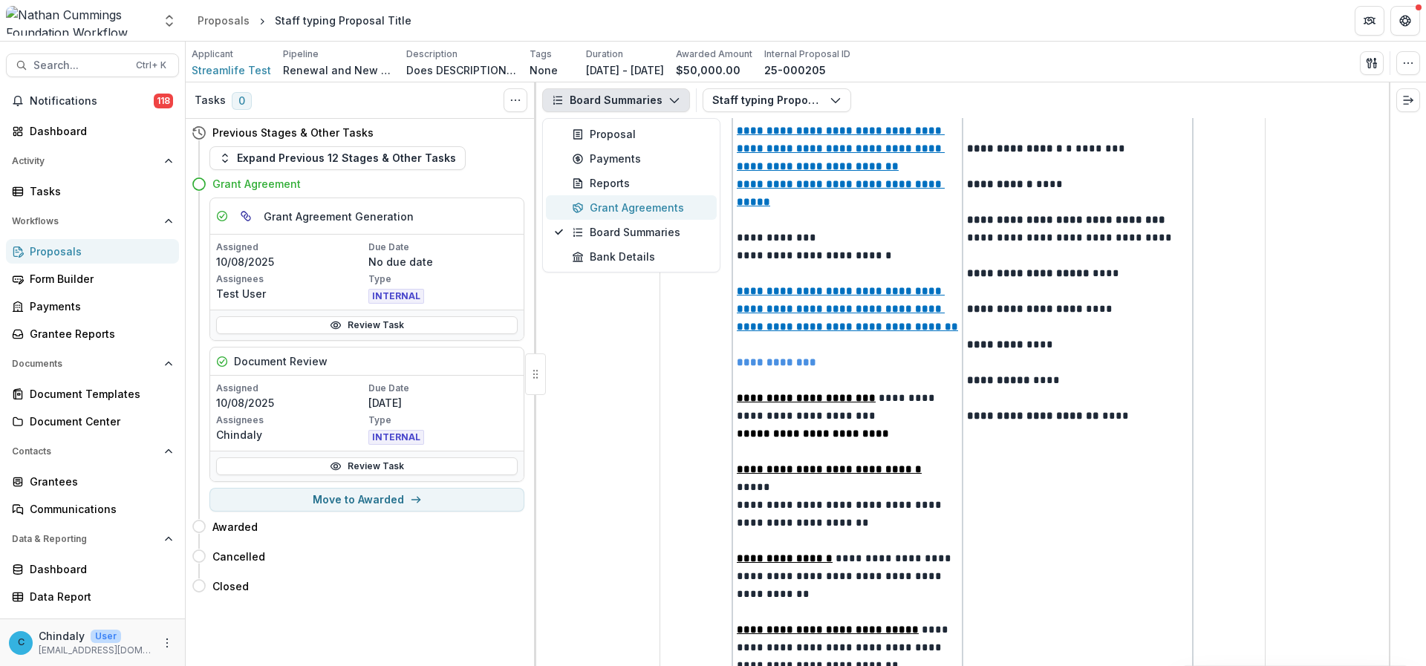
click at [616, 209] on div "Grant Agreements" at bounding box center [640, 208] width 136 height 16
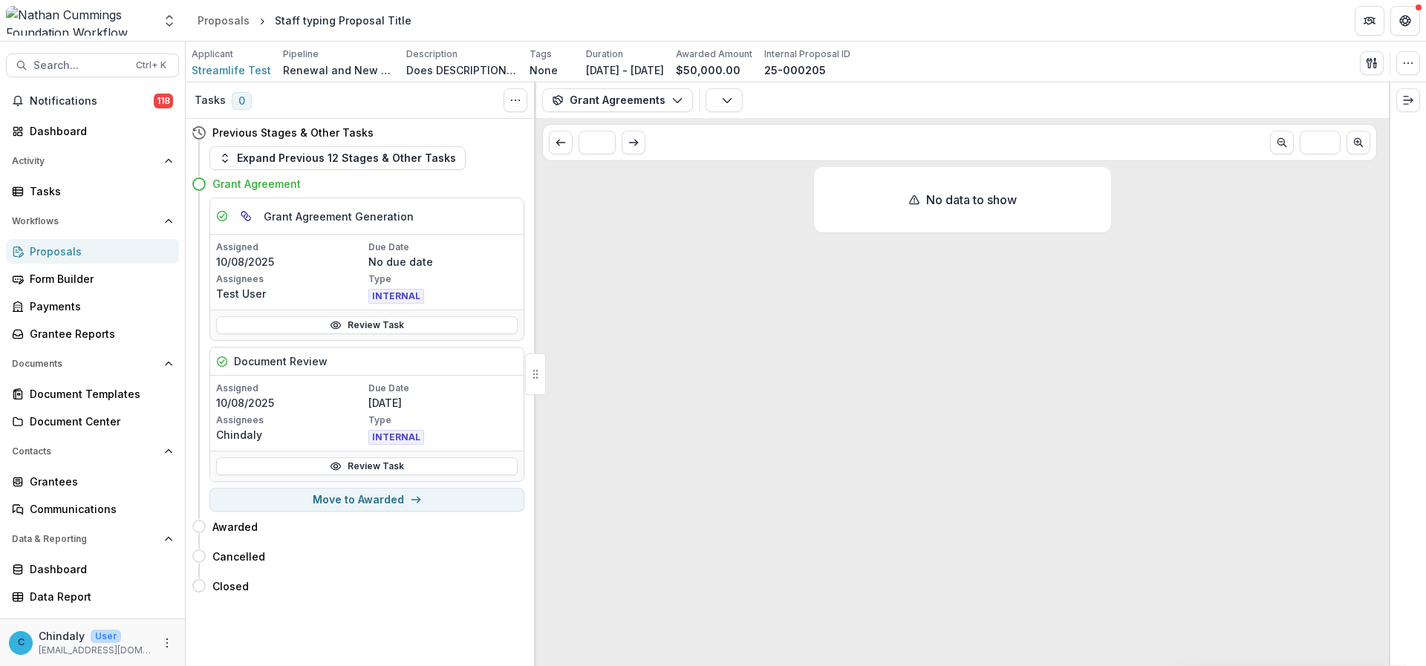
click at [937, 201] on p "No data to show" at bounding box center [971, 200] width 91 height 18
click at [360, 464] on link "Review Task" at bounding box center [367, 466] width 302 height 18
click at [327, 463] on link "Review Task" at bounding box center [367, 466] width 302 height 18
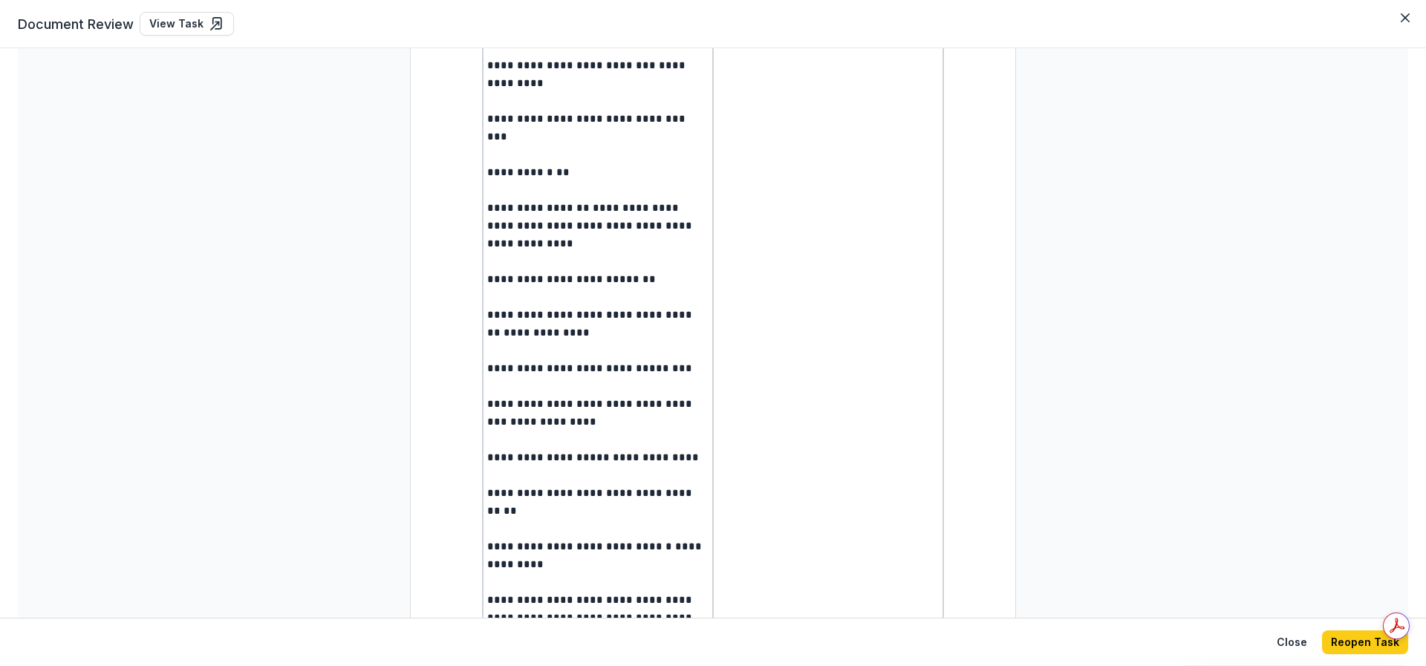
scroll to position [1634, 0]
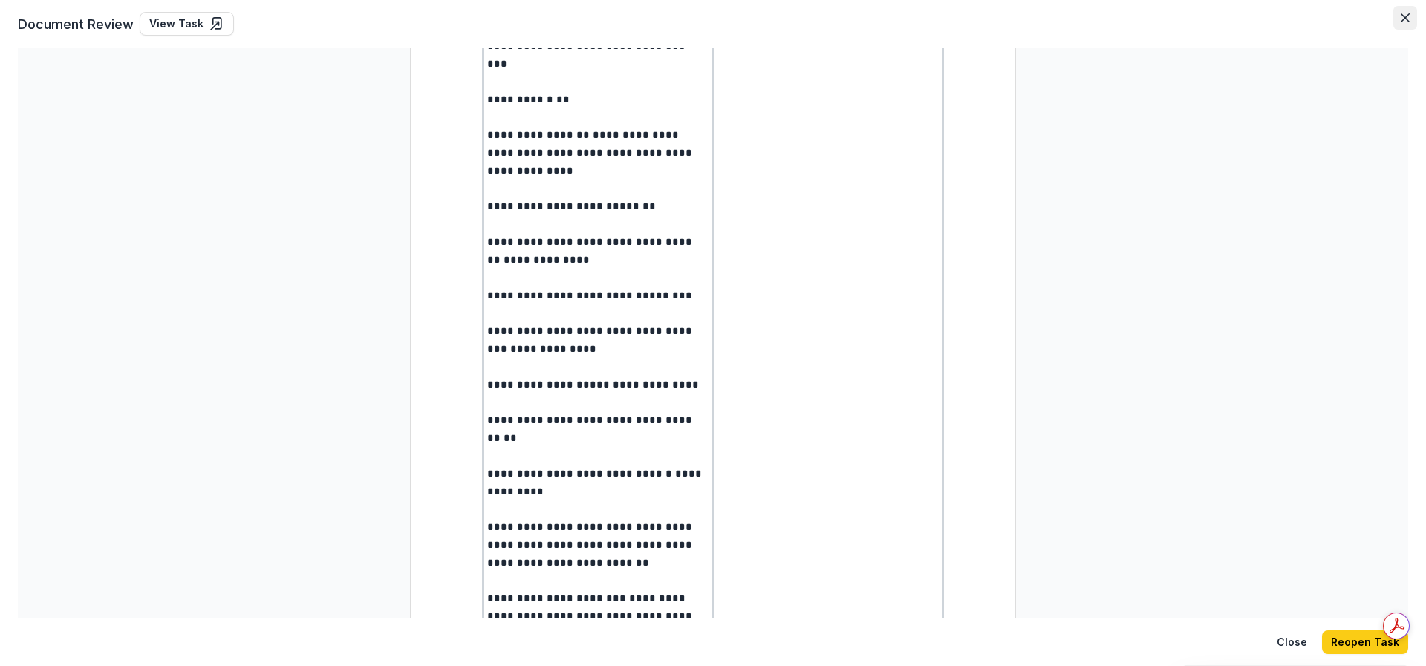
click at [1188, 20] on button "Close" at bounding box center [1405, 18] width 24 height 24
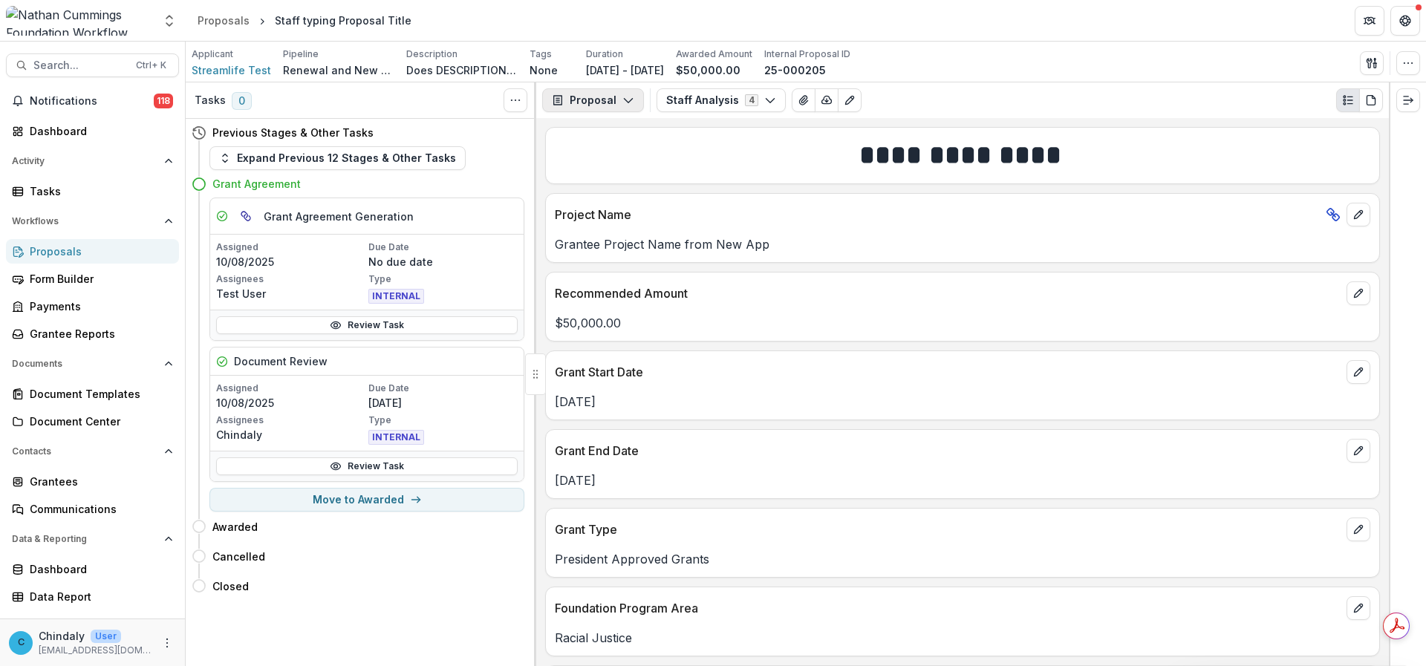
click at [588, 97] on button "Proposal" at bounding box center [593, 100] width 102 height 24
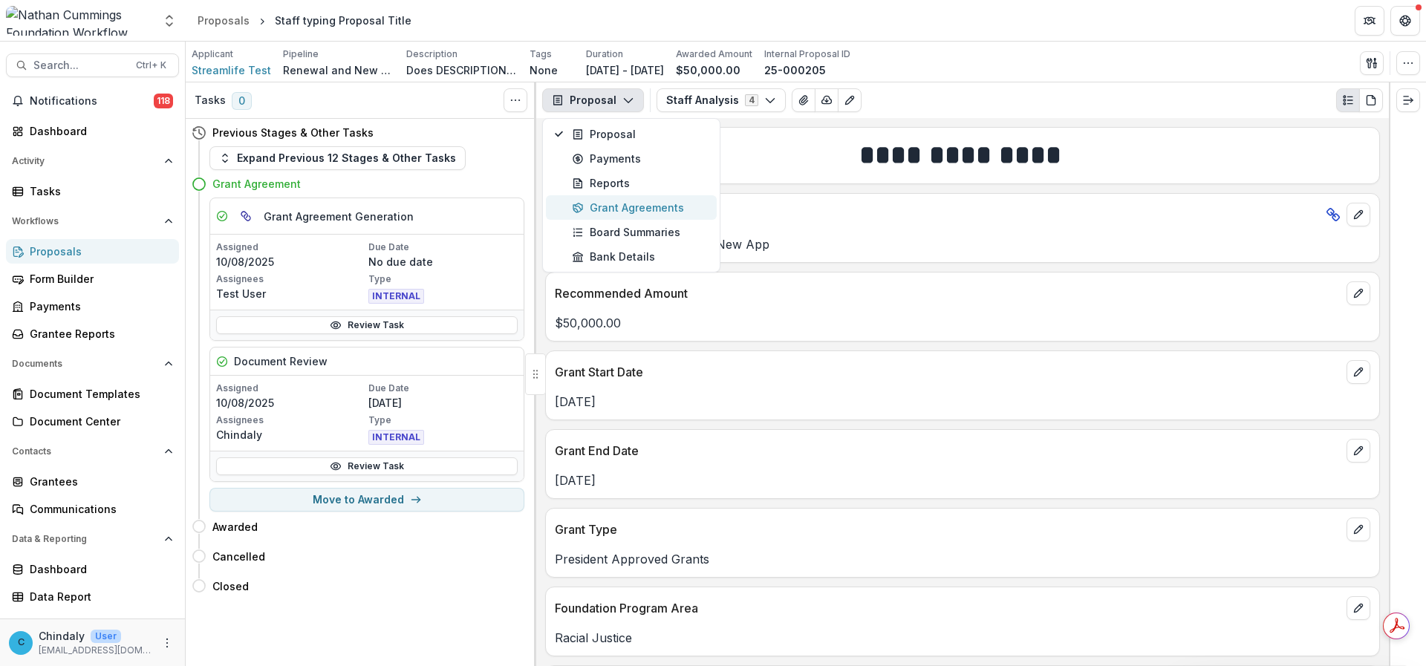
click at [615, 203] on div "Grant Agreements" at bounding box center [640, 208] width 136 height 16
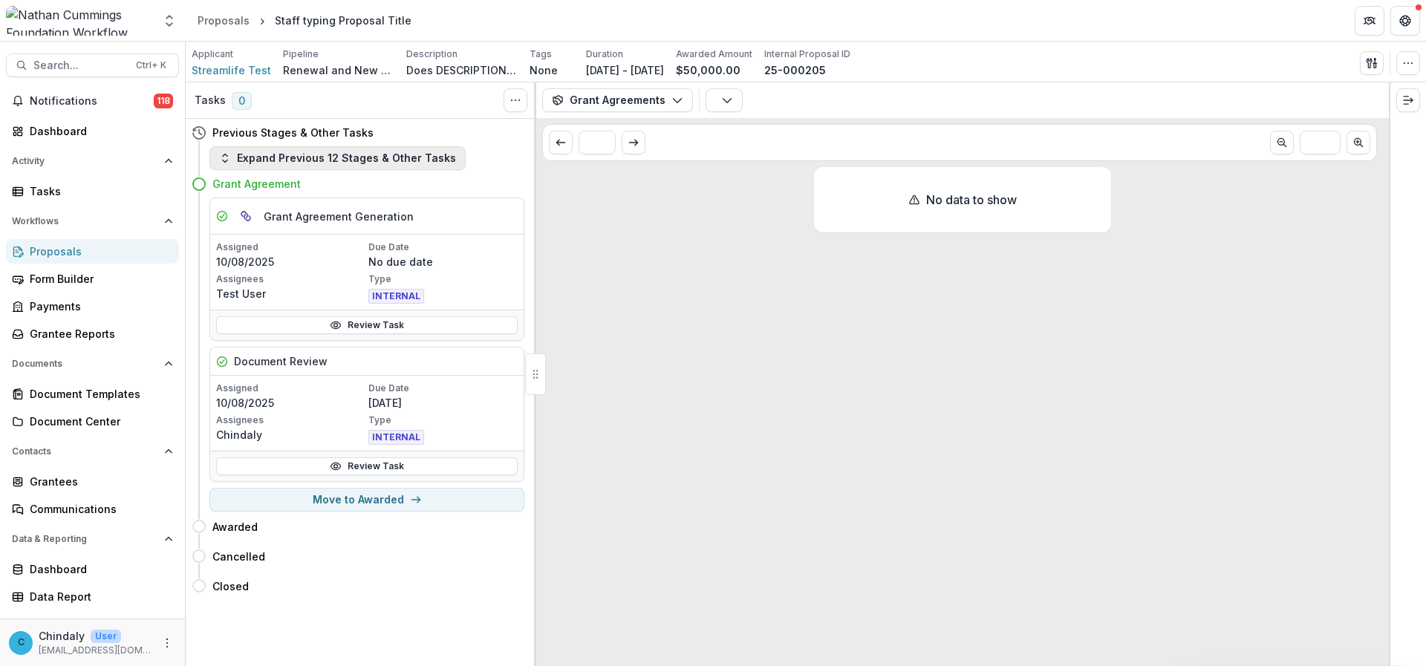
click at [406, 153] on button "Expand Previous 12 Stages & Other Tasks" at bounding box center [337, 158] width 256 height 24
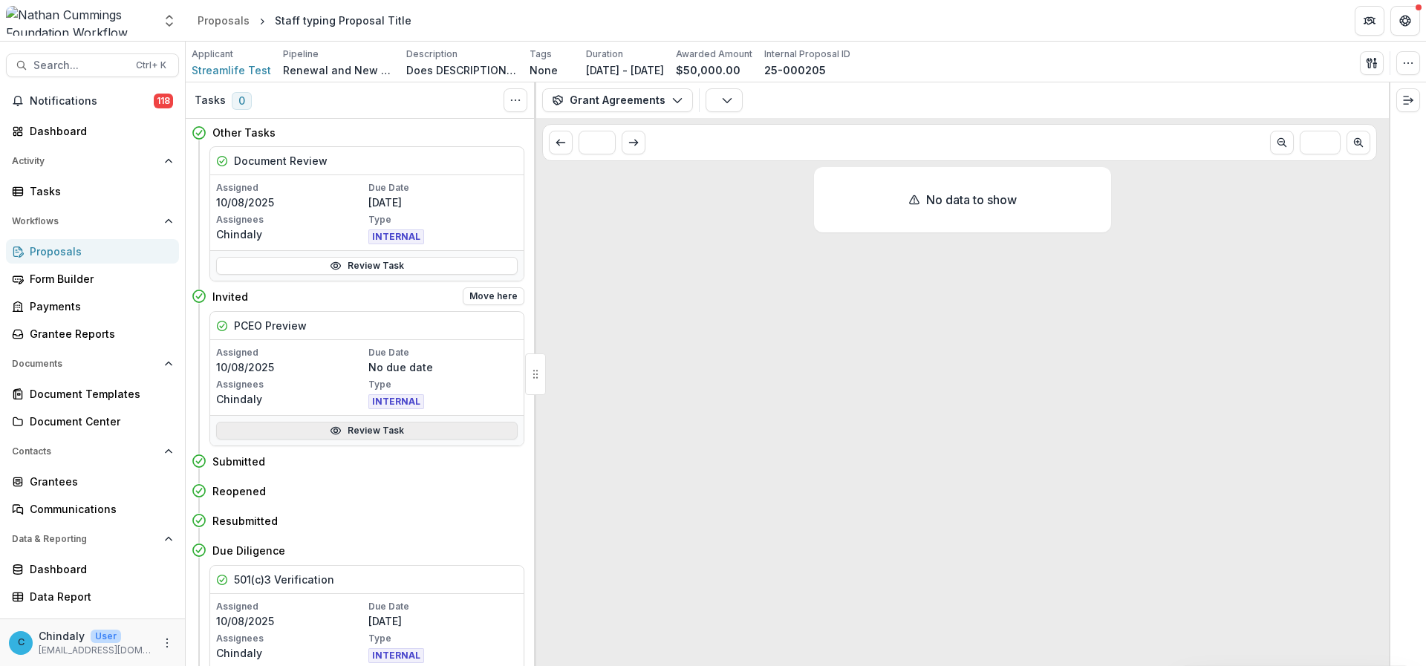
click at [388, 425] on link "Review Task" at bounding box center [367, 431] width 302 height 18
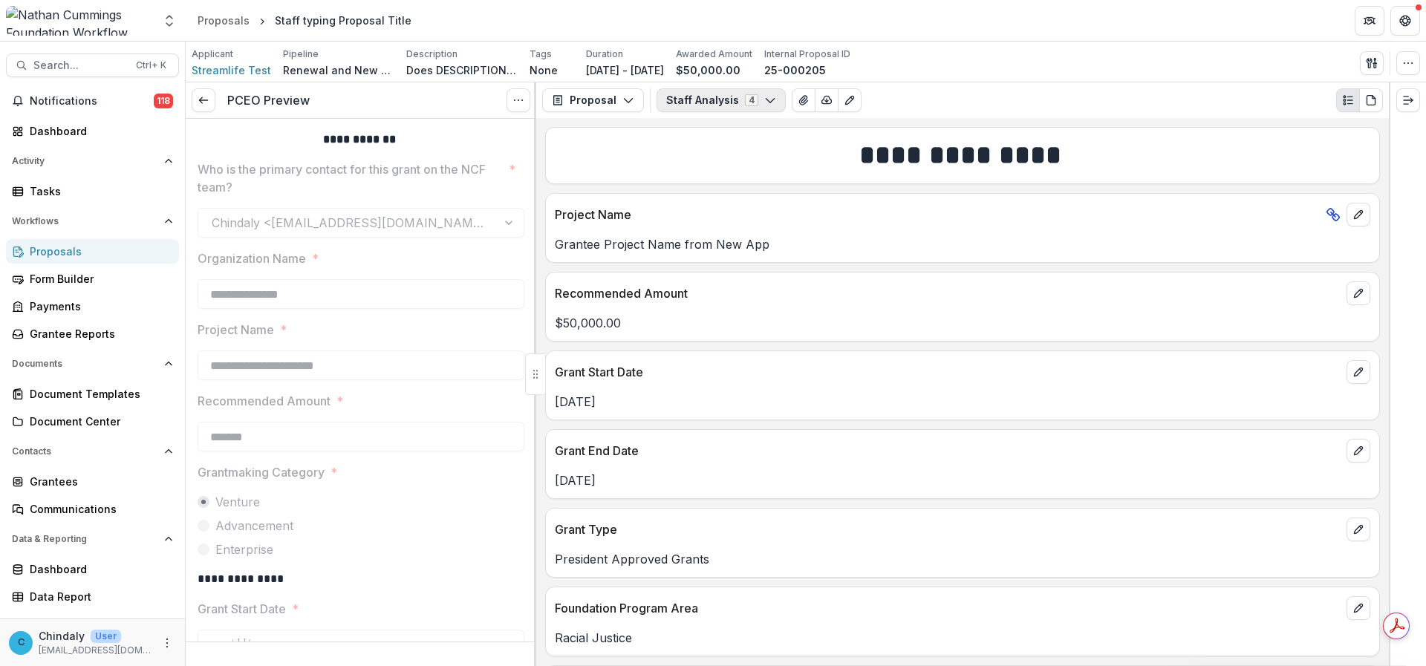
click at [694, 103] on button "Staff Analysis 4" at bounding box center [721, 100] width 129 height 24
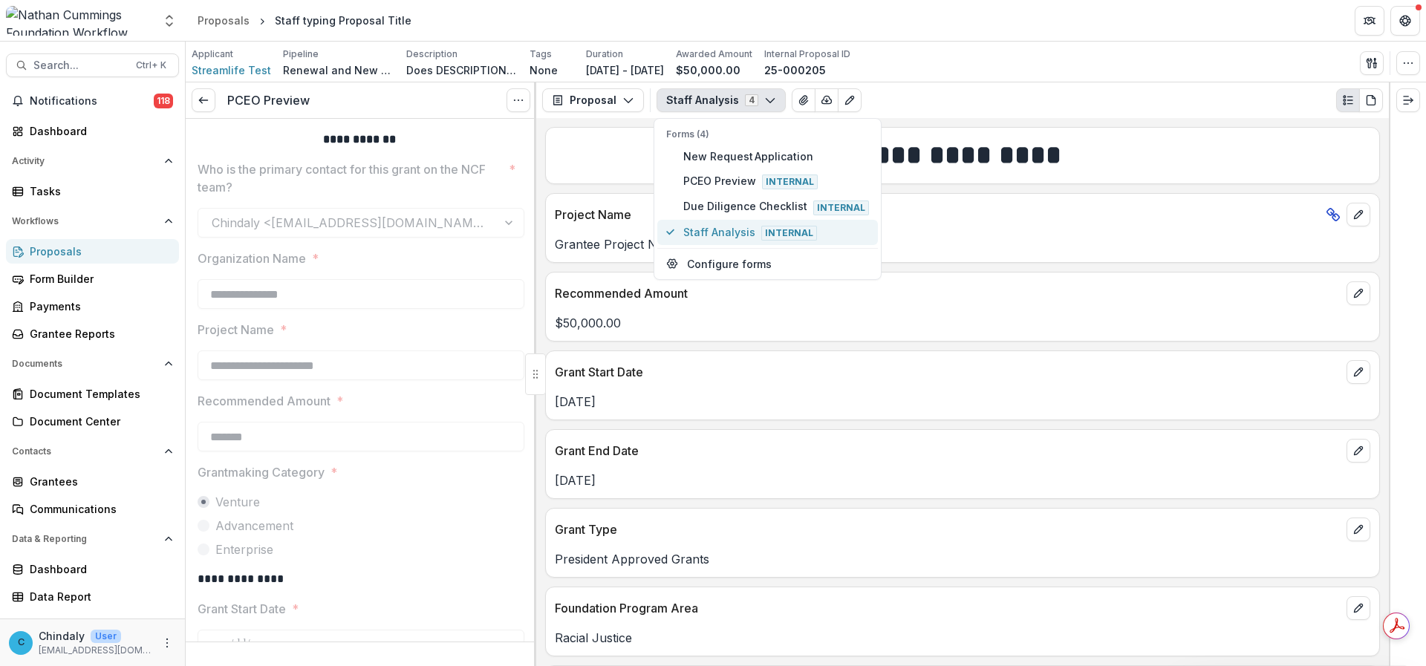
click at [718, 229] on span "Staff Analysis Internal" at bounding box center [776, 232] width 186 height 16
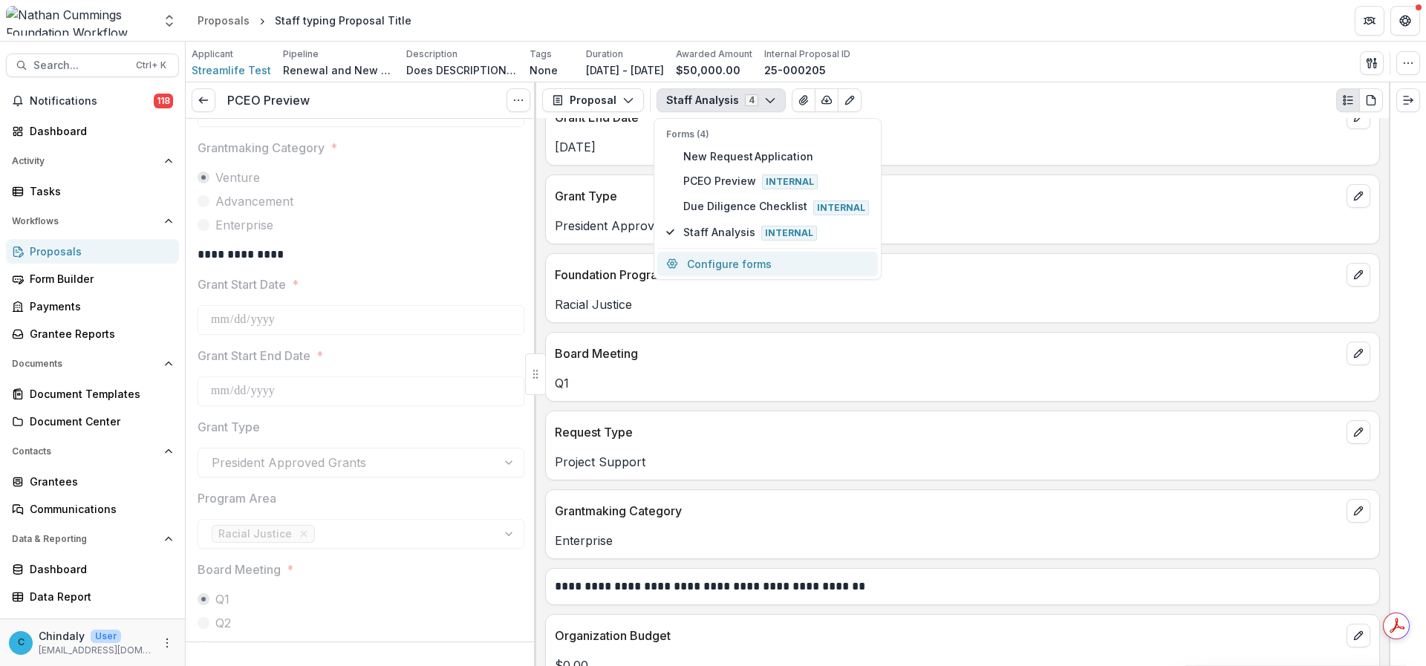
scroll to position [326, 0]
click at [614, 460] on p "Project Support" at bounding box center [962, 462] width 815 height 18
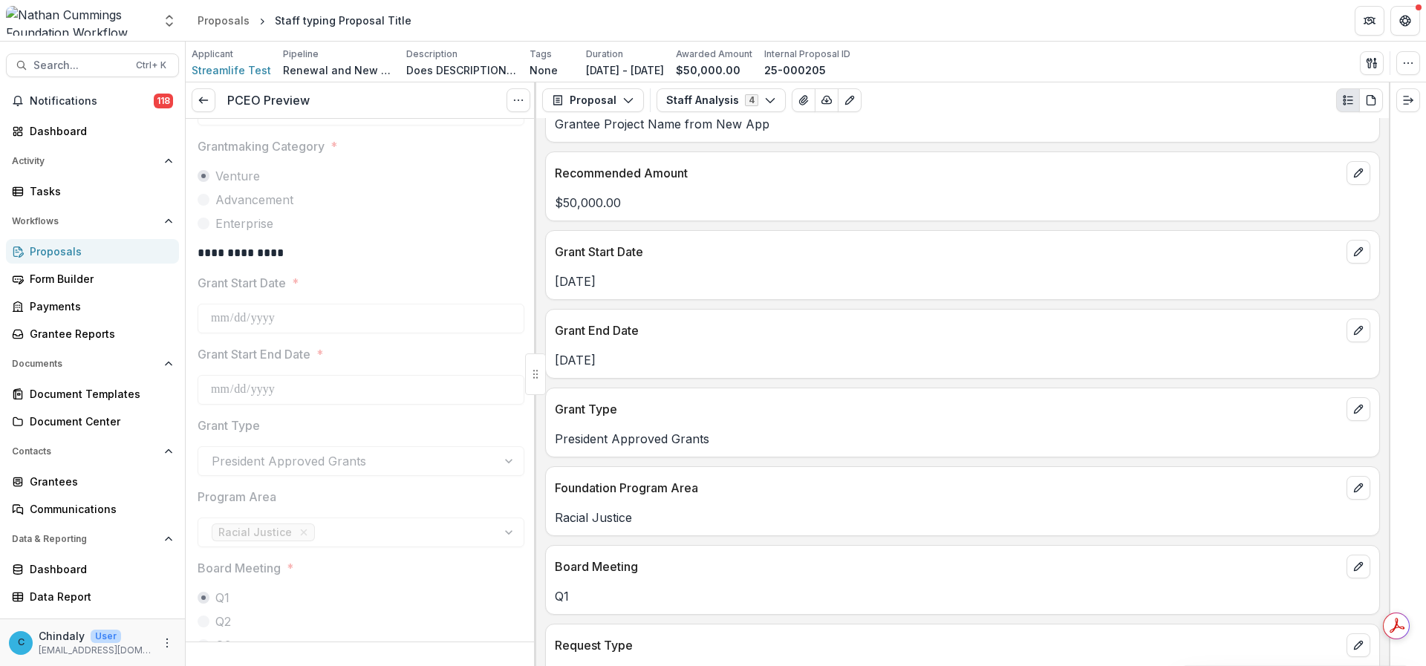
scroll to position [120, 0]
click at [714, 98] on button "Staff Analysis 4" at bounding box center [721, 100] width 129 height 24
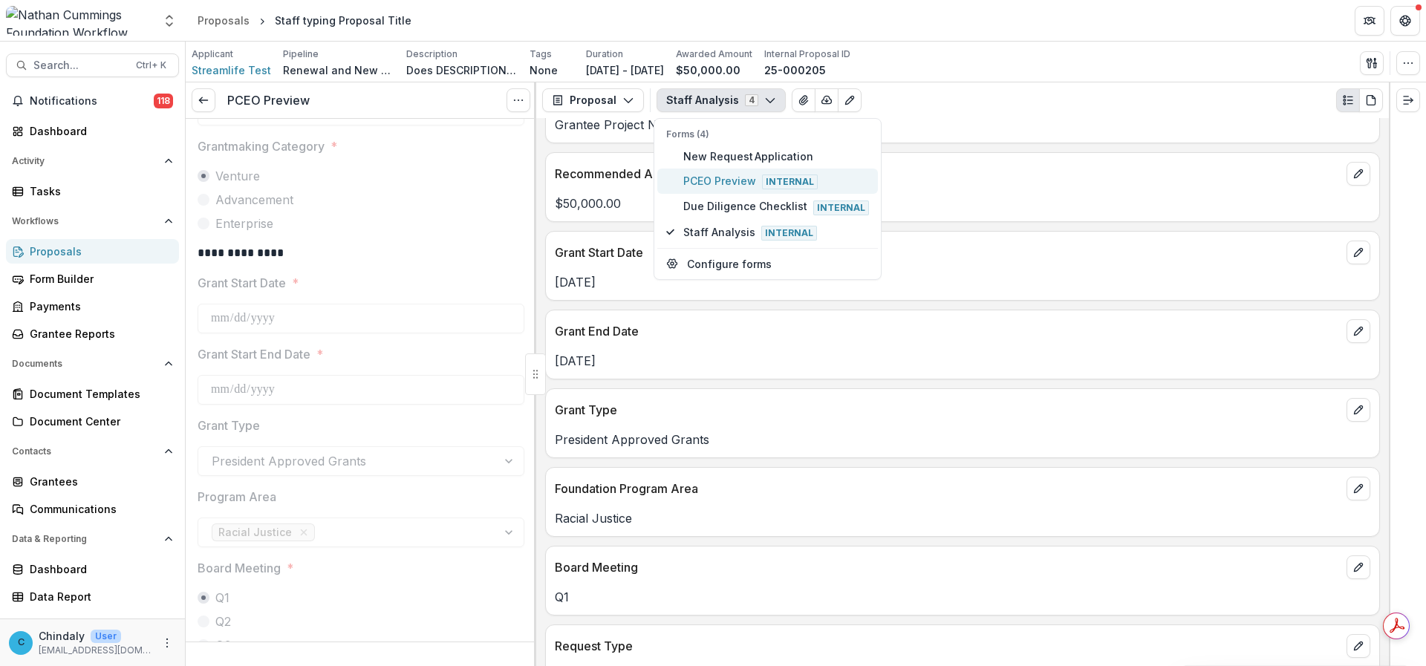
click at [714, 176] on span "PCEO Preview Internal" at bounding box center [776, 181] width 186 height 16
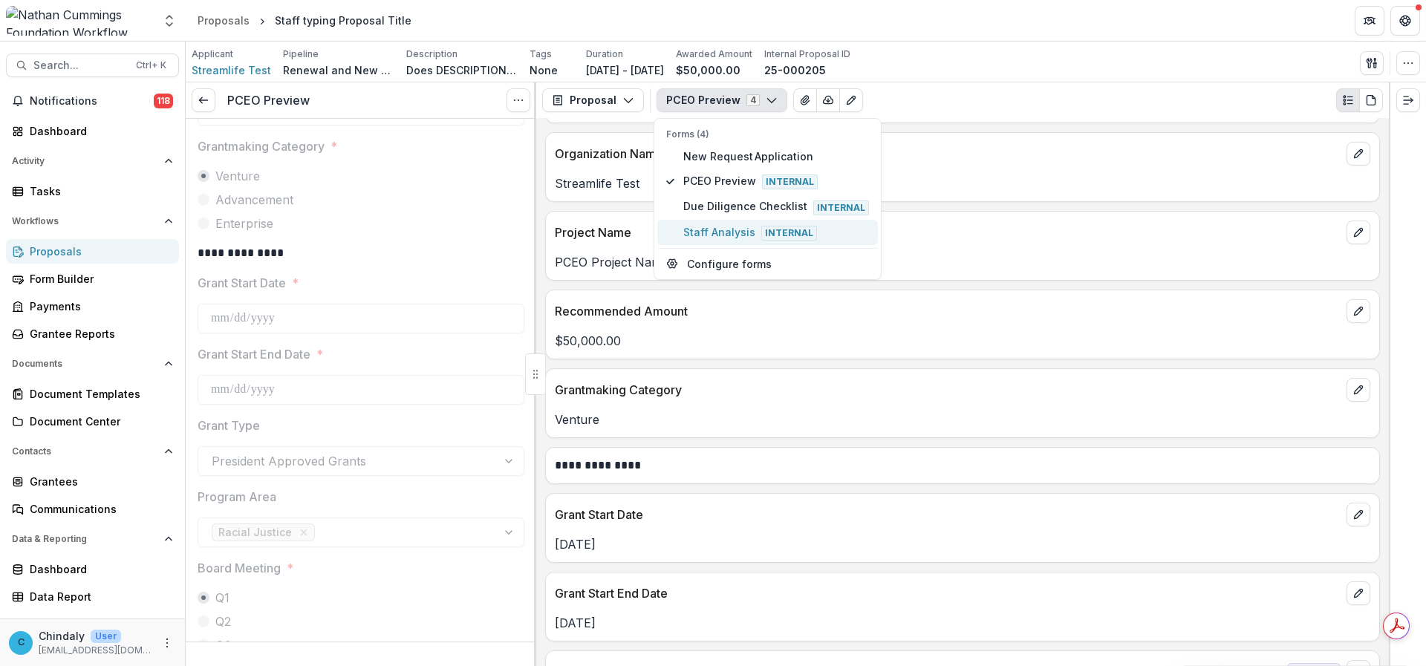
scroll to position [137, 0]
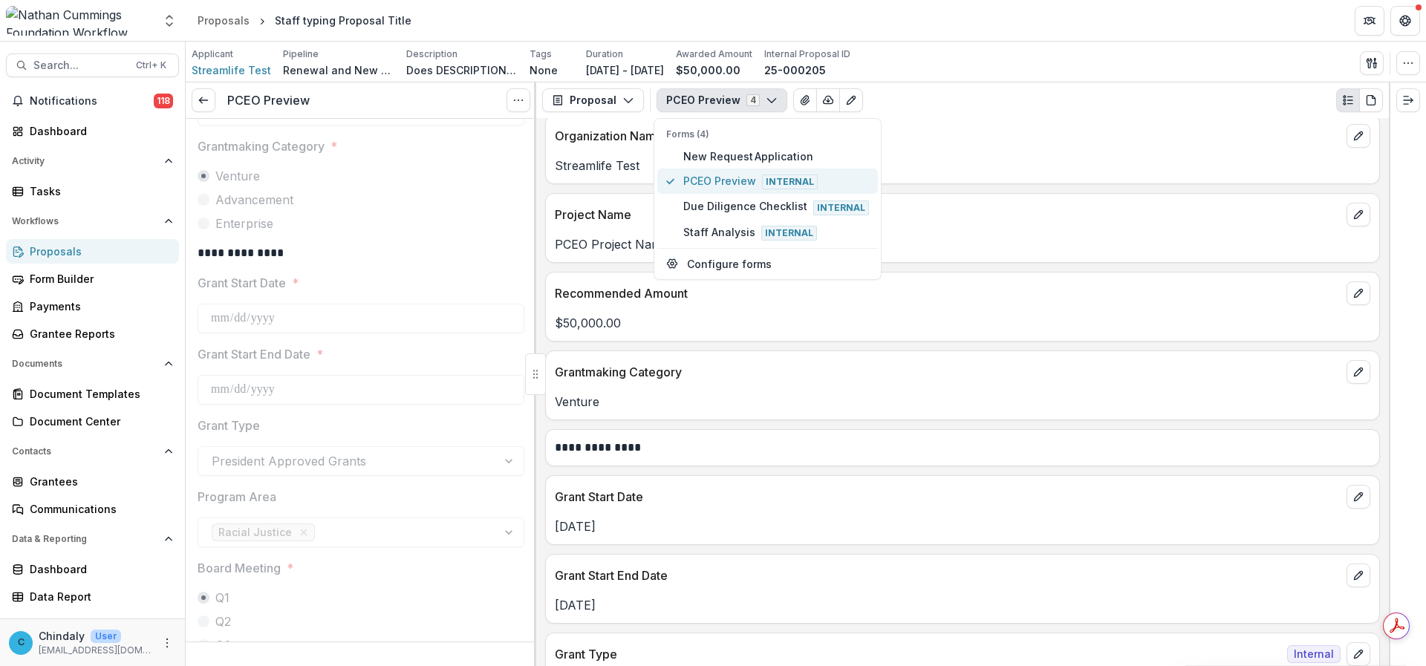
click at [720, 174] on span "PCEO Preview Internal" at bounding box center [776, 181] width 186 height 16
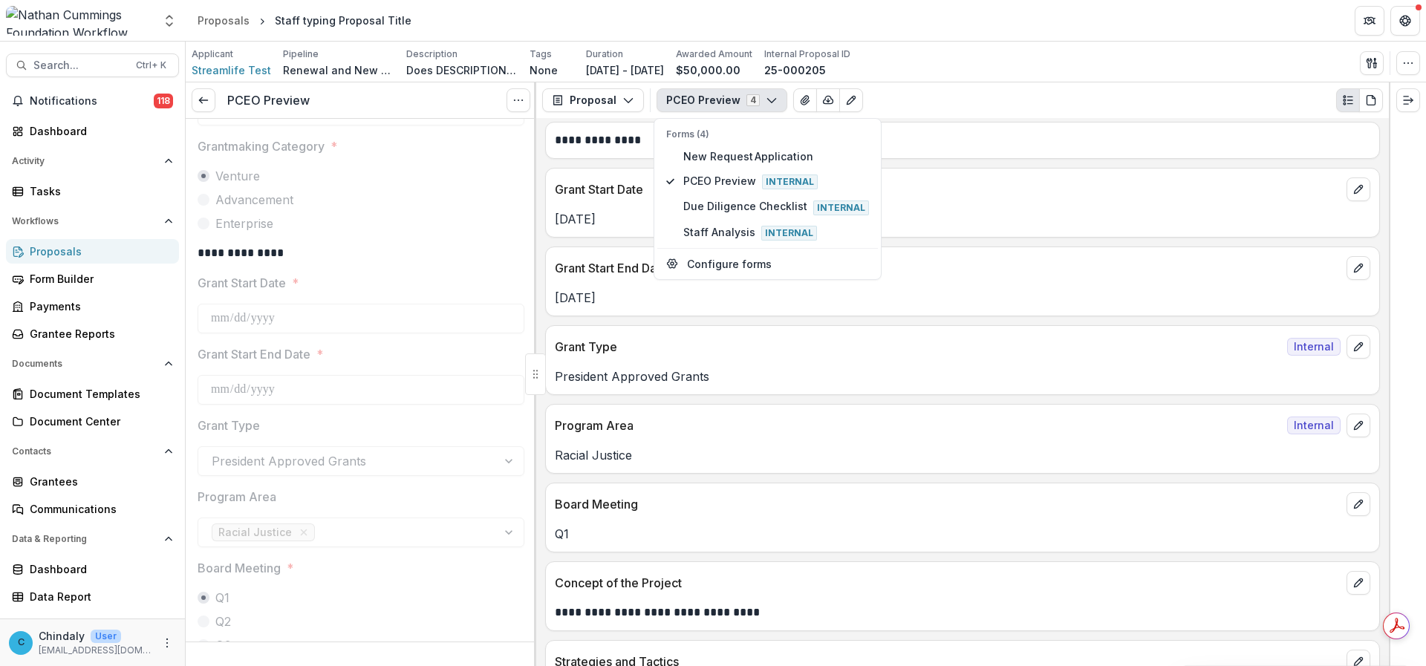
scroll to position [498, 0]
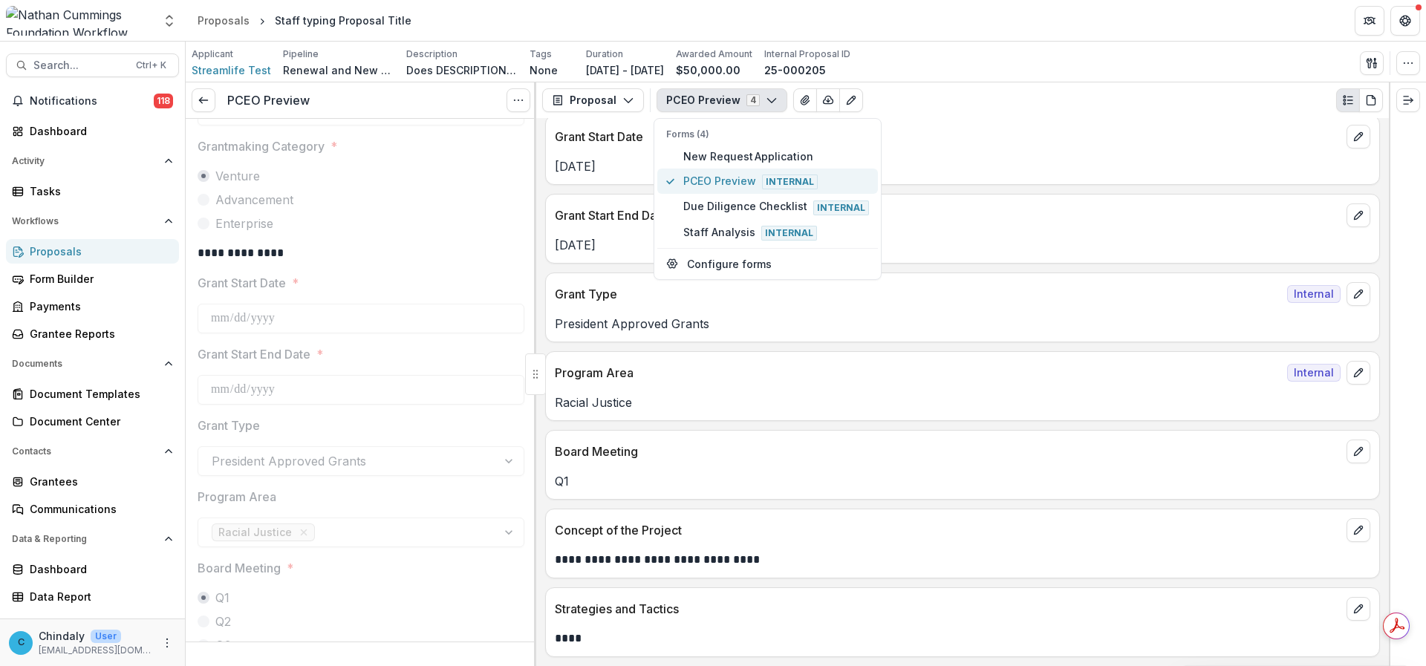
click at [800, 179] on span "Internal" at bounding box center [790, 182] width 56 height 15
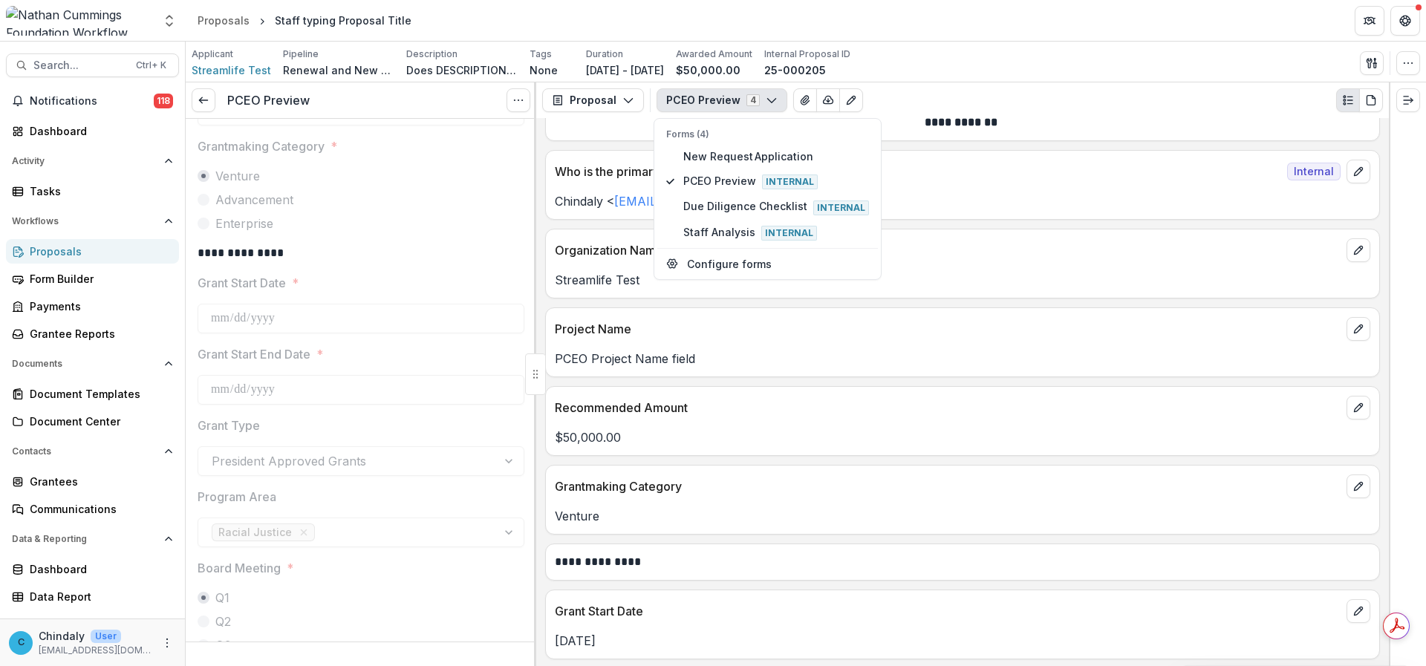
scroll to position [0, 0]
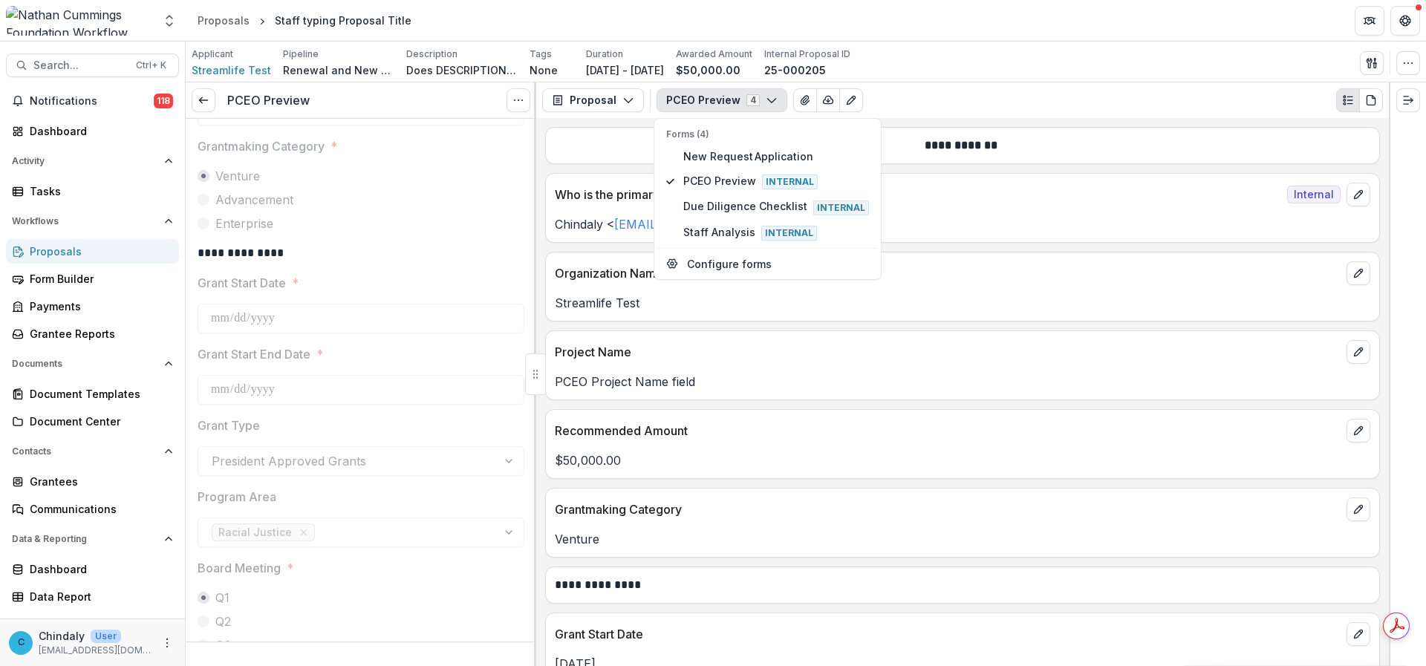
click at [740, 449] on div "$50,000.00" at bounding box center [962, 456] width 833 height 27
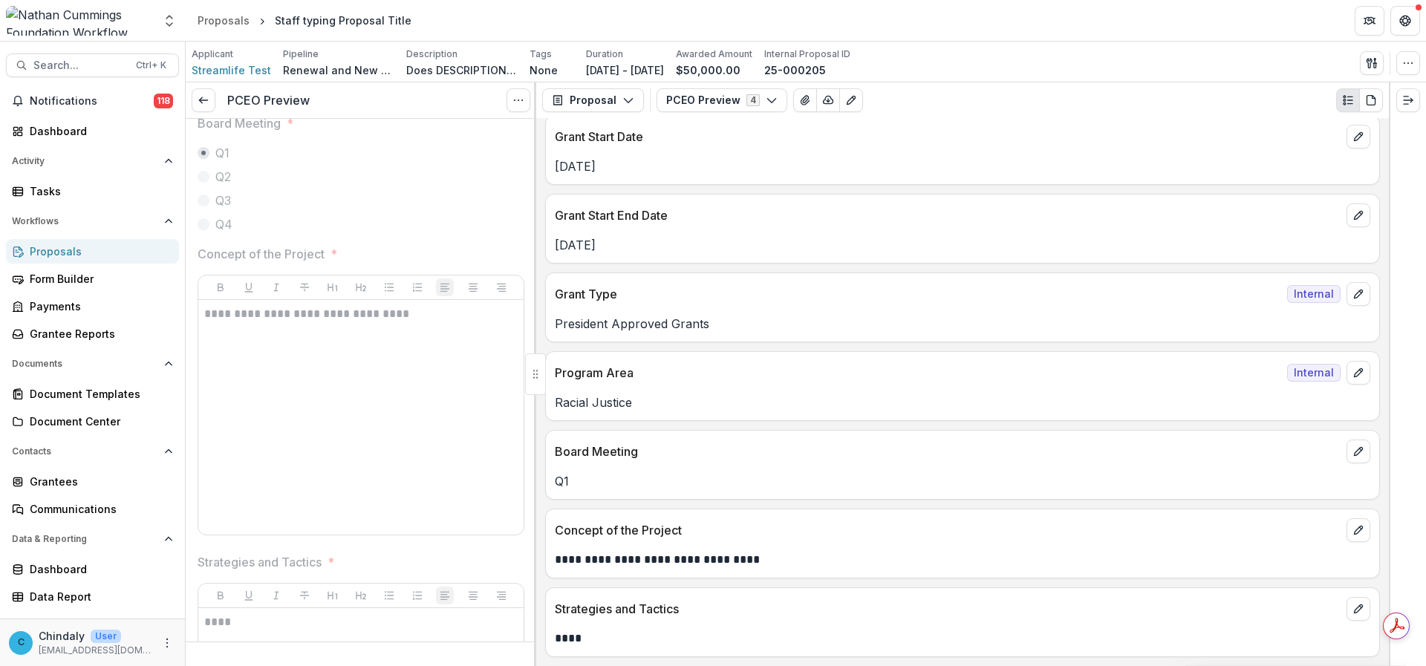
scroll to position [772, 0]
click at [710, 96] on button "PCEO Preview 4" at bounding box center [722, 100] width 131 height 24
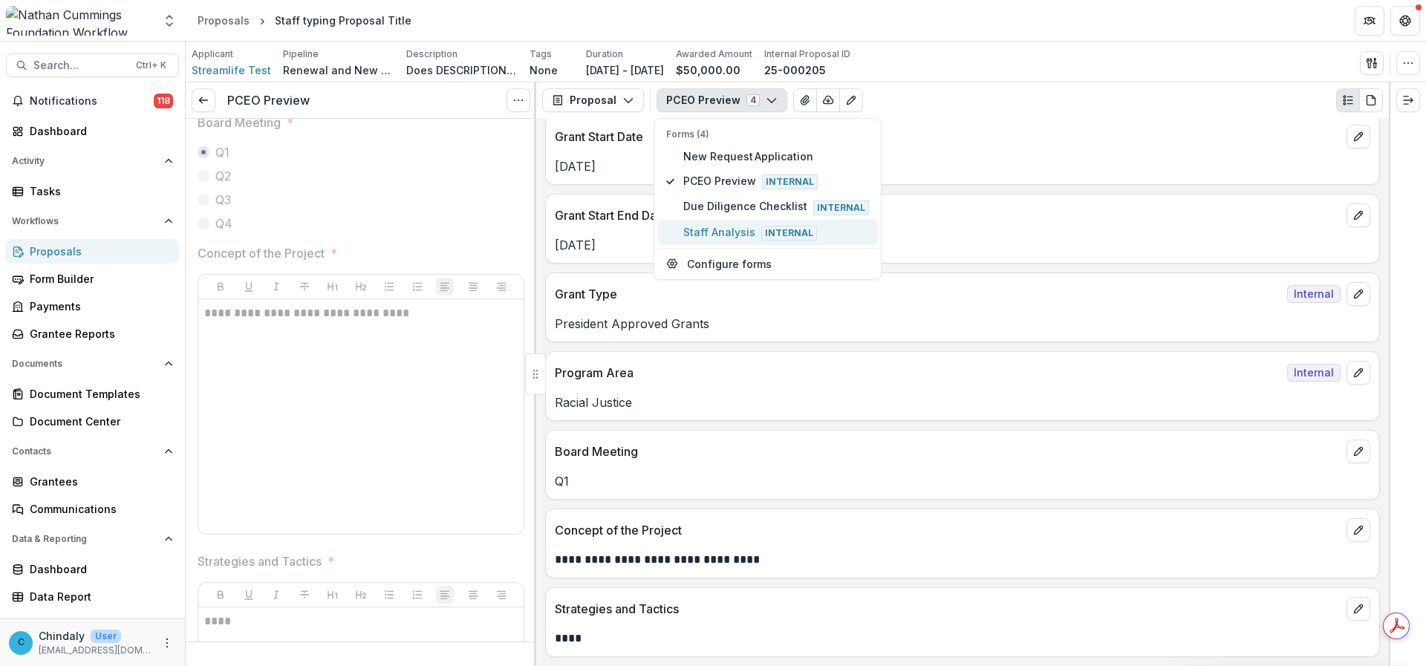
click at [724, 227] on span "Staff Analysis Internal" at bounding box center [776, 232] width 186 height 16
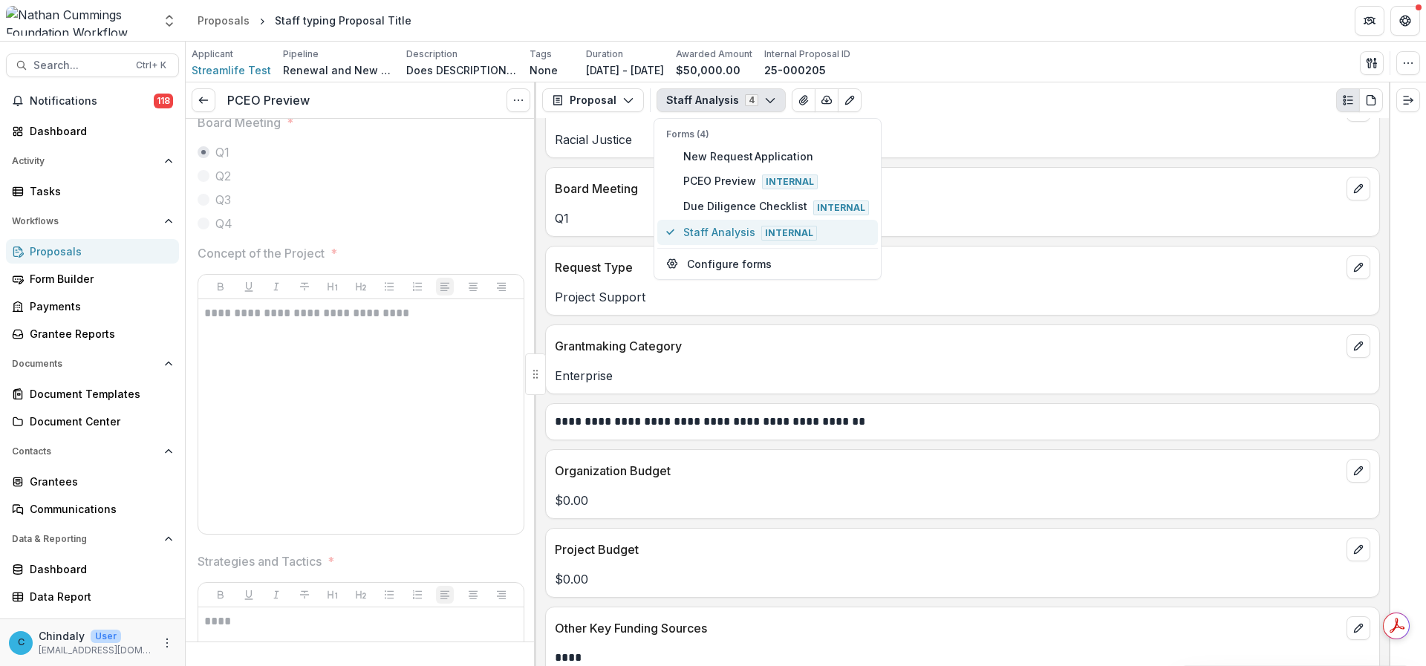
scroll to position [535, 0]
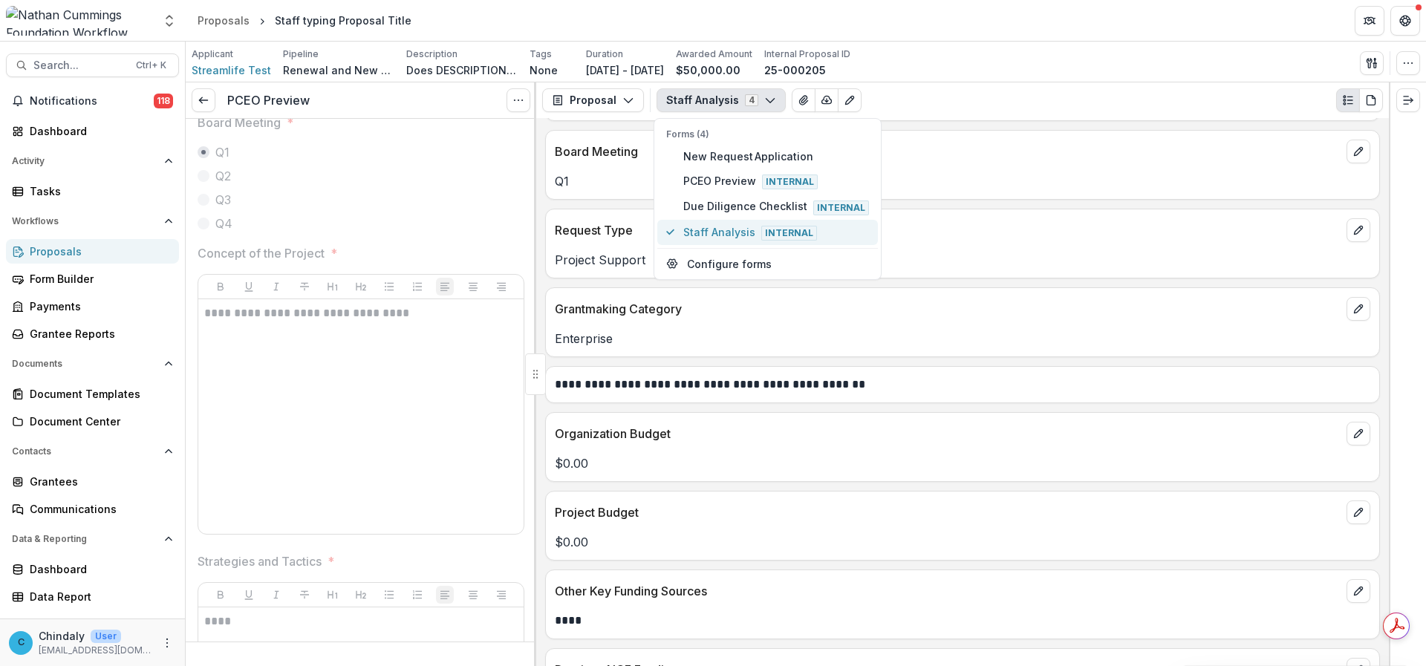
click at [704, 235] on span "Staff Analysis Internal" at bounding box center [776, 232] width 186 height 16
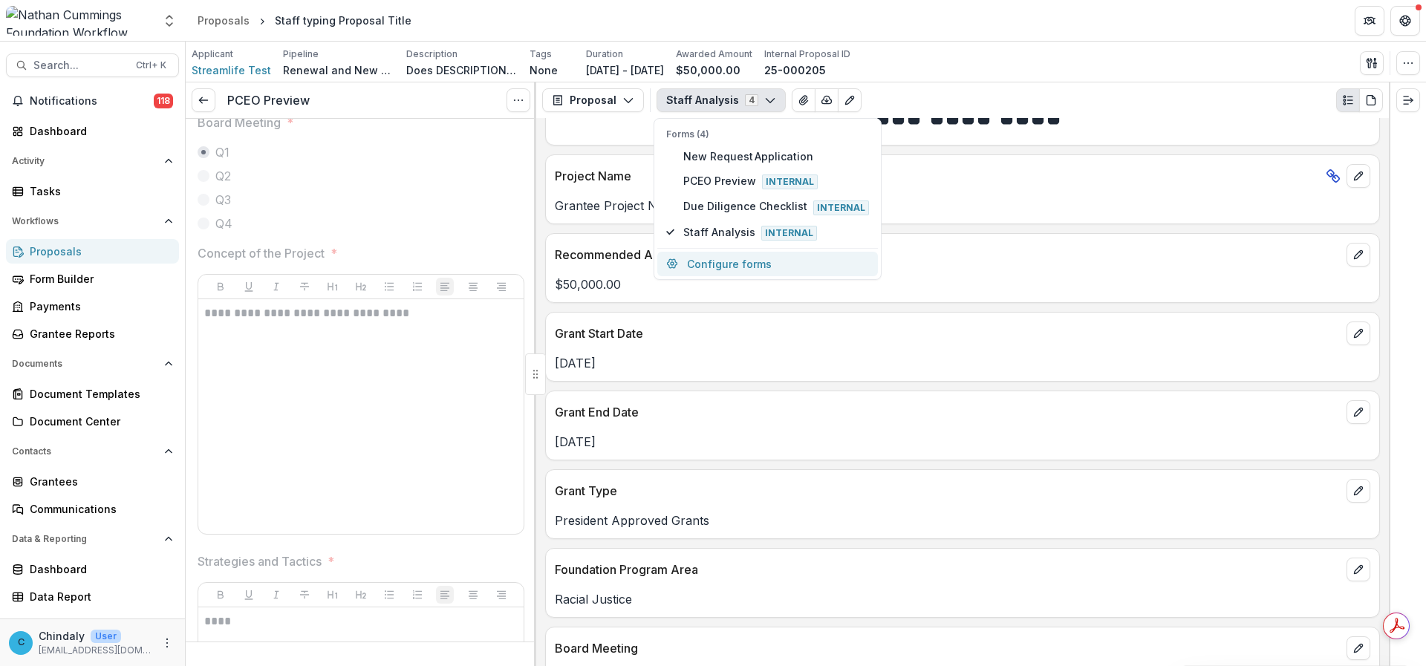
scroll to position [0, 0]
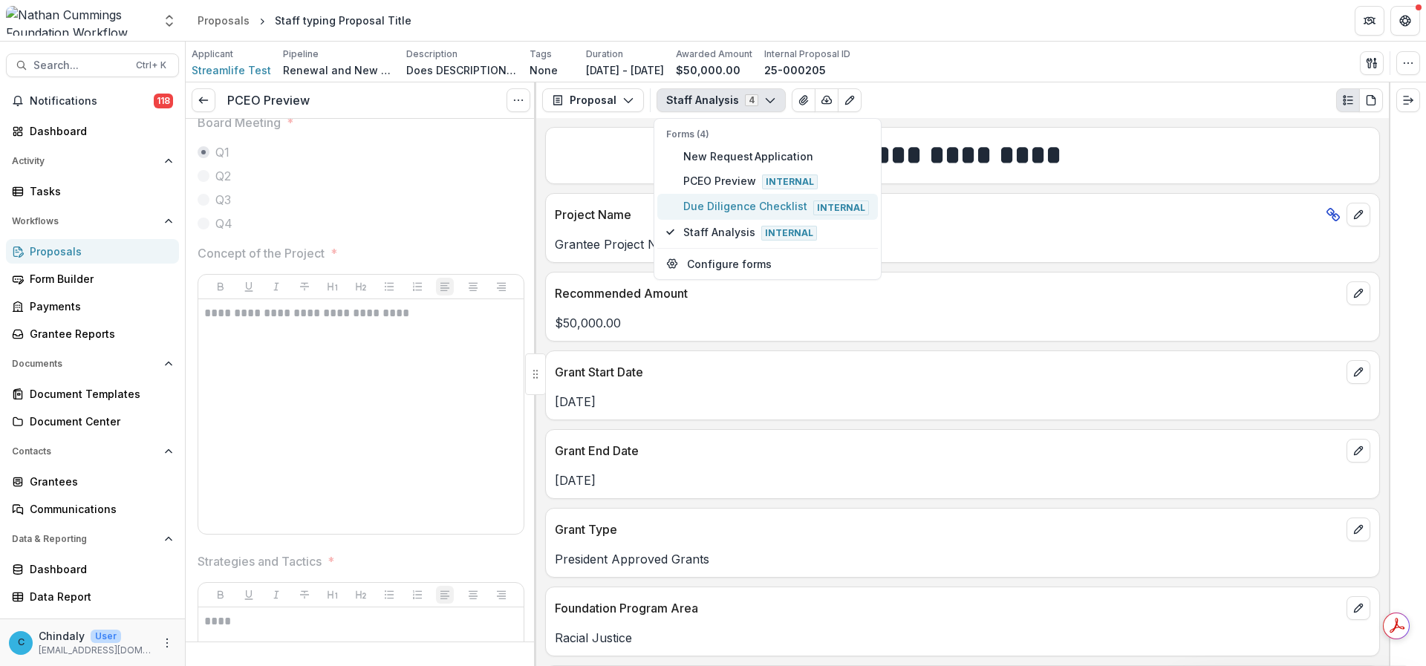
click at [718, 212] on span "Due Diligence Checklist Internal" at bounding box center [776, 206] width 186 height 16
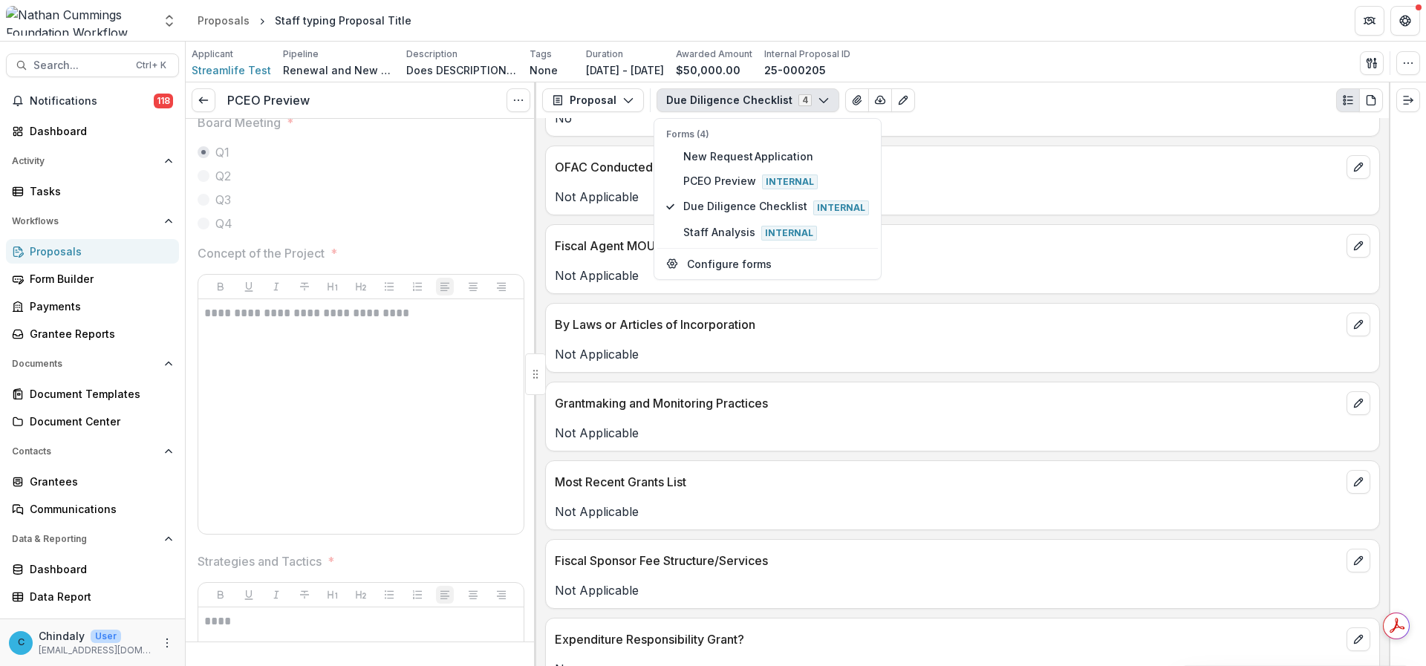
scroll to position [1722, 0]
click at [696, 227] on span "Staff Analysis Internal" at bounding box center [776, 232] width 186 height 16
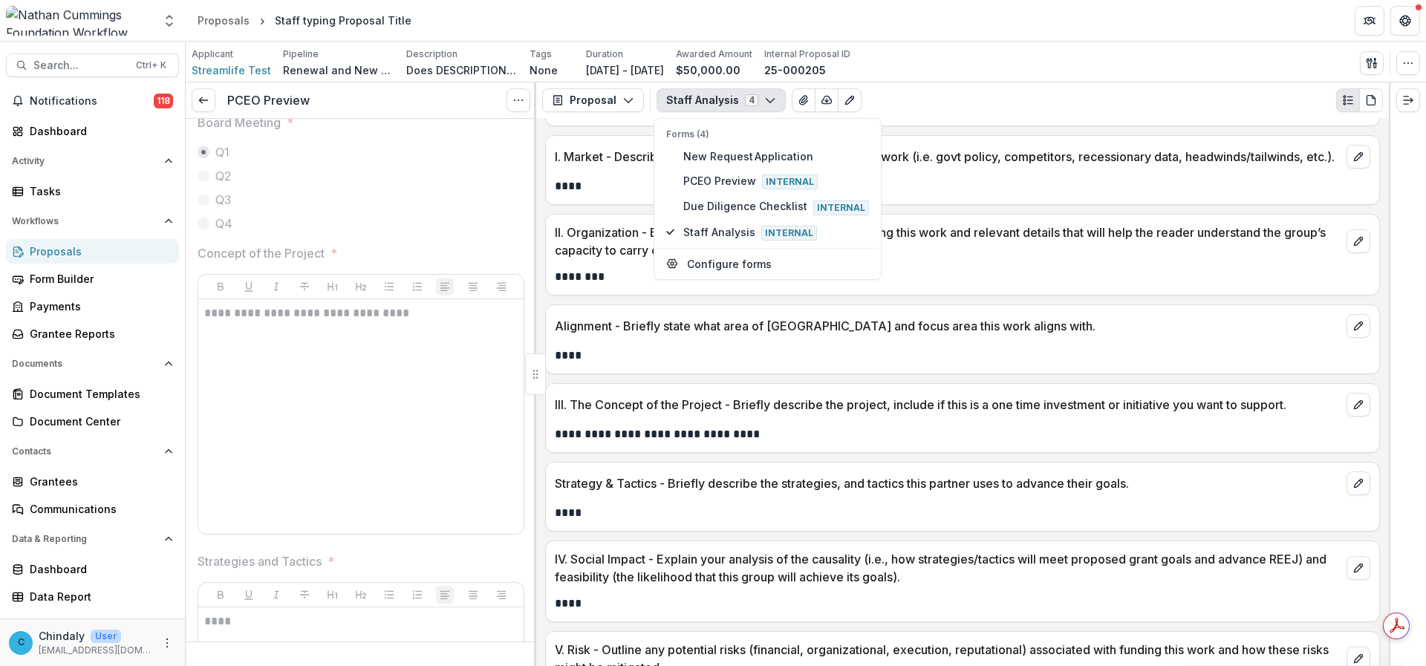
scroll to position [3001, 0]
click at [208, 104] on icon at bounding box center [204, 100] width 12 height 12
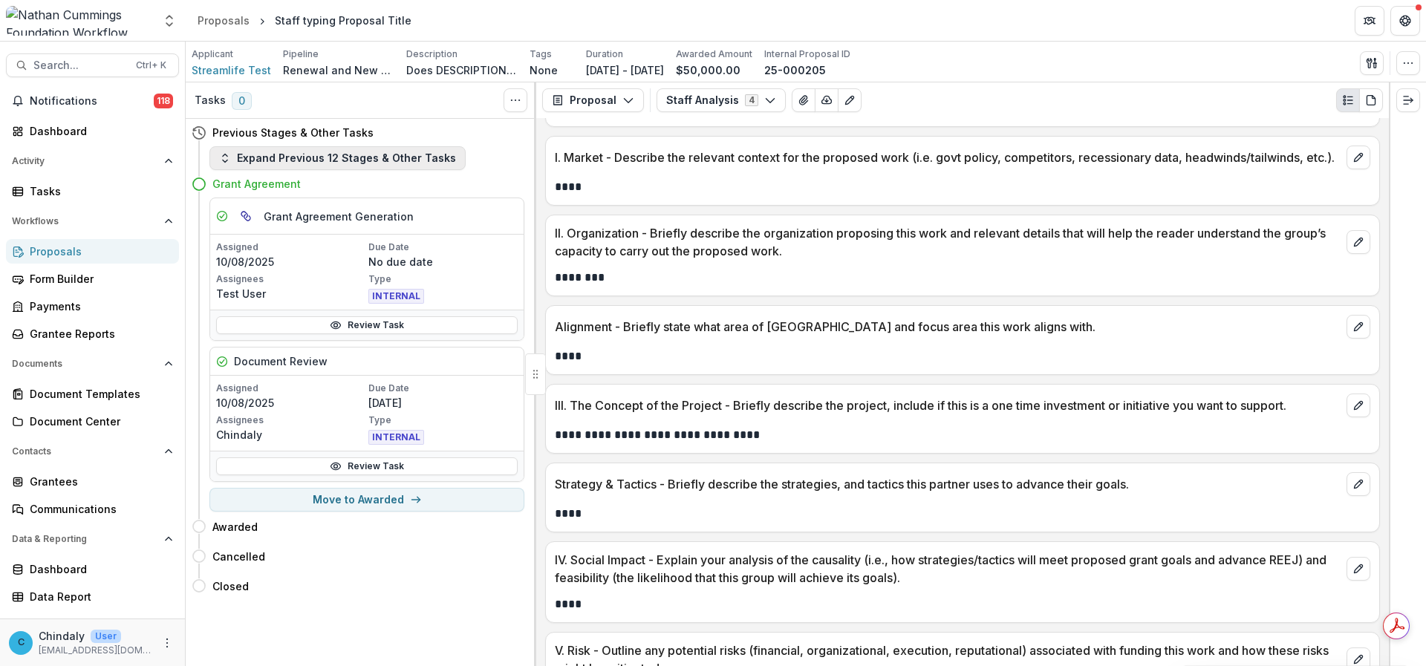
click at [298, 165] on button "Expand Previous 12 Stages & Other Tasks" at bounding box center [337, 158] width 256 height 24
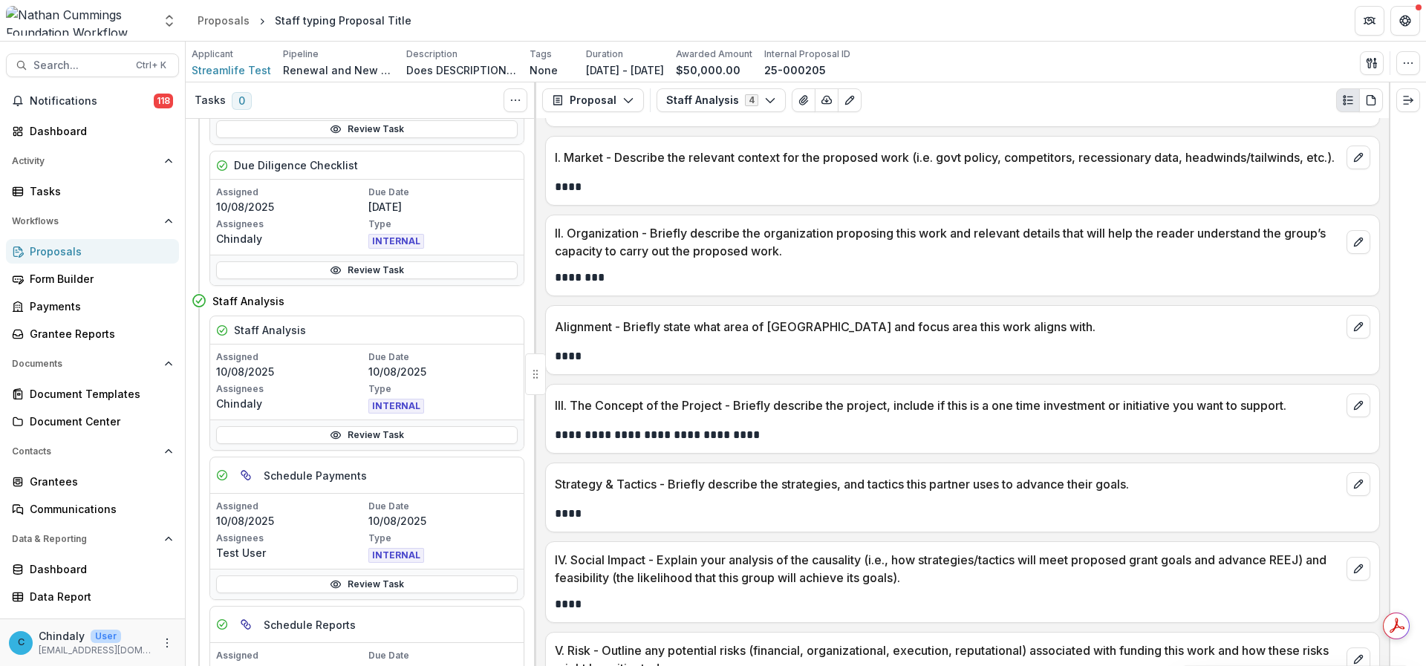
scroll to position [556, 0]
click at [359, 435] on link "Review Task" at bounding box center [367, 435] width 302 height 18
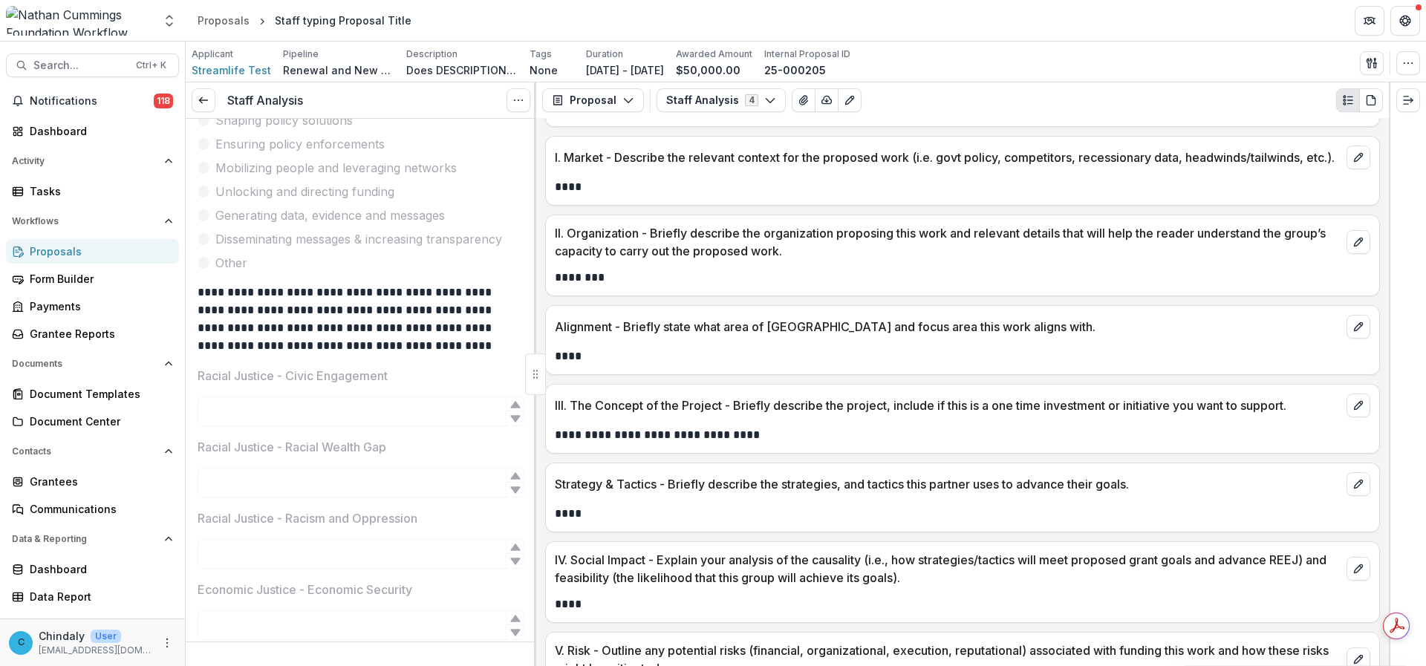
scroll to position [3643, 0]
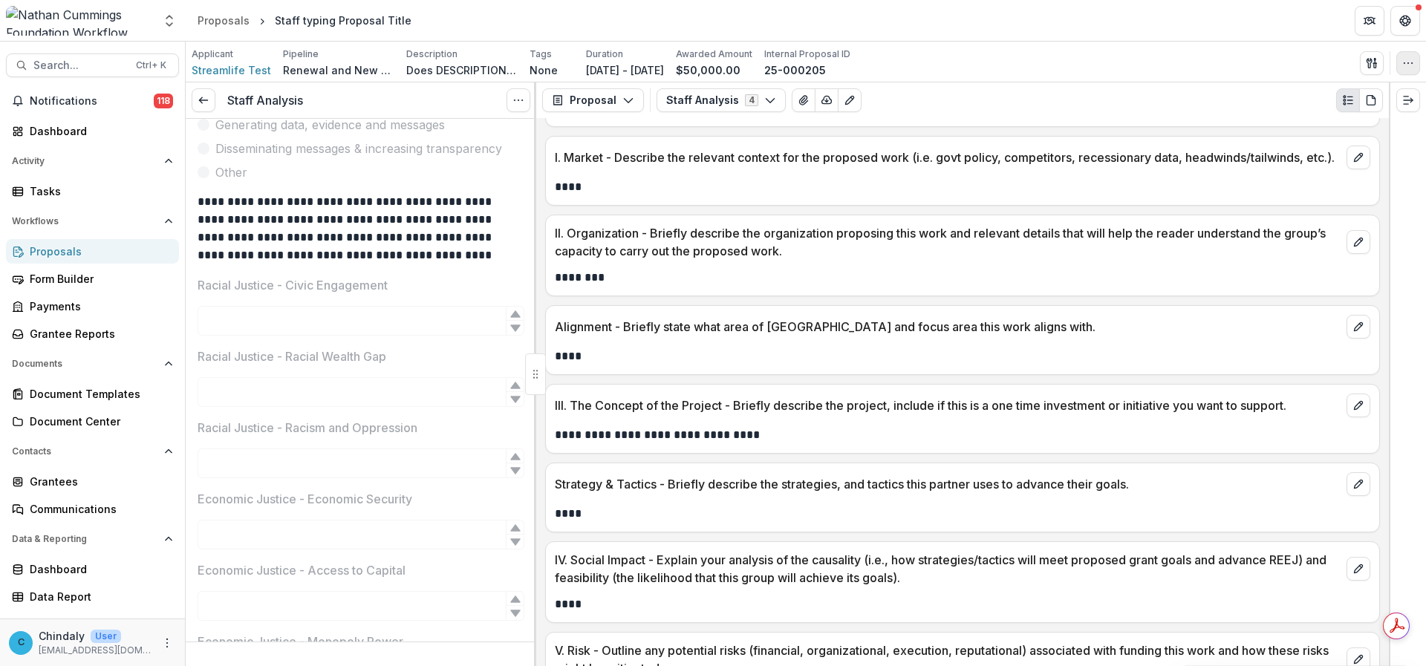
click at [1188, 55] on button "button" at bounding box center [1408, 63] width 24 height 24
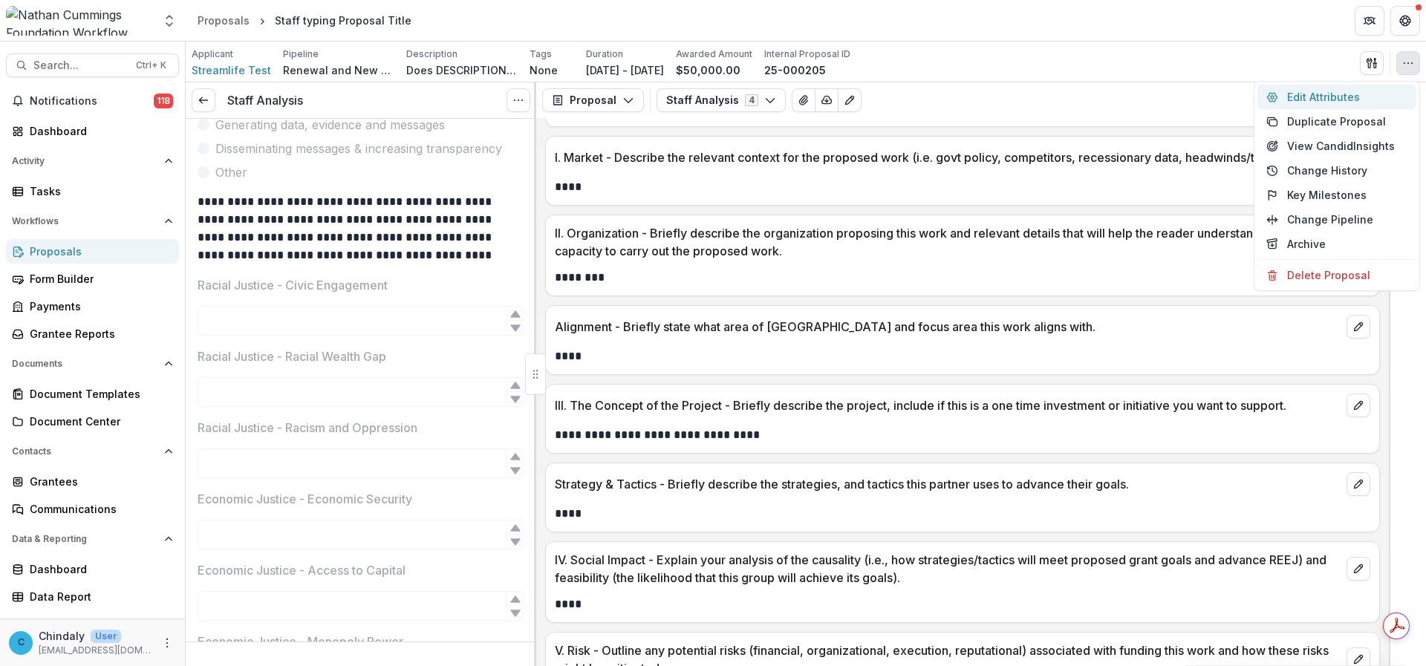
click at [1188, 87] on button "Edit Attributes" at bounding box center [1336, 97] width 159 height 25
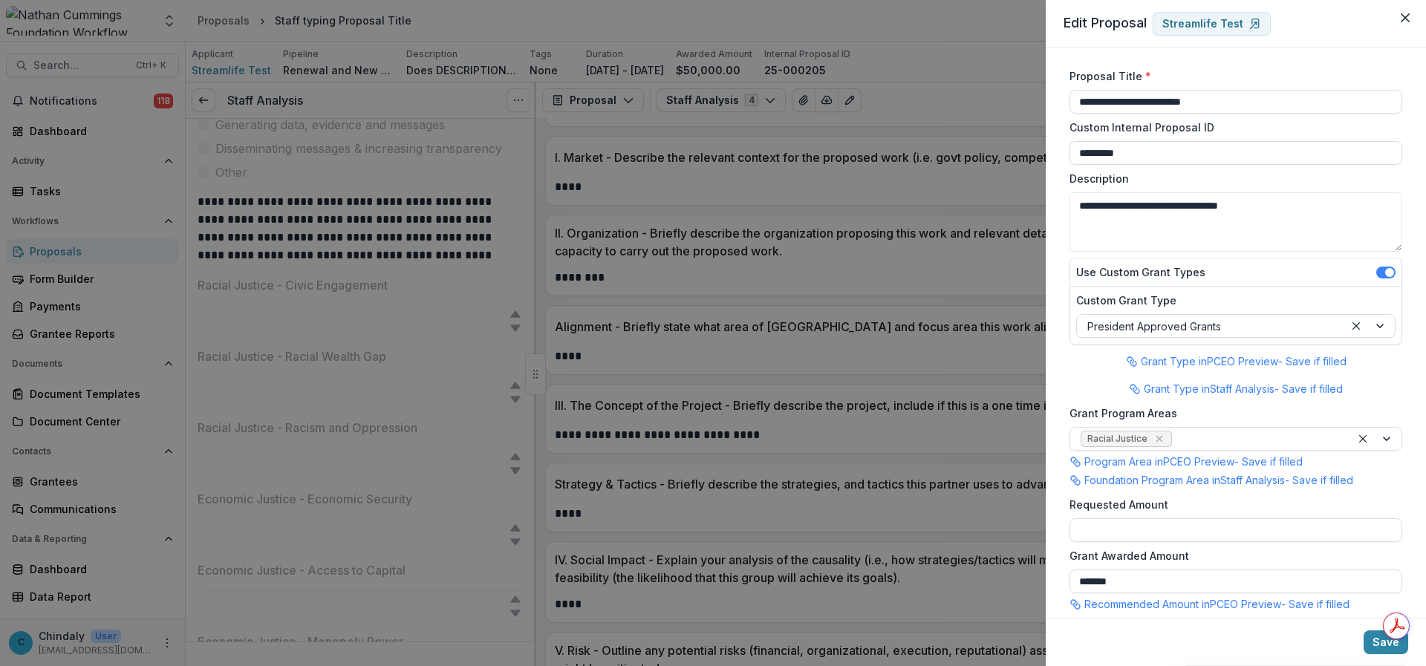
scroll to position [0, 0]
click at [1188, 15] on icon "Close" at bounding box center [1405, 17] width 9 height 9
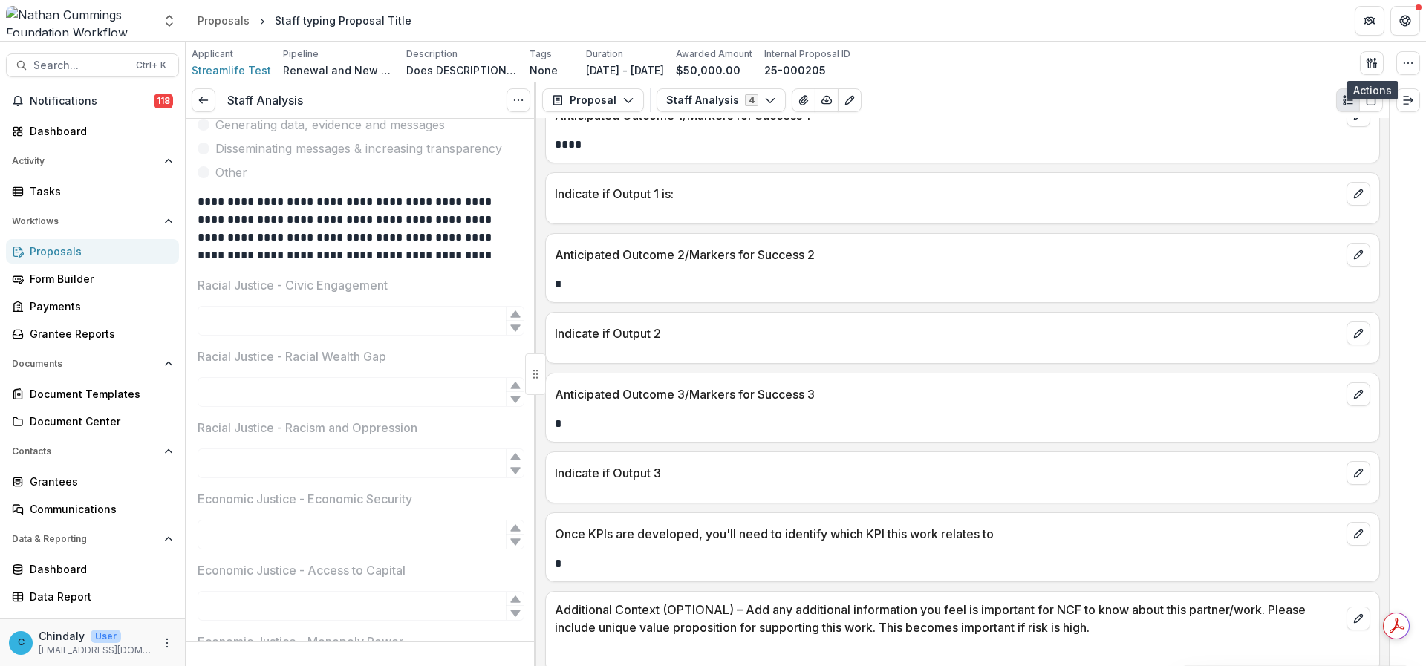
scroll to position [3888, 0]
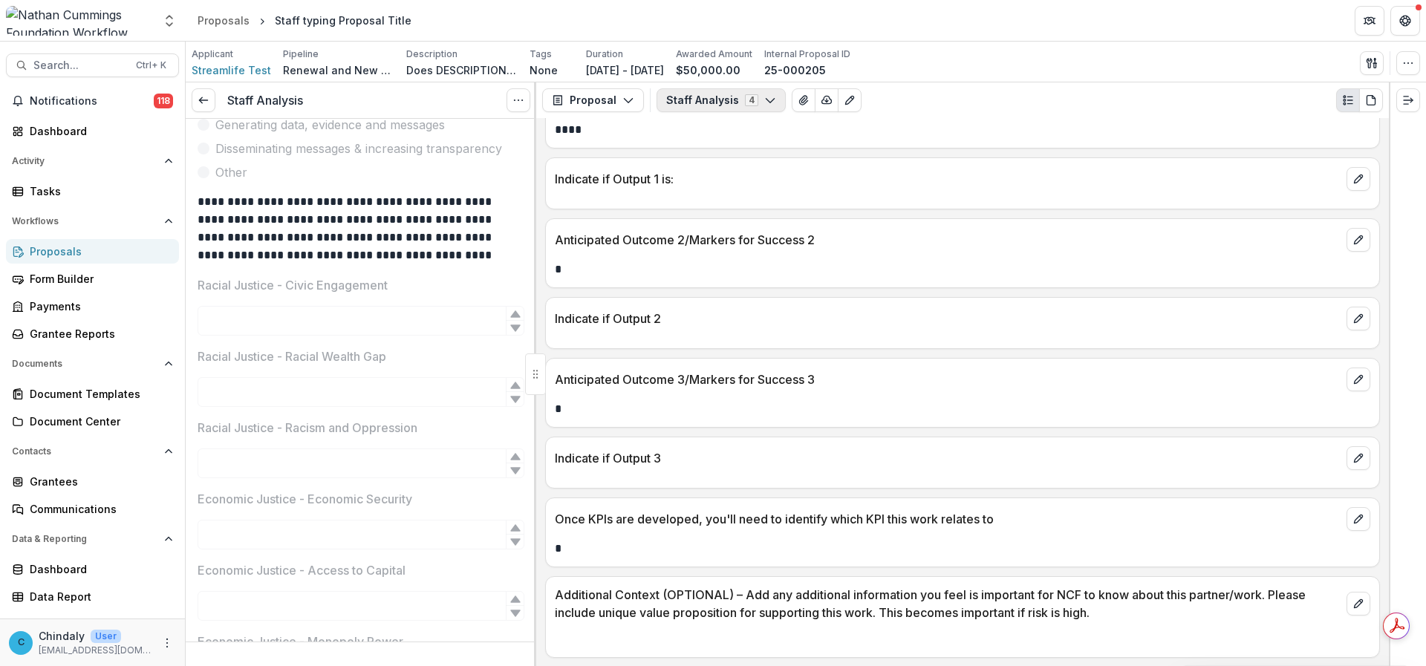
click at [736, 94] on button "Staff Analysis 4" at bounding box center [721, 100] width 129 height 24
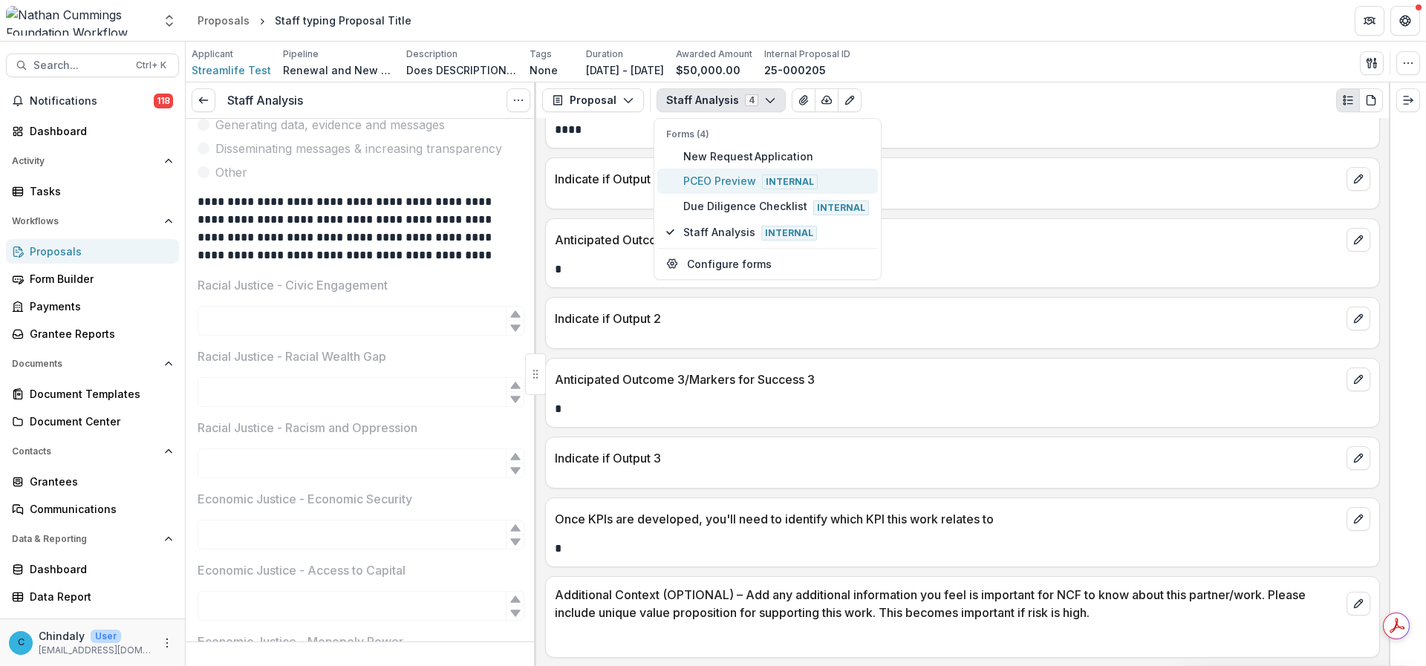
click at [708, 183] on span "PCEO Preview Internal" at bounding box center [776, 181] width 186 height 16
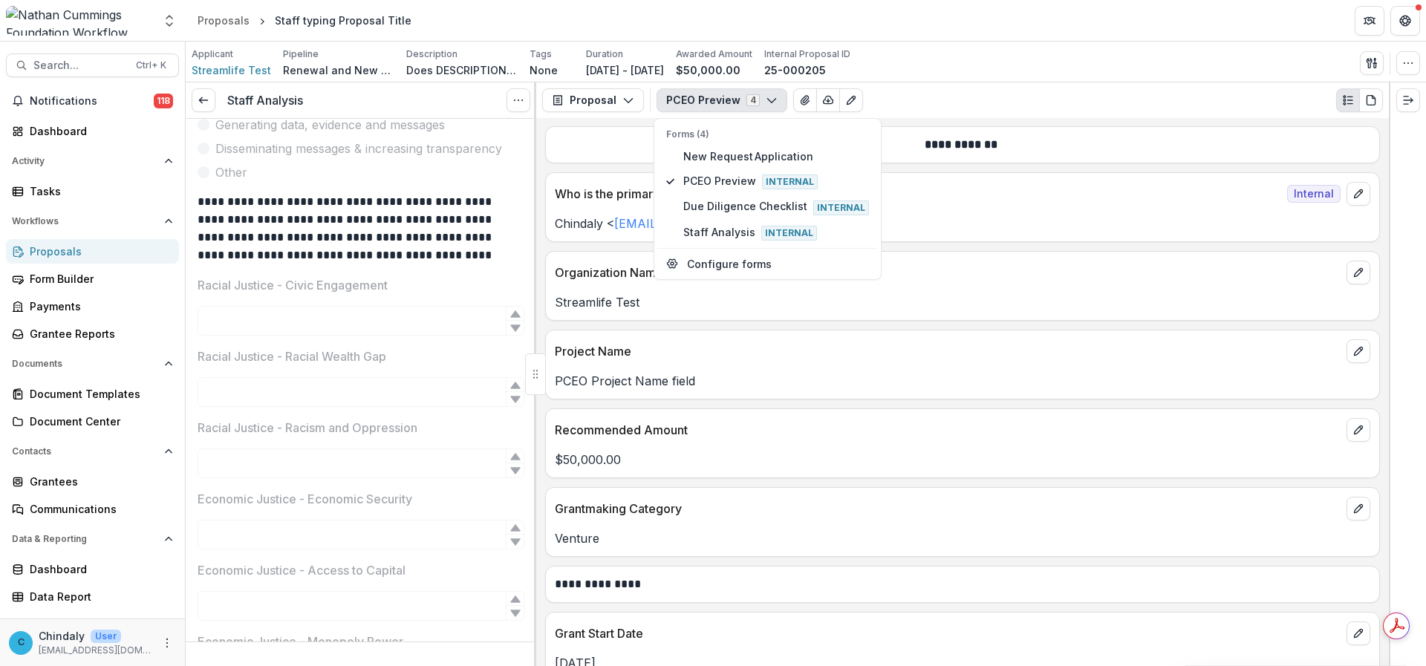
scroll to position [0, 0]
click at [771, 157] on span "New Request Application" at bounding box center [776, 157] width 186 height 16
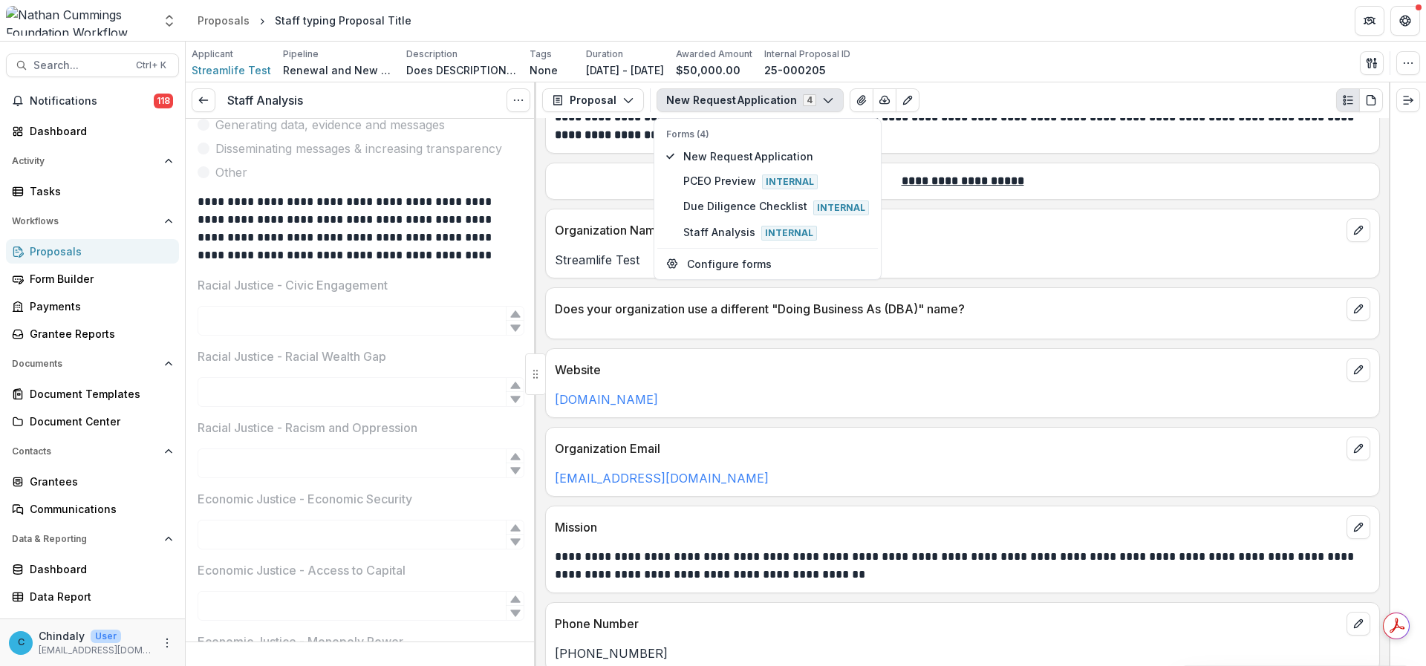
click at [786, 456] on div "Organization Email" at bounding box center [962, 444] width 833 height 33
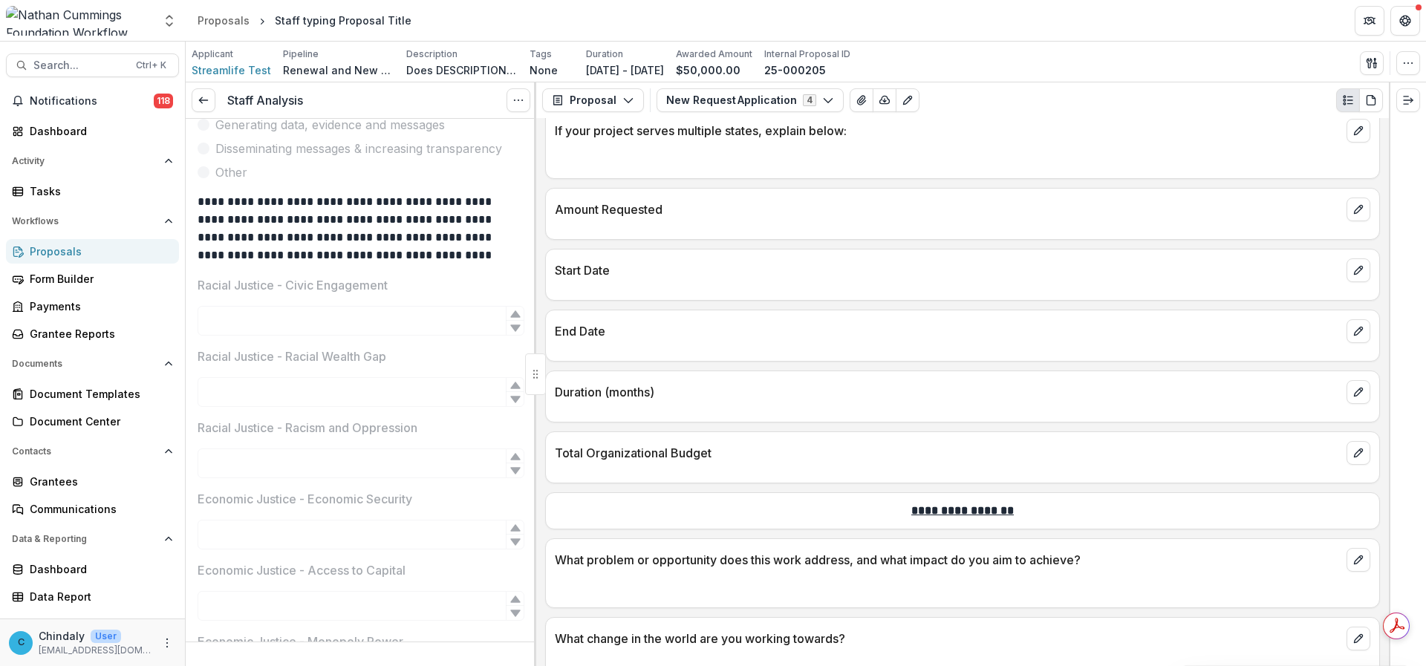
click at [657, 401] on p "Duration (months)" at bounding box center [948, 392] width 786 height 18
click at [657, 400] on p "Duration (months)" at bounding box center [948, 391] width 786 height 18
click at [1188, 397] on icon "edit" at bounding box center [1358, 391] width 12 height 12
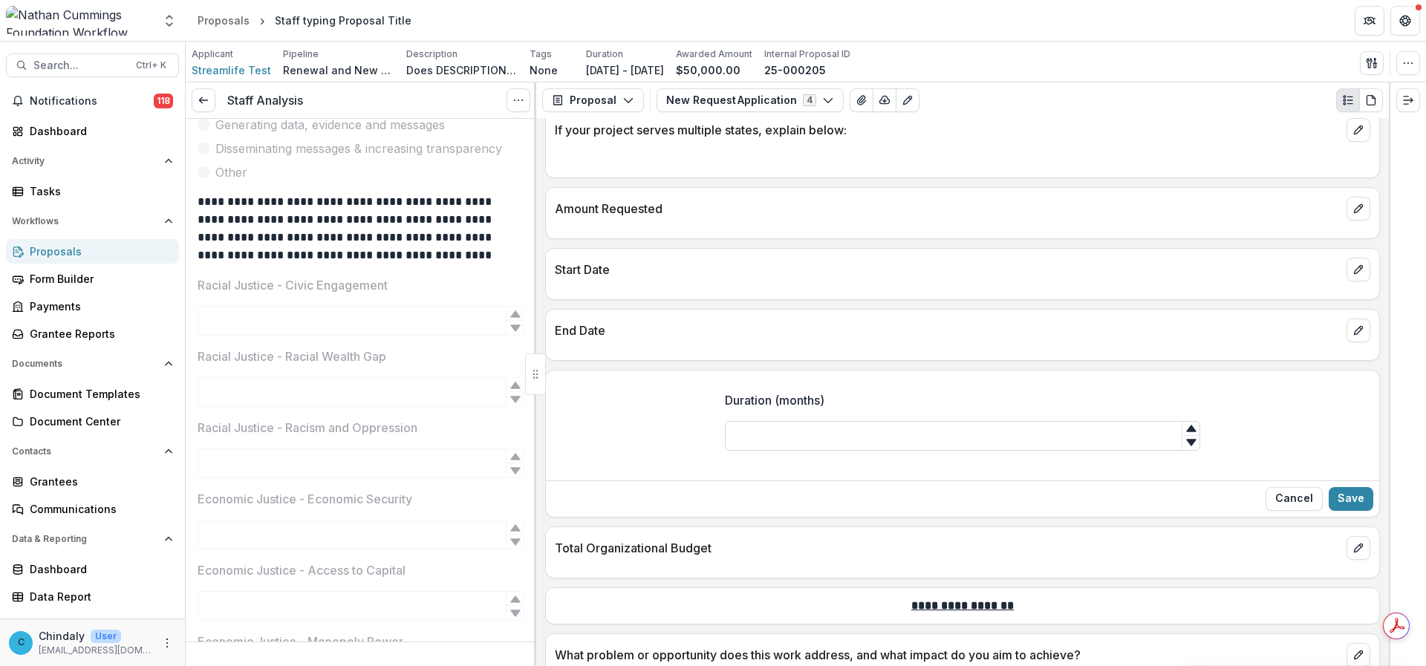
click at [943, 451] on input "Duration (months)" at bounding box center [962, 436] width 475 height 30
type input "**"
click at [1188, 511] on button "Save" at bounding box center [1351, 499] width 45 height 24
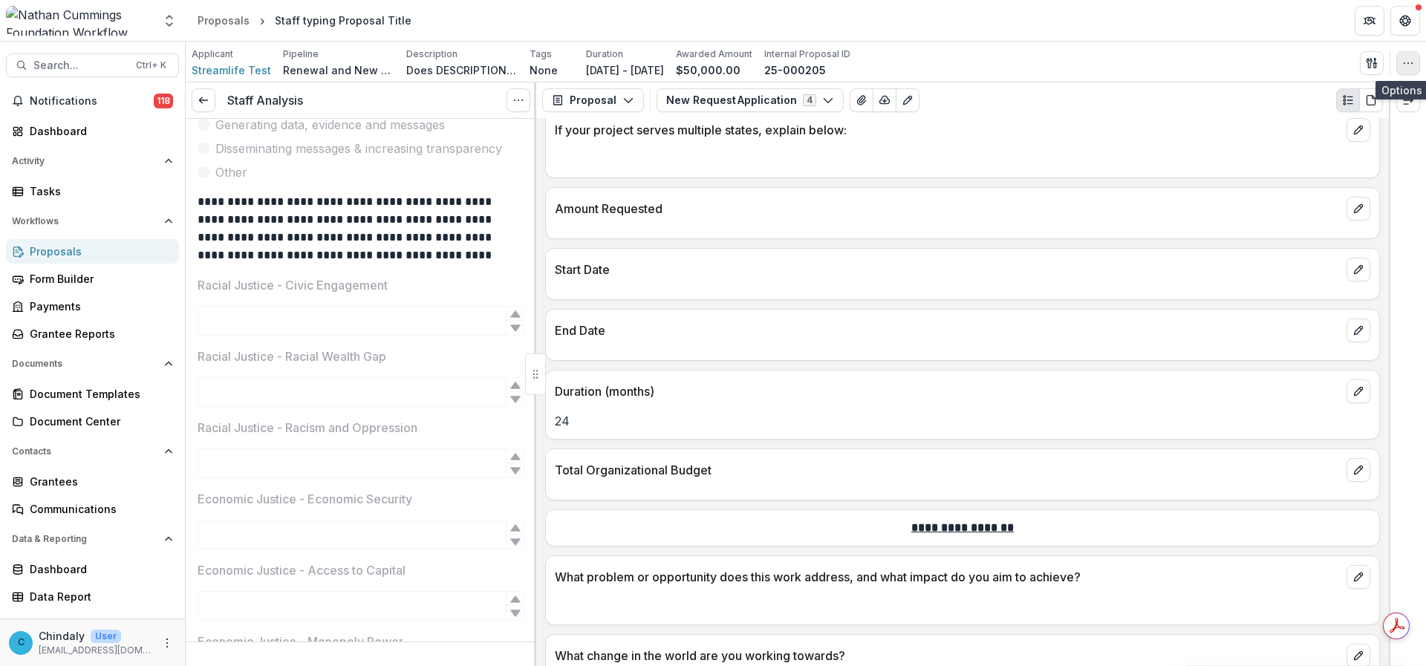
click at [1188, 64] on icon "button" at bounding box center [1408, 63] width 12 height 12
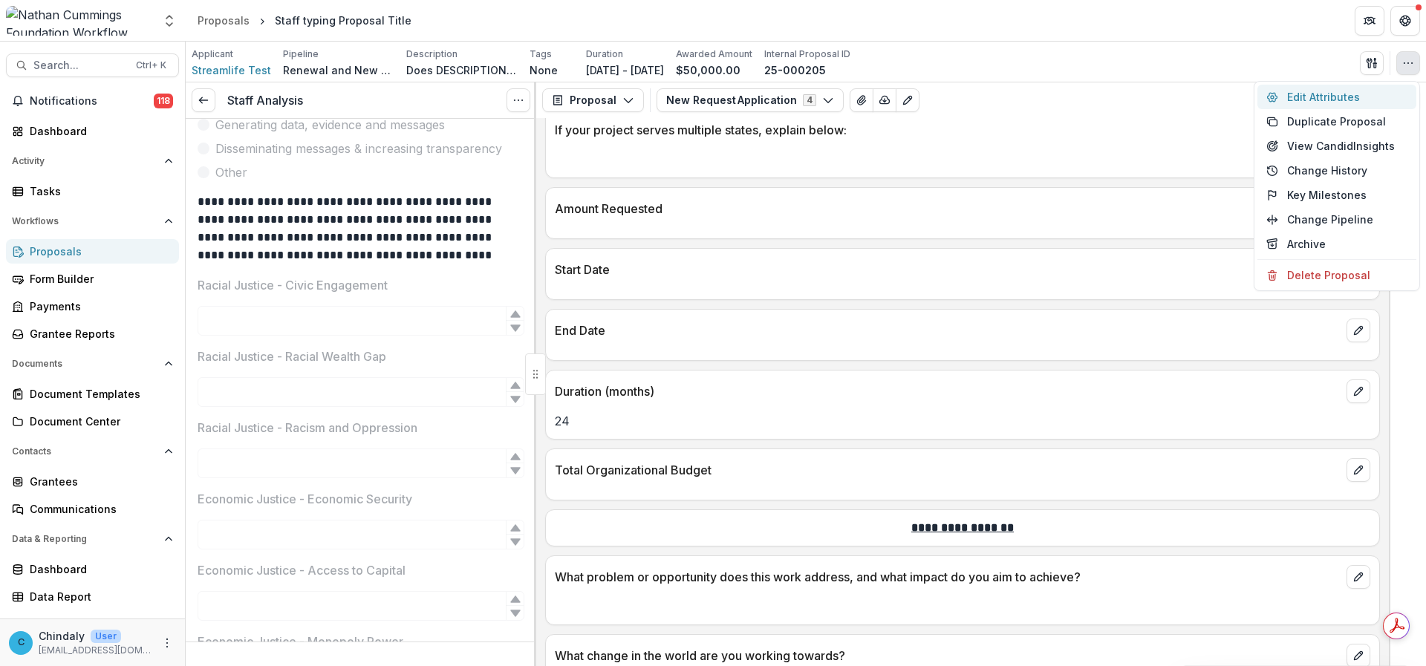
click at [1188, 100] on button "Edit Attributes" at bounding box center [1336, 97] width 159 height 25
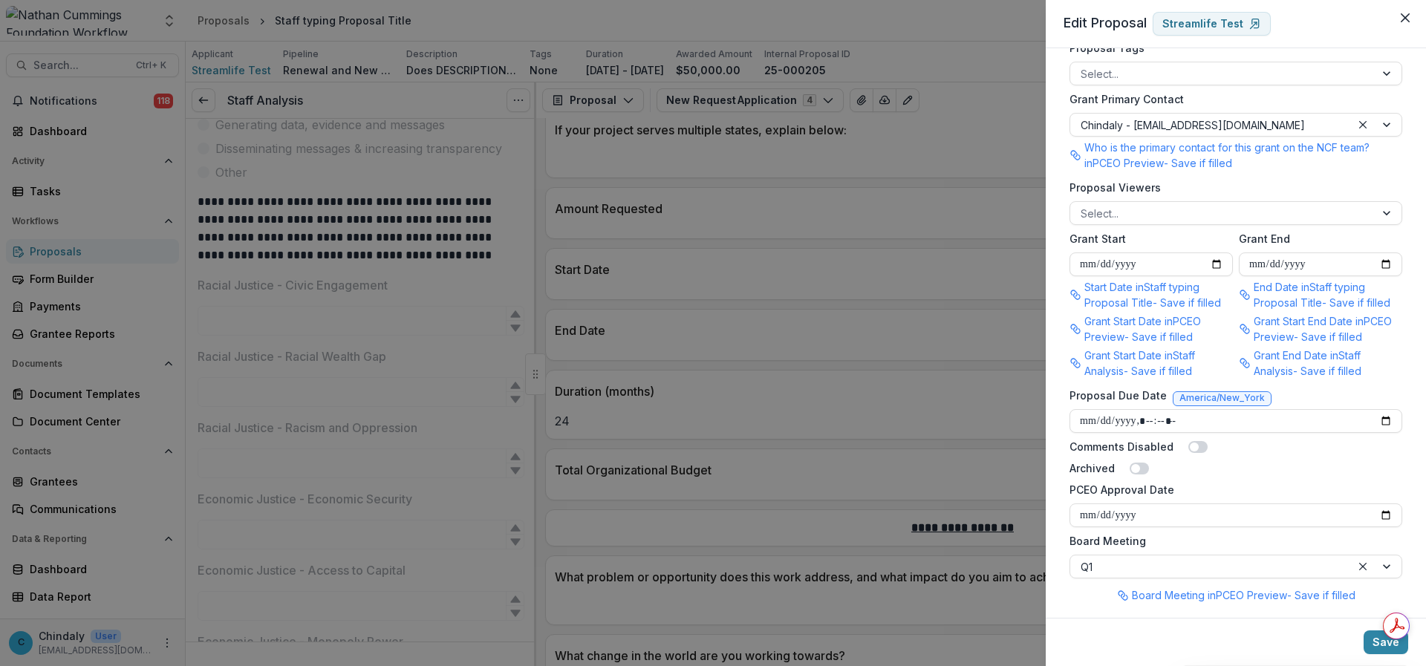
scroll to position [745, 0]
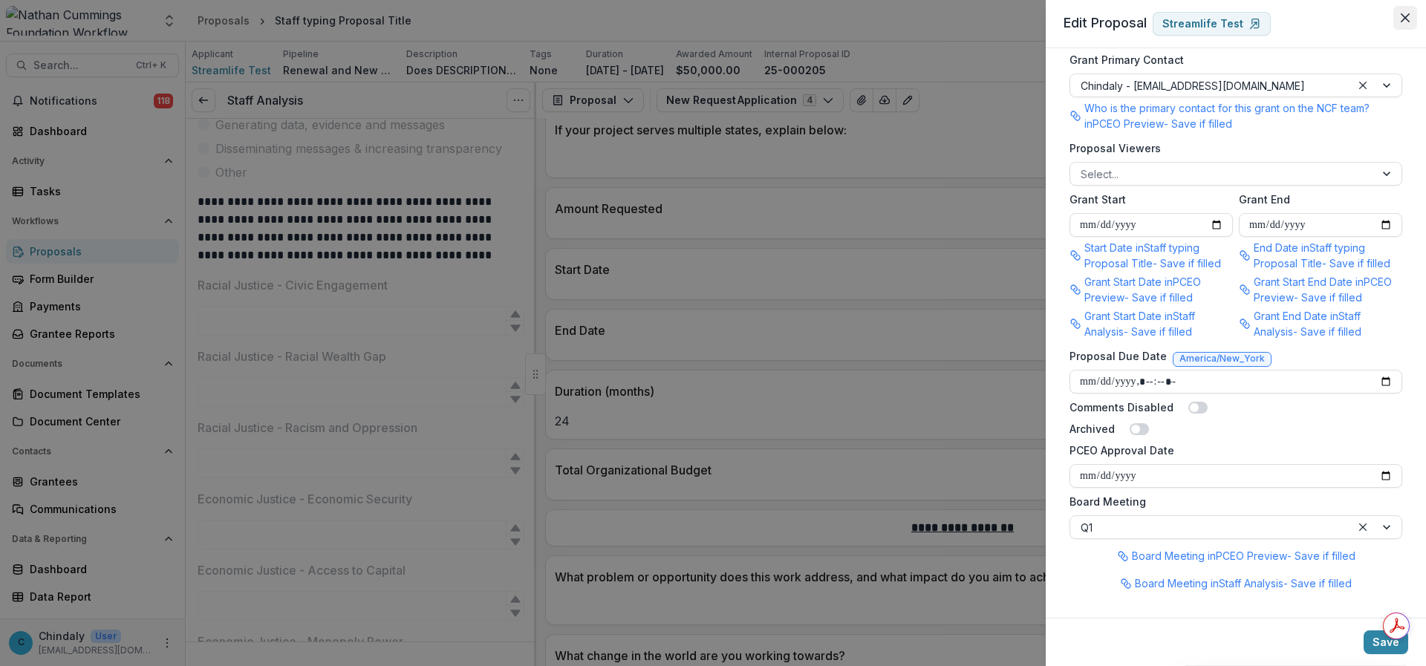
click at [1188, 22] on icon "Close" at bounding box center [1405, 17] width 9 height 9
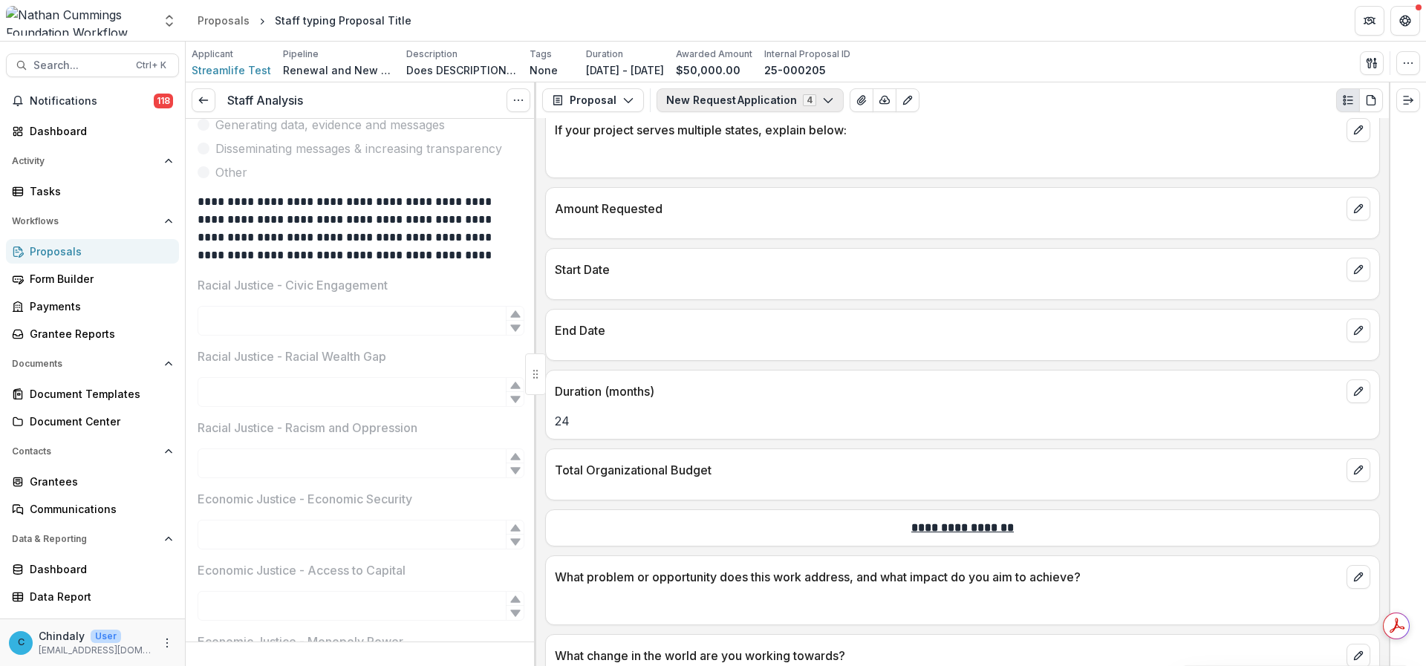
click at [750, 100] on button "New Request Application 4" at bounding box center [750, 100] width 187 height 24
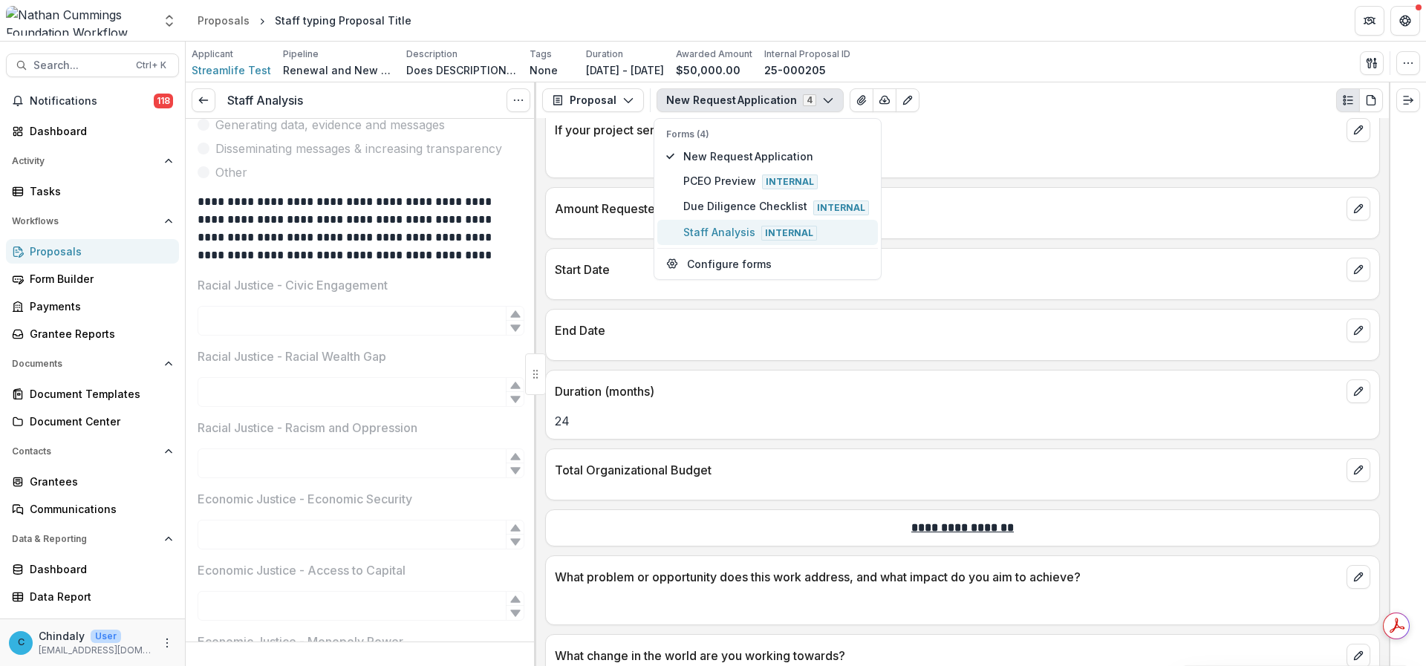
click at [718, 230] on span "Staff Analysis Internal" at bounding box center [776, 232] width 186 height 16
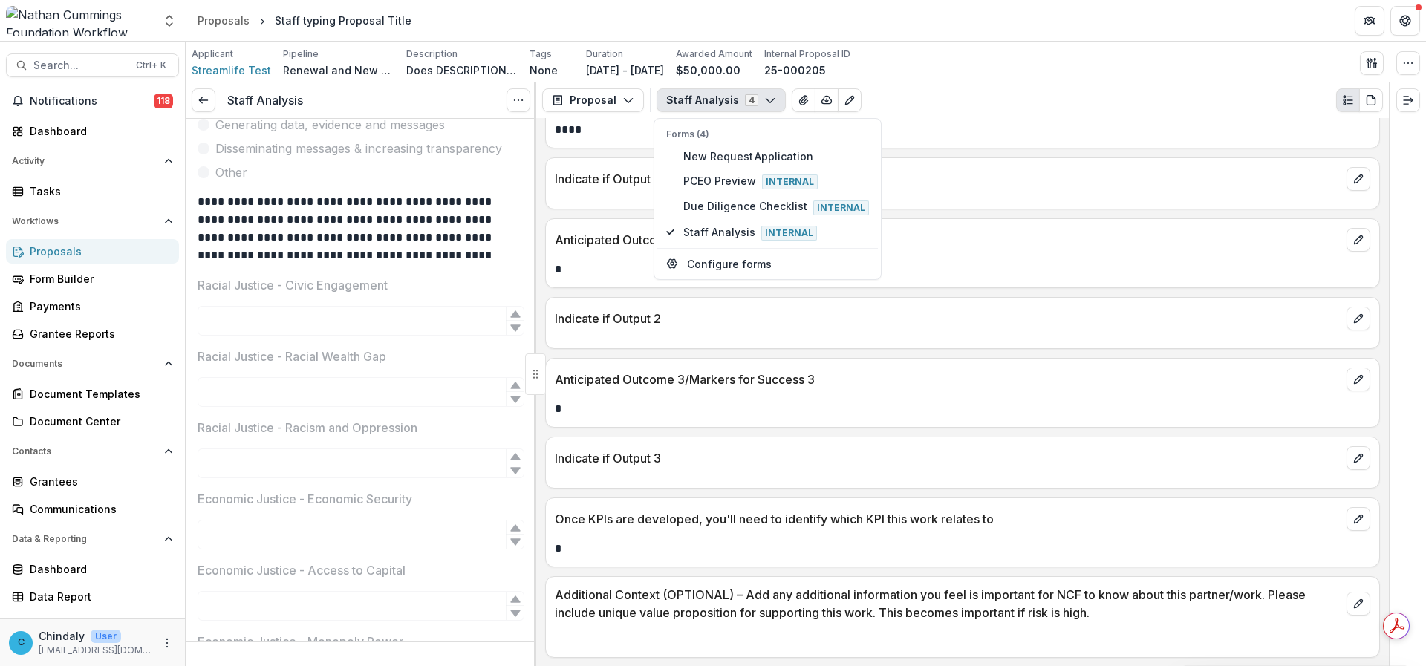
scroll to position [3888, 0]
click at [747, 186] on span "PCEO Preview Internal" at bounding box center [776, 181] width 186 height 16
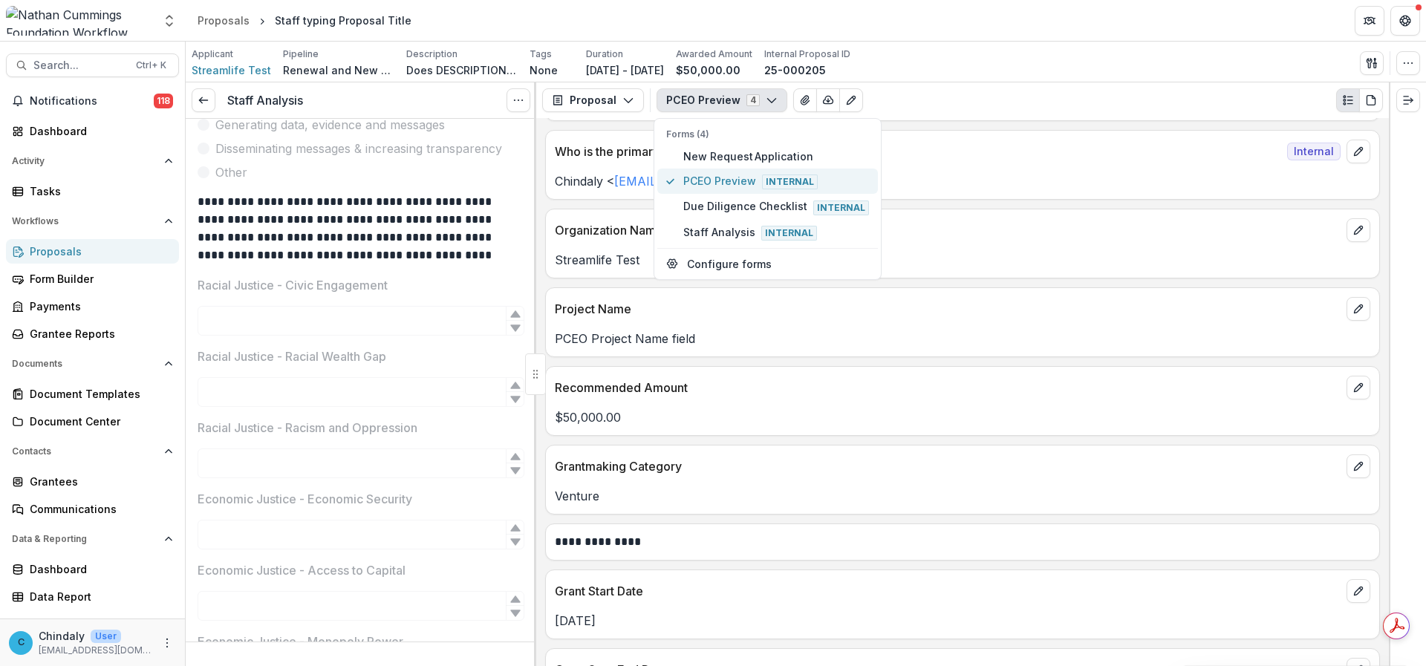
scroll to position [0, 0]
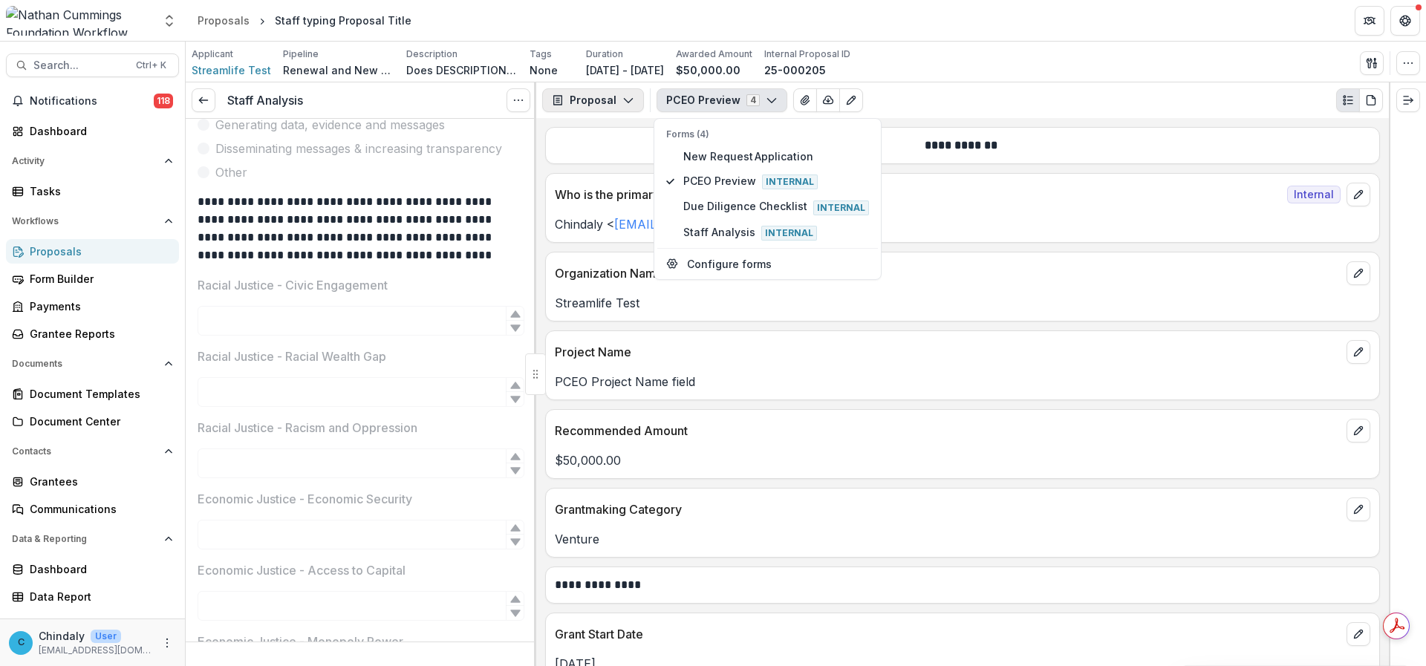
click at [604, 97] on button "Proposal" at bounding box center [593, 100] width 102 height 24
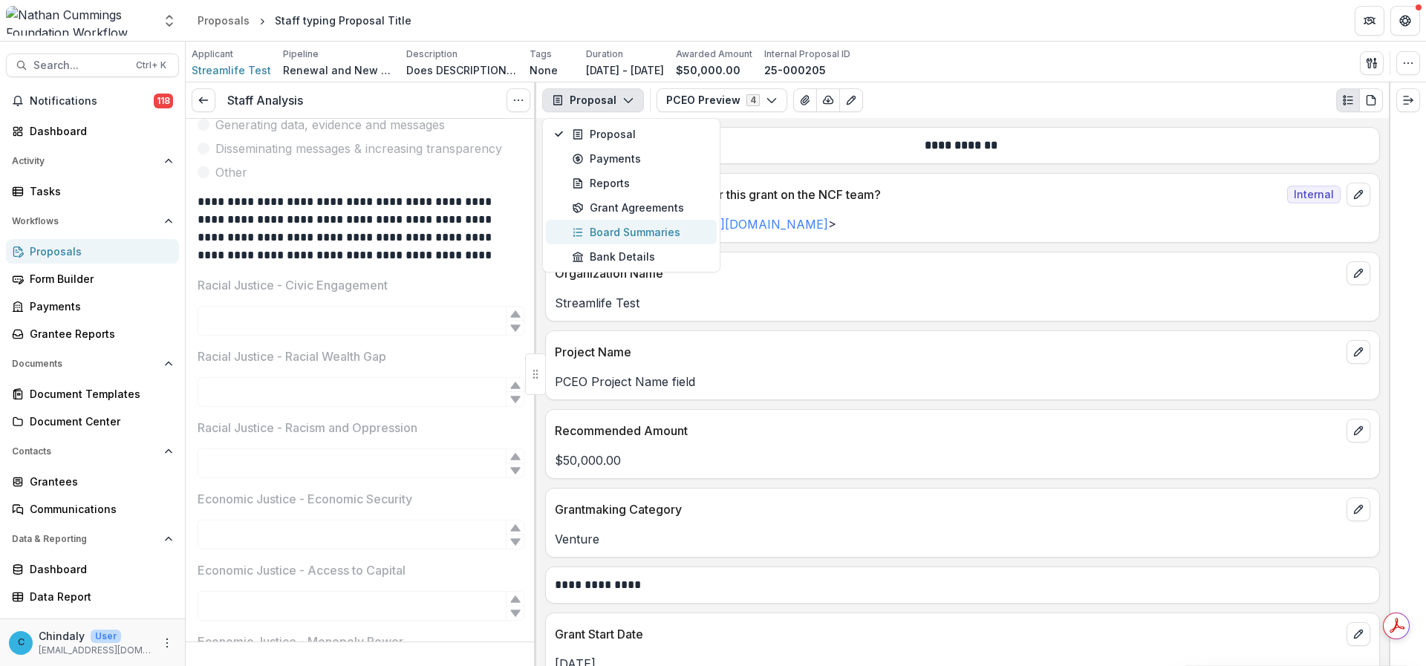
click at [616, 220] on button "Board Summaries" at bounding box center [631, 232] width 171 height 25
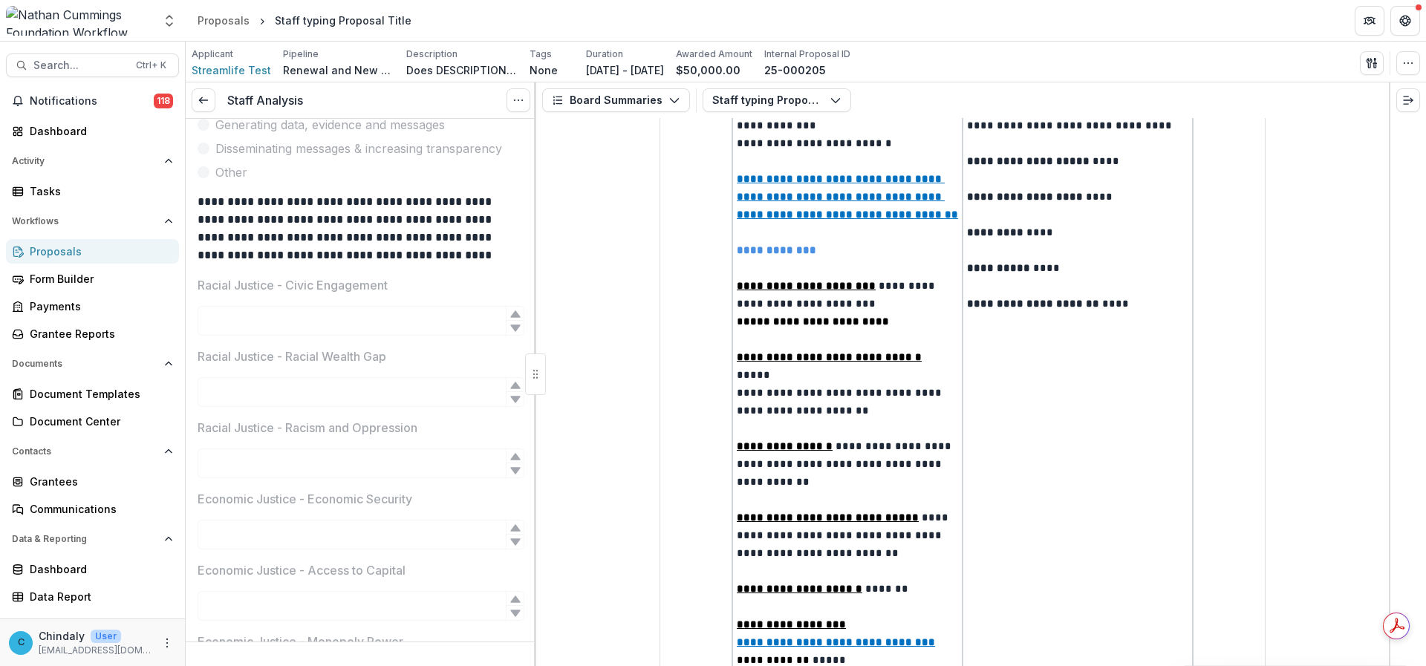
scroll to position [334, 0]
